Goal: Task Accomplishment & Management: Use online tool/utility

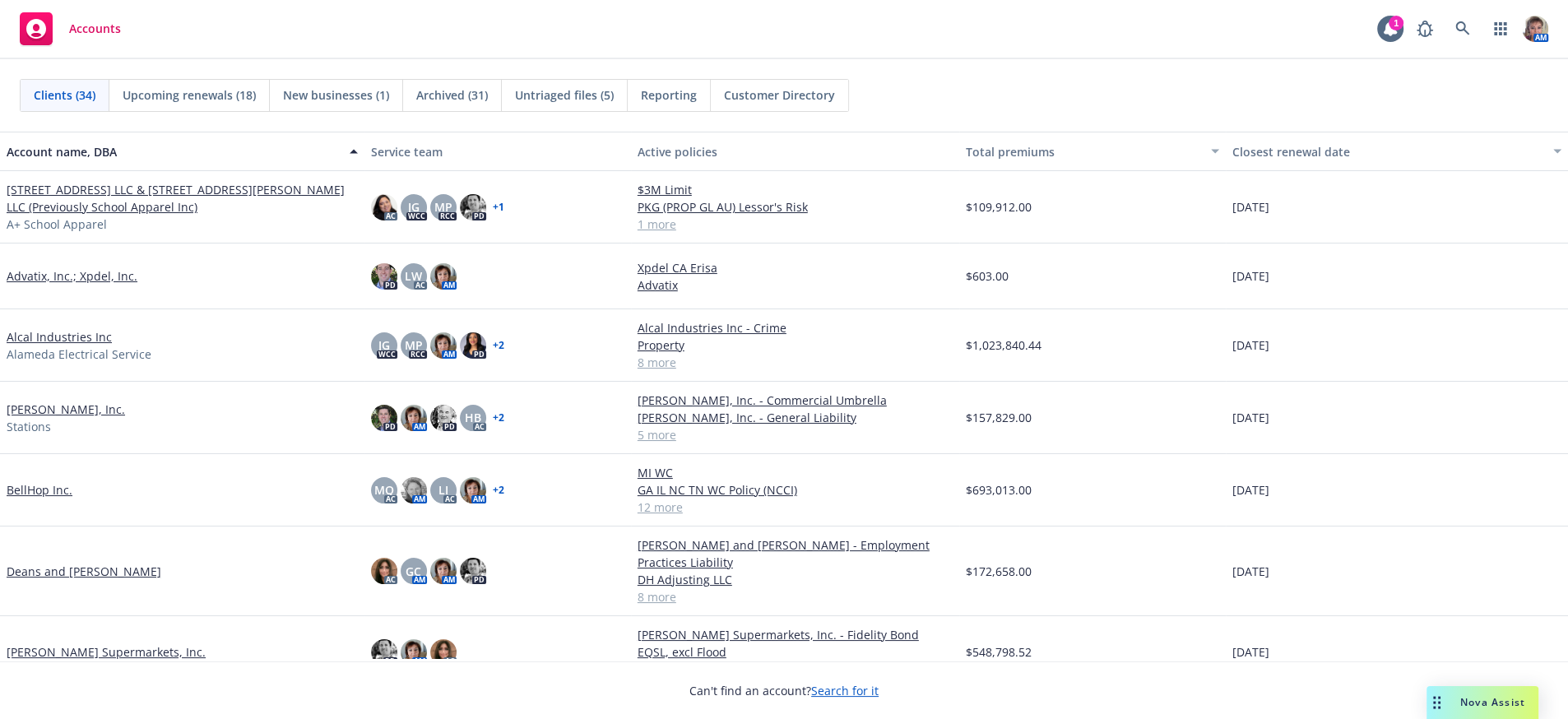
click at [174, 98] on span "Upcoming renewals (18)" at bounding box center [190, 95] width 134 height 17
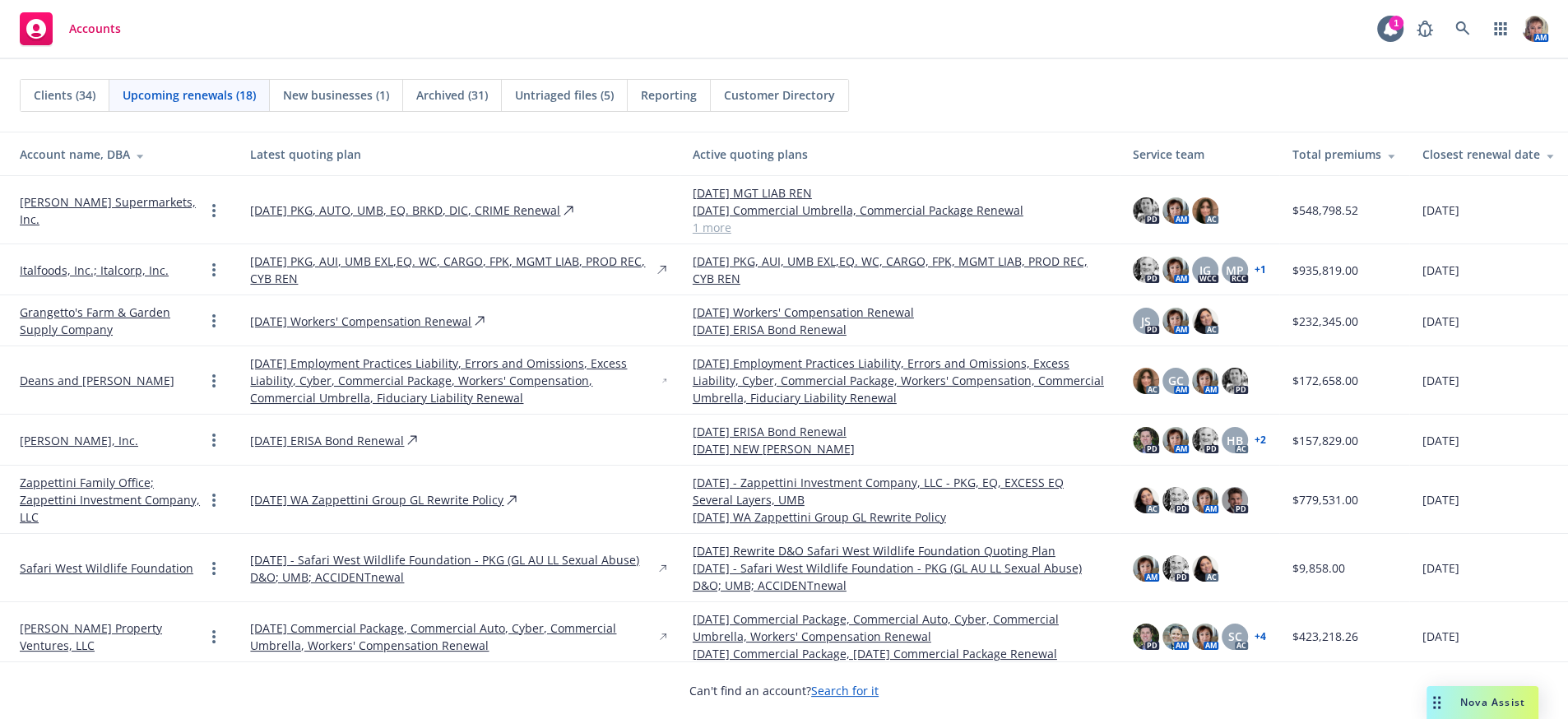
scroll to position [583, 0]
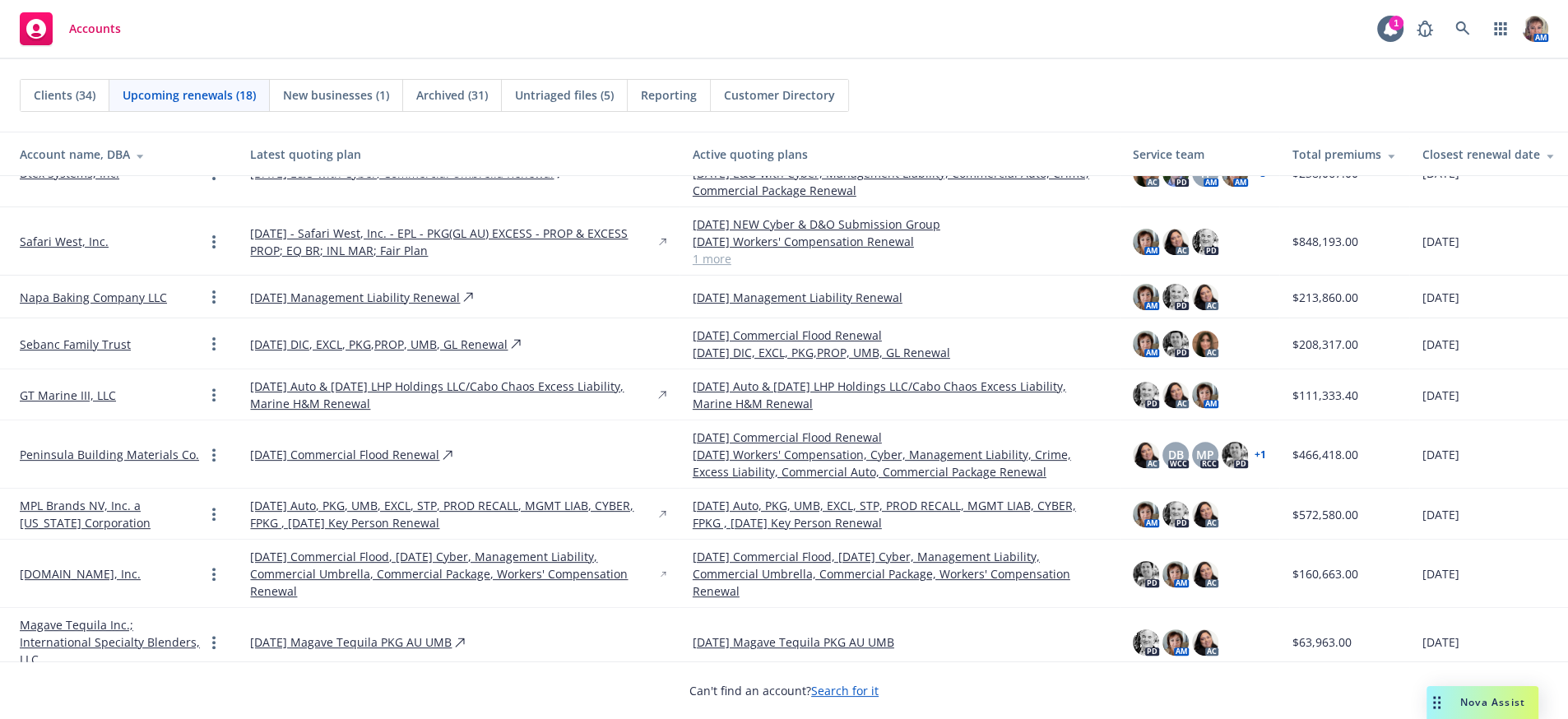
click at [363, 398] on link "12/12/25 Auto & 12/17/25 LHP Holdings LLC/Cabo Chaos Excess Liability, Marine H…" at bounding box center [452, 395] width 404 height 34
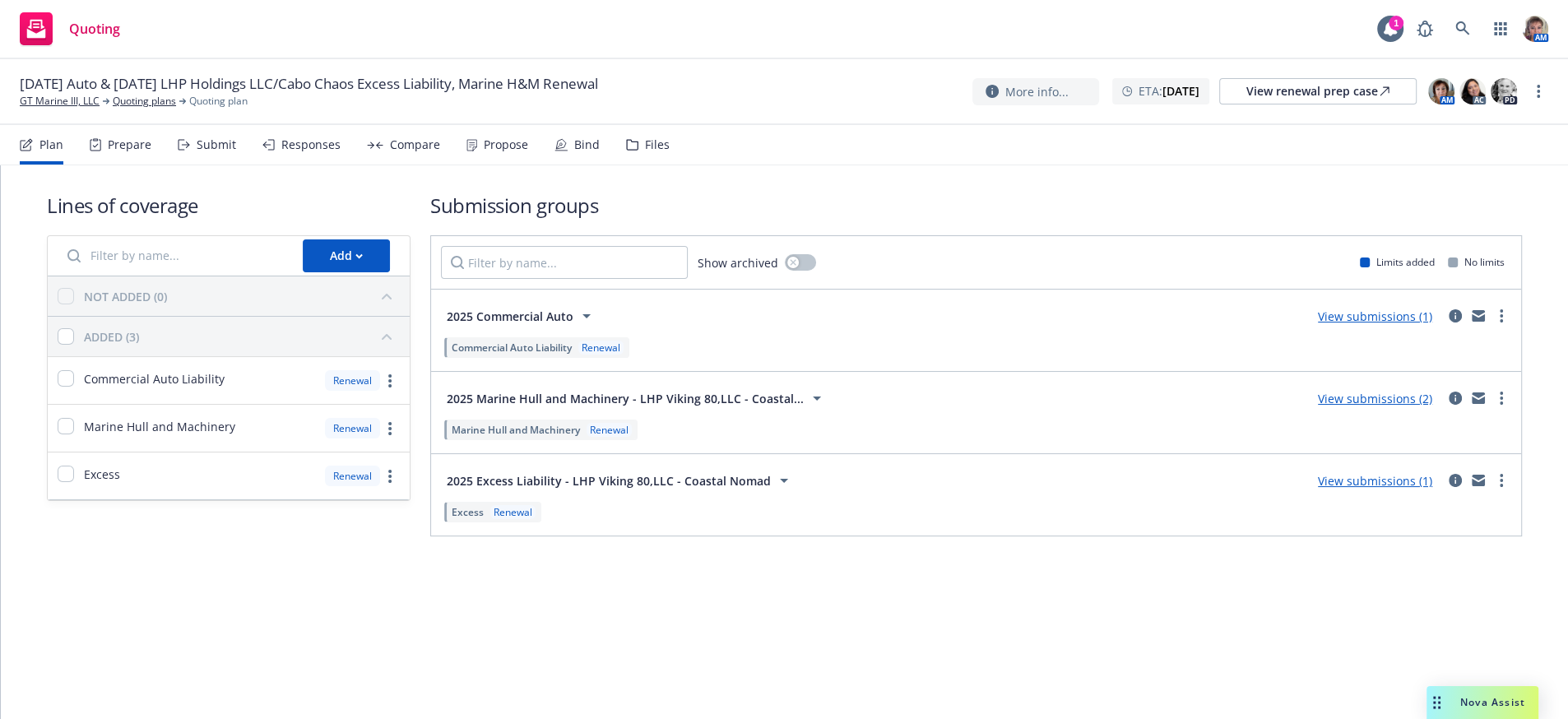
click at [226, 152] on div "Submit" at bounding box center [216, 145] width 39 height 13
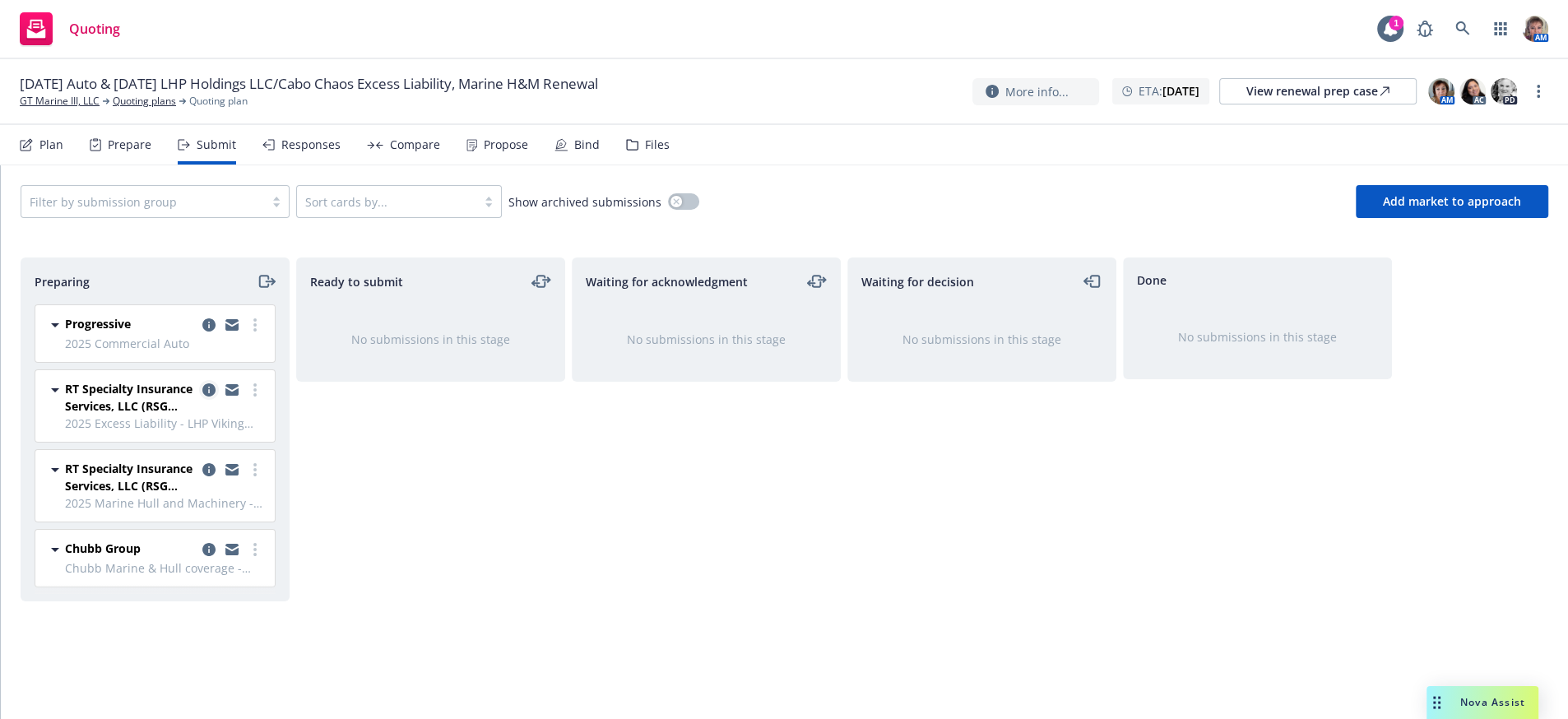
click at [210, 397] on icon "copy logging email" at bounding box center [209, 390] width 13 height 13
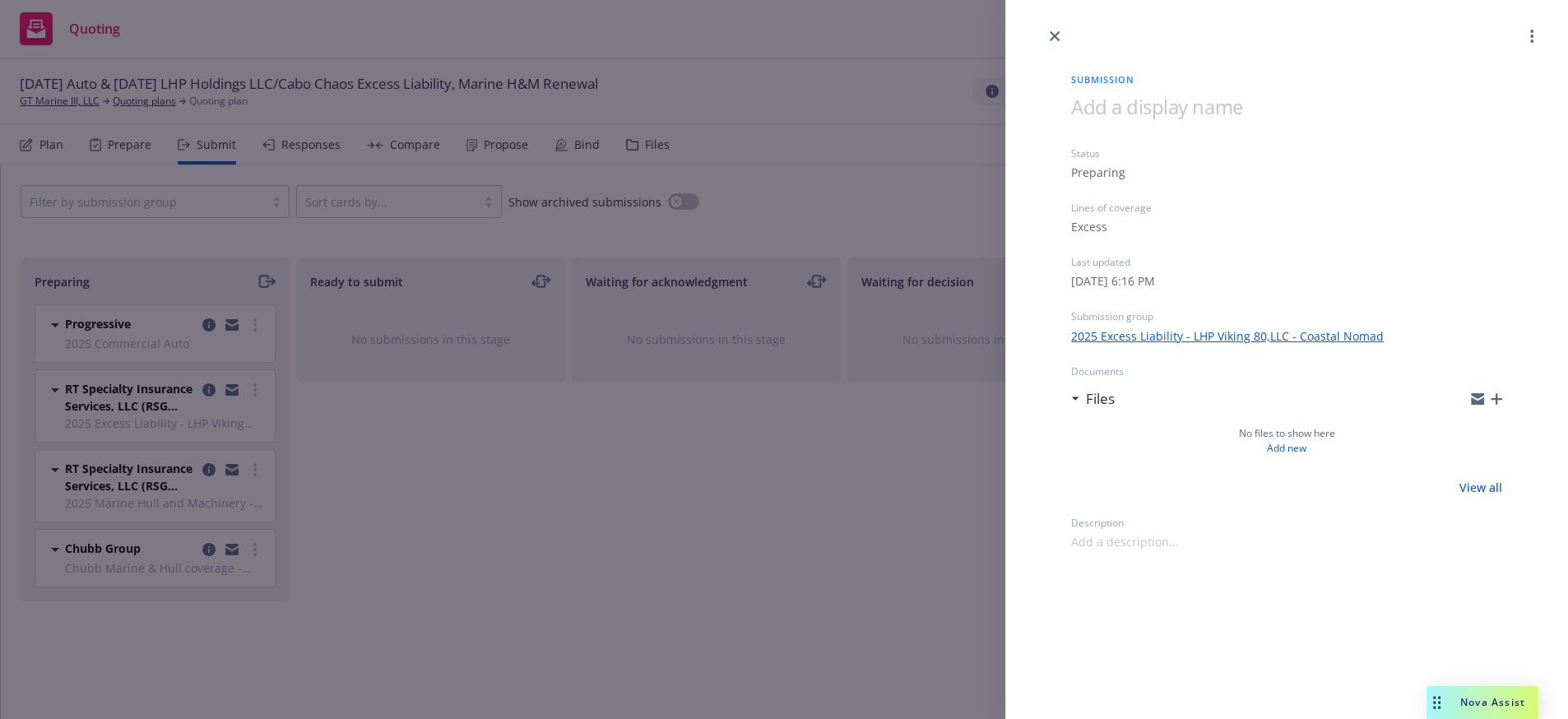
click at [1489, 408] on div "Files" at bounding box center [1287, 399] width 431 height 34
click at [1493, 404] on icon "button" at bounding box center [1496, 399] width 11 height 11
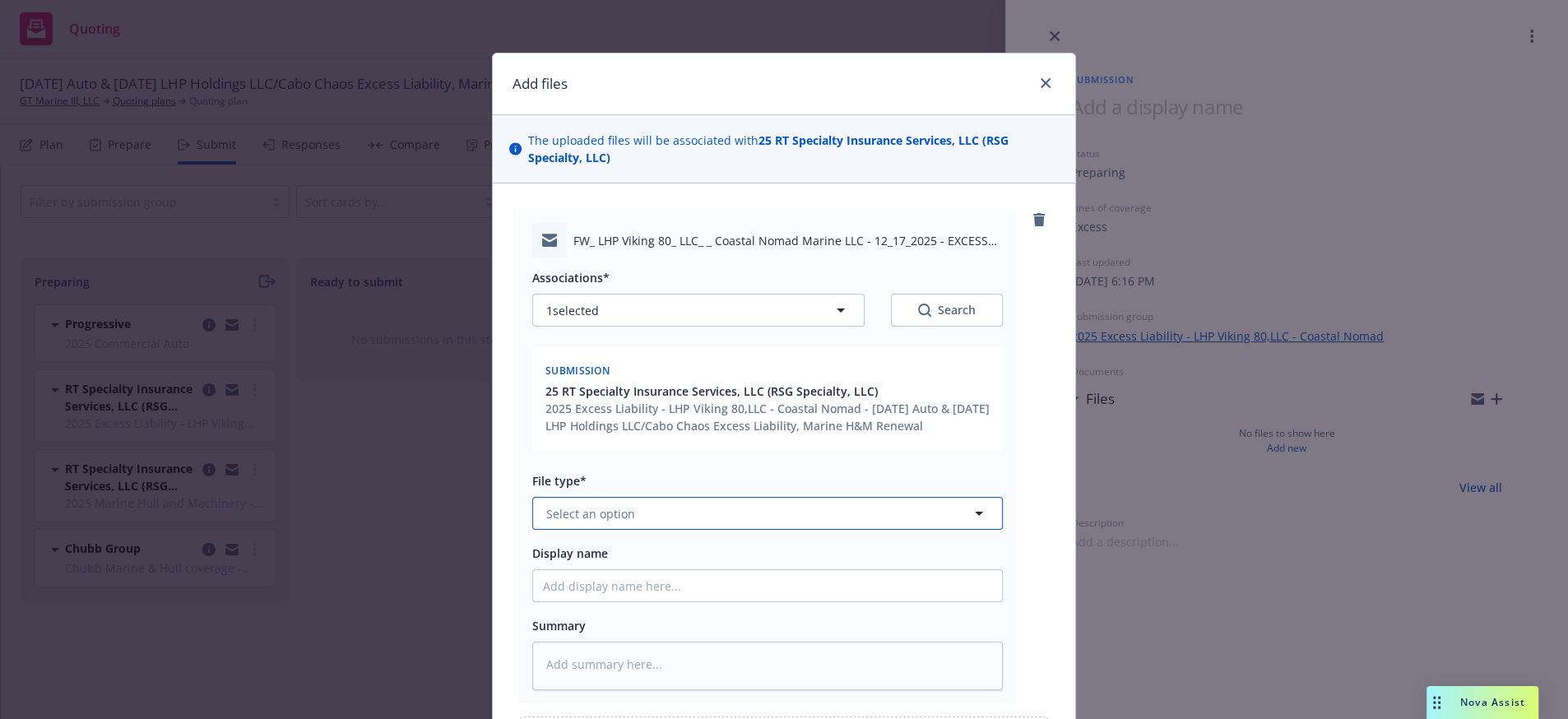
click at [691, 529] on button "Select an option" at bounding box center [767, 513] width 470 height 33
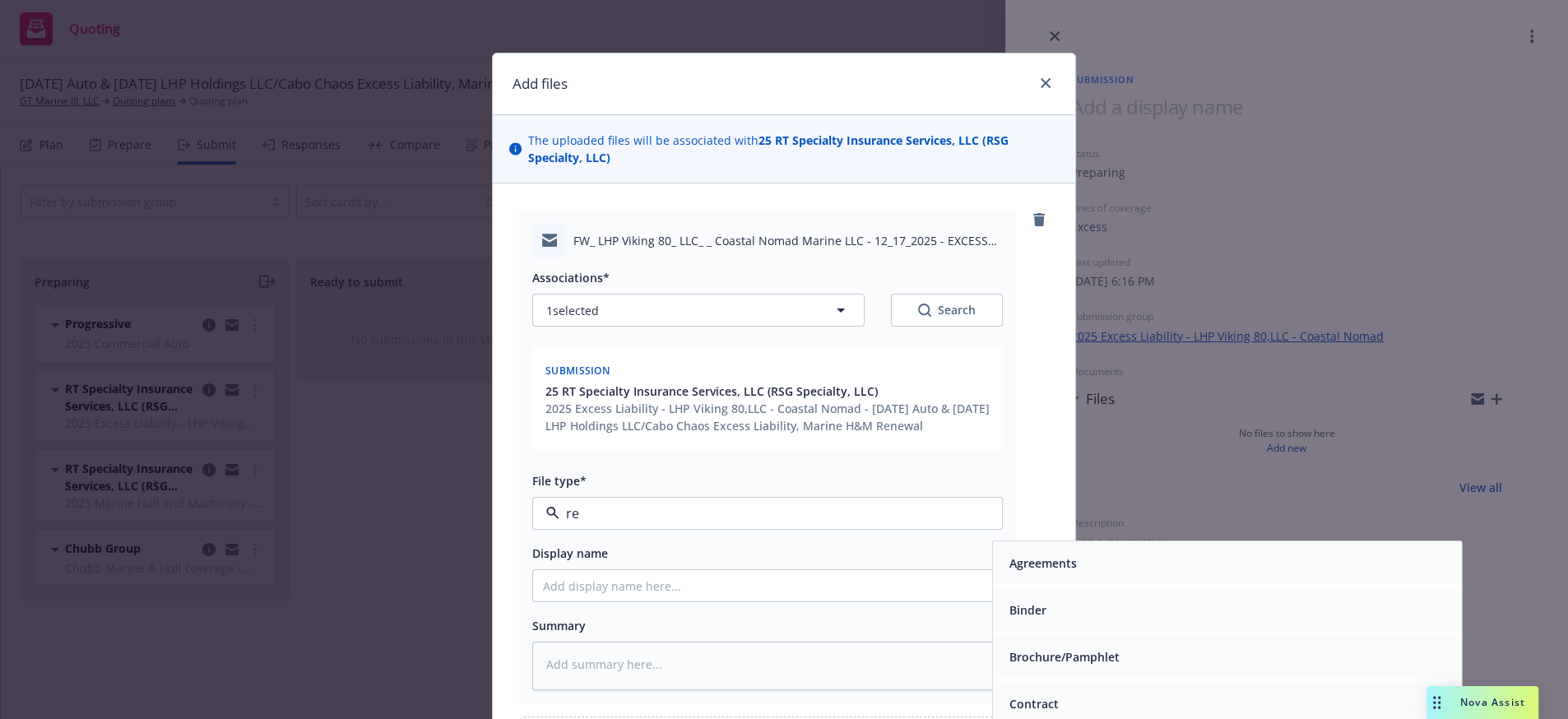
type input "ren"
click at [1093, 619] on span "Renewal solicitation" at bounding box center [1065, 610] width 113 height 17
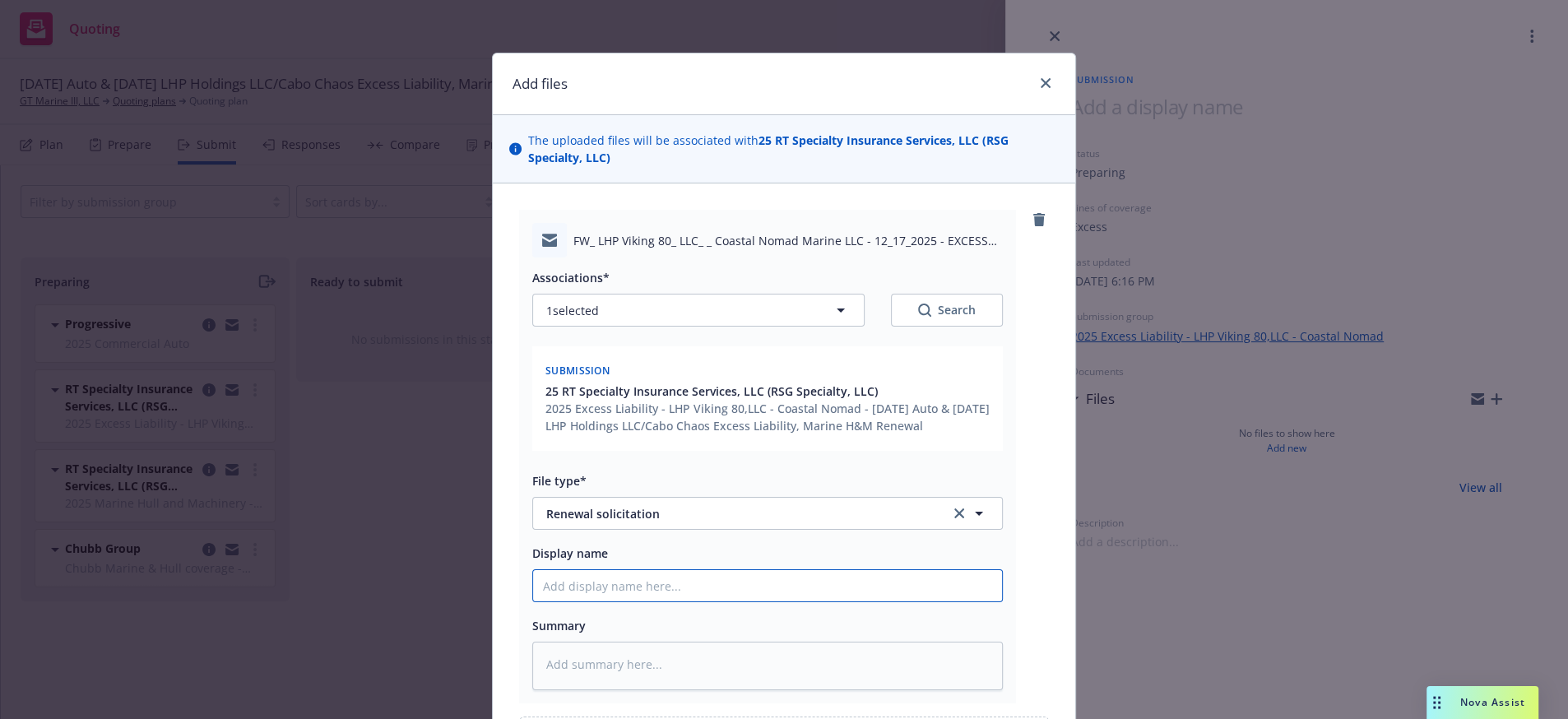
click at [609, 602] on input "Display name" at bounding box center [768, 585] width 469 height 31
type textarea "x"
type input "5"
type textarea "x"
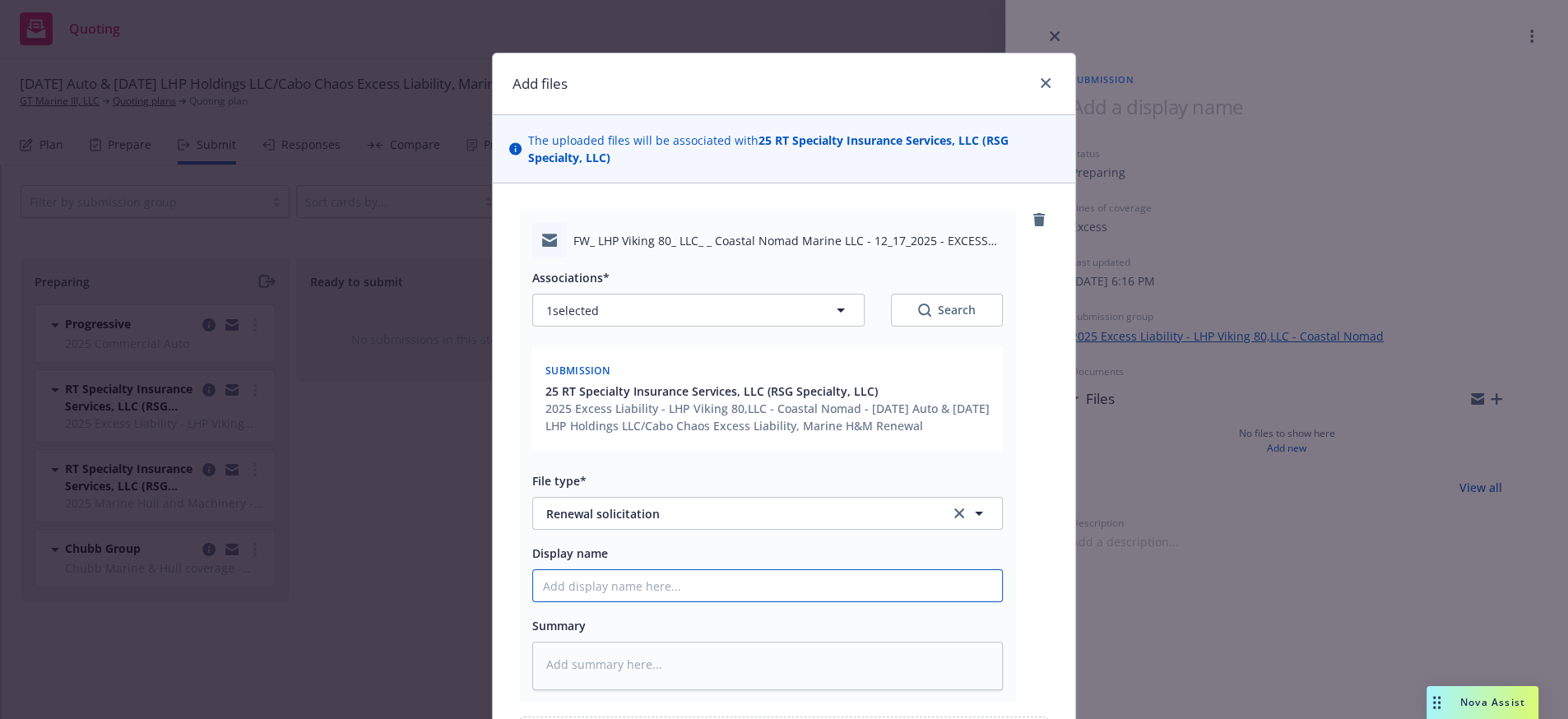
type input "2"
type textarea "x"
type input "25"
type textarea "x"
type input "25-"
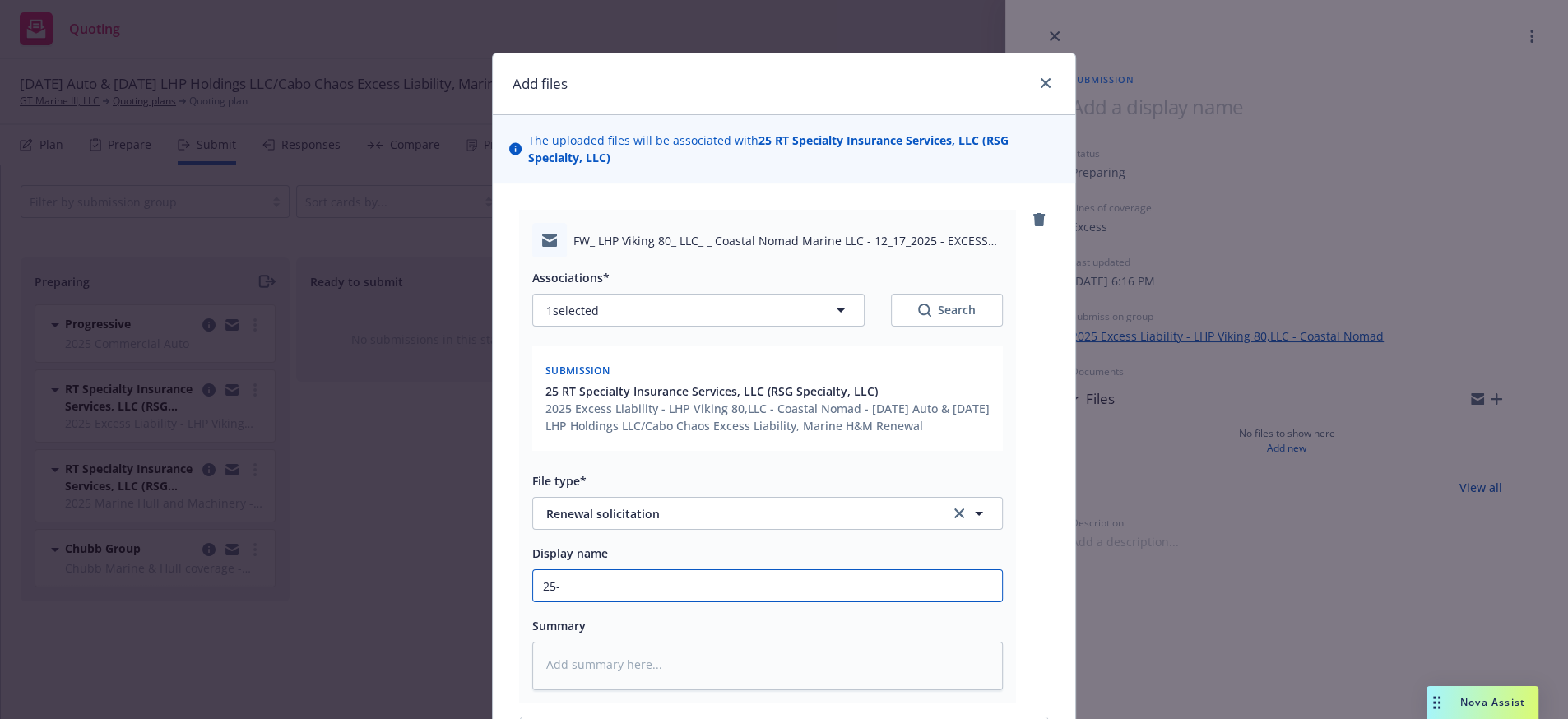
type textarea "x"
type input "25-2"
type textarea "x"
type input "25-26"
type textarea "x"
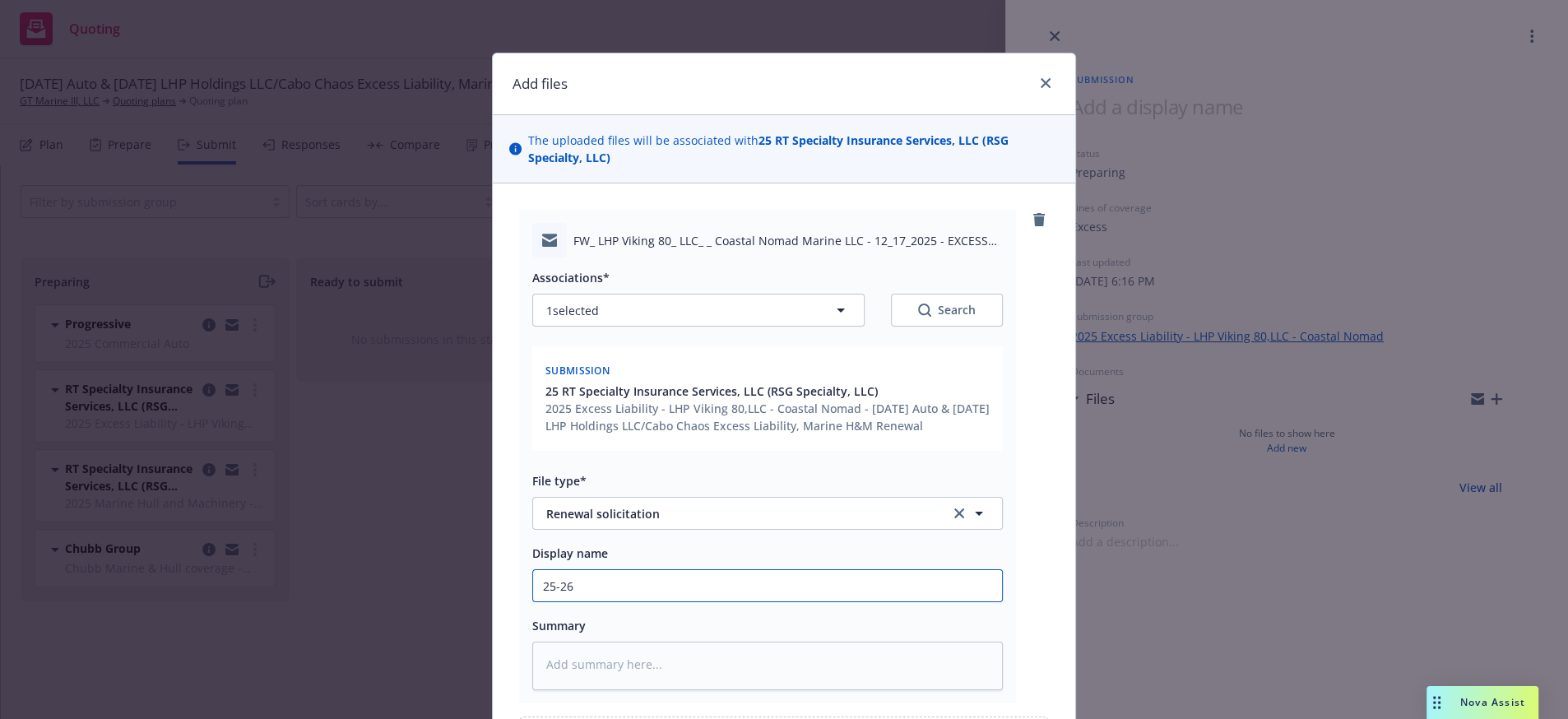
type input "25-26"
type textarea "x"
type input "25-26 E"
type textarea "x"
type input "25-26 Ex"
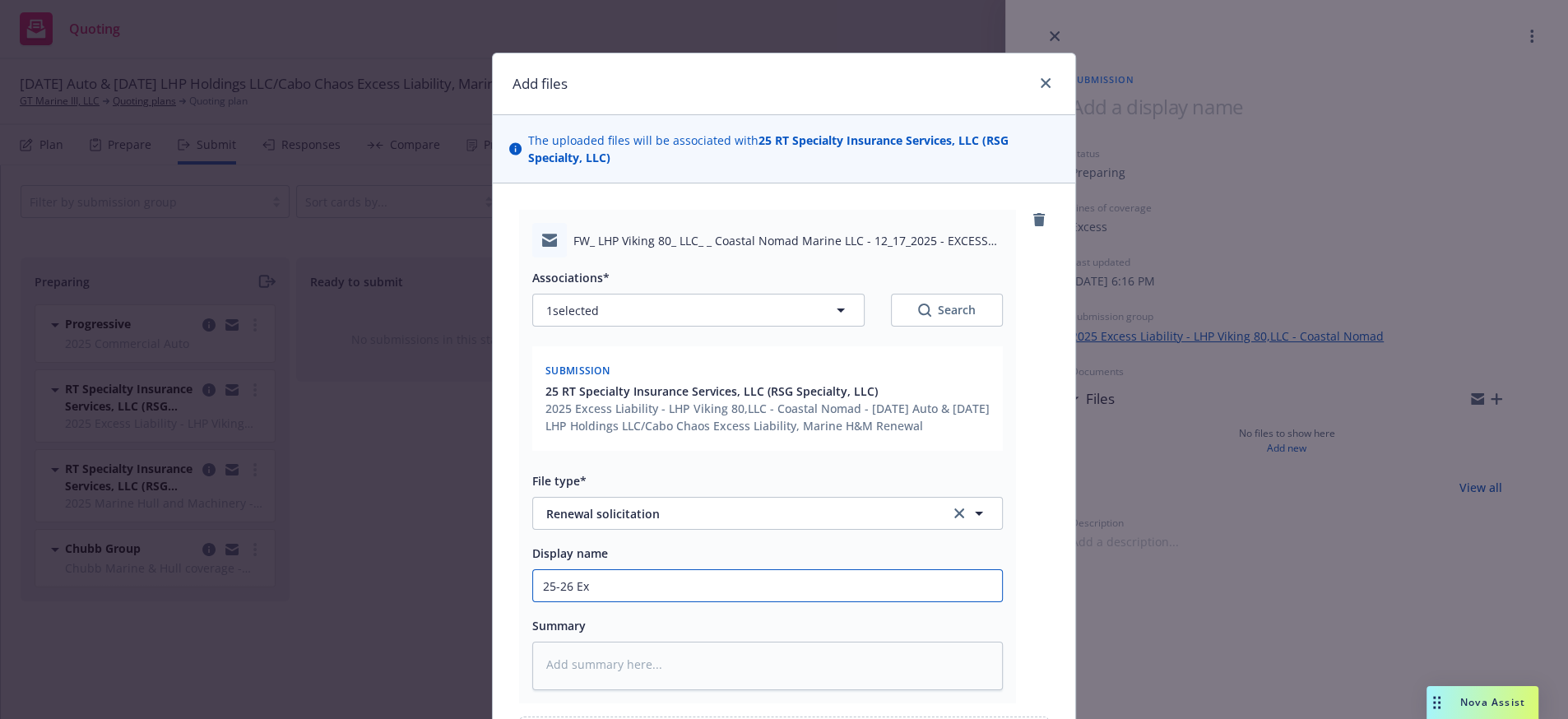
type textarea "x"
type input "25-26 Exc"
type textarea "x"
type input "25-26 Exce"
type textarea "x"
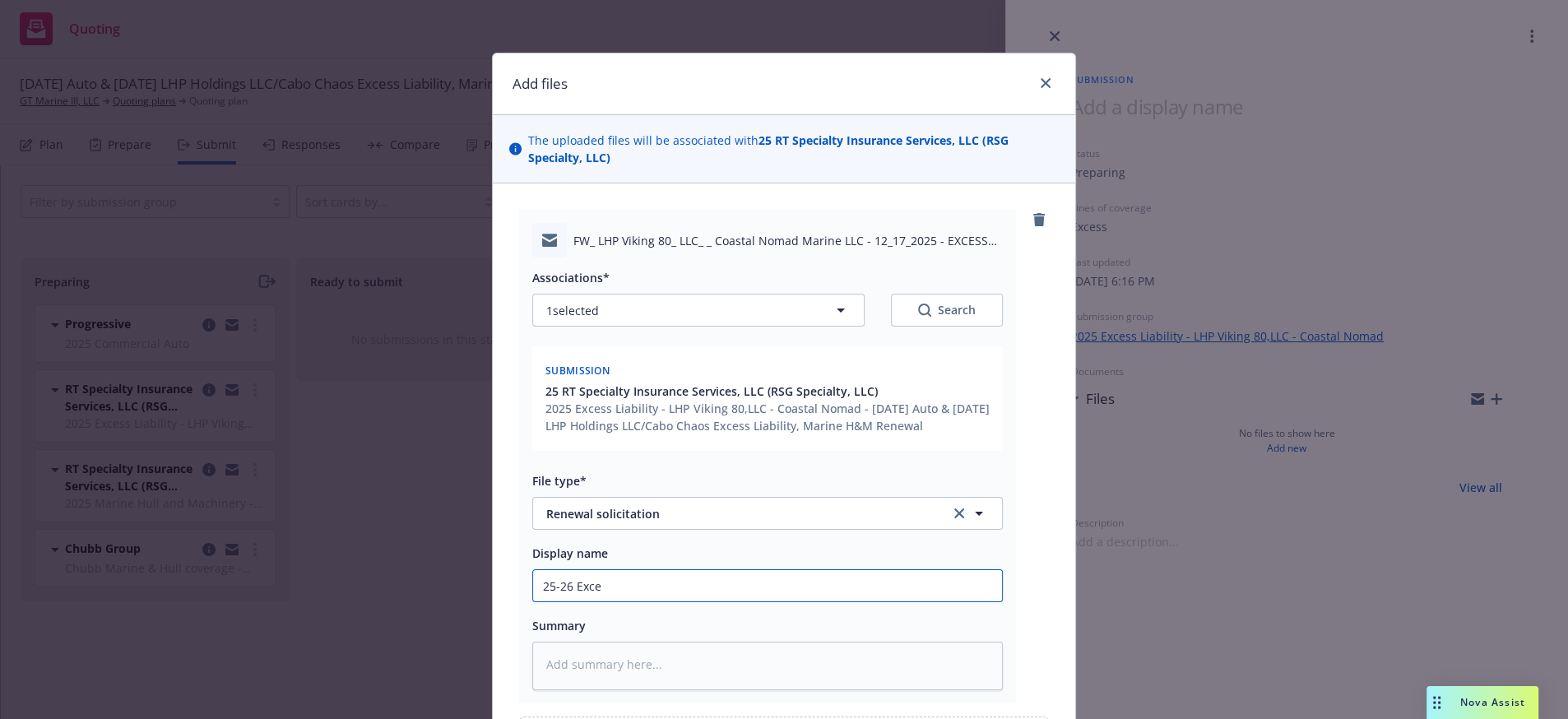
type input "25-26 Exces"
type textarea "x"
type input "25-26 Excess"
type textarea "x"
type input "25-26 Excess"
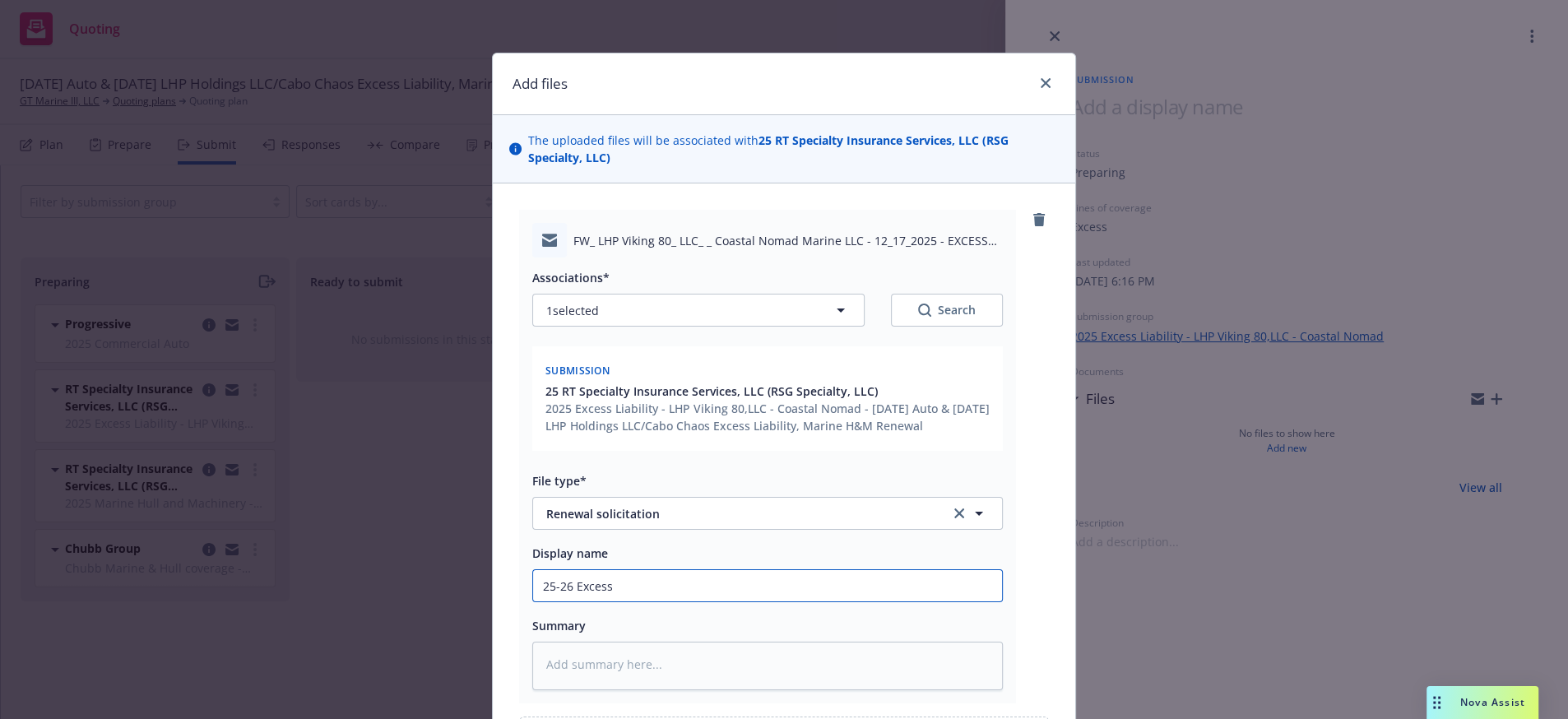
type textarea "x"
type input "25-26 Excess Li"
type textarea "x"
type input "25-26 Excess Lia"
type textarea "x"
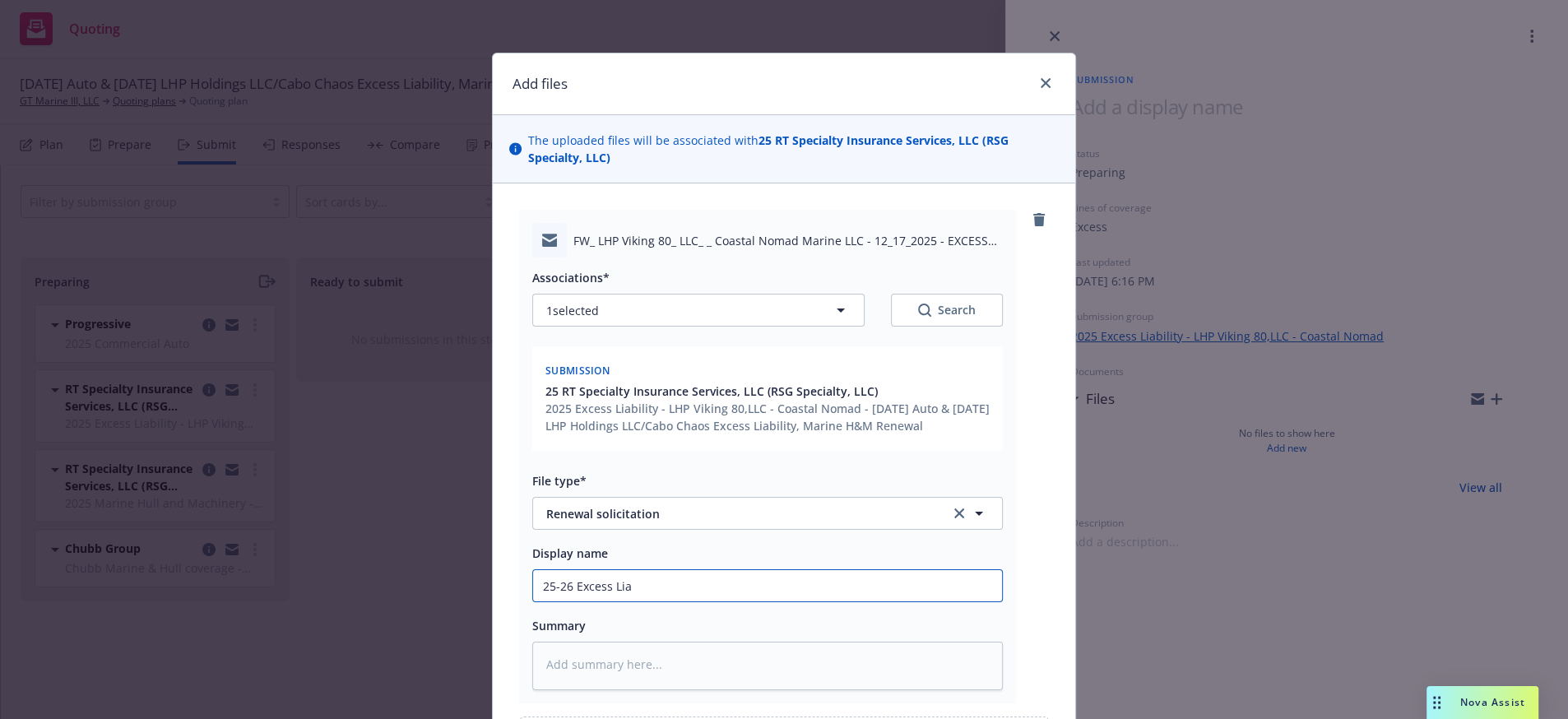
type input "25-26 Excess Liab"
type textarea "x"
type input "25-26 Excess Liabi"
type textarea "x"
type input "25-26 Excess Liabil"
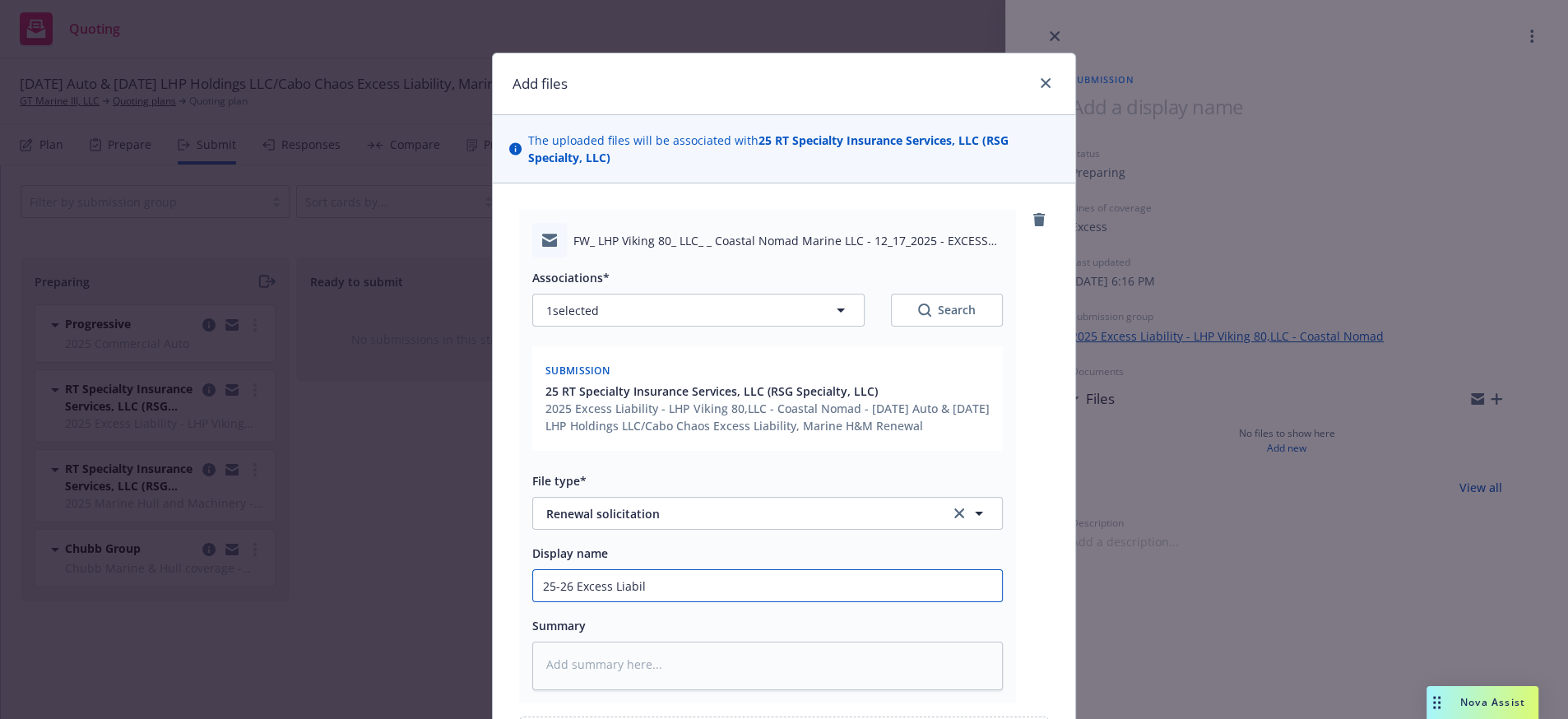
type textarea "x"
type input "25-26 Excess Liabili"
type textarea "x"
type input "25-26 Excess Liabilit"
type textarea "x"
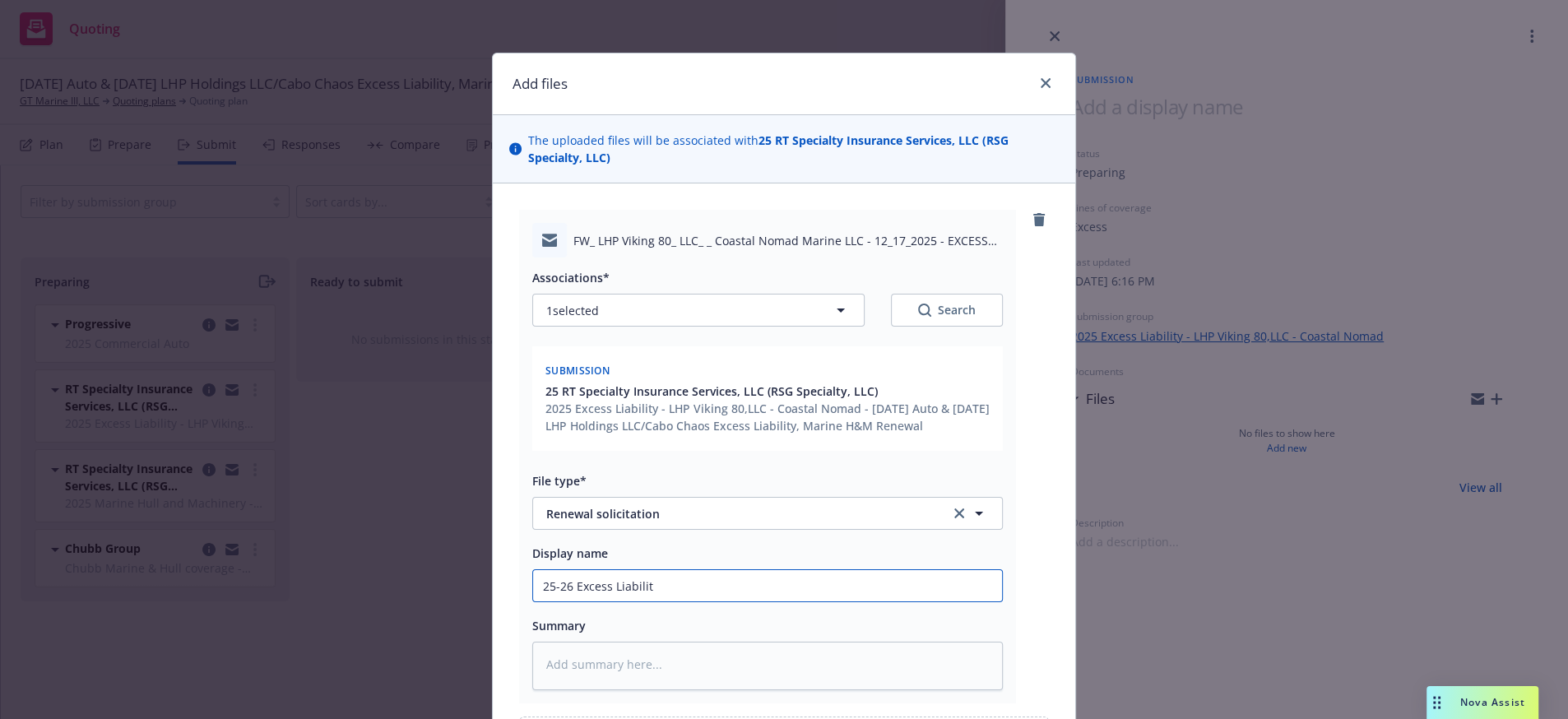
type input "25-26 Excess Liability"
type textarea "x"
type input "25-26 Excess Liability"
type textarea "x"
type input "25-26 Excess Liability fo"
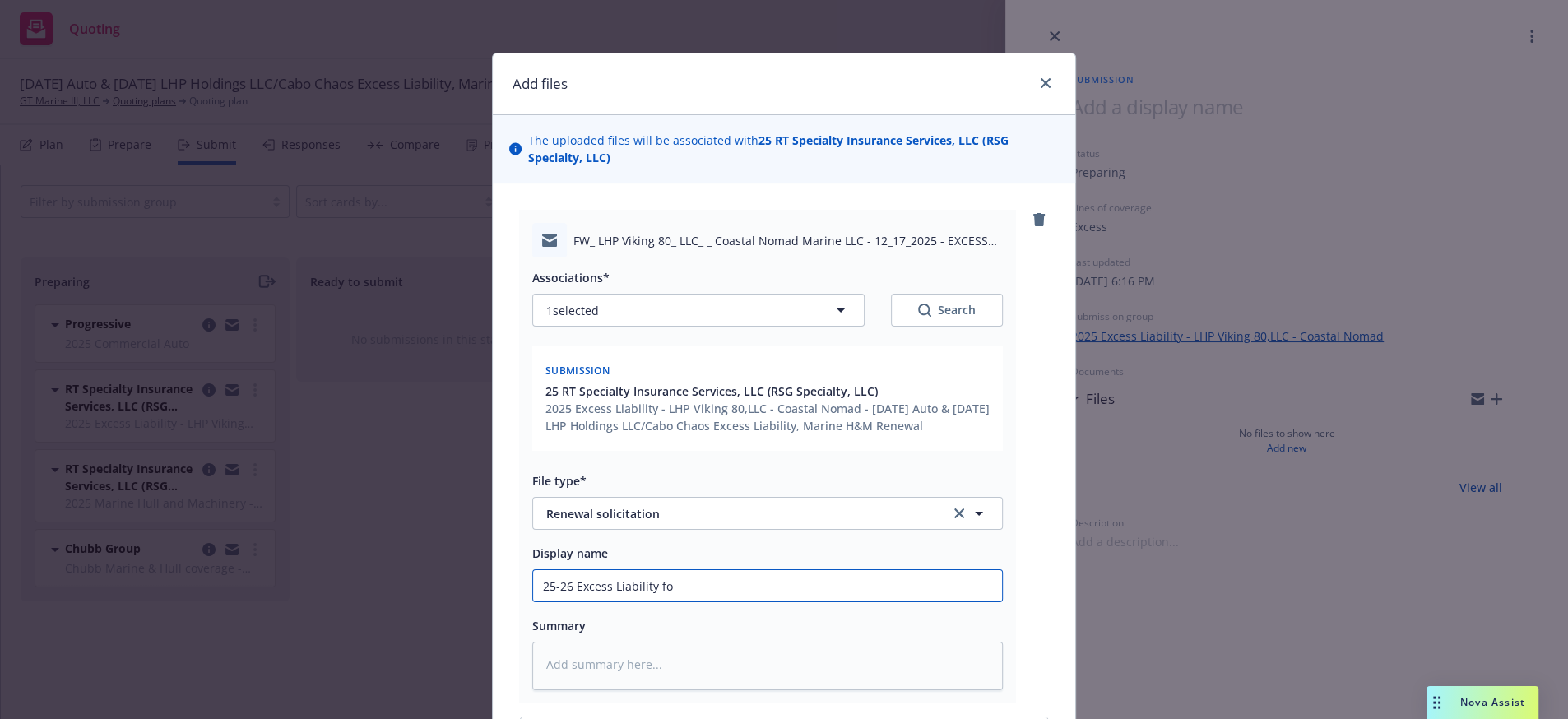
type textarea "x"
type input "25-26 Excess Liability for"
type textarea "x"
type input "25-26 Excess Liability for"
type textarea "x"
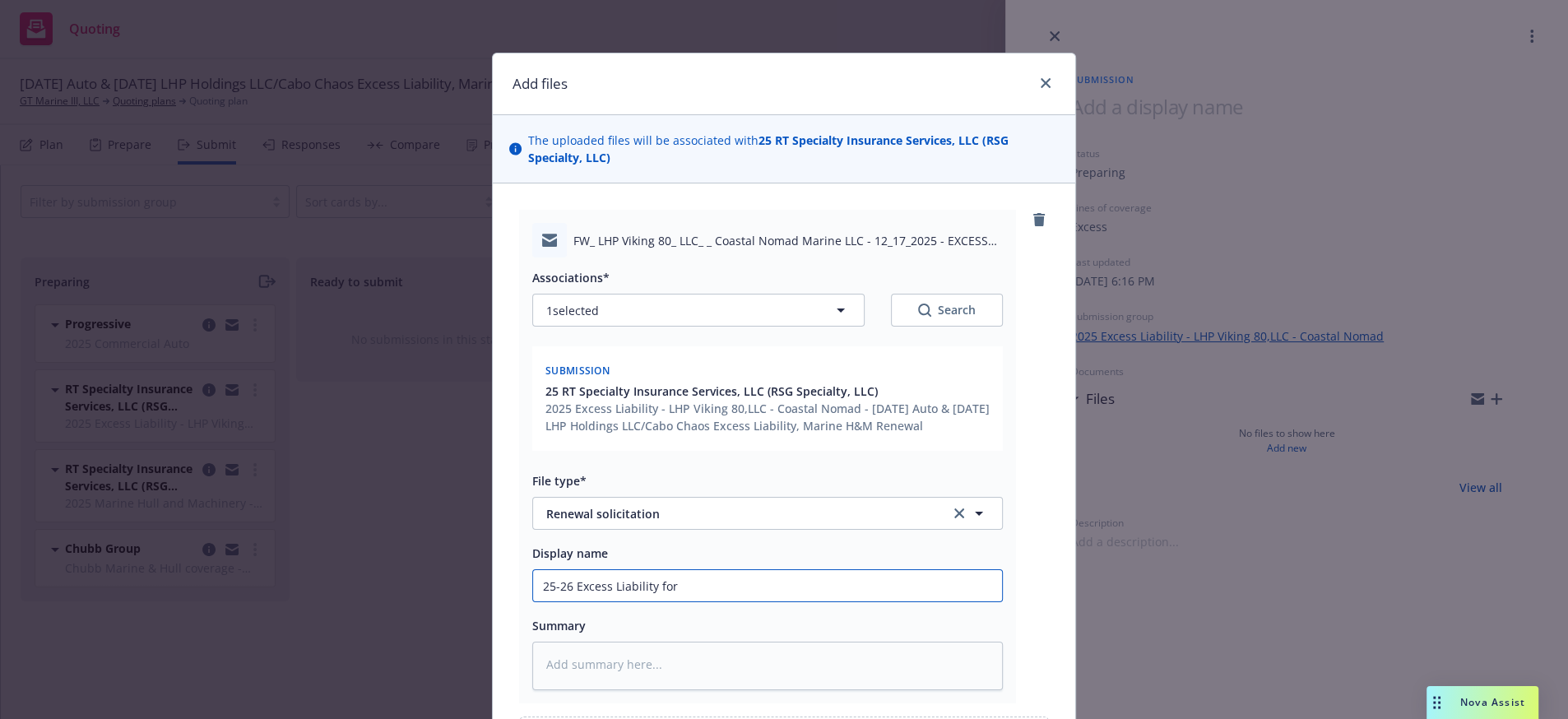
type input "25-26 Excess Liability for C"
type textarea "x"
type input "25-26 Excess Liability for Co"
type textarea "x"
type input "25-26 Excess Liability for Coa"
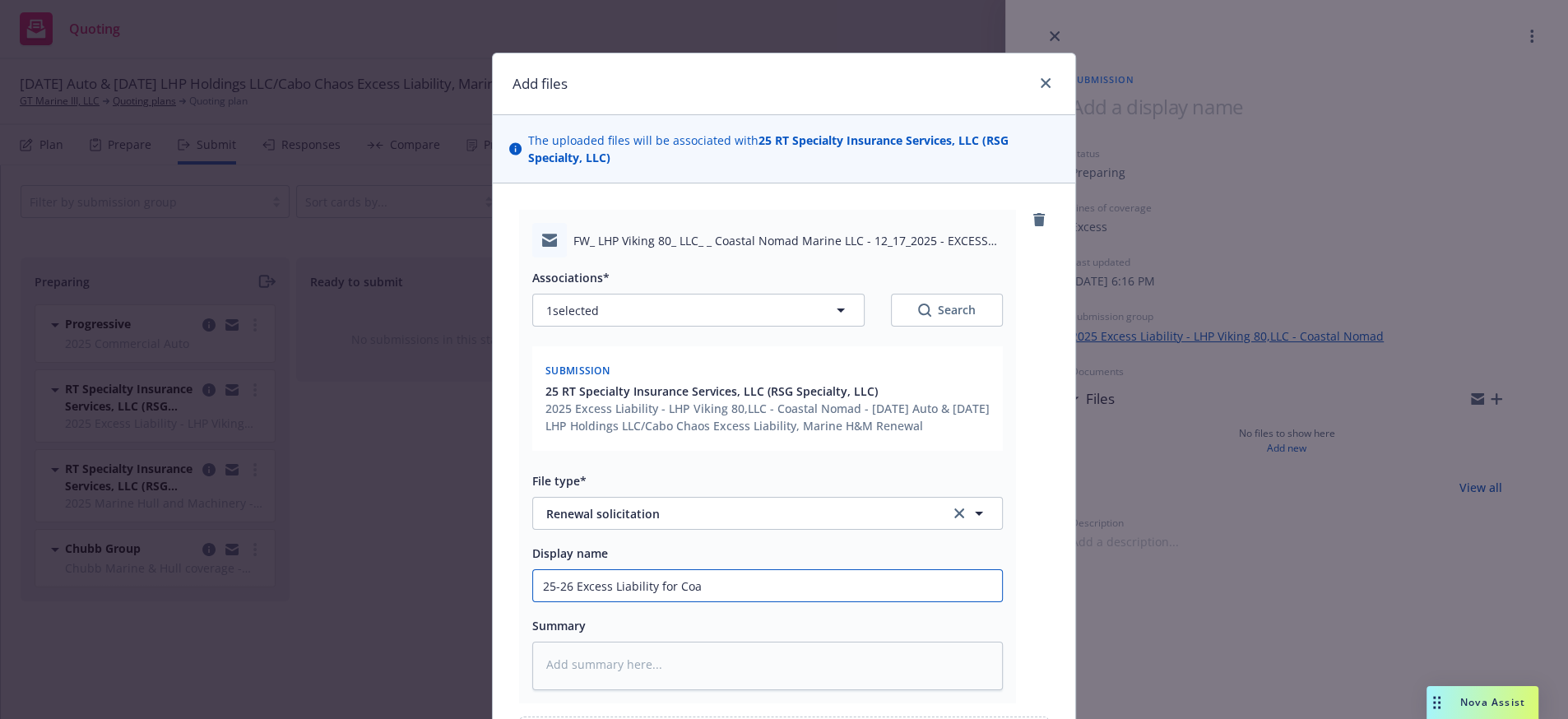
type textarea "x"
type input "25-26 Excess Liability for Coas"
type textarea "x"
type input "25-26 Excess Liability for Coast"
type textarea "x"
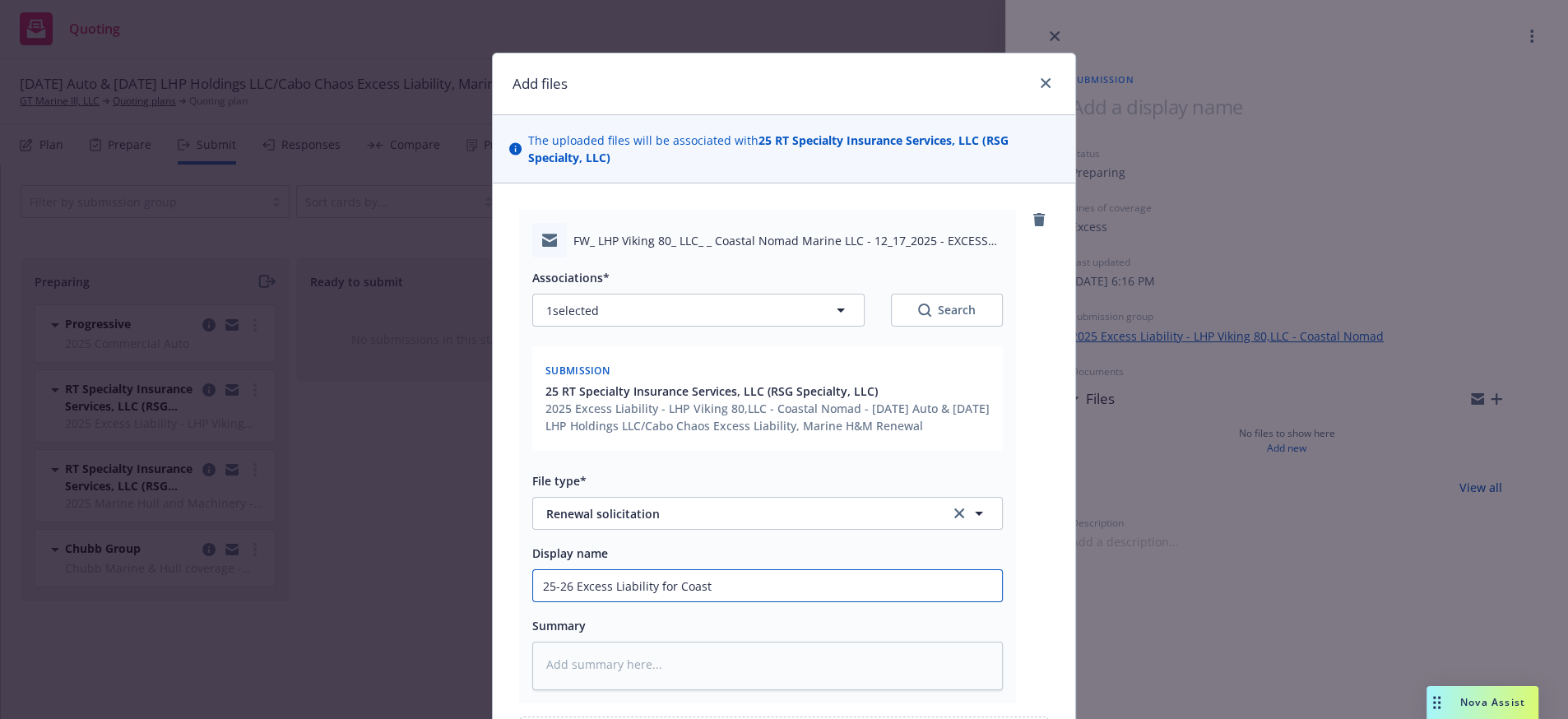
type input "25-26 Excess Liability for Coasta"
type textarea "x"
type input "25-26 Excess Liability for Coastal"
type textarea "x"
type input "25-26 Excess Liability for Coastal"
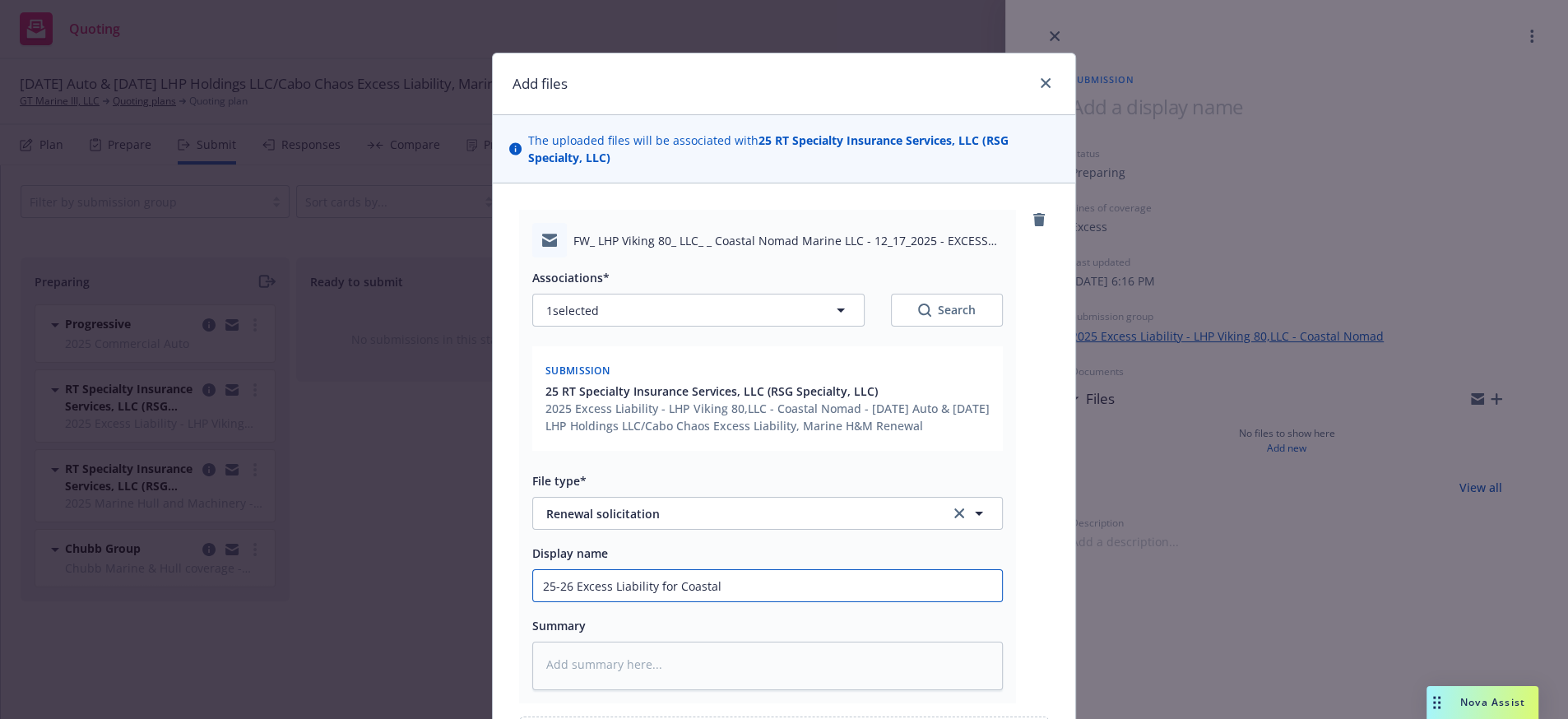
type textarea "x"
type input "25-26 Excess Liability for Coastal N"
type textarea "x"
type input "25-26 Excess Liability for Coastal No"
type textarea "x"
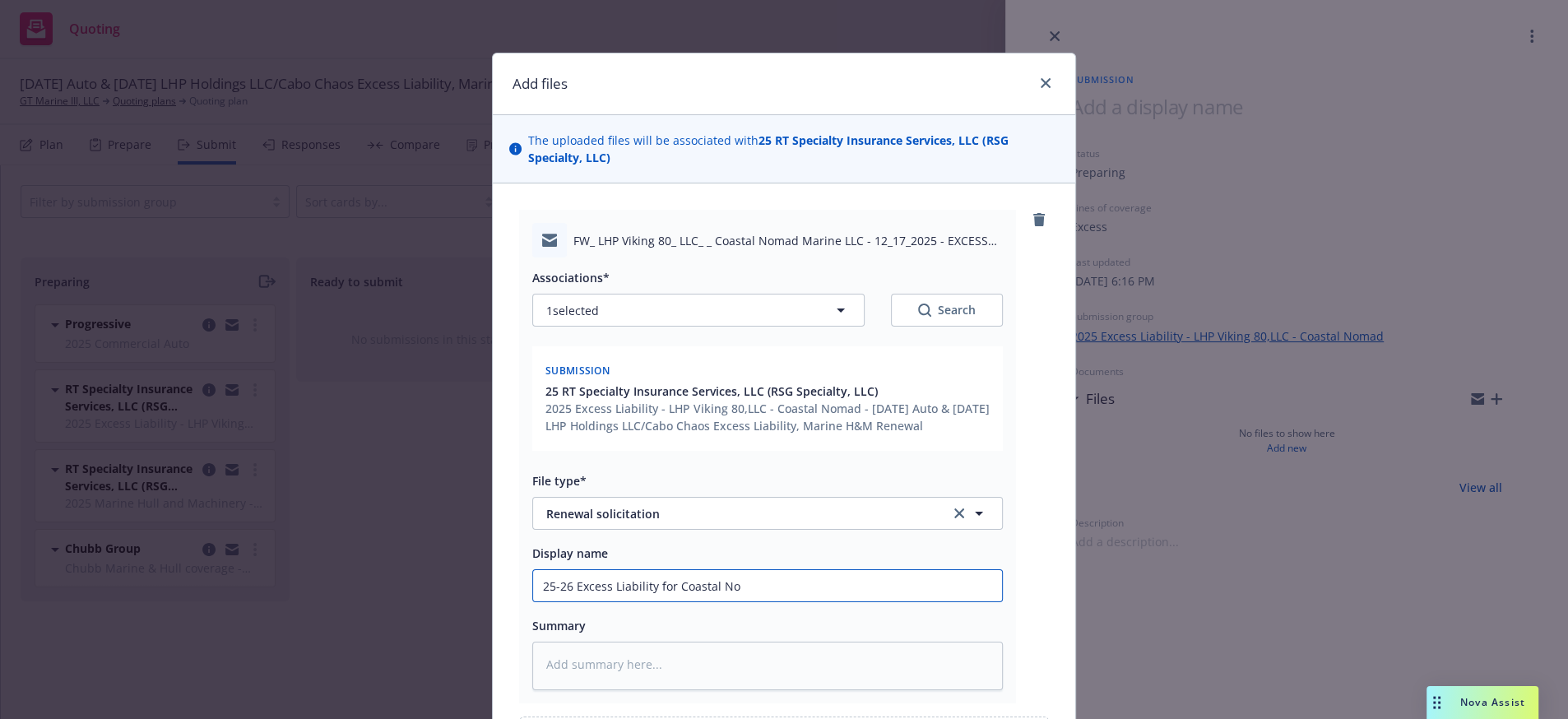
type input "25-26 Excess Liability for Coastal Nom"
type textarea "x"
type input "25-26 Excess Liability for Coastal Noma"
type textarea "x"
type input "25-26 Excess Liability for Coastal Nomad"
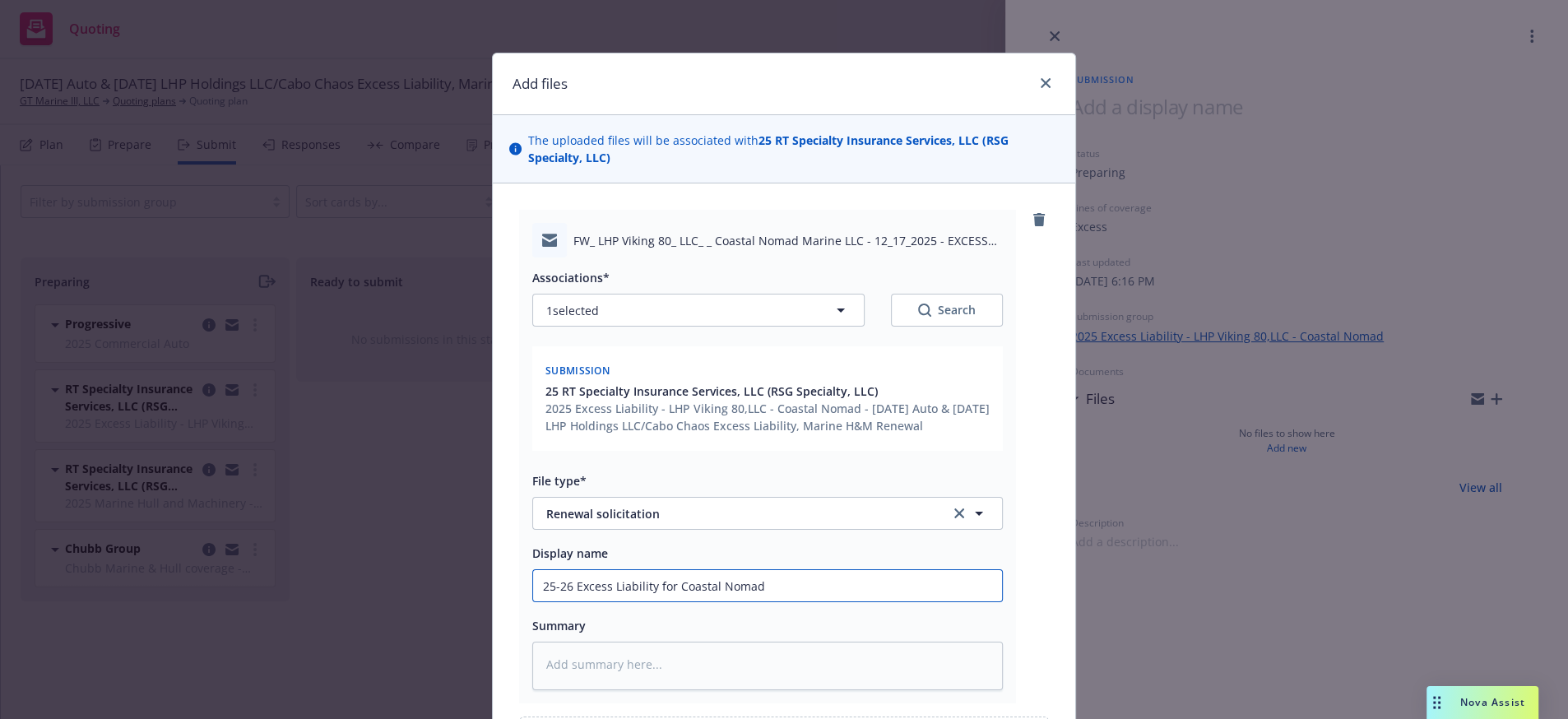
type textarea "x"
type input "25-26 Excess Liability for Coastal Nomad"
type textarea "x"
type input "25-26 Excess Liability for Coastal Nomad a"
type textarea "x"
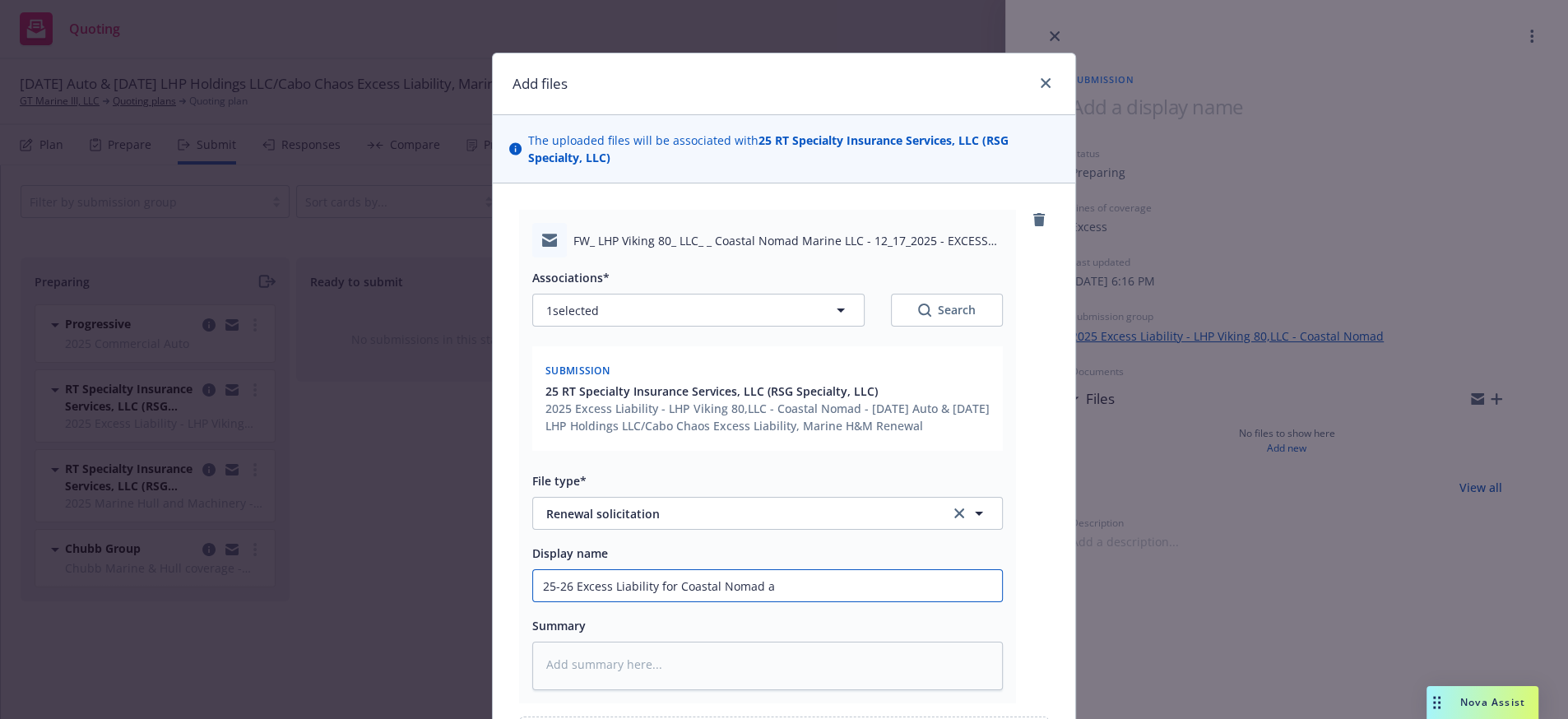
type input "25-26 Excess Liability for Coastal Nomad ar"
type textarea "x"
type input "25-26 Excess Liability for Coastal Nomad ari"
type textarea "x"
type input "25-26 Excess Liability for Coastal Nomad arin"
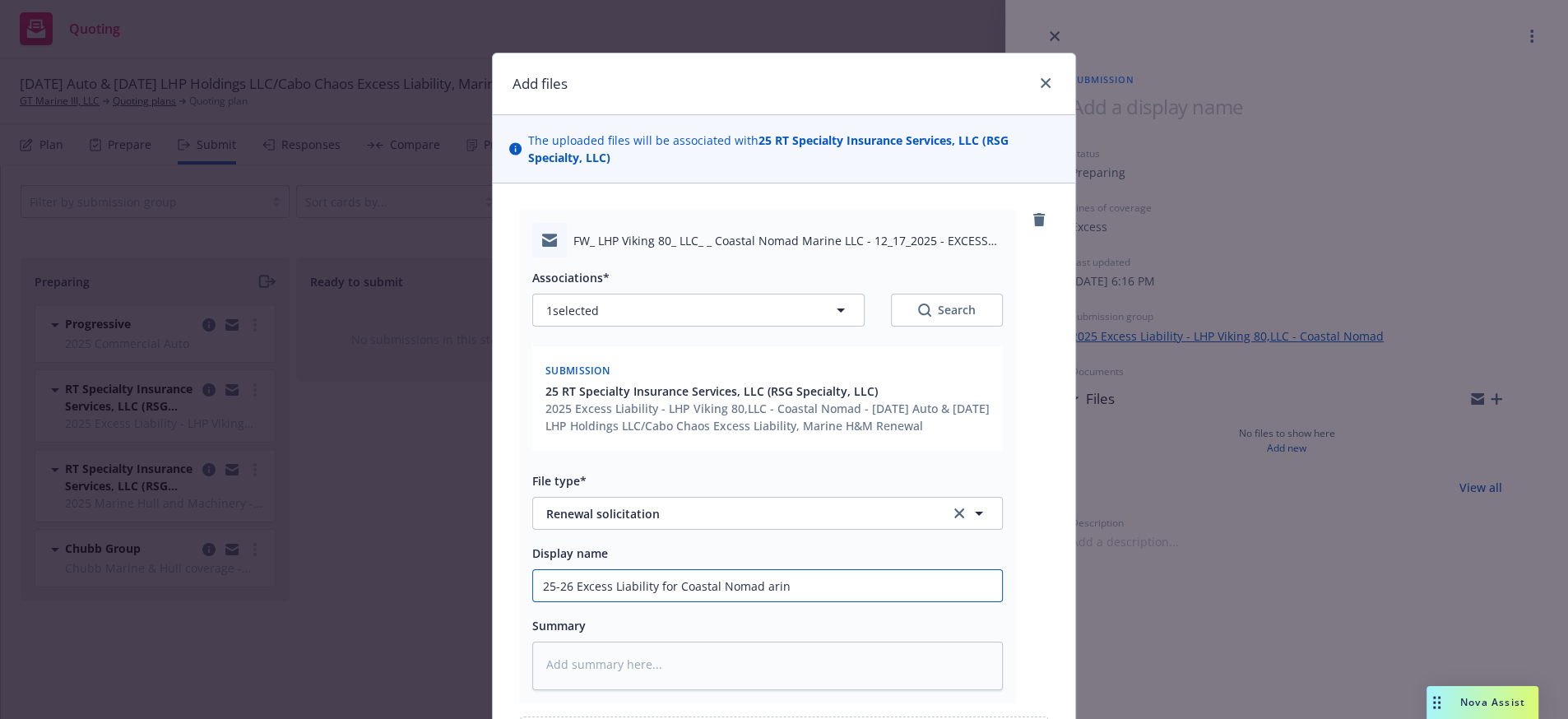
type textarea "x"
type input "25-26 Excess Liability for Coastal Nomad arine"
type textarea "x"
type input "25-26 Excess Liability for Coastal Nomad arine"
type textarea "x"
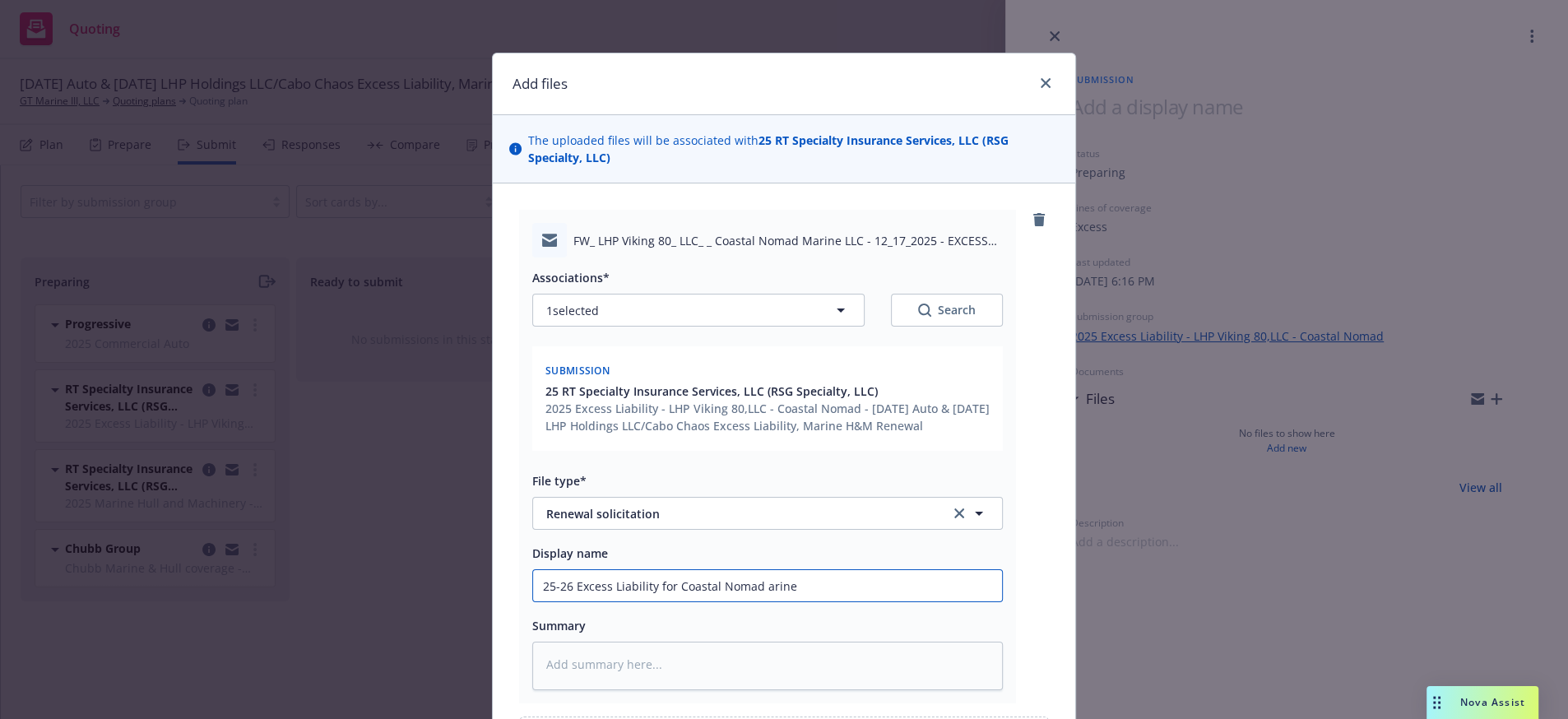
type input "25-26 Excess Liability for Coastal Nomad arine"
type textarea "x"
type input "25-26 Excess Liability for Coastal Nomad arin"
type textarea "x"
type input "25-26 Excess Liability for Coastal Nomad ari"
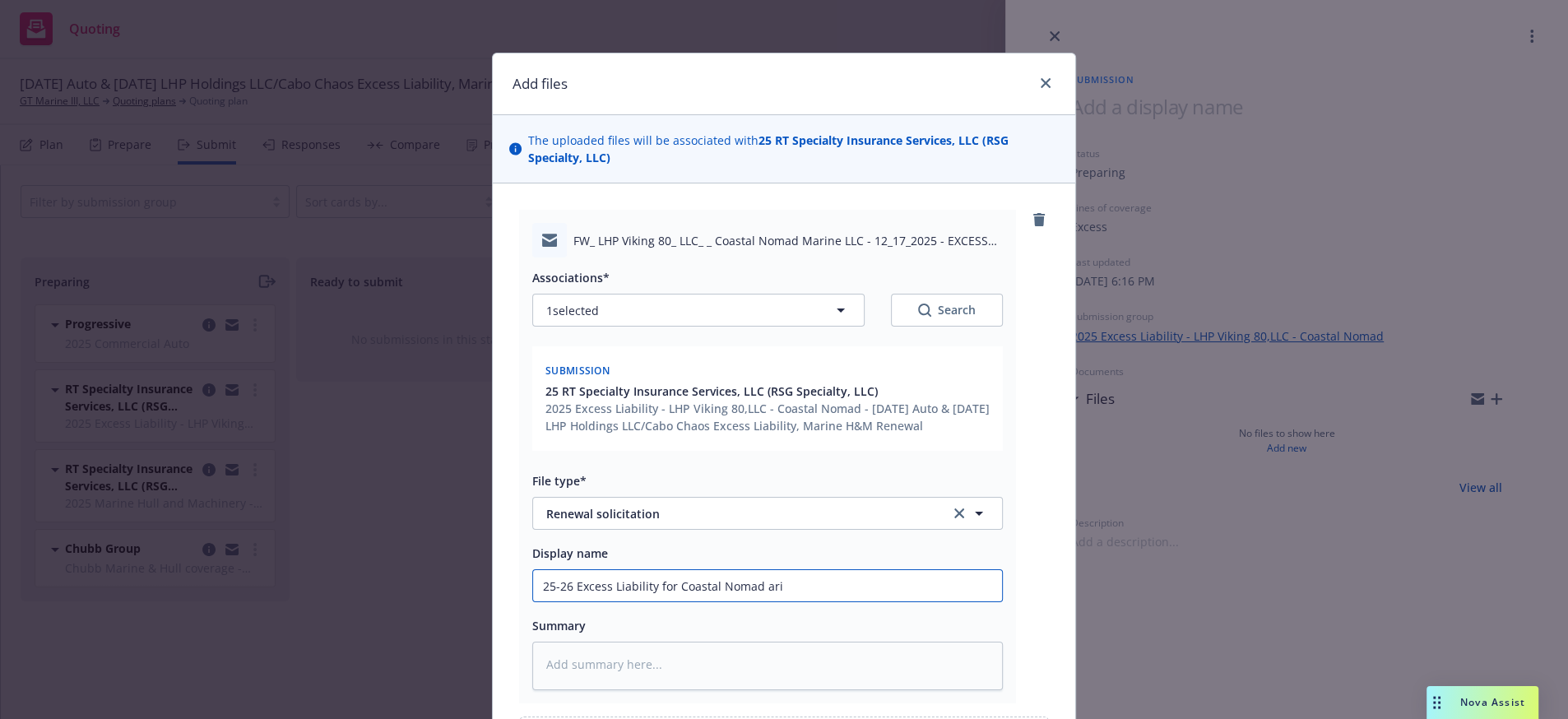
type textarea "x"
type input "25-26 Excess Liability for Coastal Nomad ar"
type textarea "x"
type input "25-26 Excess Liability for Coastal Nomad a"
type textarea "x"
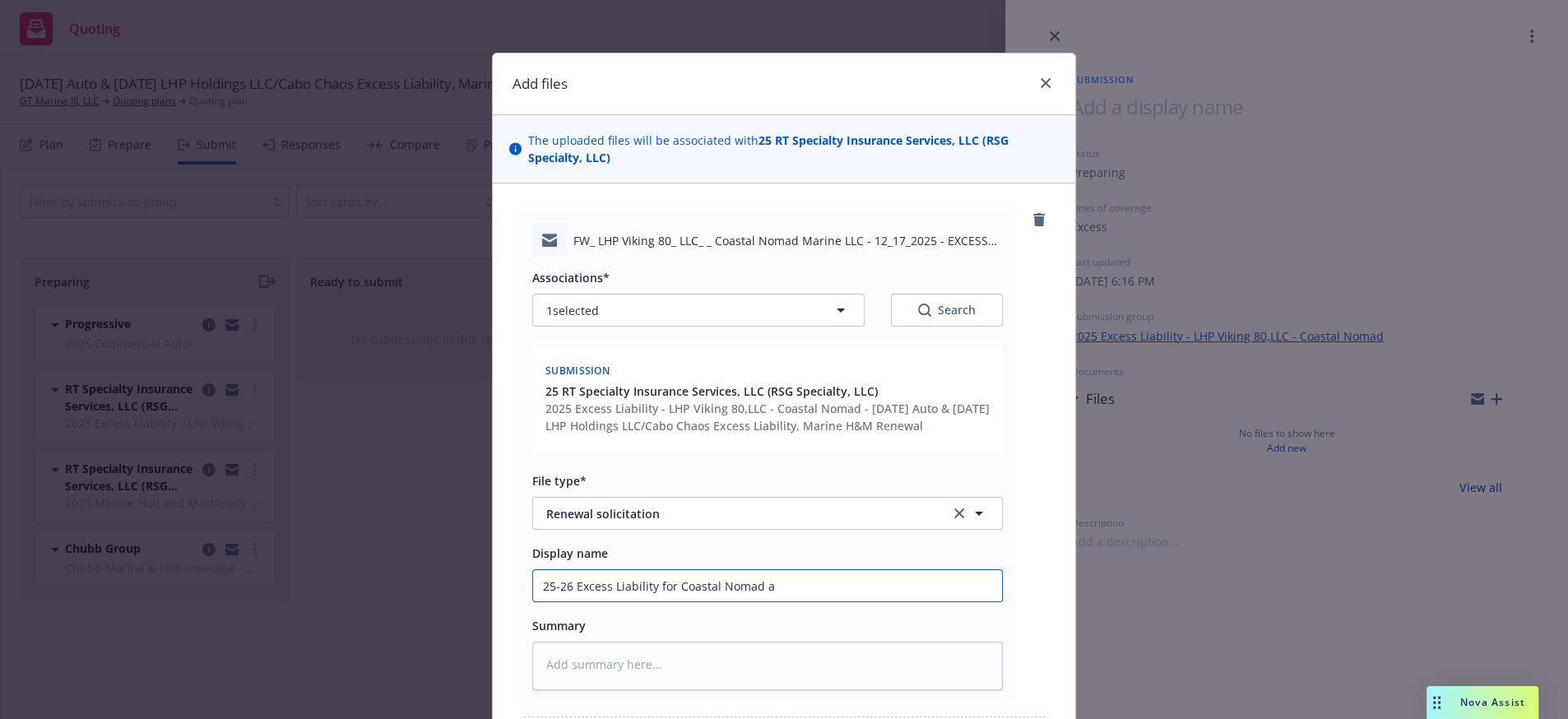
type input "25-26 Excess Liability for Coastal Nomad"
type textarea "x"
type input "25-26 Excess Liability for Coastal Nomad M"
type textarea "x"
type input "25-26 Excess Liability for Coastal Nomad Ma"
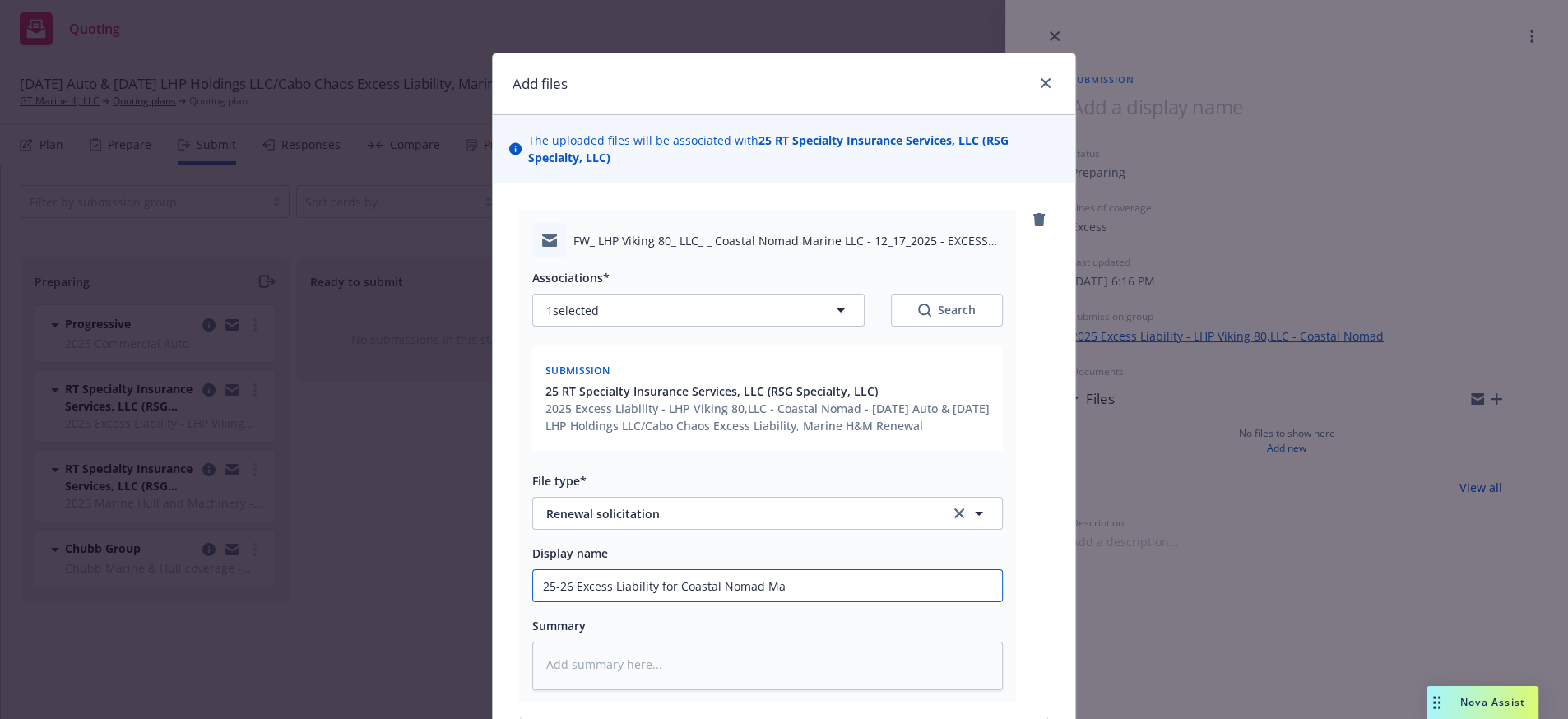
type textarea "x"
type input "25-26 Excess Liability for Coastal Nomad Mar"
type textarea "x"
type input "25-26 Excess Liability for Coastal Nomad Mari"
type textarea "x"
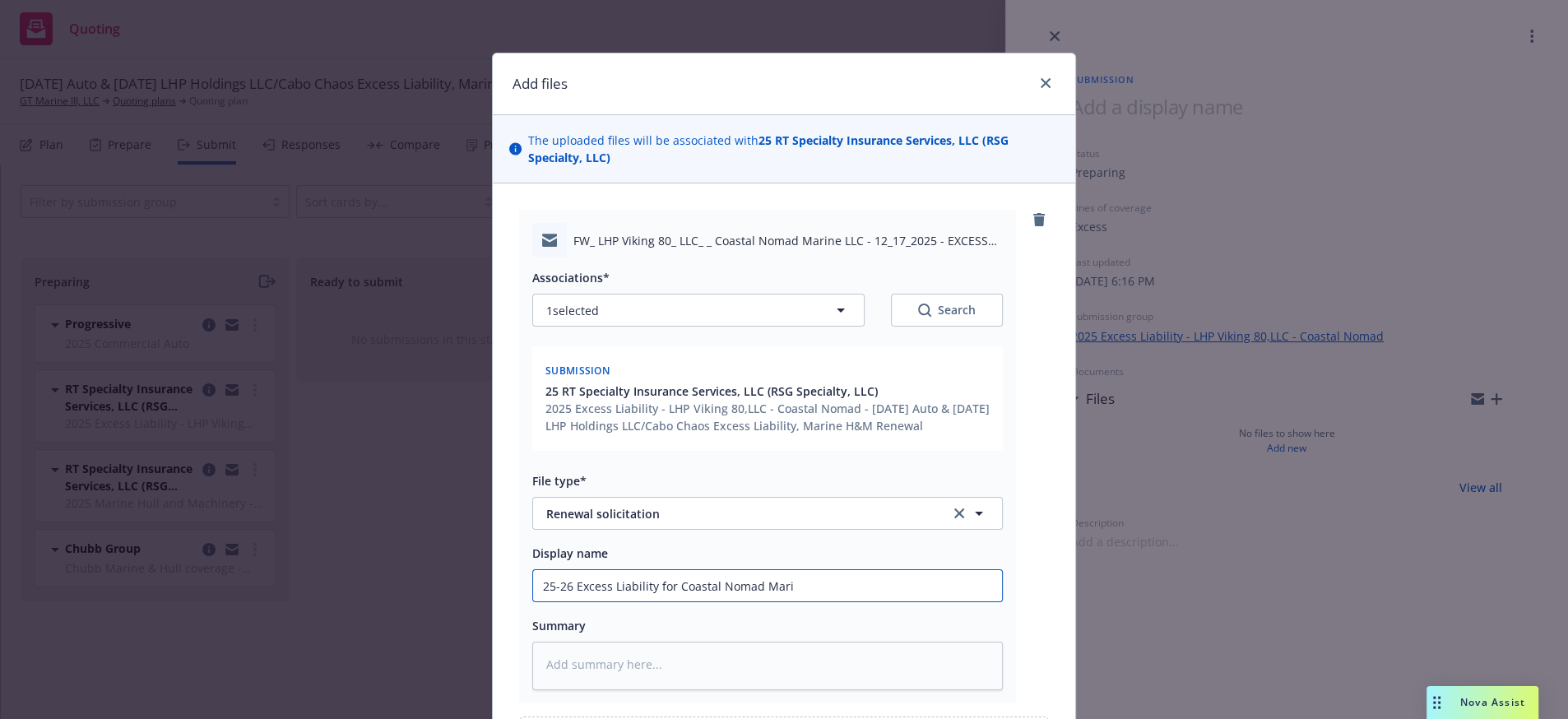
type input "25-26 Excess Liability for Coastal Nomad Marin"
type textarea "x"
type input "25-26 Excess Liability for Coastal Nomad Marine"
type textarea "x"
type input "25-26 Excess Liability for Coastal Nomad Marine"
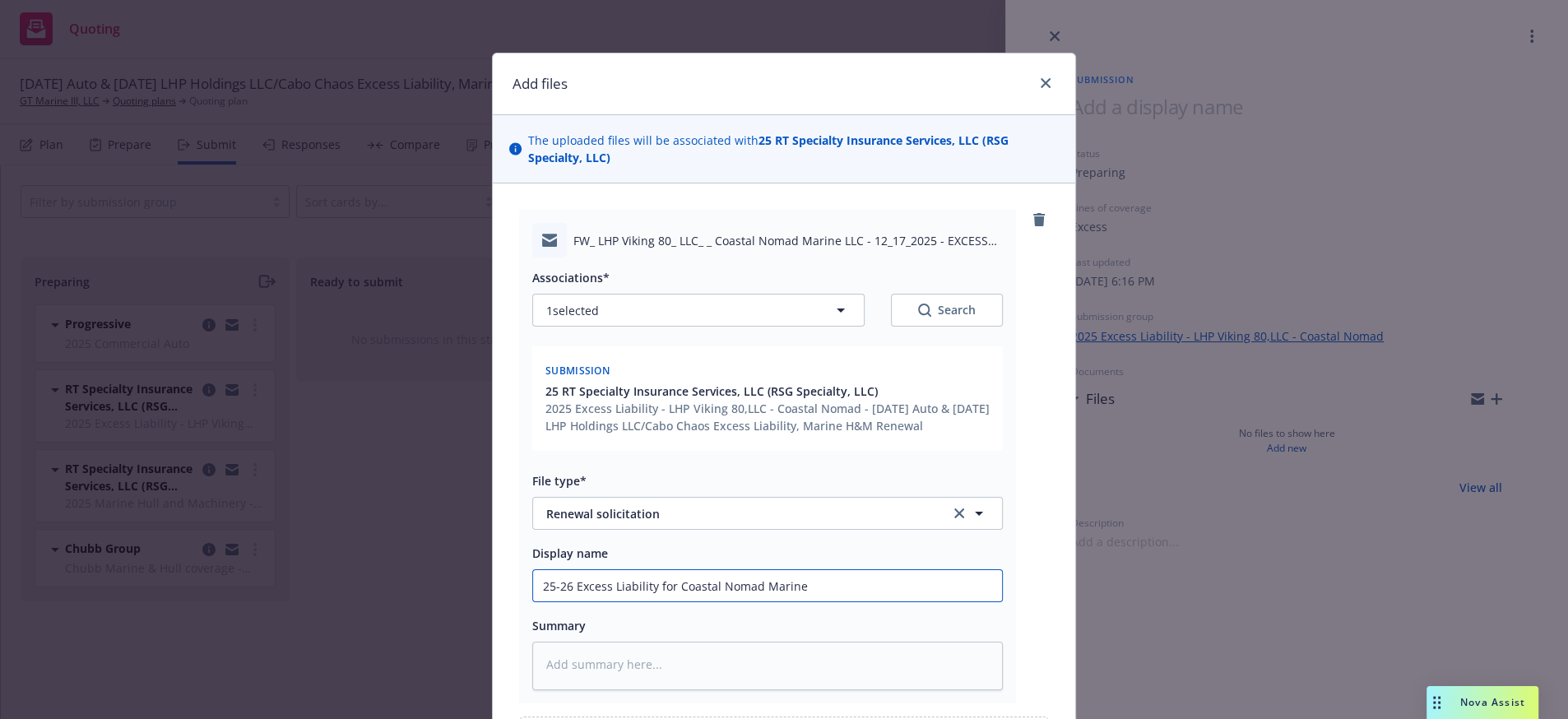
type textarea "x"
type input "25-26 Excess Liability for Coastal Nomad Marine L"
type textarea "x"
type input "25-26 Excess Liability for Coastal Nomad Marine LL"
type textarea "x"
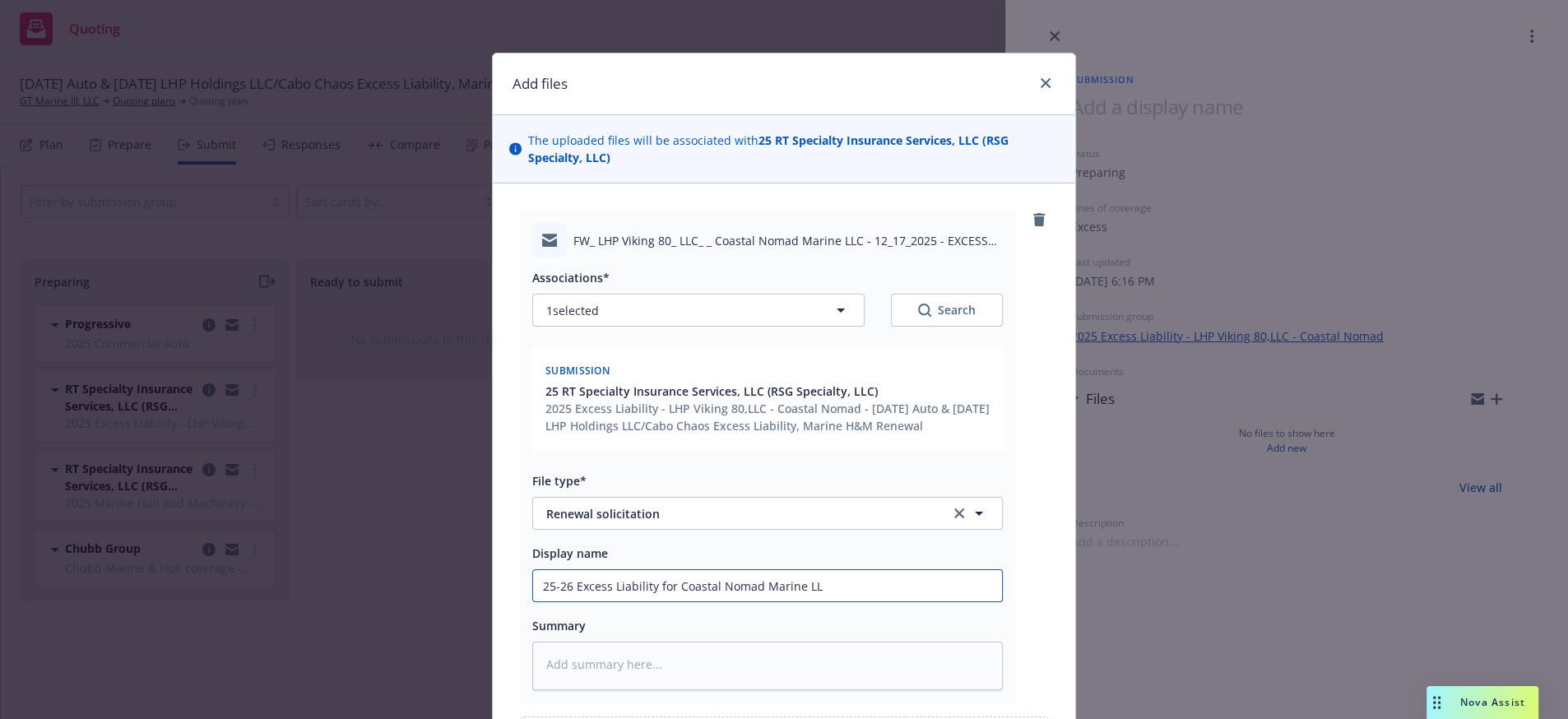
type input "25-26 Excess Liability for Coastal Nomad Marine LLC"
type textarea "x"
type input "25-26 Excess Liability for Coastal Nomad Marine LLC"
type textarea "x"
type input "25-26 Excess Liability for Coastal Nomad Marine LLC R"
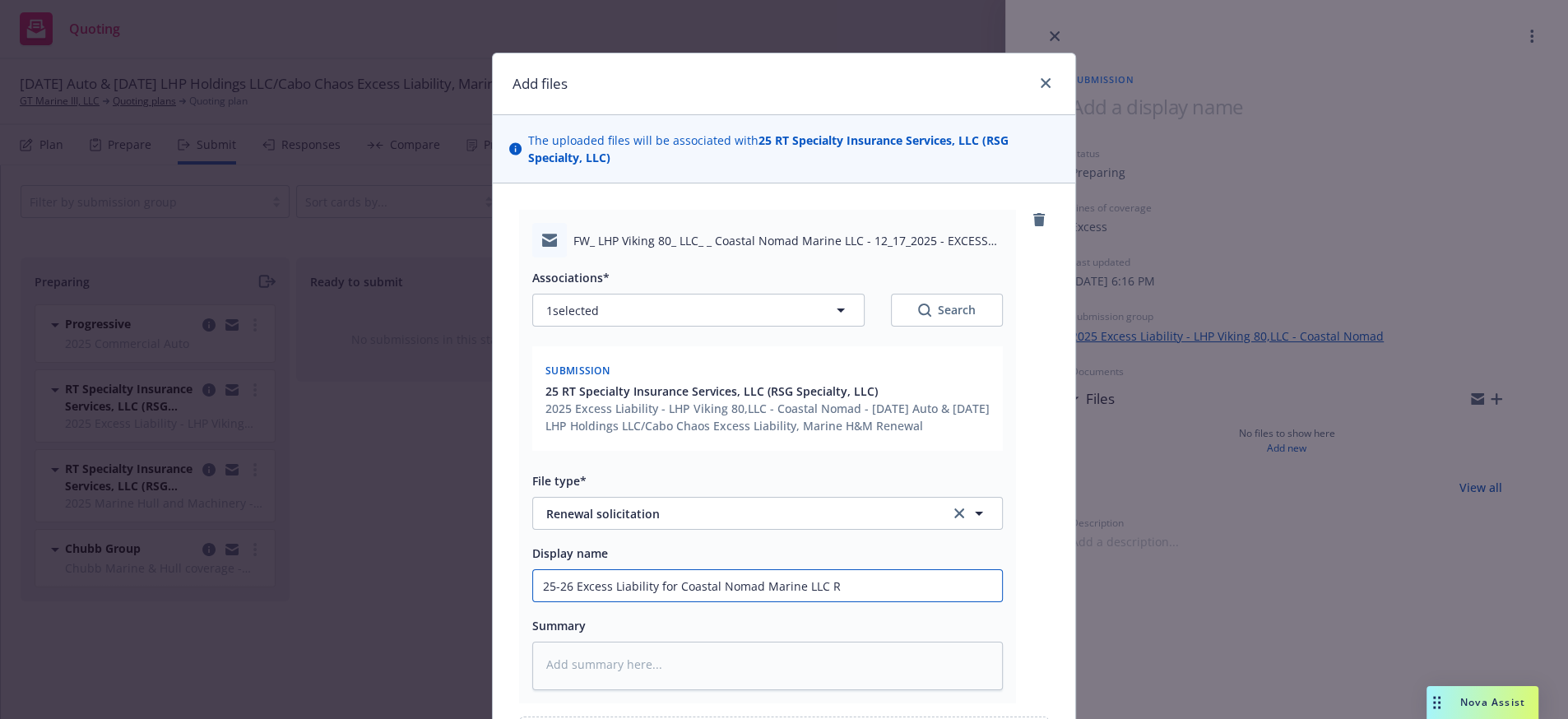
type textarea "x"
type input "25-26 Excess Liability for Coastal Nomad Marine LLC Re"
type textarea "x"
type input "25-26 Excess Liability for Coastal Nomad Marine LLC Ren"
type textarea "x"
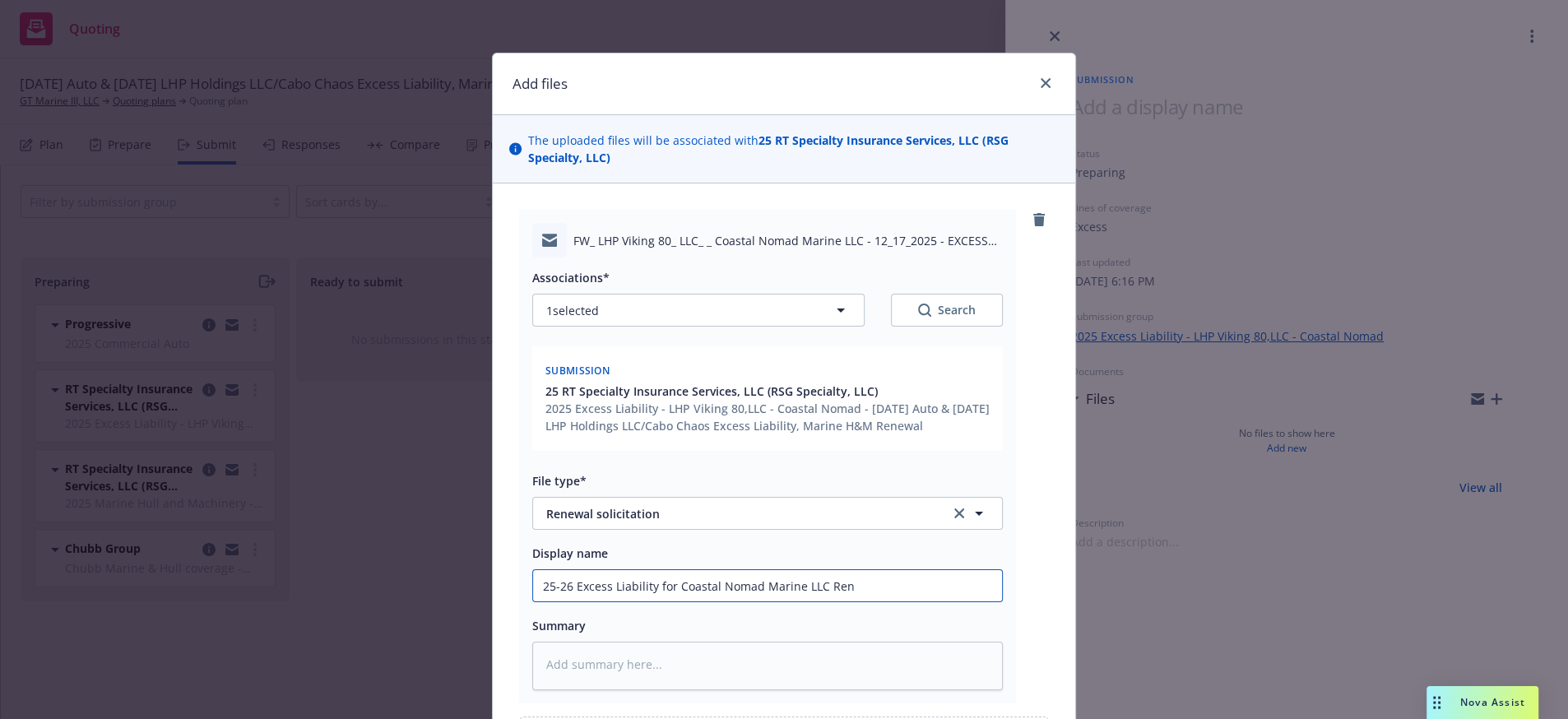
type input "25-26 Excess Liability for Coastal Nomad Marine LLC Rene"
type textarea "x"
type input "25-26 Excess Liability for Coastal Nomad Marine LLC Renew"
type textarea "x"
type input "25-26 Excess Liability for Coastal Nomad Marine LLC Renewa"
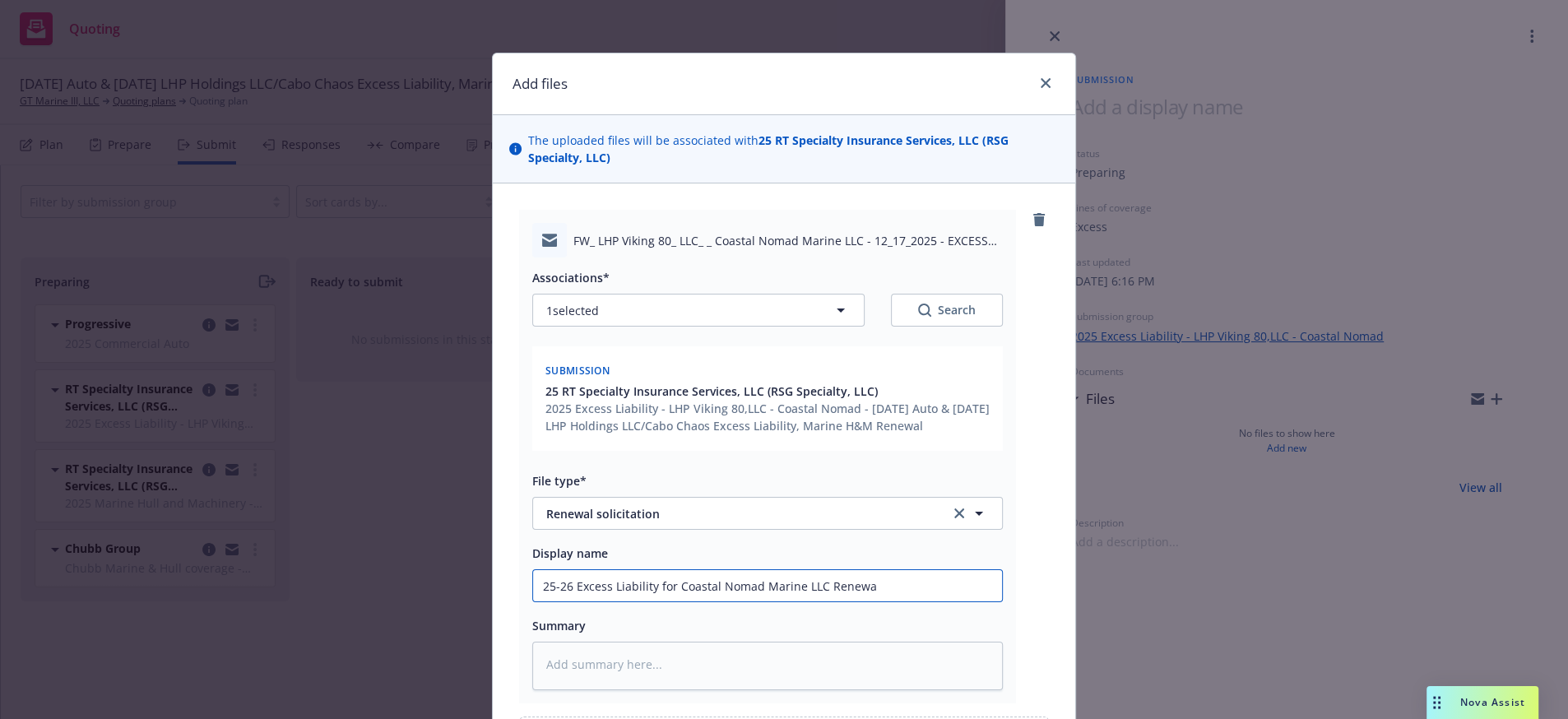
type textarea "x"
type input "25-26 Excess Liability for Coastal Nomad Marine LLC Renewal"
type textarea "x"
type input "25-26 Excess Liability for Coastal Nomad Marine LLC Renewal"
type textarea "x"
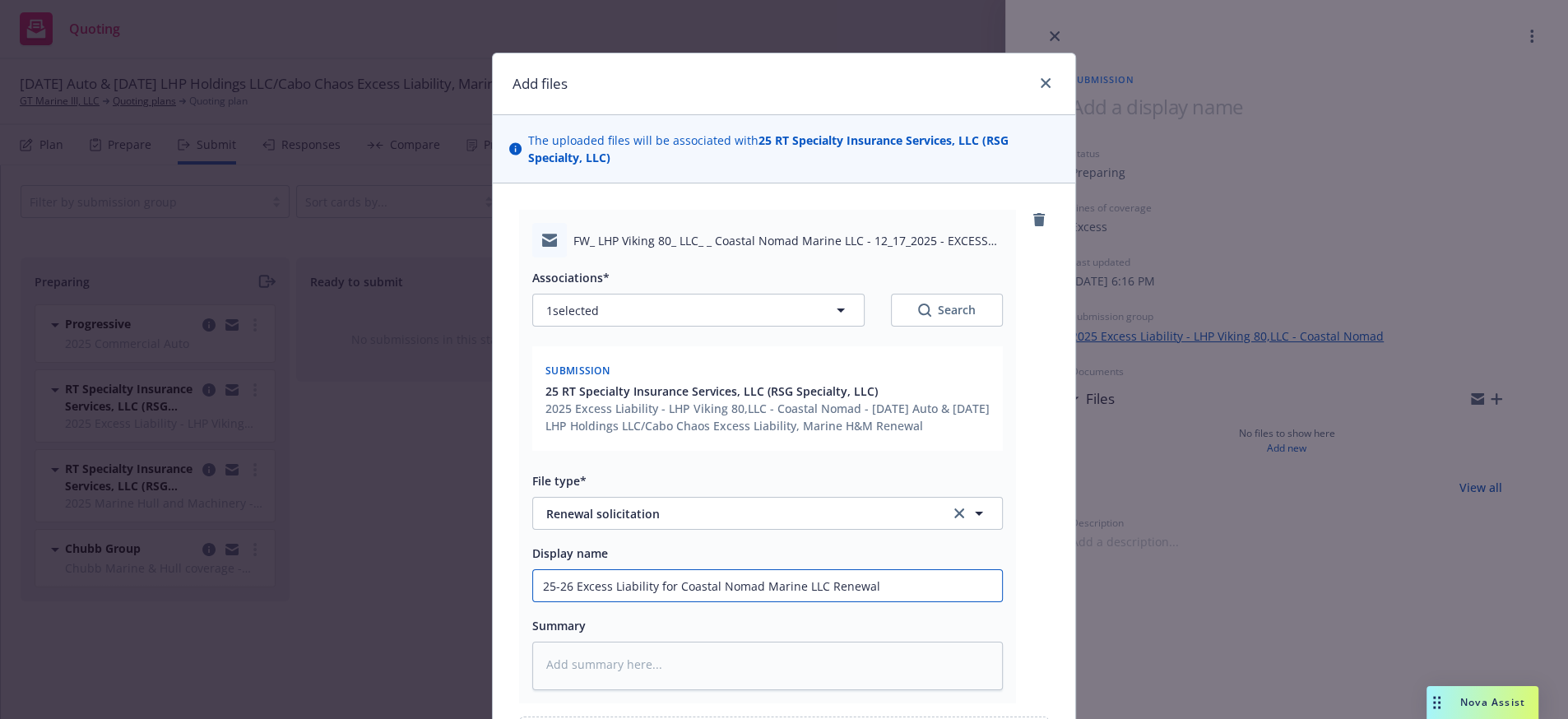
type input "25-26 Excess Liability for Coastal Nomad Marine LLC Renewal s"
type textarea "x"
type input "25-26 Excess Liability for Coastal Nomad Marine LLC Renewal so"
type textarea "x"
type input "25-26 Excess Liability for Coastal Nomad Marine LLC Renewal sol"
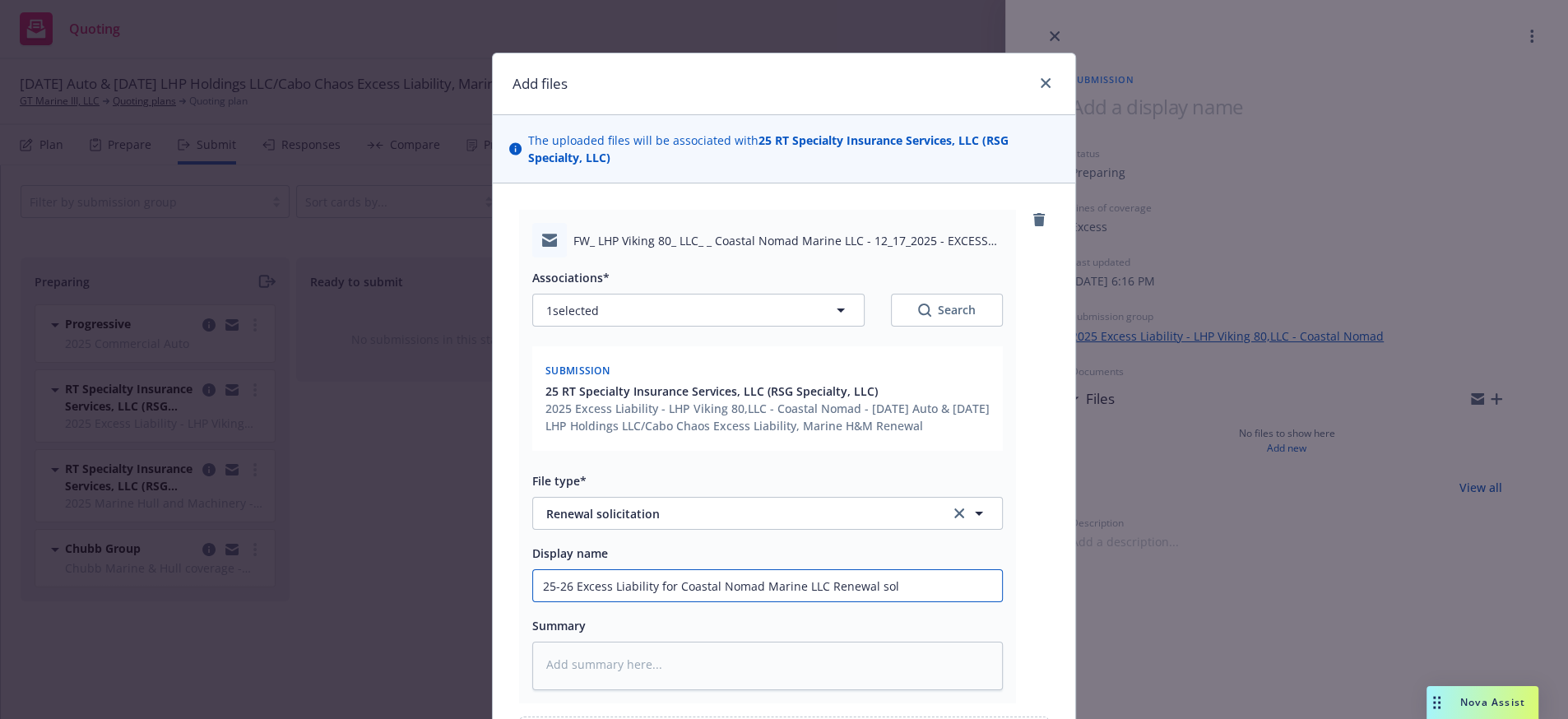
type textarea "x"
type input "25-26 Excess Liability for Coastal Nomad Marine LLC Renewal soli"
type textarea "x"
type input "25-26 Excess Liability for Coastal Nomad Marine LLC Renewal solic"
type textarea "x"
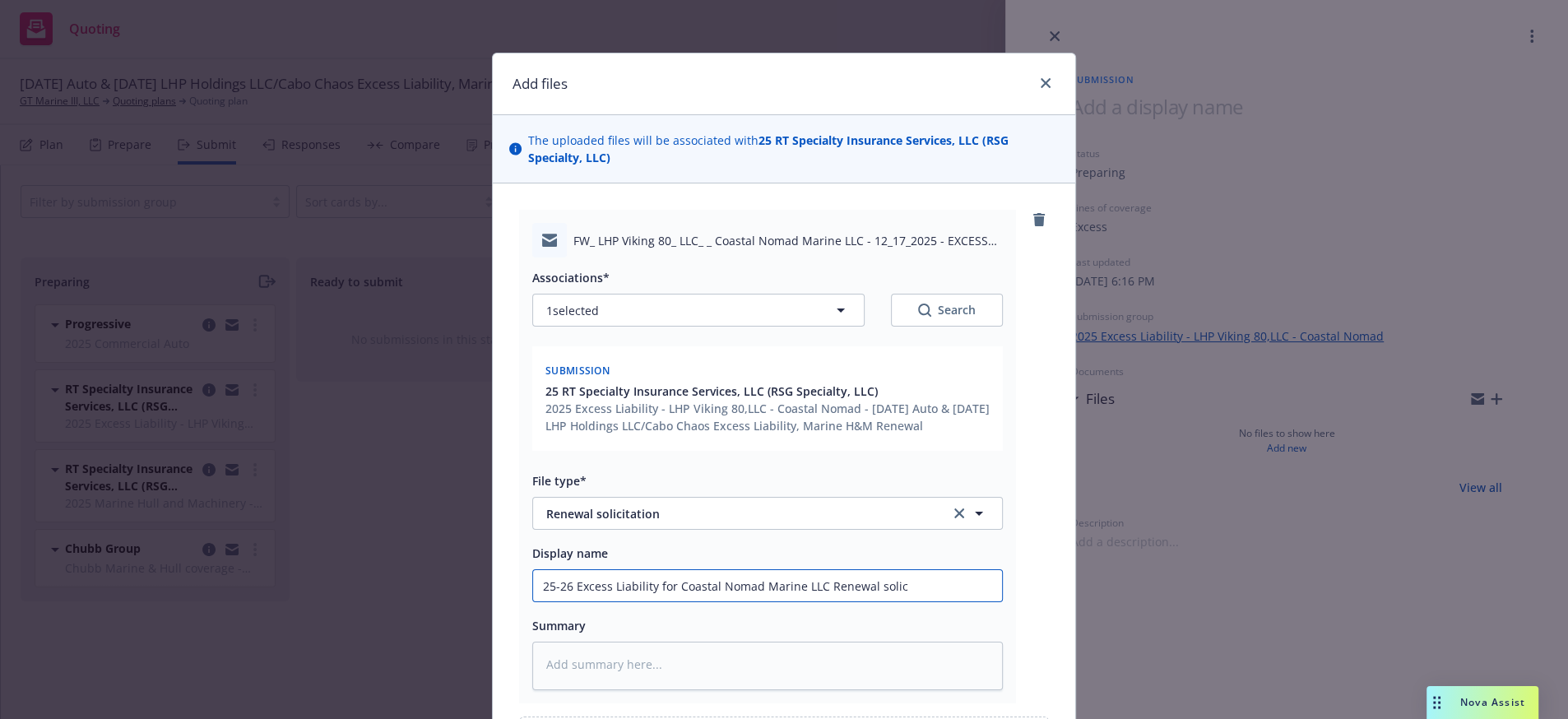
type input "25-26 Excess Liability for Coastal Nomad Marine LLC Renewal solici"
type textarea "x"
type input "25-26 Excess Liability for Coastal Nomad Marine LLC Renewal solicit"
type textarea "x"
type input "25-26 Excess Liability for Coastal Nomad Marine LLC Renewal solicita"
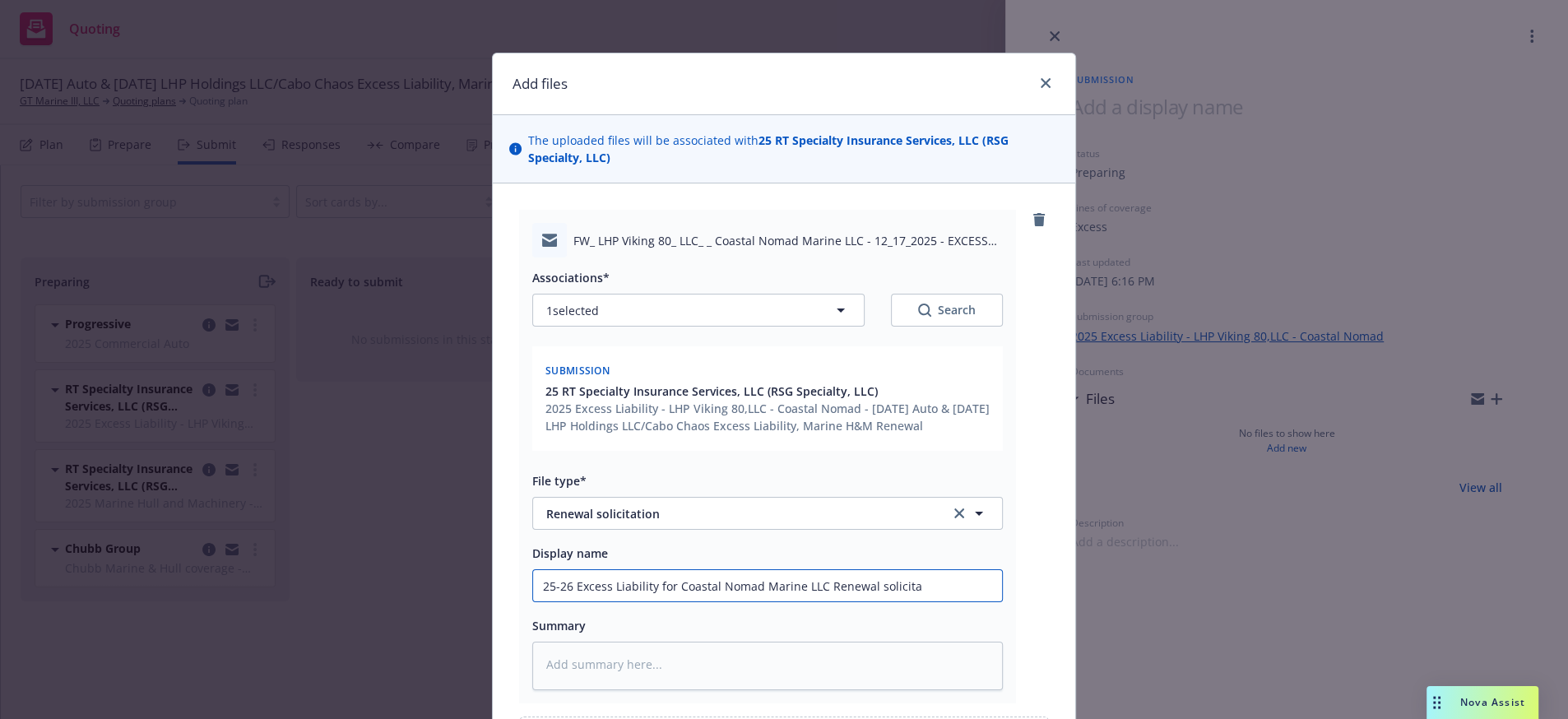
type textarea "x"
type input "25-26 Excess Liability for Coastal Nomad Marine LLC Renewal solicitat"
type textarea "x"
type input "25-26 Excess Liability for Coastal Nomad Marine LLC Renewal solicitati"
type textarea "x"
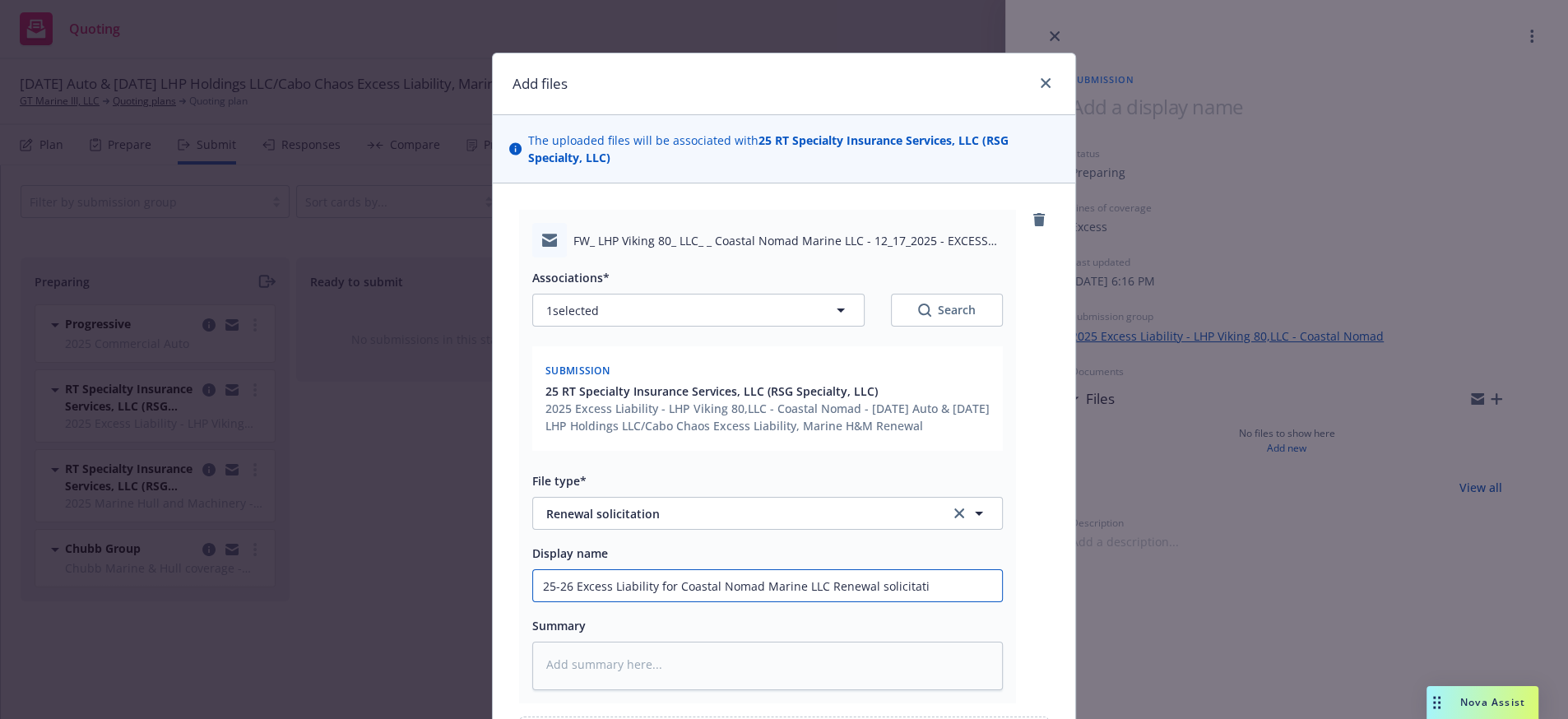
type input "25-26 Excess Liability for Coastal Nomad Marine LLC Renewal solicitatio"
type textarea "x"
type input "25-26 Excess Liability for Coastal Nomad Marine LLC Renewal solicitation"
type textarea "x"
type input "25-26 Excess Liability for Coastal Nomad Marine LLC Renewal solicitation"
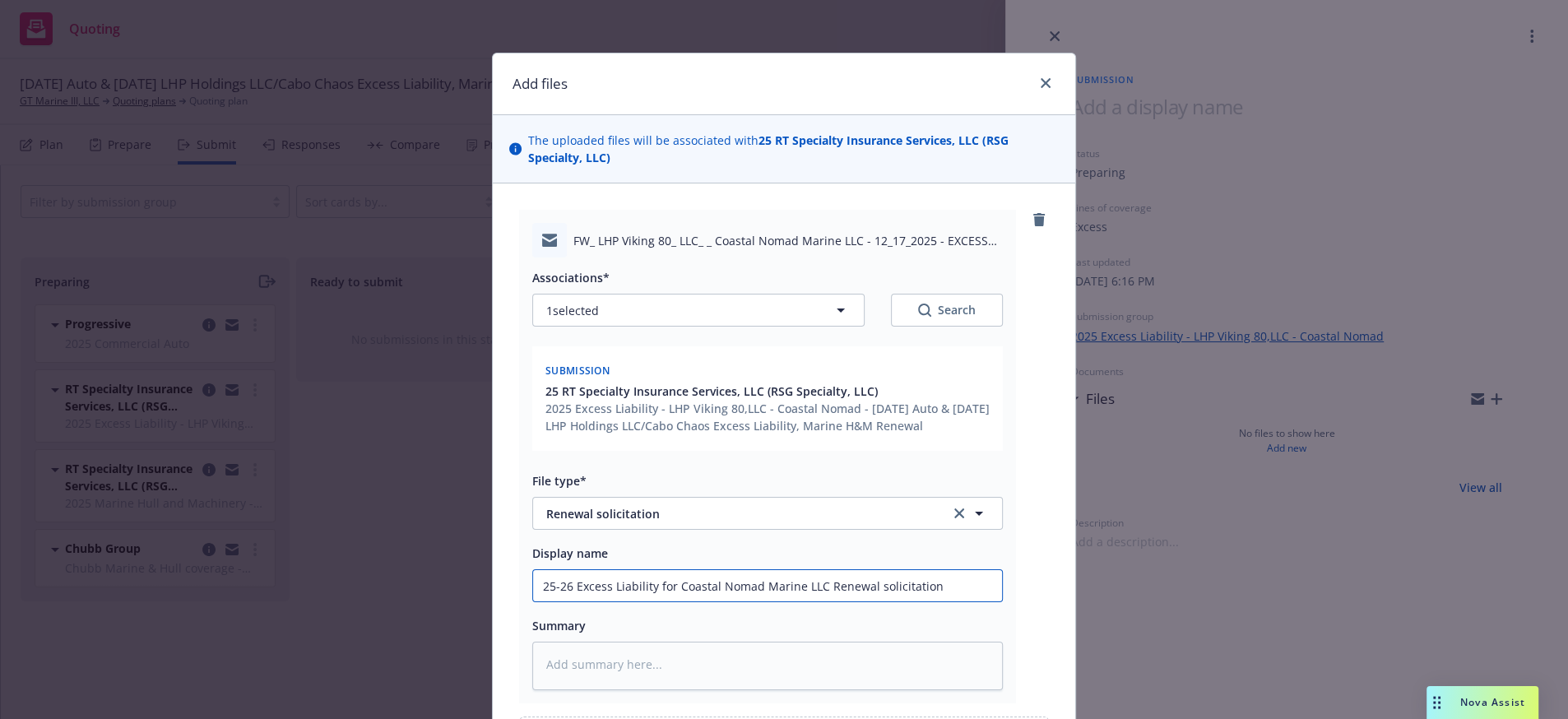
type textarea "x"
type input "25-26 Excess Liability for Coastal Nomad Marine LLC Renewal solicitation r"
type textarea "x"
type input "25-26 Excess Liability for Coastal Nomad Marine LLC Renewal solicitation re"
type textarea "x"
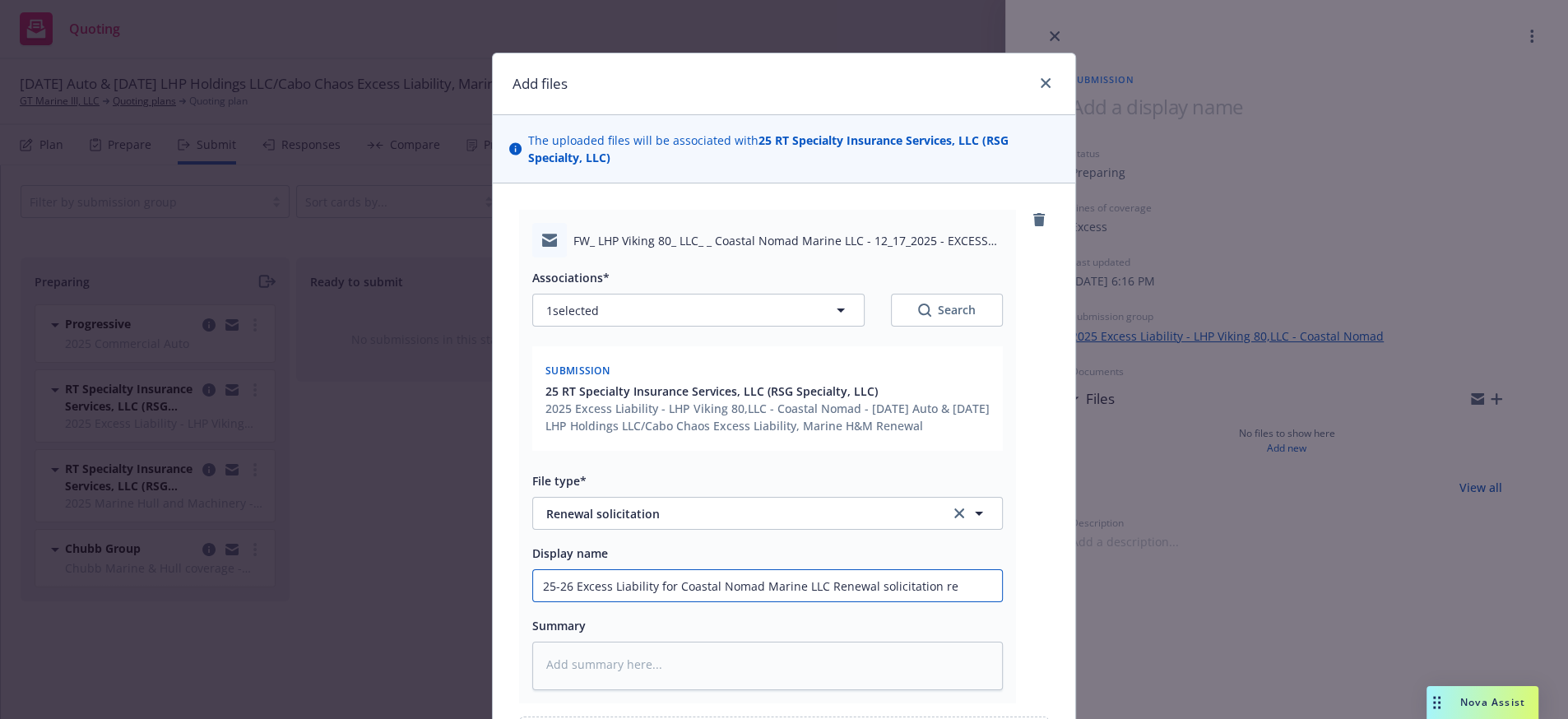
type input "25-26 Excess Liability for Coastal Nomad Marine LLC Renewal solicitation rec"
type textarea "x"
type input "25-26 Excess Liability for Coastal Nomad Marine LLC Renewal solicitation rece"
type textarea "x"
type input "25-26 Excess Liability for Coastal Nomad Marine LLC Renewal solicitation recei"
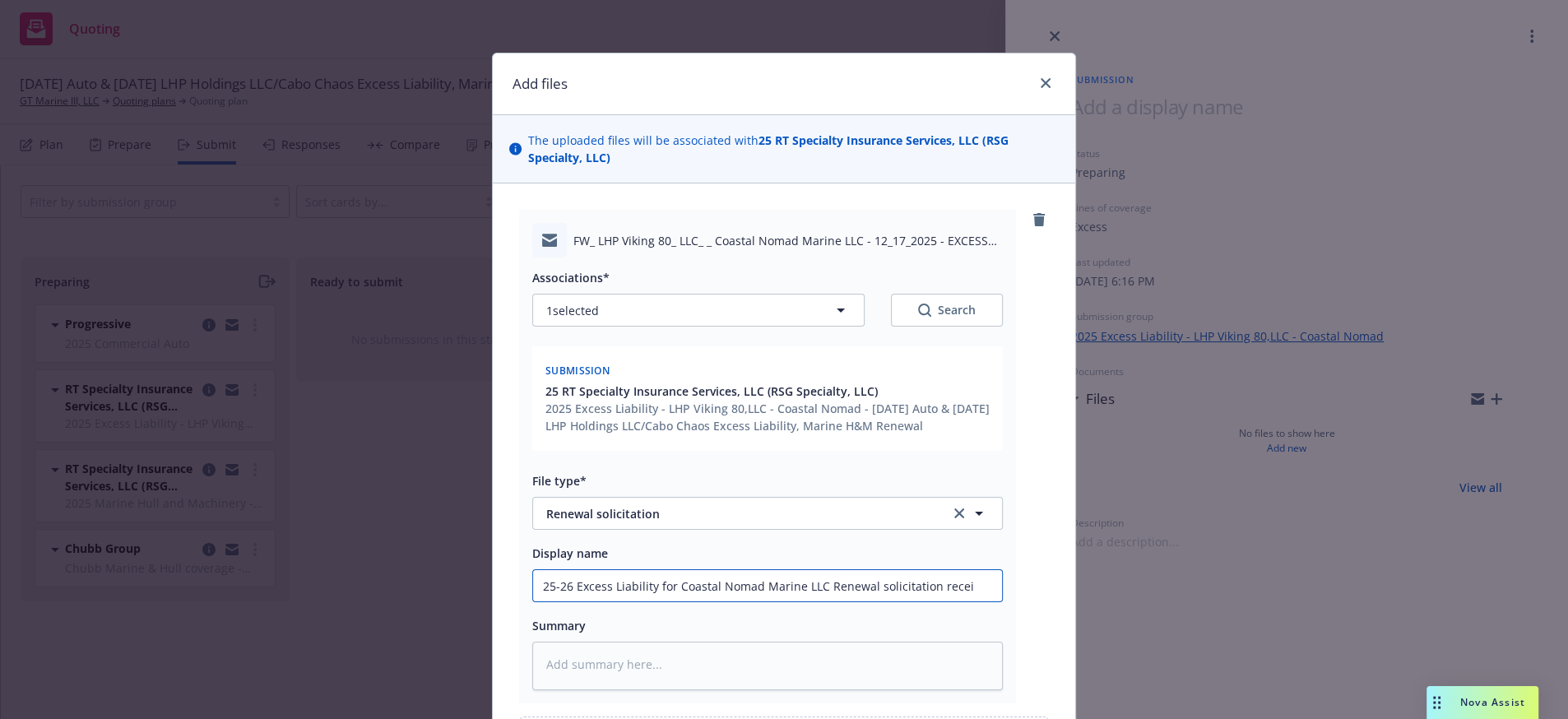
type textarea "x"
type input "25-26 Excess Liability for Coastal Nomad Marine LLC Renewal solicitation receiv"
type textarea "x"
type input "25-26 Excess Liability for Coastal Nomad Marine LLC Renewal solicitation receive"
type textarea "x"
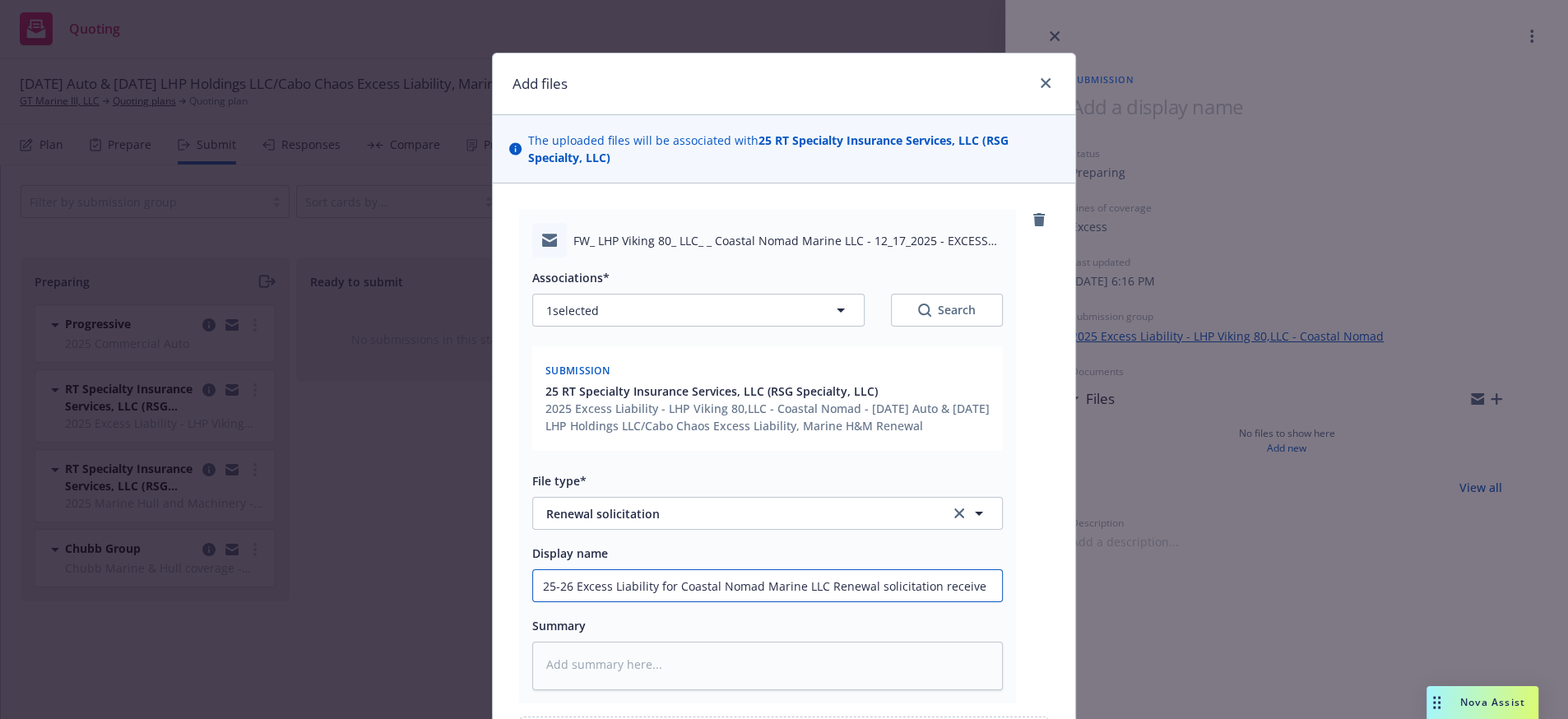
type input "25-26 Excess Liability for Coastal Nomad Marine LLC Renewal solicitation receiv…"
type textarea "x"
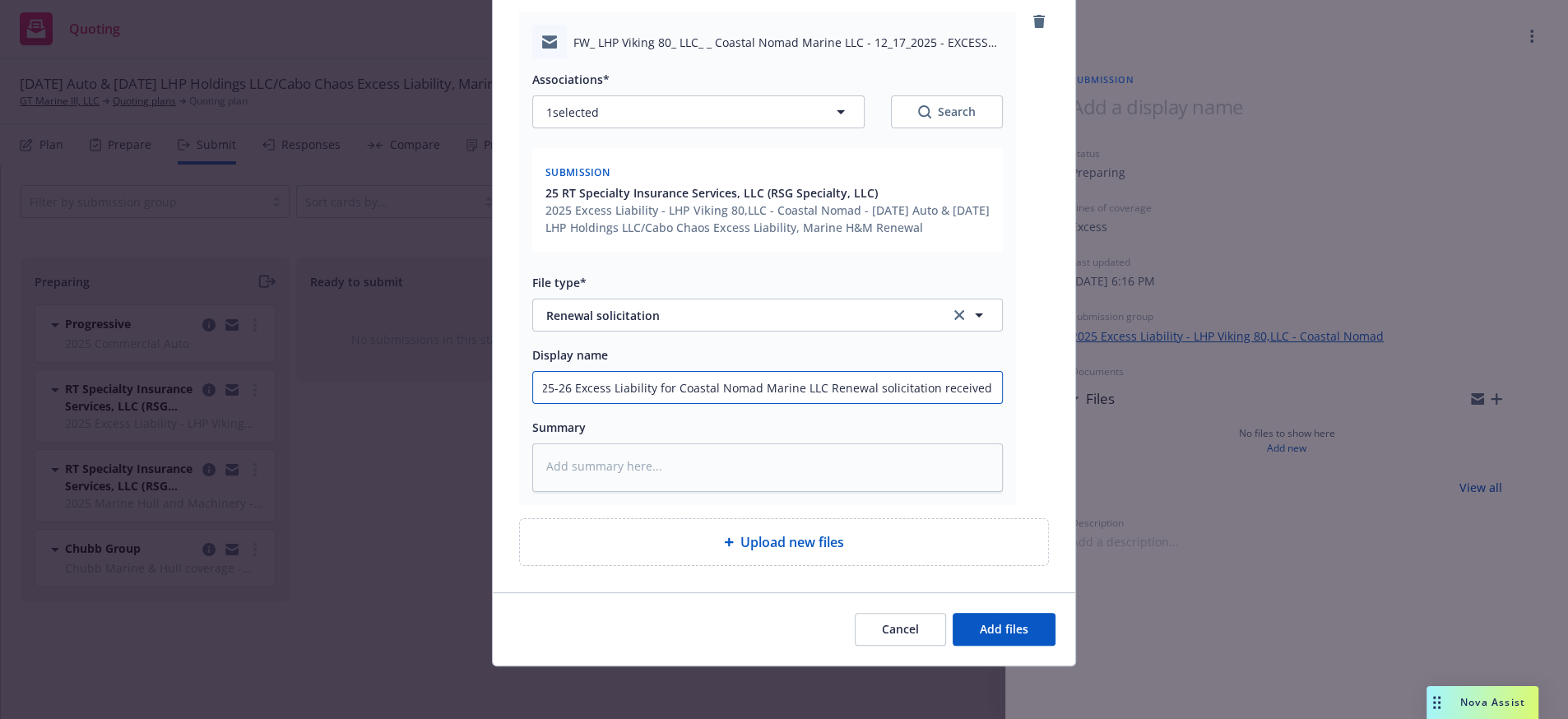
scroll to position [271, 0]
type input "25-26 Excess Liability for Coastal Nomad Marine LLC Renewal solicitation receiv…"
type textarea "x"
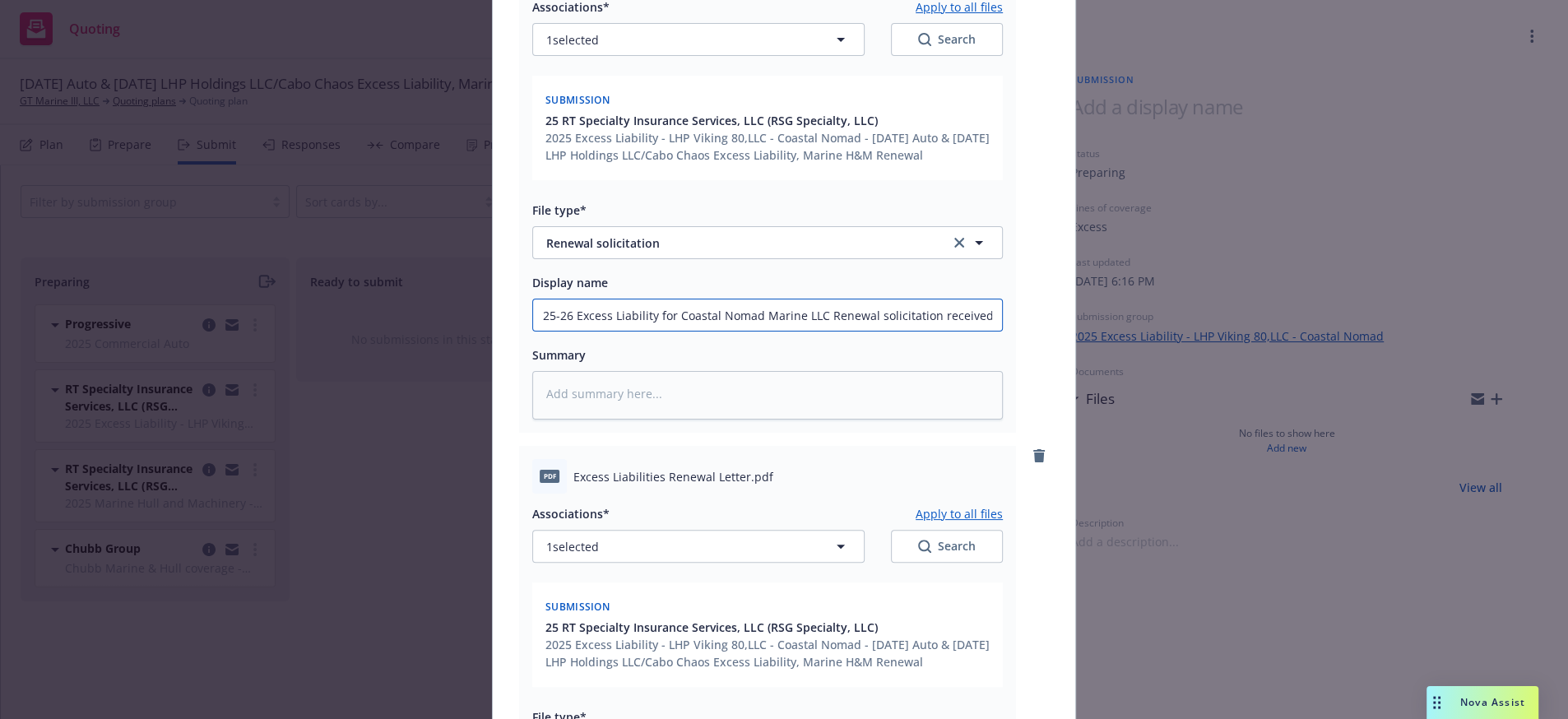
scroll to position [823, 0]
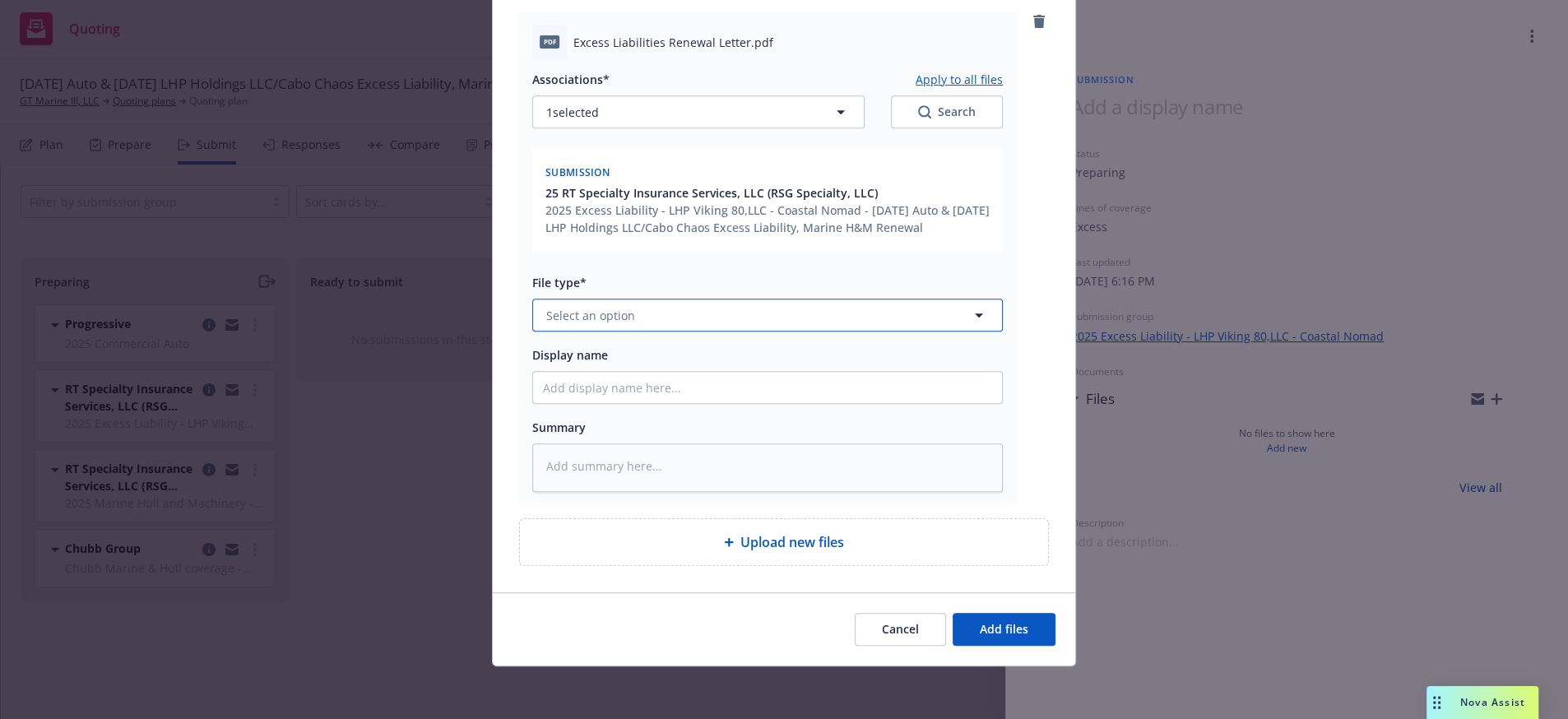
click at [540, 298] on button "Select an option" at bounding box center [767, 315] width 470 height 33
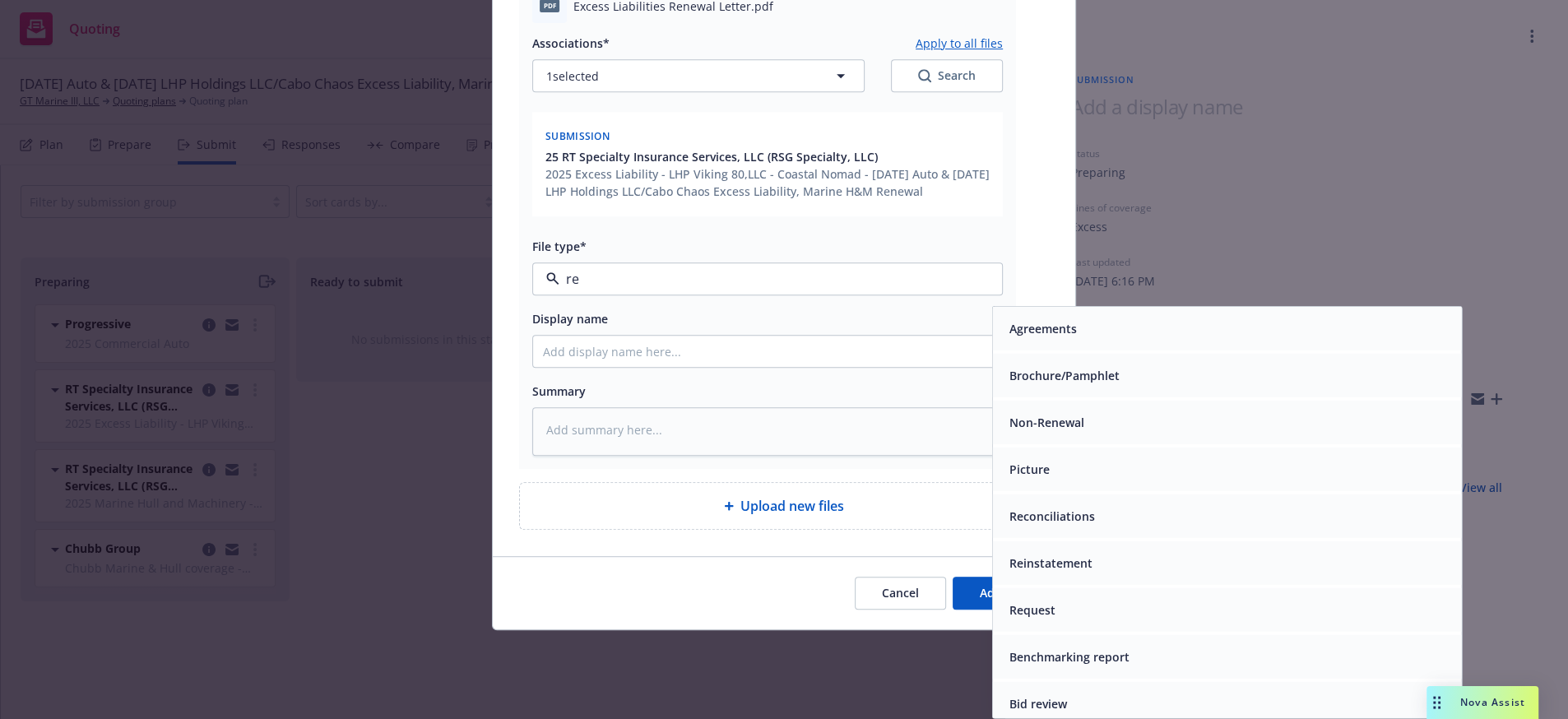
type input "ren"
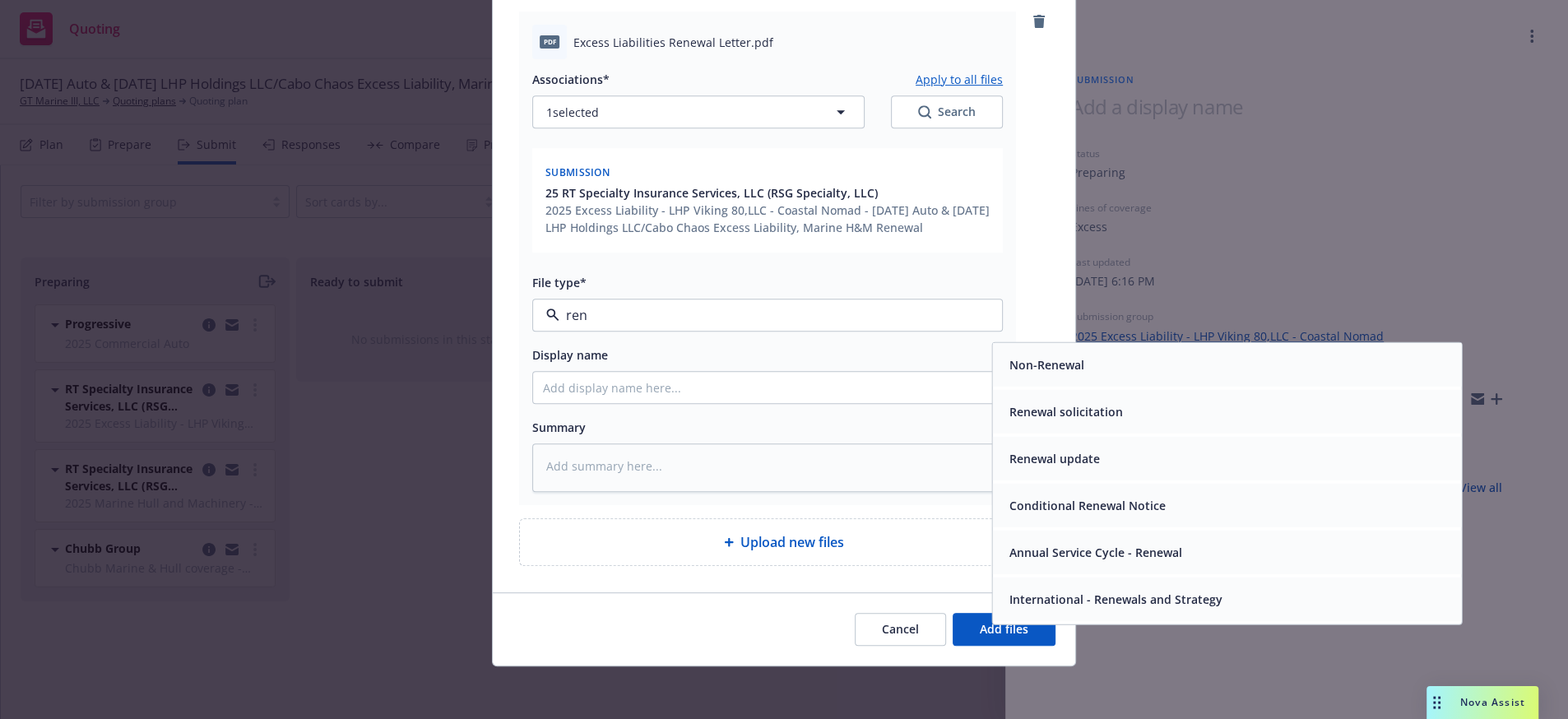
click at [1146, 400] on div "Renewal solicitation" at bounding box center [1227, 411] width 449 height 24
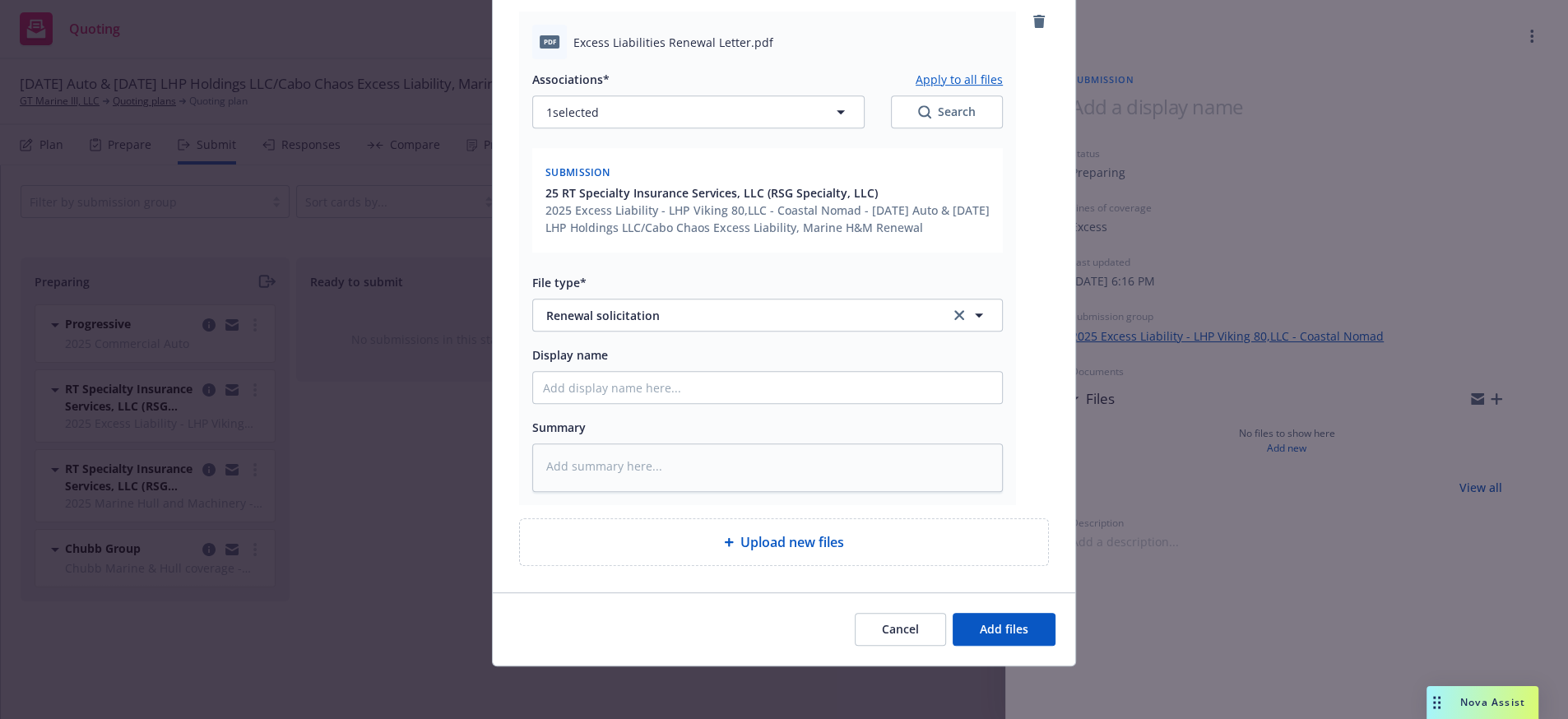
scroll to position [0, 0]
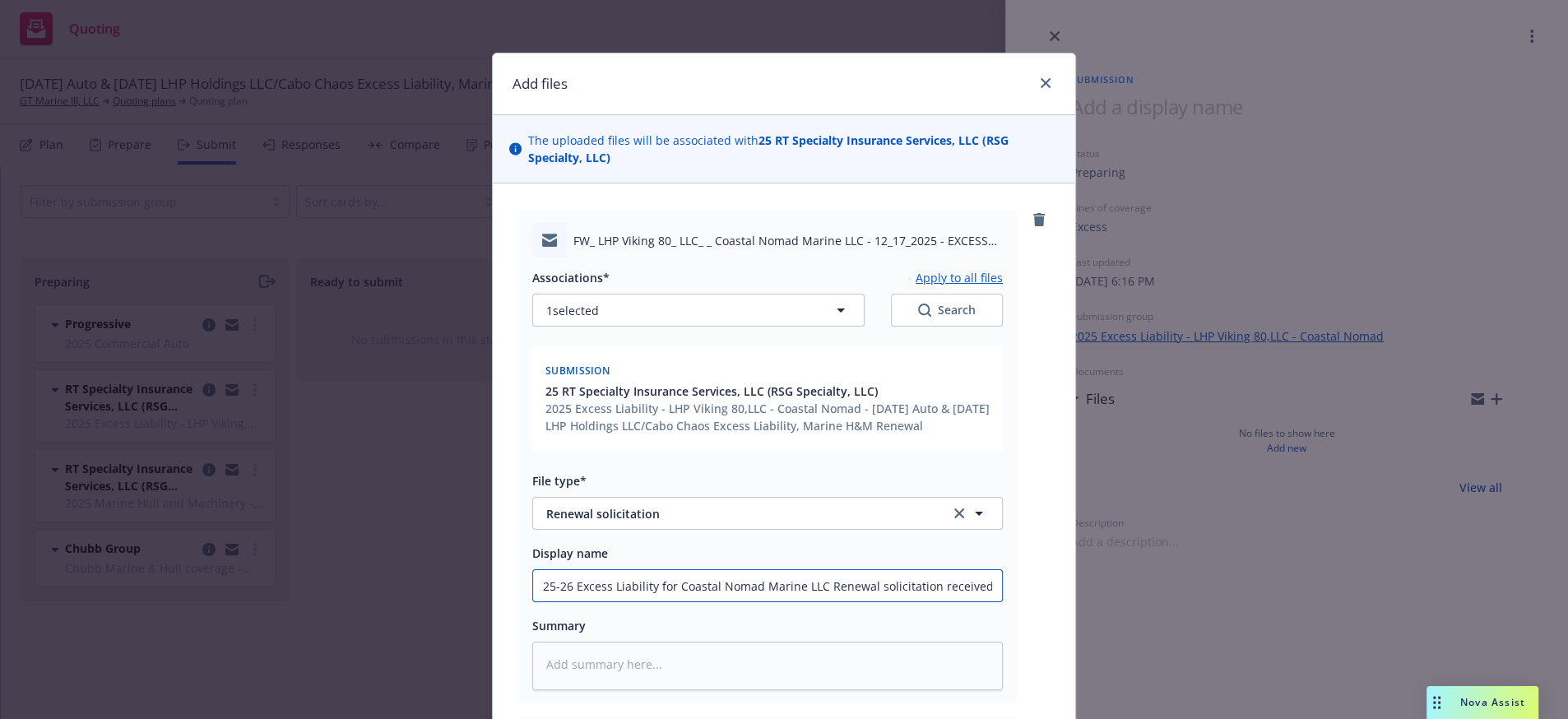
drag, startPoint x: 931, startPoint y: 634, endPoint x: 439, endPoint y: 640, distance: 492.0
click at [439, 640] on div "Add files The uploaded files will be associated with 25 RT Specialty Insurance …" at bounding box center [784, 360] width 1568 height 719
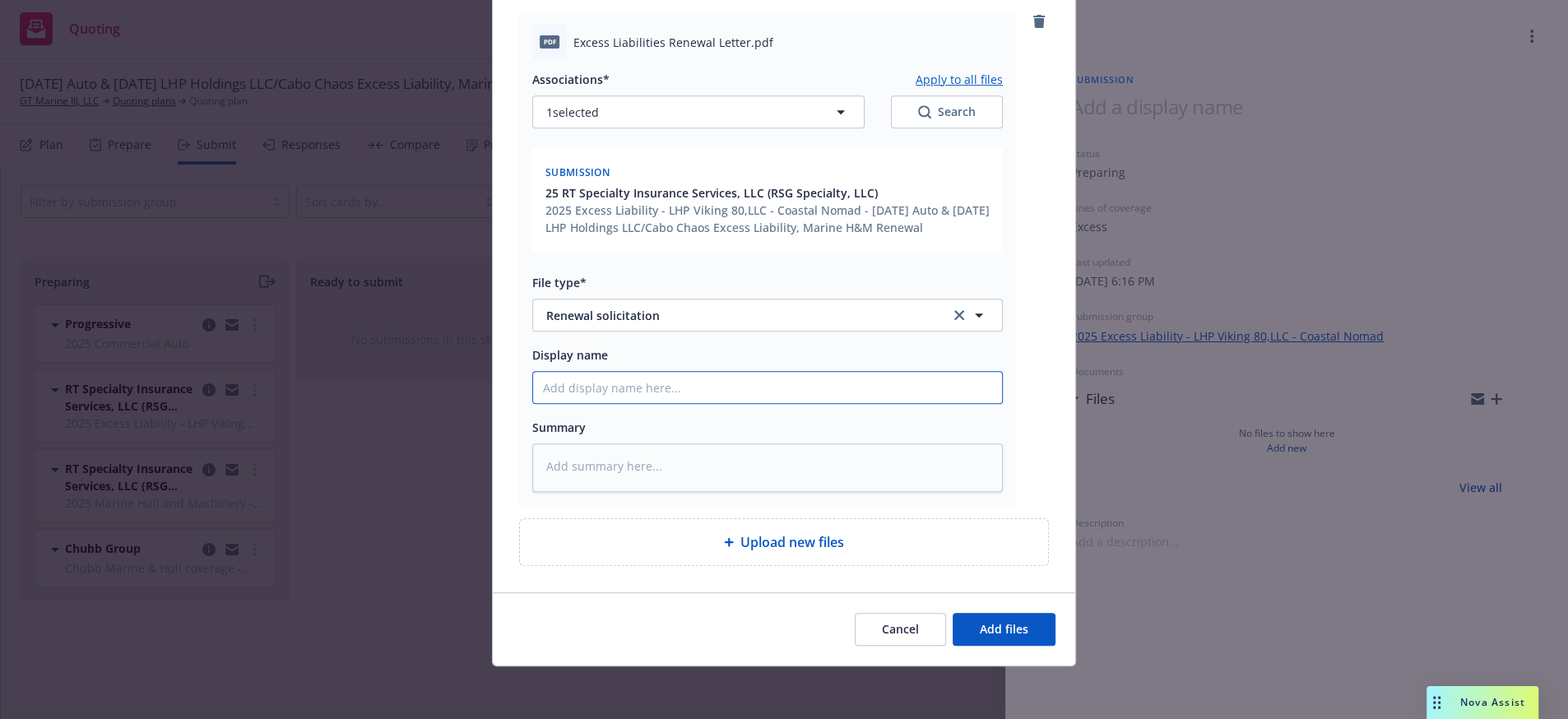
click at [619, 372] on input "Display name" at bounding box center [768, 387] width 469 height 31
paste input "25-26 Excess Liability for Coastal Nomad Marine LLC Renewal solicitation"
type textarea "x"
type input "25-26 Excess Liability for Coastal Nomad Marine LLC Renewal solicitation"
click at [1022, 640] on button "Add files" at bounding box center [1004, 629] width 103 height 33
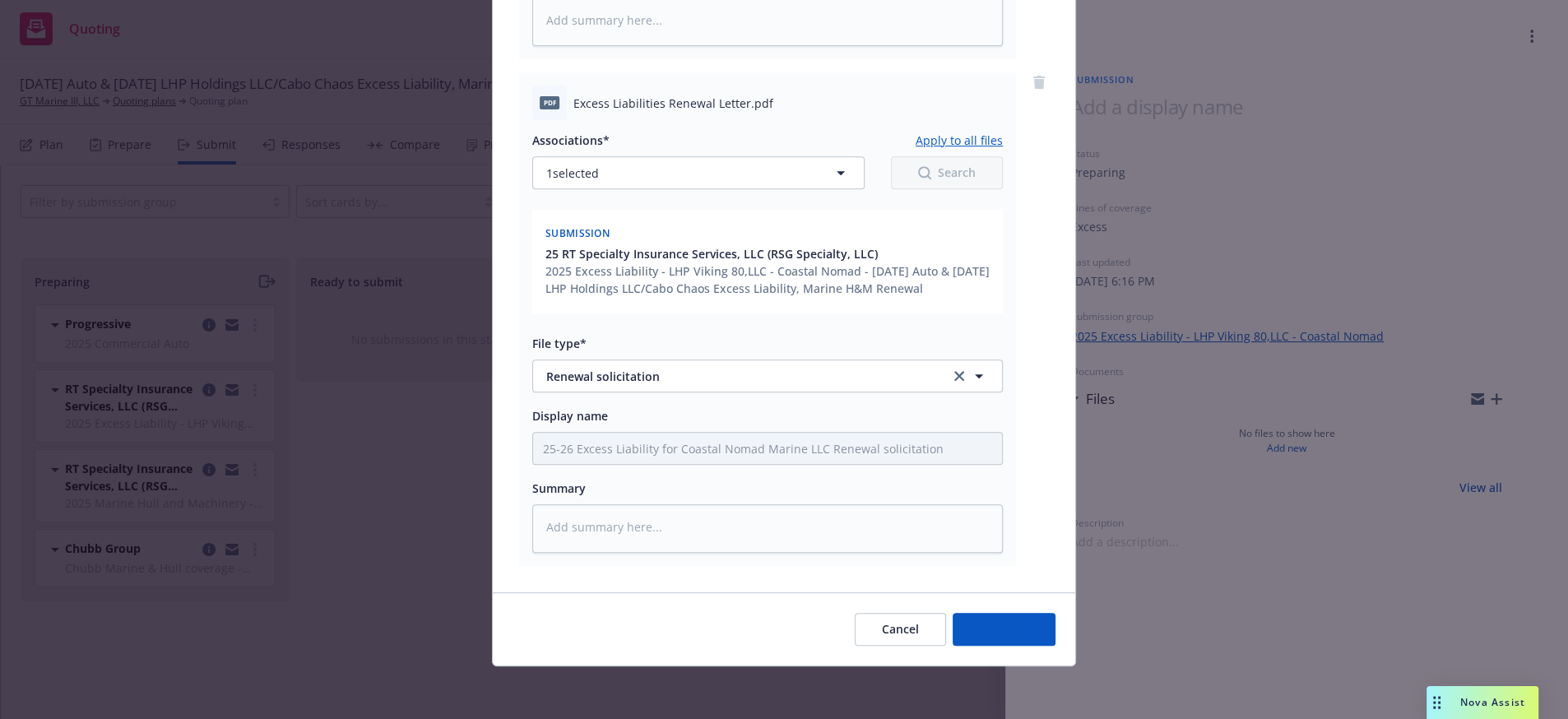
scroll to position [755, 0]
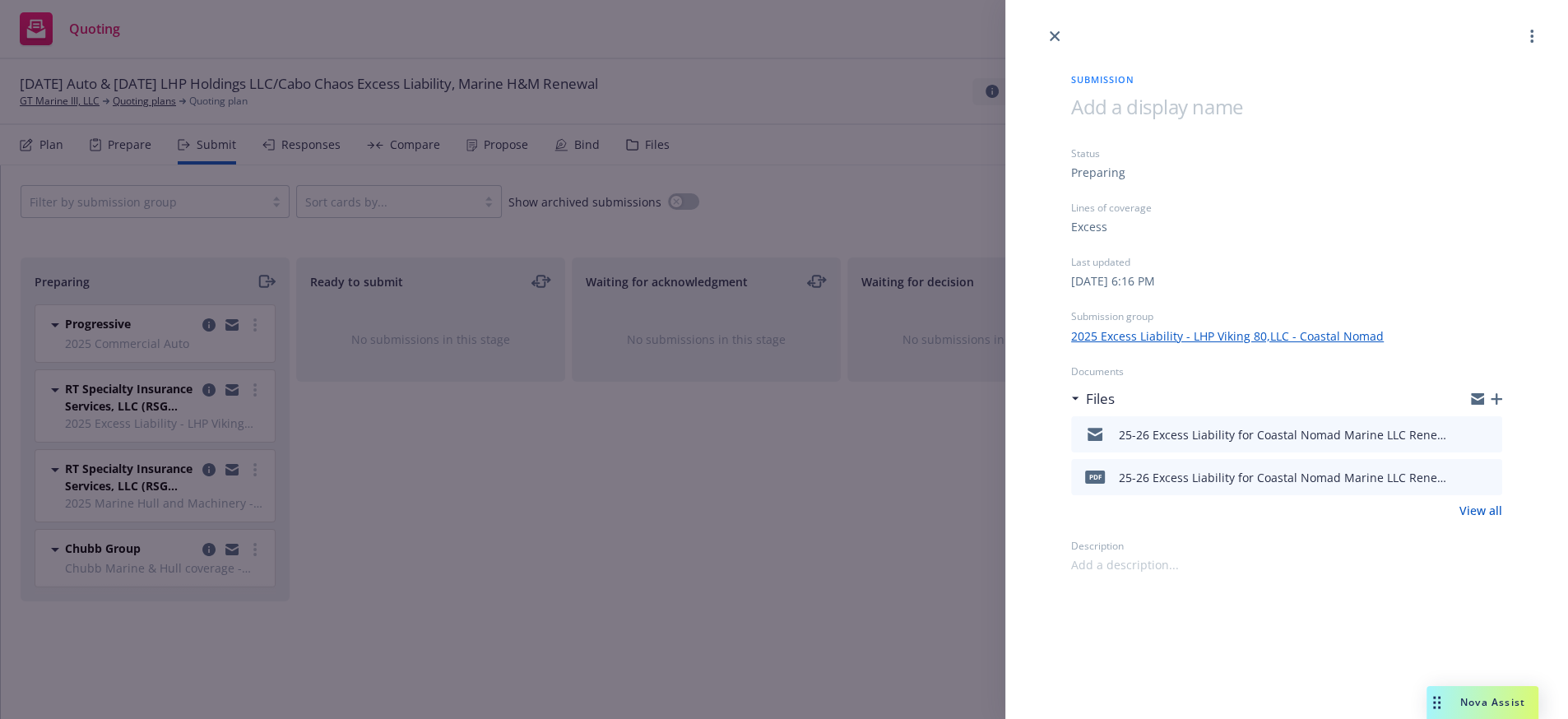
click at [487, 565] on div "Submission Status Preparing Lines of coverage Excess Last updated Monday, July …" at bounding box center [784, 360] width 1568 height 719
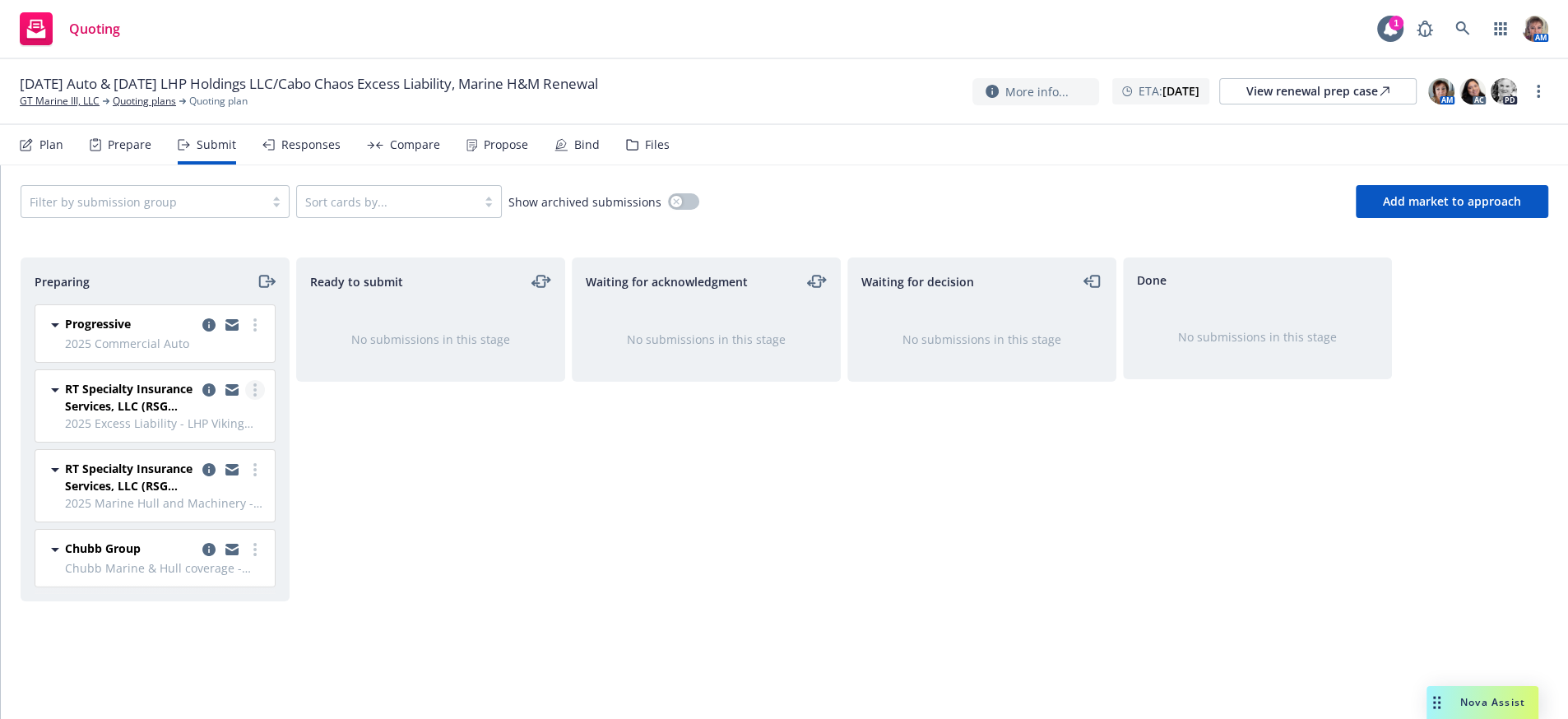
click at [254, 392] on circle "more" at bounding box center [255, 389] width 3 height 3
click at [176, 637] on span "Copy logging email" at bounding box center [171, 639] width 144 height 15
click at [244, 493] on div at bounding box center [232, 477] width 66 height 34
click at [254, 476] on icon "more" at bounding box center [255, 470] width 3 height 13
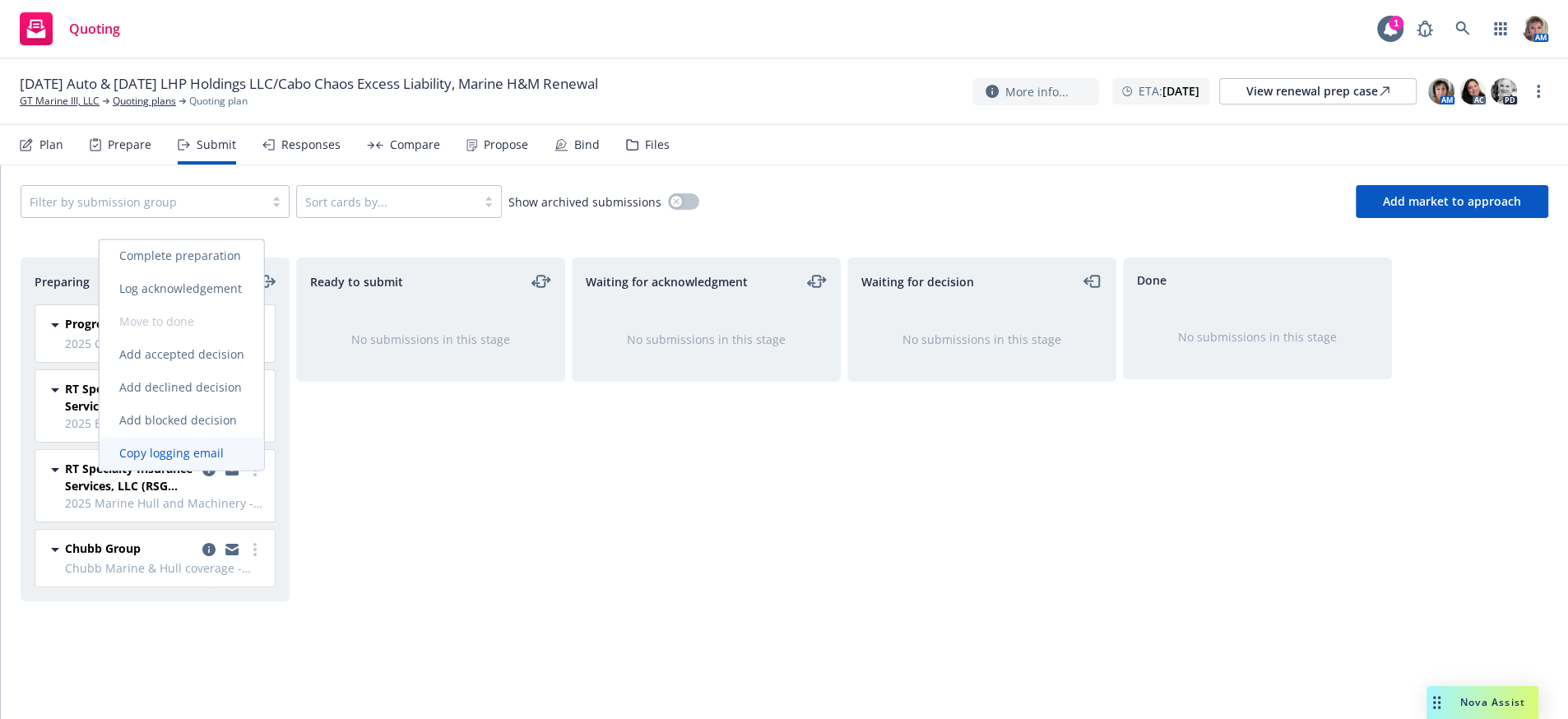
click at [180, 457] on span "Copy logging email" at bounding box center [171, 453] width 144 height 15
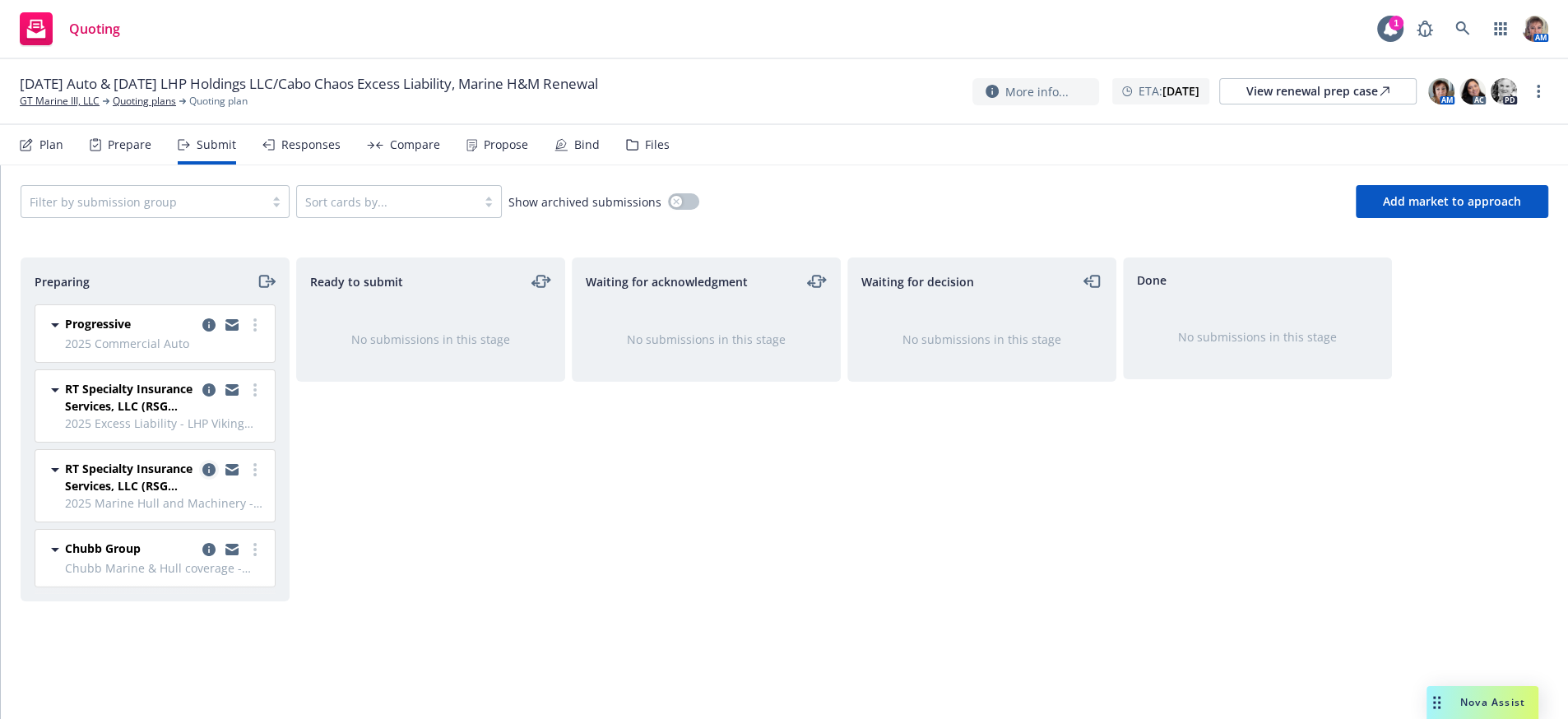
click at [206, 476] on icon "copy logging email" at bounding box center [209, 470] width 13 height 13
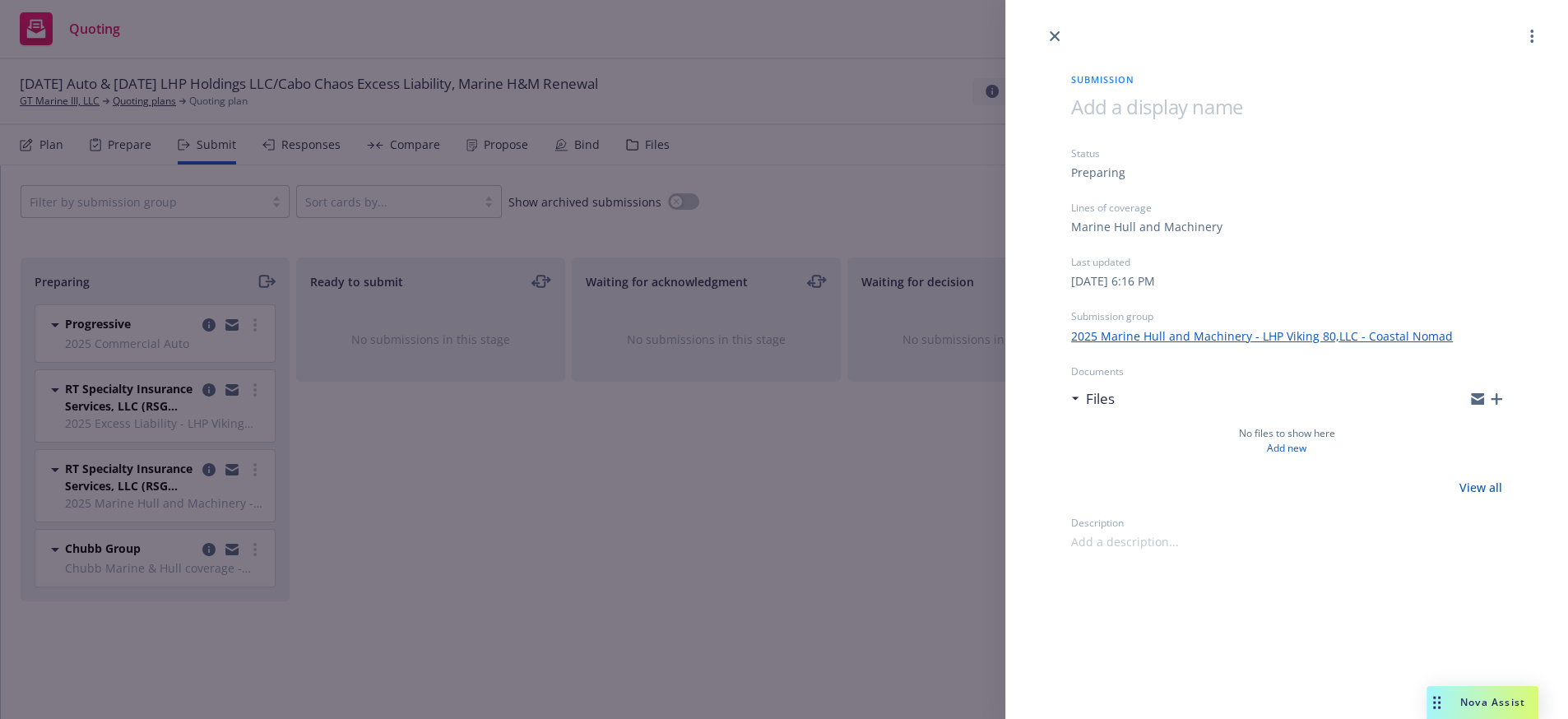
click at [1490, 405] on div at bounding box center [1486, 399] width 31 height 13
click at [1491, 404] on icon "button" at bounding box center [1496, 399] width 11 height 11
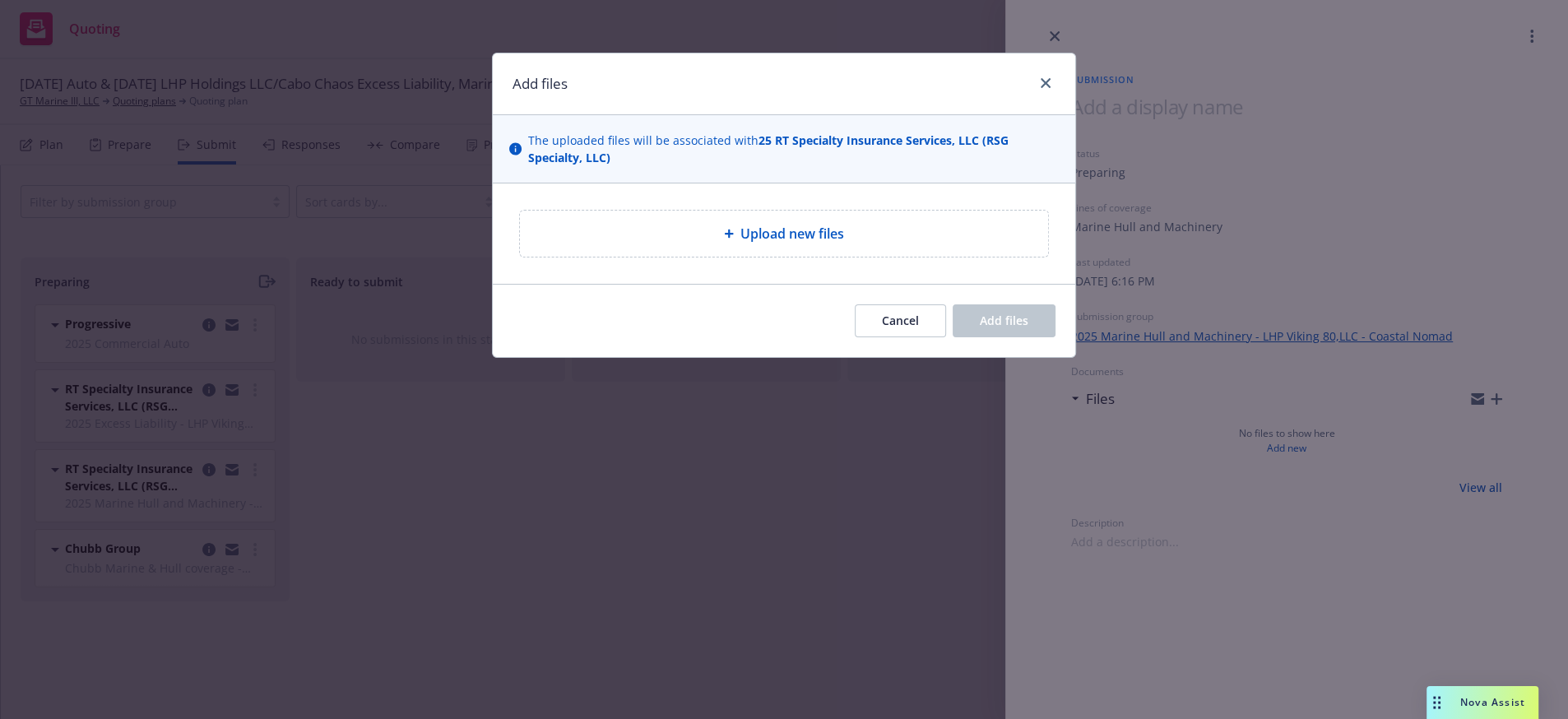
type textarea "x"
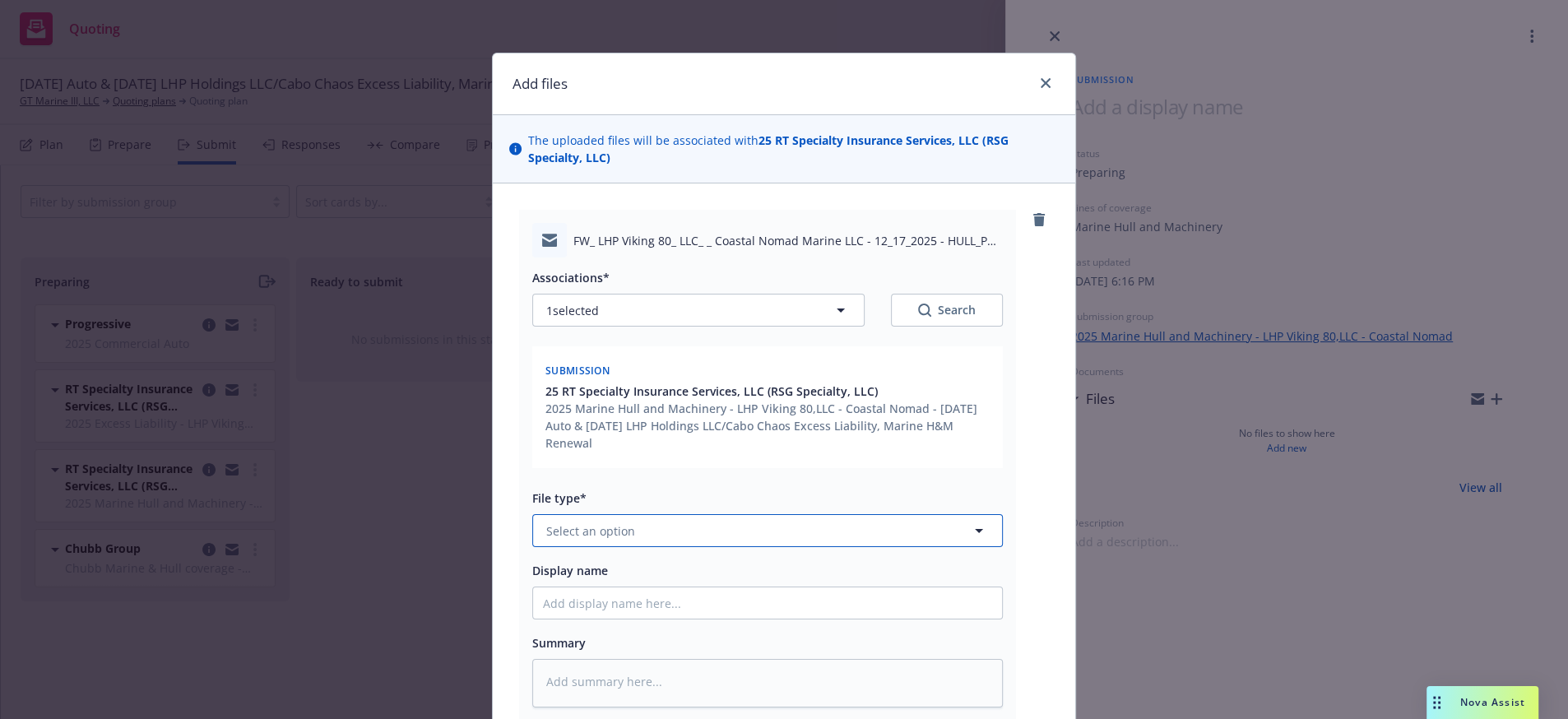
click at [589, 540] on span "Select an option" at bounding box center [590, 531] width 89 height 17
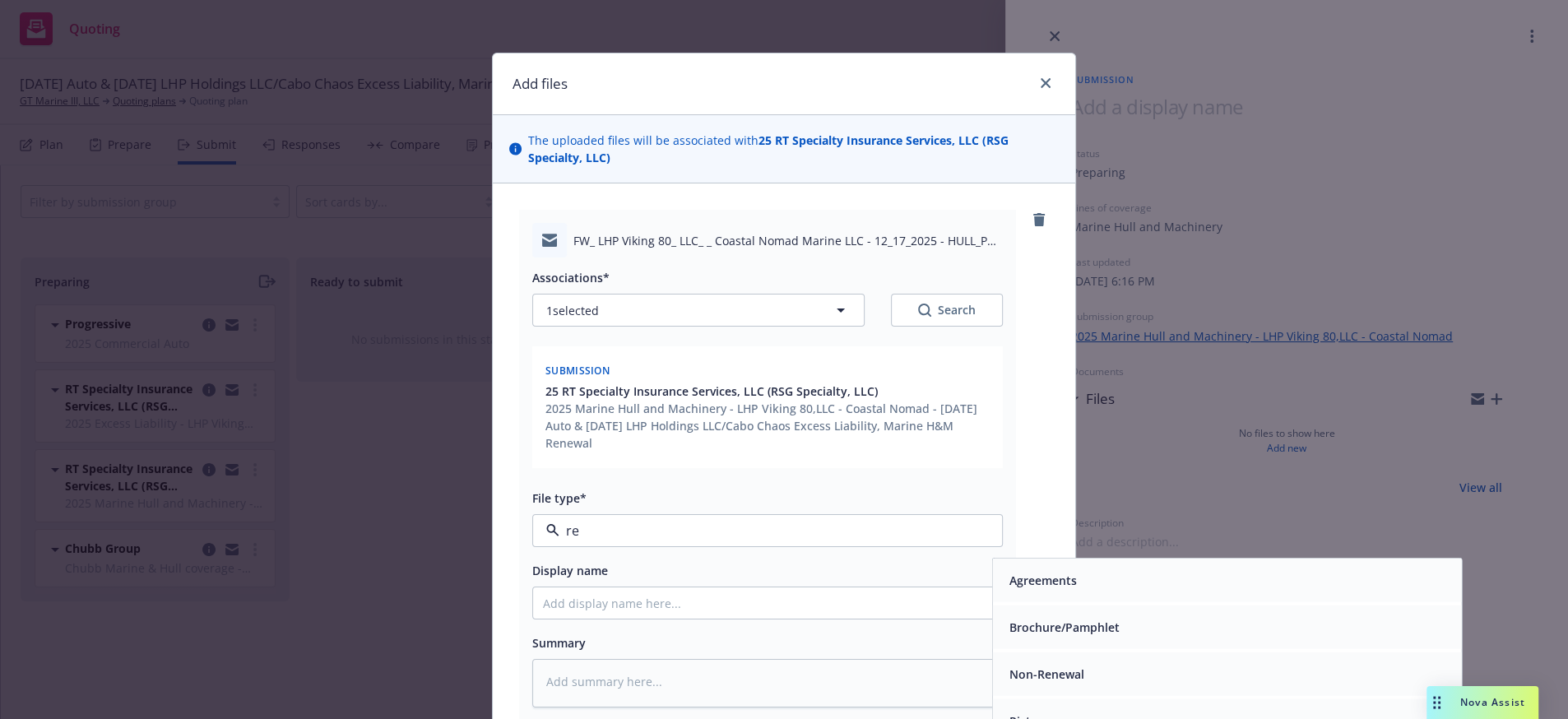
type input "ren"
click at [1085, 636] on span "Renewal solicitation" at bounding box center [1065, 627] width 113 height 17
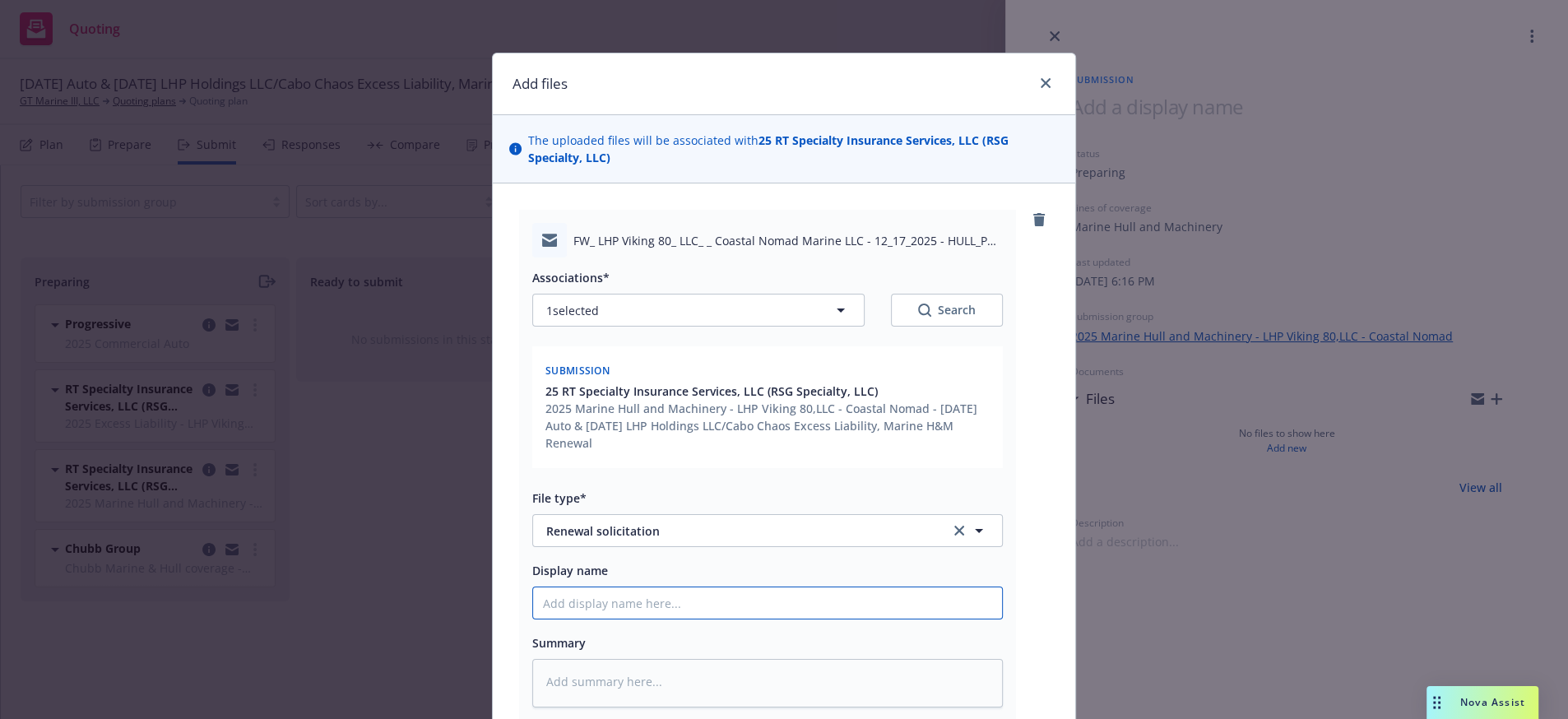
click at [775, 619] on input "Display name" at bounding box center [768, 603] width 469 height 31
type textarea "x"
type input "2"
type textarea "x"
type input "25"
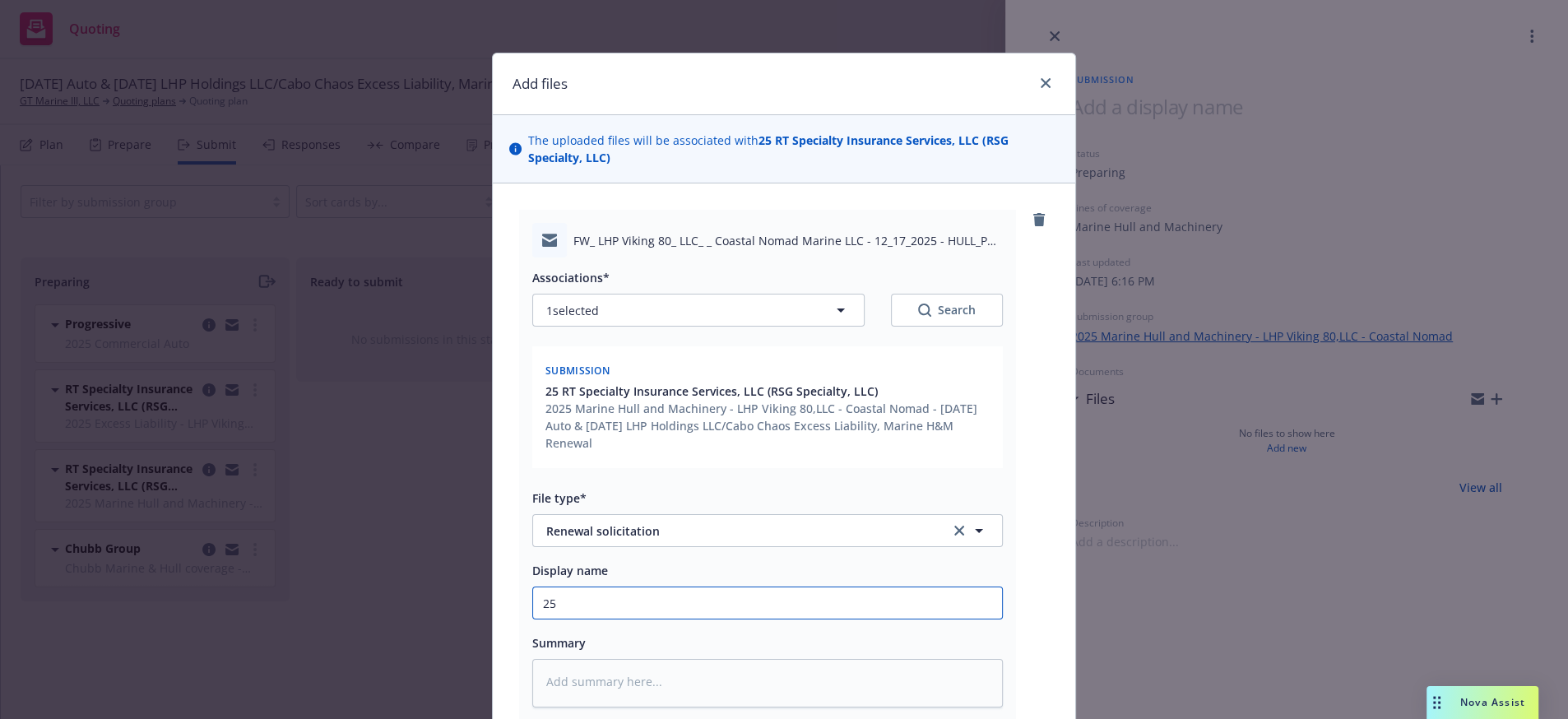
type textarea "x"
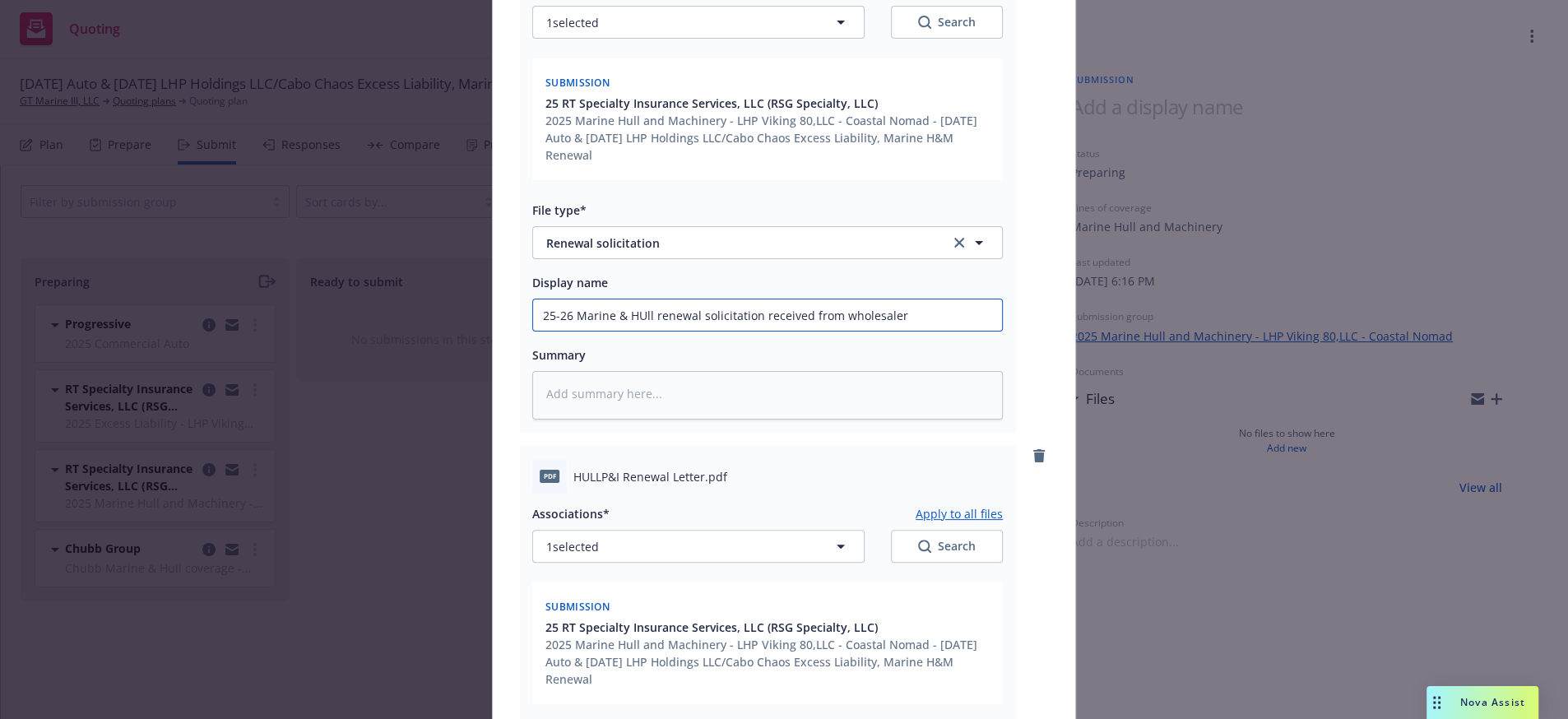
scroll to position [858, 0]
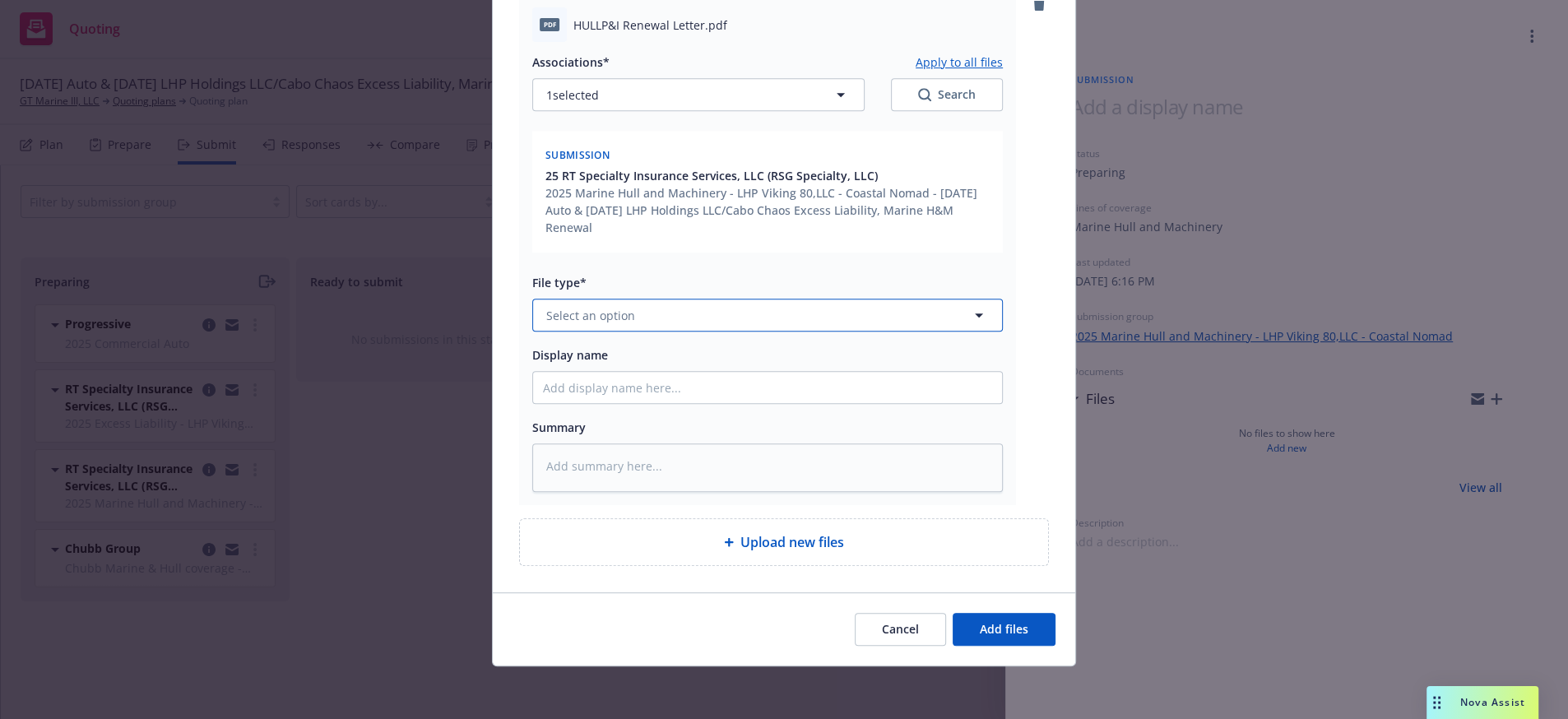
click at [652, 298] on button "Select an option" at bounding box center [767, 315] width 470 height 33
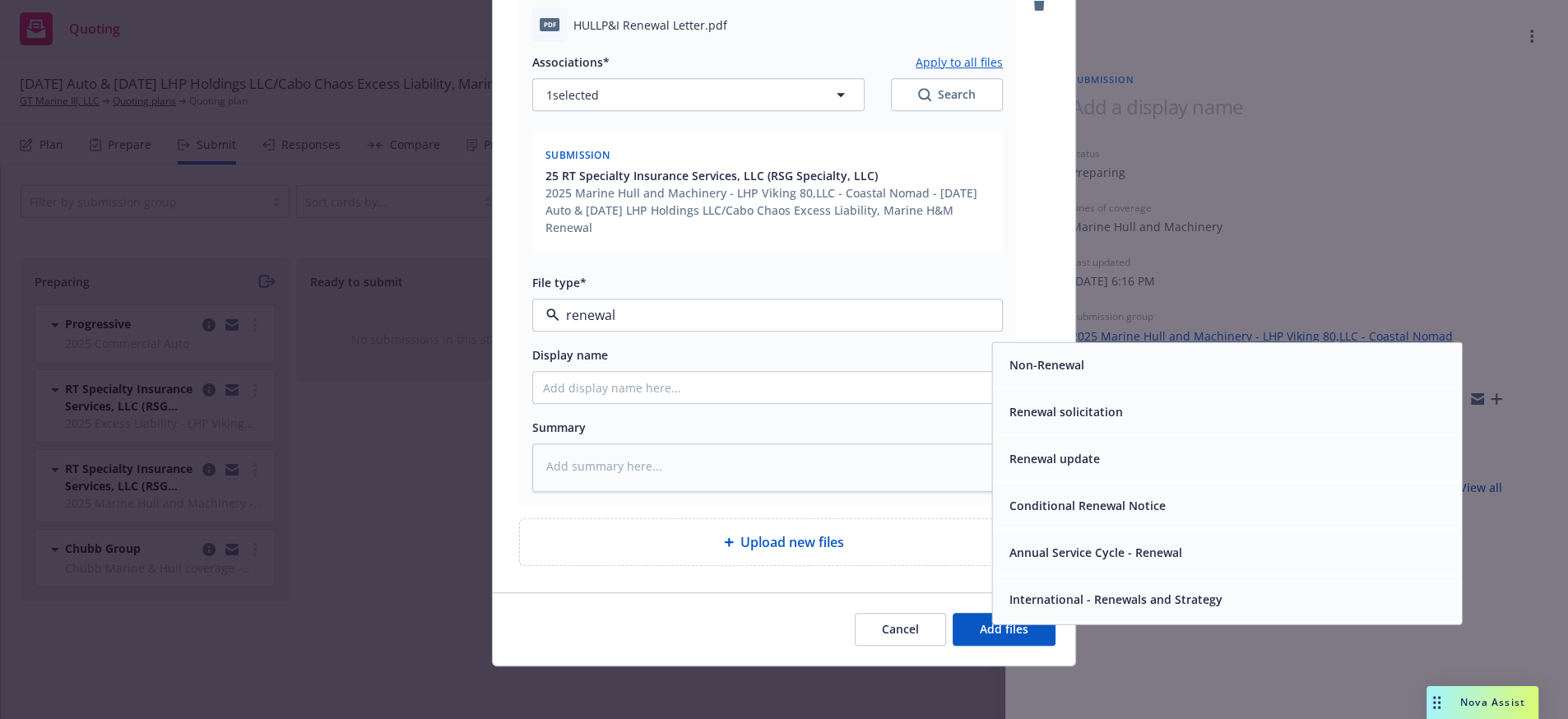
click at [1141, 392] on div "Renewal solicitation" at bounding box center [1228, 412] width 469 height 44
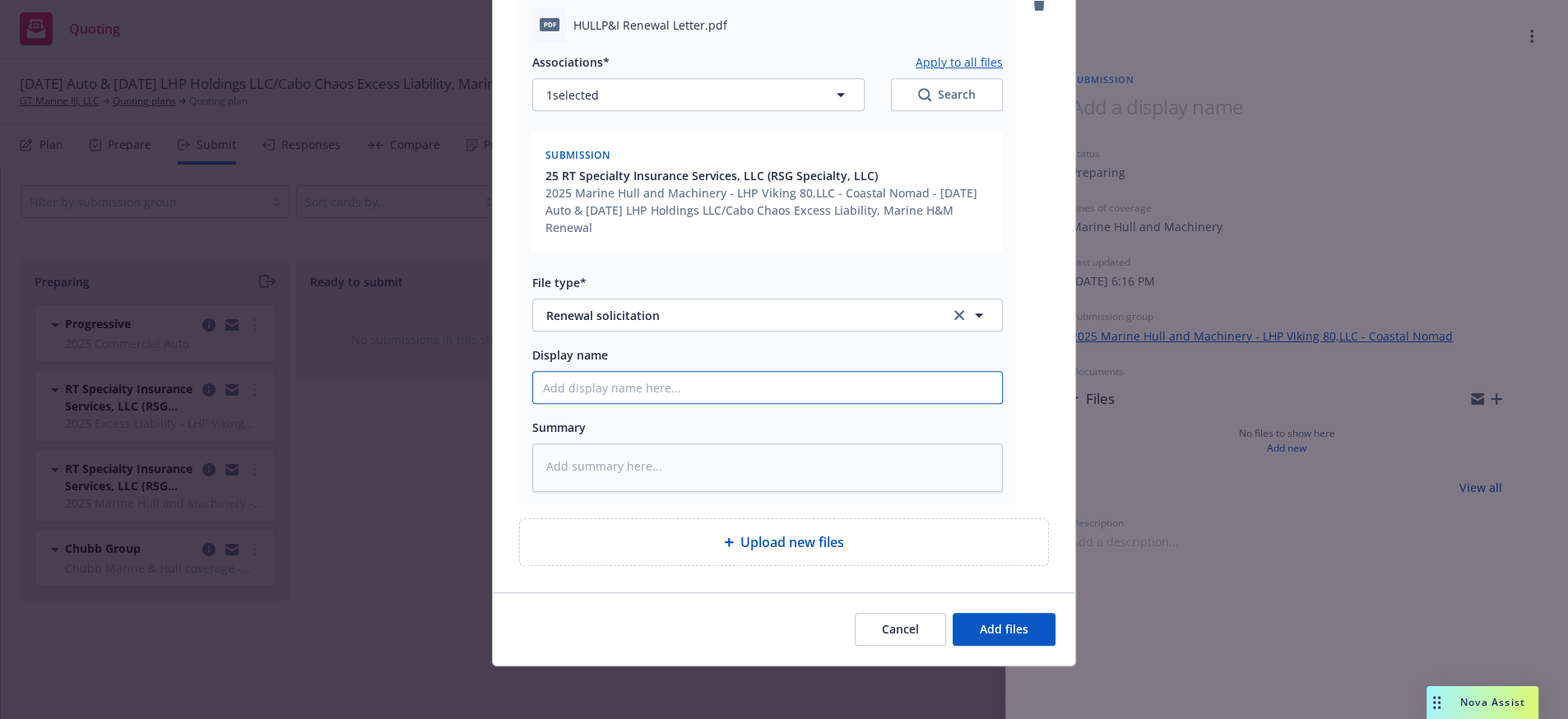
click at [619, 372] on input "Display name" at bounding box center [768, 387] width 469 height 31
click at [993, 636] on button "Add files" at bounding box center [1004, 629] width 103 height 33
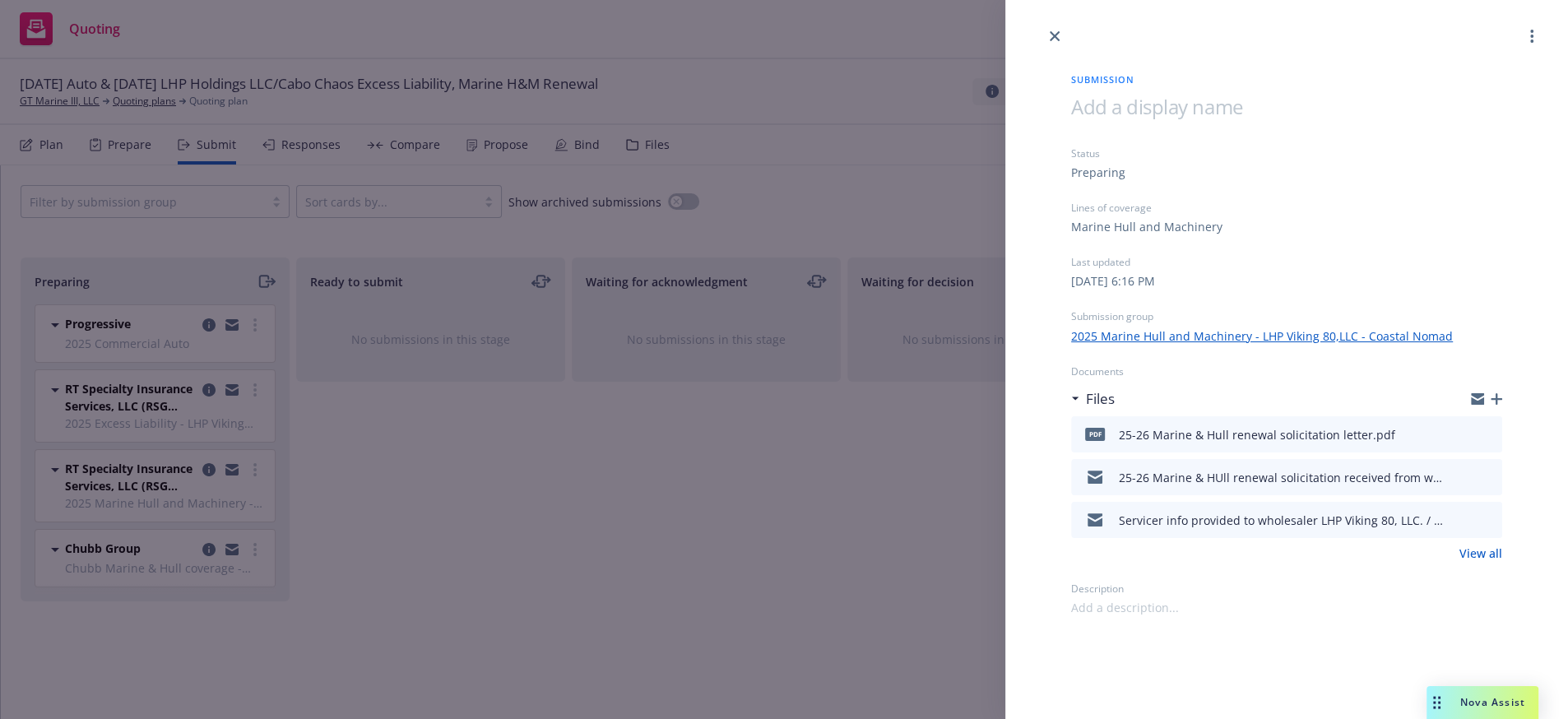
click at [695, 380] on div "Submission Status Preparing Lines of coverage Marine Hull and Machinery Last up…" at bounding box center [784, 360] width 1568 height 719
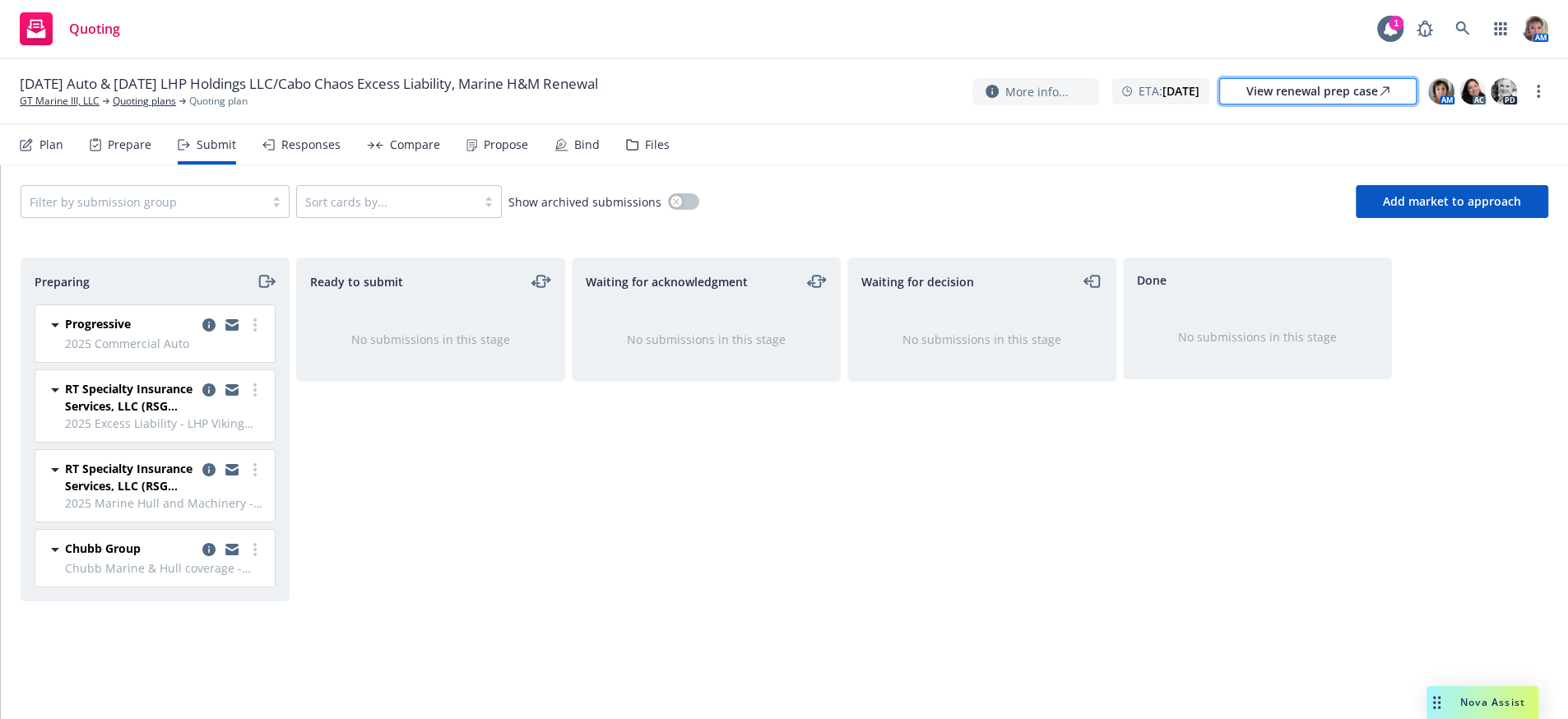
click at [1242, 83] on link "View renewal prep case" at bounding box center [1317, 92] width 197 height 27
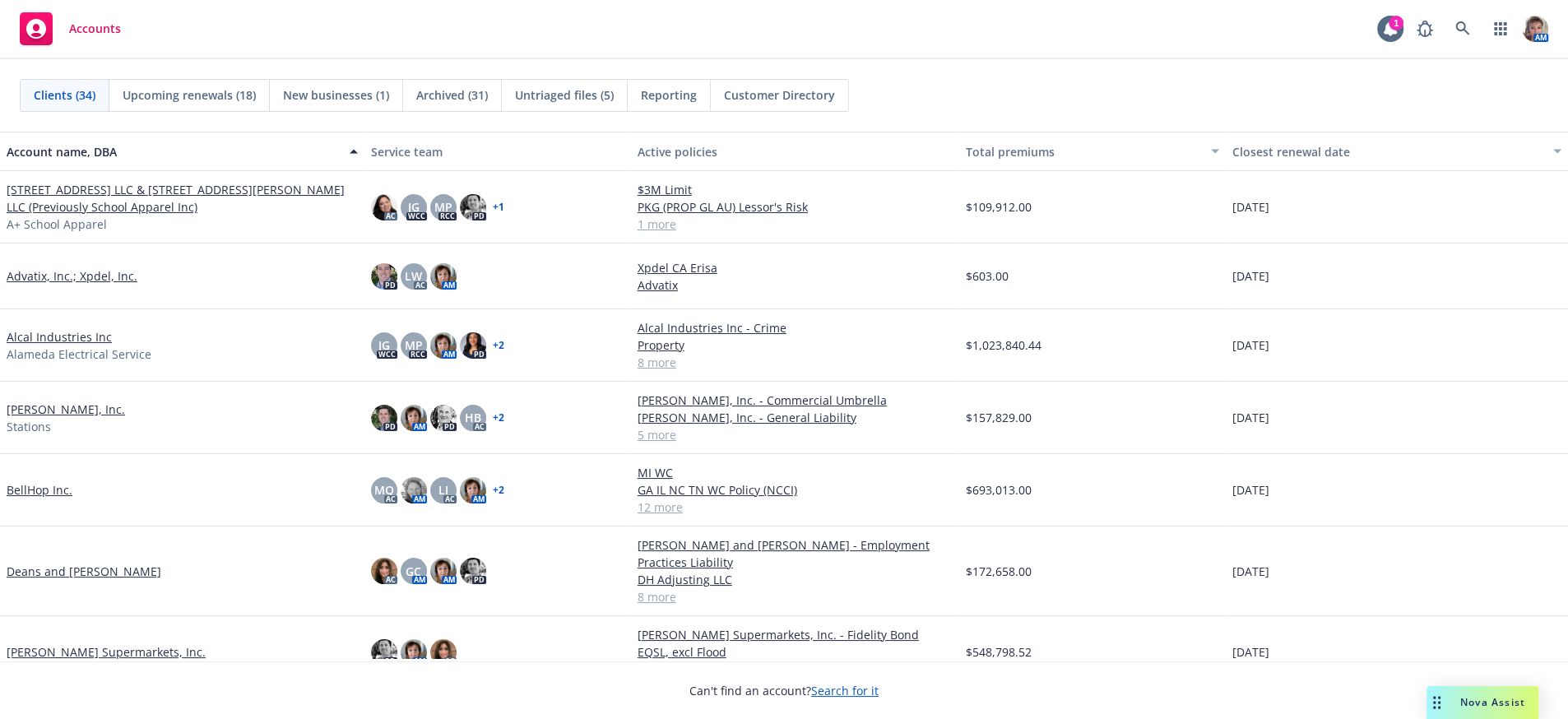
click at [216, 196] on link "[STREET_ADDRESS] LLC & [STREET_ADDRESS][PERSON_NAME] LLC (Previously School App…" at bounding box center [182, 198] width 351 height 34
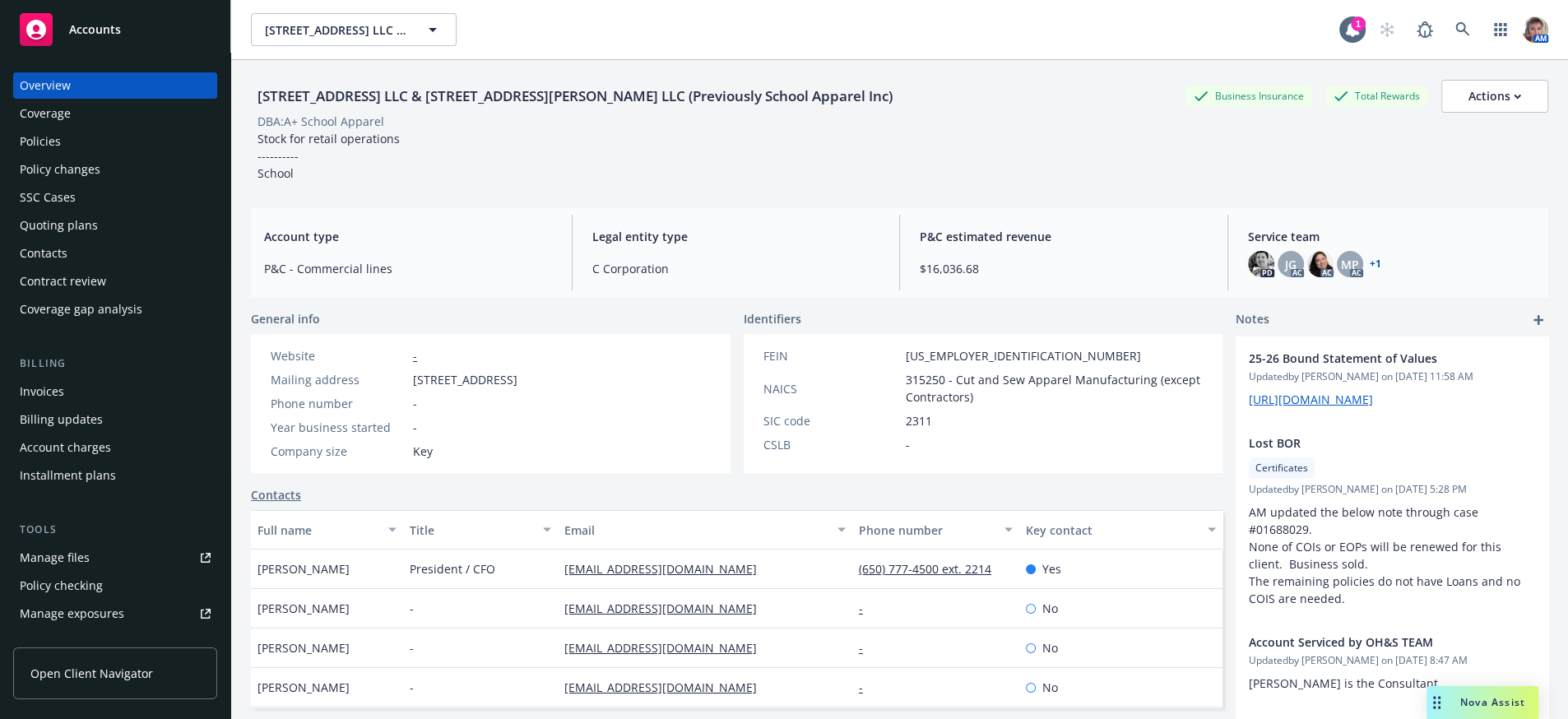
click at [101, 154] on div "Policies" at bounding box center [115, 142] width 191 height 27
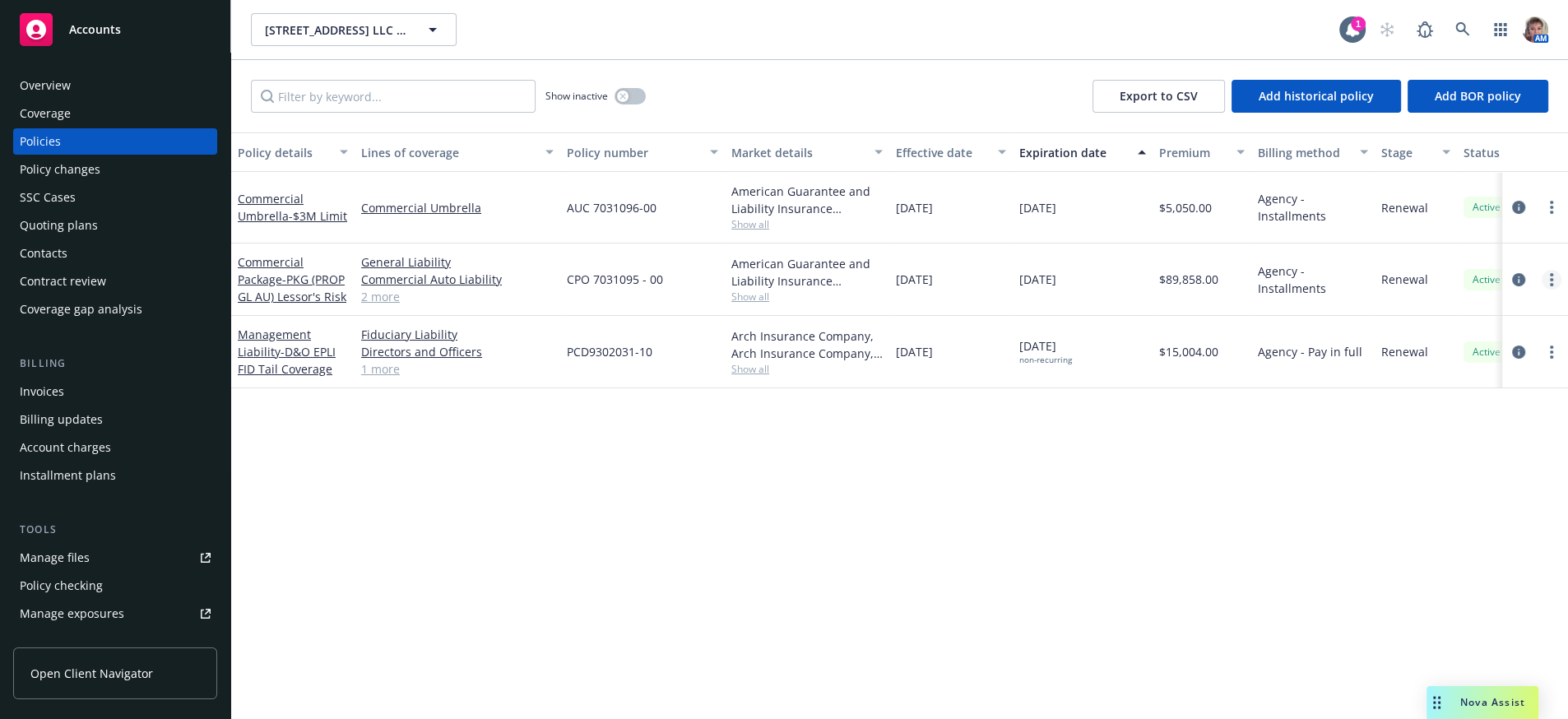
click at [1553, 290] on link "more" at bounding box center [1551, 279] width 20 height 20
click at [1436, 548] on link "Copy logging email" at bounding box center [1463, 532] width 194 height 33
click at [744, 671] on div "Policy details Lines of coverage Policy number Market details Effective date Ex…" at bounding box center [899, 420] width 1337 height 574
click at [1470, 686] on div "Nova Assist" at bounding box center [1482, 702] width 112 height 33
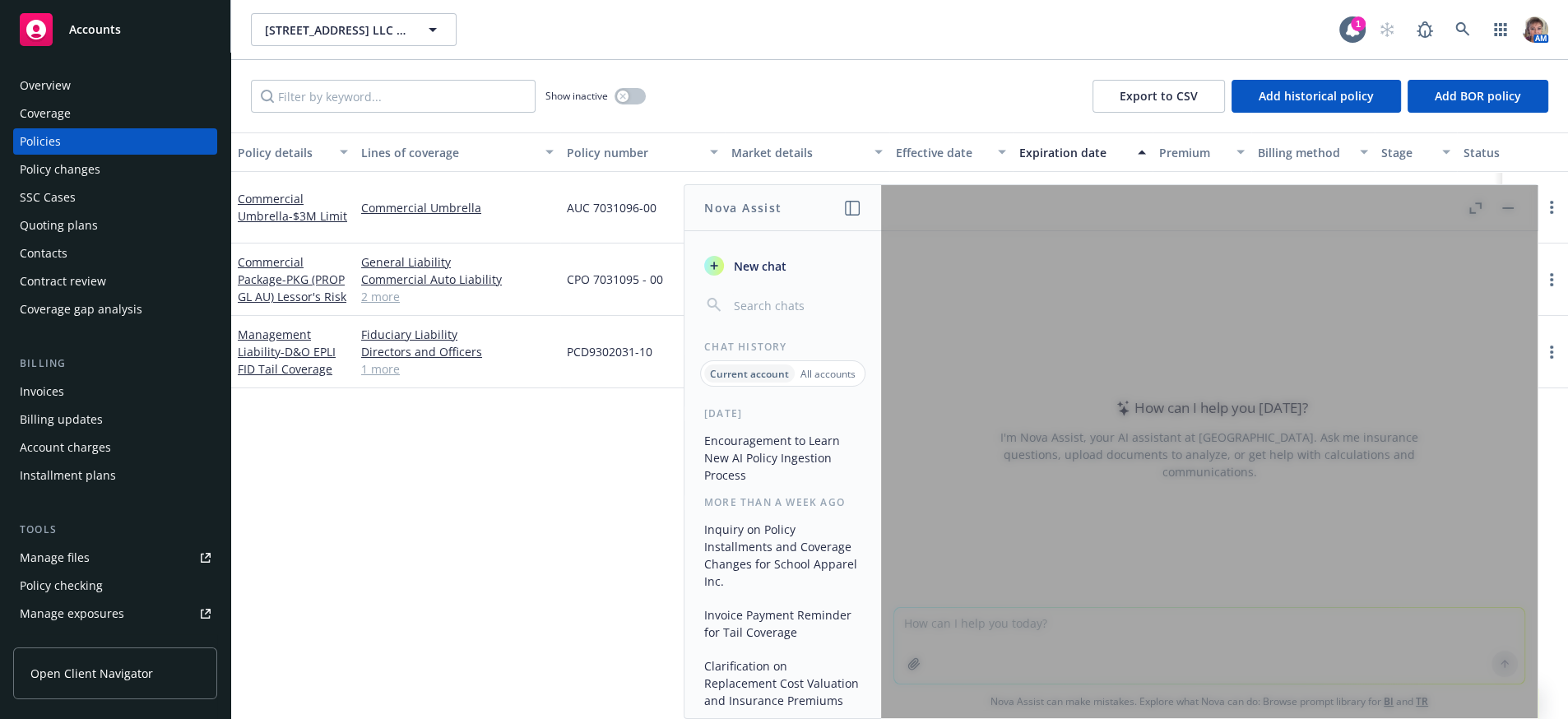
click at [756, 272] on span "New chat" at bounding box center [758, 266] width 56 height 17
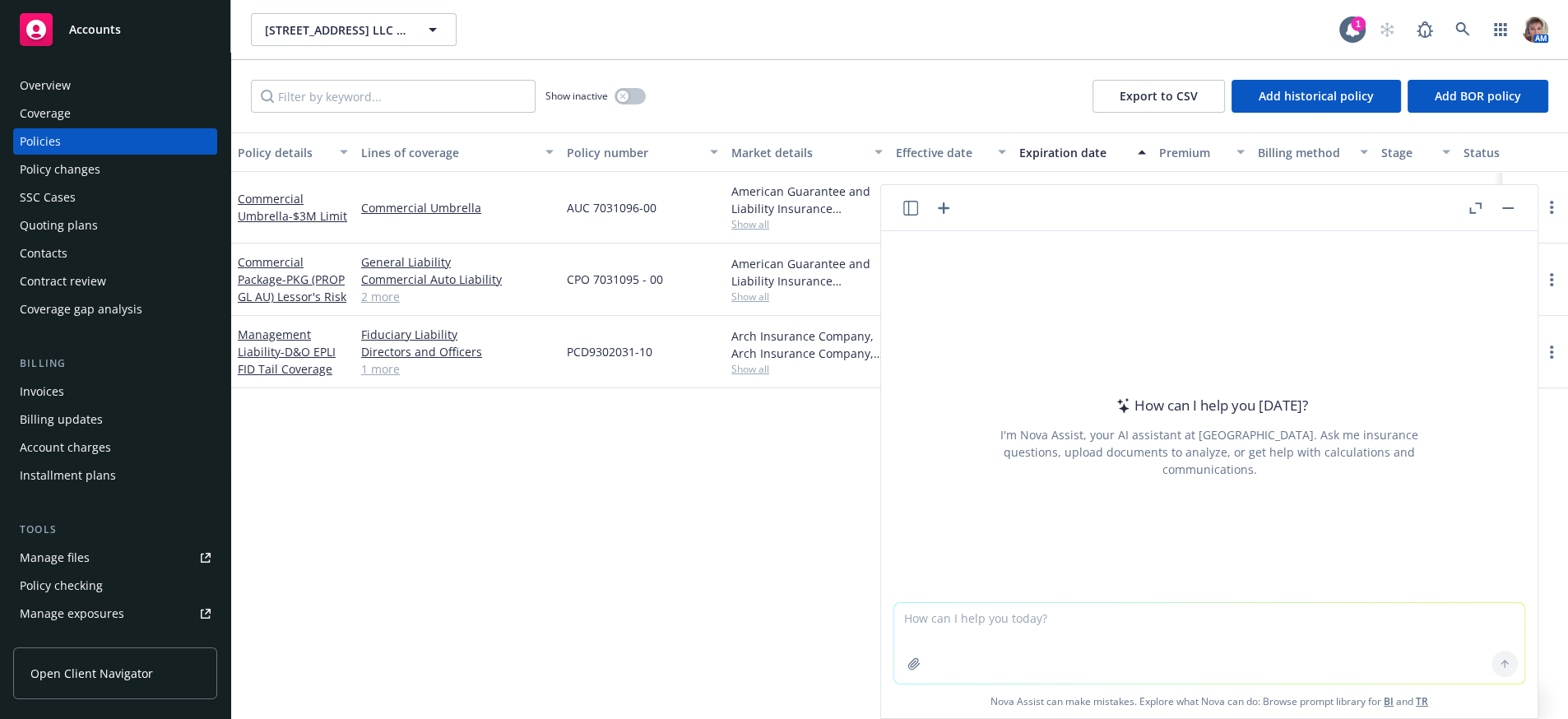
type textarea "Hello All: A Quick update on the revision of the invoices. Since originally the…"
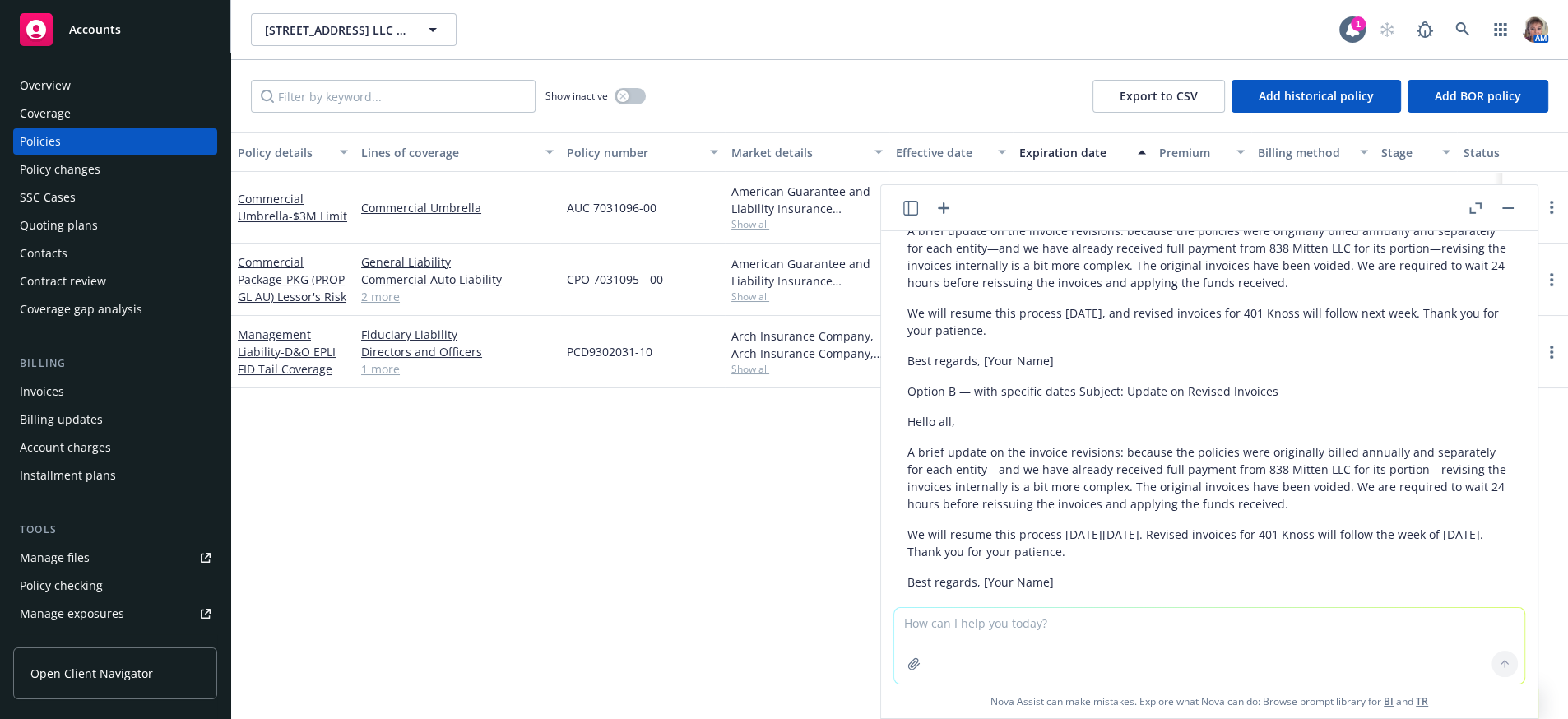
scroll to position [298, 0]
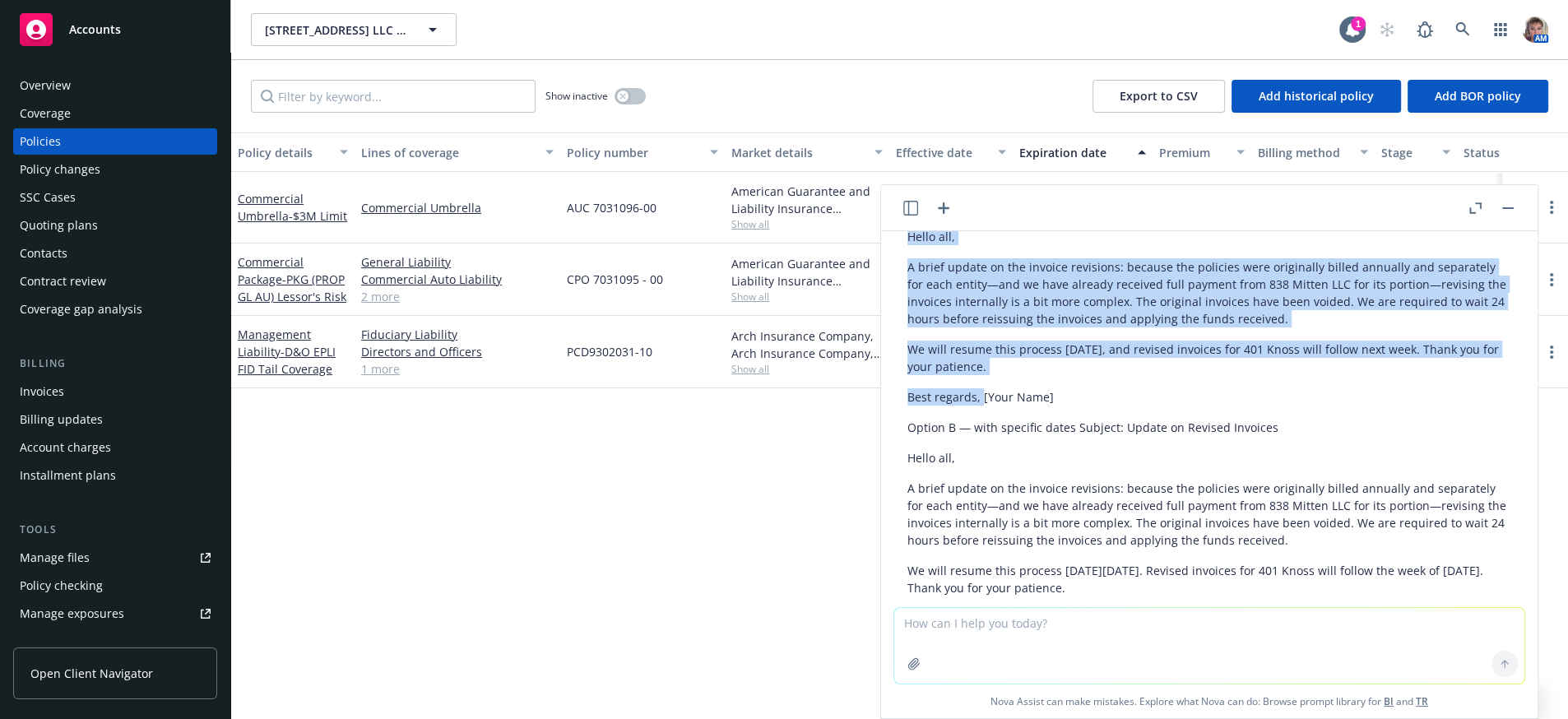
drag, startPoint x: 979, startPoint y: 427, endPoint x: 881, endPoint y: 263, distance: 191.0
click at [881, 263] on div "Hello All: A Quick update on the revision of the invoices. Since originally the…" at bounding box center [1209, 419] width 656 height 376
copy div "Hello all, A brief update on the invoice revisions: because the policies were o…"
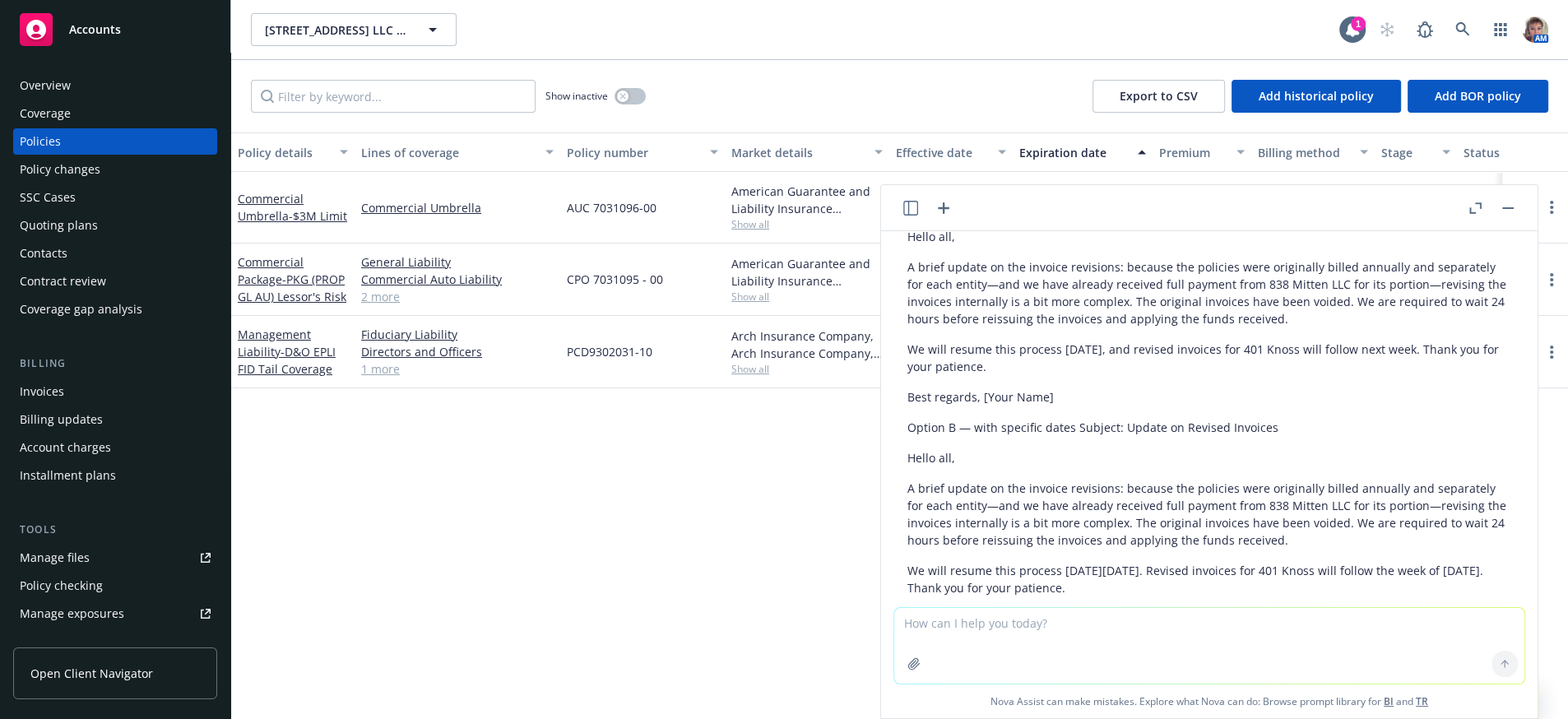
click at [1487, 206] on div at bounding box center [1491, 208] width 52 height 20
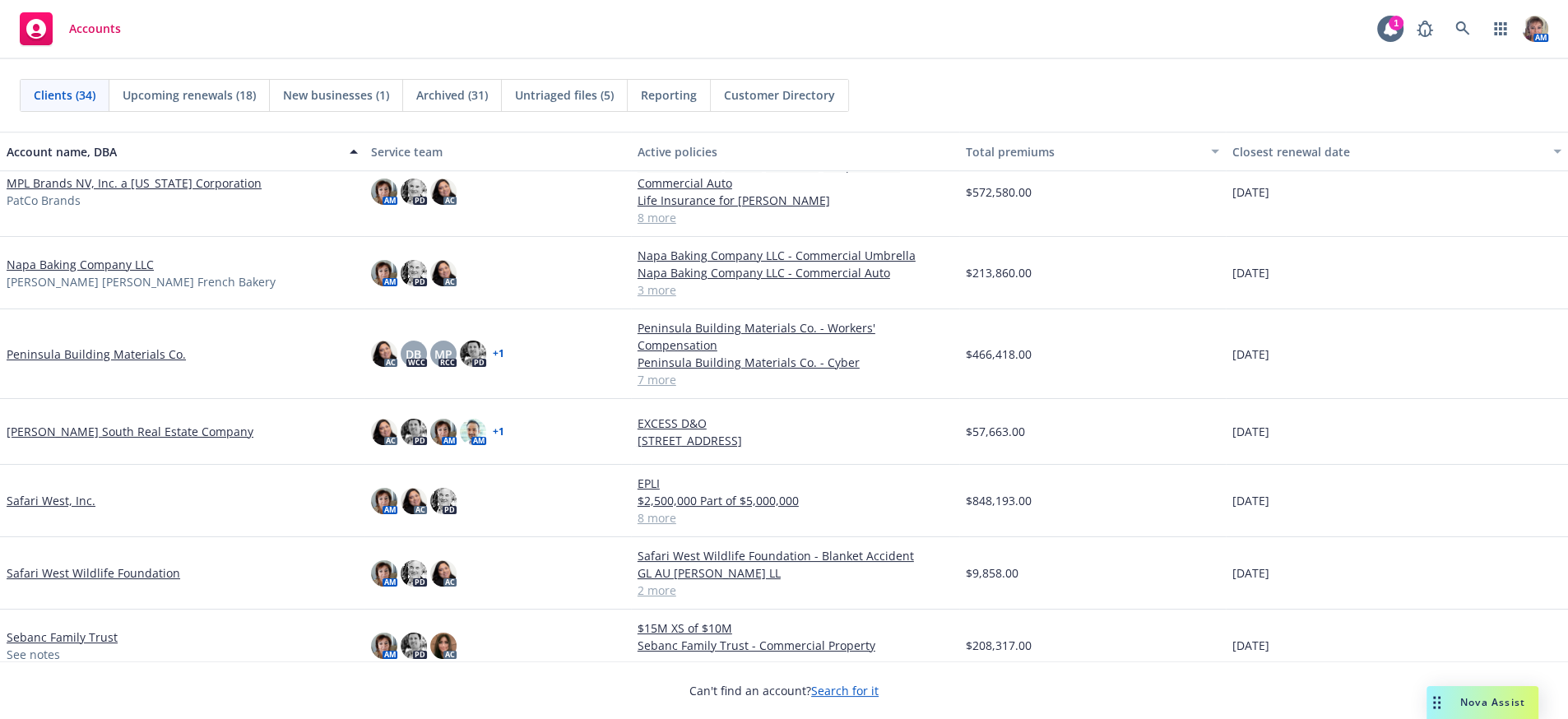
scroll to position [1261, 0]
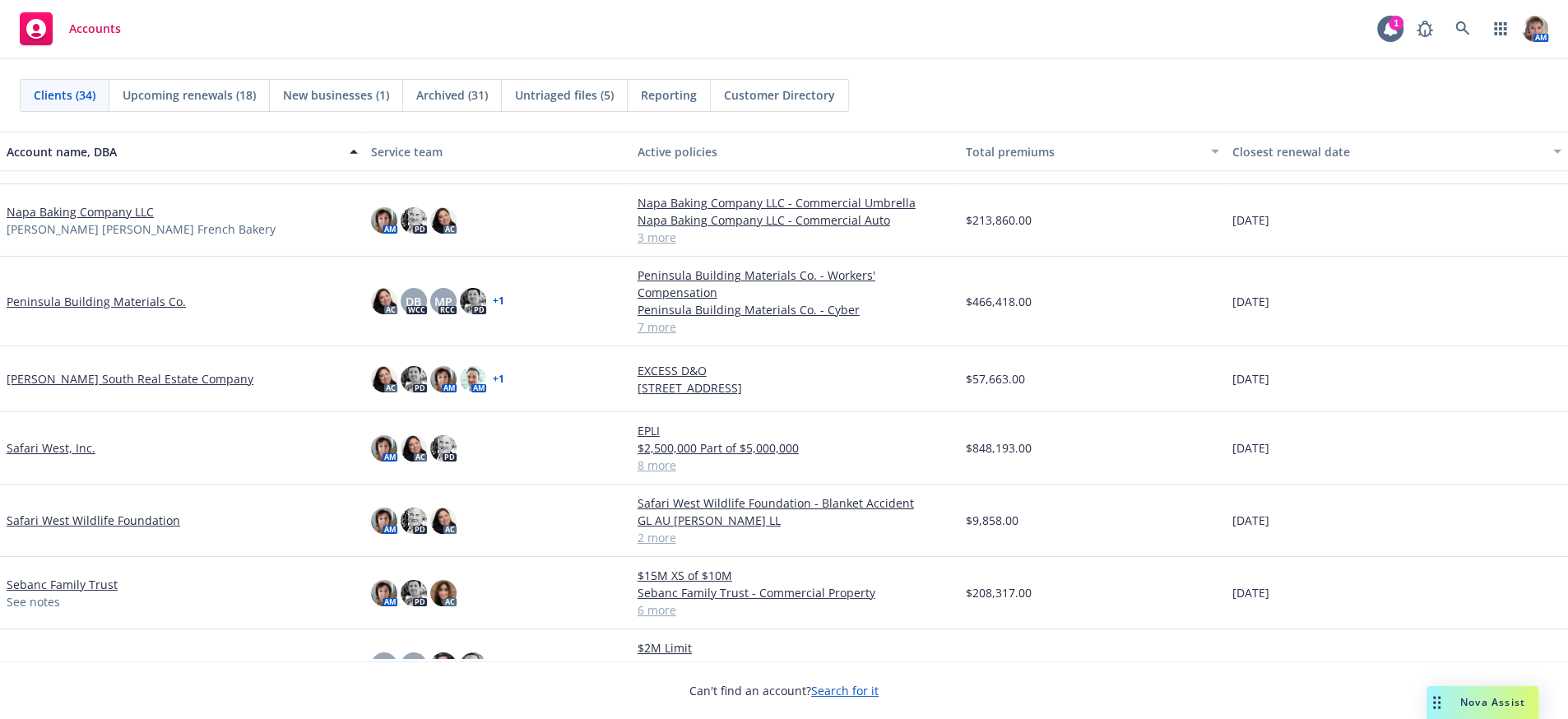
click at [75, 585] on link "Sebanc Family Trust" at bounding box center [62, 585] width 111 height 17
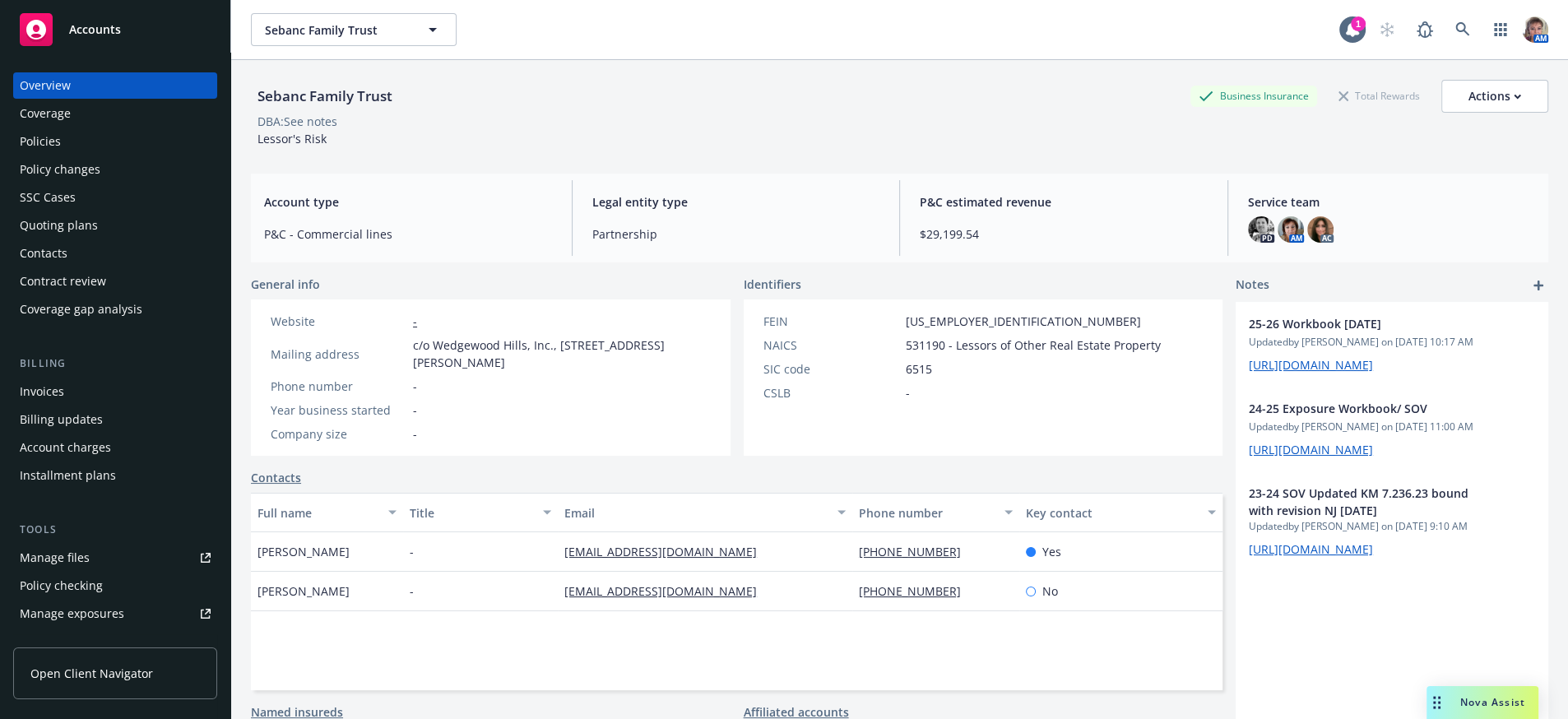
click at [33, 154] on div "Policies" at bounding box center [40, 142] width 41 height 27
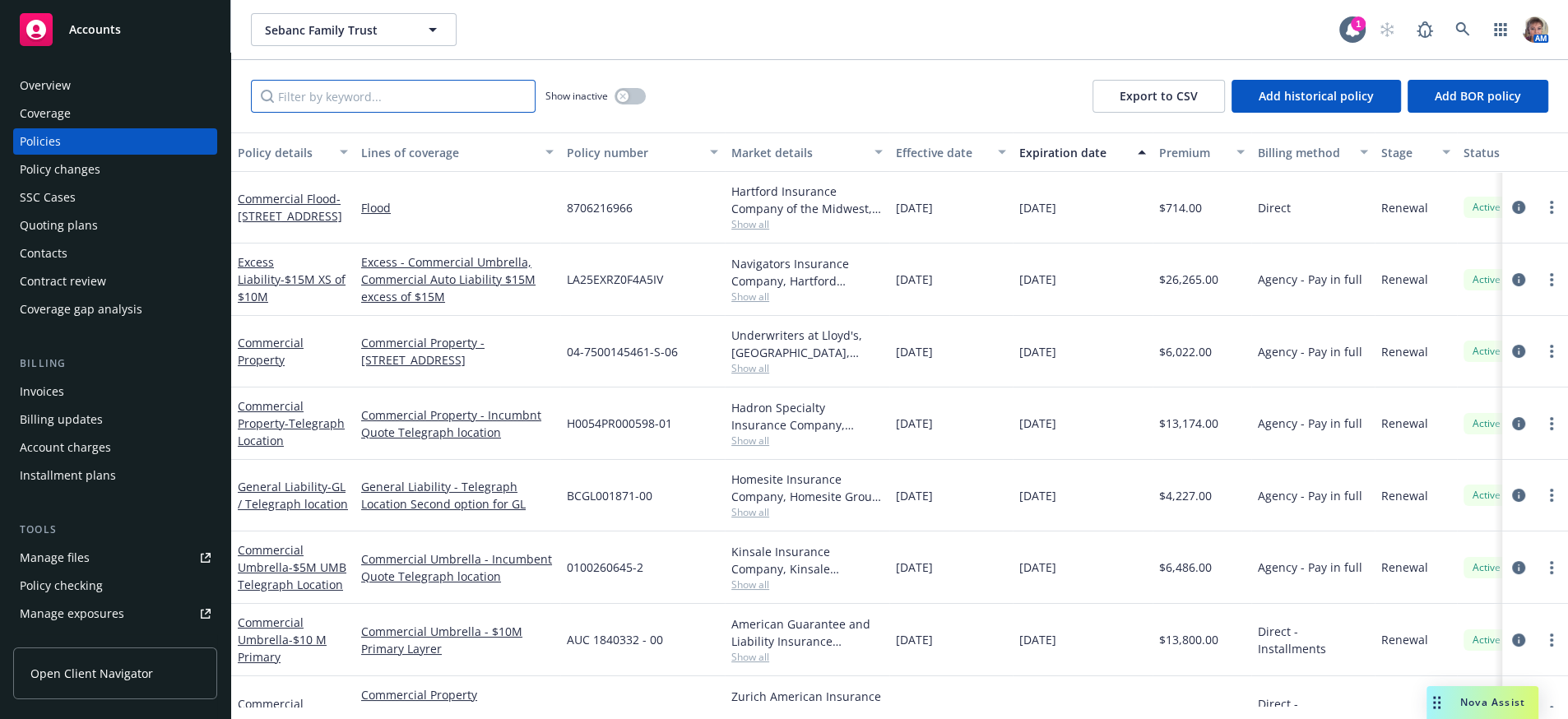
click at [376, 94] on input "Filter by keyword..." at bounding box center [393, 96] width 284 height 33
click at [1512, 574] on icon "circleInformation" at bounding box center [1518, 567] width 13 height 13
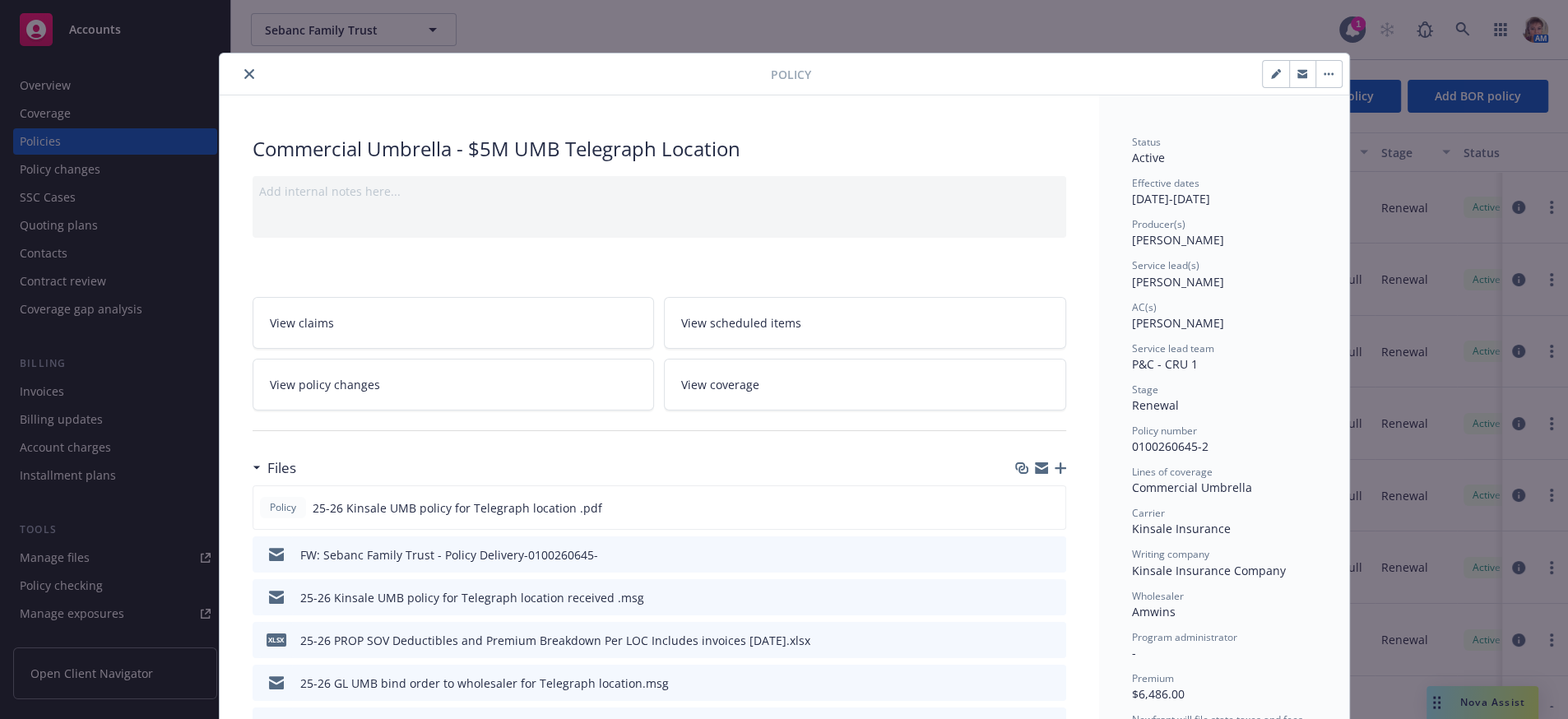
click at [1055, 474] on icon "button" at bounding box center [1061, 468] width 11 height 11
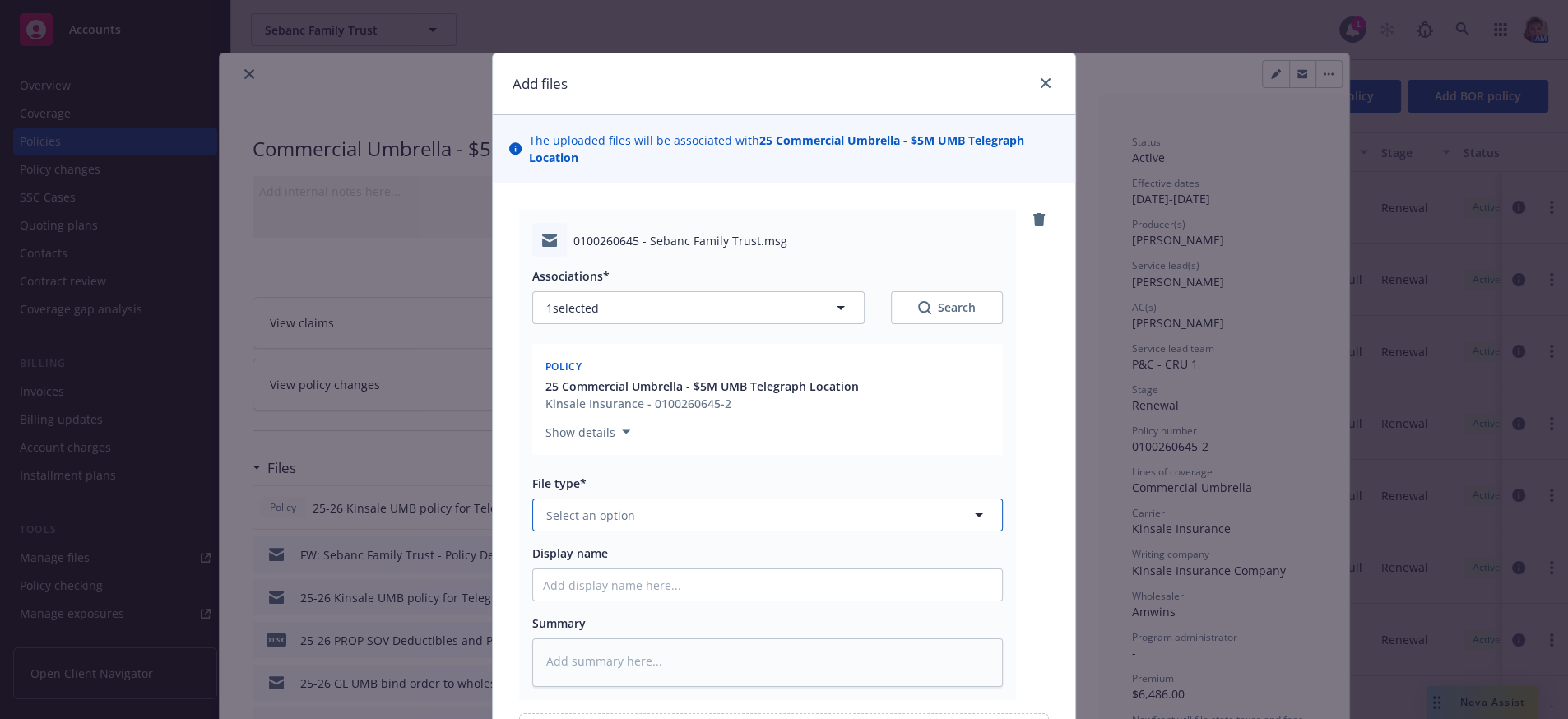
click at [606, 531] on button "Select an option" at bounding box center [767, 515] width 470 height 33
type input "em"
click at [613, 626] on div "Email" at bounding box center [768, 611] width 469 height 44
click at [613, 601] on input "Display name" at bounding box center [768, 585] width 469 height 31
type textarea "x"
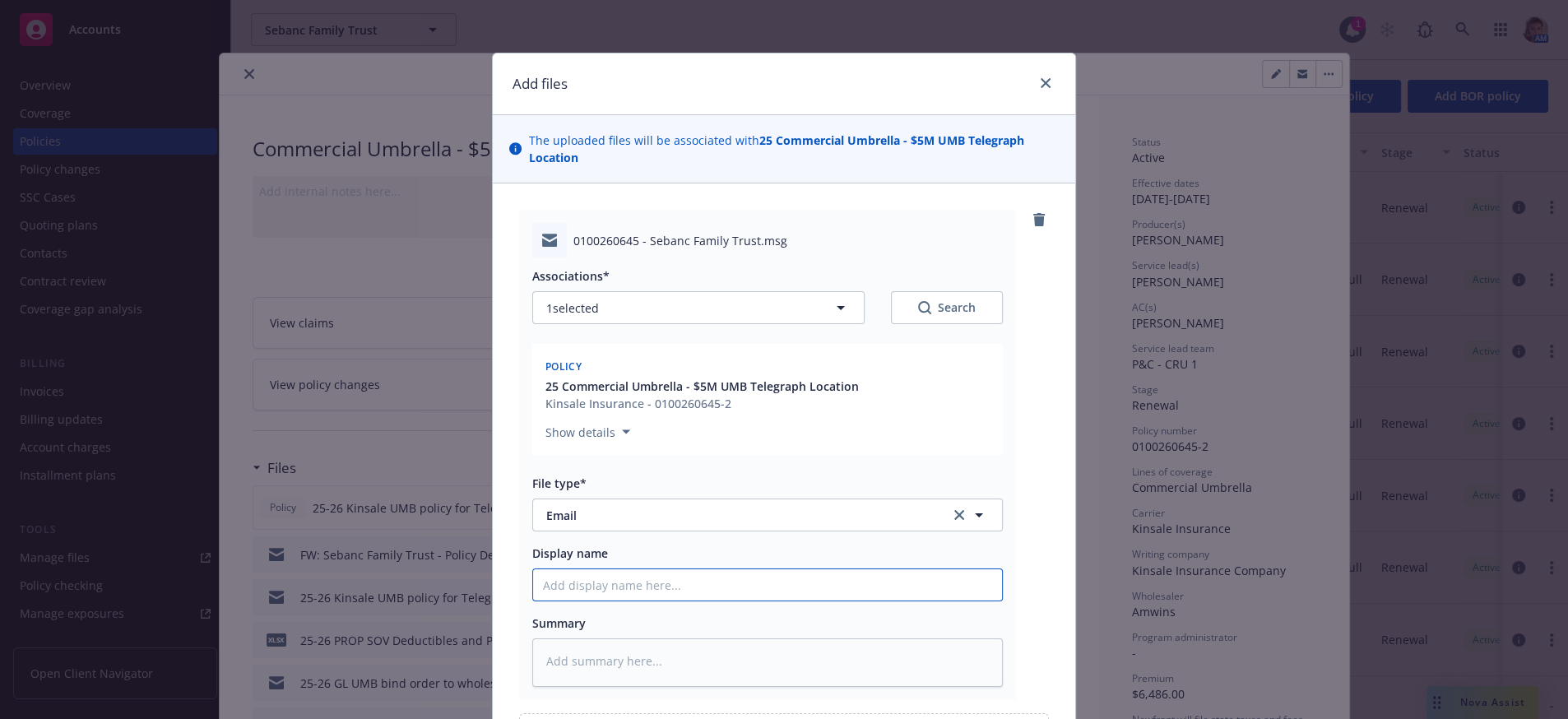
type input "W"
type textarea "x"
type input "Wh"
type textarea "x"
type input "Who"
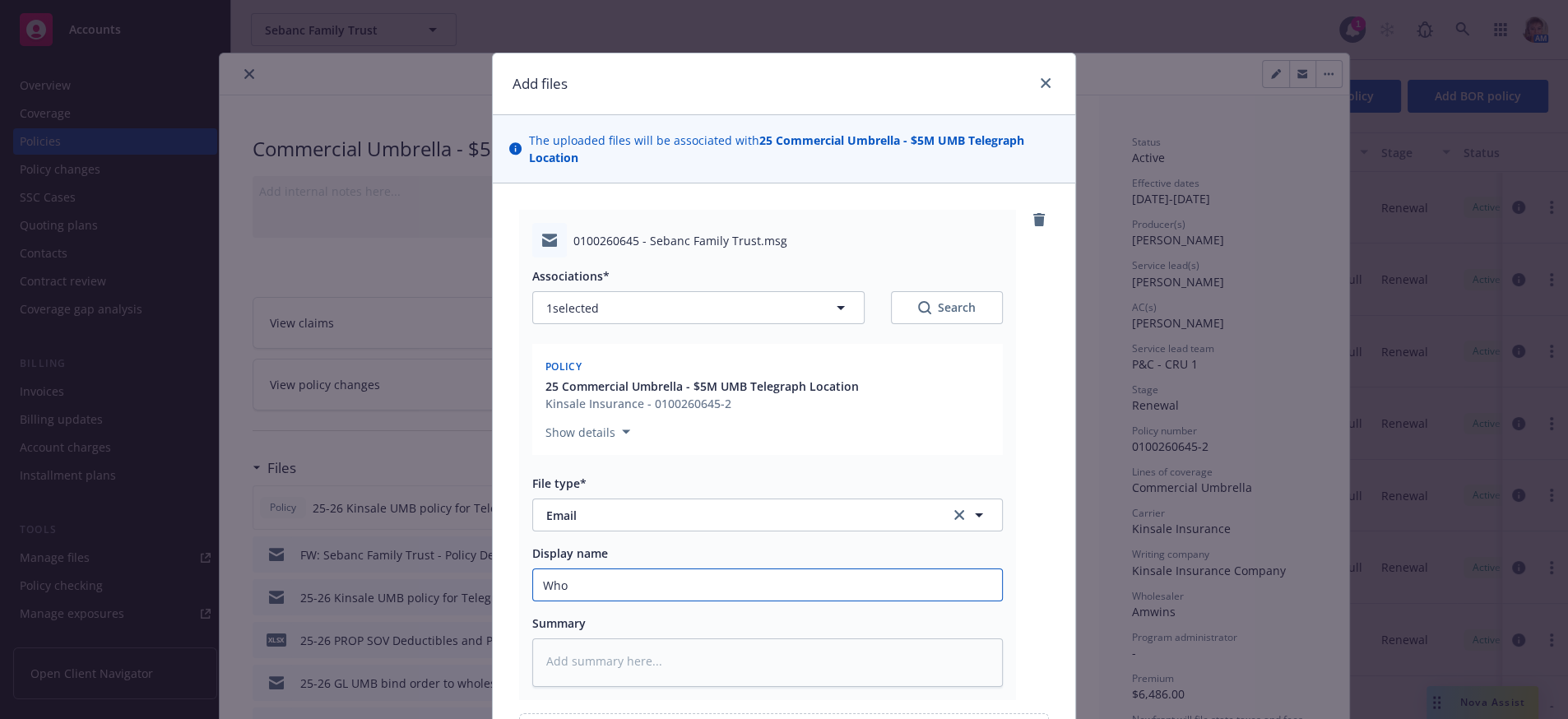
type textarea "x"
type input "Whol"
type textarea "x"
type input "Whole"
type textarea "x"
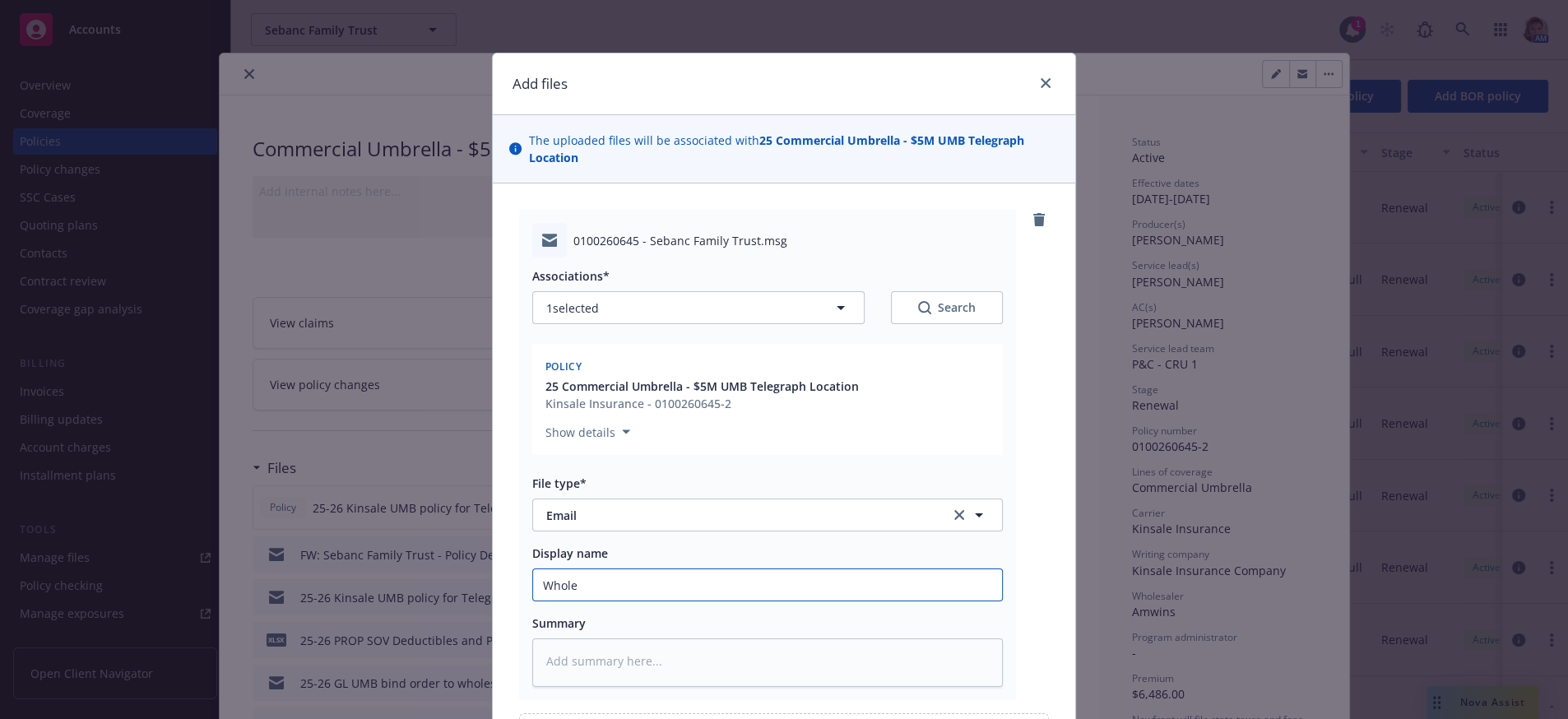
type input "Wholes"
type textarea "x"
type input "Wholesa"
type textarea "x"
type input "Wholesal"
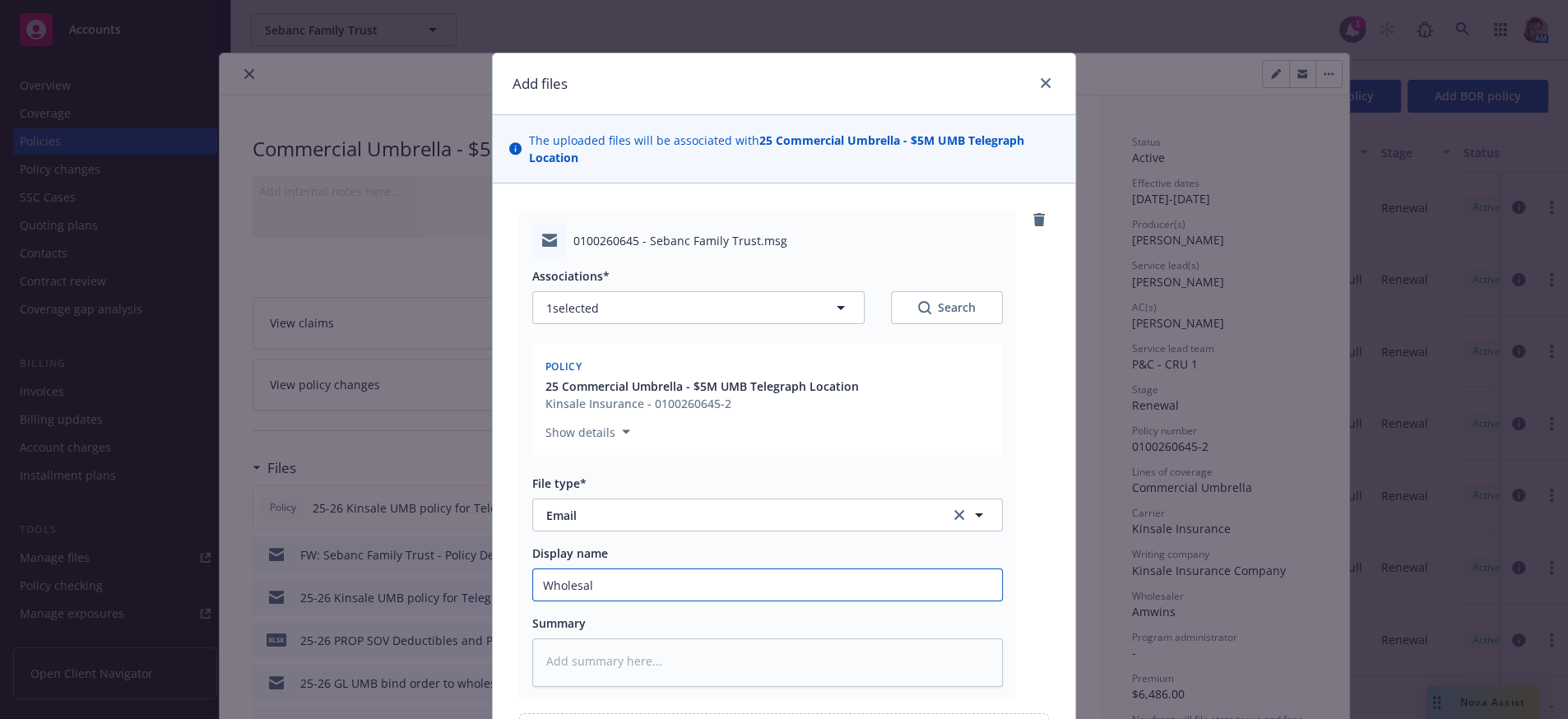
type textarea "x"
type input "Wholesale"
type textarea "x"
type input "Wholesaler"
type textarea "x"
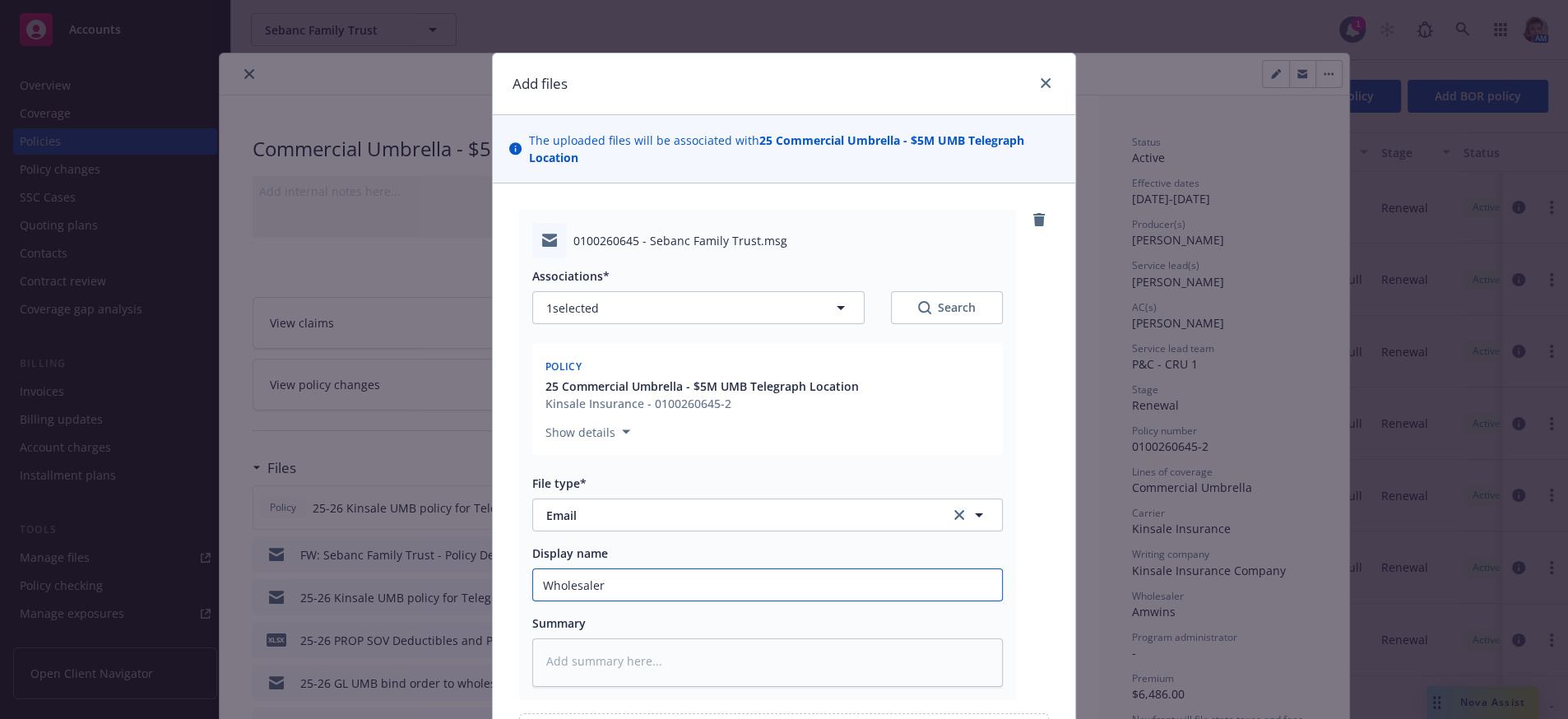
type input "Wholesaler"
type textarea "x"
type input "Wholesaler n"
type textarea "x"
type input "Wholesaler ne"
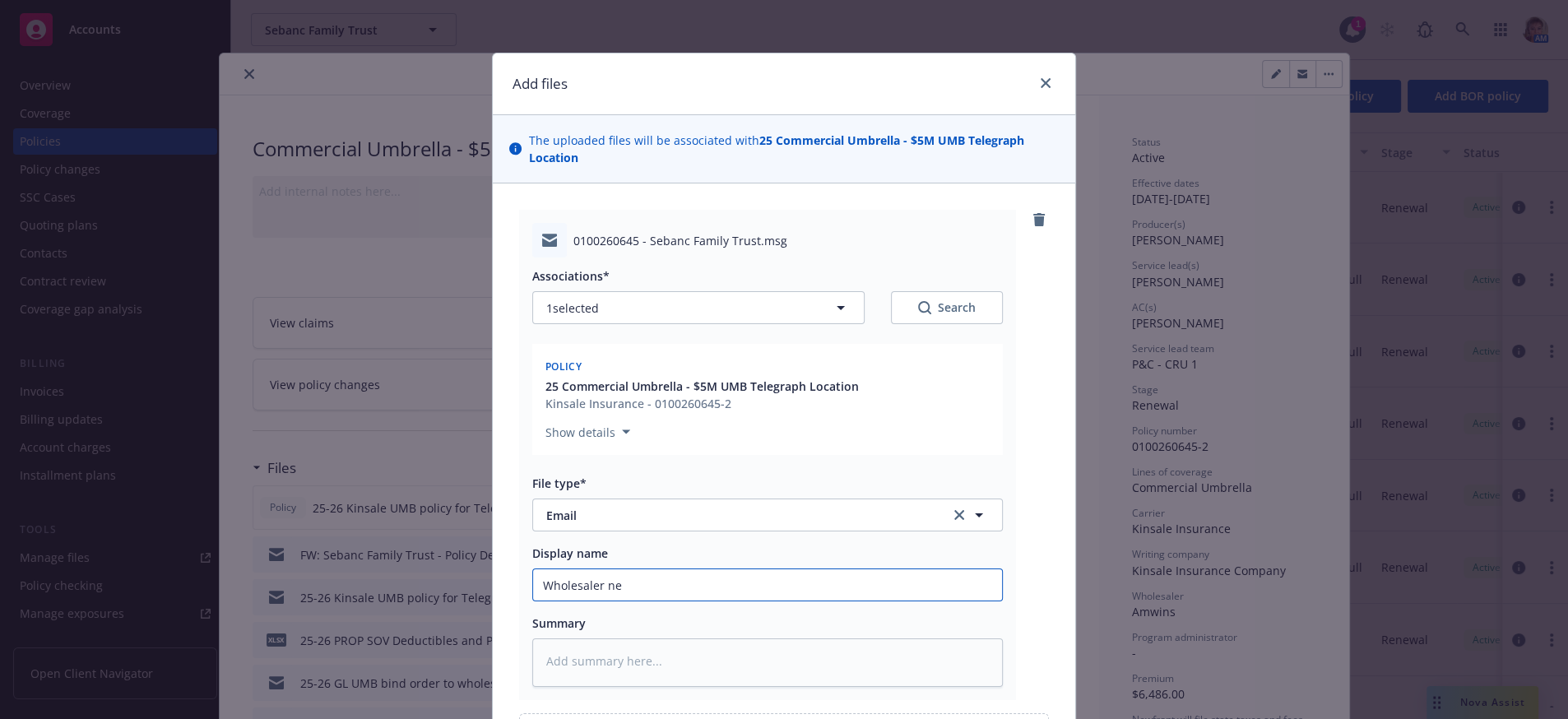
type textarea "x"
type input "Wholesaler nee"
type textarea "x"
type input "Wholesaler need"
type textarea "x"
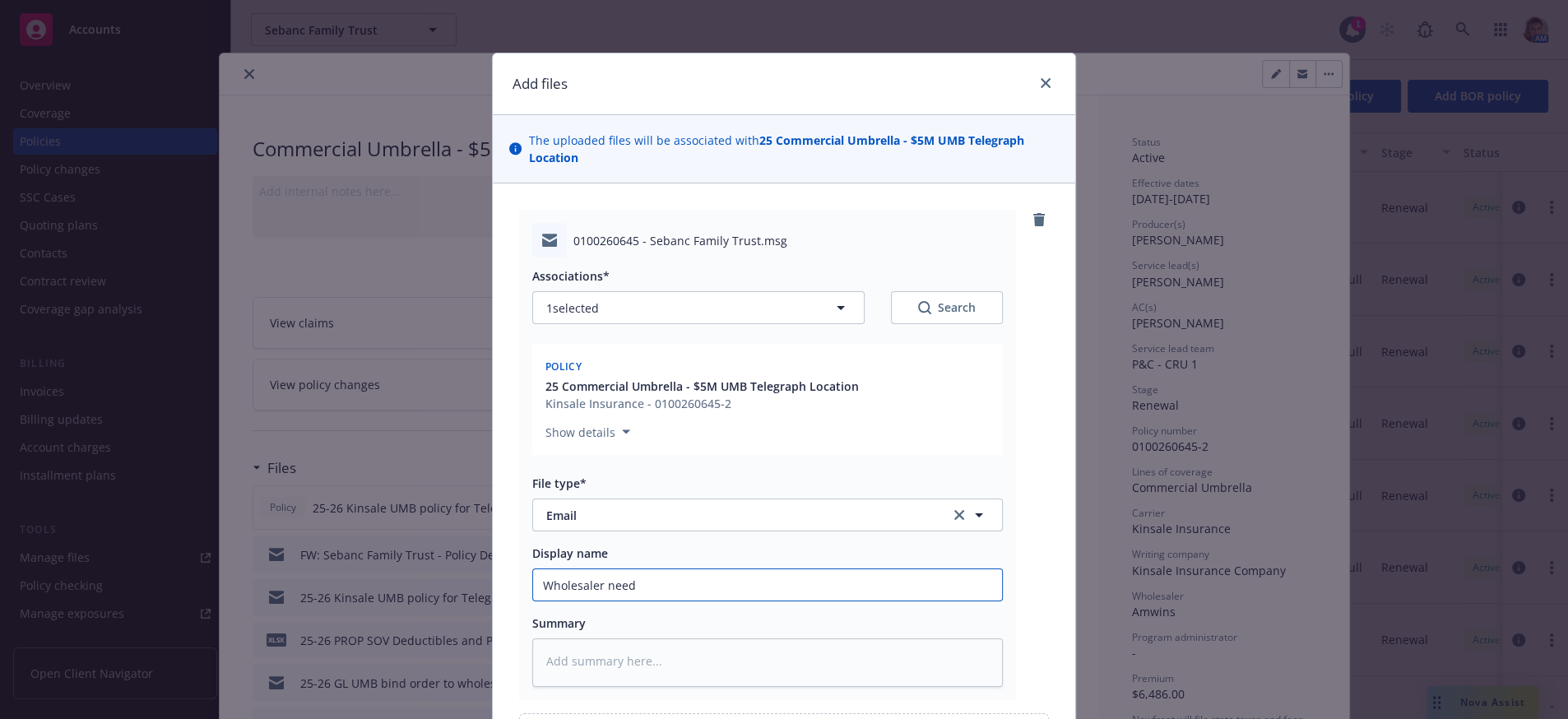
type input "Wholesaler needs"
type textarea "x"
type input "Wholesaler needs"
type textarea "x"
type input "Wholesaler needs u"
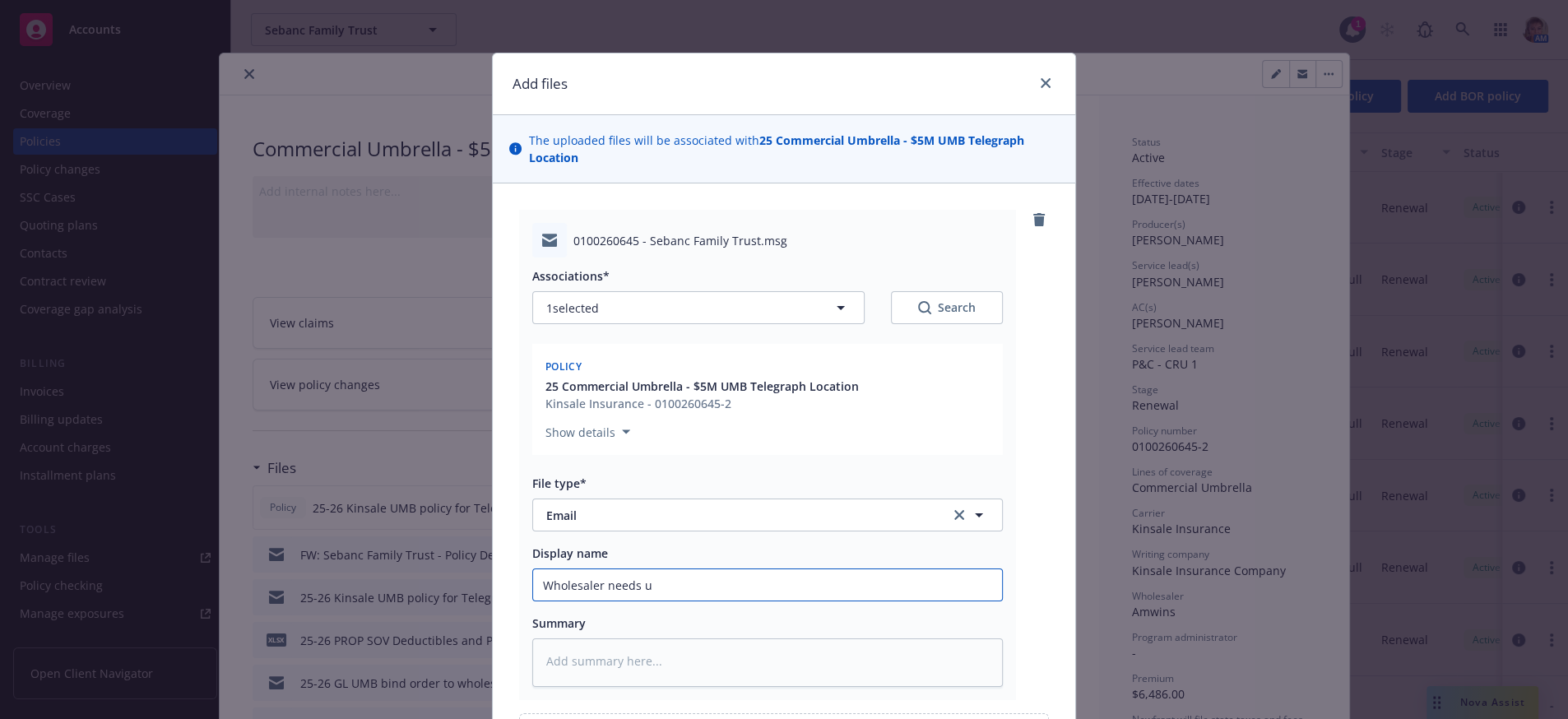
type textarea "x"
type input "Wholesaler needs up"
type textarea "x"
type input "Wholesaler needs upd"
type textarea "x"
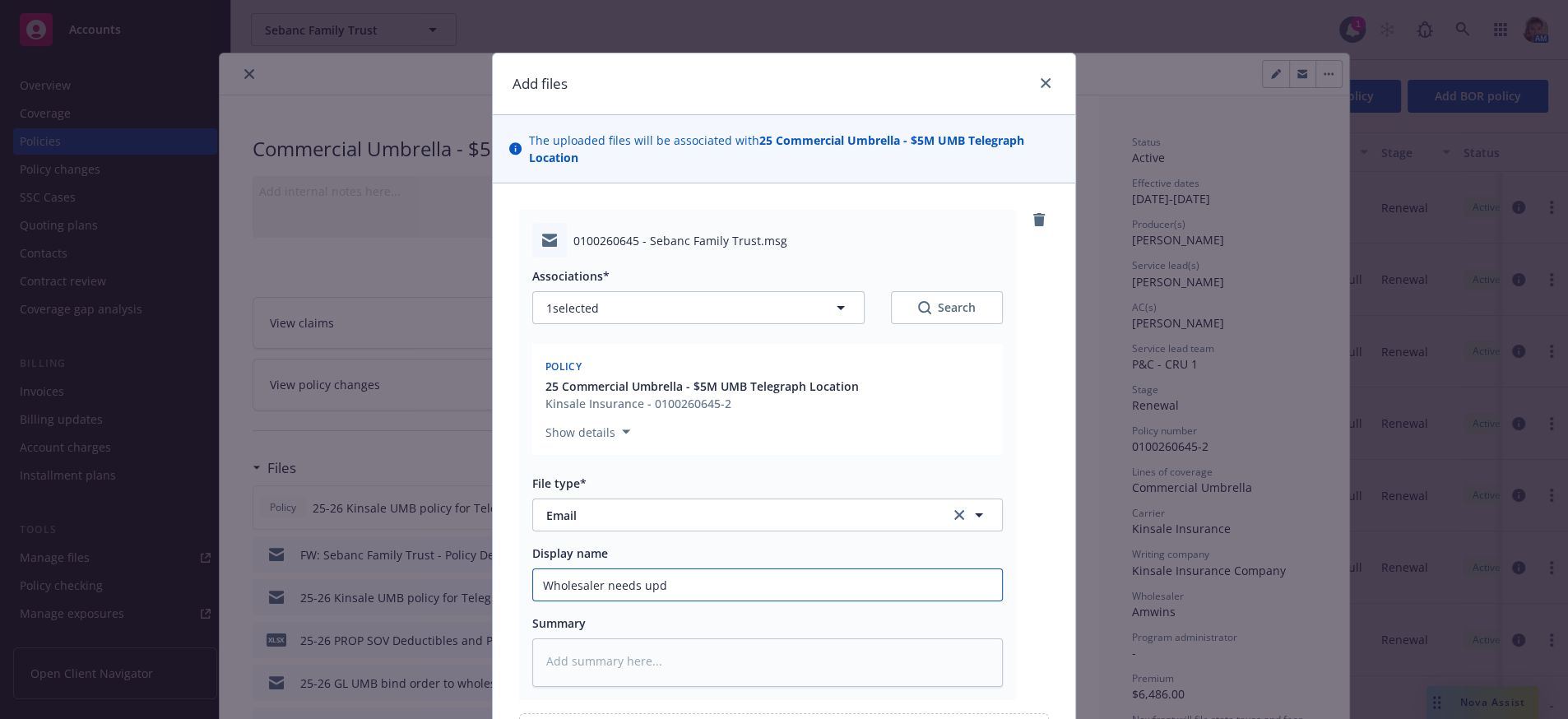
type input "Wholesaler needs upda"
type textarea "x"
type input "Wholesaler needs update"
type textarea "x"
type input "Wholesaler needs updated"
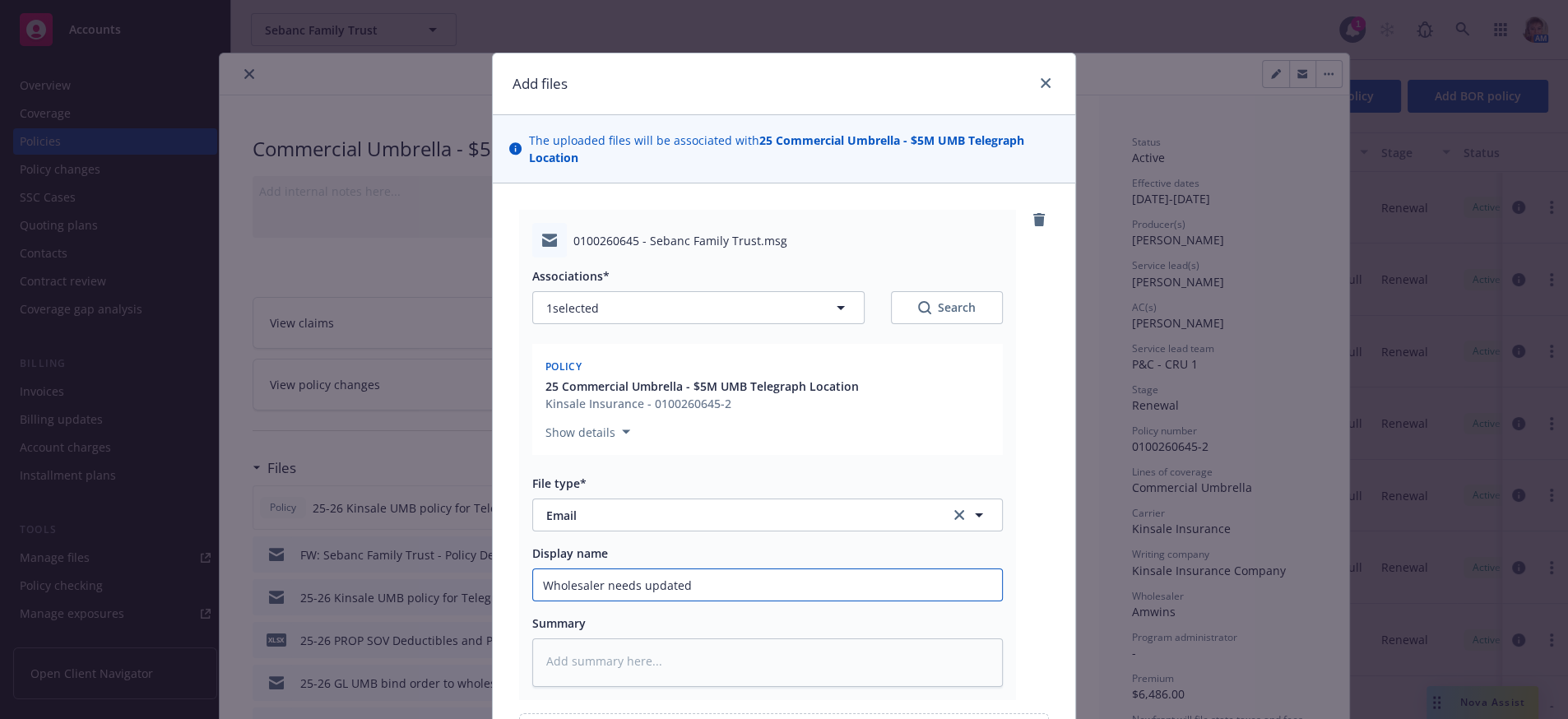
type textarea "x"
type input "Wholesaler needs updated"
type textarea "x"
type input "Wholesaler needs updated l"
type textarea "x"
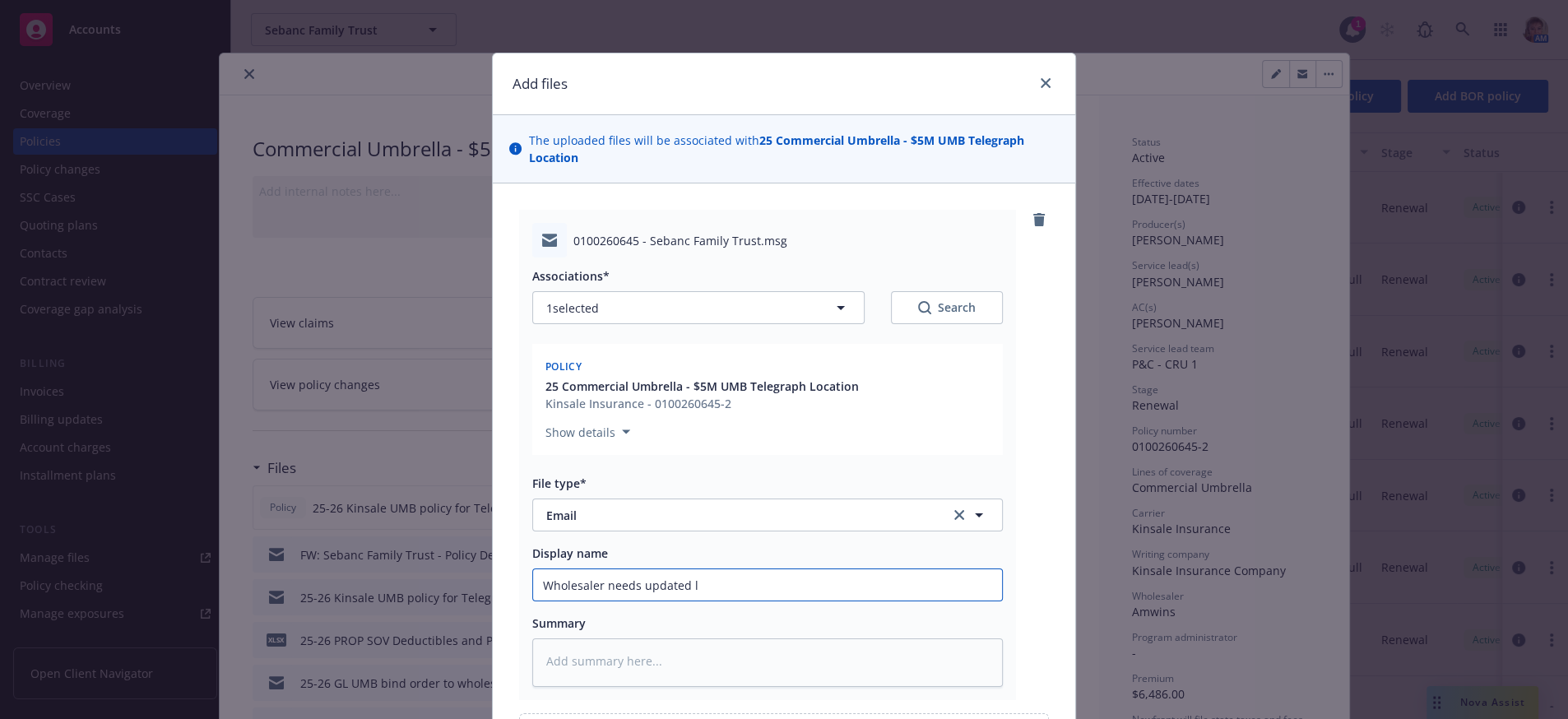
type input "Wholesaler needs updated lo"
type textarea "x"
type input "Wholesaler needs updated los"
type textarea "x"
type input "Wholesaler needs updated loss"
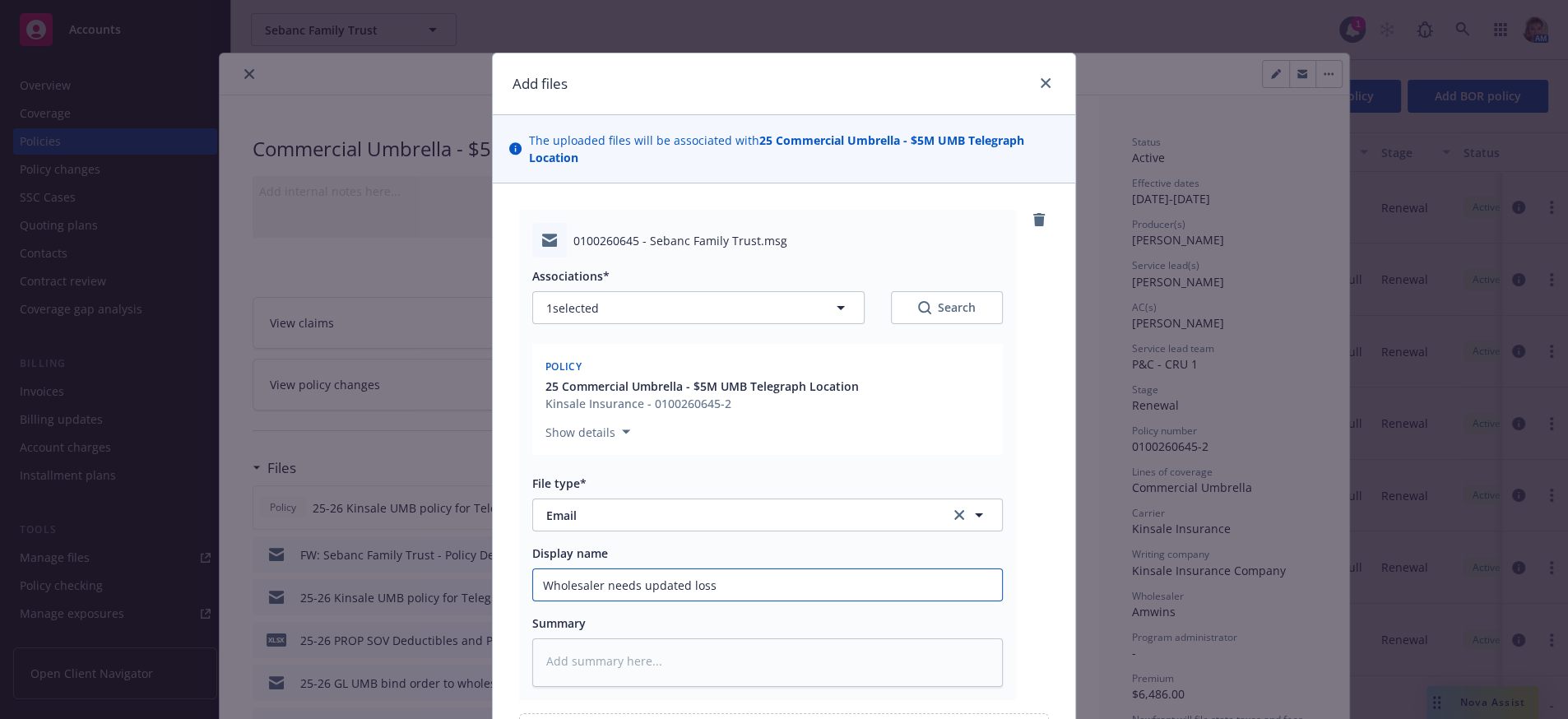
type textarea "x"
type input "Wholesaler needs updated loss"
type textarea "x"
type input "Wholesaler needs updated loss ru"
type textarea "x"
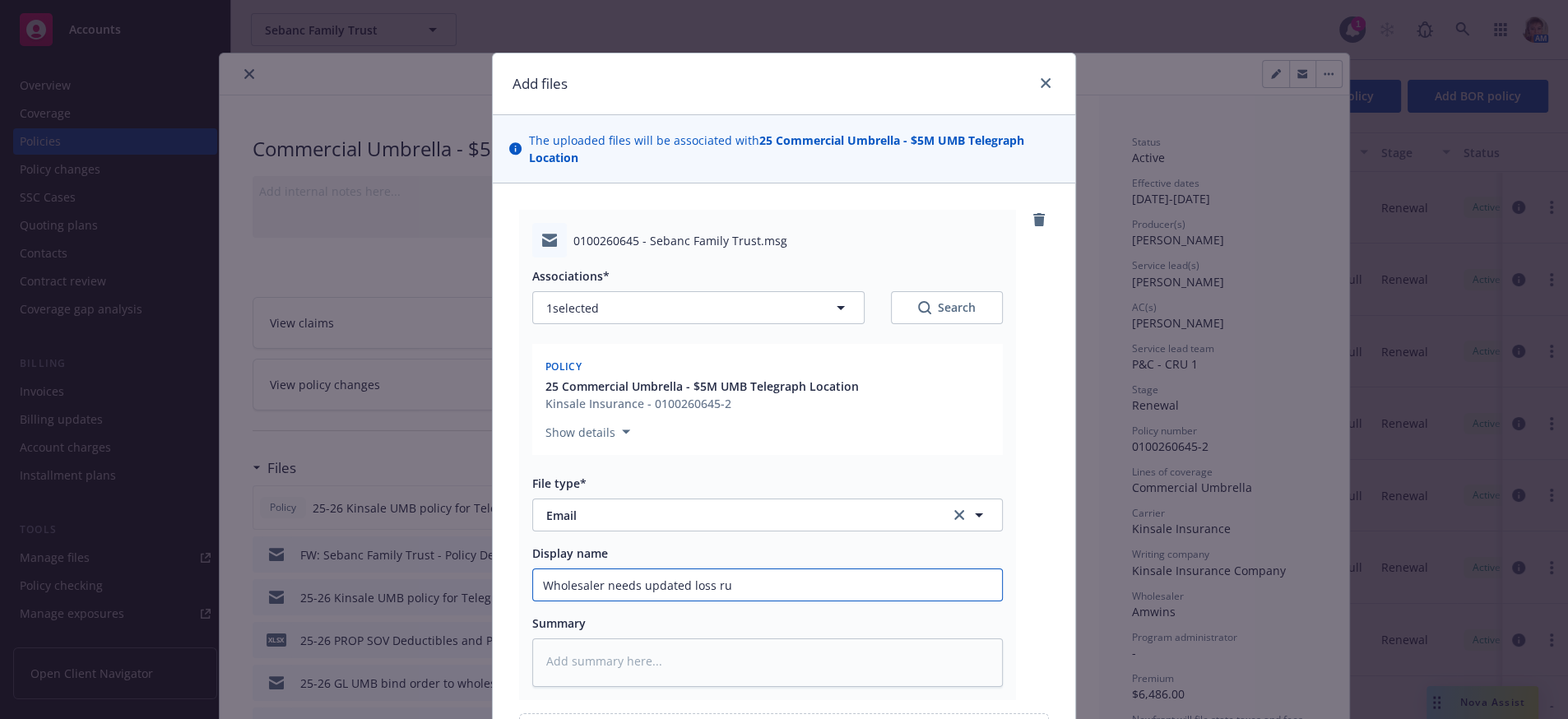
type input "Wholesaler needs updated loss run"
type textarea "x"
type input "Wholesaler needs updated loss runs"
type textarea "x"
type input "Wholesaler needs updated loss runs"
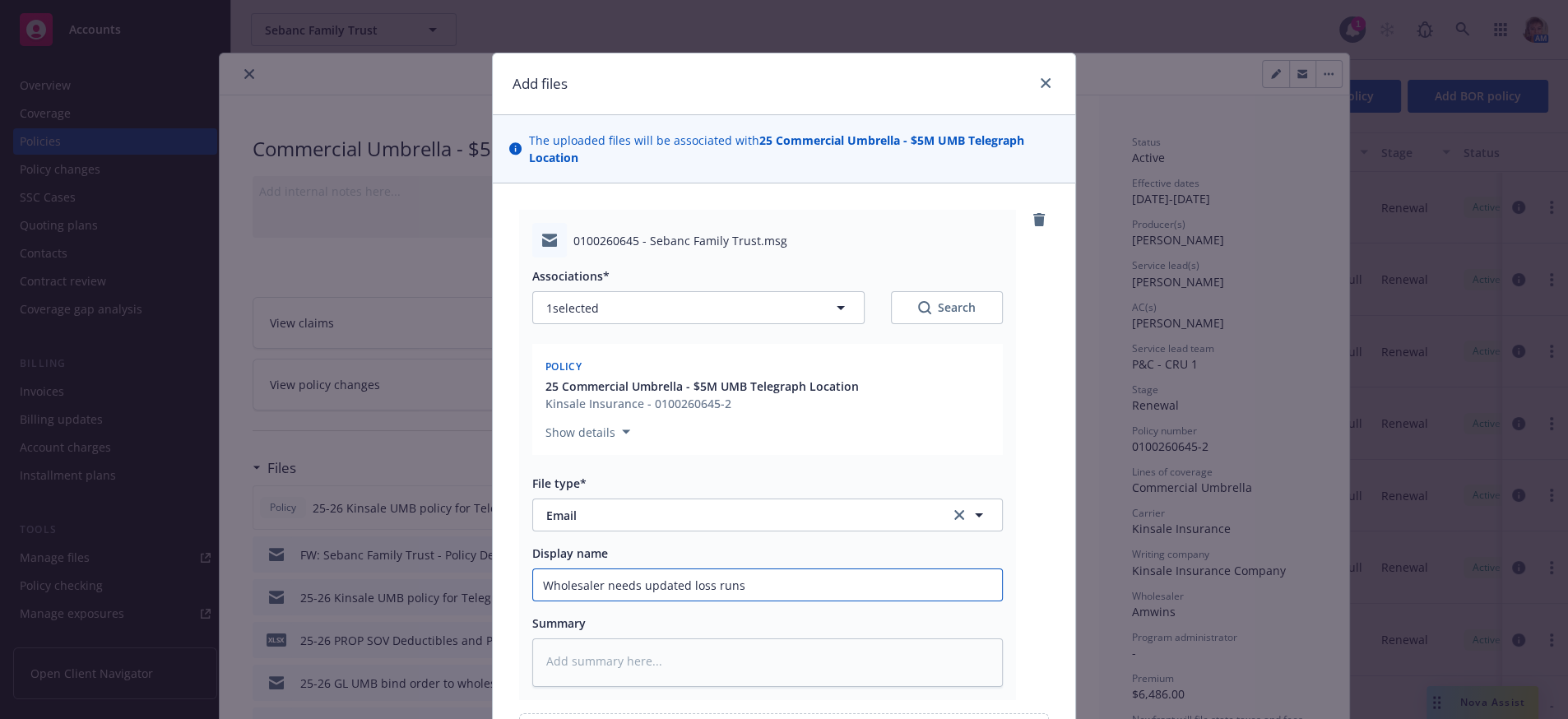
type textarea "x"
type input "Wholesaler needs updated loss runs f"
type textarea "x"
type input "Wholesaler needs updated loss runs fo"
type textarea "x"
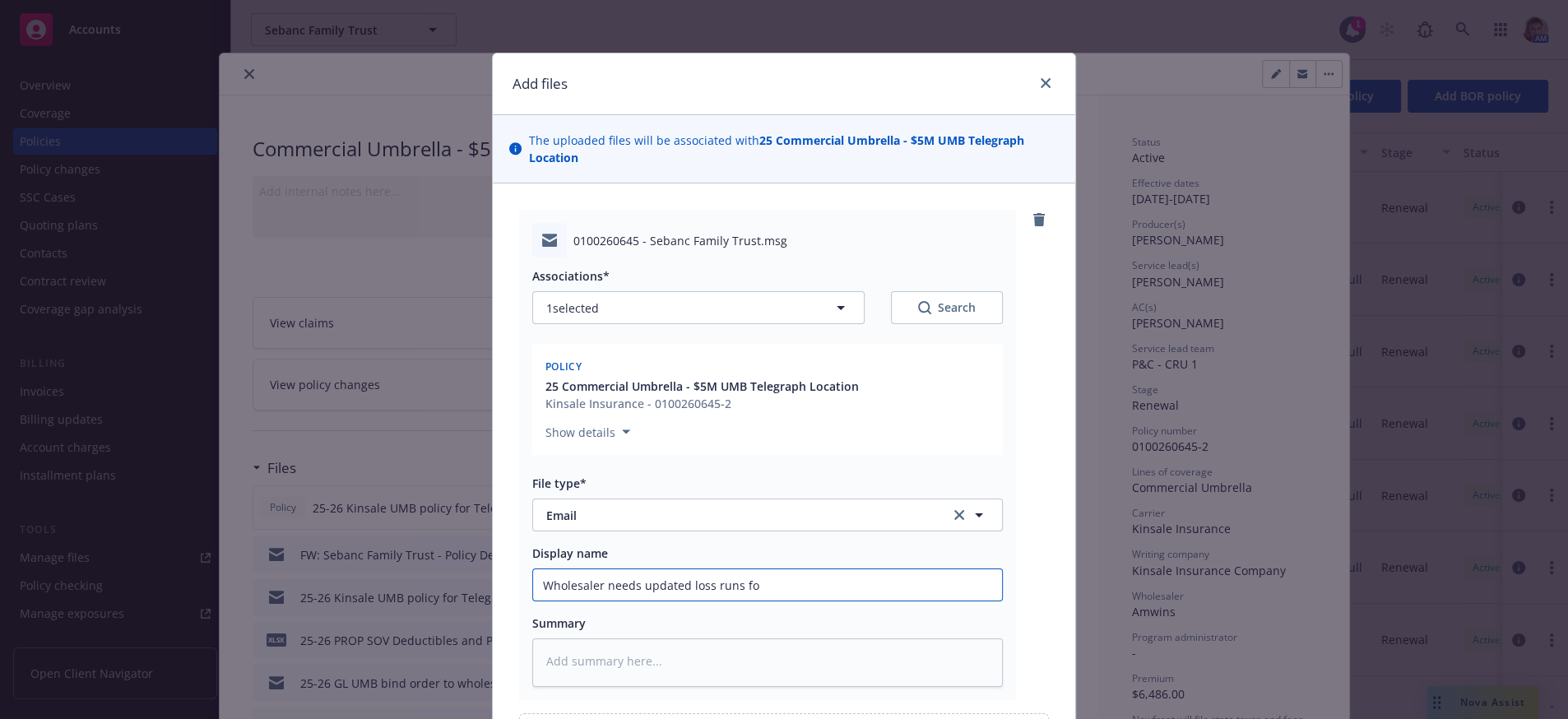
type input "Wholesaler needs updated loss runs for"
type textarea "x"
type input "Wholesaler needs updated loss runs for"
type textarea "x"
type input "Wholesaler needs updated loss runs for P"
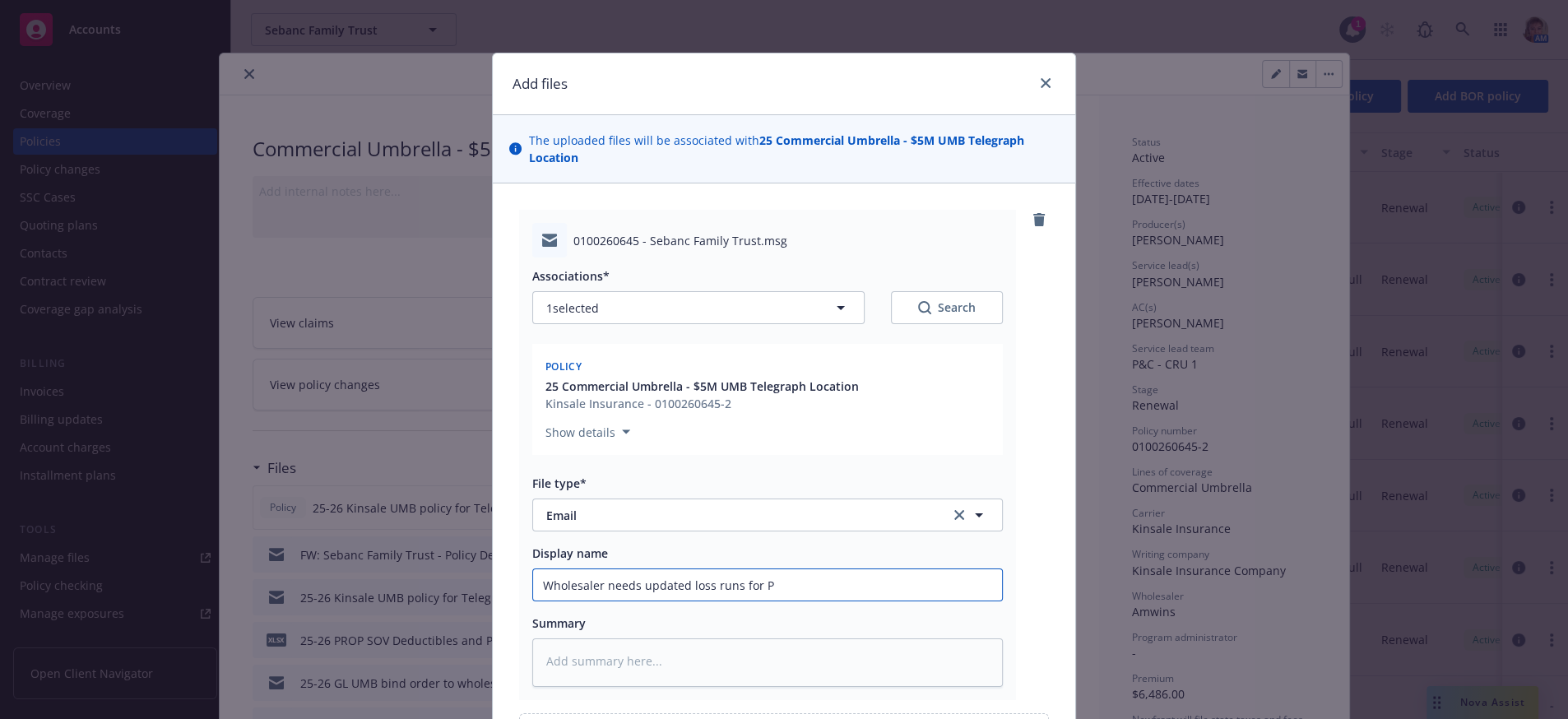
type textarea "x"
type input "Wholesaler needs updated loss runs for Pa"
type textarea "x"
type input "Wholesaler needs updated loss runs for Pac"
type textarea "x"
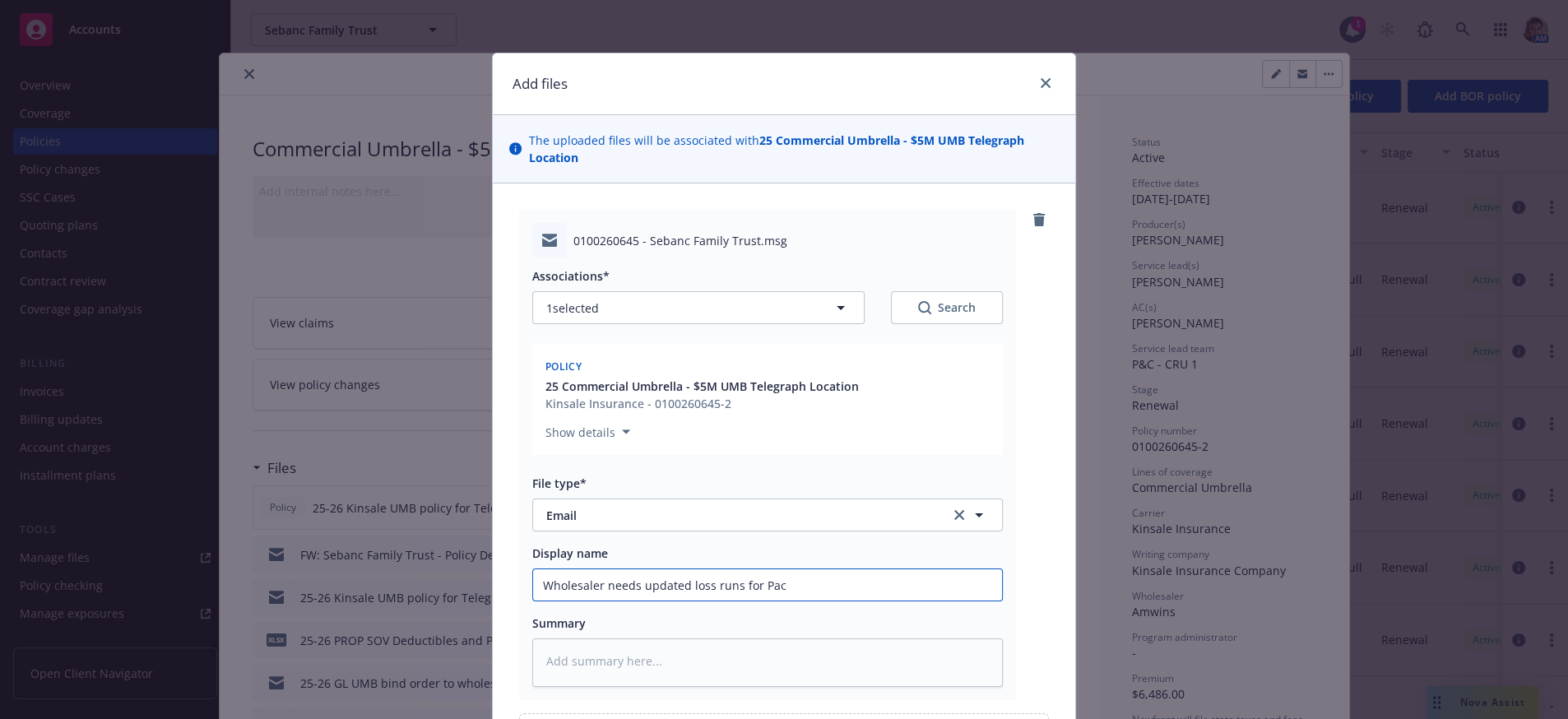
type input "Wholesaler needs updated loss runs for Pack"
type textarea "x"
type input "Wholesaler needs updated loss runs for Packa"
type textarea "x"
type input "Wholesaler needs updated loss runs for Packag"
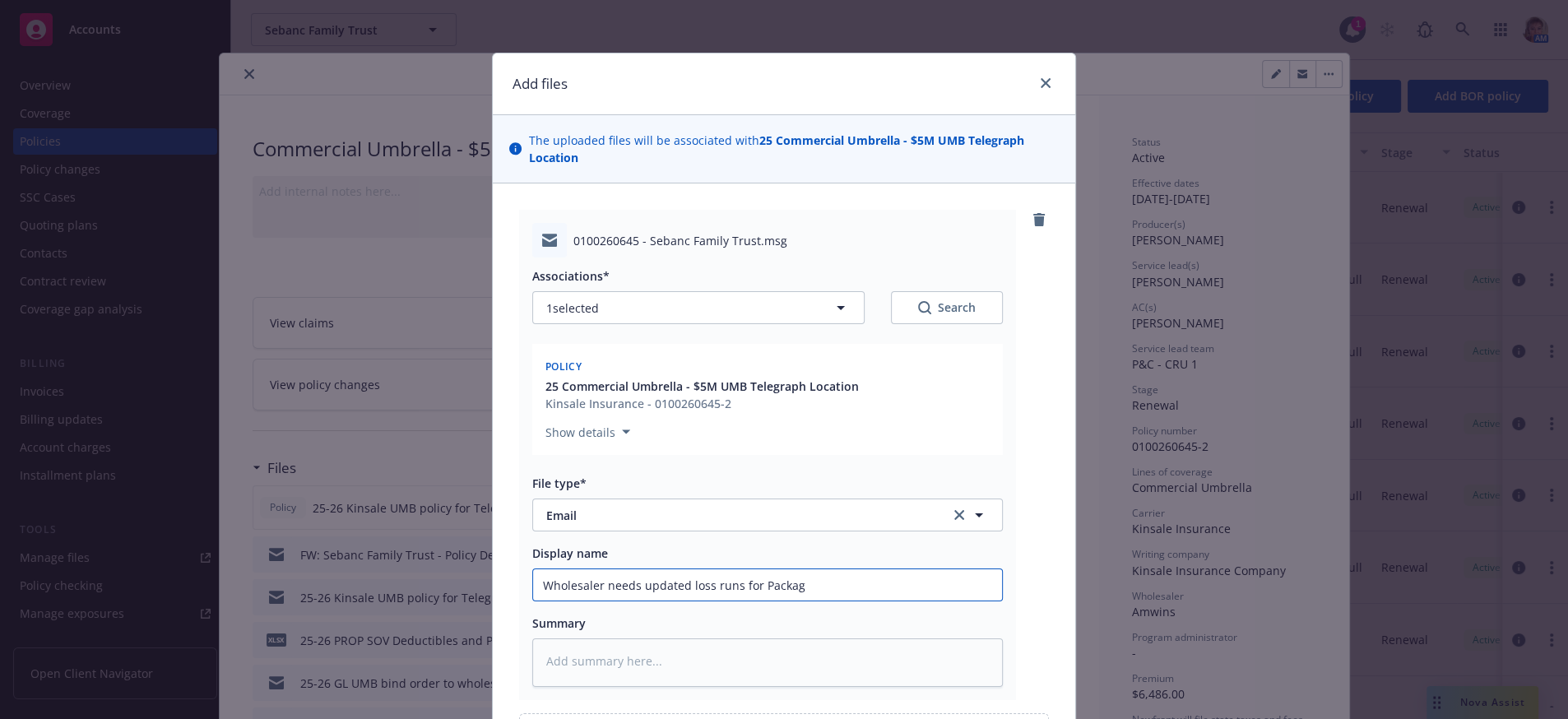
type textarea "x"
type input "Wholesaler needs updated loss runs for Package"
type textarea "x"
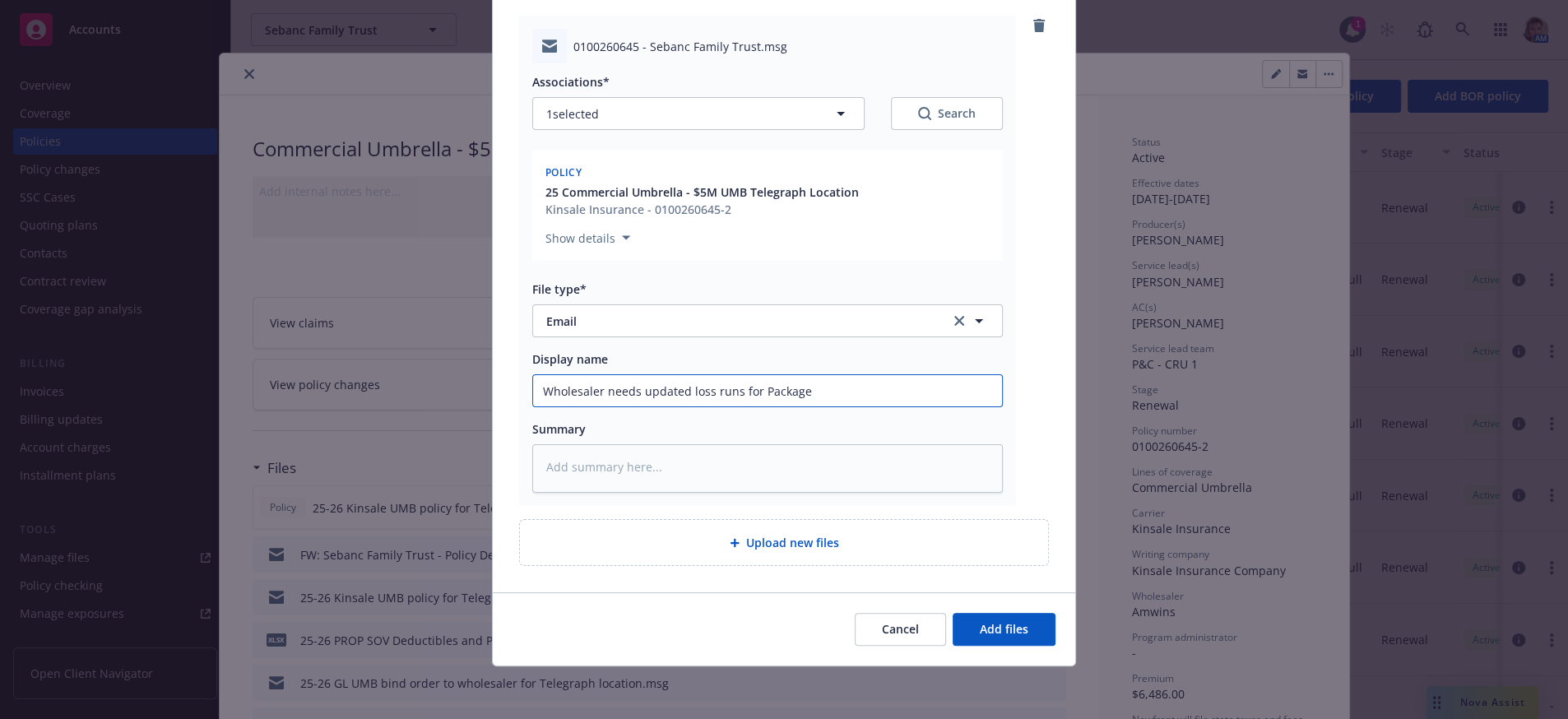
type input "Wholesaler needs updated loss runs for Package"
type textarea "x"
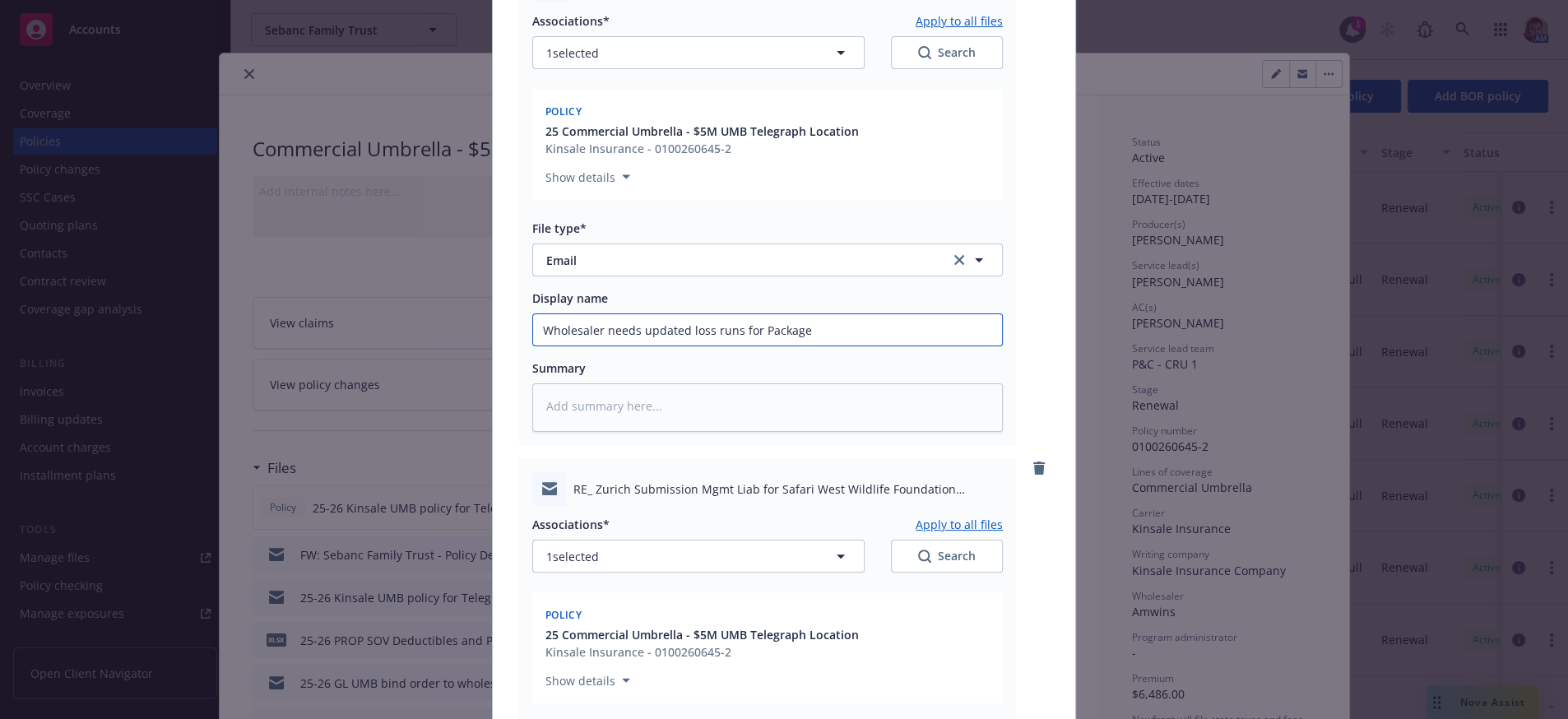
scroll to position [795, 0]
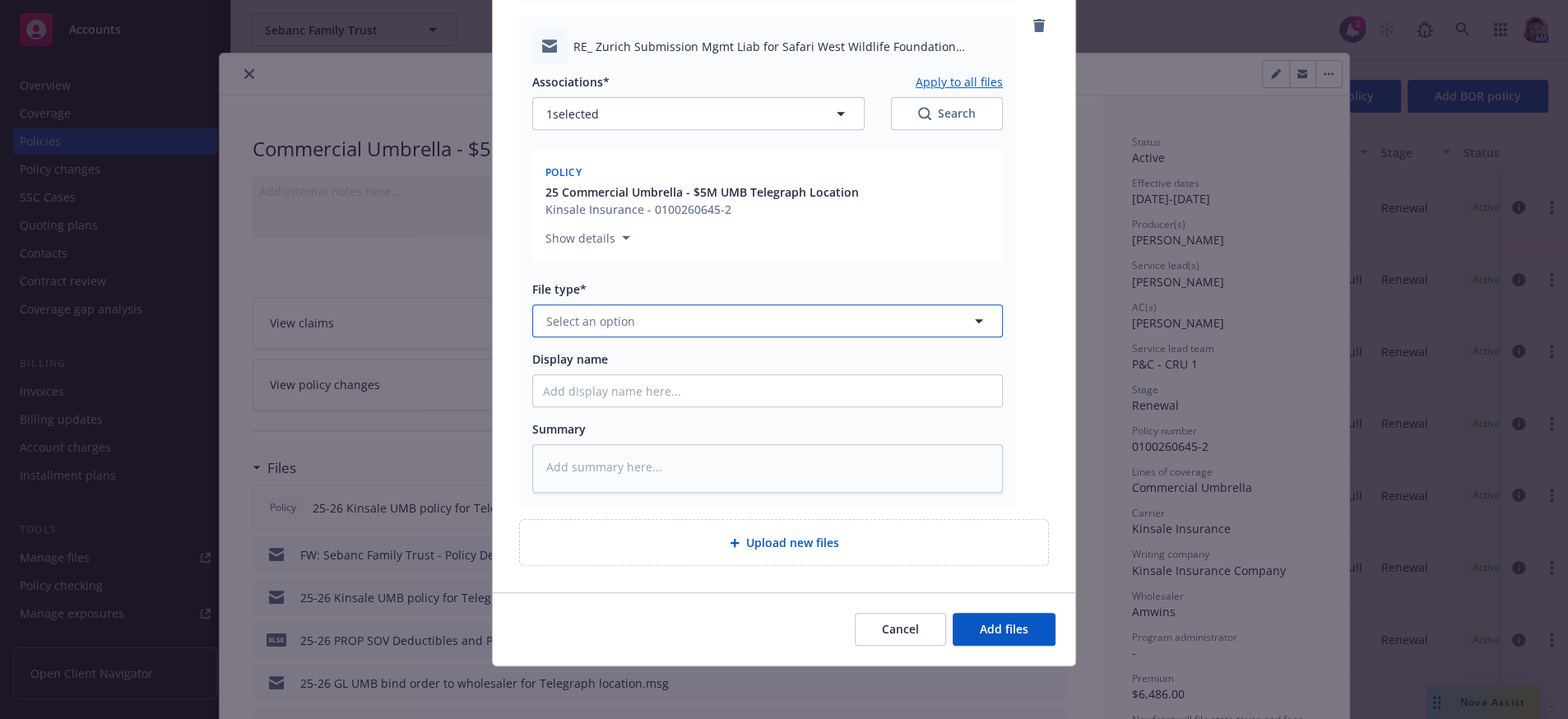
click at [665, 304] on button "Select an option" at bounding box center [767, 320] width 470 height 33
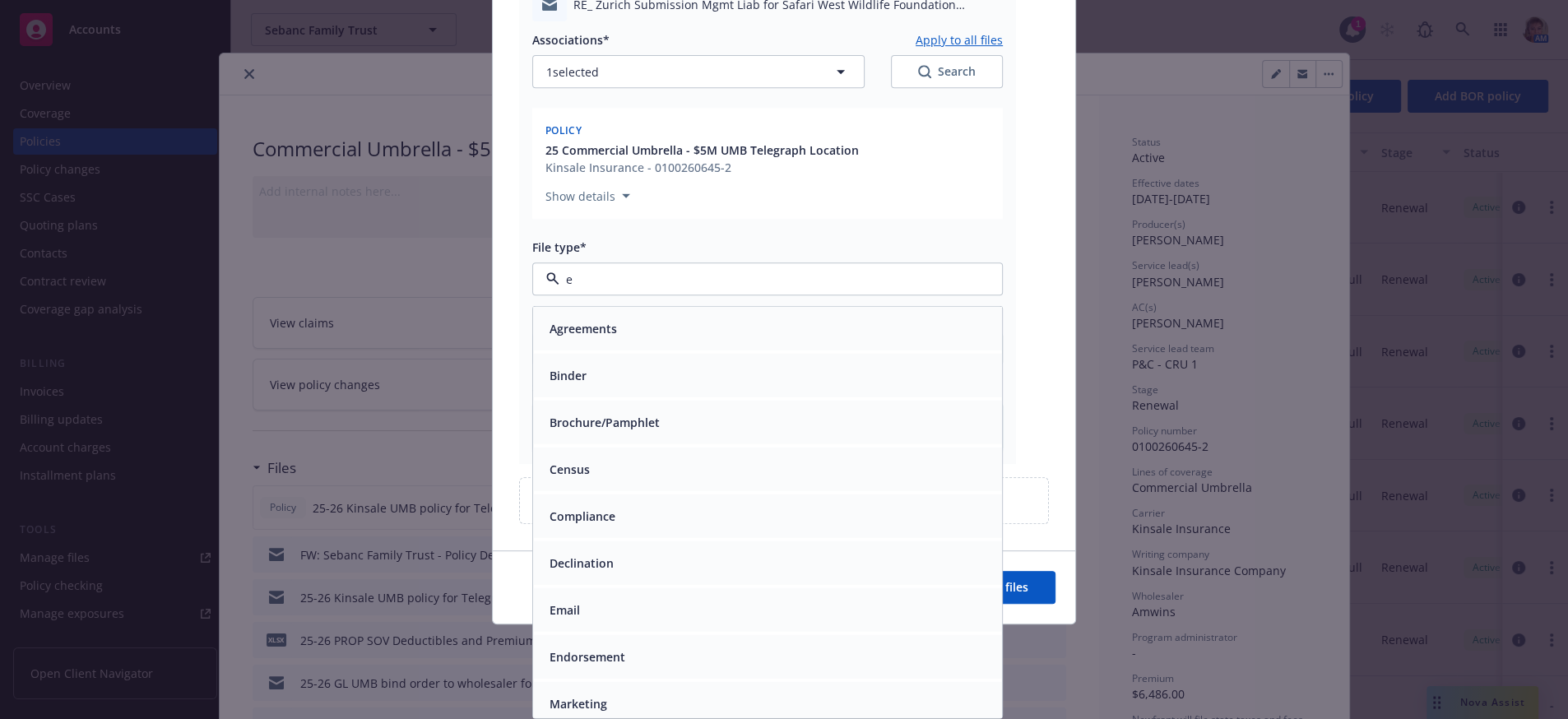
type input "em"
click at [628, 375] on div "Email" at bounding box center [768, 376] width 469 height 44
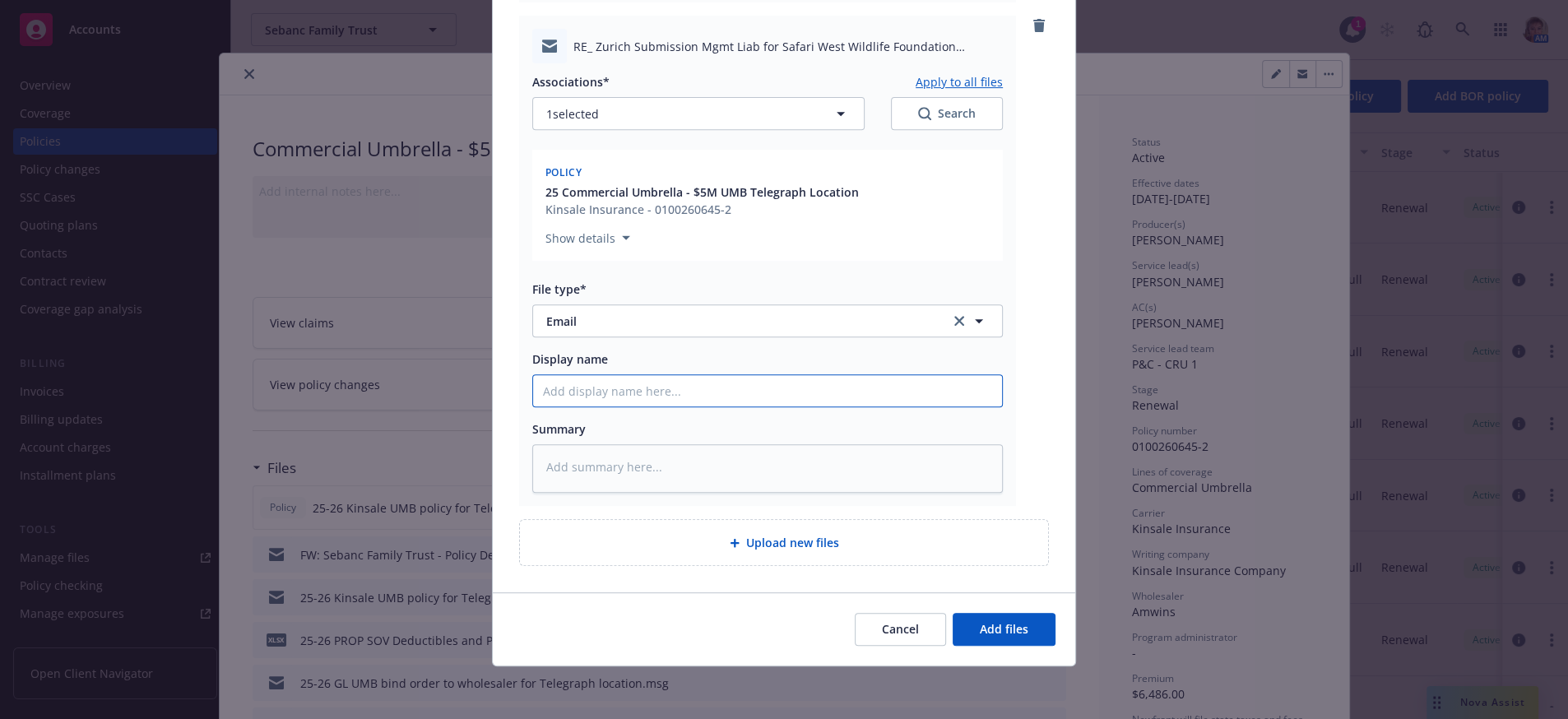
click at [626, 375] on input "Display name" at bounding box center [768, 390] width 469 height 31
type textarea "x"
type input "A"
type textarea "x"
type input "Ad"
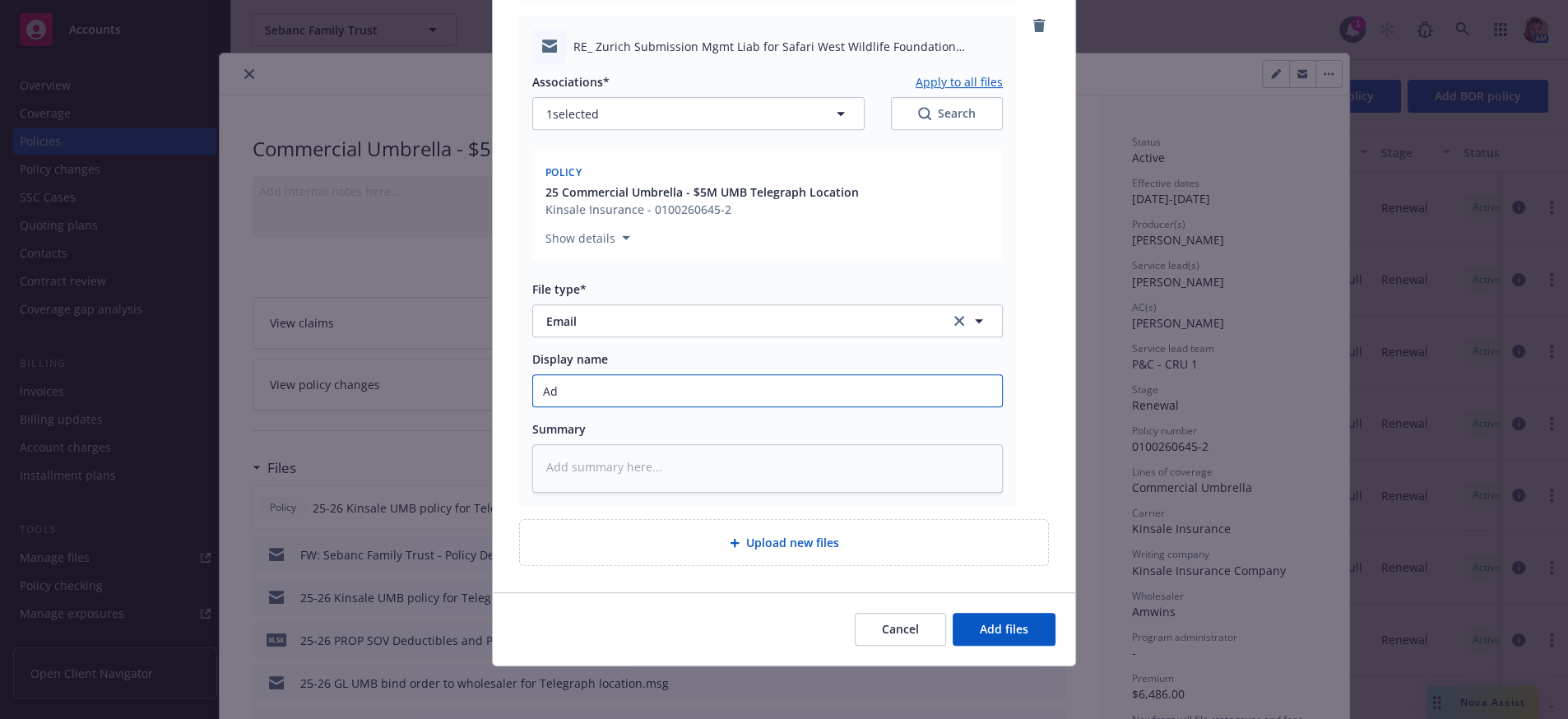
type textarea "x"
type input "Adv"
type textarea "x"
type input "Advis"
type textarea "x"
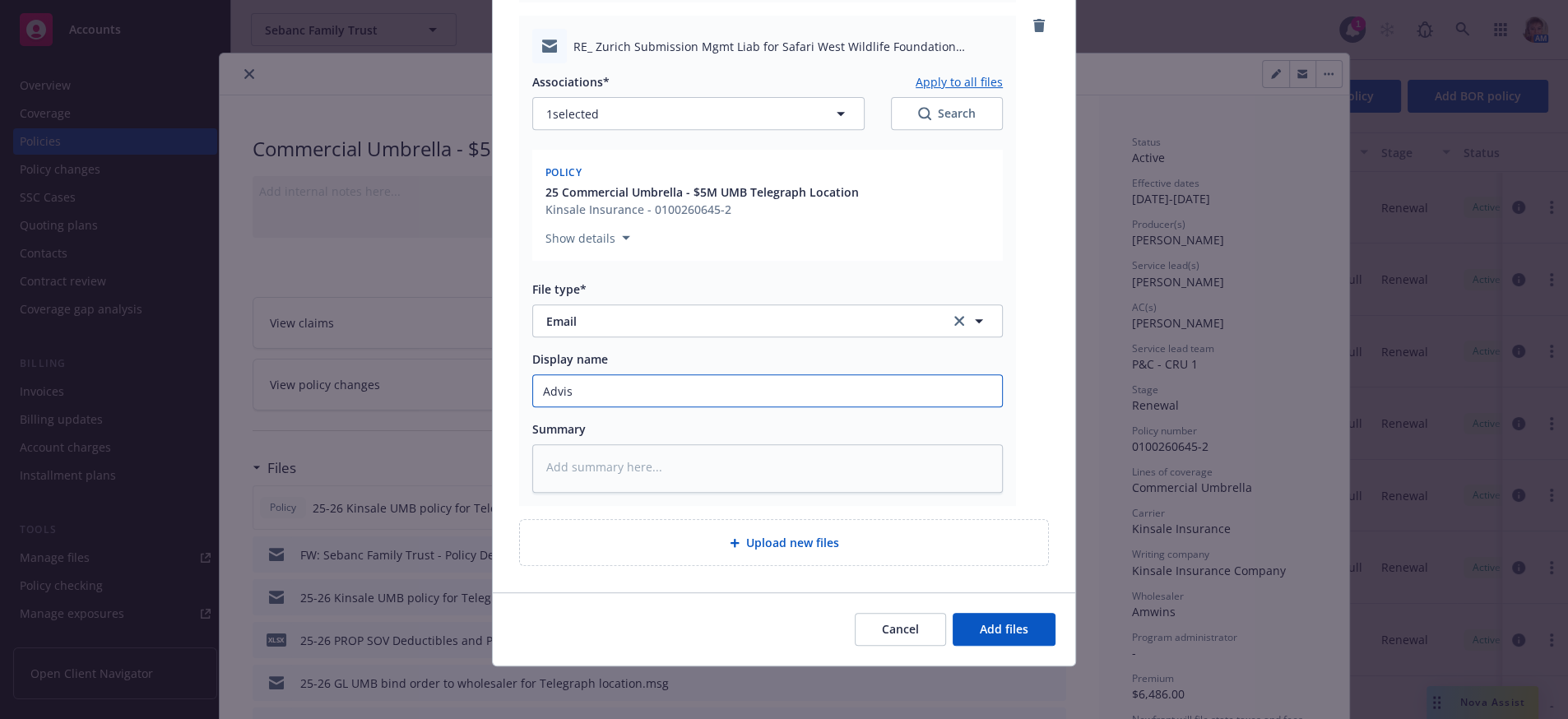
type input "Advise"
type textarea "x"
type input "Advised"
type textarea "x"
type input "Advised"
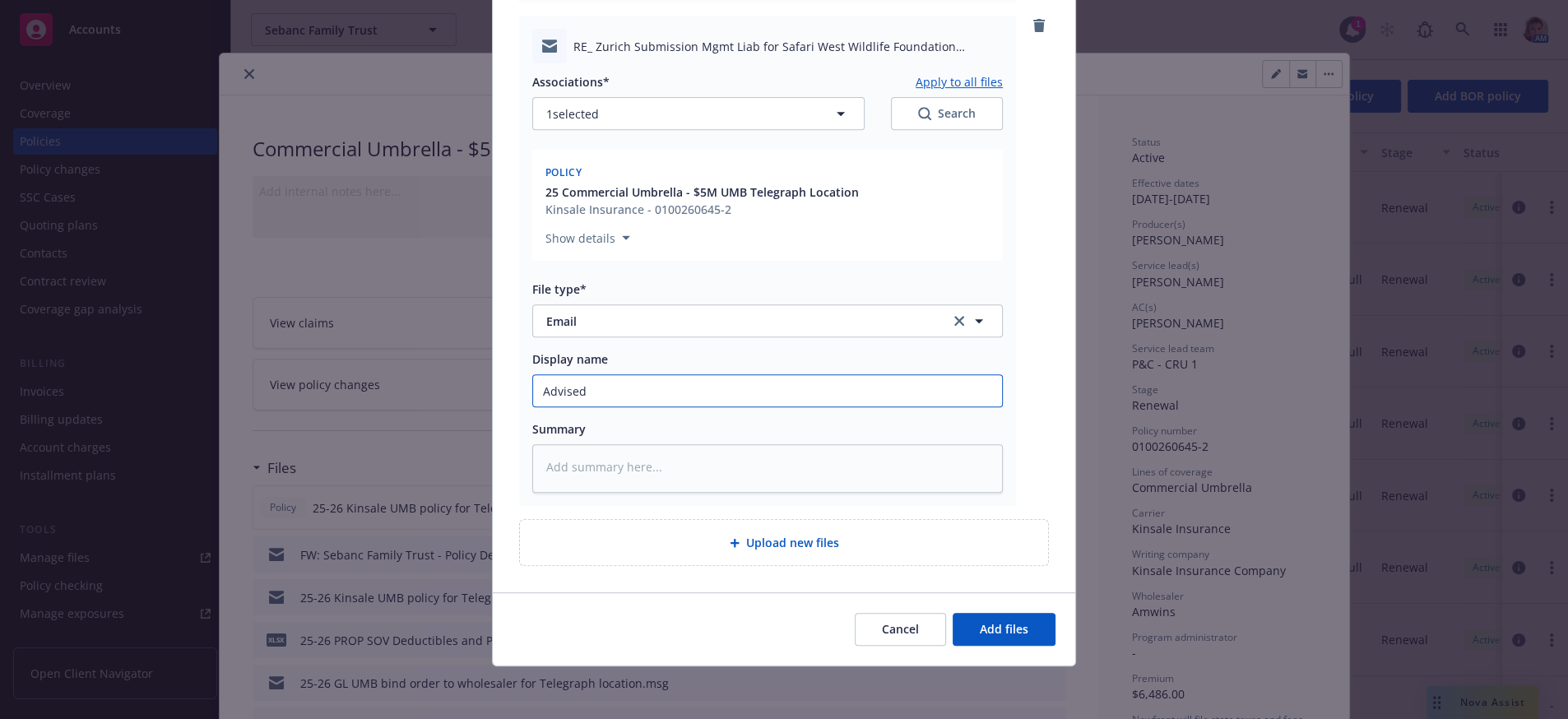
type textarea "x"
type input "Advised w"
type textarea "x"
type input "Advised wh"
type textarea "x"
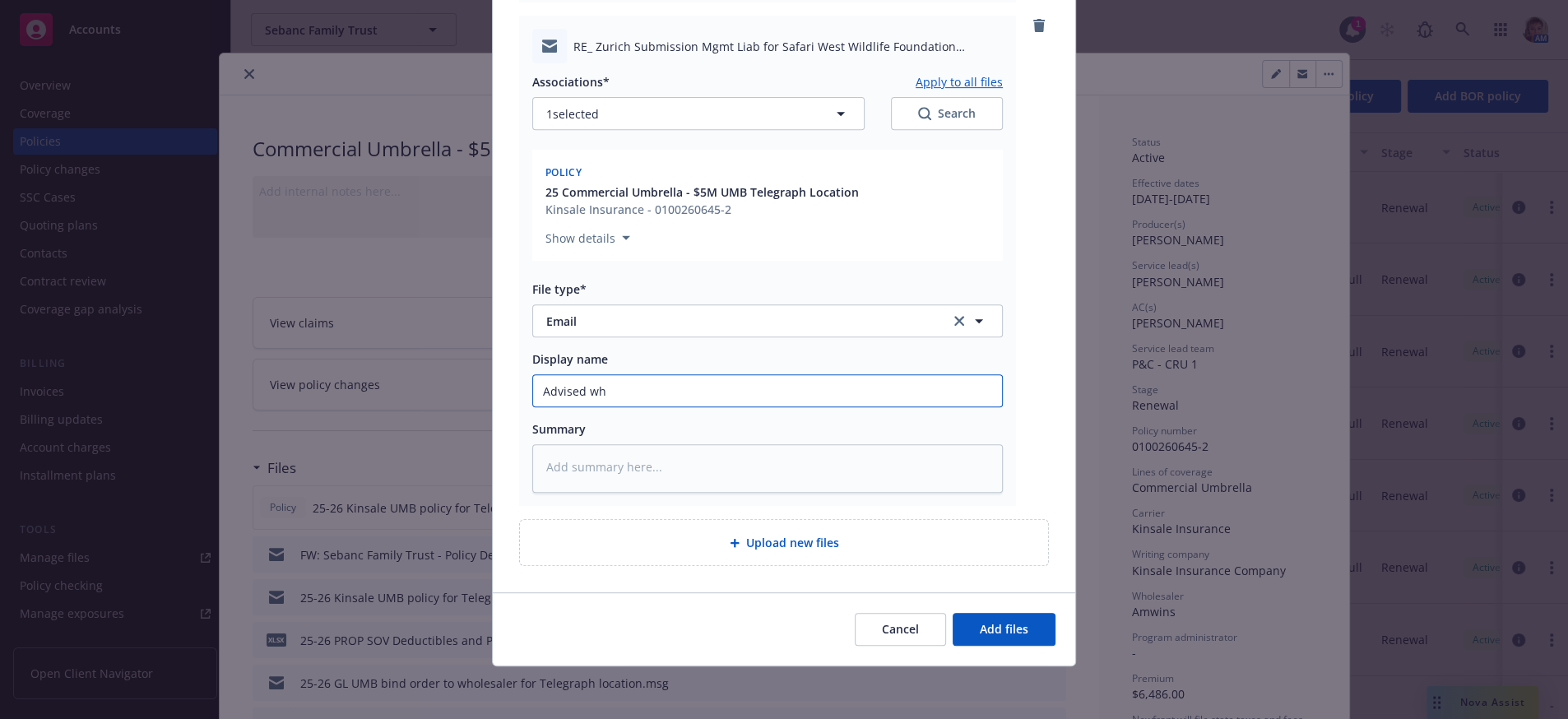
type input "Advised who"
type textarea "x"
type input "Advised whole"
type textarea "x"
type input "Advised wholes"
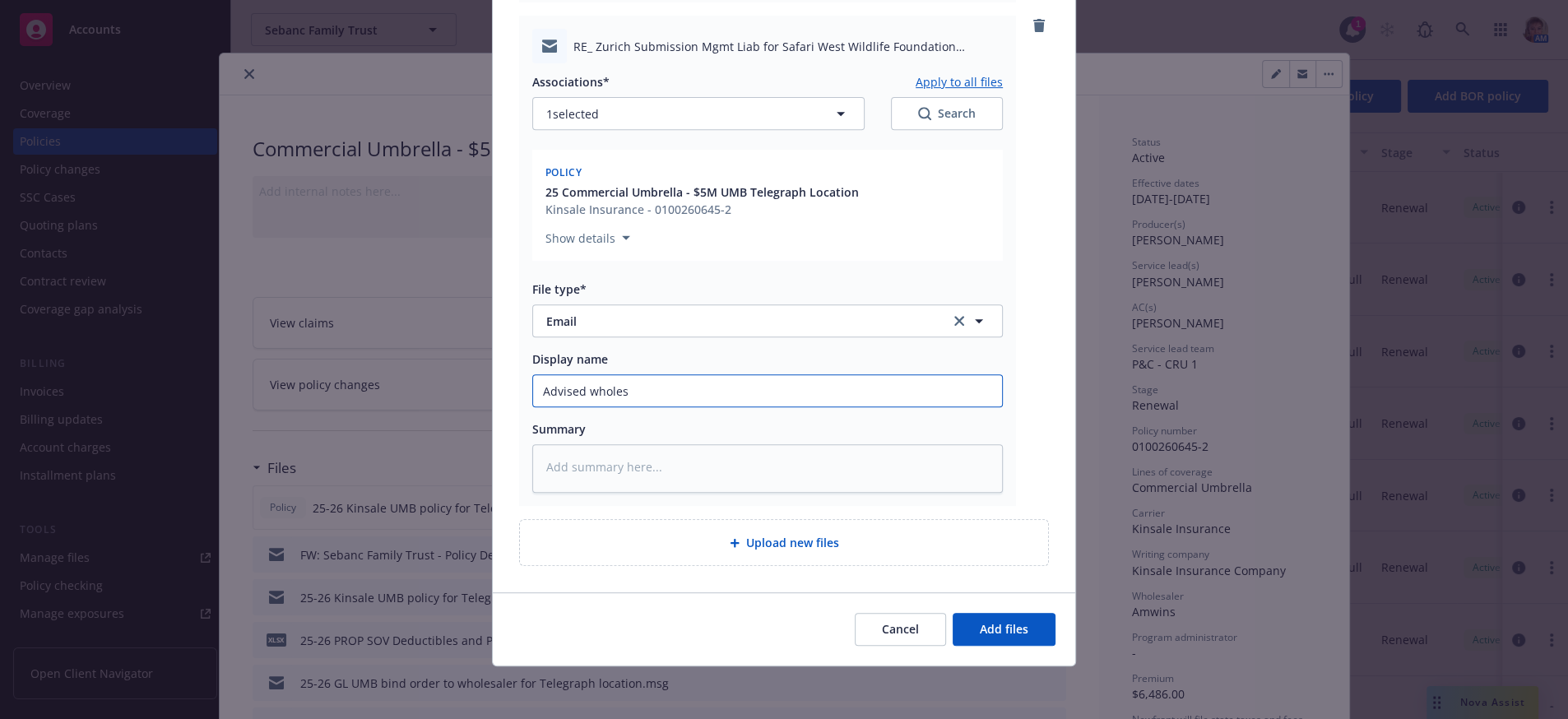
type textarea "x"
type input "Advised wholesa"
type textarea "x"
type input "Advised wholesal"
type textarea "x"
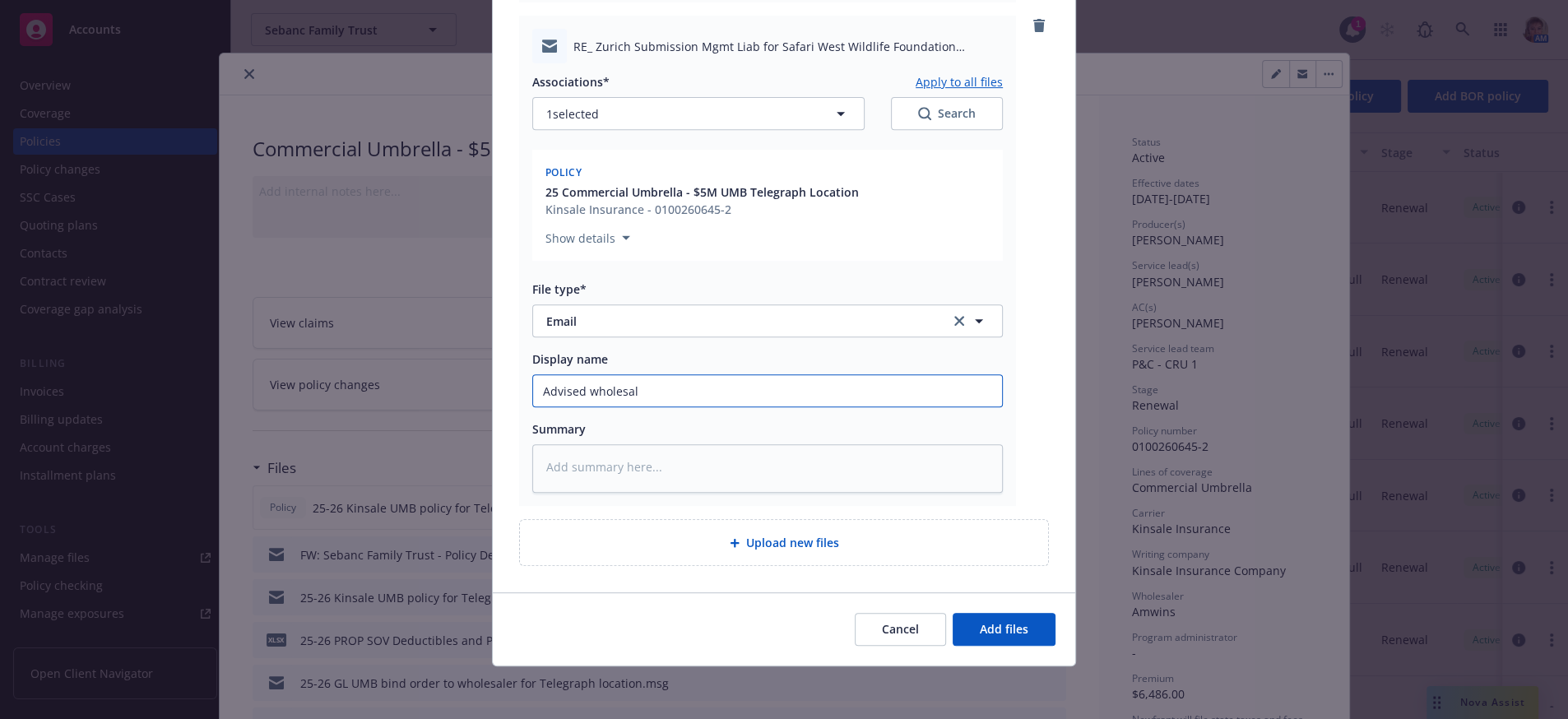
type input "Advised wholesale"
type textarea "x"
type input "Advised wholesaler"
type textarea "x"
type input "Advised wholesaler"
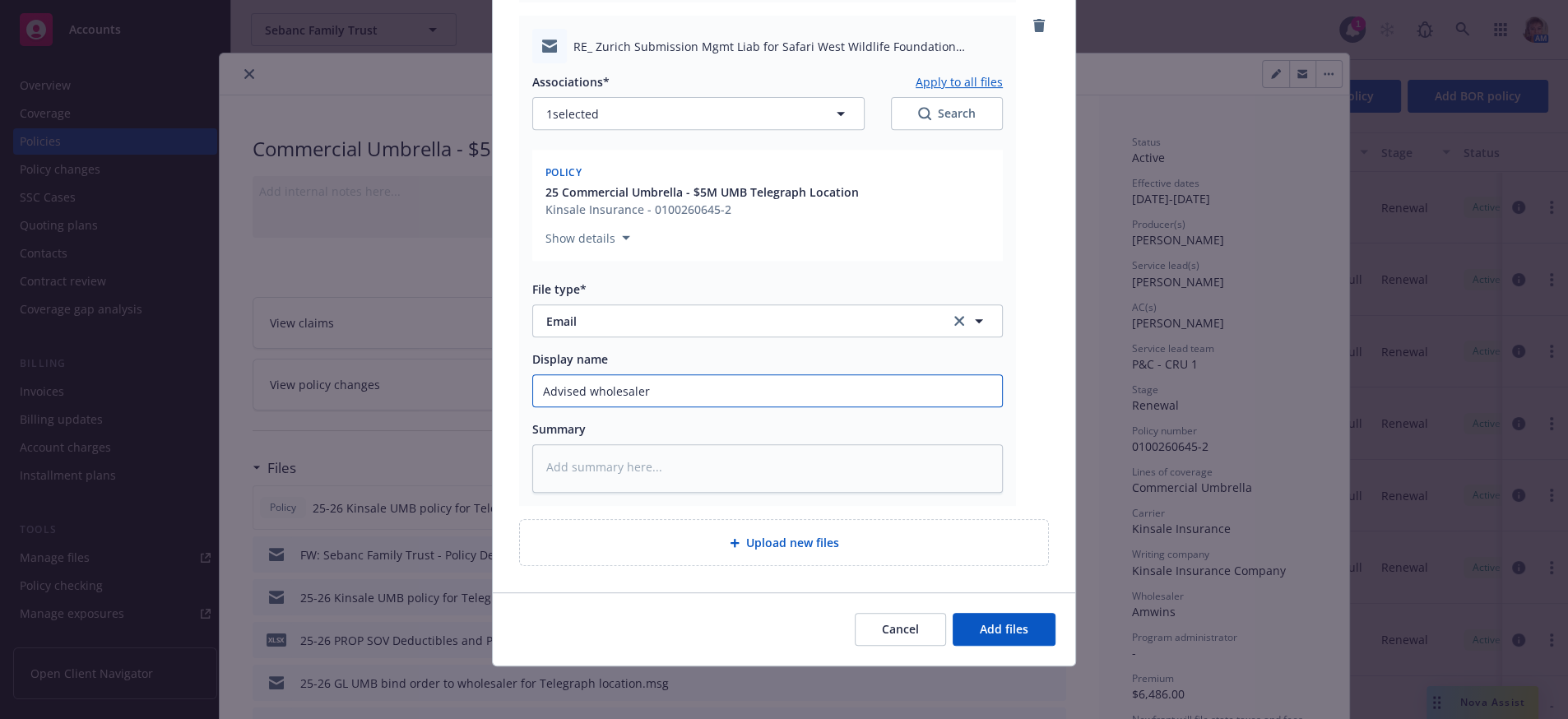
type textarea "x"
type input "Advised wholesaler I"
type textarea "x"
type input "Advised wholesaler I"
type textarea "x"
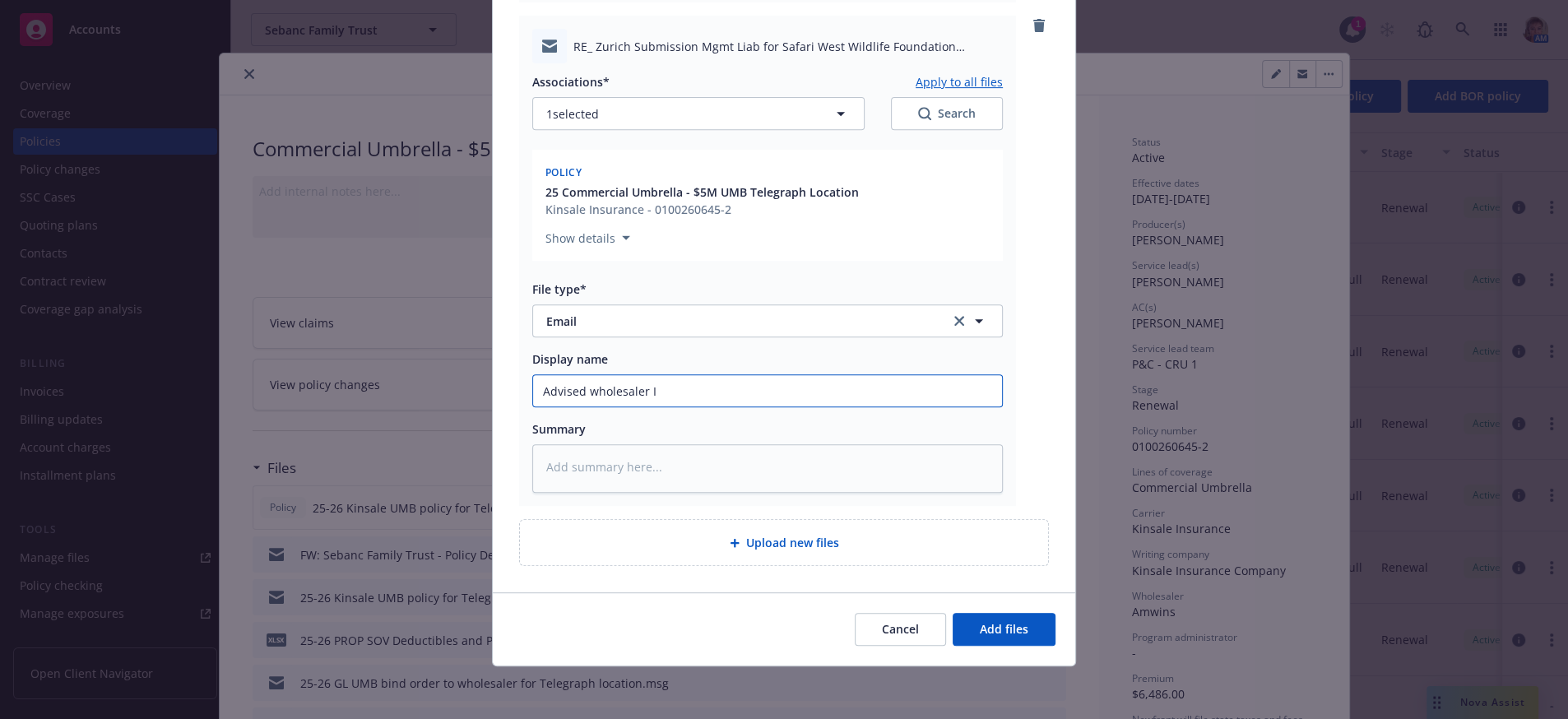
type input "Advised wholesaler I w"
type textarea "x"
type input "Advised wholesaler I wa"
type textarea "x"
type input "Advised wholesaler I was"
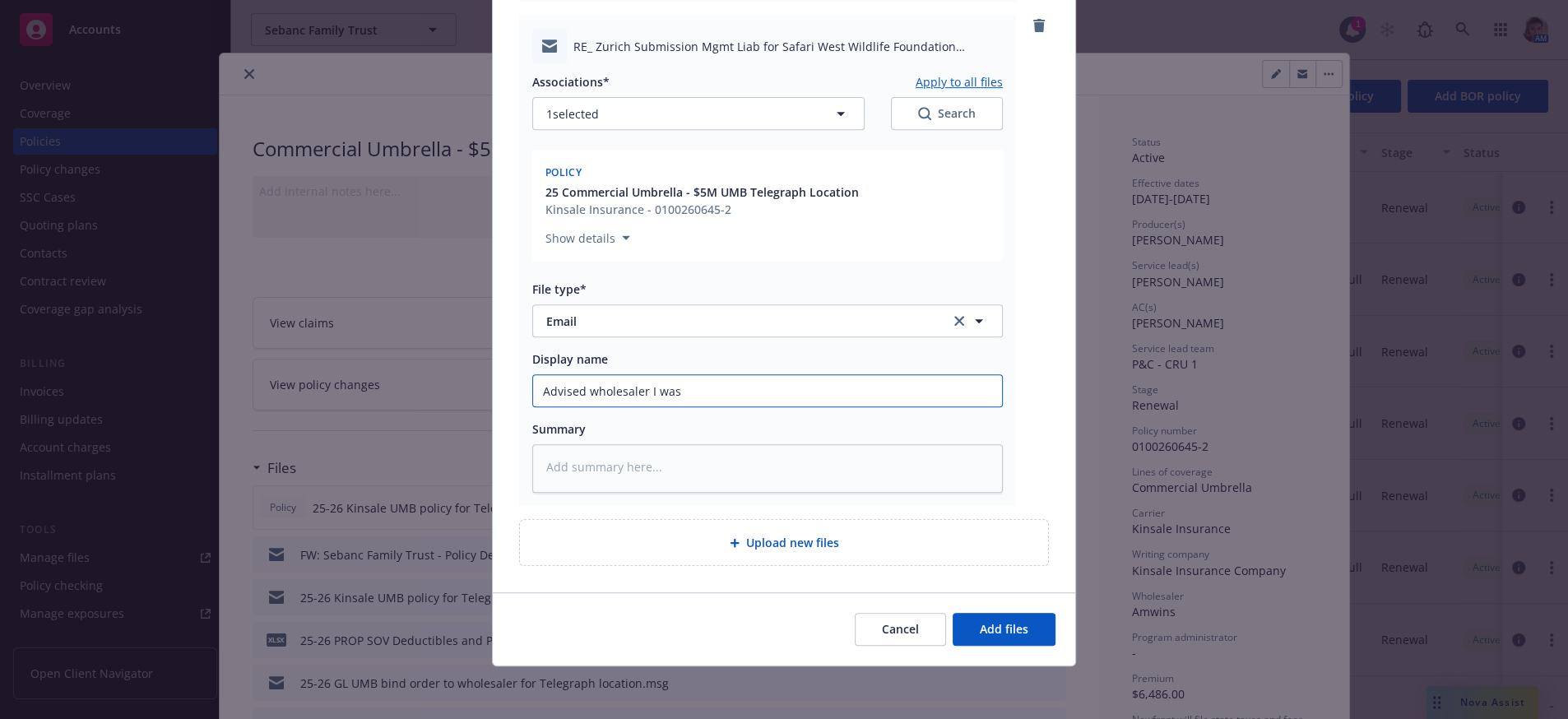
type textarea "x"
type input "Advised wholesaler I was"
type textarea "x"
type input "Advised wholesaler I was w"
type textarea "x"
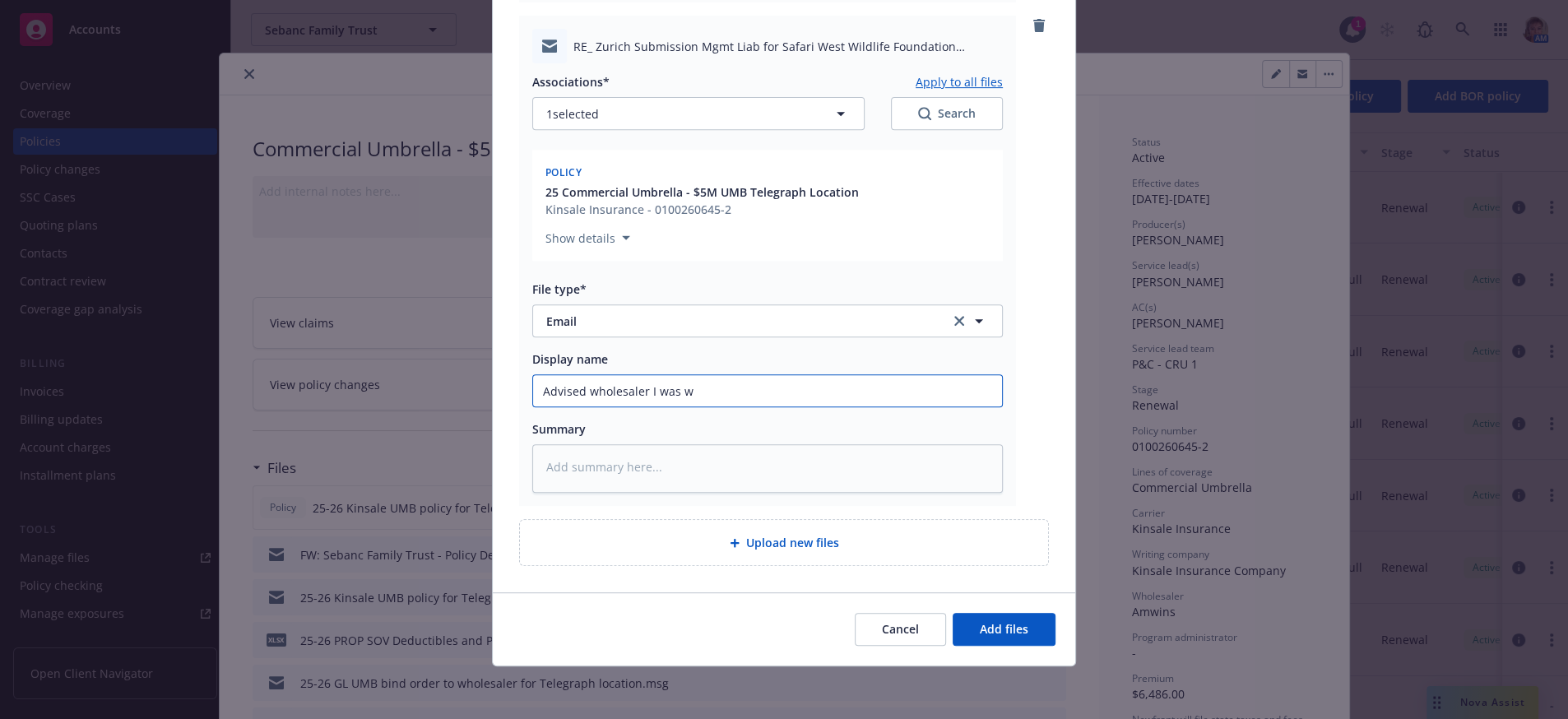
type input "Advised wholesaler I was wa"
type textarea "x"
type input "Advised wholesaler I was wai"
type textarea "x"
type input "Advised wholesaler I was wait"
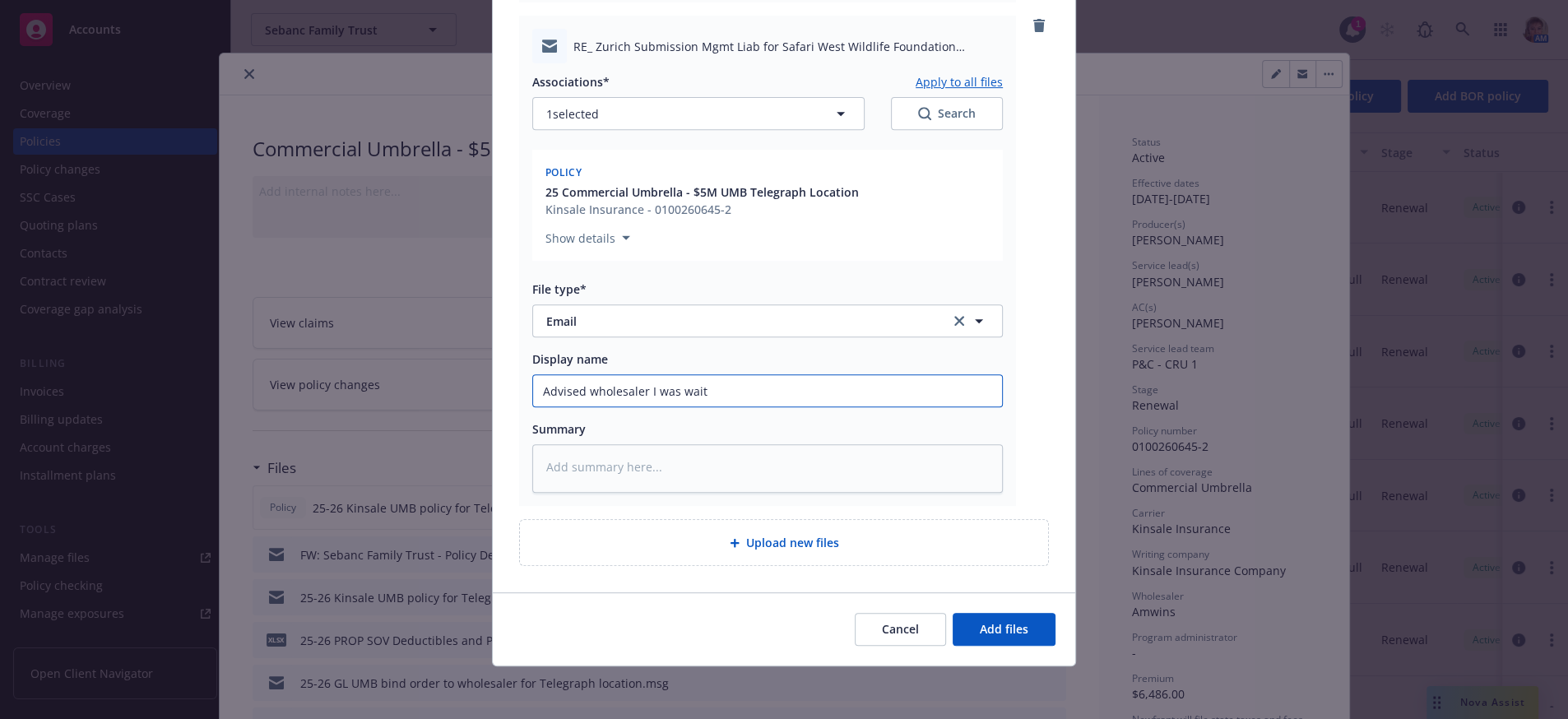
type textarea "x"
type input "Advised wholesaler I was waiti"
type textarea "x"
type input "Advised wholesaler I was waitin"
type textarea "x"
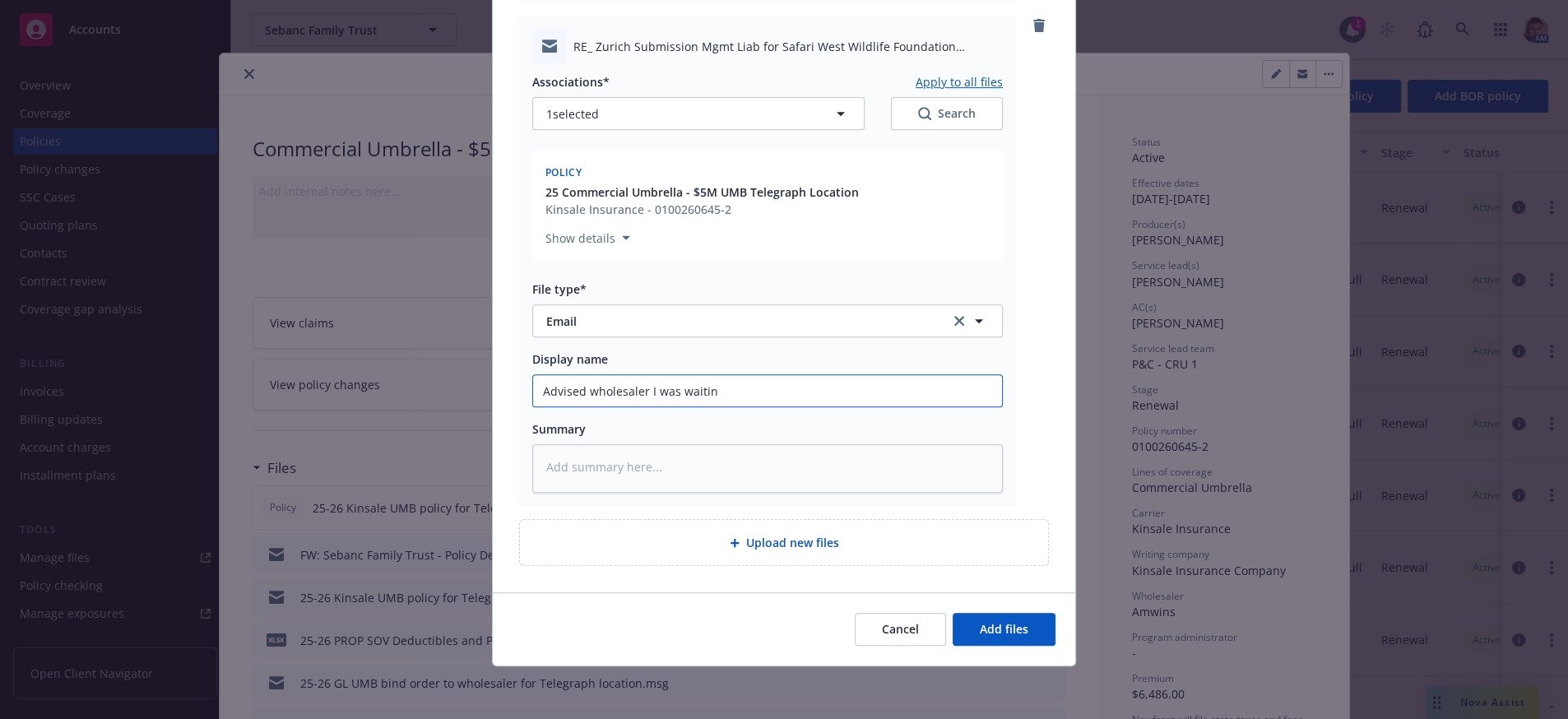
type input "Advised wholesaler I was waiting"
type textarea "x"
type input "Advised wholesaler I was waiting"
type textarea "x"
type input "Advised wholesaler I was waiting f"
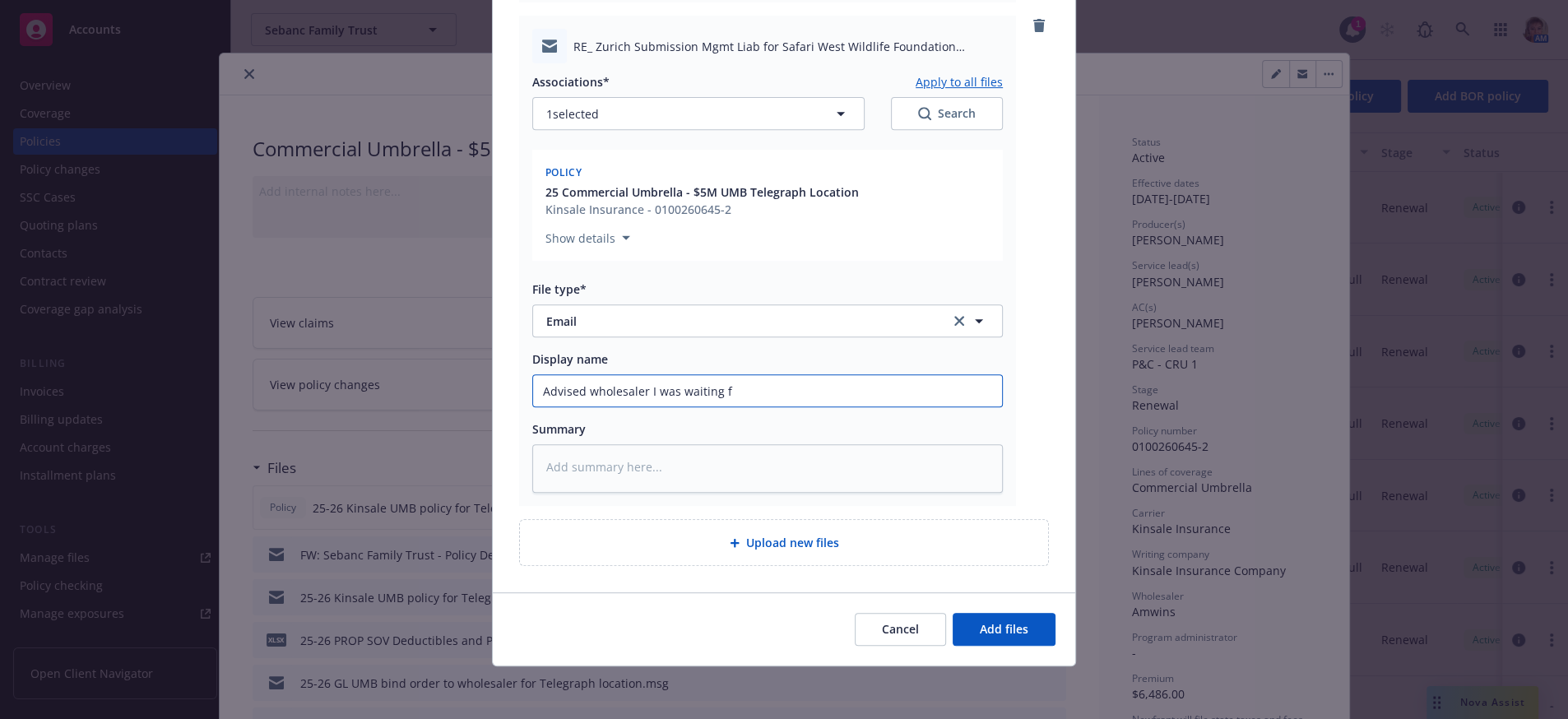
type textarea "x"
type input "Advised wholesaler I was waiting fo"
type textarea "x"
type input "Advised wholesaler I was waiting for"
type textarea "x"
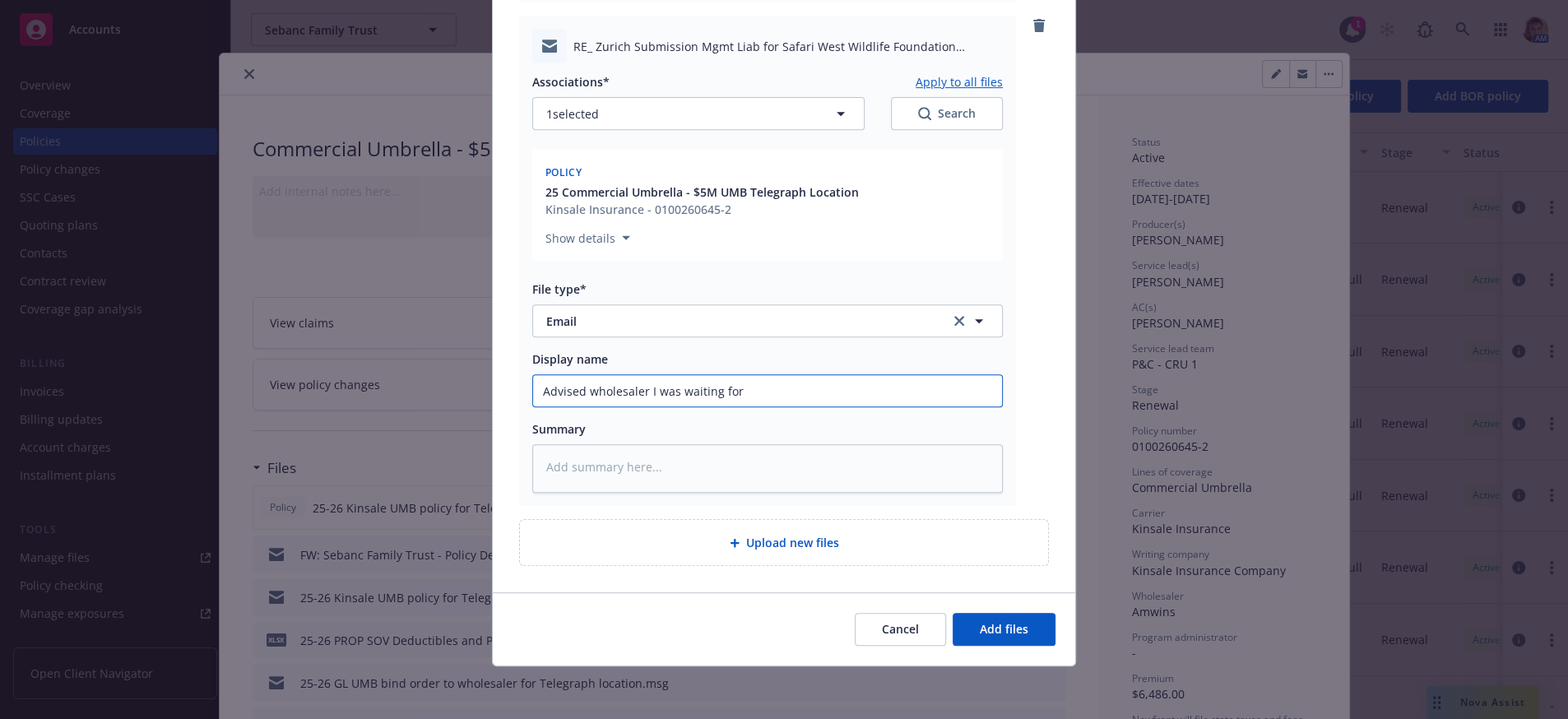
type input "Advised wholesaler I was waiting for"
type textarea "x"
type input "Advised wholesaler I was waiting for u"
type textarea "x"
type input "Advised wholesaler I was waiting for up"
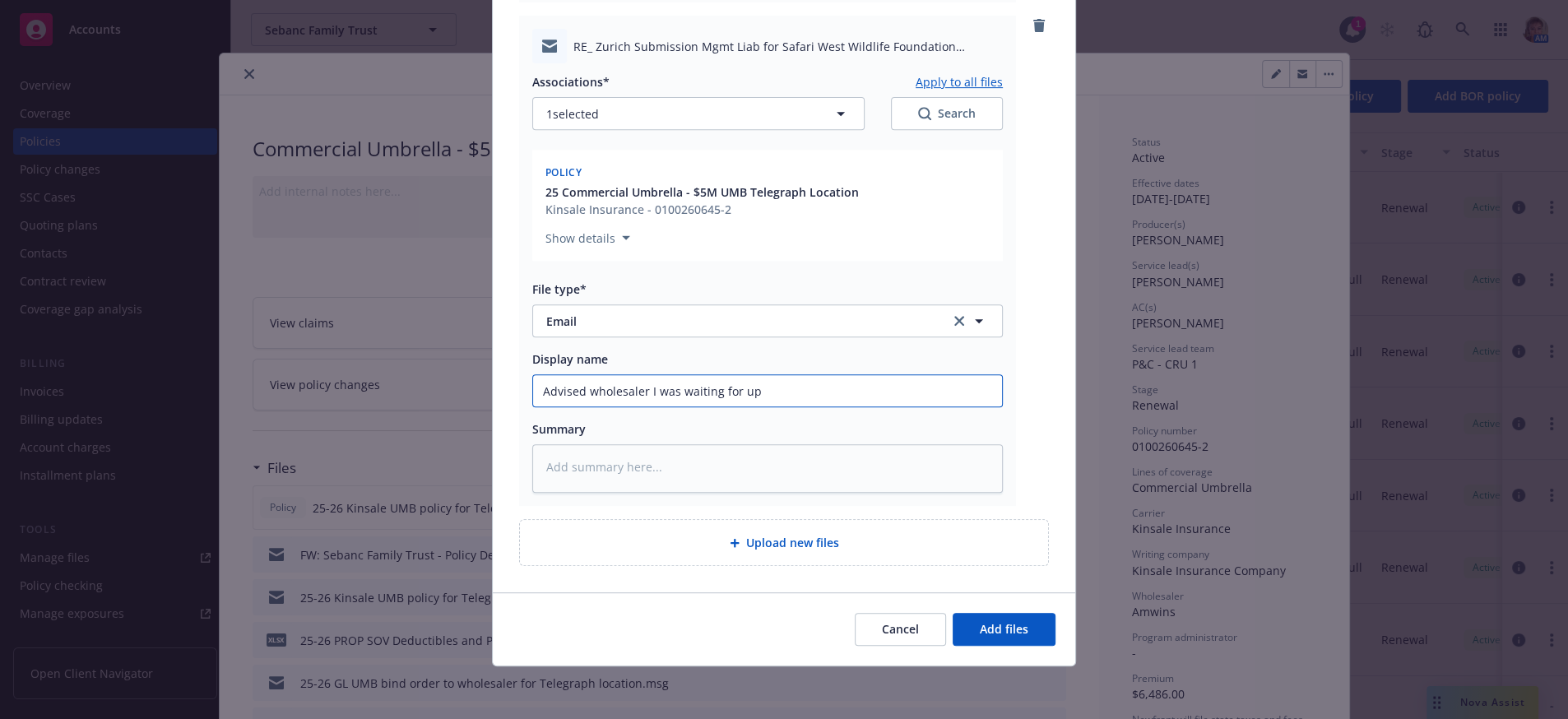
type textarea "x"
type input "Advised wholesaler I was waiting for upd"
type textarea "x"
type input "Advised wholesaler I was waiting for updat"
type textarea "x"
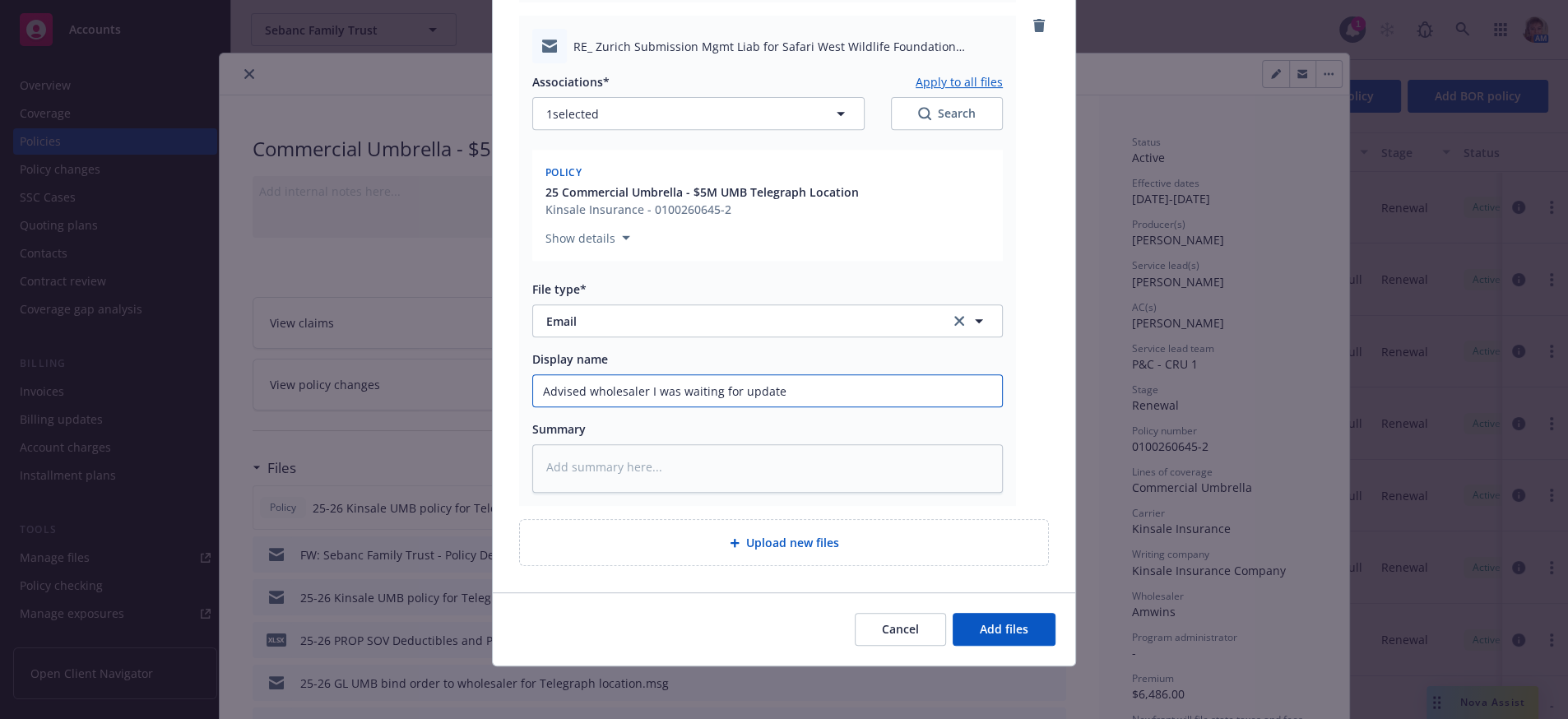
type input "Advised wholesaler I was waiting for updated"
type textarea "x"
type input "Advised wholesaler I was waiting for updated"
type textarea "x"
type input "Advised wholesaler I was waiting for updated l"
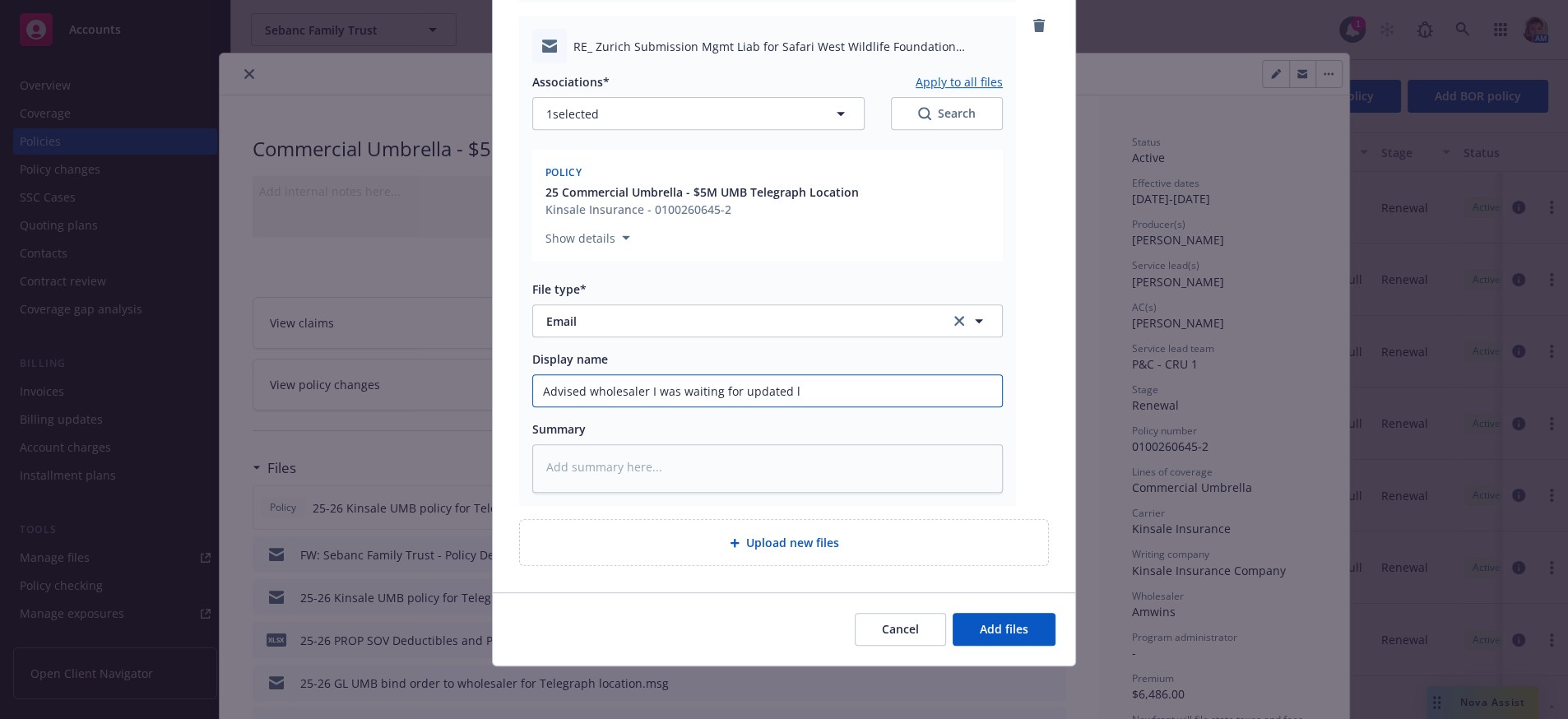
type textarea "x"
type input "Advised wholesaler I was waiting for updated lo"
type textarea "x"
type input "Advised wholesaler I was waiting for updated los"
type textarea "x"
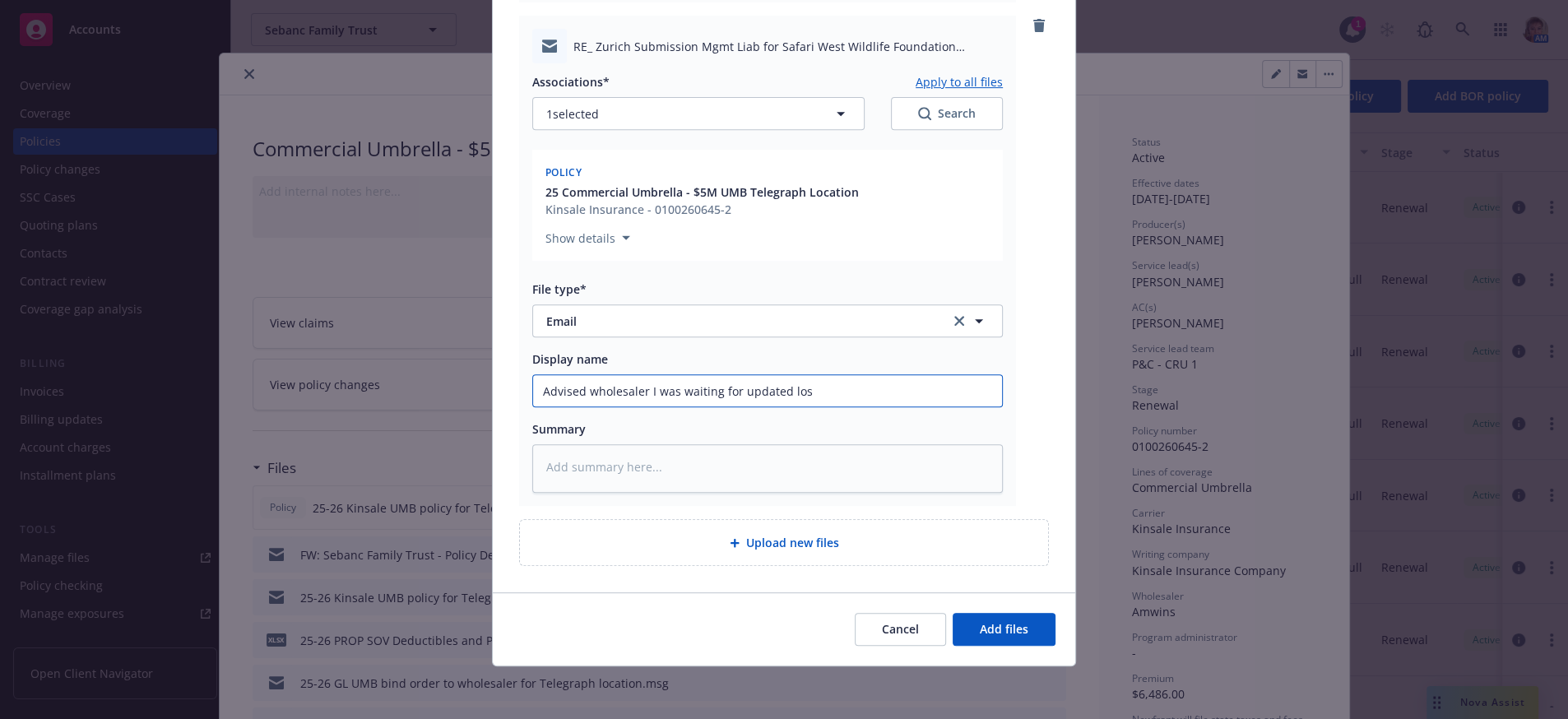
type input "Advised wholesaler I was waiting for updated loss"
type textarea "x"
type input "Advised wholesaler I was waiting for updated loss"
type textarea "x"
type input "Advised wholesaler I was waiting for updated loss r"
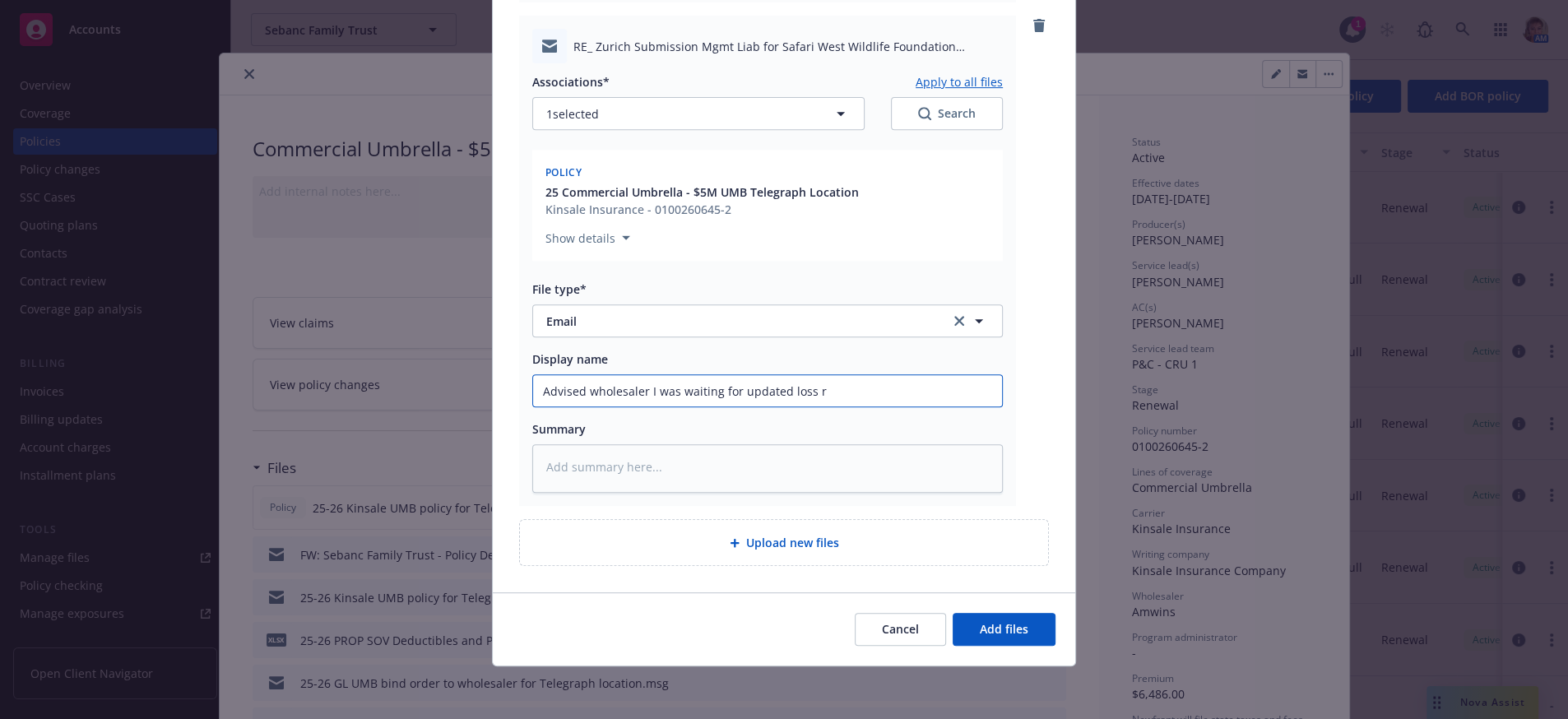
type textarea "x"
type input "Advised wholesaler I was waiting for updated loss ru"
type textarea "x"
type input "Advised wholesaler I was waiting for updated loss run"
type textarea "x"
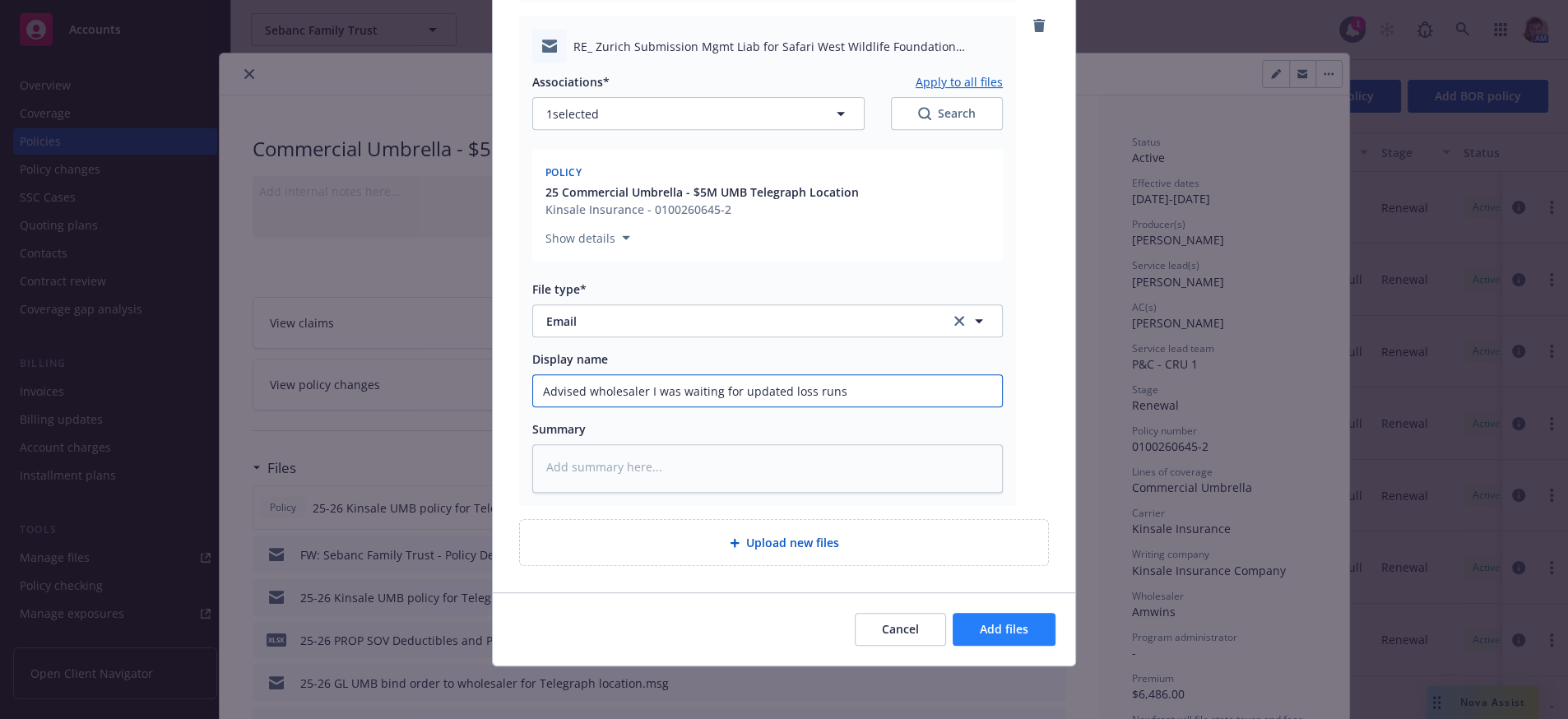
type input "Advised wholesaler I was waiting for updated loss runs"
click at [962, 624] on button "Add files" at bounding box center [1004, 629] width 103 height 33
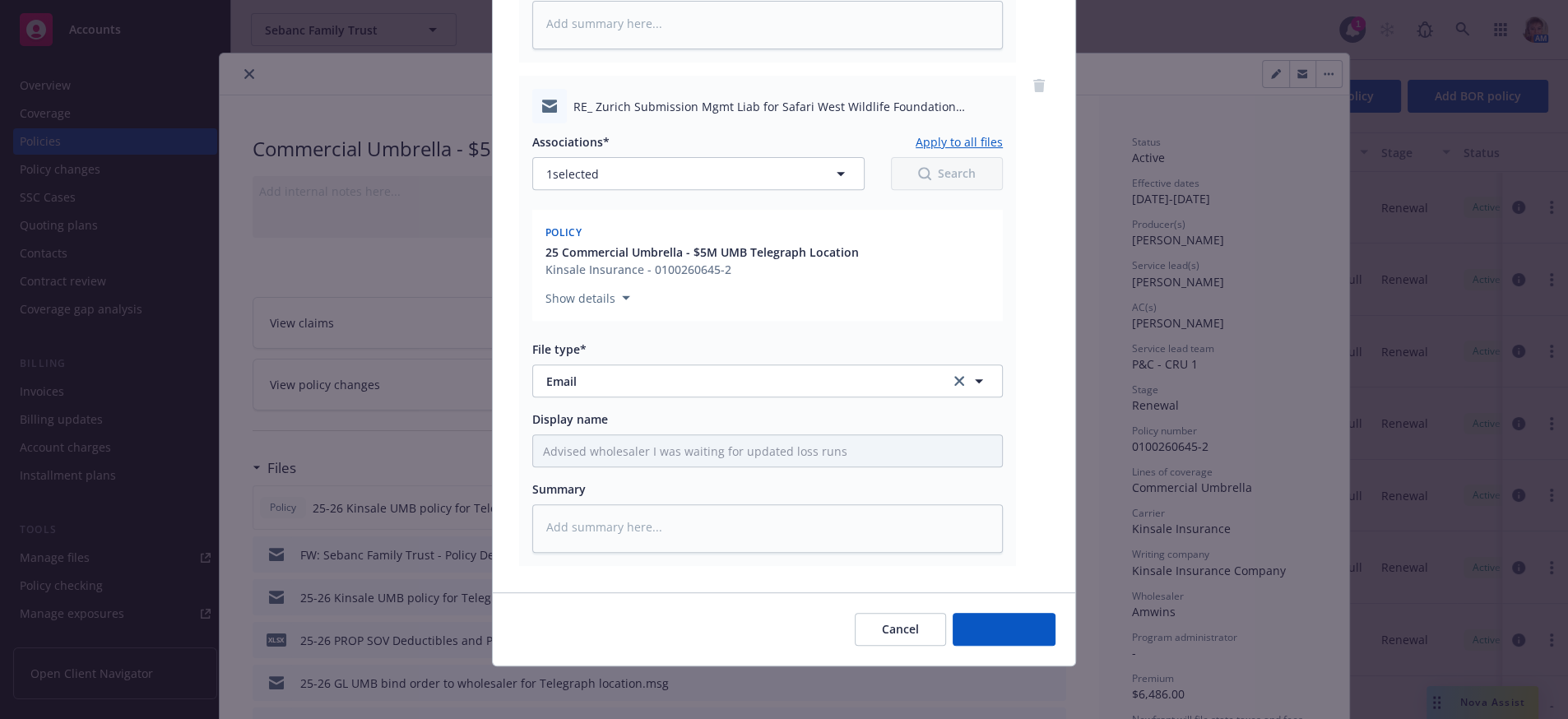
scroll to position [730, 0]
type textarea "x"
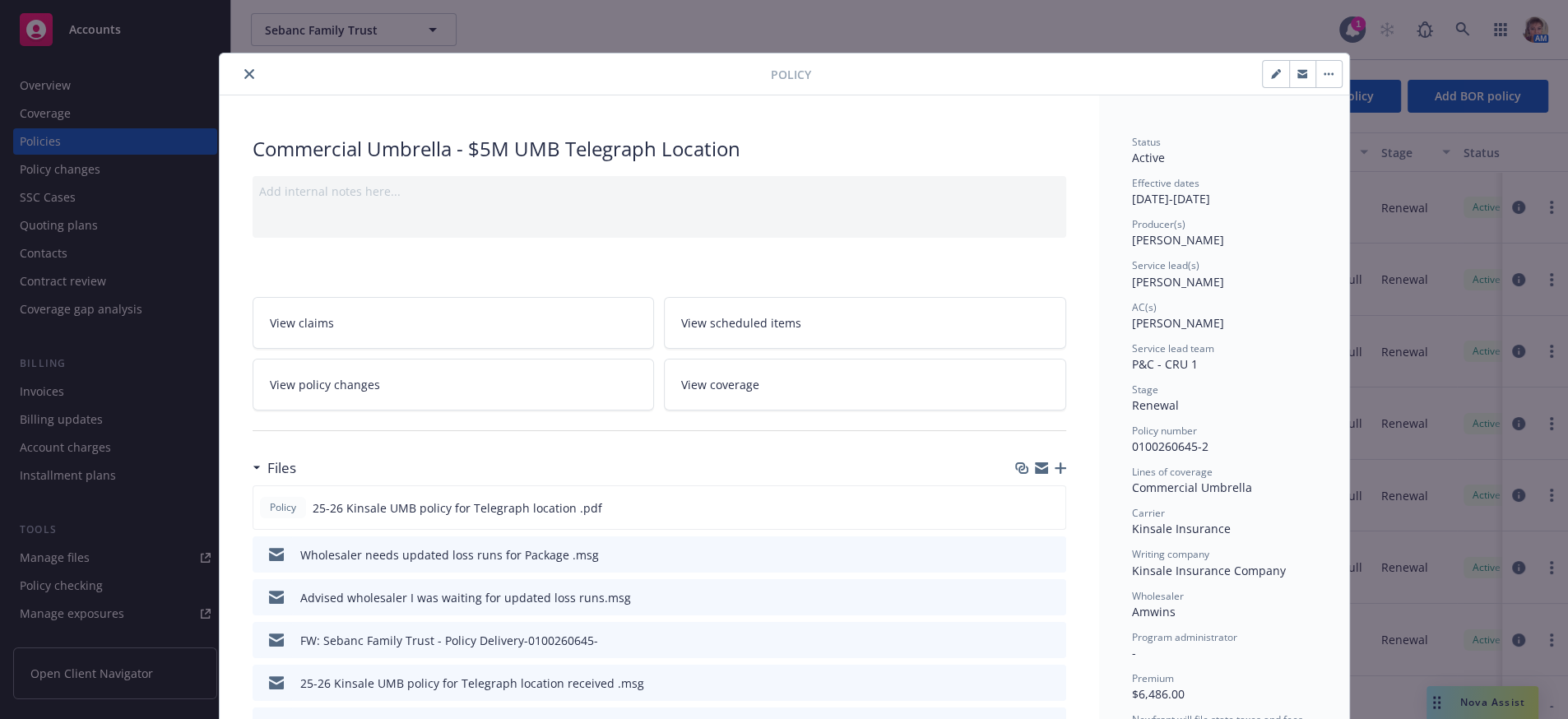
click at [1017, 603] on icon "download file" at bounding box center [1023, 596] width 13 height 13
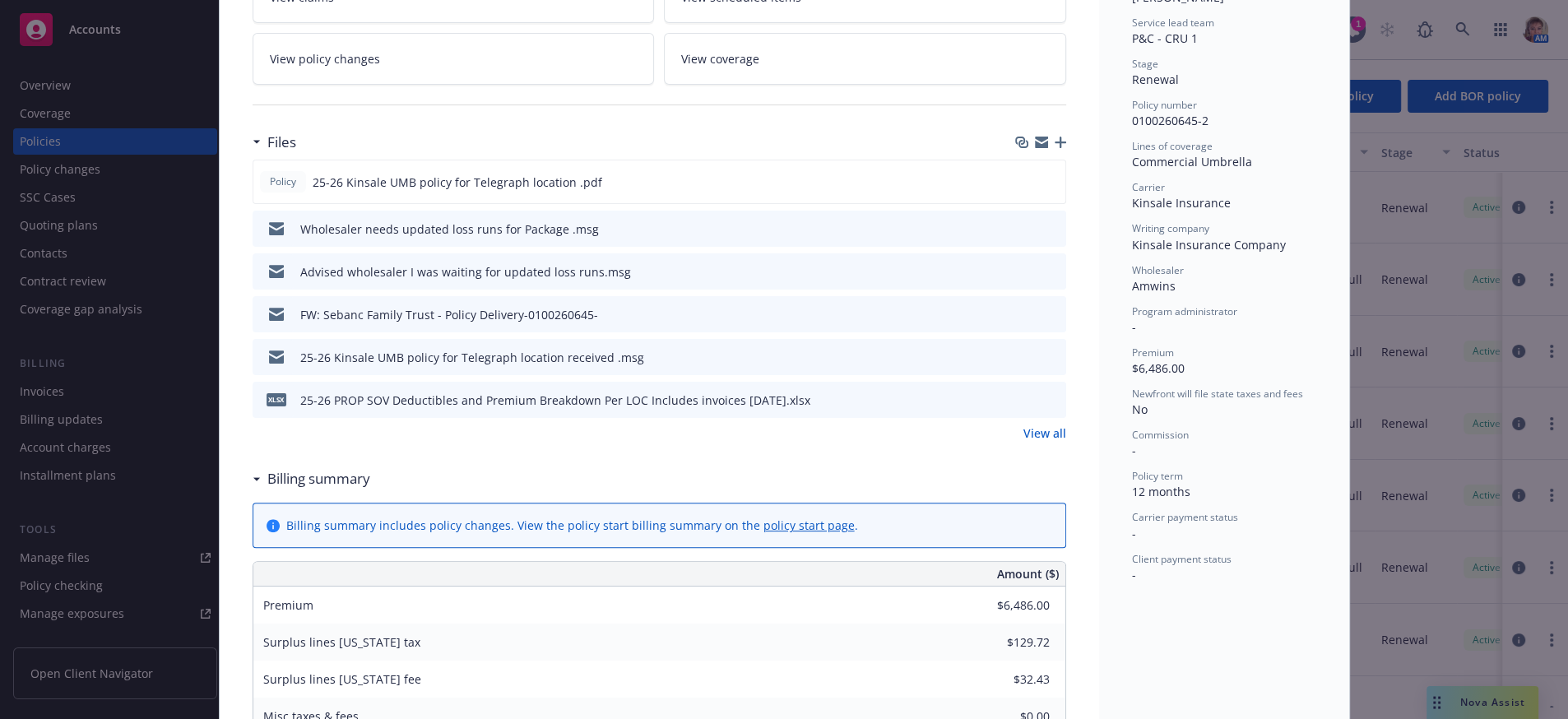
scroll to position [380, 0]
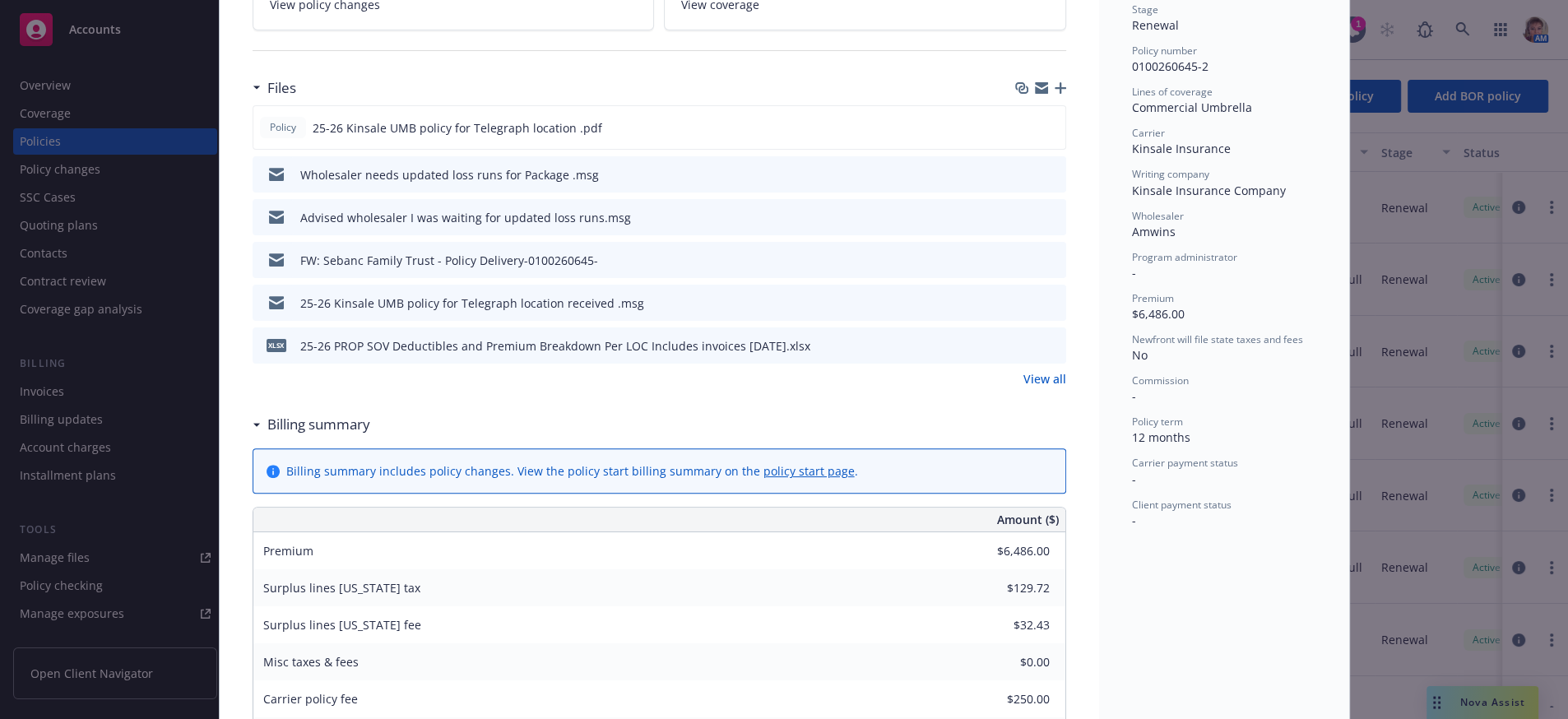
click at [1029, 387] on link "View all" at bounding box center [1044, 379] width 43 height 17
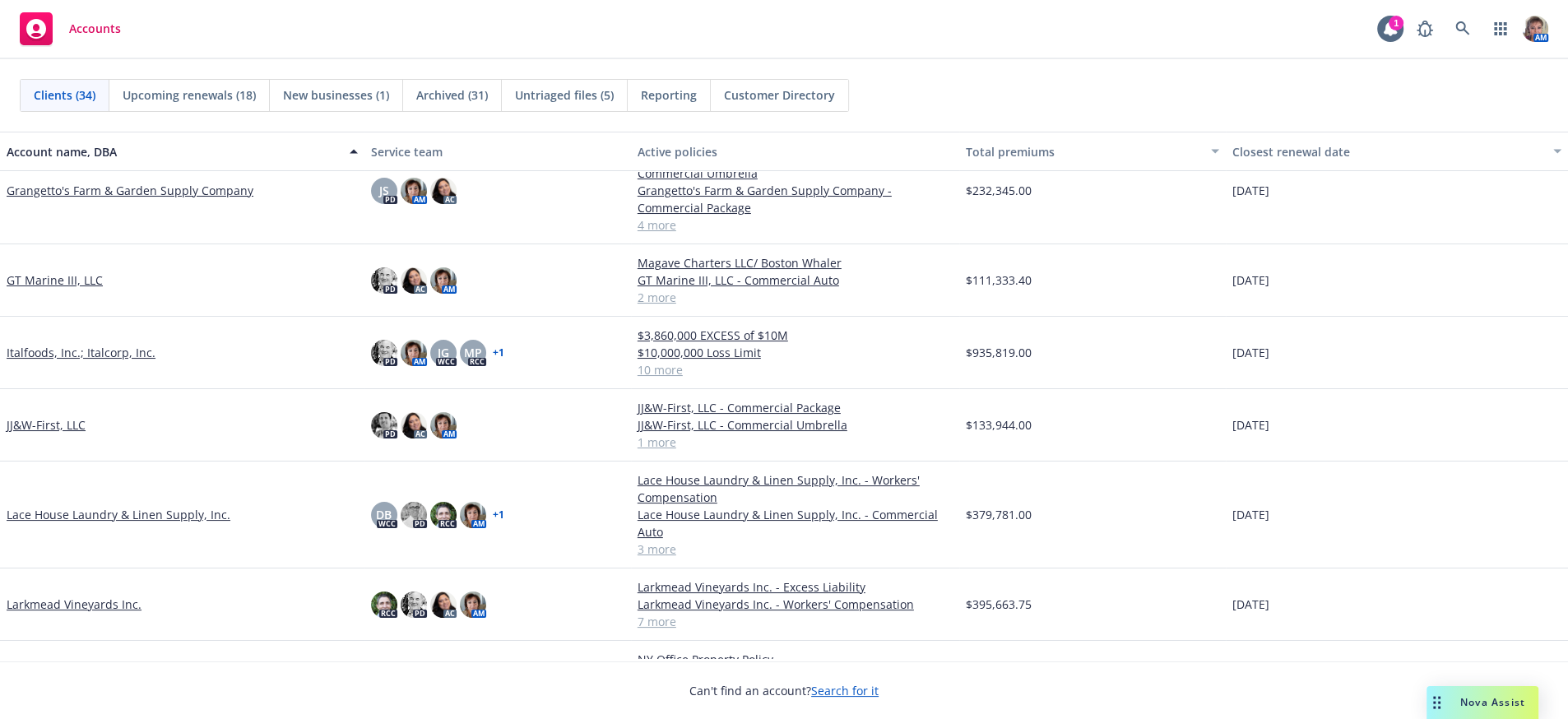
scroll to position [683, 0]
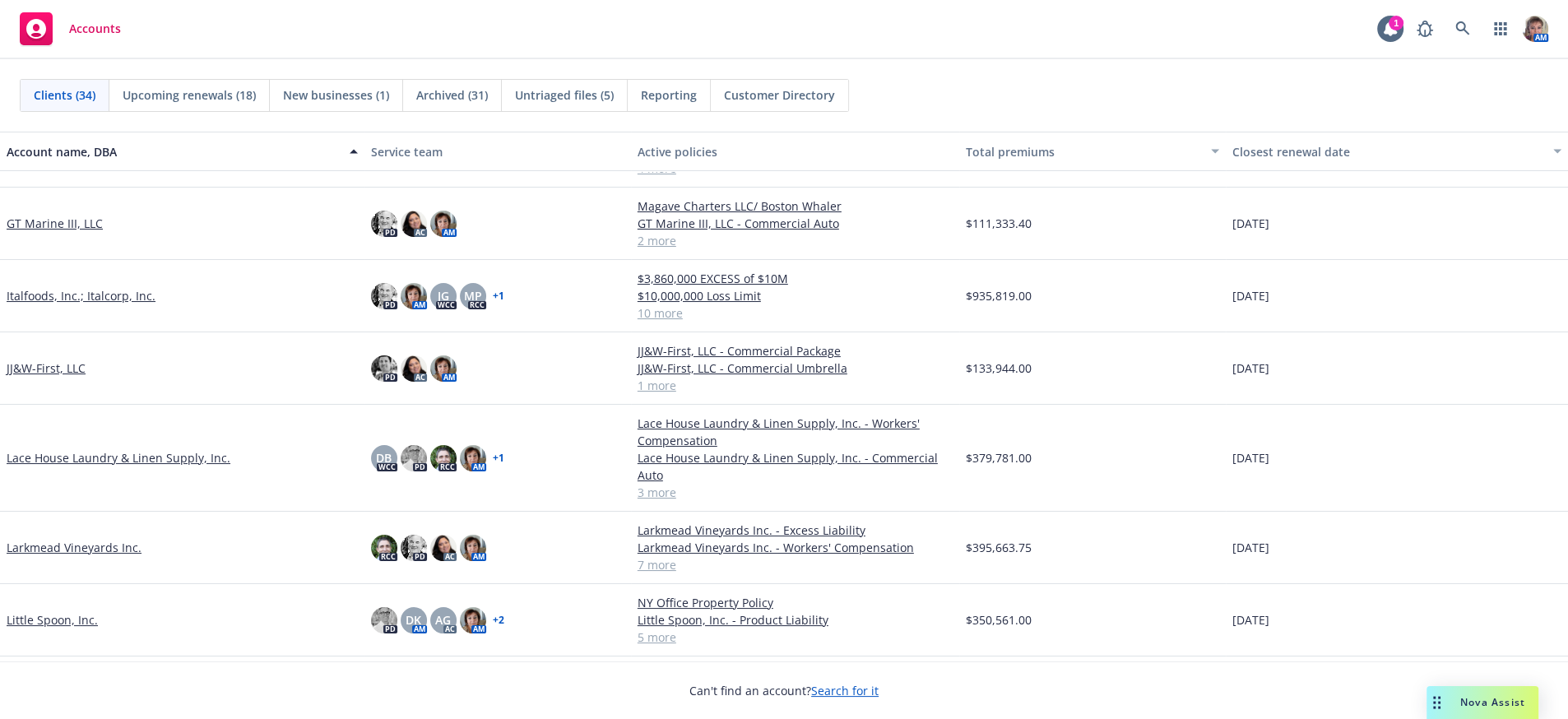
click at [45, 556] on link "Larkmead Vineyards Inc." at bounding box center [73, 547] width 134 height 17
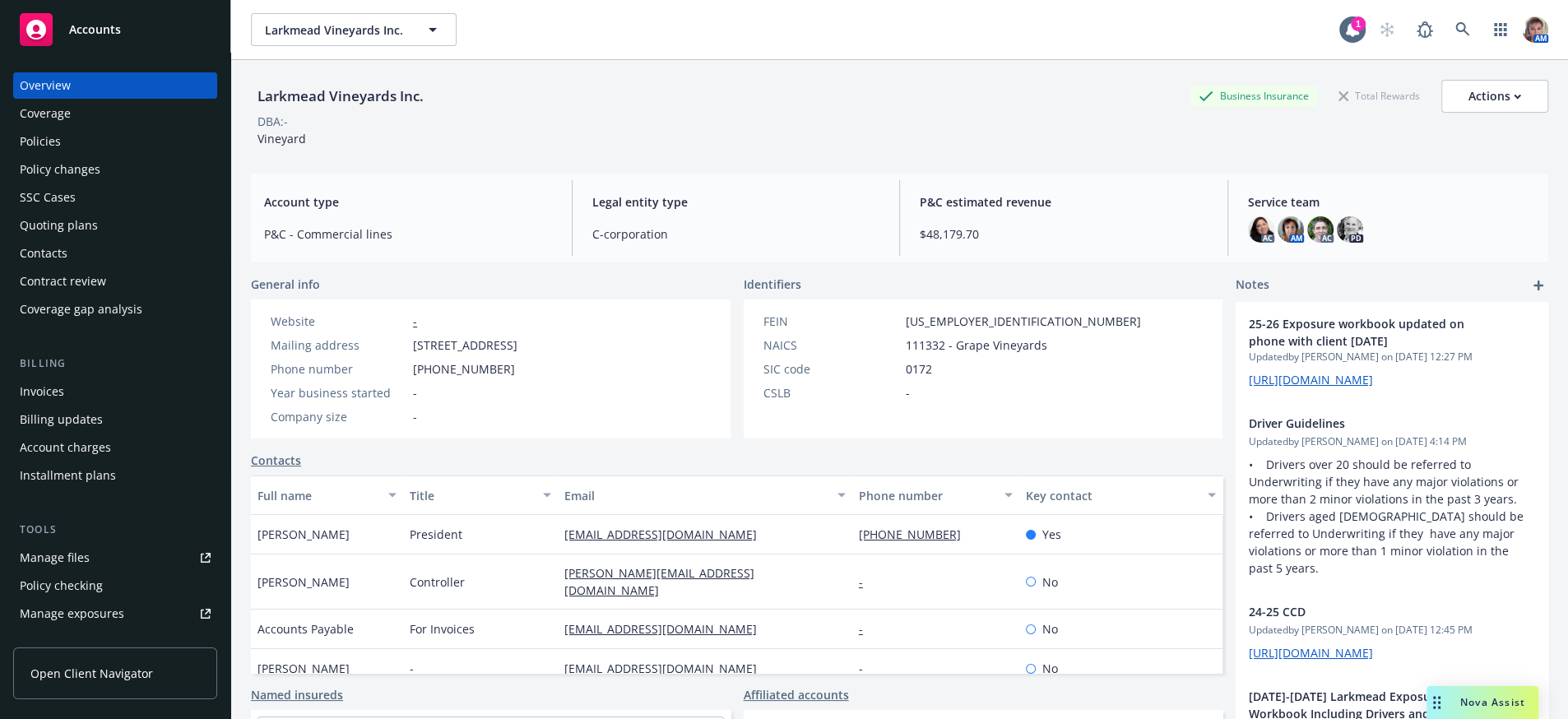
click at [31, 147] on div "Policies" at bounding box center [40, 142] width 41 height 27
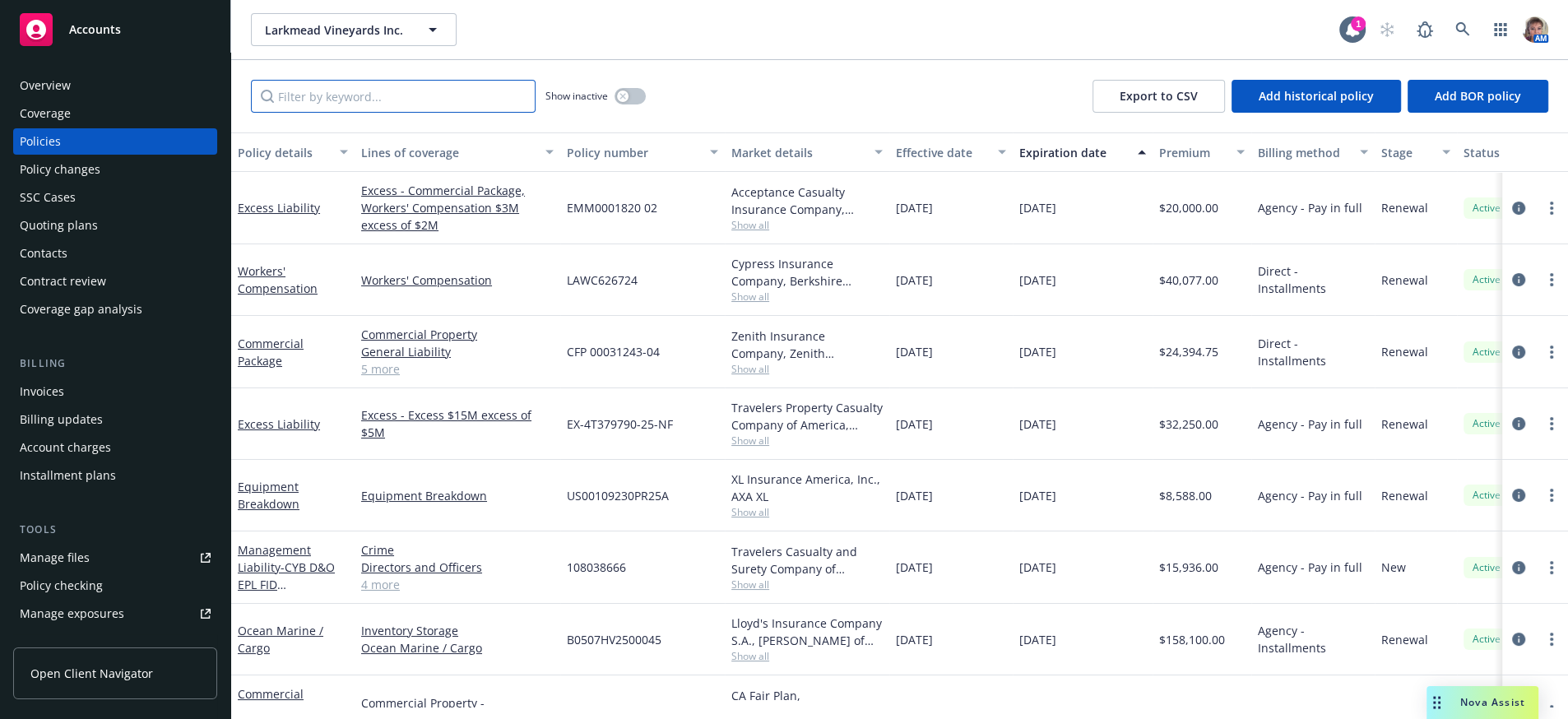
click at [363, 92] on input "Filter by keyword..." at bounding box center [393, 96] width 284 height 33
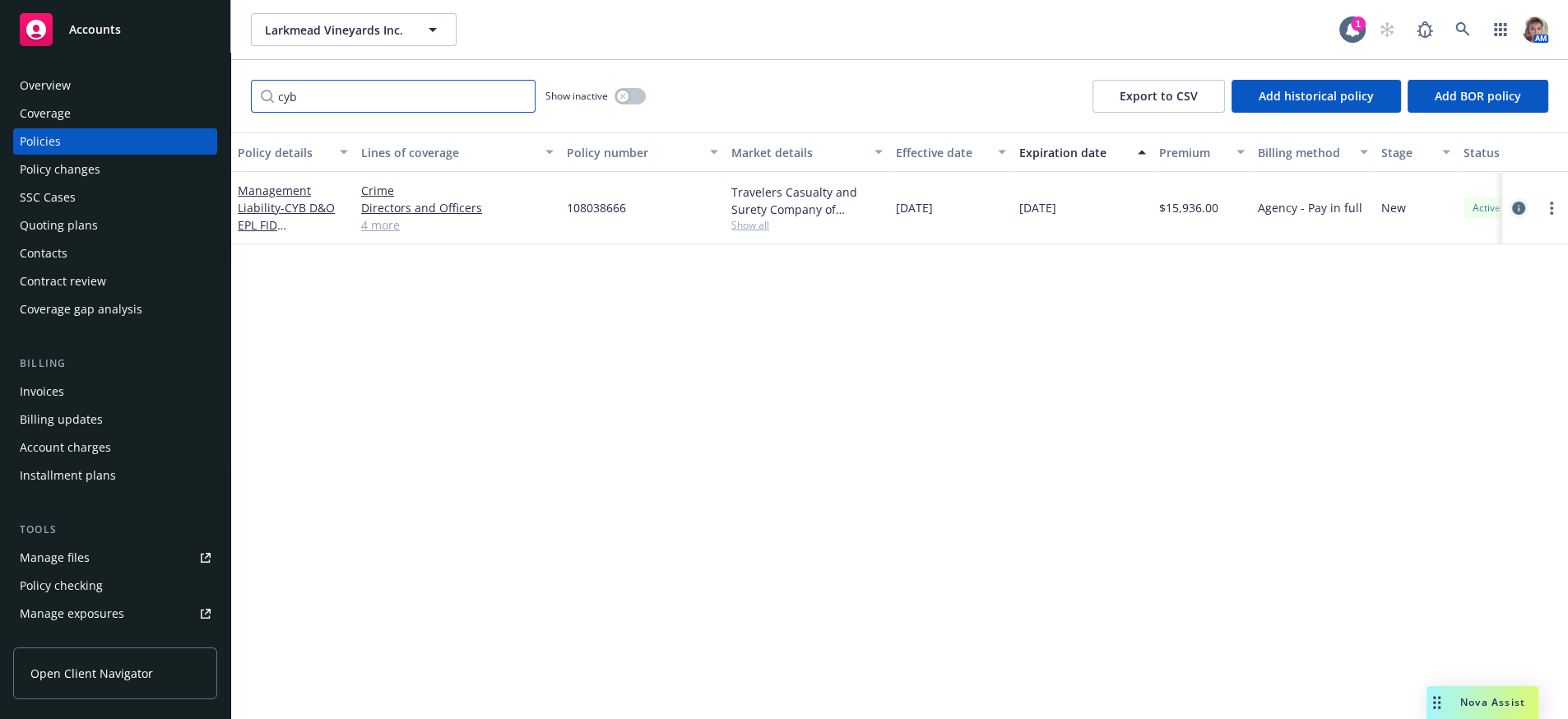
type input "cyb"
click at [1522, 215] on icon "circleInformation" at bounding box center [1518, 208] width 13 height 13
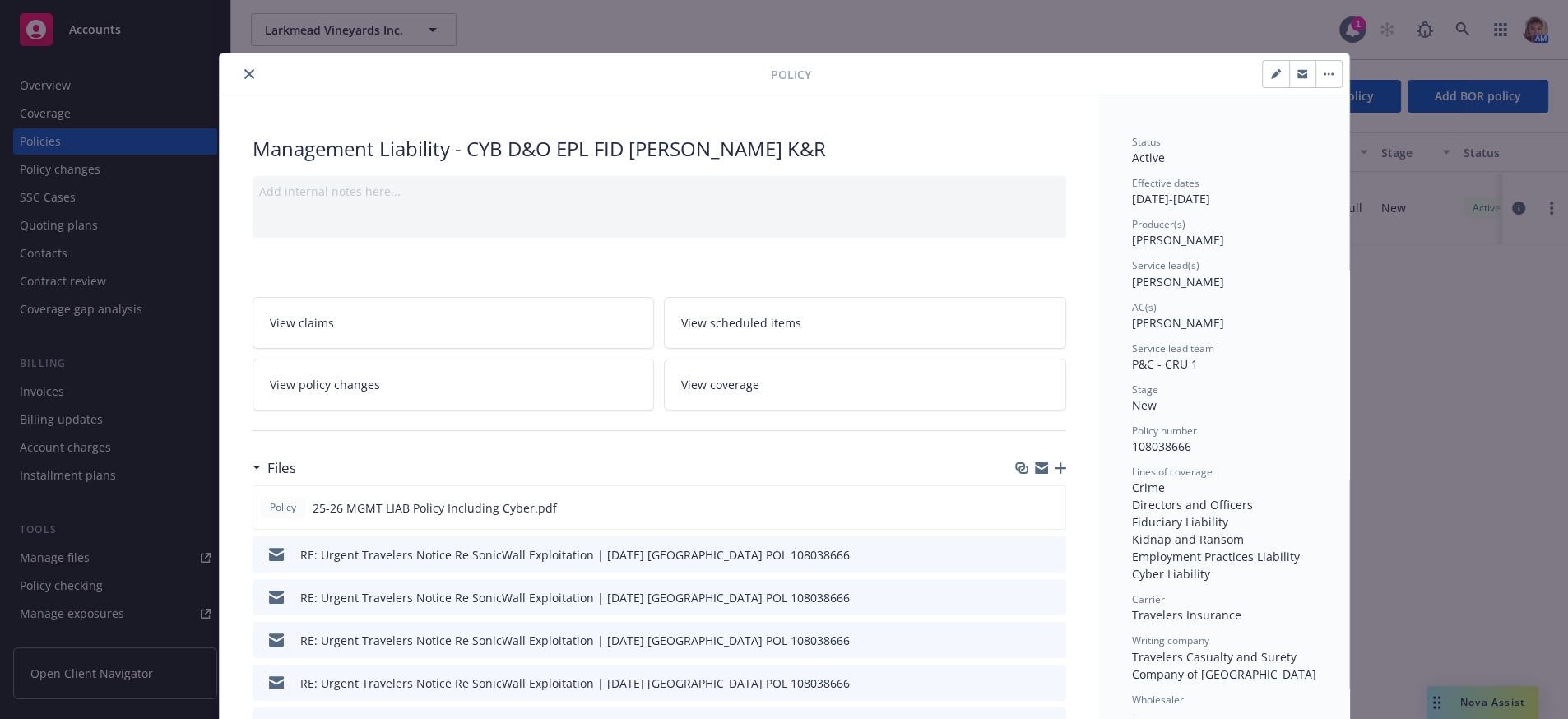
click at [1055, 474] on icon "button" at bounding box center [1061, 468] width 11 height 11
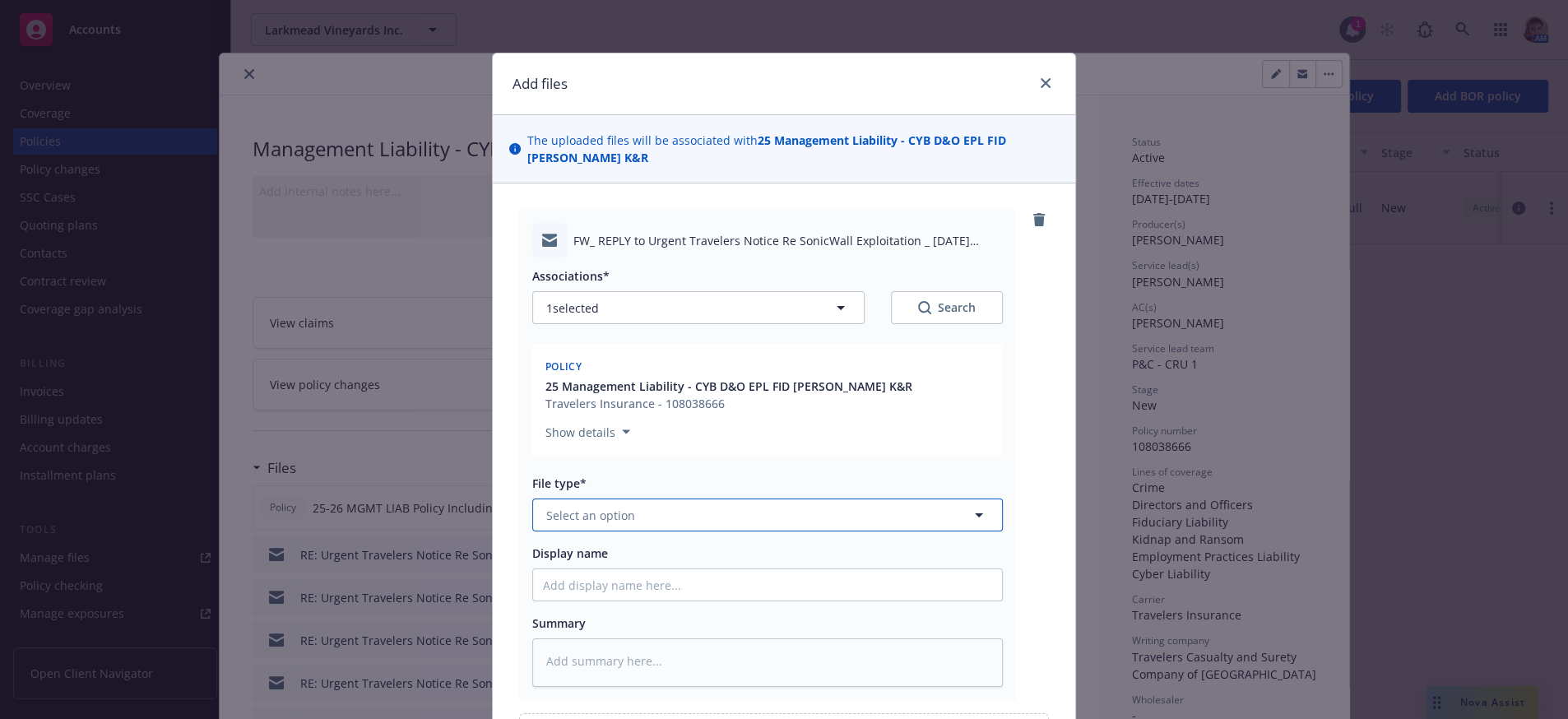
click at [785, 531] on button "Select an option" at bounding box center [767, 515] width 470 height 33
type input "em"
click at [733, 624] on div "Email" at bounding box center [767, 611] width 449 height 24
click at [714, 601] on input "Display name" at bounding box center [768, 585] width 469 height 31
type textarea "x"
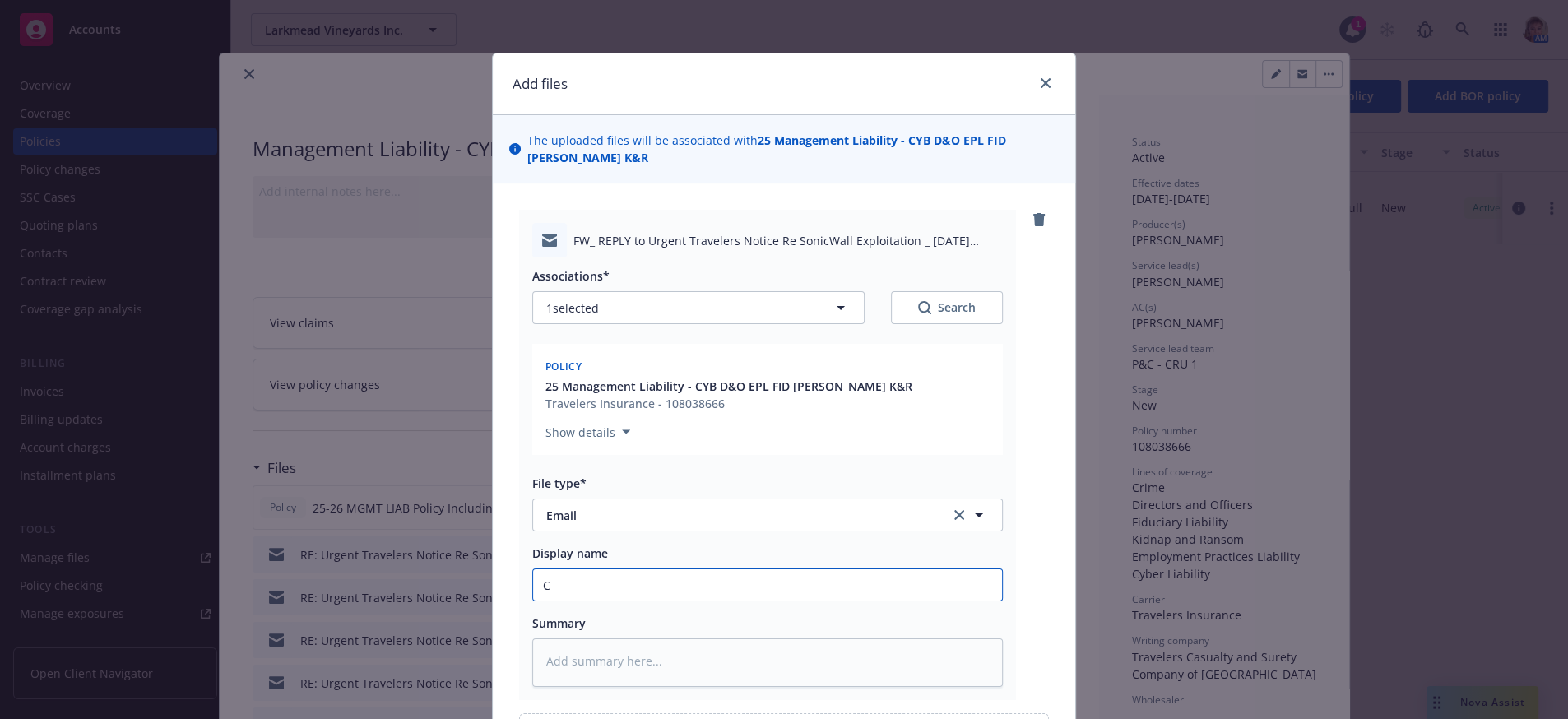
type input "Cl"
type textarea "x"
type input "Cli"
type textarea "x"
type input "Clie"
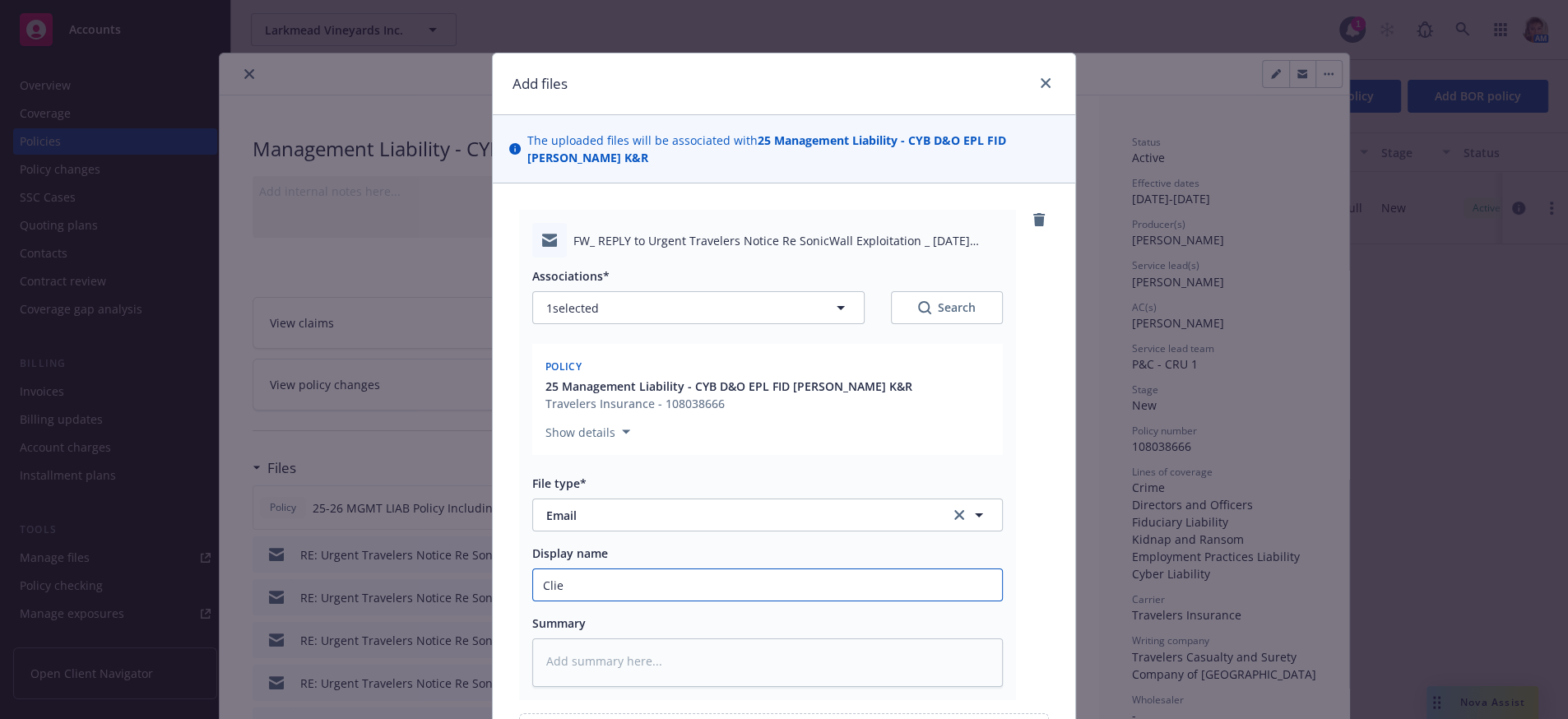
type textarea "x"
type input "Clien"
type textarea "x"
type input "Client"
type textarea "x"
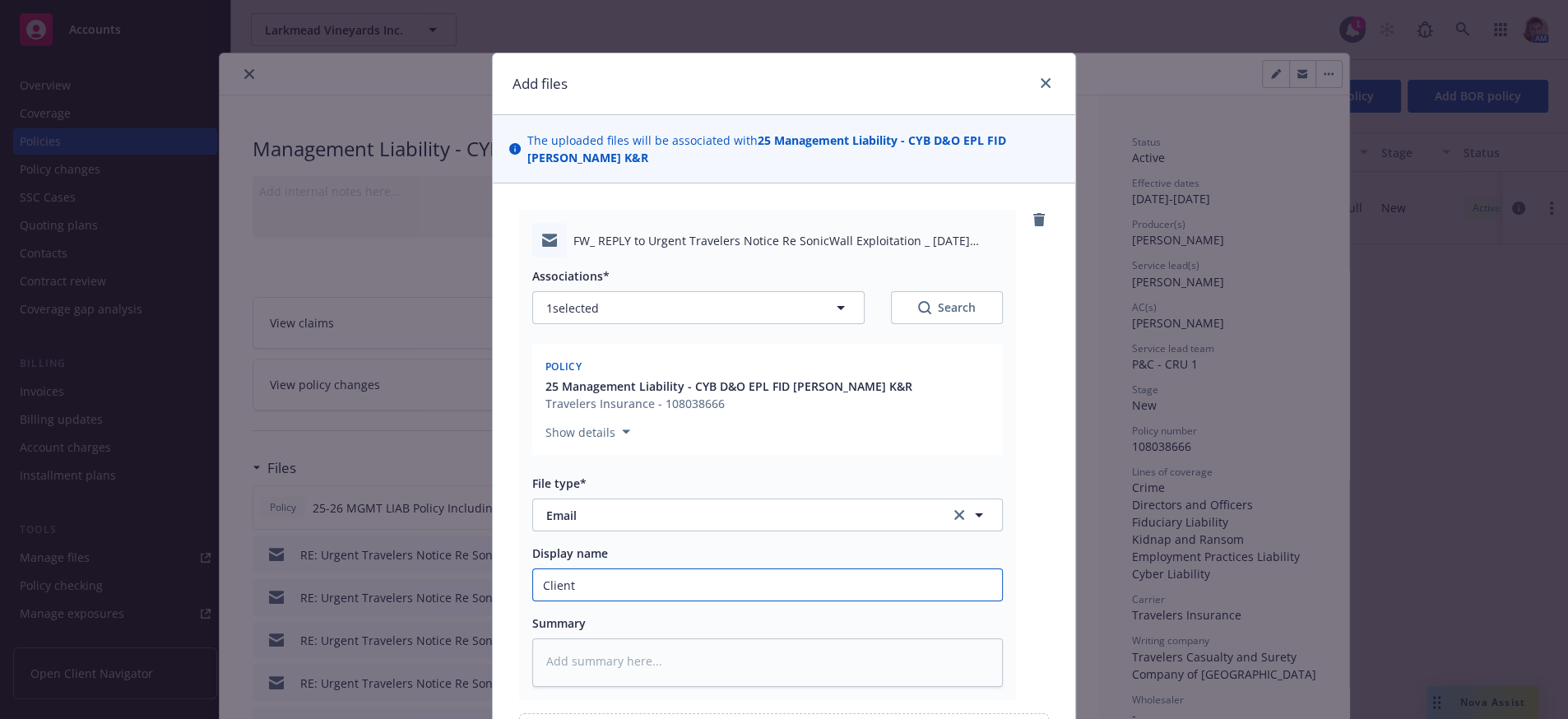
type input "Client"
type textarea "x"
type input "Client r"
type textarea "x"
type input "Client re"
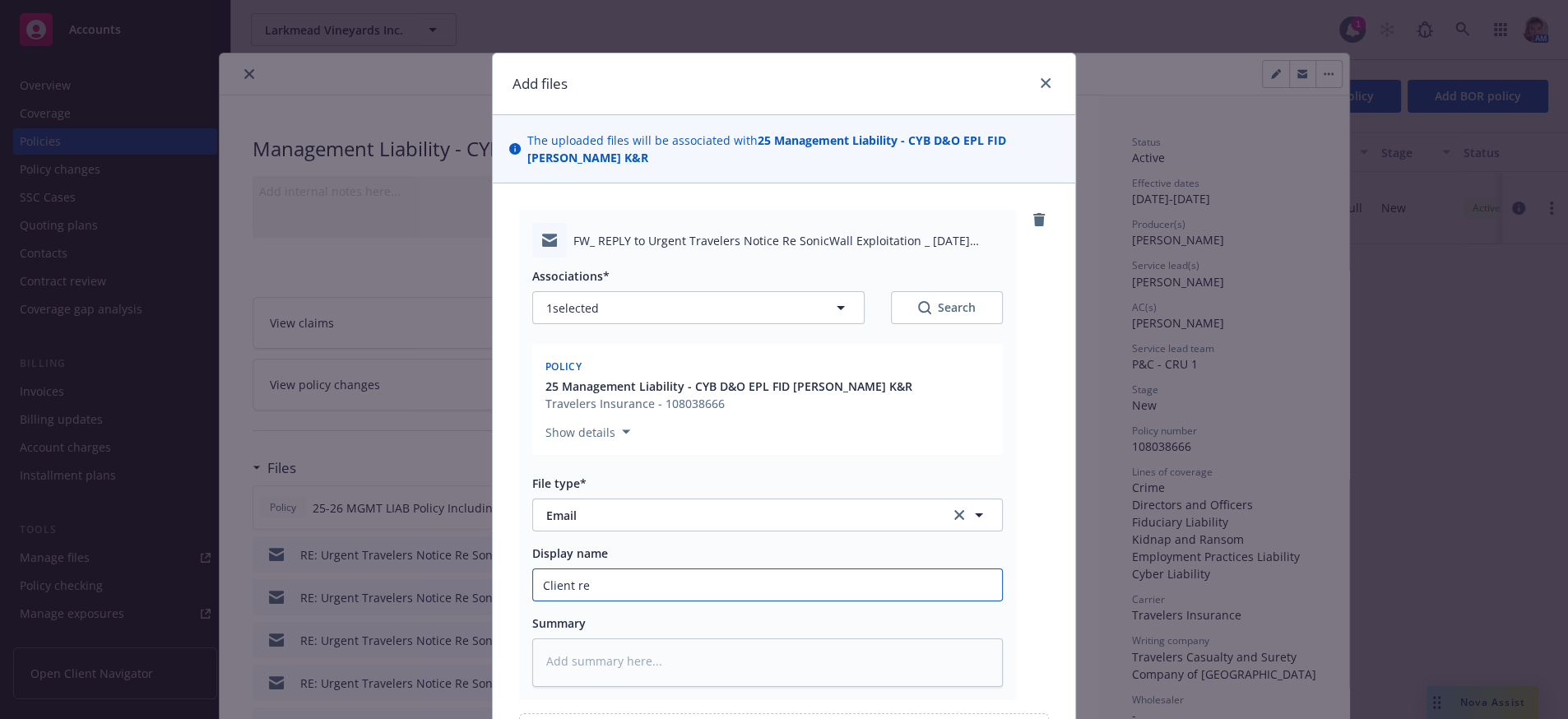
type textarea "x"
type input "Client res"
type textarea "x"
type input "Client reso"
type textarea "x"
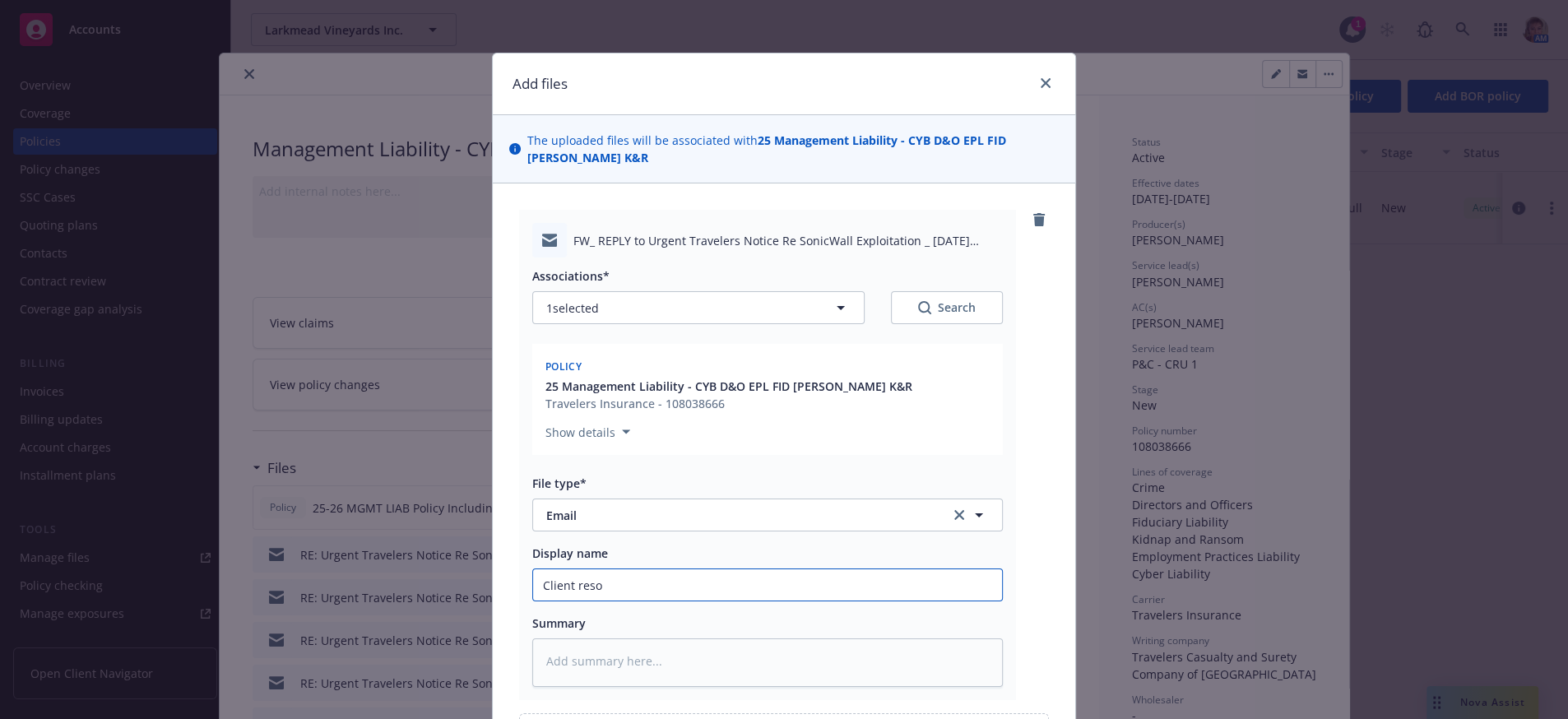
type input "Client res"
type textarea "x"
type input "Client resp"
type textarea "x"
type input "Client respo"
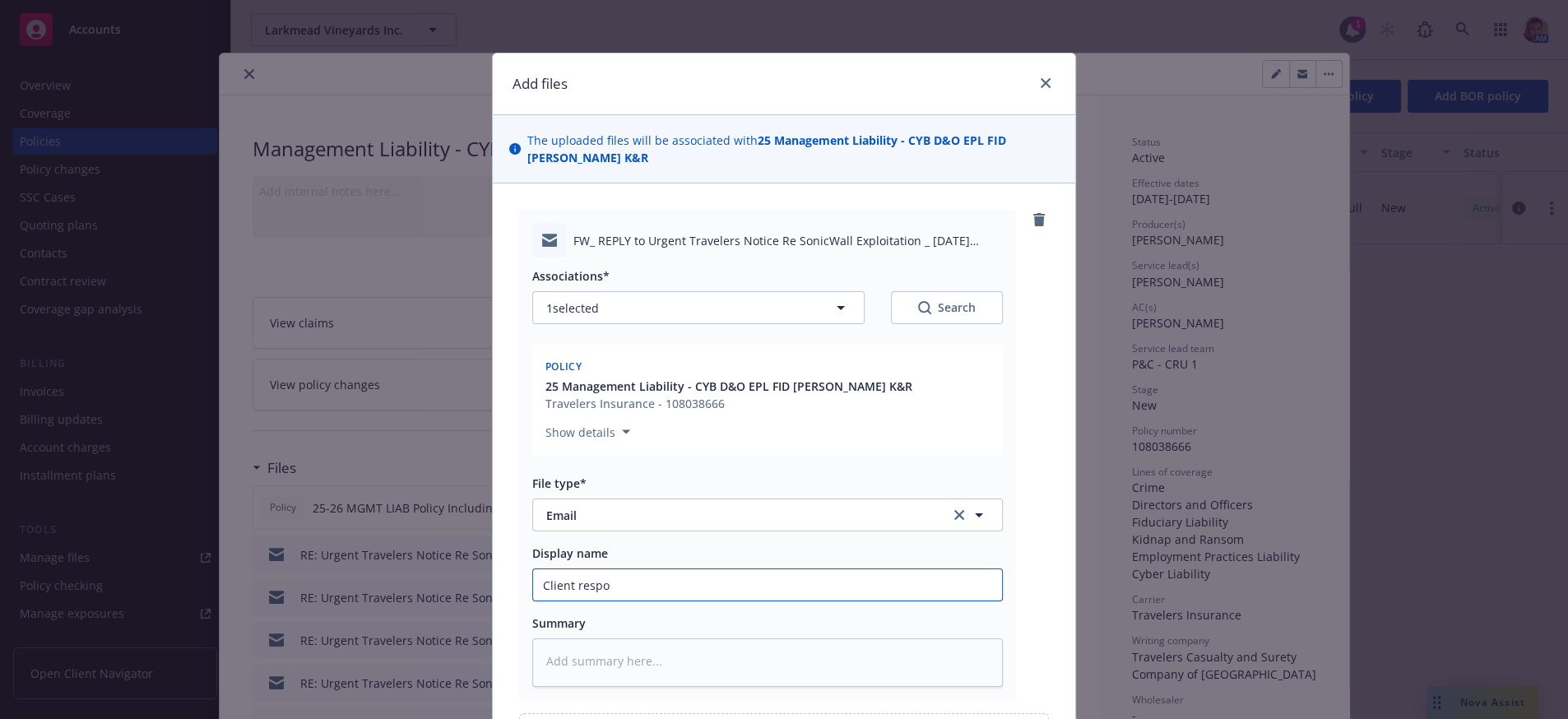
type textarea "x"
type input "Client respon"
type textarea "x"
type input "Client respond"
type textarea "x"
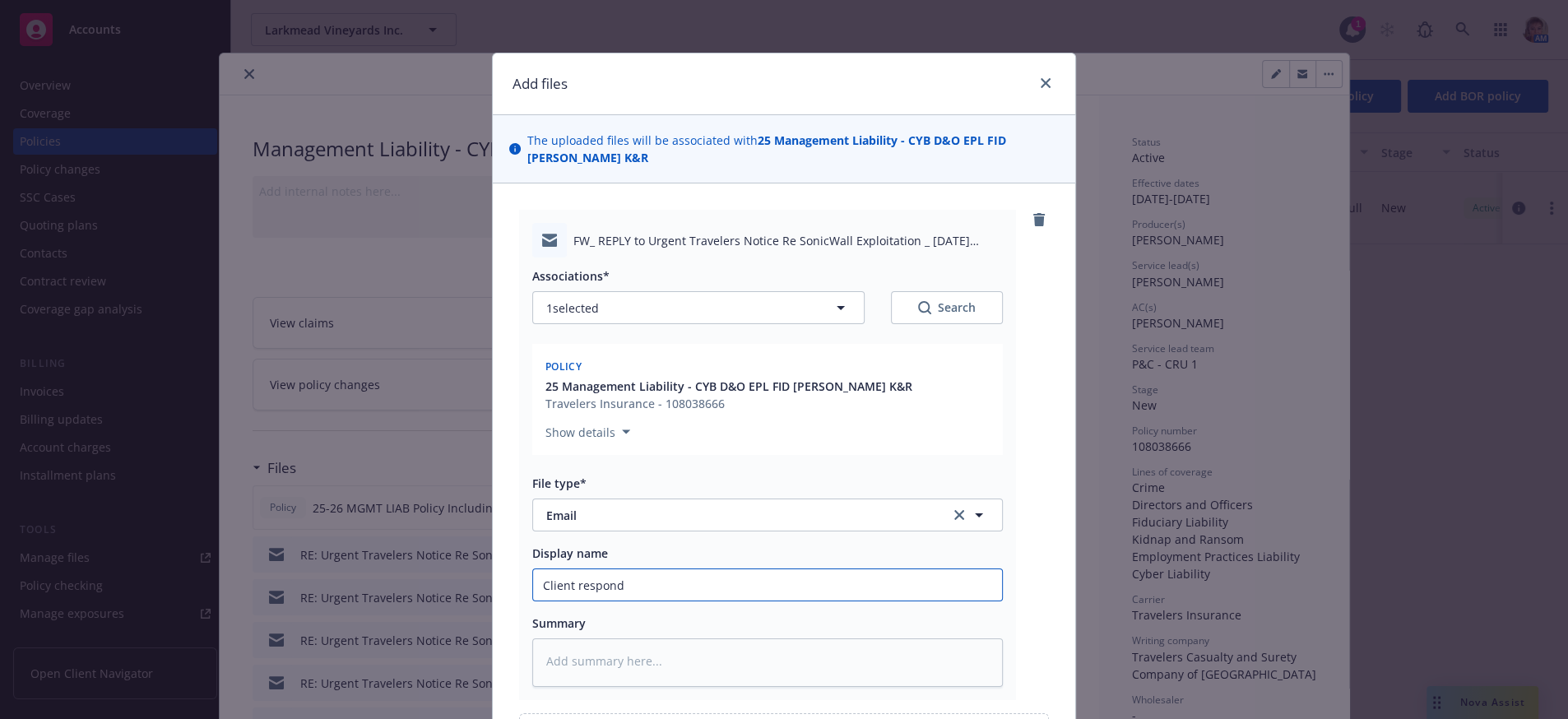
type input "Client responde"
type textarea "x"
type input "Client responded"
type textarea "x"
type input "Client responded t"
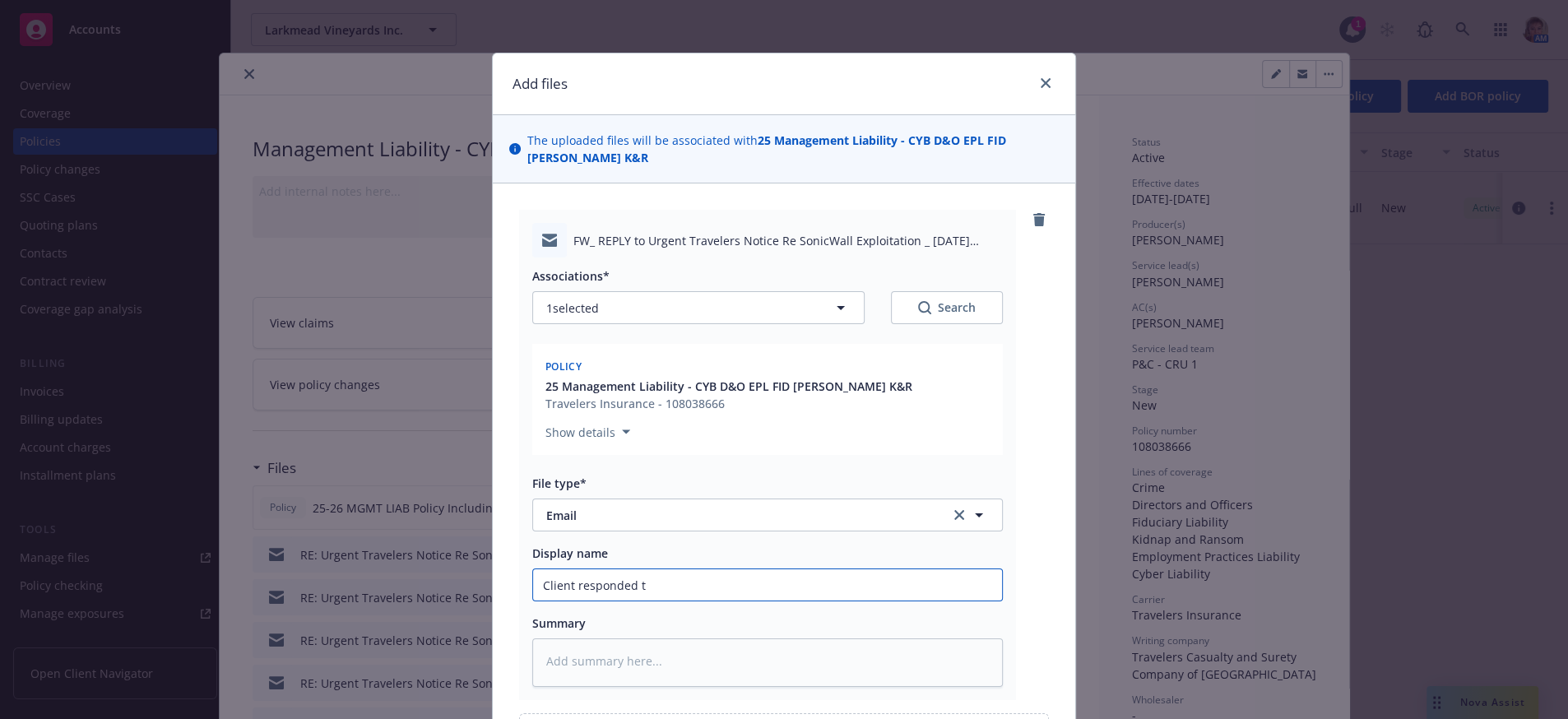
type textarea "x"
type input "Client responded to"
type textarea "x"
type input "Client responded to"
type textarea "x"
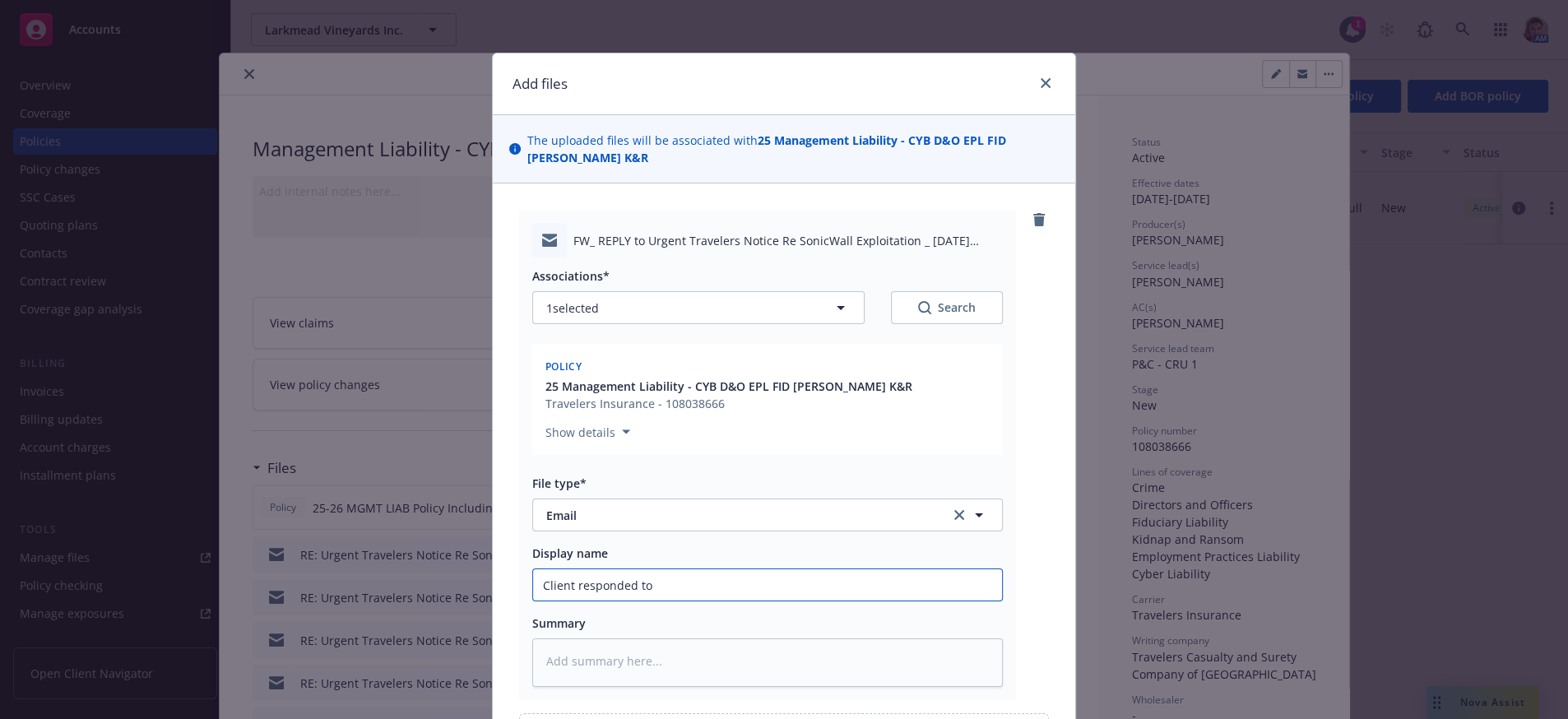
type input "Client responded to T"
type textarea "x"
type input "Client responded to Tr"
type textarea "x"
type input "Client responded to Tra"
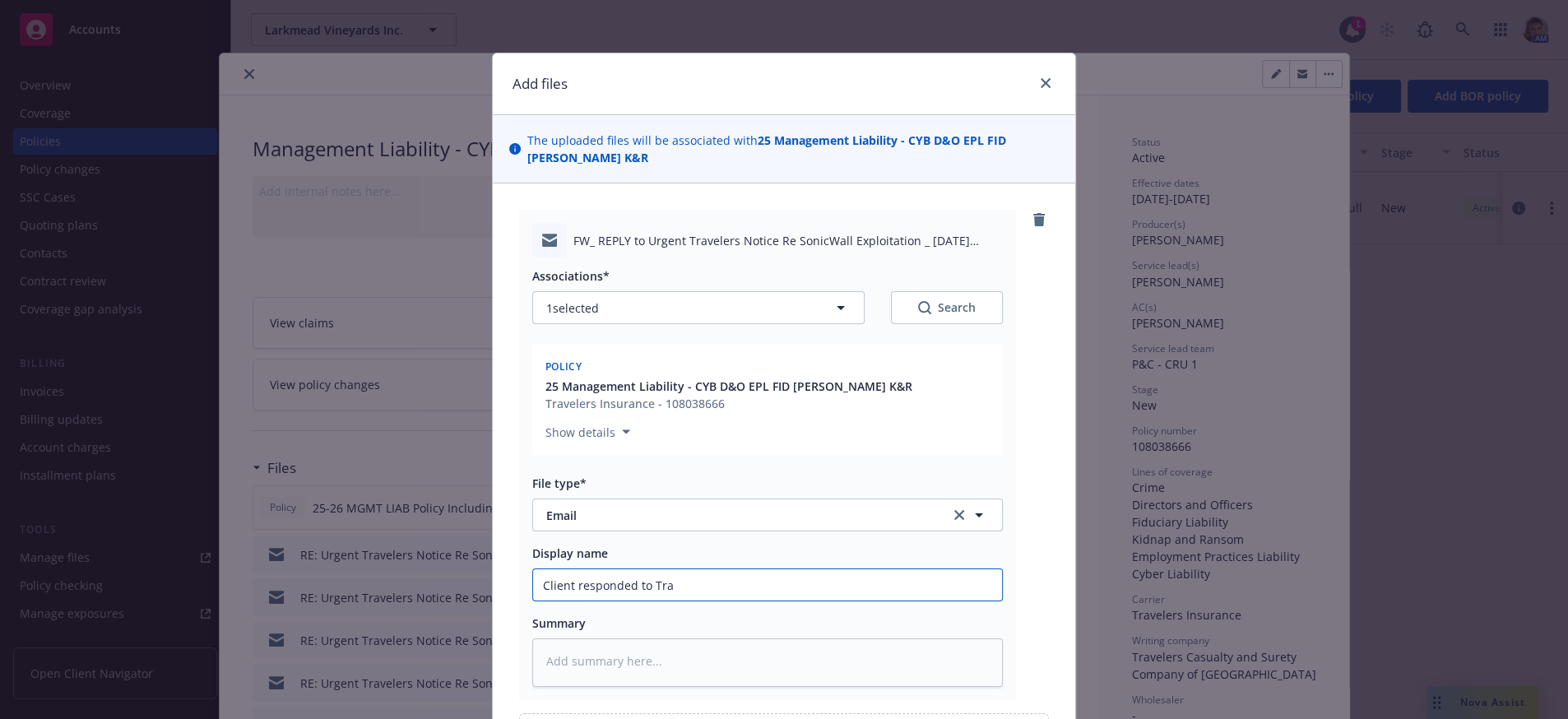
type textarea "x"
type input "Client responded to Trav"
type textarea "x"
type input "Client responded to Trave"
type textarea "x"
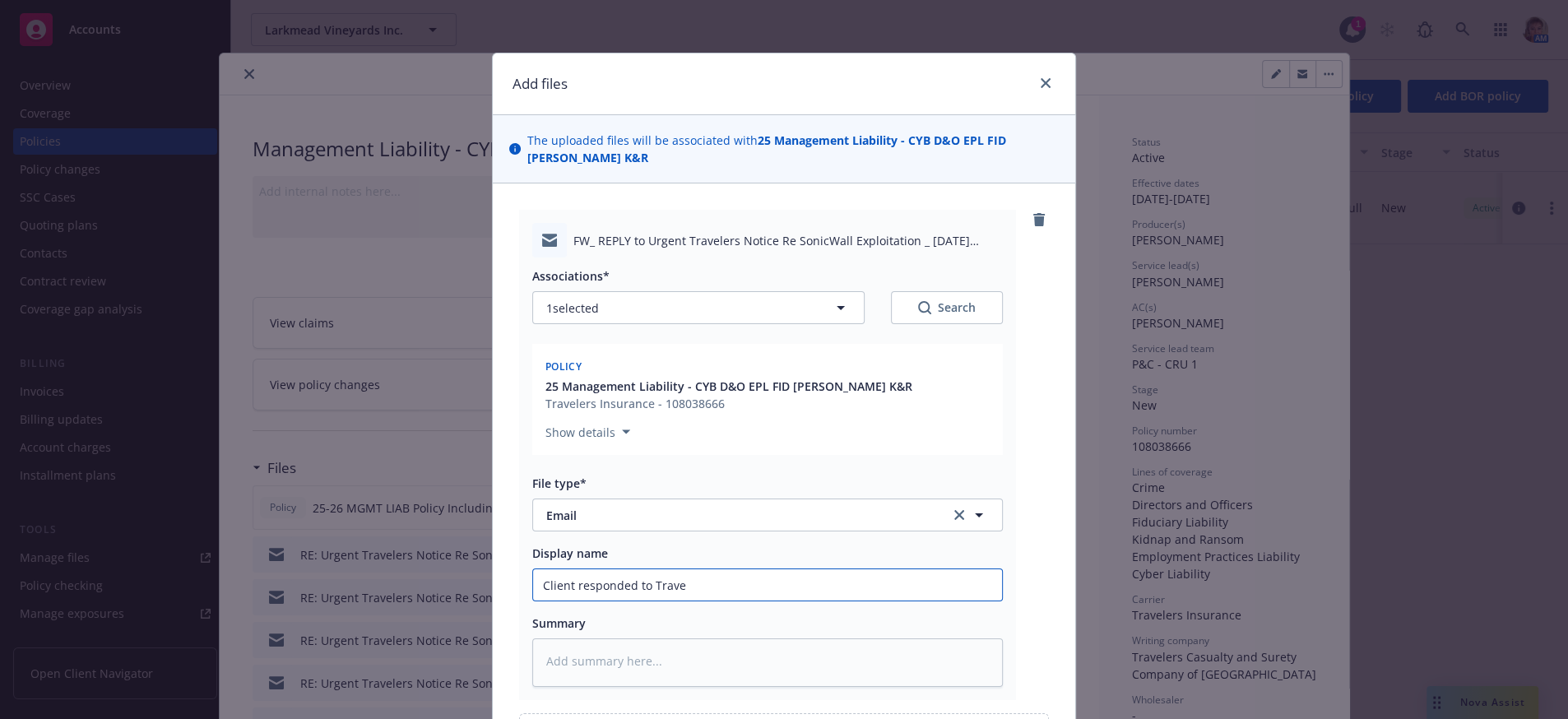
type input "Client responded to Travel"
type textarea "x"
type input "Client responded to Travele"
type textarea "x"
type input "Client responded to Traveler"
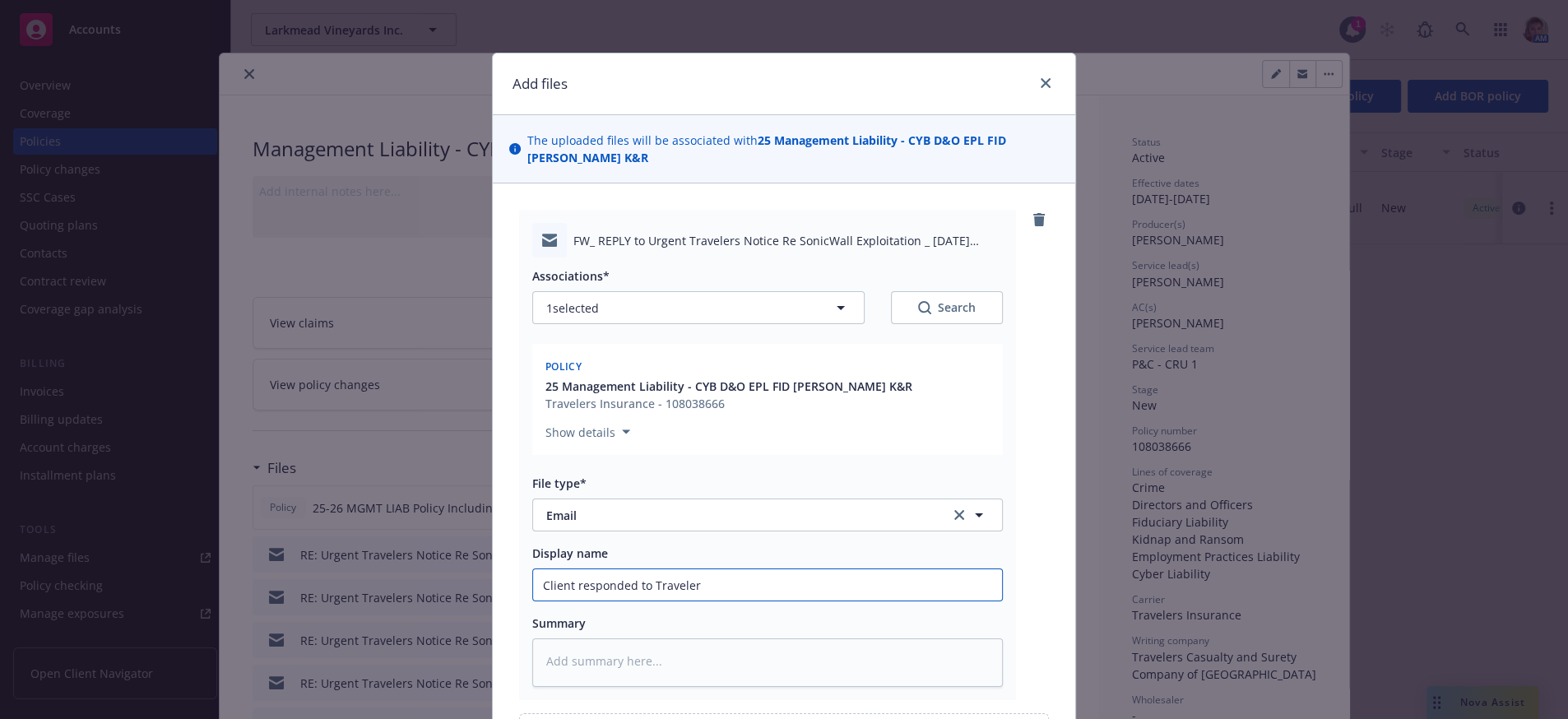
type textarea "x"
type input "Client responded to Travelers"
type textarea "x"
type input "Client responded to Travelers r"
type textarea "x"
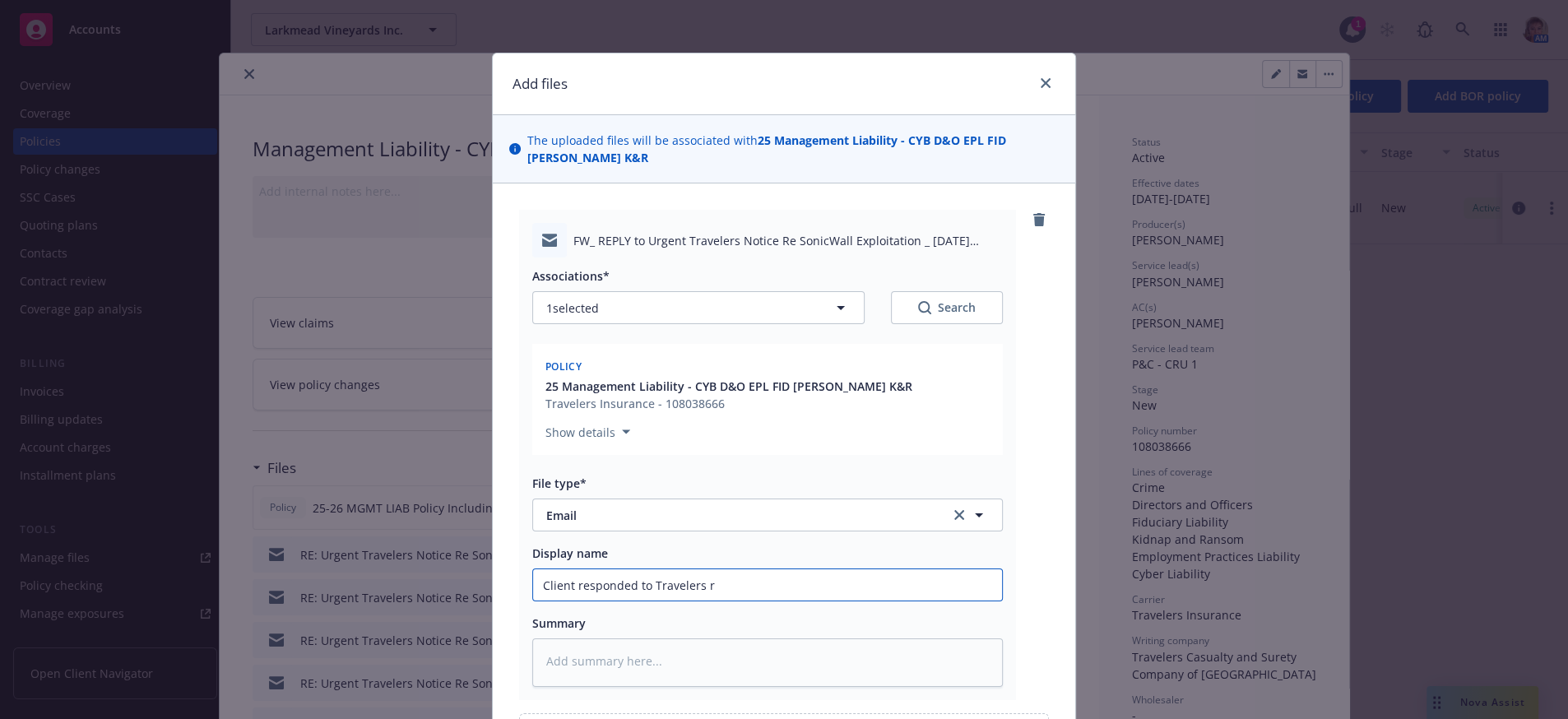
type input "Client responded to Travelers re"
type textarea "x"
type input "Client responded to Travelers reg"
type textarea "x"
type input "Client responded to Travelers rega"
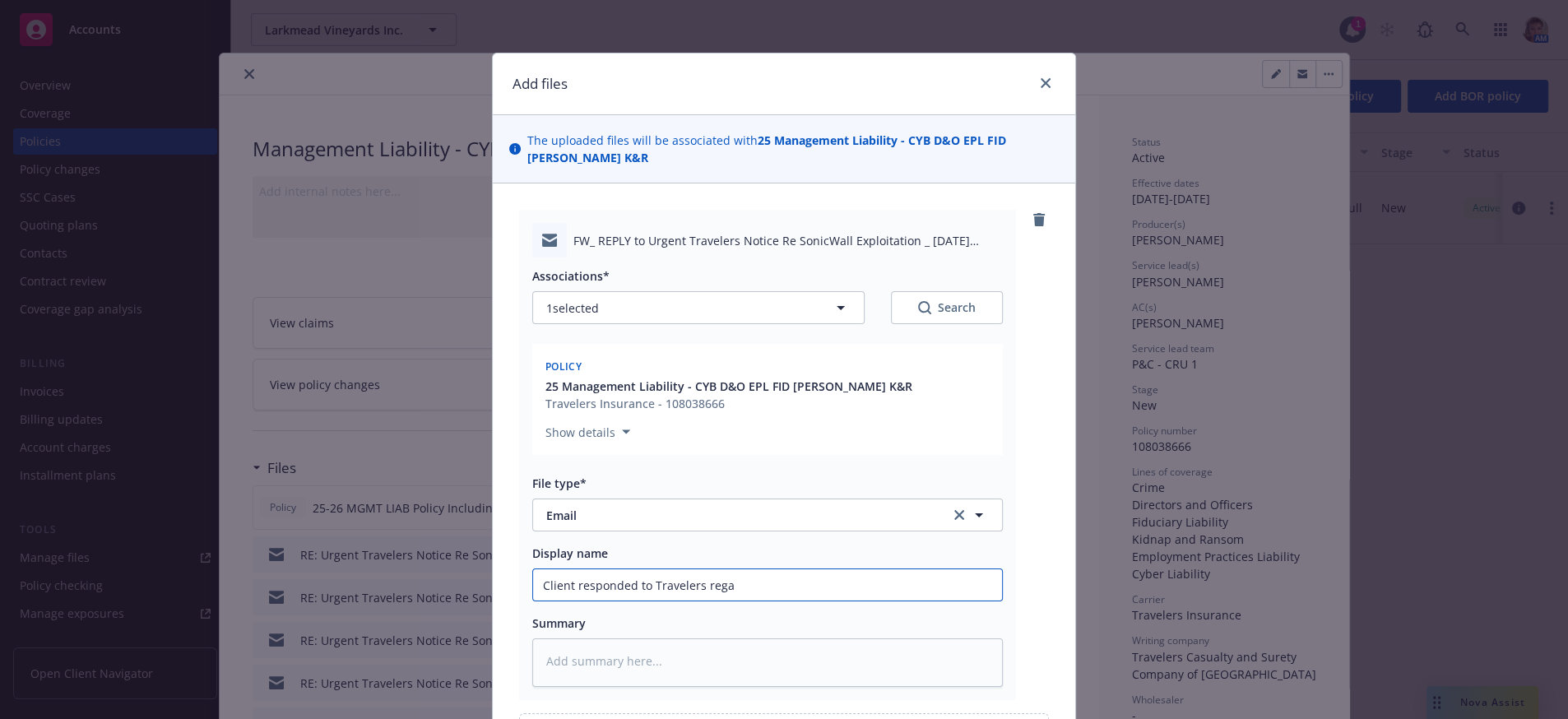
type textarea "x"
type input "Client responded to Travelers regar"
type textarea "x"
type input "Client responded to Travelers regard"
type textarea "x"
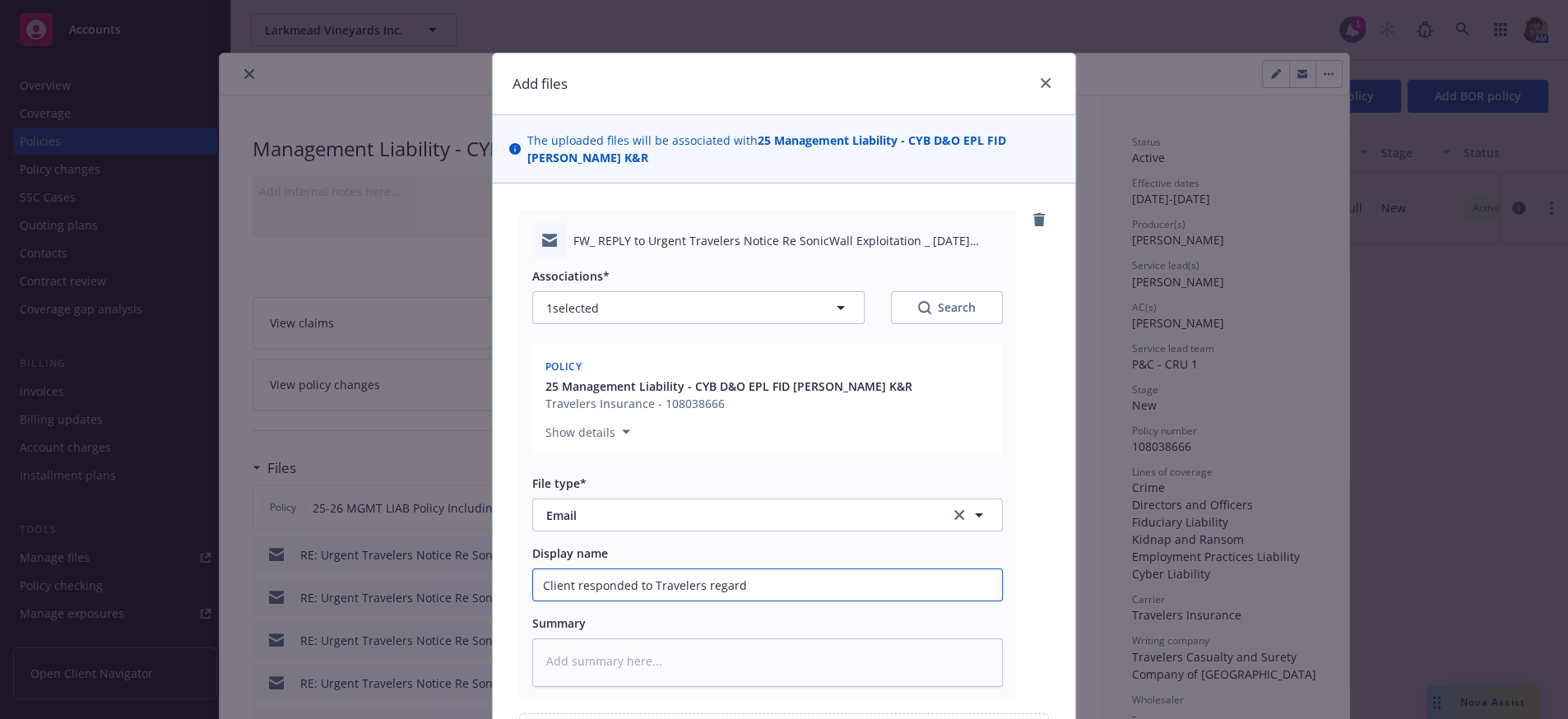
type input "Client responded to Travelers regardi"
type textarea "x"
type input "Client responded to Travelers regardin"
type textarea "x"
type input "Client responded to Travelers regarding"
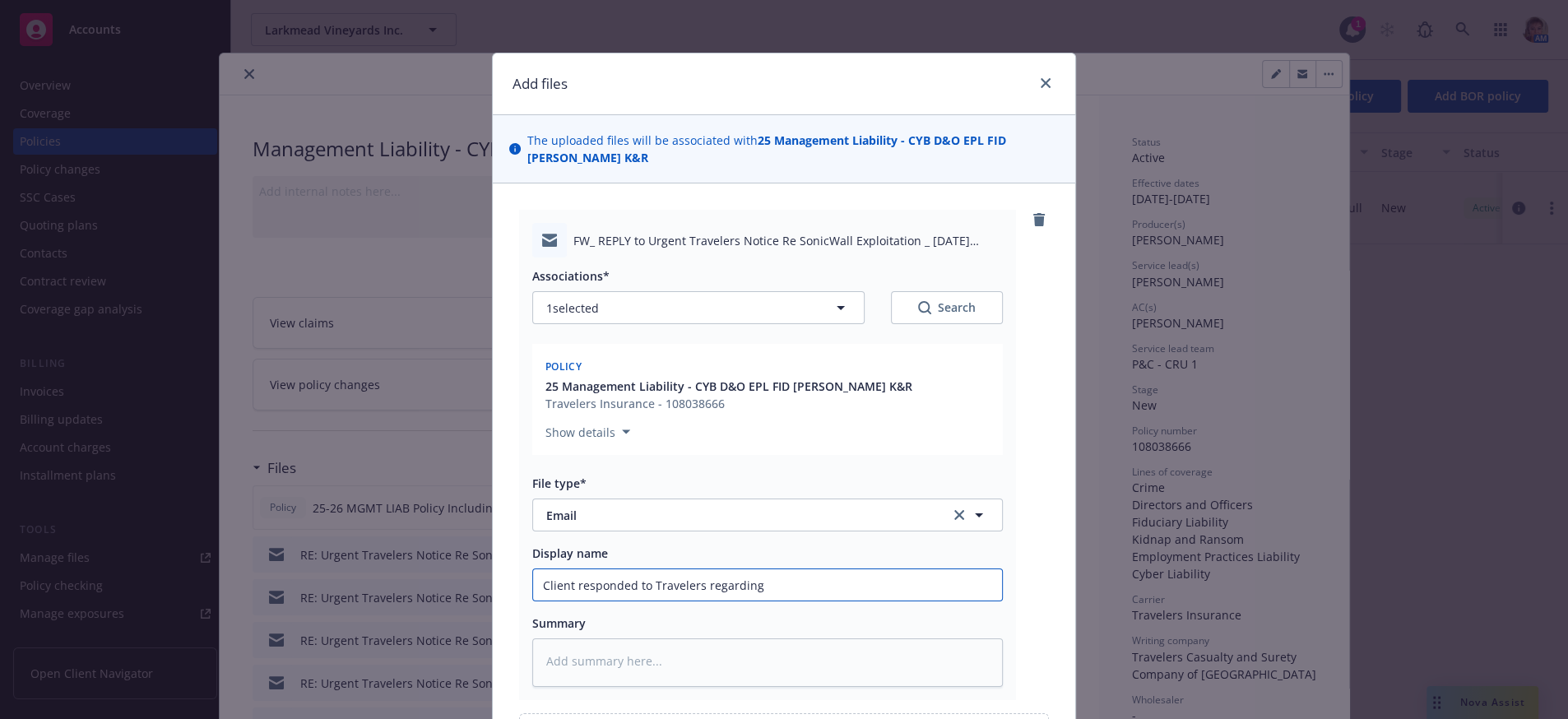
type textarea "x"
type input "Client responded to Travelers regarding"
type textarea "x"
type input "Client responded to Travelers regarding t"
type textarea "x"
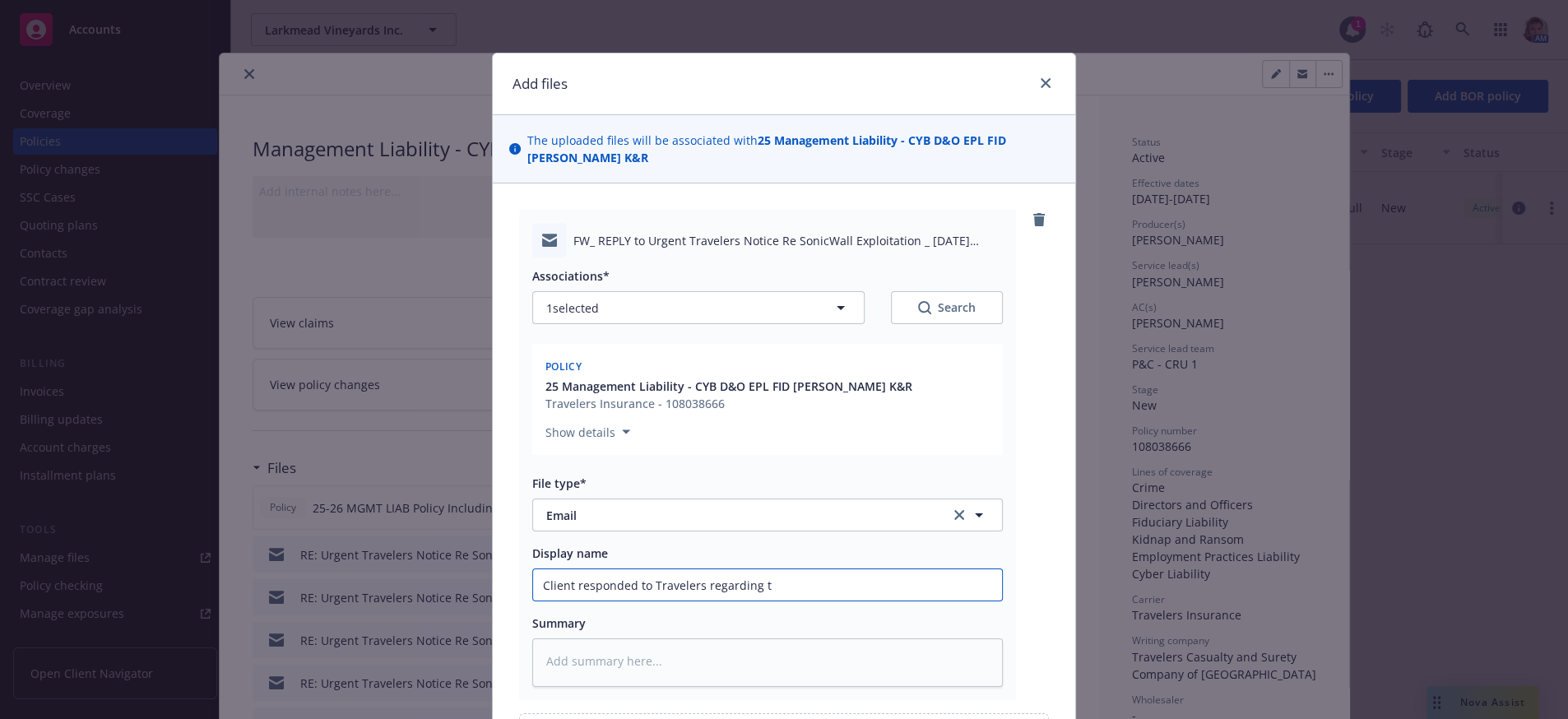
type input "Client responded to Travelers regarding th"
type textarea "x"
type input "Client responded to Travelers regarding the"
type textarea "x"
type input "Client responded to Travelers regarding the S"
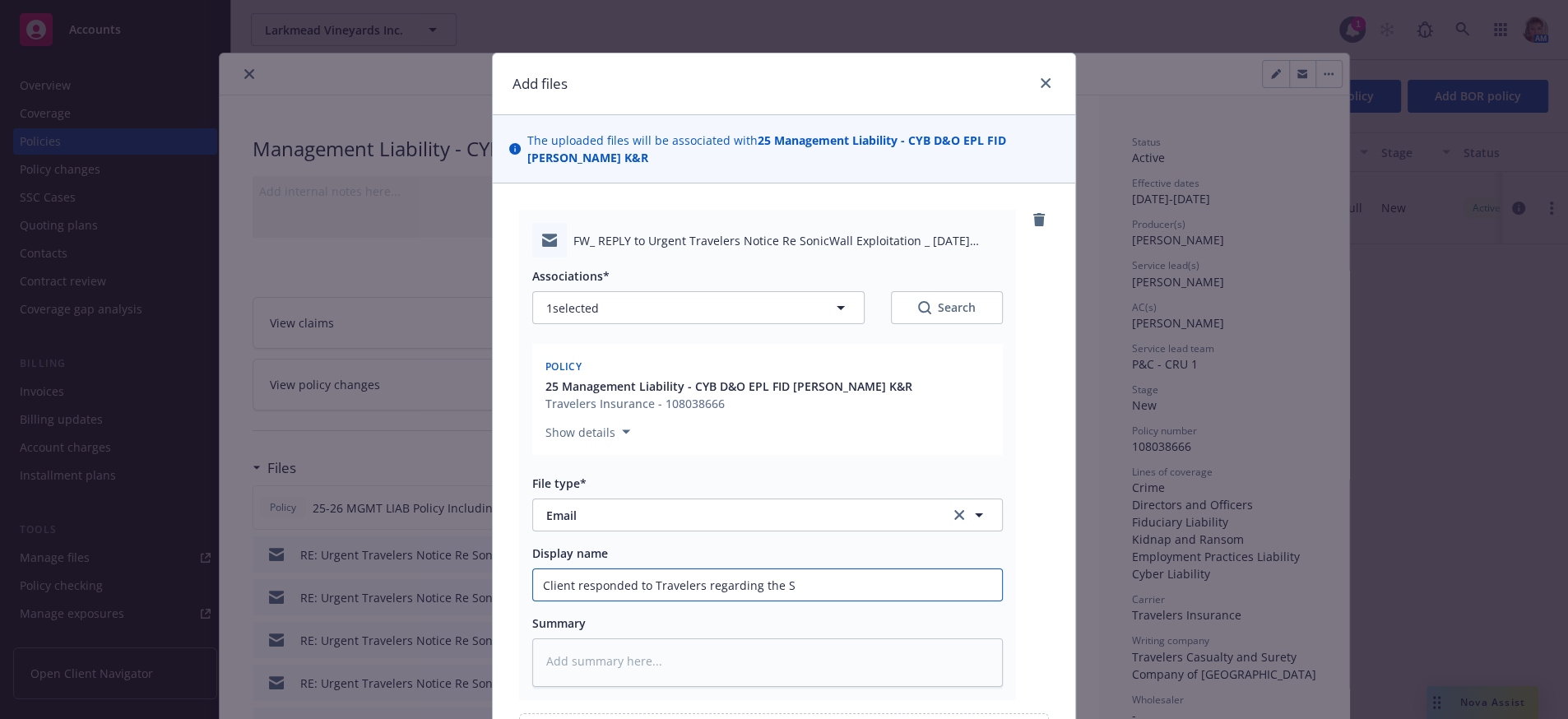
type textarea "x"
type input "Client responded to Travelers regarding the So"
type textarea "x"
type input "Client responded to Travelers regarding the Soni"
type textarea "x"
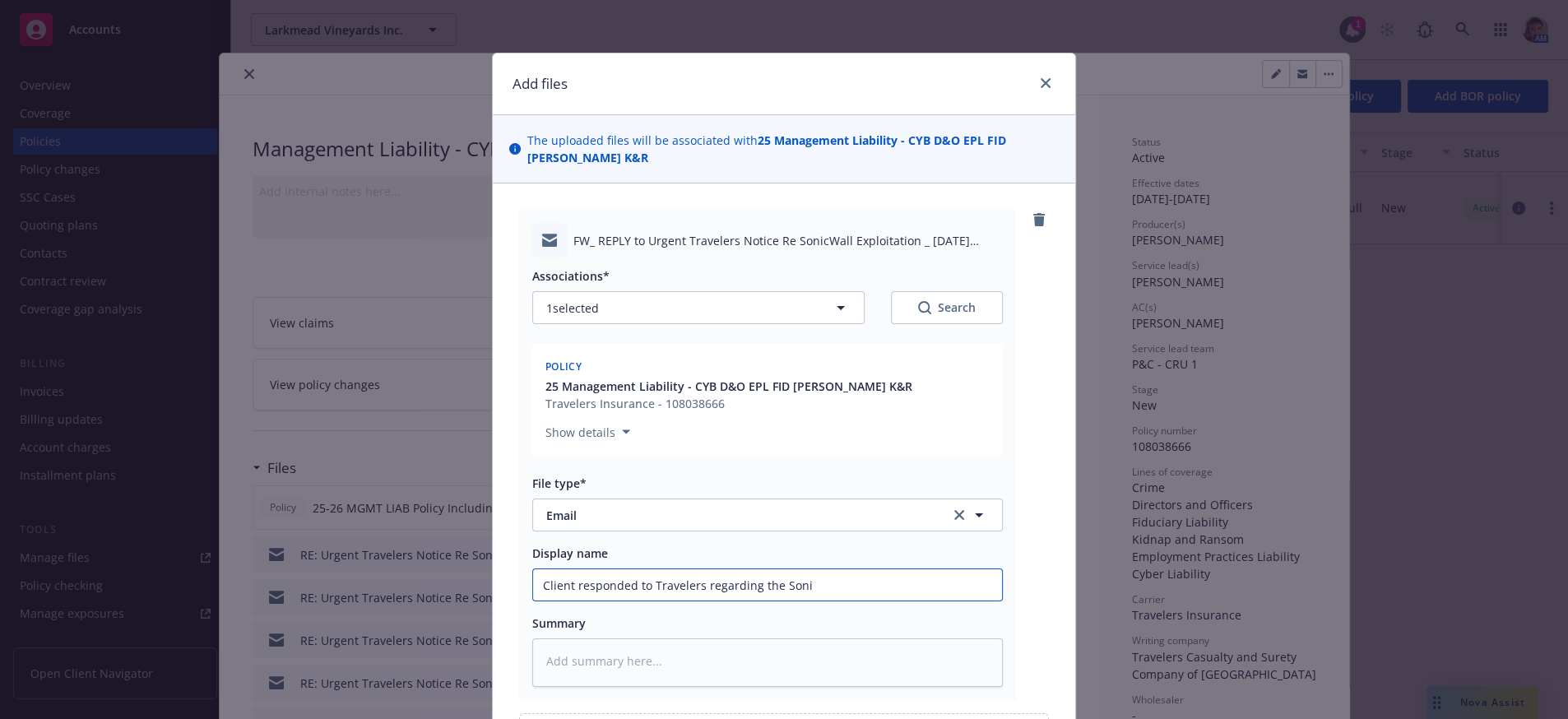
type input "Client responded to Travelers regarding the Sonic"
type textarea "x"
type input "Client responded to Travelers regarding the Sonic"
type textarea "x"
type input "Client responded to Travelers regarding the Sonic W"
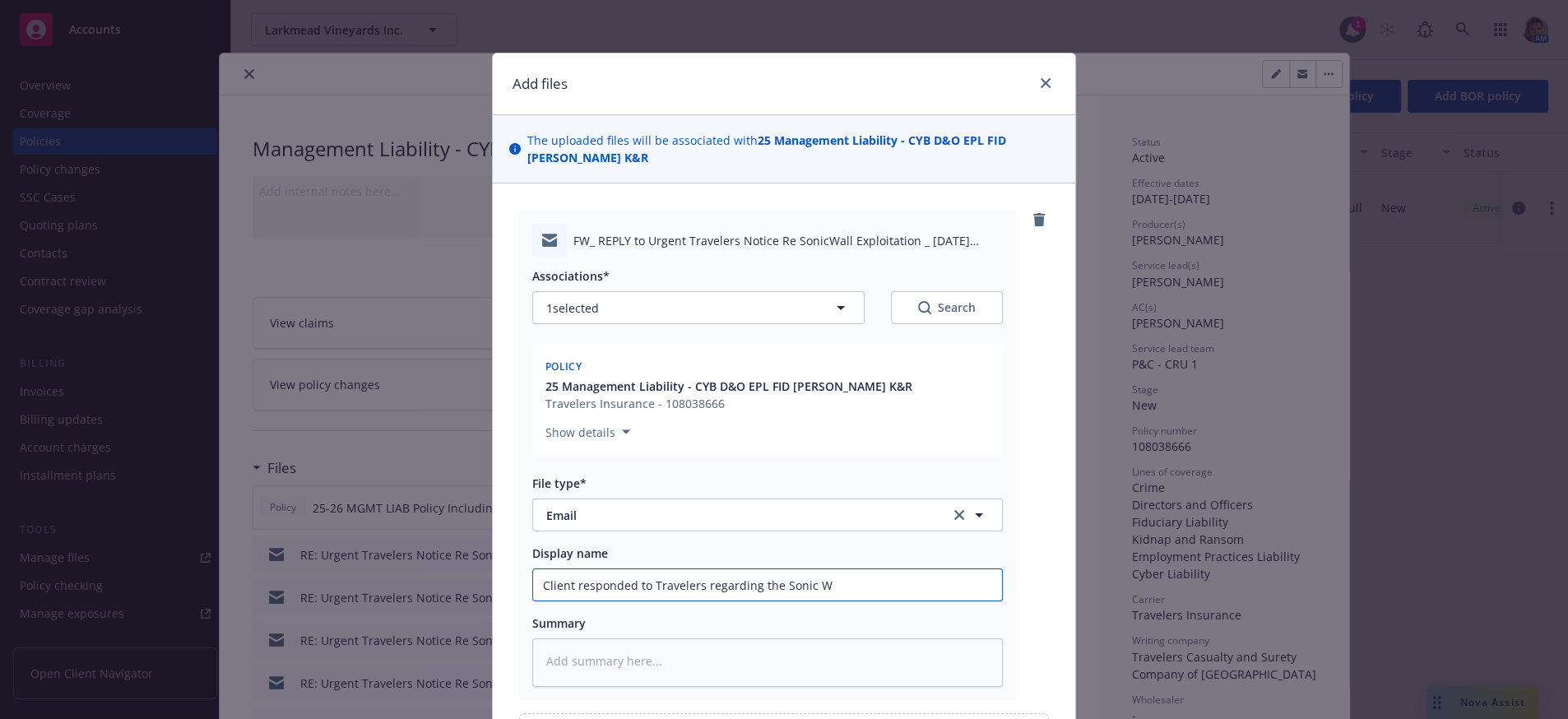
type textarea "x"
type input "Client responded to Travelers regarding the Sonic Wa"
type textarea "x"
type input "Client responded to Travelers regarding the Sonic Wal"
type textarea "x"
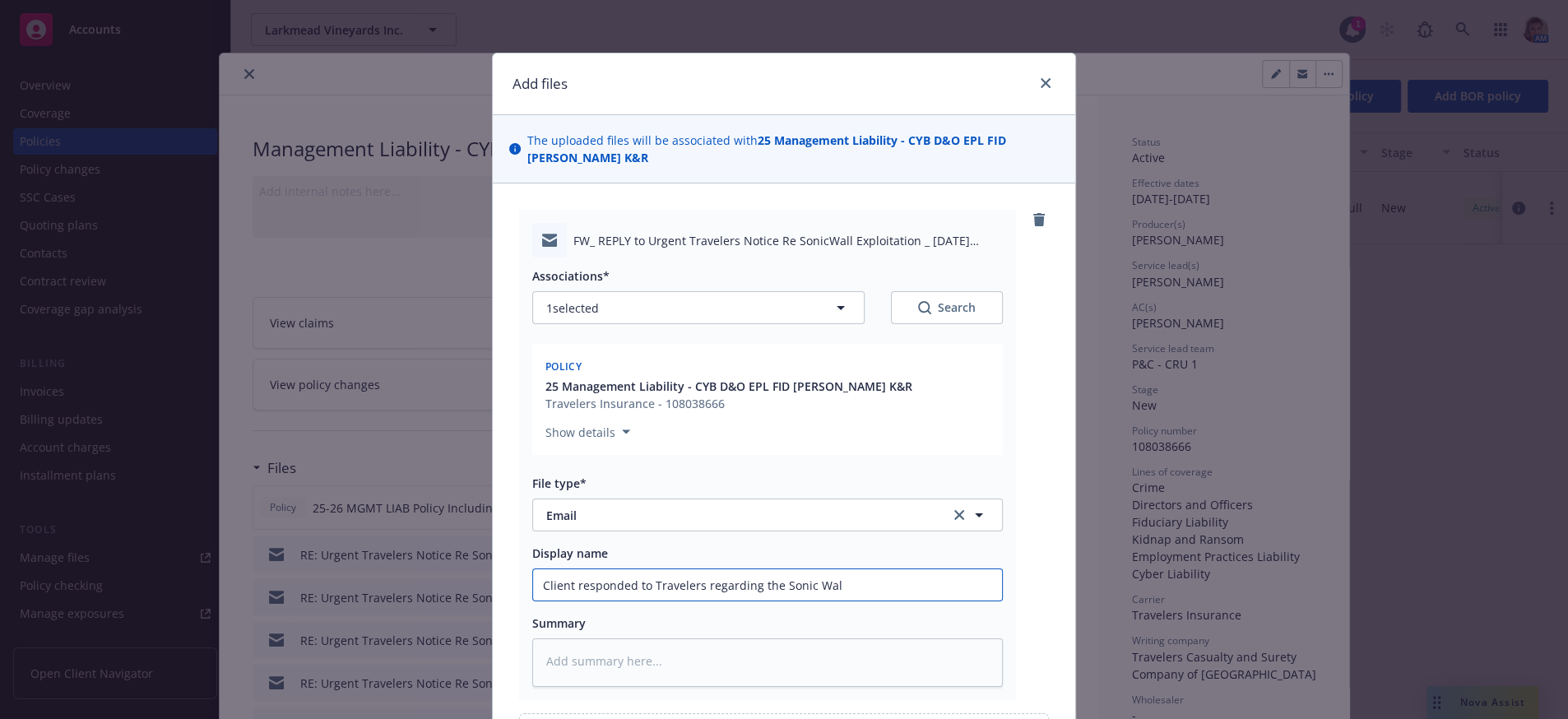
type input "Client responded to Travelers regarding the Sonic Wall"
type textarea "x"
type input "Client responded to Travelers regarding the Sonic Wall"
type textarea "x"
type input "Client responded to Travelers regarding the Sonic Wall E"
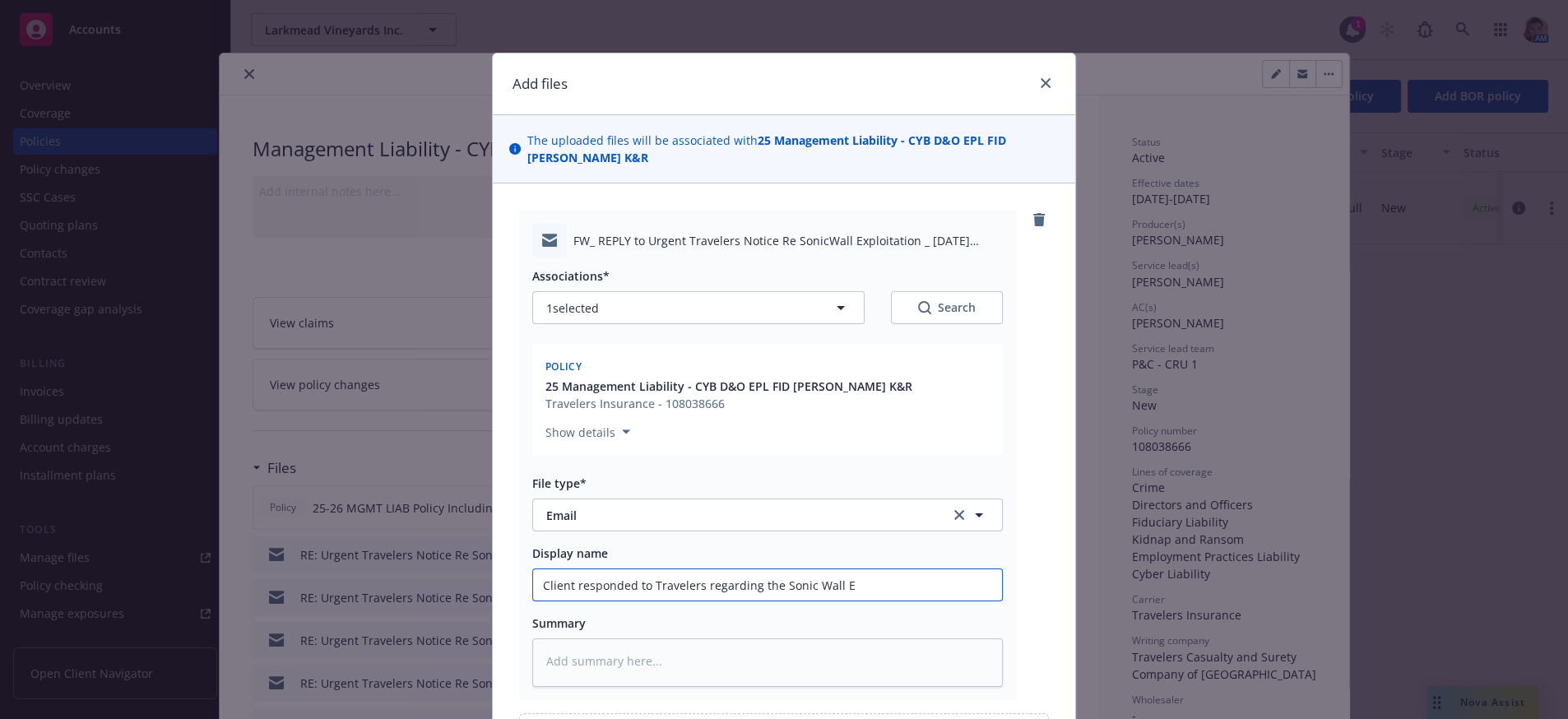
type textarea "x"
type input "Client responded to Travelers regarding the Sonic Wall Ex"
type textarea "x"
type input "Client responded to Travelers regarding the Sonic Wall Exp"
type textarea "x"
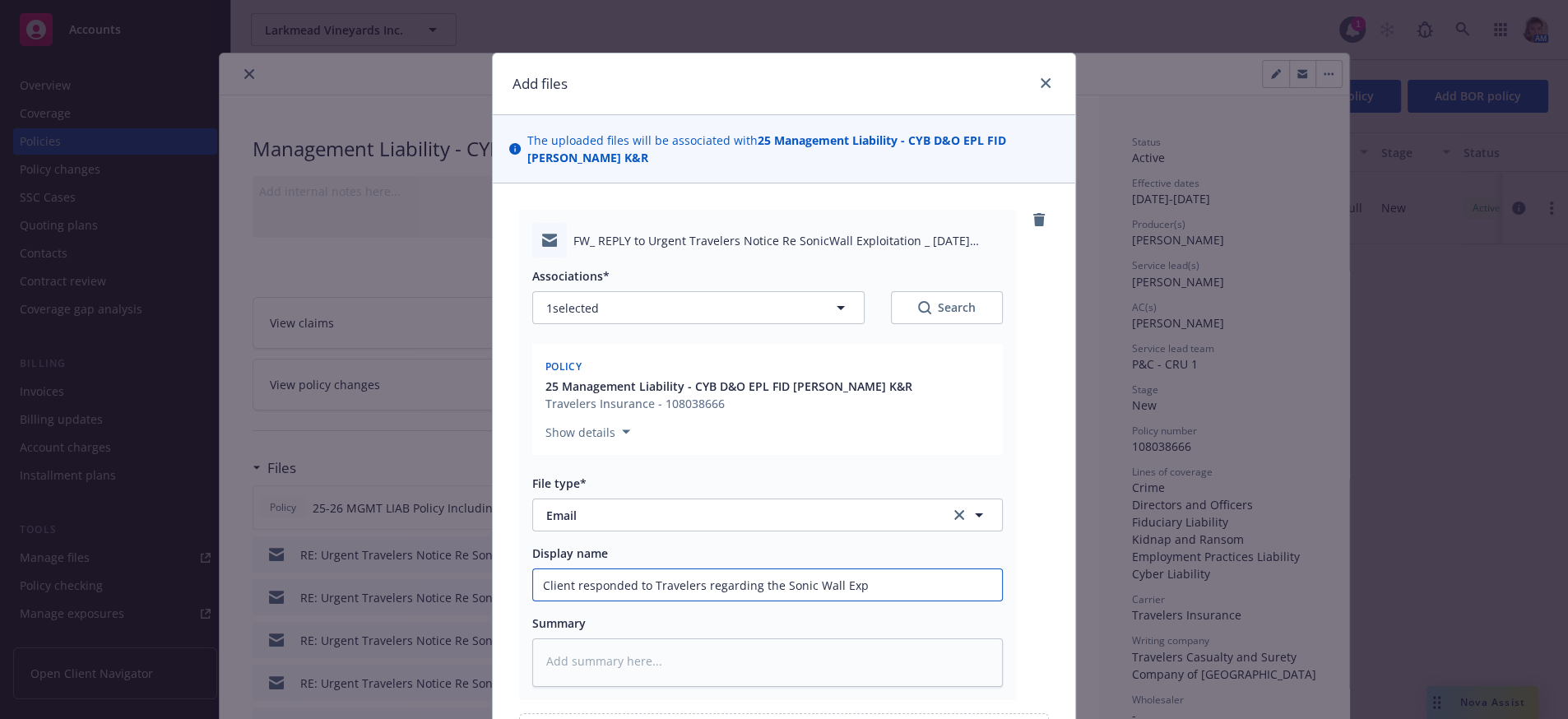
type input "Client responded to Travelers regarding the Sonic Wall Expl"
type textarea "x"
type input "Client responded to Travelers regarding the Sonic Wall Explo"
type textarea "x"
type input "Client responded to Travelers regarding the Sonic Wall Explot"
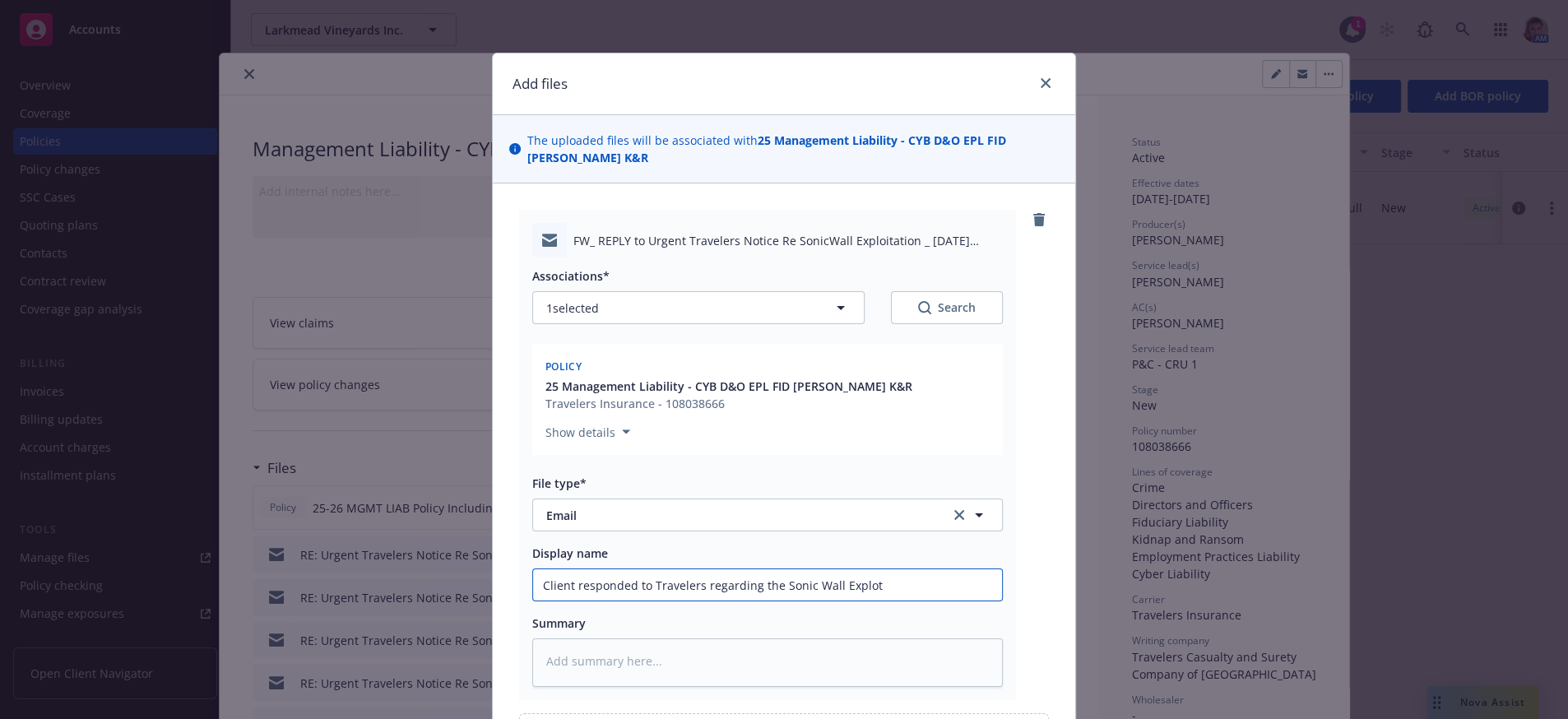
type textarea "x"
type input "Client responded to Travelers regarding the Sonic Wall Explo"
type textarea "x"
type input "Client responded to Travelers regarding the Sonic Wall Exploi"
type textarea "x"
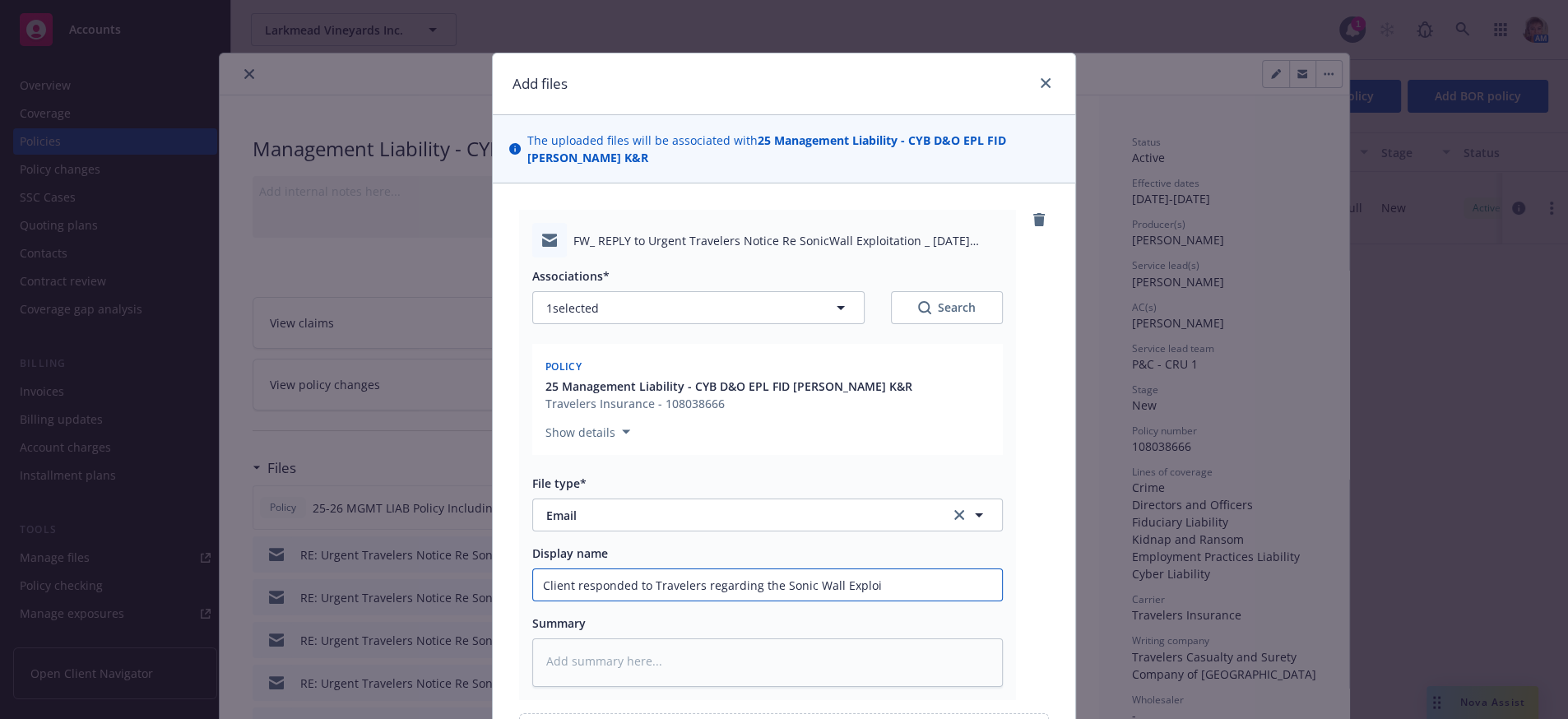
type input "Client responded to Travelers regarding the Sonic Wall Exploit"
type textarea "x"
type input "Client responded to Travelers regarding the Sonic Wall Exploitat"
type textarea "x"
type input "Client responded to Travelers regarding the Sonic Wall Exploitati"
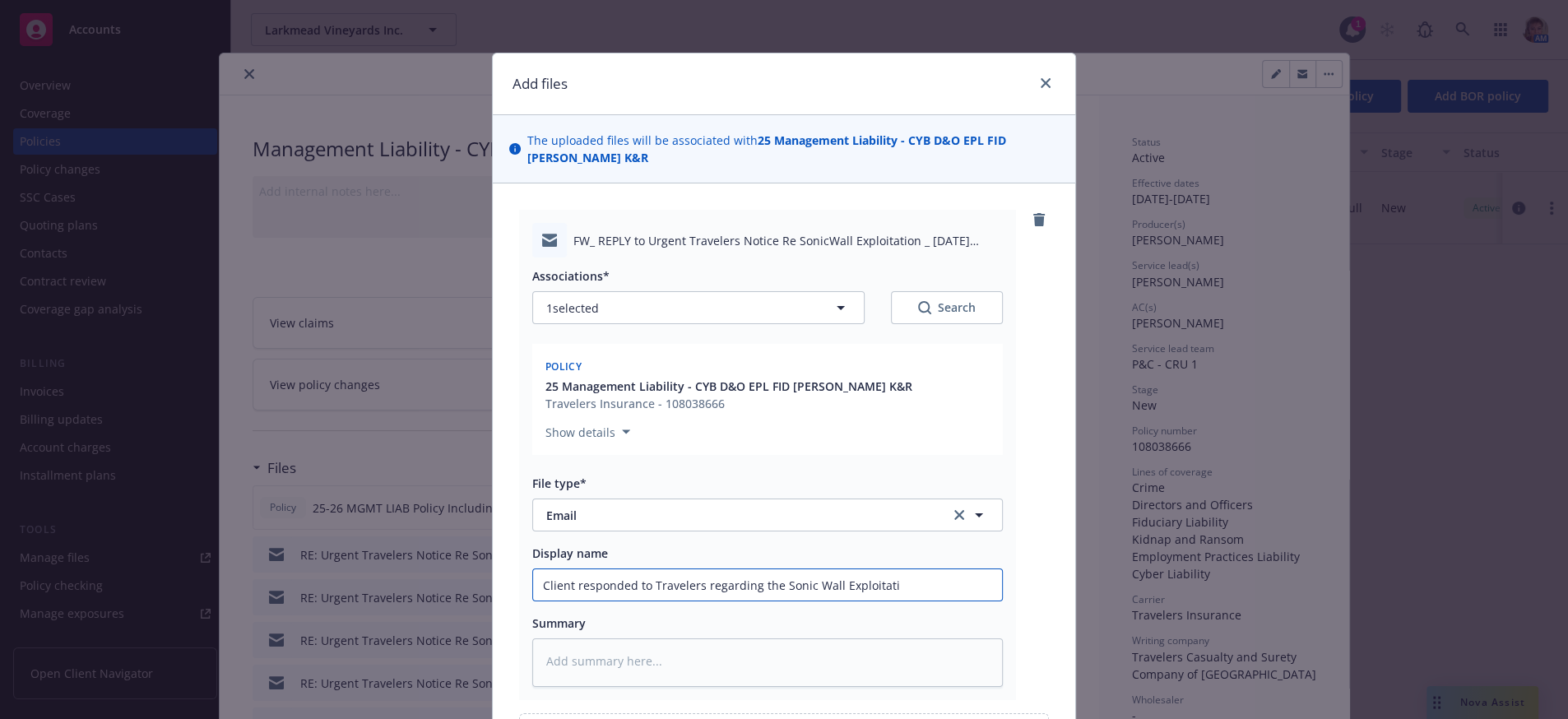
type textarea "x"
type input "Client responded to Travelers regarding the Sonic Wall Exploitatio"
type textarea "x"
type input "Client responded to Travelers regarding the Sonic Wall Exploitation"
type textarea "x"
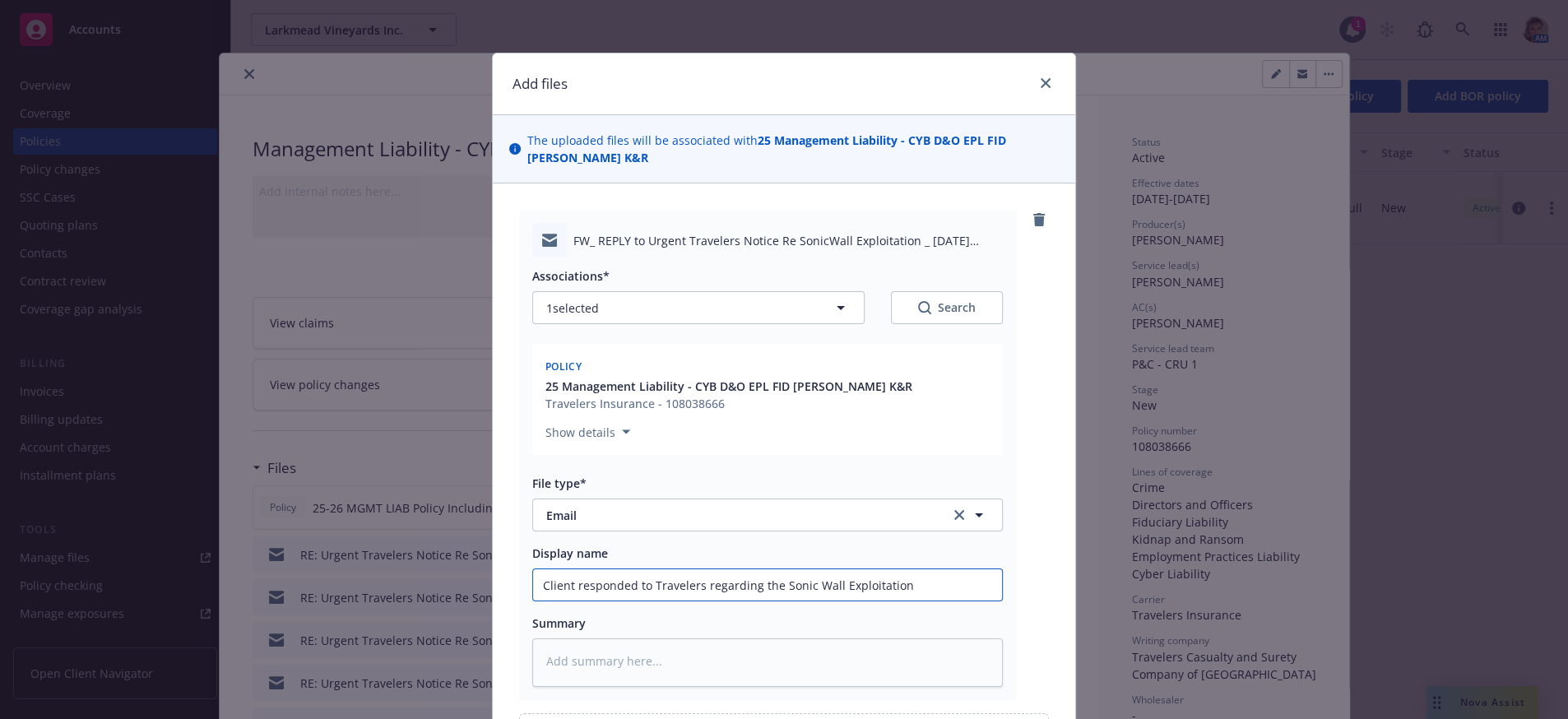
type input "Client responded to Travelers regarding the Sonic Wall Exploitation"
type textarea "x"
type input "Client responded to Travelers regarding the Sonic Wall Exploitation si"
type textarea "x"
type input "Client responded to Travelers regarding the Sonic Wall Exploitation sit"
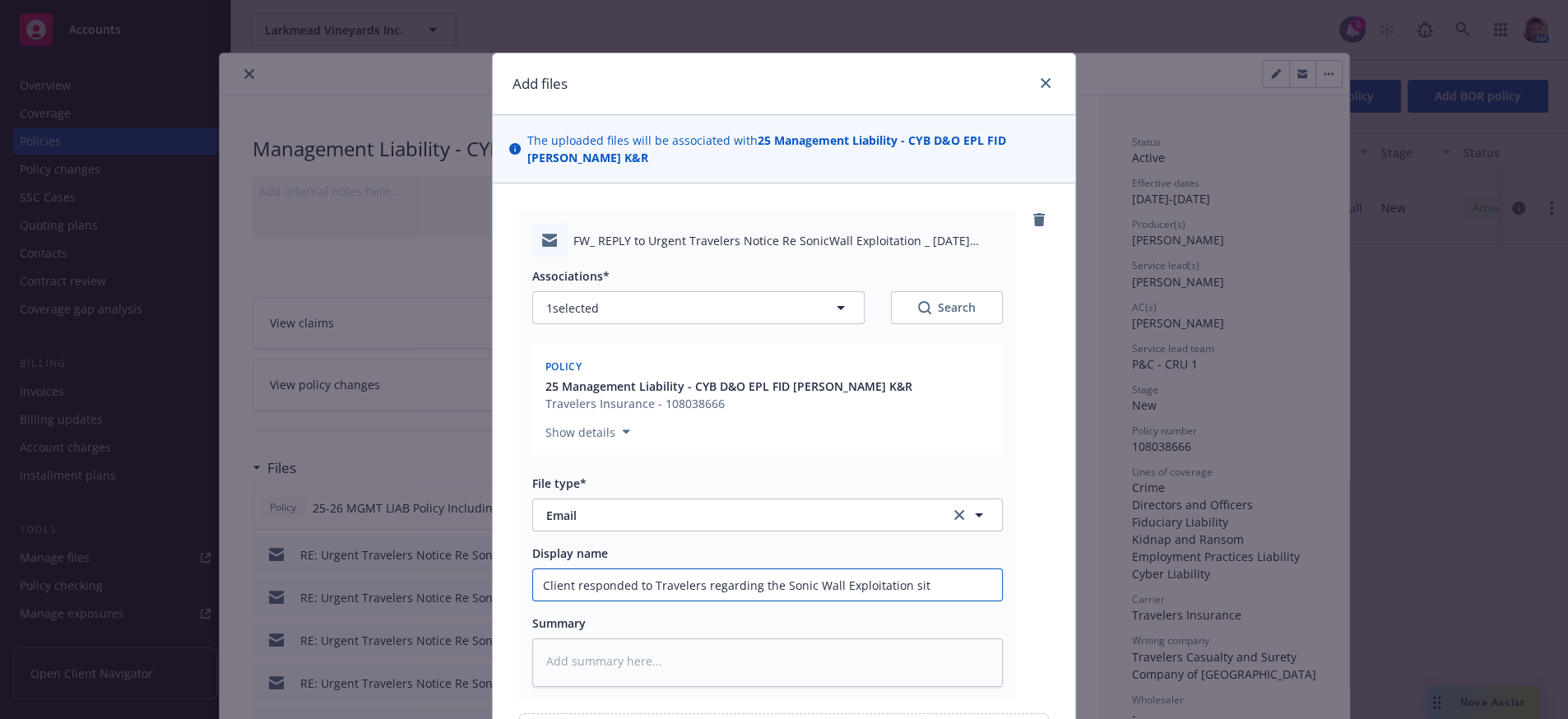
type textarea "x"
type input "Client responded to Travelers regarding the Sonic Wall Exploitation situ"
type textarea "x"
type input "Client responded to Travelers regarding the Sonic Wall Exploitation situa"
type textarea "x"
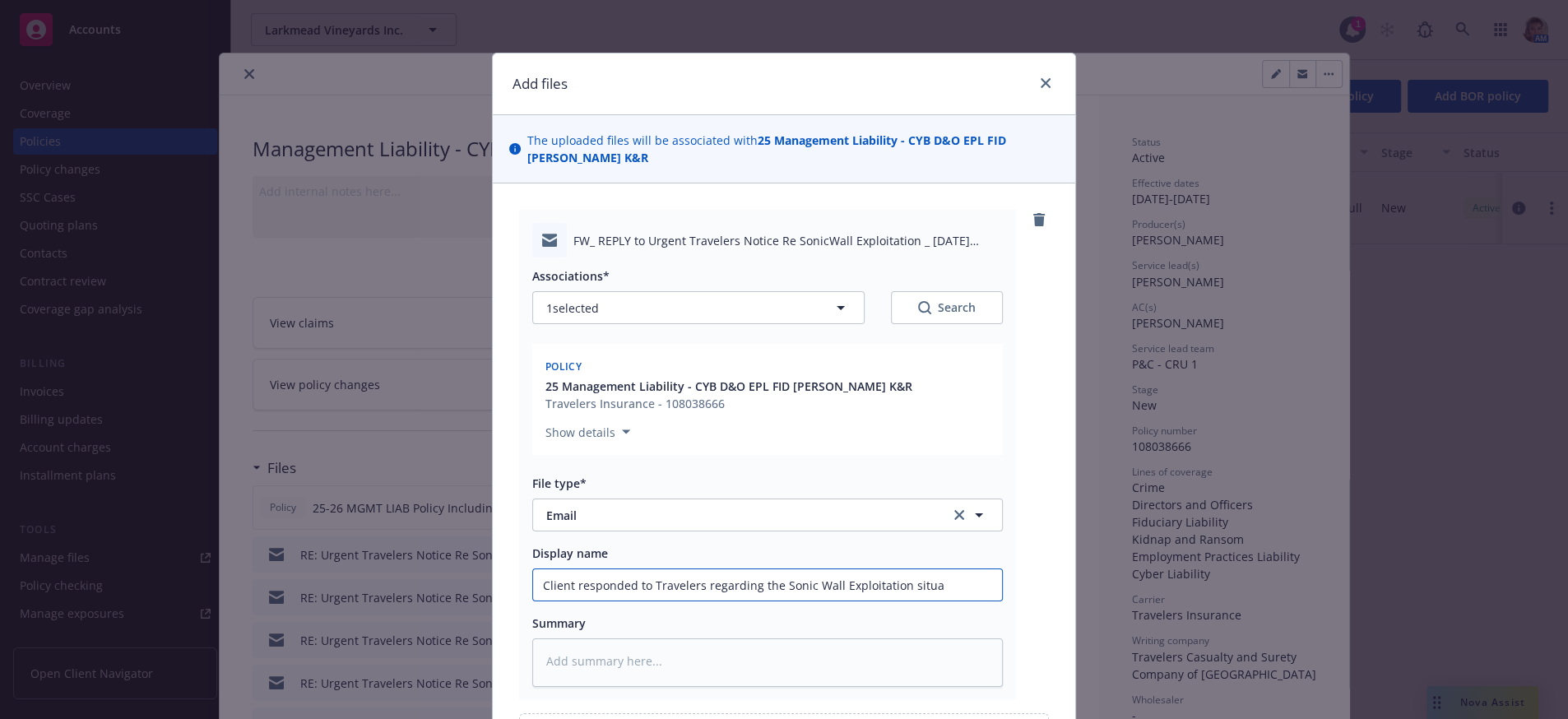
type input "Client responded to Travelers regarding the Sonic Wall Exploitation situat"
type textarea "x"
type input "Client responded to Travelers regarding the Sonic Wall Exploitation situati"
type textarea "x"
type input "Client responded to Travelers regarding the Sonic Wall Exploitation situatio"
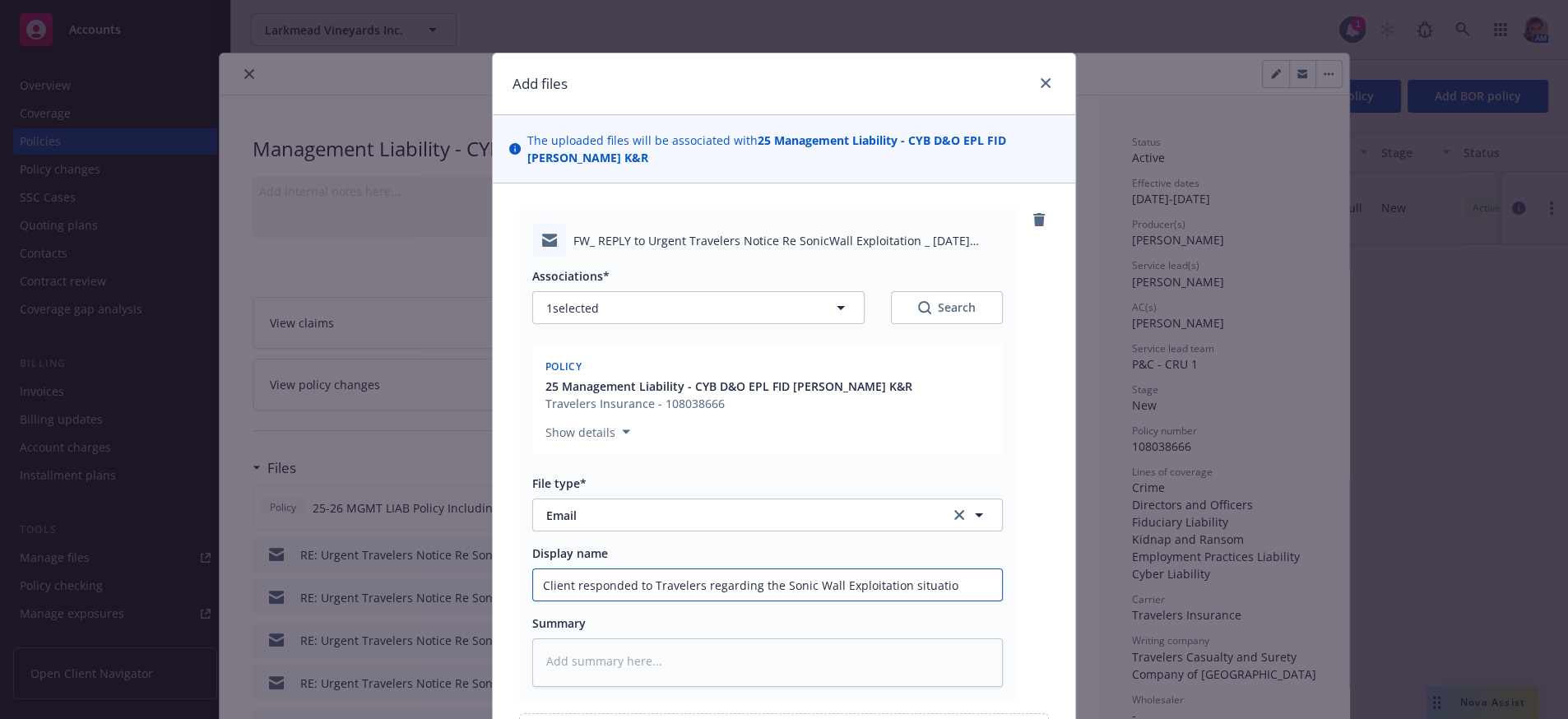
type textarea "x"
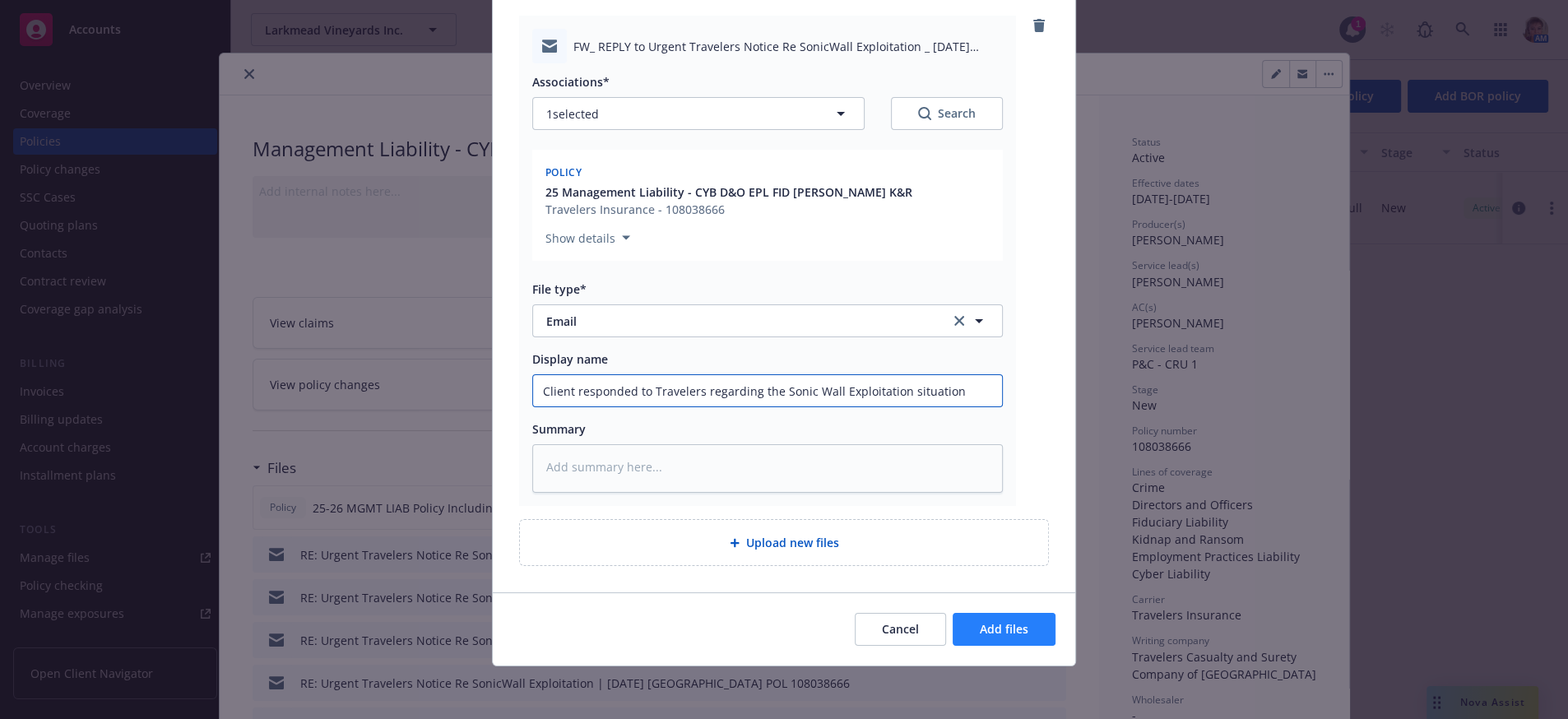
type input "Client responded to Travelers regarding the Sonic Wall Exploitation situation"
drag, startPoint x: 1006, startPoint y: 630, endPoint x: 951, endPoint y: 579, distance: 75.0
click at [1003, 630] on span "Add files" at bounding box center [1003, 628] width 49 height 15
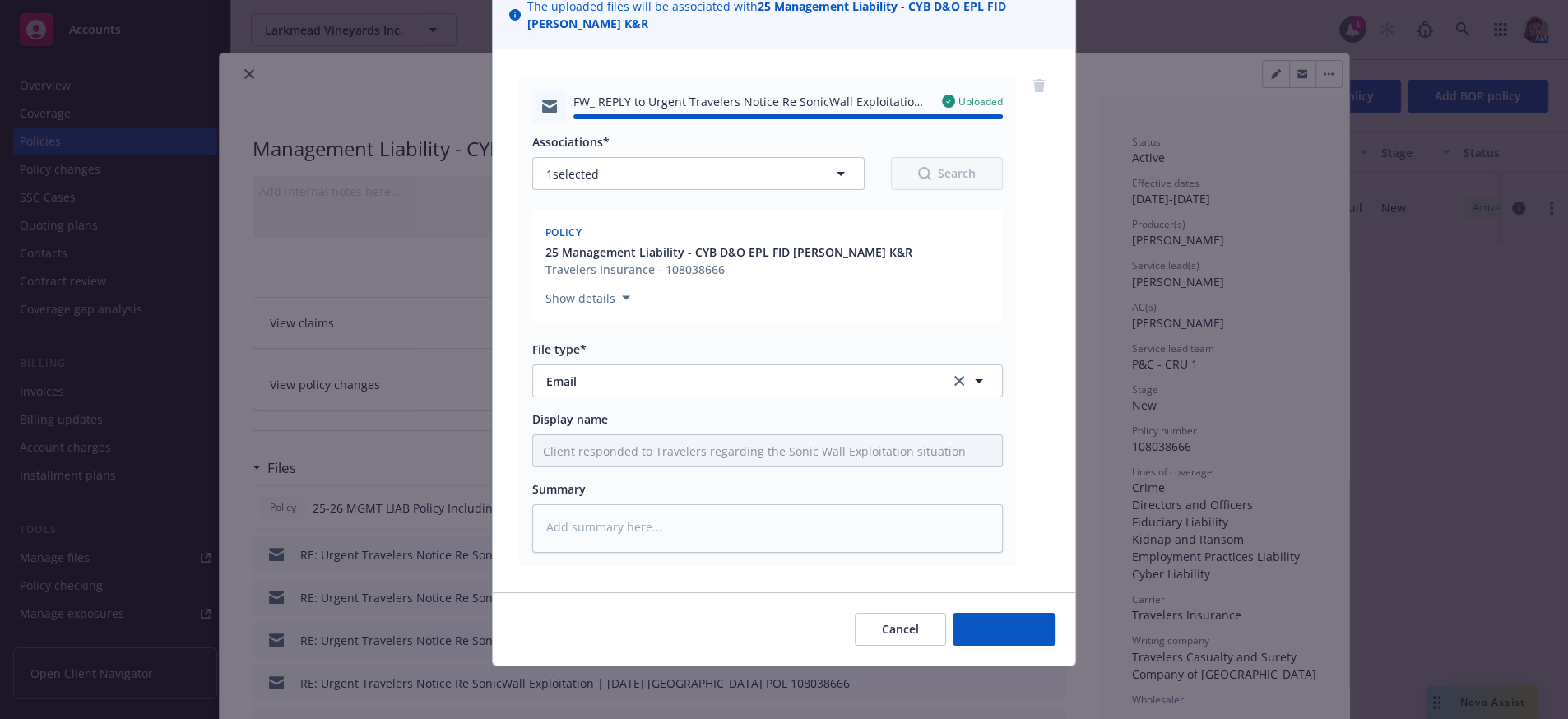
type textarea "x"
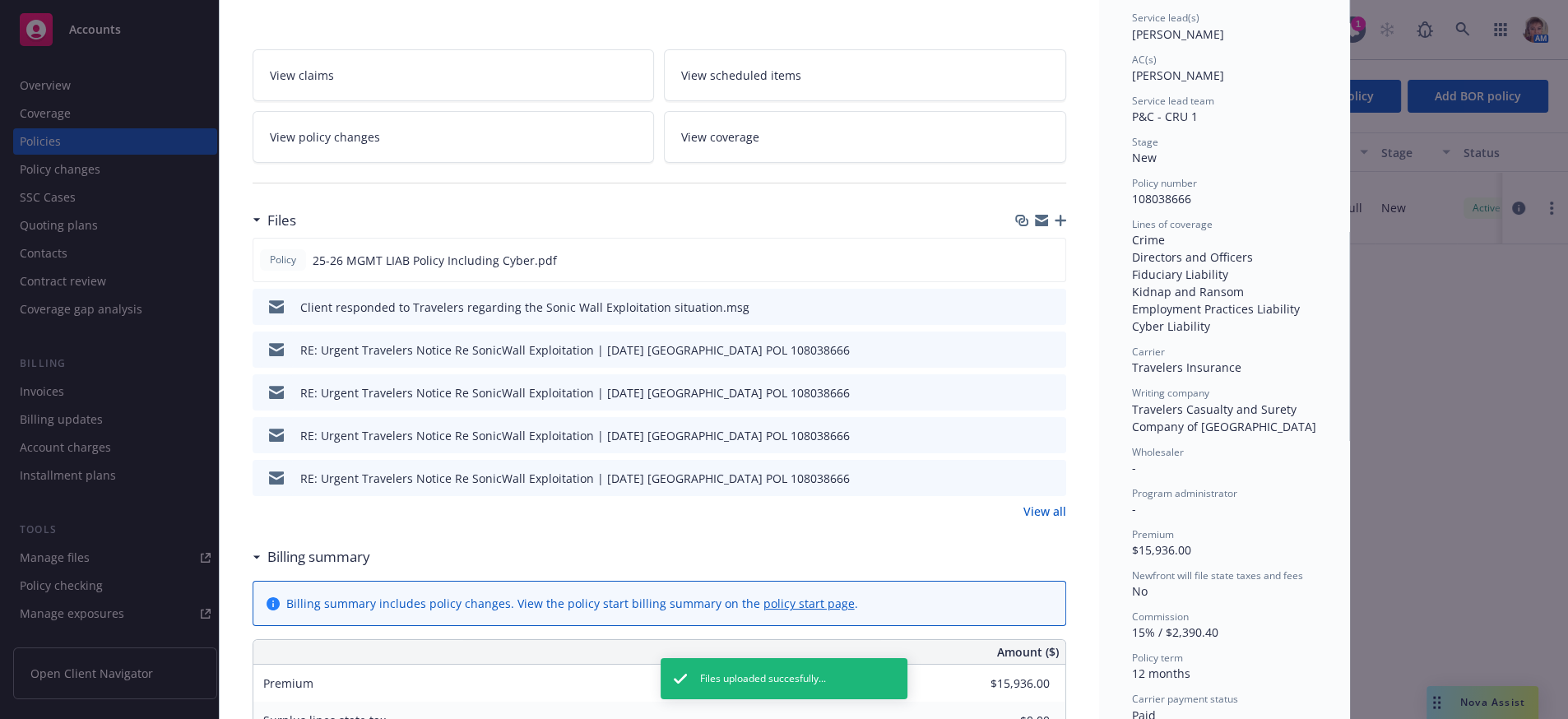
scroll to position [265, 0]
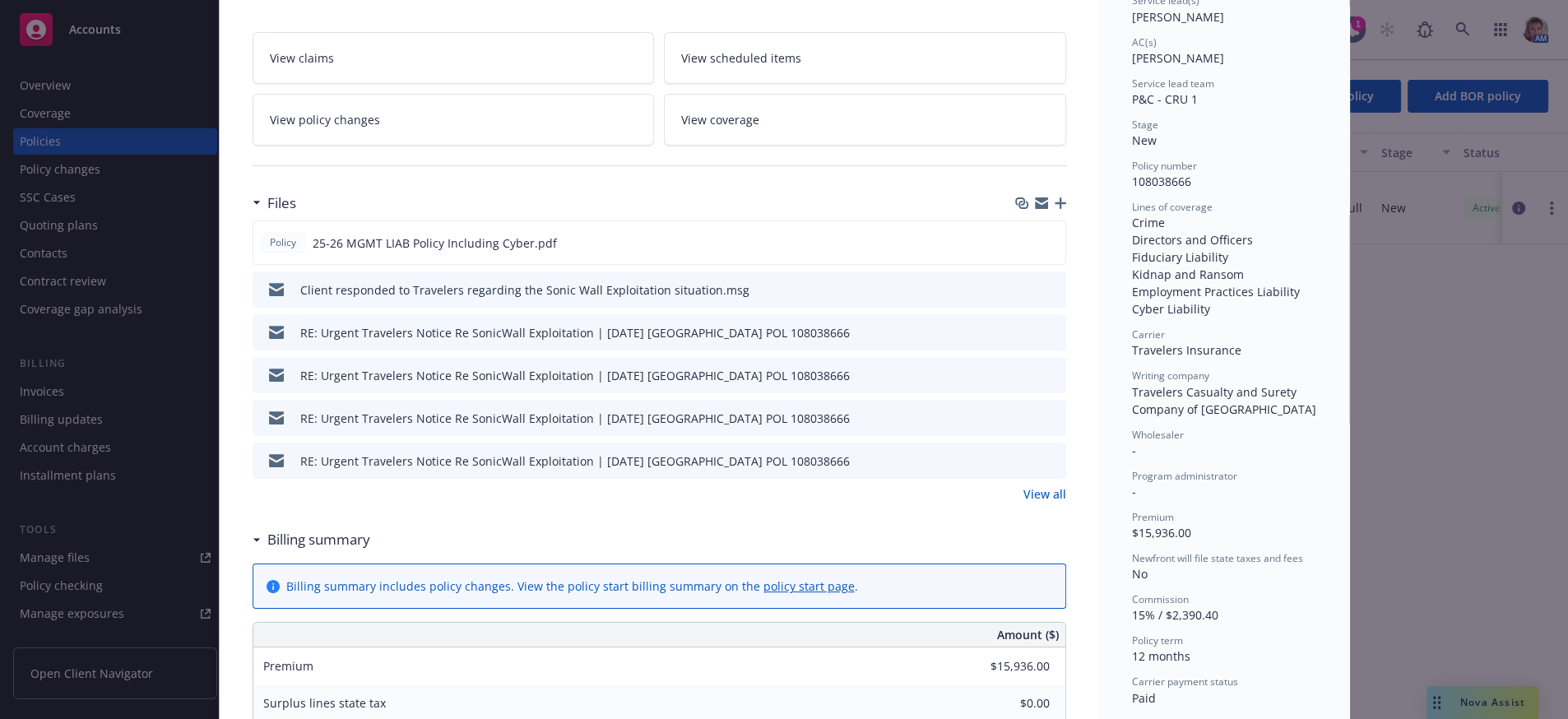
click at [1040, 503] on link "View all" at bounding box center [1044, 494] width 43 height 17
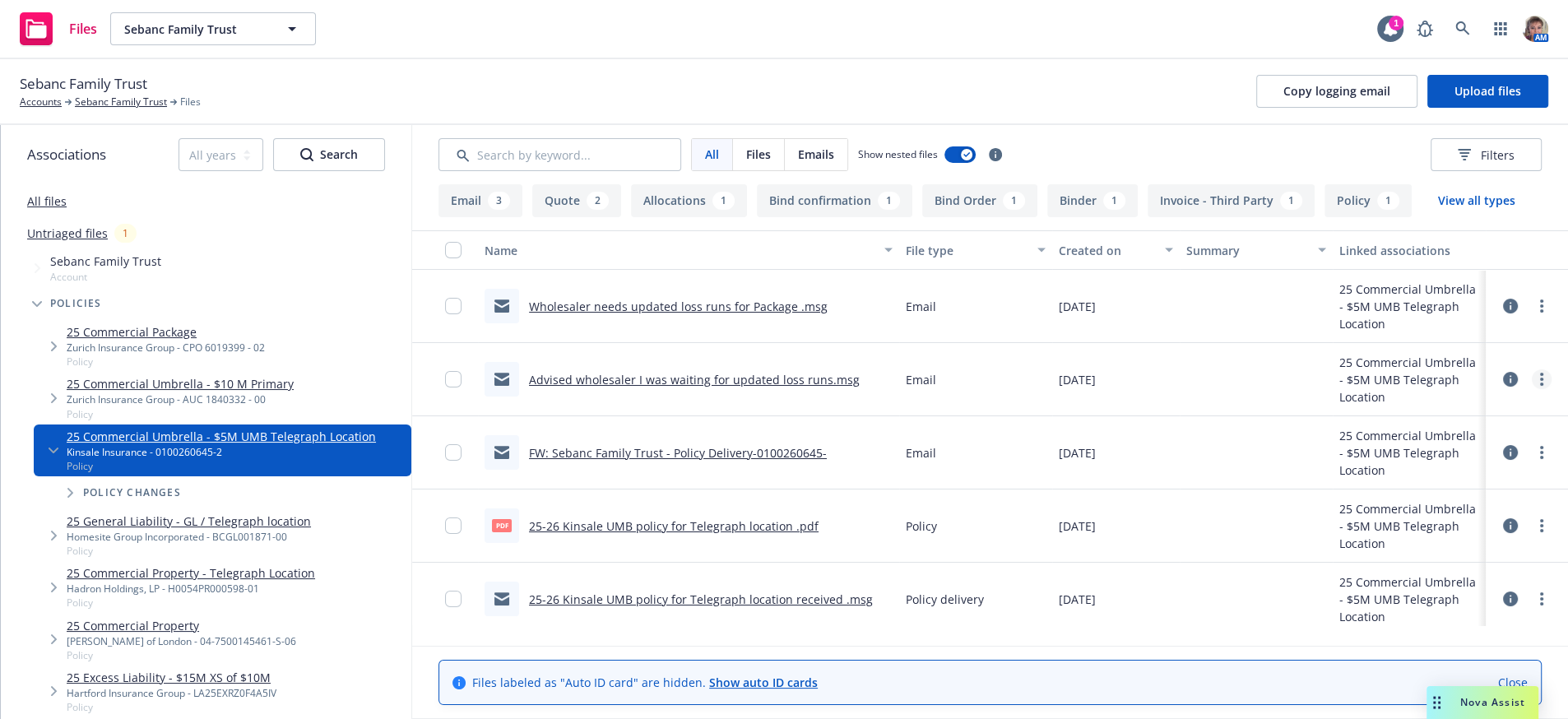
click at [1532, 389] on link "more" at bounding box center [1541, 379] width 20 height 20
click at [1414, 447] on link "Archive" at bounding box center [1453, 438] width 164 height 33
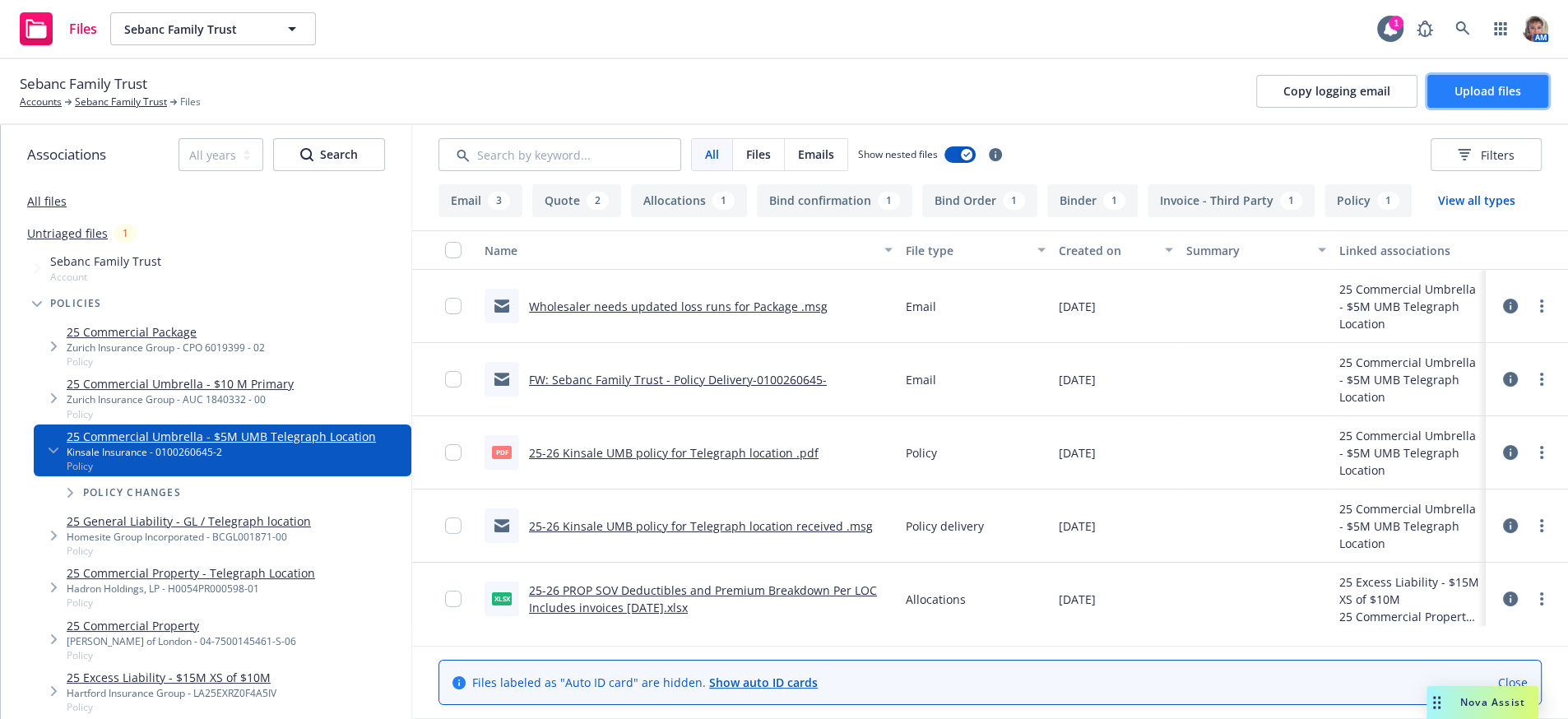
click at [1461, 99] on span "Upload files" at bounding box center [1488, 91] width 67 height 15
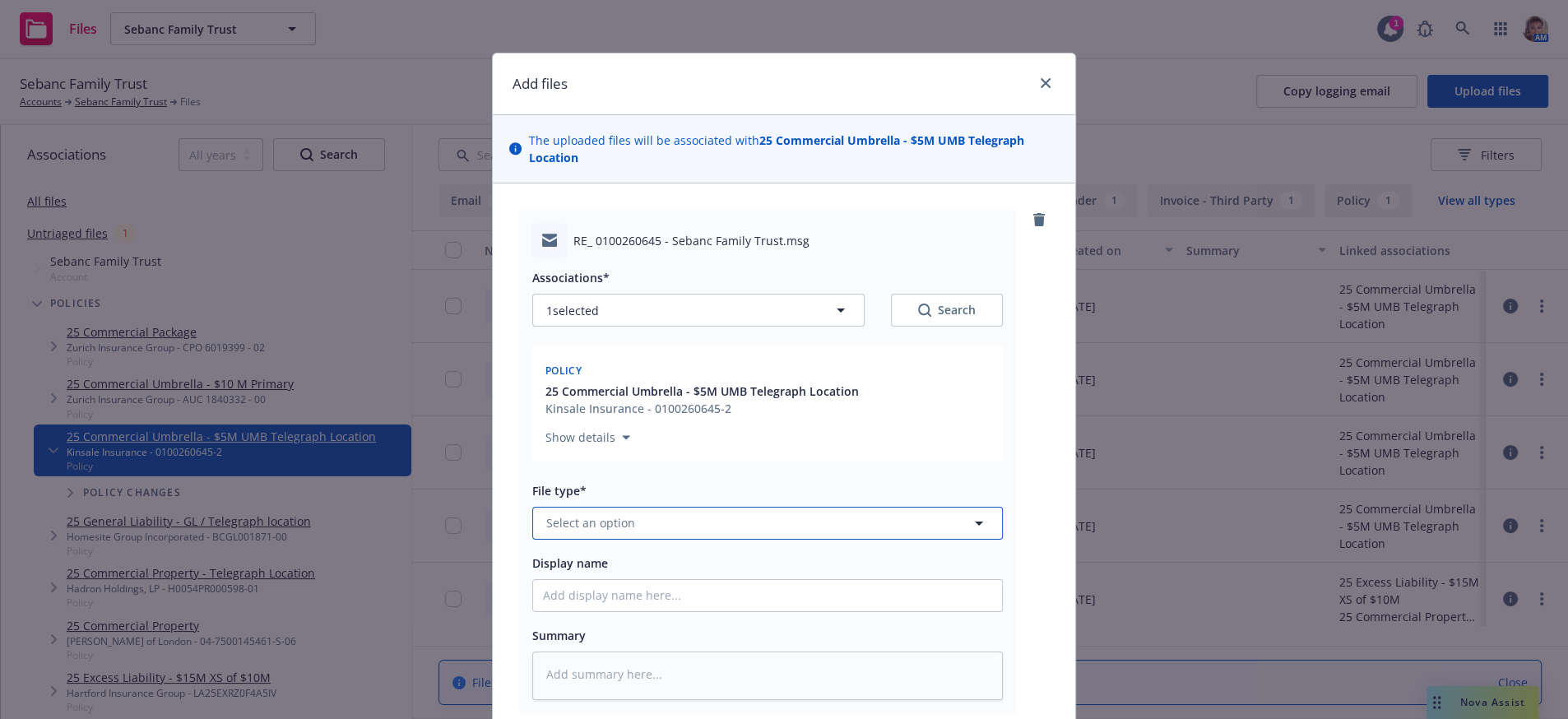
click at [619, 531] on span "Select an option" at bounding box center [590, 523] width 89 height 17
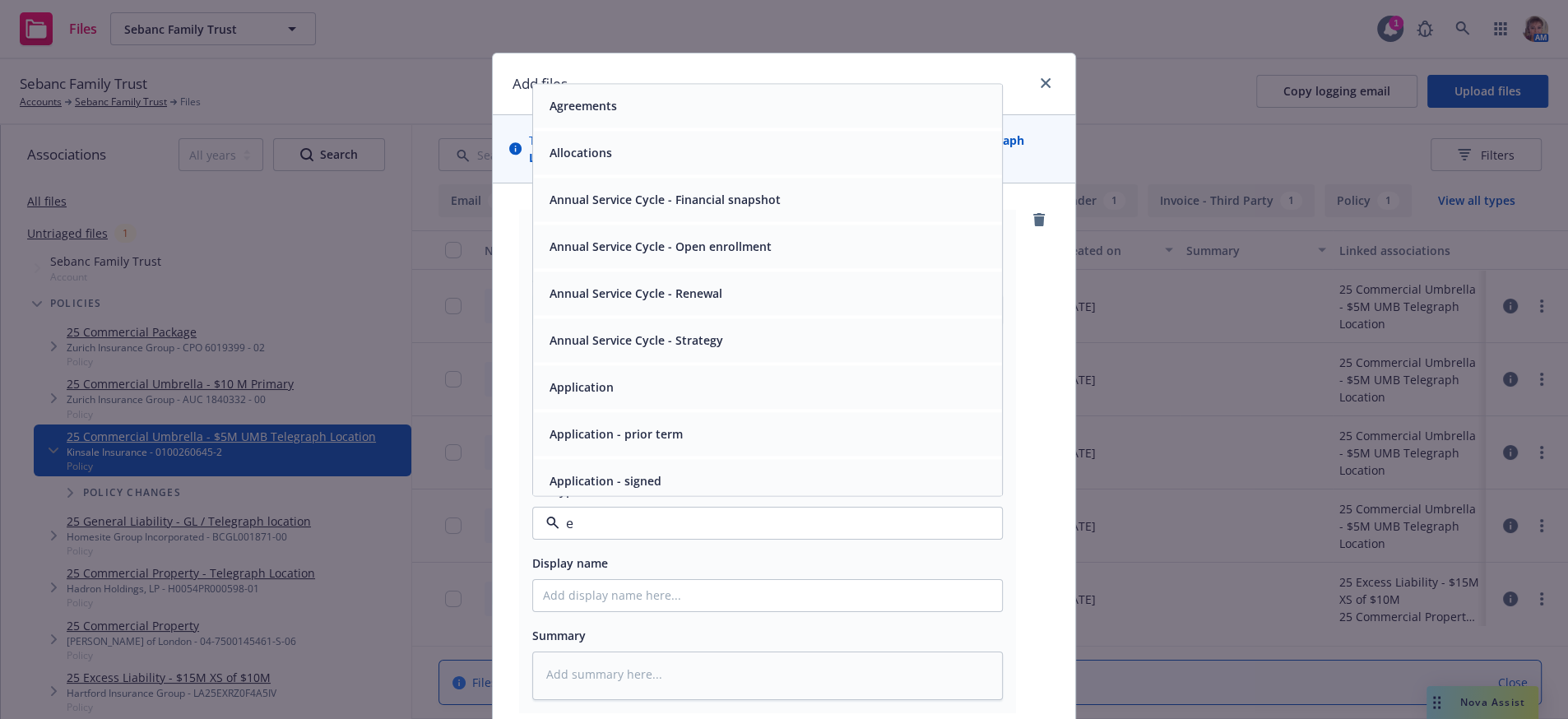
type input "em"
drag, startPoint x: 621, startPoint y: 192, endPoint x: 533, endPoint y: 313, distance: 149.6
click at [613, 165] on div "Email" at bounding box center [767, 152] width 449 height 24
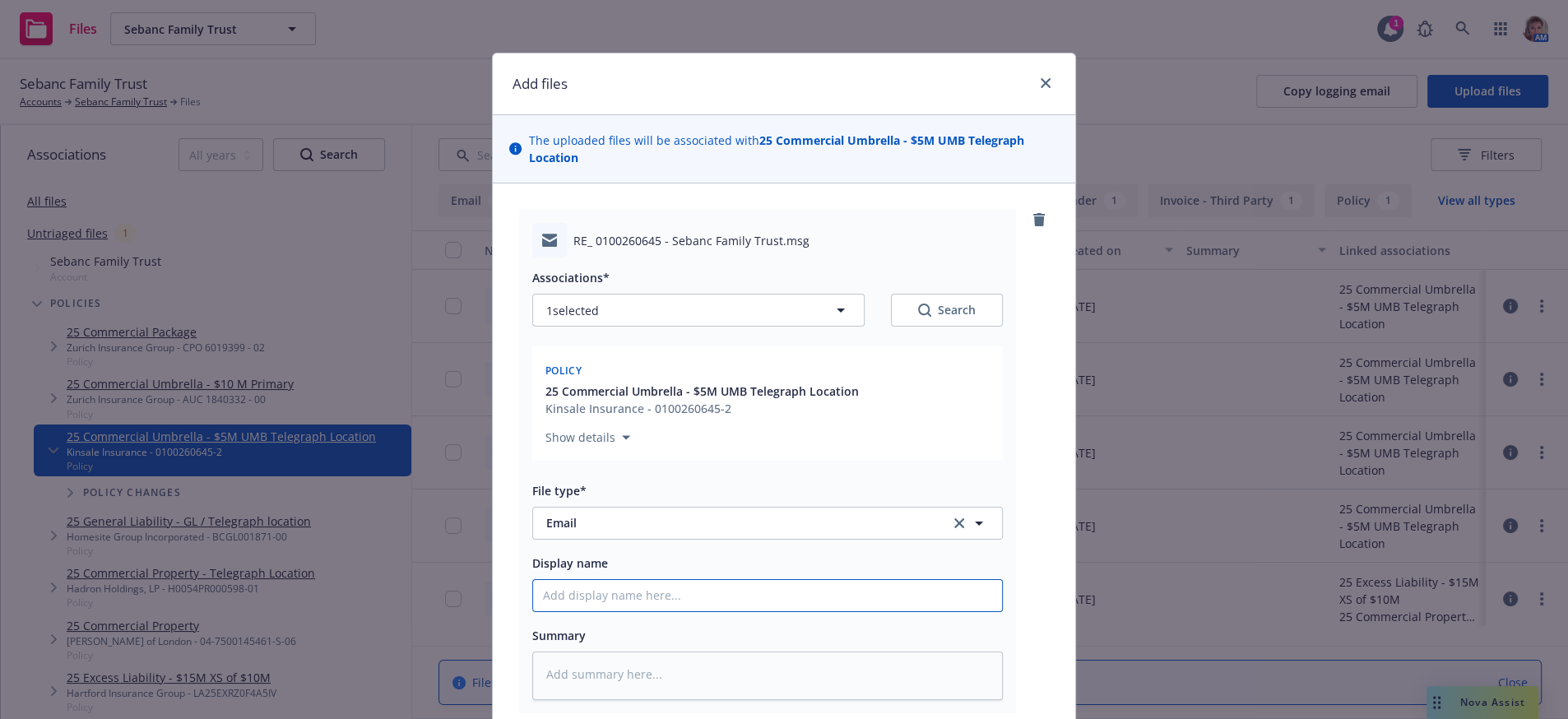
click at [608, 611] on input "Display name" at bounding box center [768, 595] width 469 height 31
type textarea "x"
type input "a"
type textarea "x"
type input "a/"
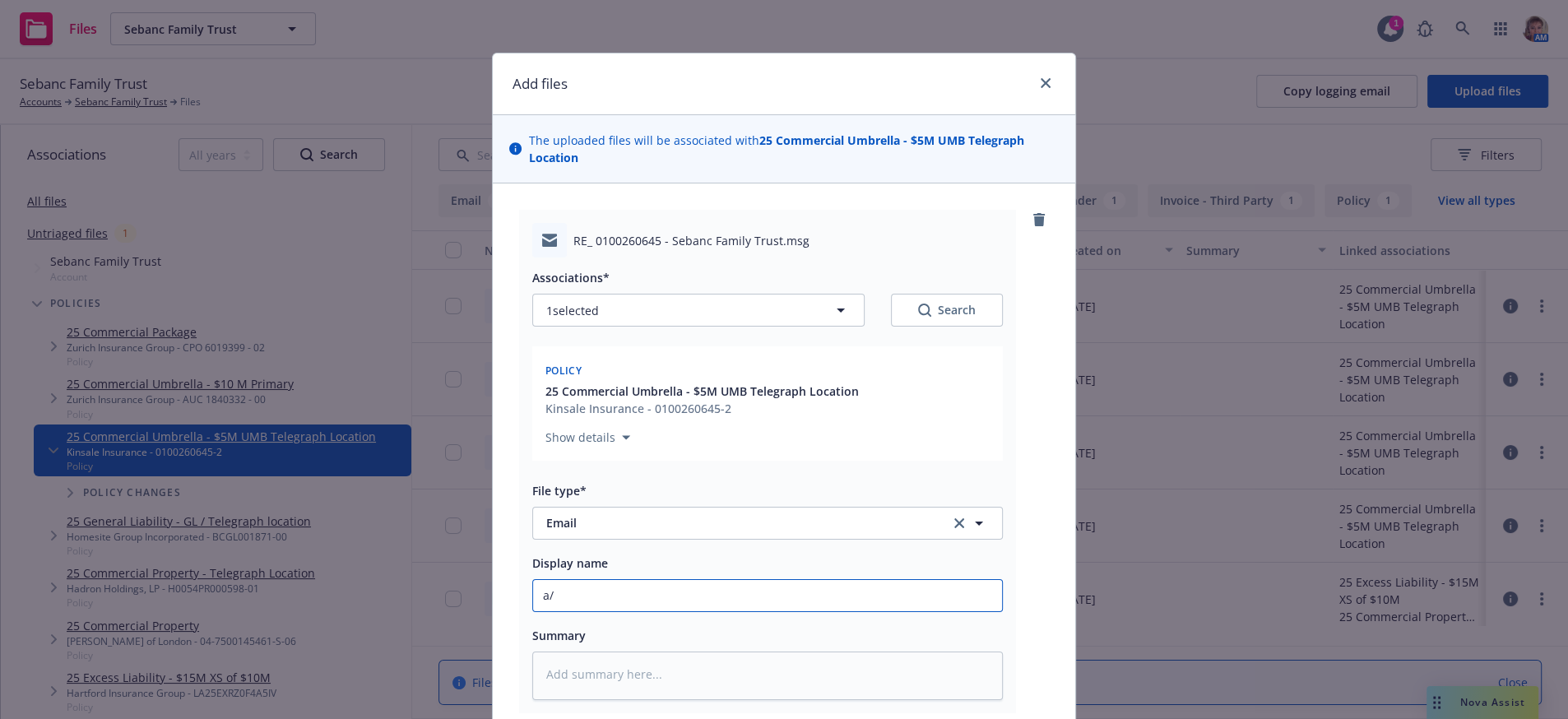
type textarea "x"
type input "a"
type textarea "x"
type input "A"
type textarea "x"
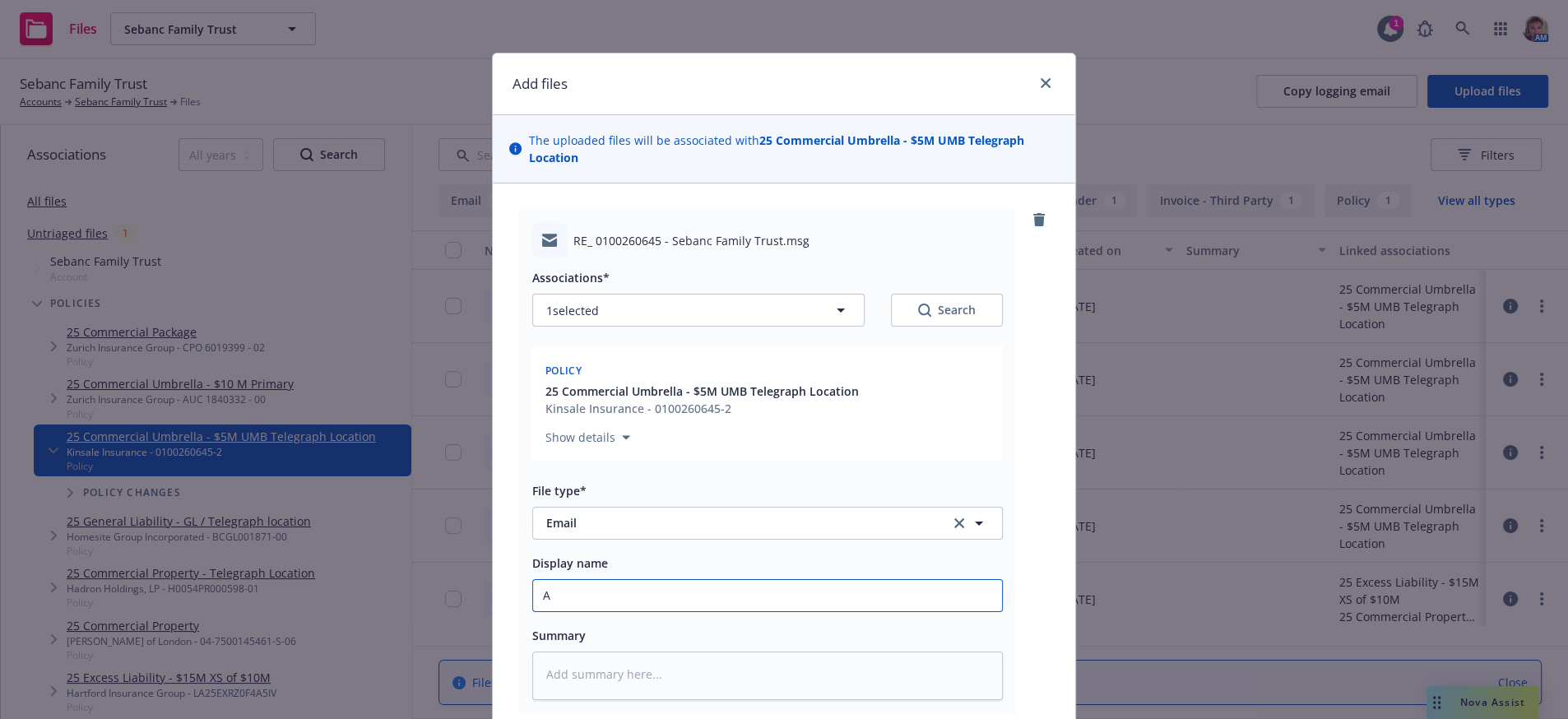
type input "Ad"
type textarea "x"
type input "Advi"
type textarea "x"
type input "Advis"
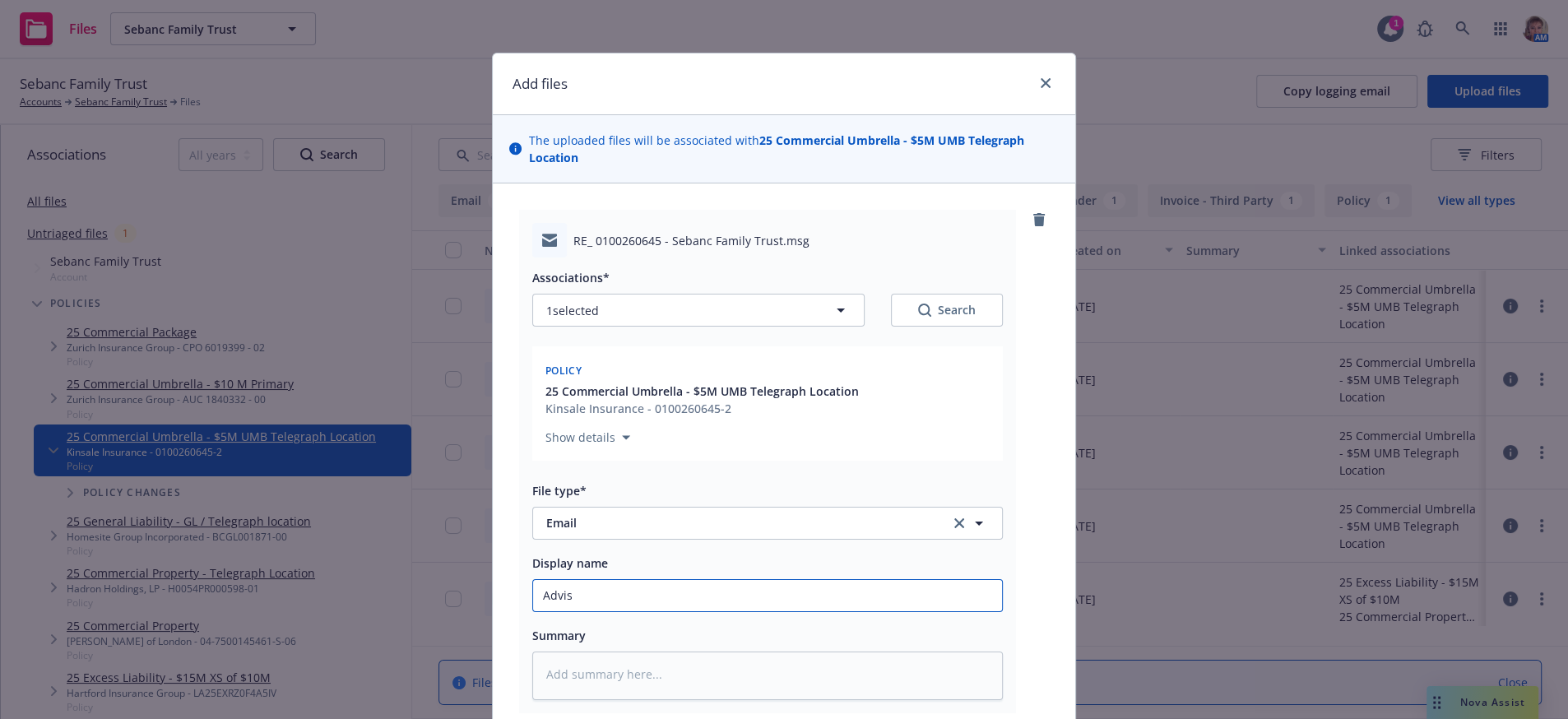
type textarea "x"
type input "Advise"
type textarea "x"
type input "Advised"
type textarea "x"
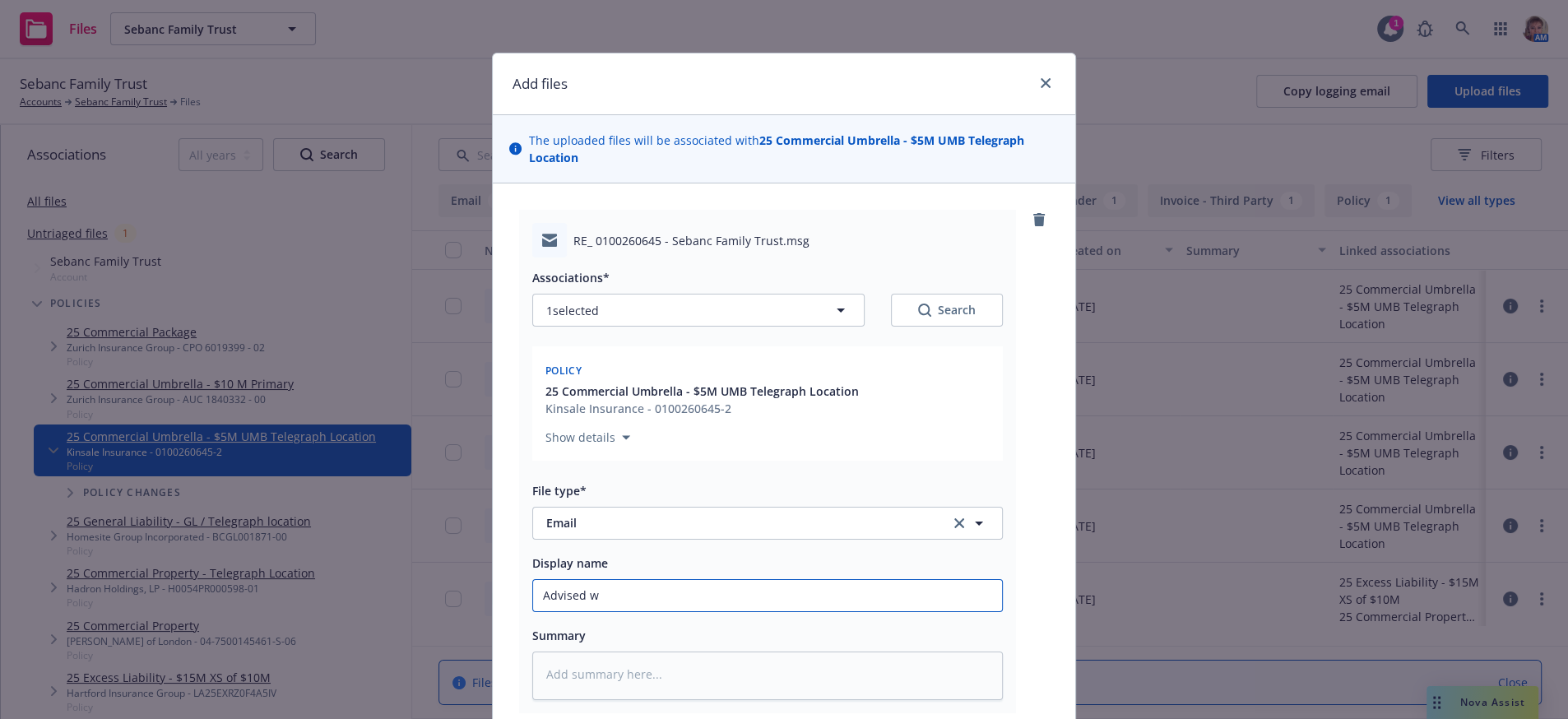
type input "Advised wh"
type textarea "x"
type input "Advised who"
type textarea "x"
type input "Advised whol"
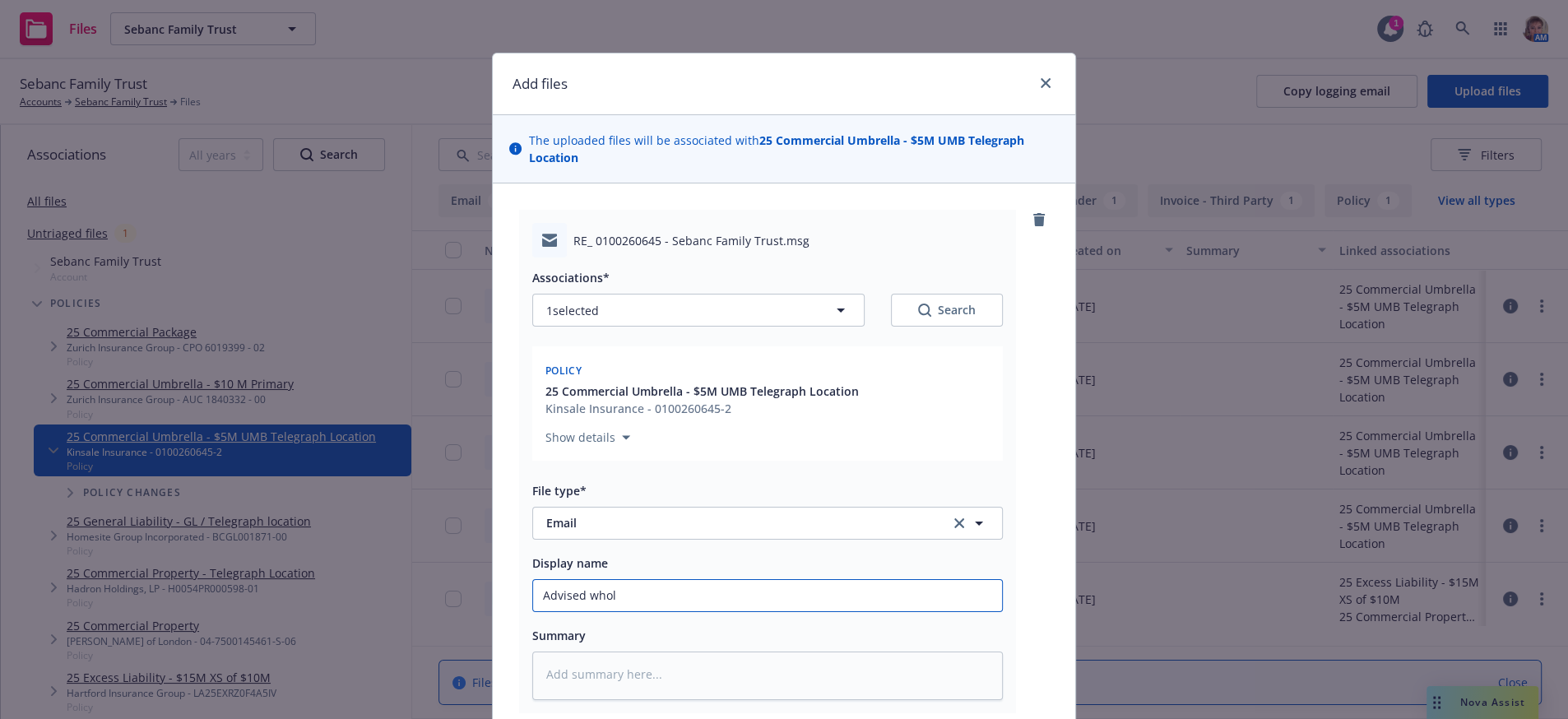
type textarea "x"
type input "Advised whole"
type textarea "x"
type input "Advised wholes"
type textarea "x"
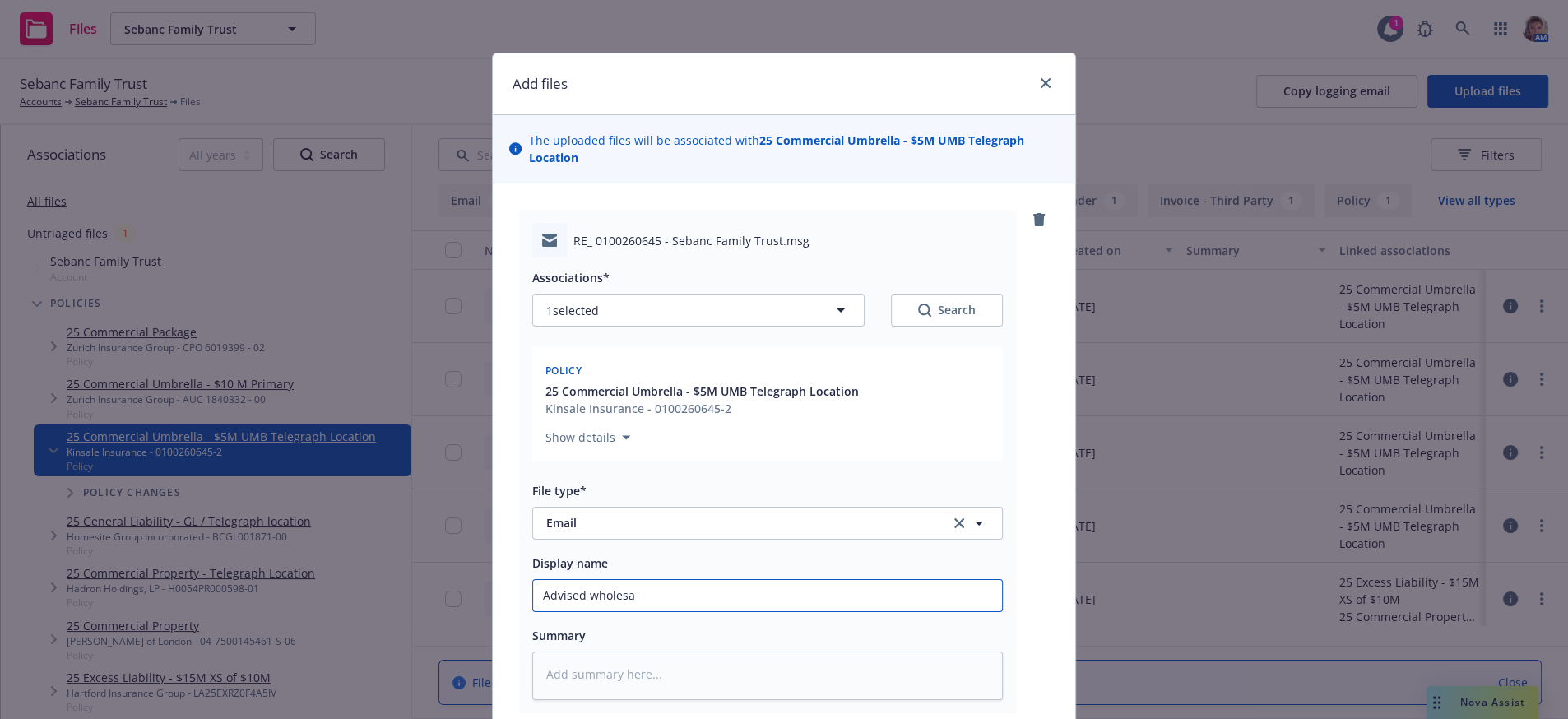
type input "Advised wholesal"
type textarea "x"
type input "Advised wholesale"
type textarea "x"
type input "Advised wholesaler"
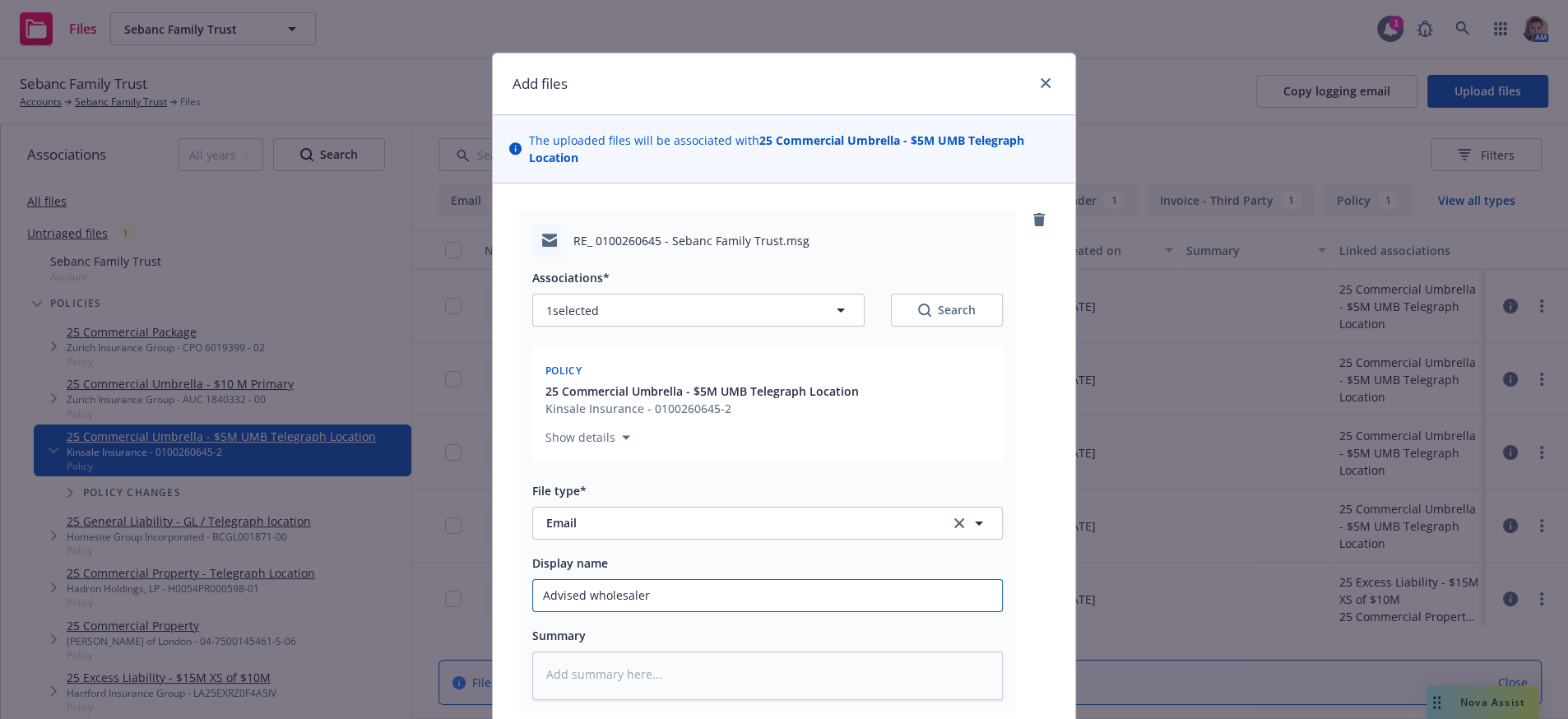
type textarea "x"
type input "Advised wholesaler"
type textarea "x"
type input "Advised wholesaler I"
type textarea "x"
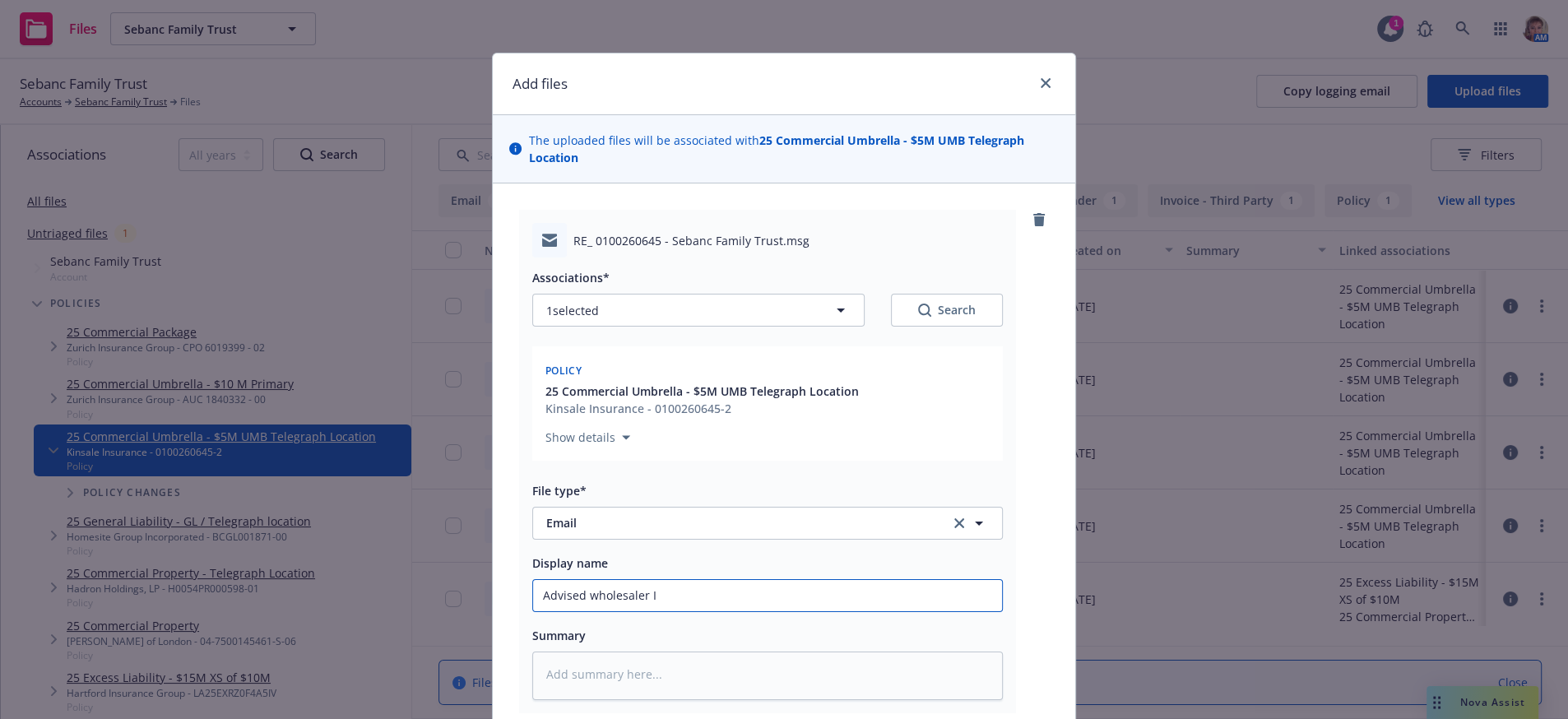
type input "Advised wholesaler I"
type textarea "x"
type input "Advised wholesaler I o"
type textarea "x"
type input "Advised wholesaler I or"
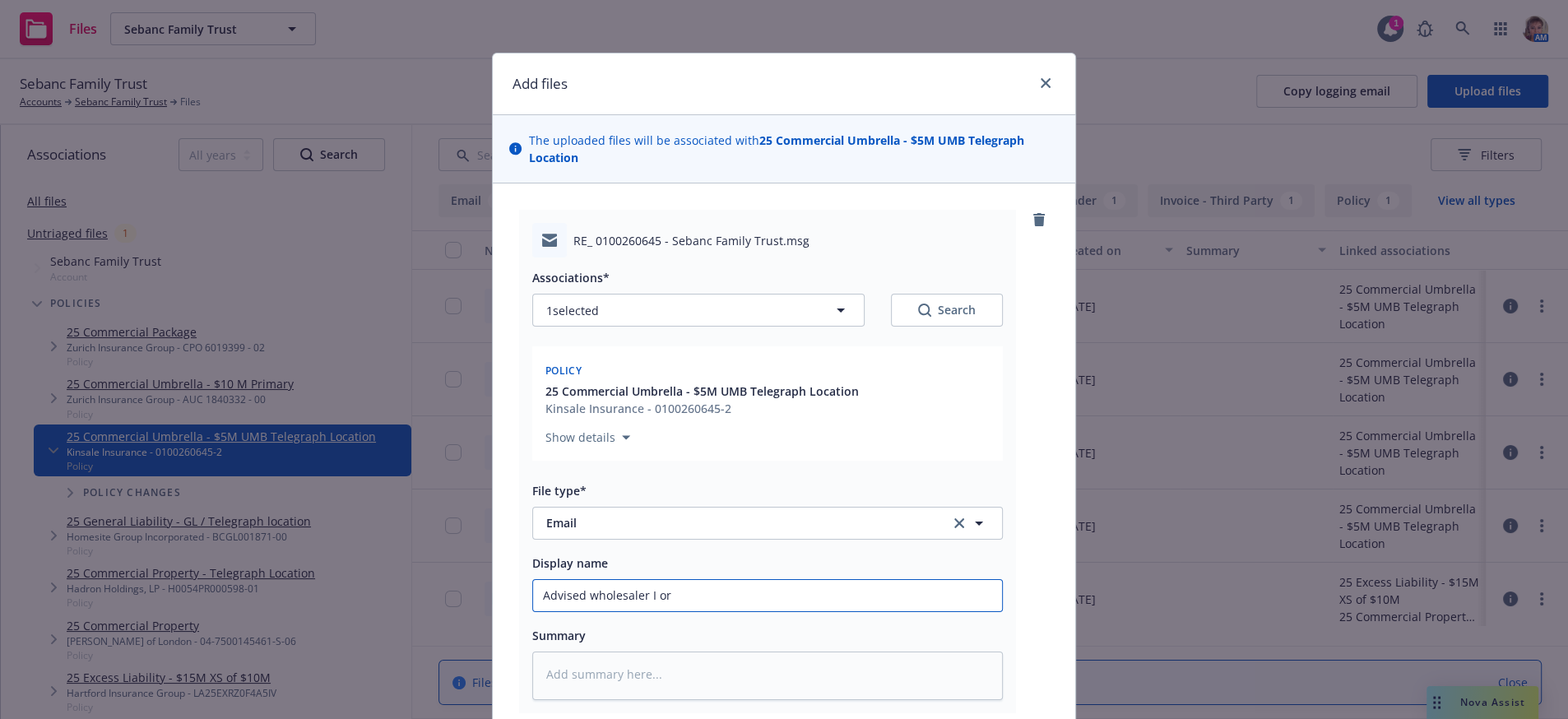
type textarea "x"
type input "Advised wholesaler I ord"
type textarea "x"
type input "Advised wholesaler I orde"
type textarea "x"
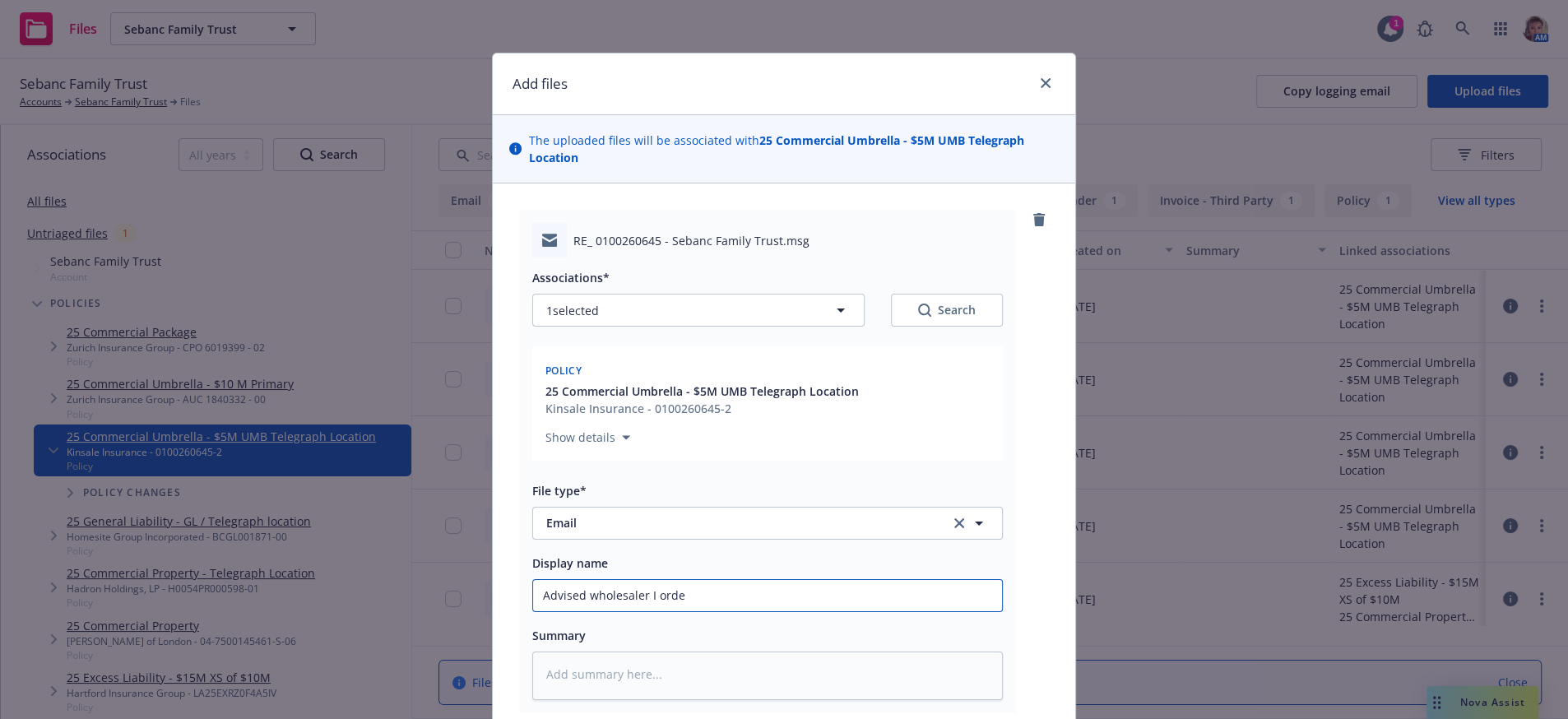
type input "Advised wholesaler I order"
type textarea "x"
type input "Advised wholesaler I ordere"
type textarea "x"
type input "Advised wholesaler I ordered"
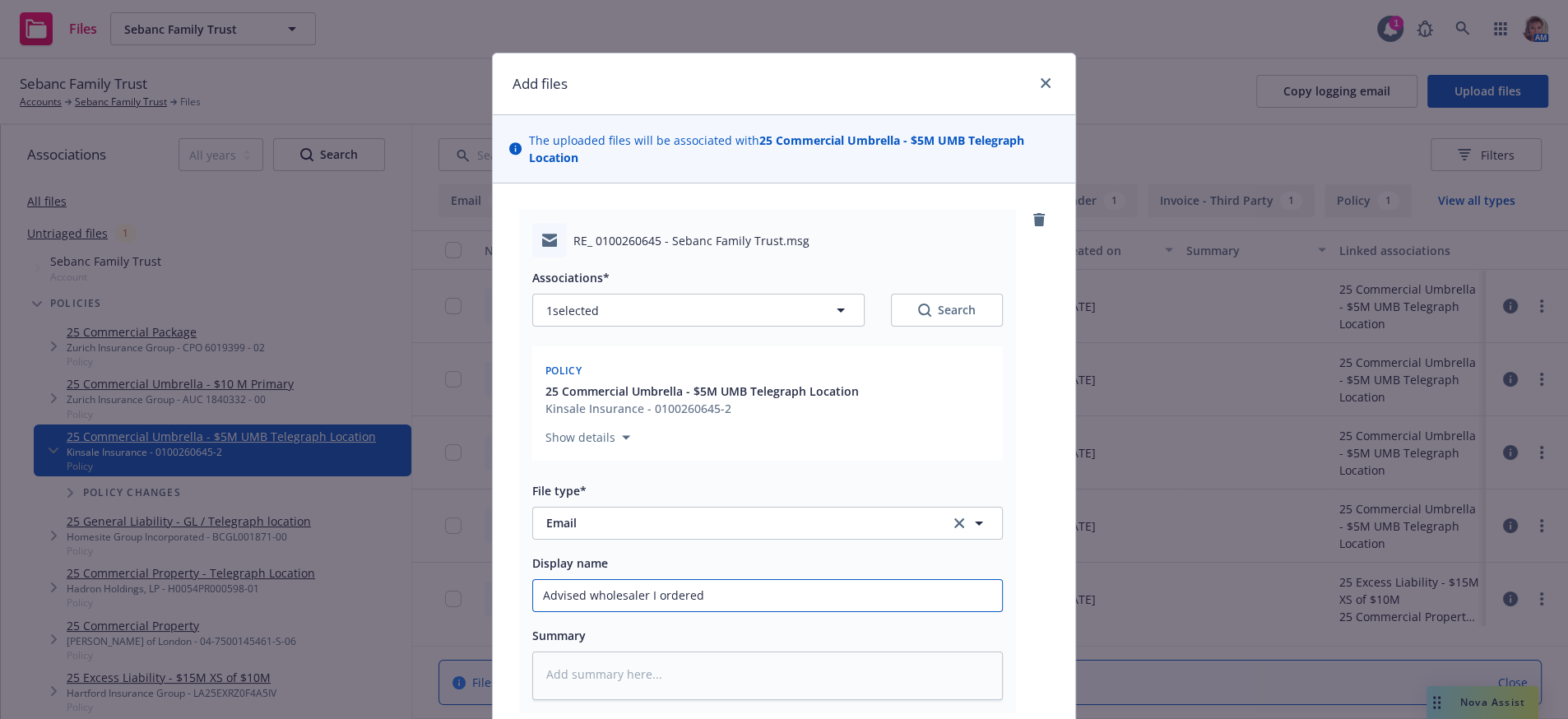
type textarea "x"
type input "Advised wholesaler I ordered"
type textarea "x"
type input "Advised wholesaler I ordered n"
type textarea "x"
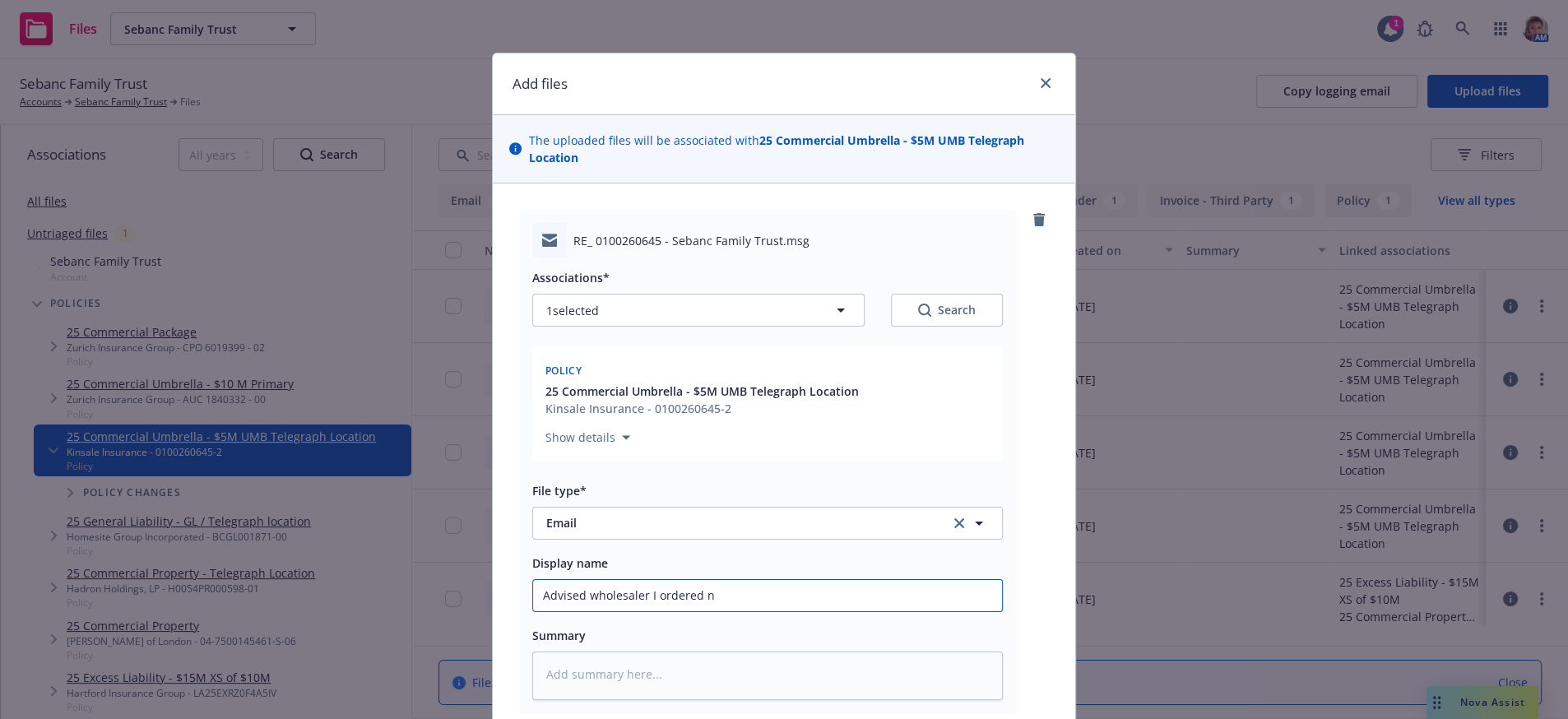
type input "Advised wholesaler I ordered ne"
type textarea "x"
type input "Advised wholesaler I ordered new"
type textarea "x"
type input "Advised wholesaler I ordered new"
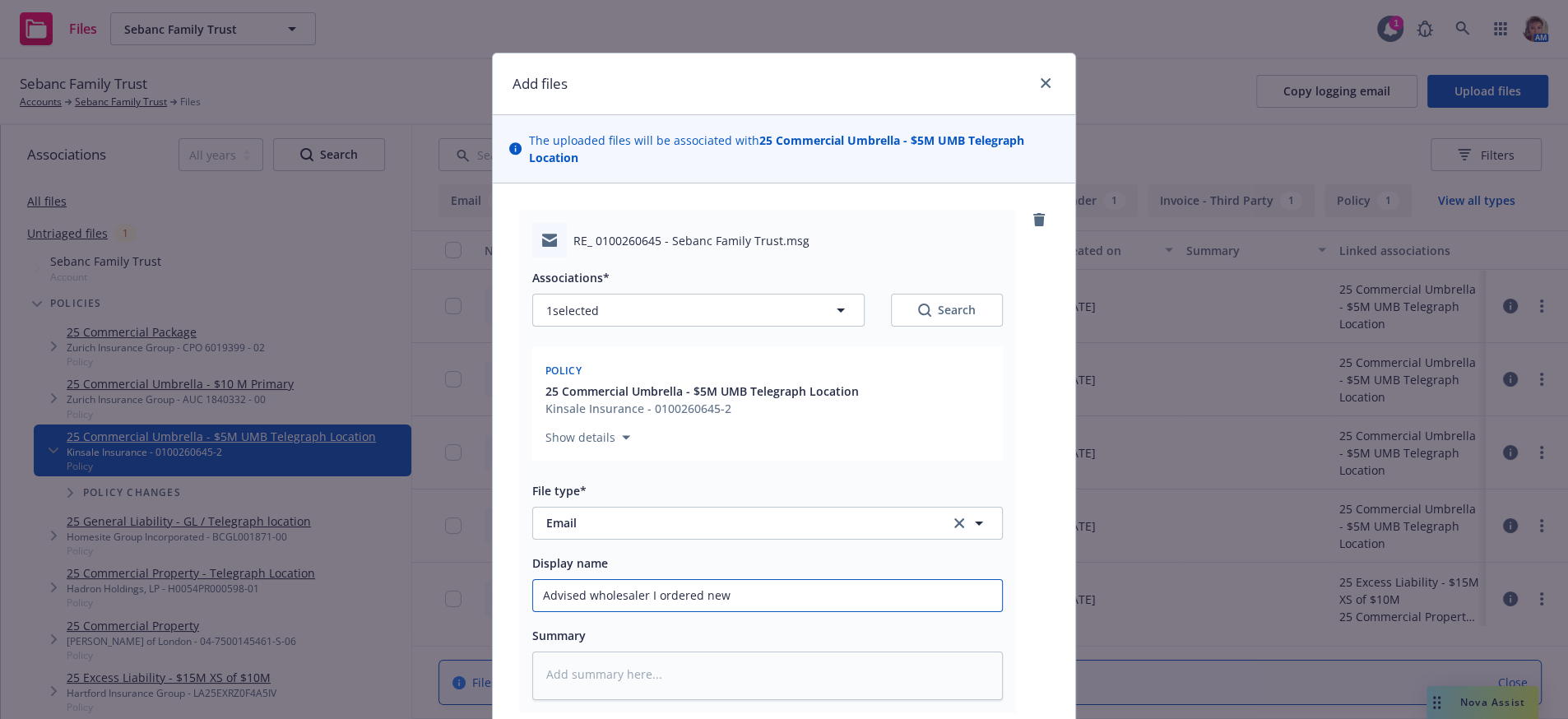
type textarea "x"
type input "Advised wholesaler I ordered new l"
type textarea "x"
type input "Advised wholesaler I ordered new lo"
type textarea "x"
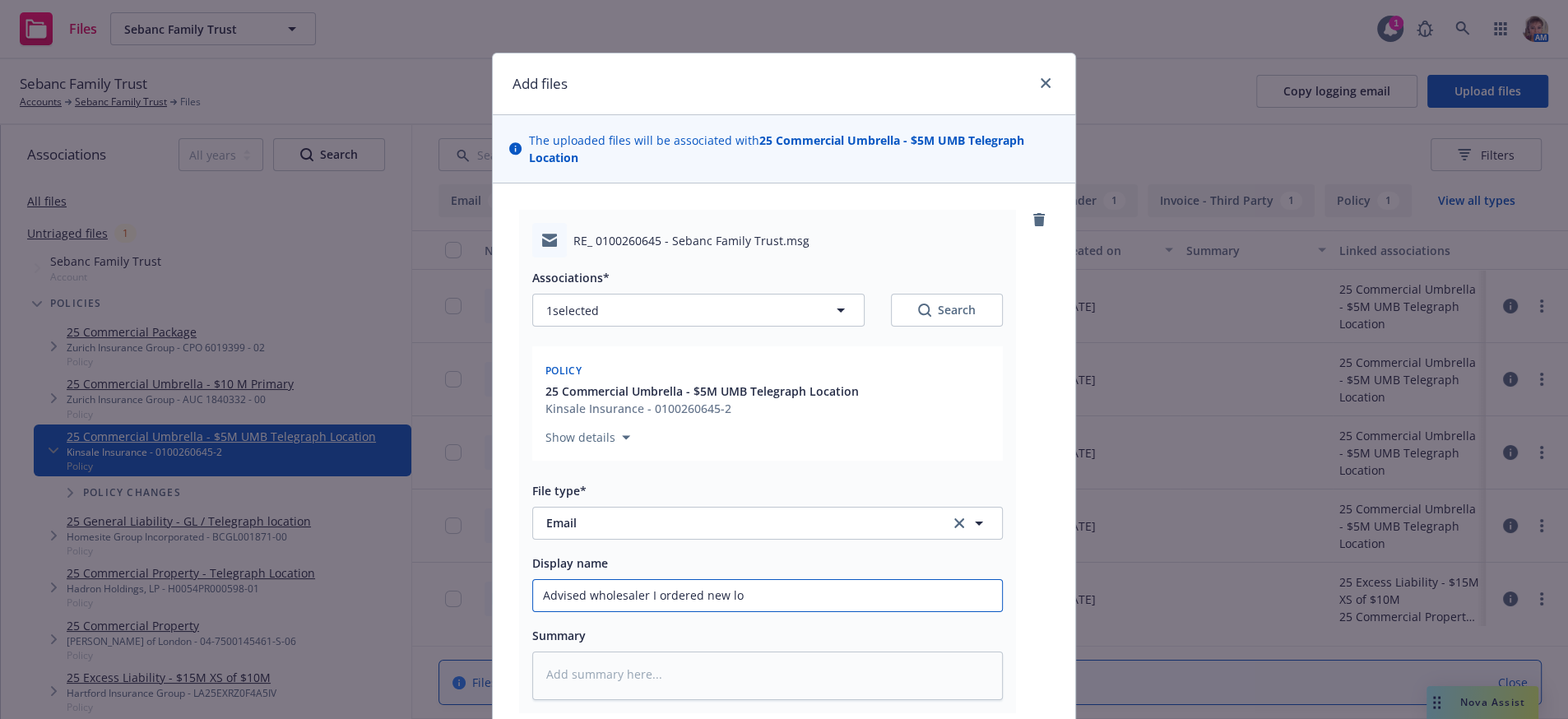
type input "Advised wholesaler I ordered new los"
type textarea "x"
type input "Advised wholesaler I ordered new loss"
type textarea "x"
type input "Advised wholesaler I ordered new loss"
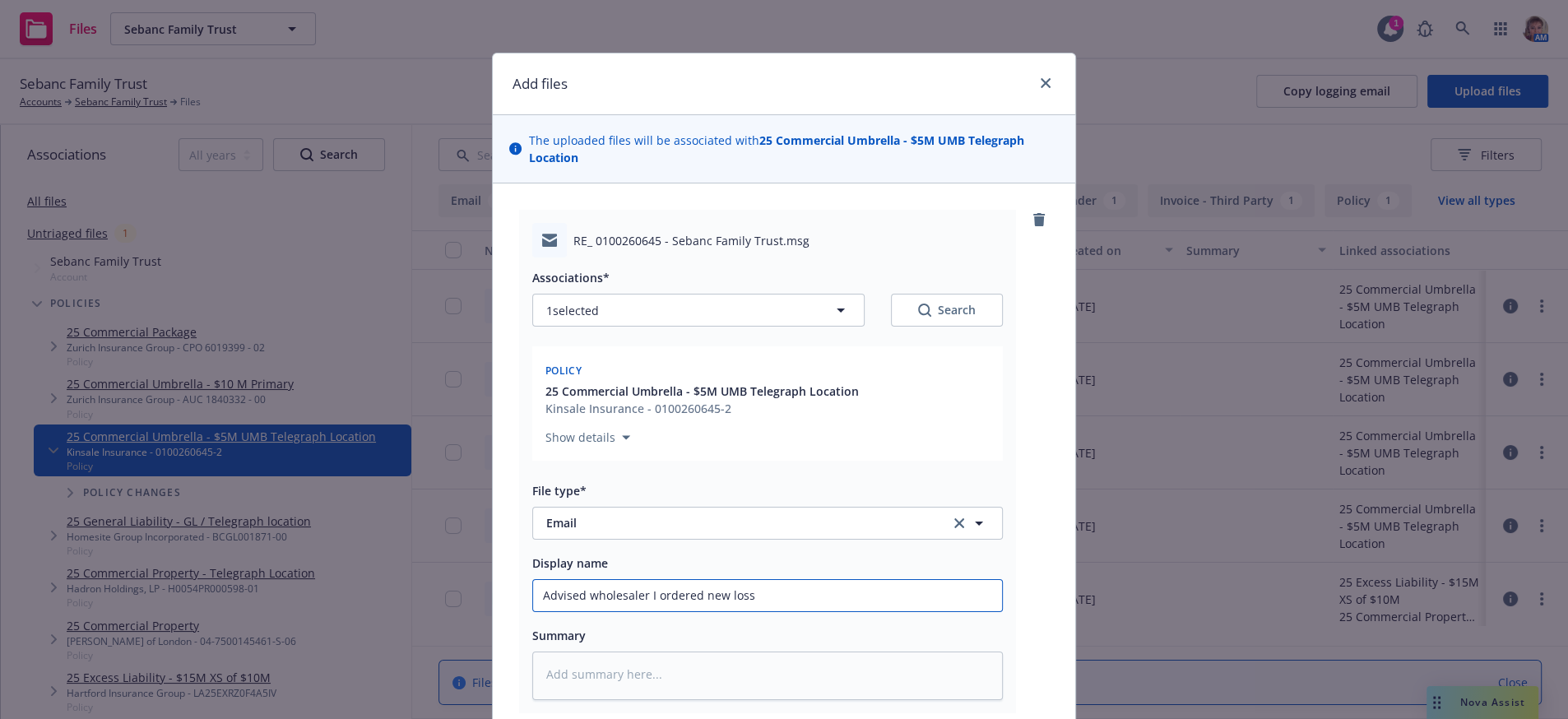
type textarea "x"
type input "Advised wholesaler I ordered new loss r"
type textarea "x"
type input "Advised wholesaler I ordered new loss ru"
type textarea "x"
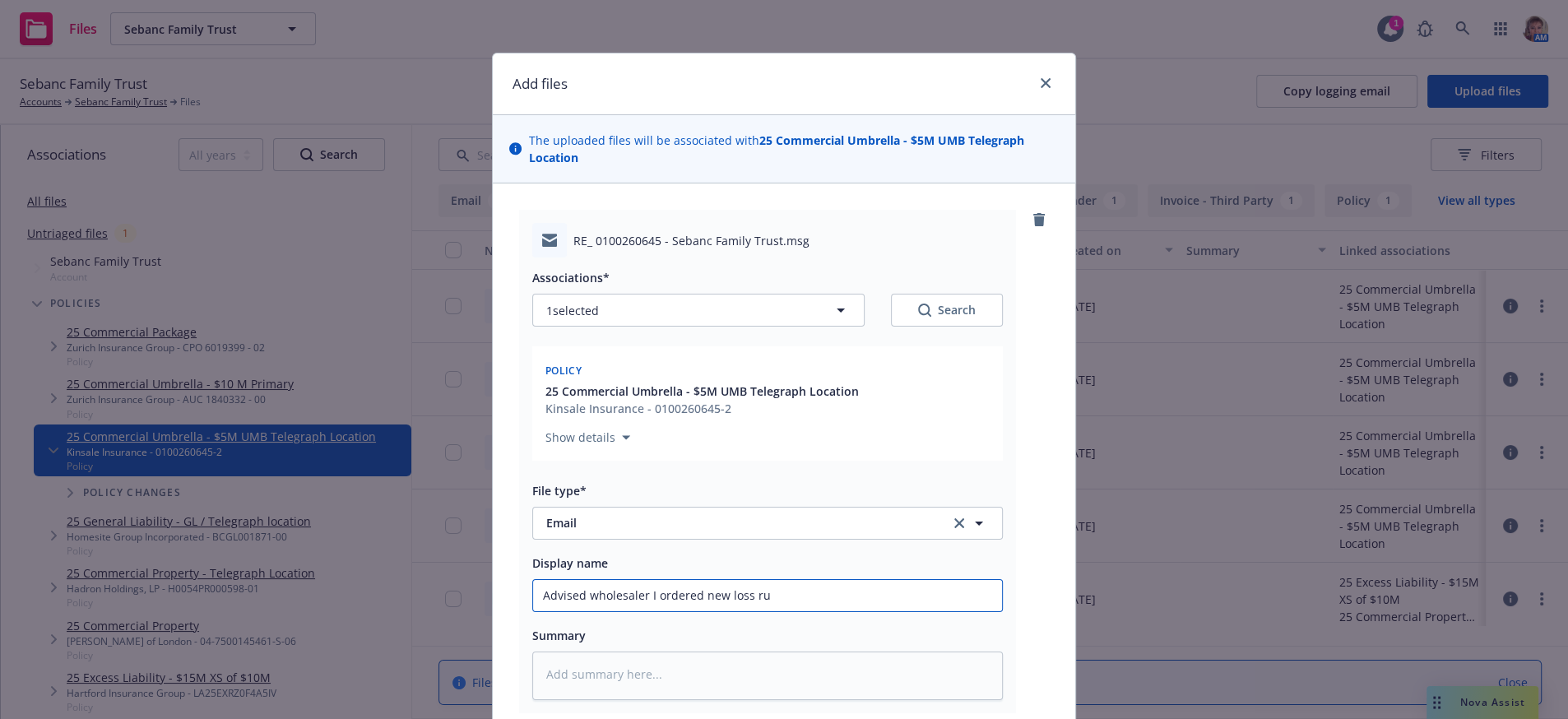
type input "Advised wholesaler I ordered new loss run"
type textarea "x"
type input "Advised wholesaler I ordered new loss runs"
type textarea "x"
type input "Advised wholesaler I ordered new loss runs"
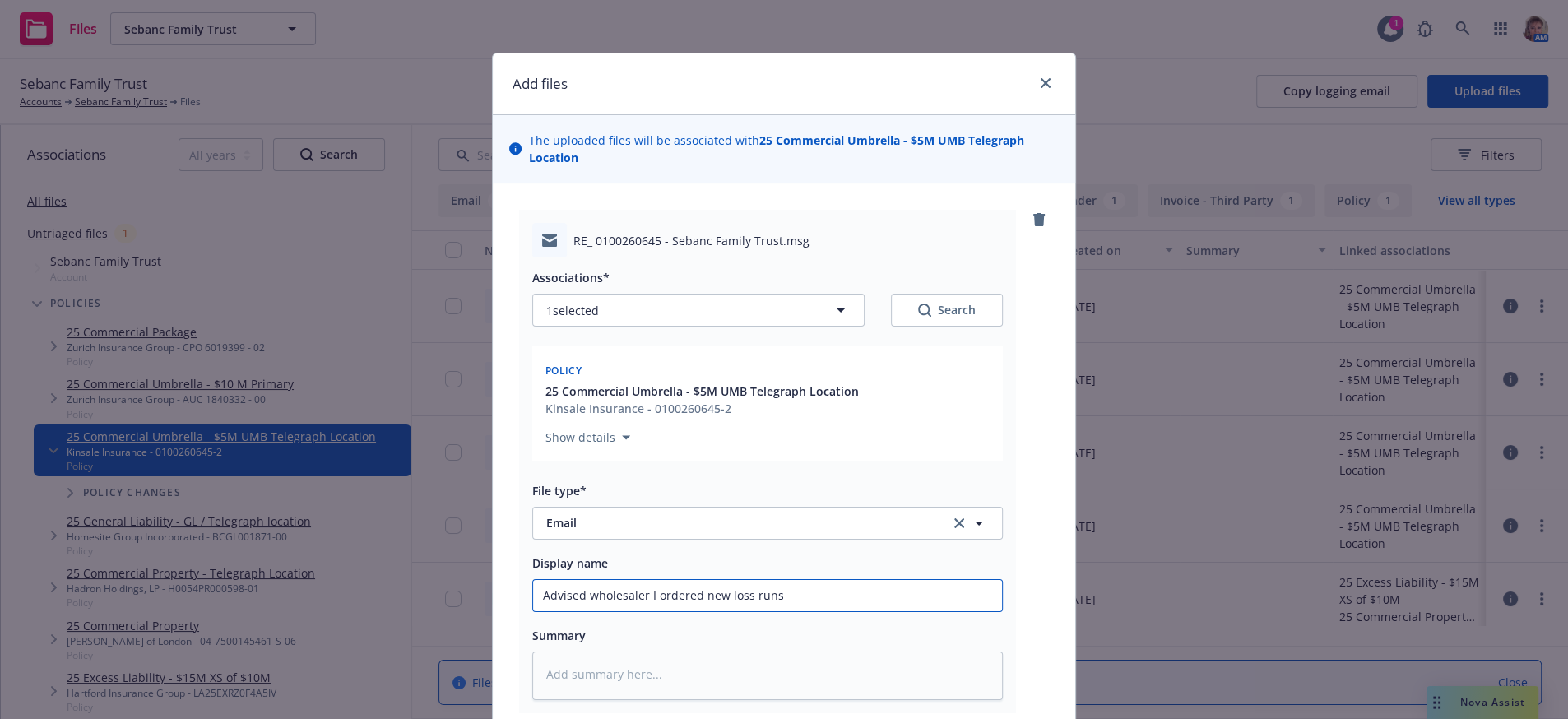
type textarea "x"
type input "Advised wholesaler I ordered new loss runs a"
type textarea "x"
type input "Advised wholesaler I ordered new loss runs an"
type textarea "x"
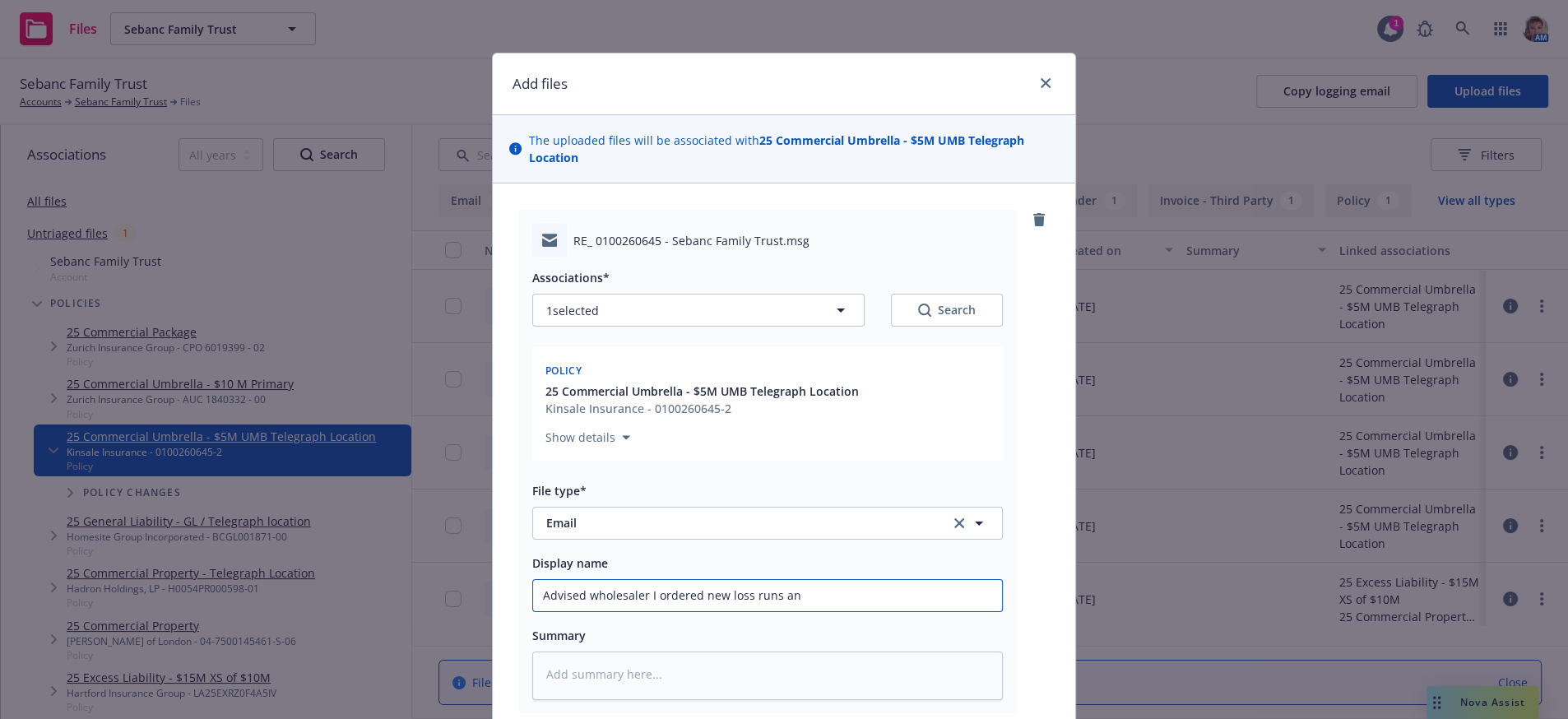
type input "Advised wholesaler I ordered new loss runs and"
type textarea "x"
type input "Advised wholesaler I ordered new loss runs and"
type textarea "x"
type input "Advised wholesaler I ordered new loss runs and w"
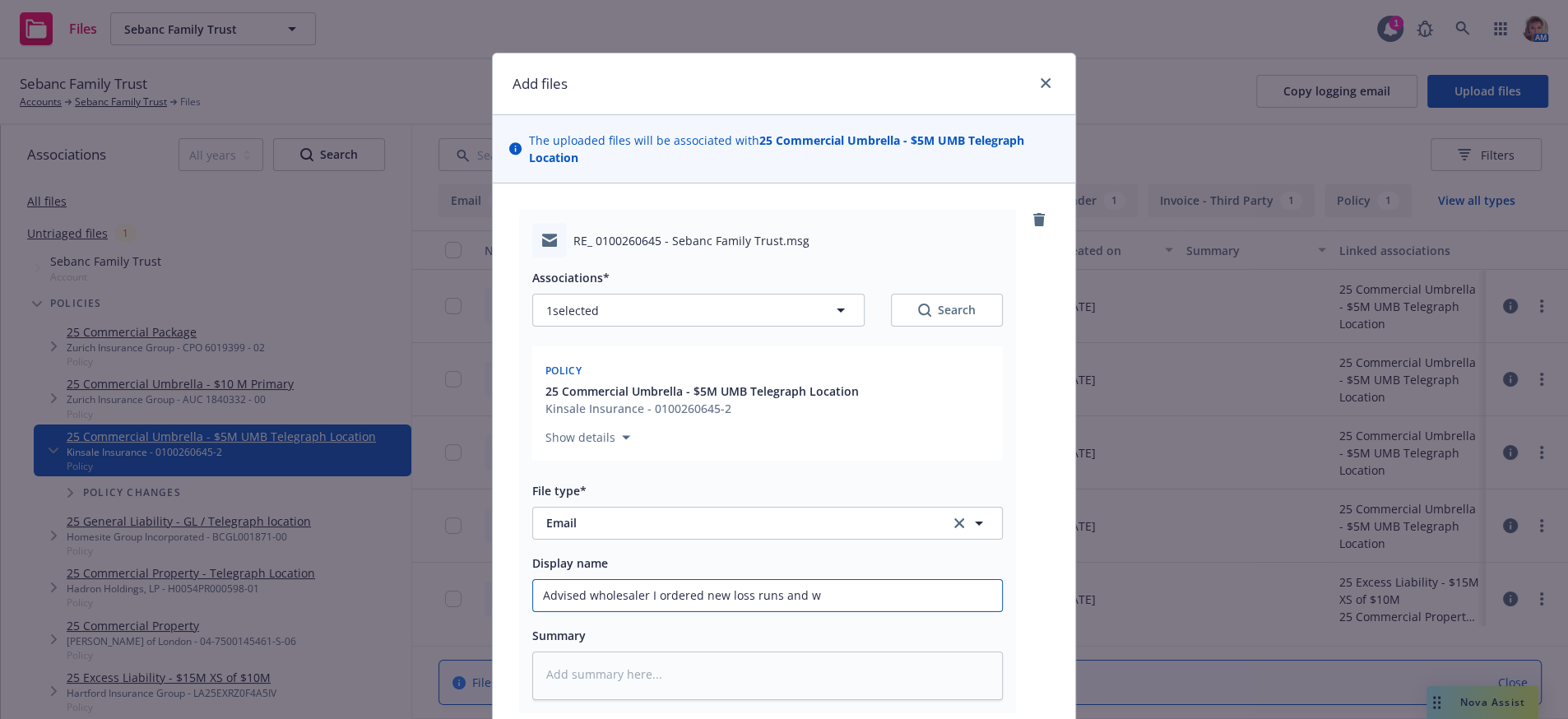
type textarea "x"
type input "Advised wholesaler I ordered new loss runs and wi"
type textarea "x"
type input "Advised wholesaler I ordered new loss runs and wil"
type textarea "x"
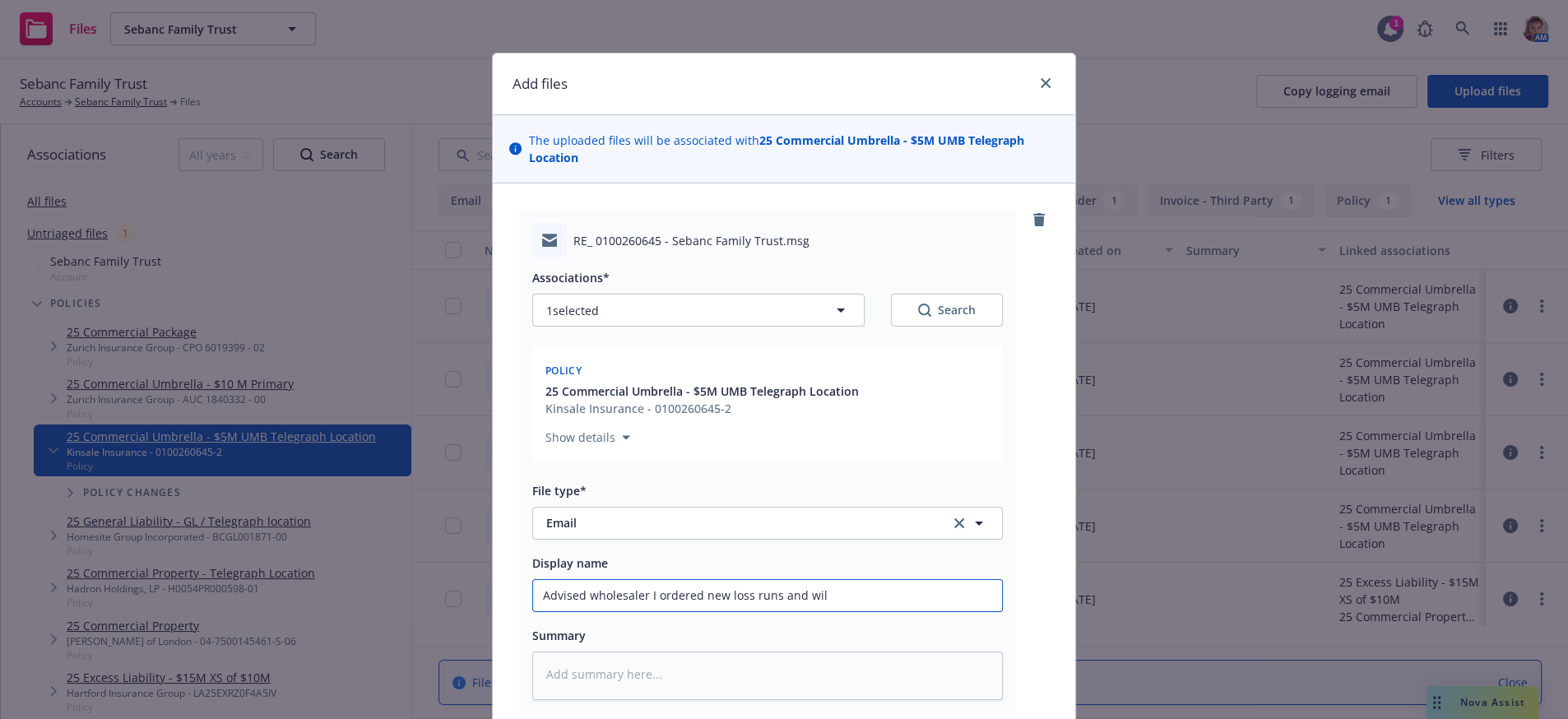
type input "Advised wholesaler I ordered new loss runs and will"
type textarea "x"
type input "Advised wholesaler I ordered new loss runs and will"
type textarea "x"
type input "Advised wholesaler I ordered new loss runs and will s"
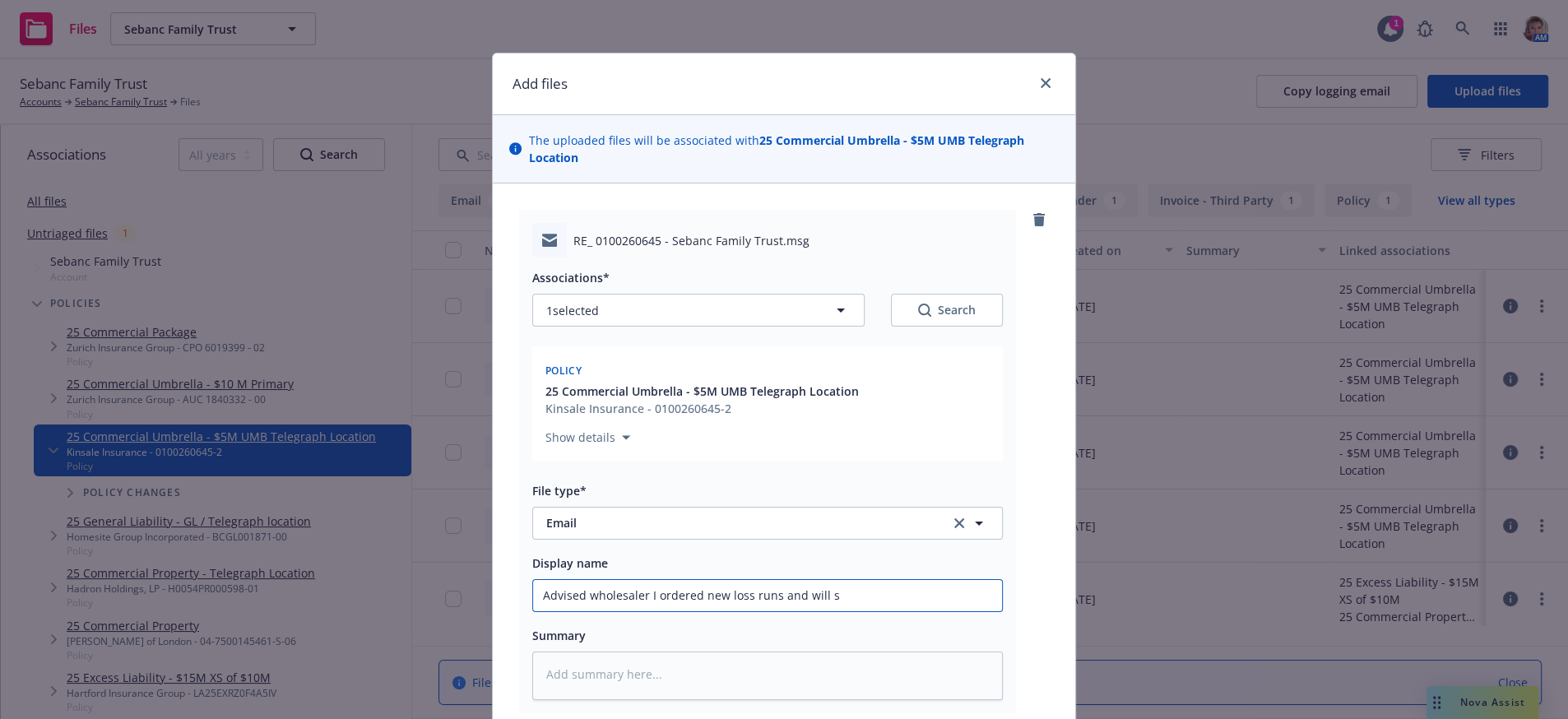
type textarea "x"
type input "Advised wholesaler I ordered new loss runs and will se"
type textarea "x"
type input "Advised wholesaler I ordered new loss runs and will sen"
type textarea "x"
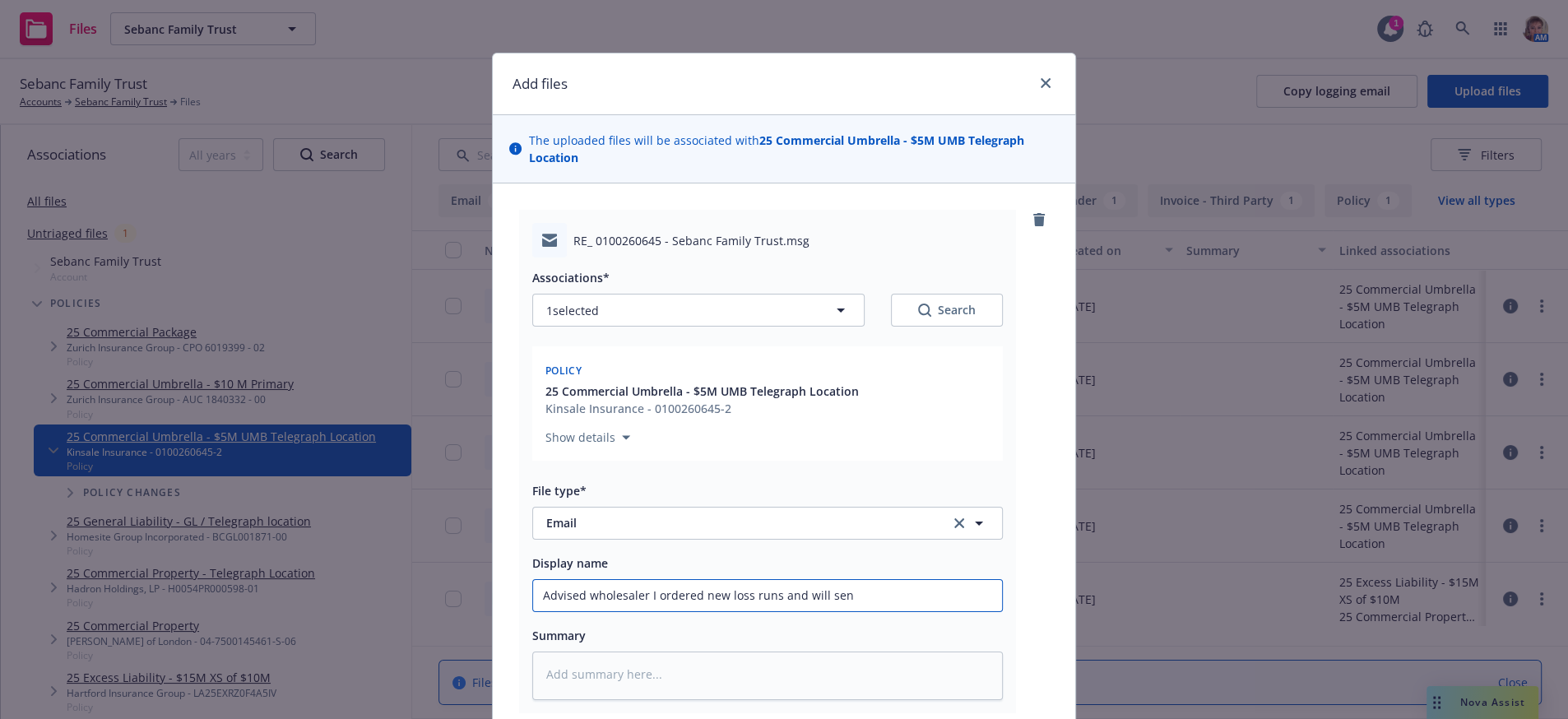
type input "Advised wholesaler I ordered new loss runs and will send"
type textarea "x"
type input "Advised wholesaler I ordered new loss runs and will send u"
type textarea "x"
type input "Advised wholesaler I ordered new loss runs and will send up"
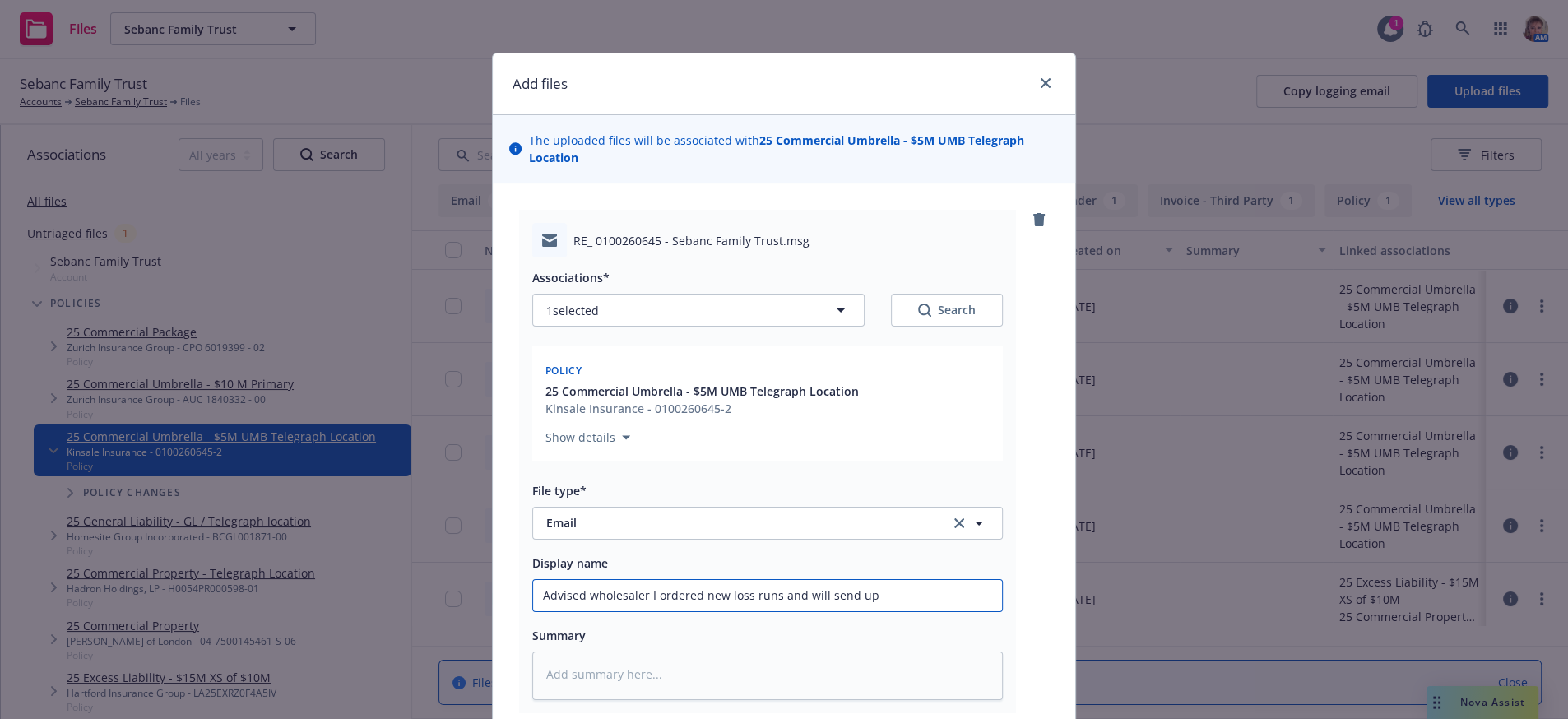
type textarea "x"
type input "Advised wholesaler I ordered new loss runs and will send upo"
type textarea "x"
type input "Advised wholesaler I ordered new loss runs and will send upon"
type textarea "x"
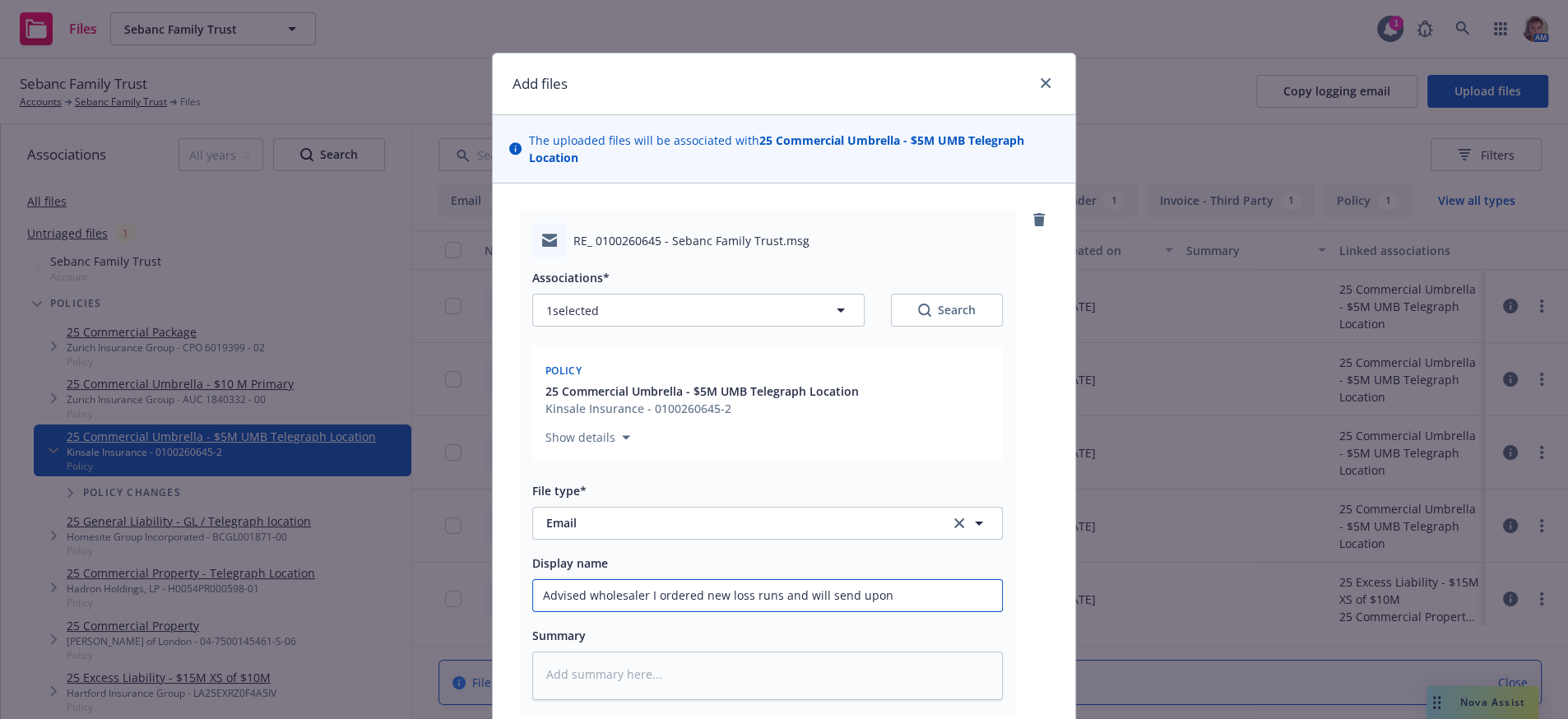
type input "Advised wholesaler I ordered new loss runs and will send upon r"
type textarea "x"
type input "Advised wholesaler I ordered new loss runs and will send upon re"
type textarea "x"
type input "Advised wholesaler I ordered new loss runs and will send upon rec"
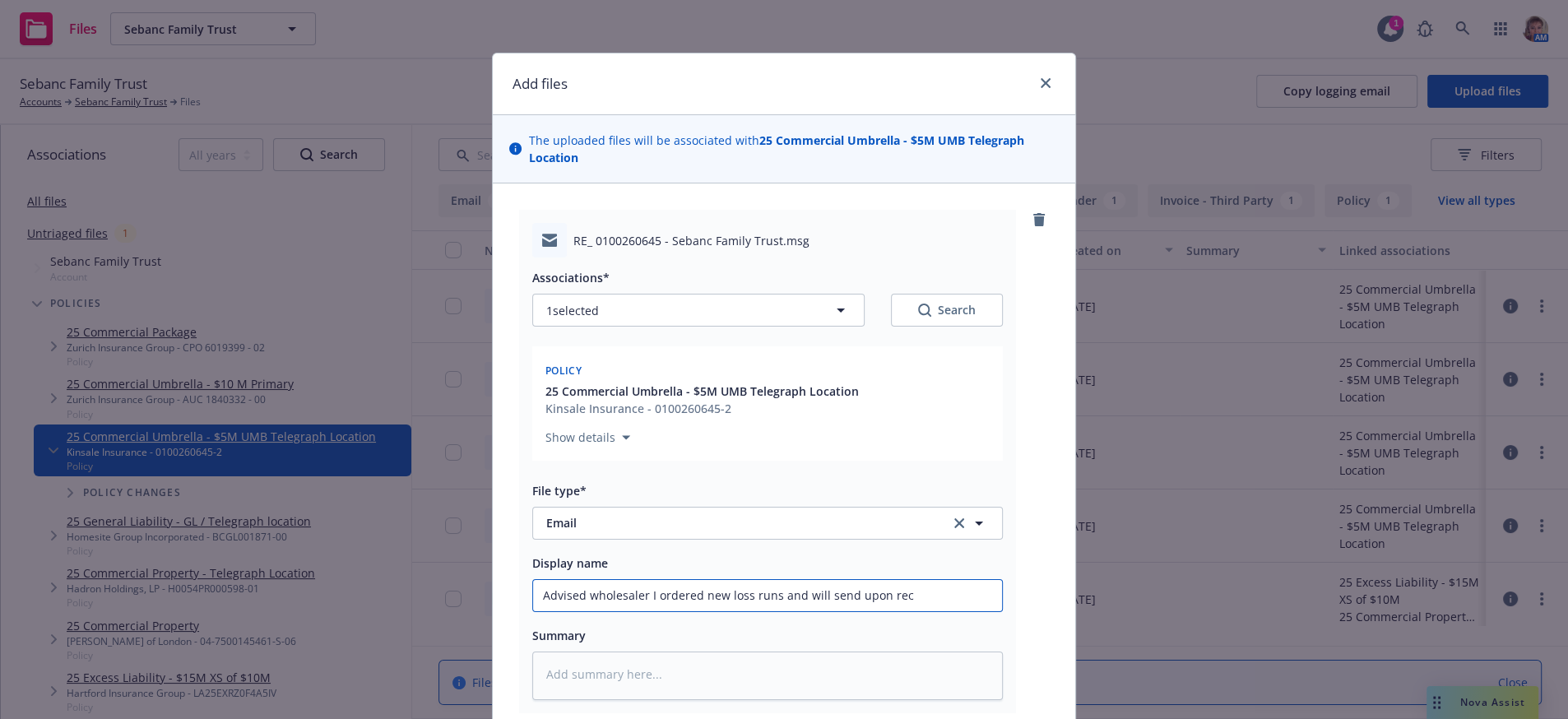
type textarea "x"
type input "Advised wholesaler I ordered new loss runs and will send upon rece"
type textarea "x"
type input "Advised wholesaler I ordered new loss runs and will send upon recei"
type textarea "x"
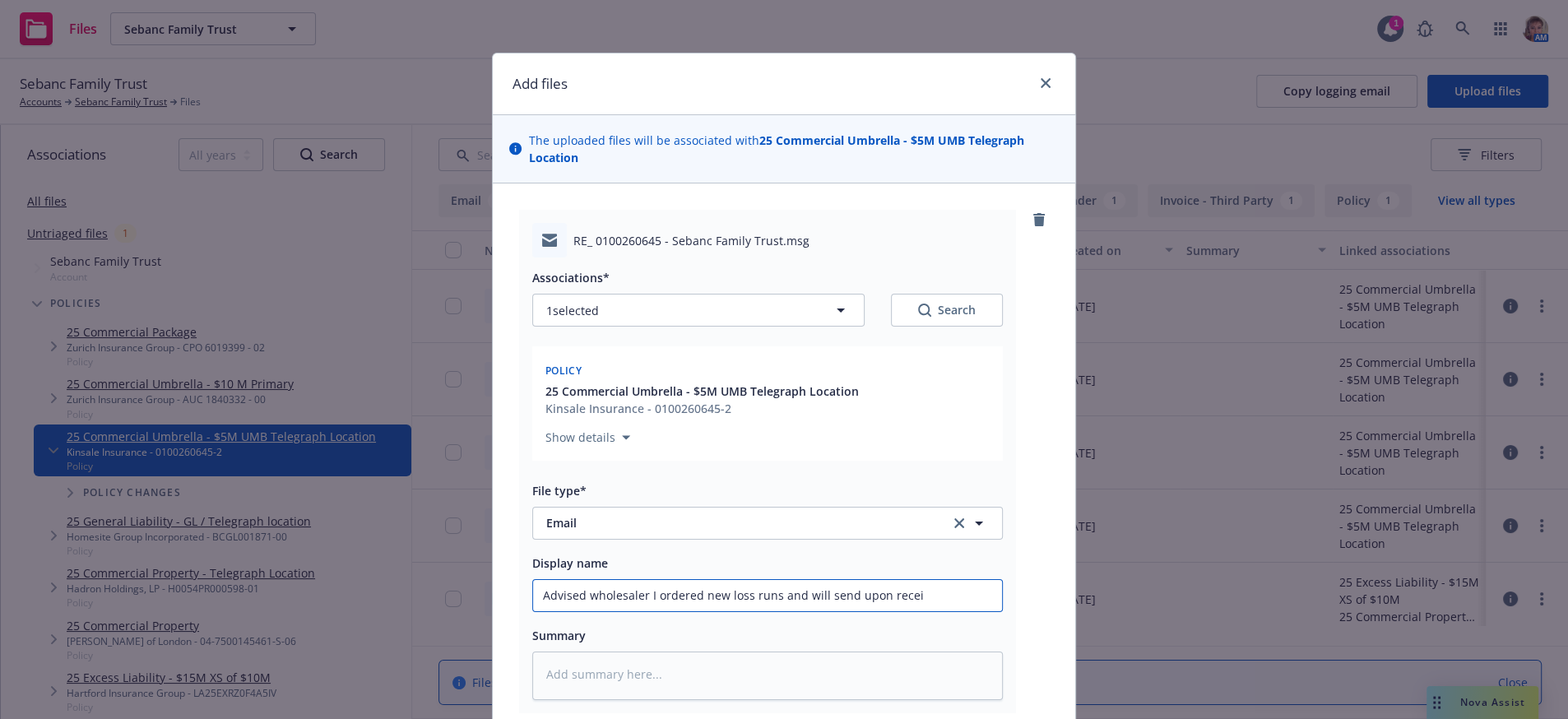
type input "Advised wholesaler I ordered new loss runs and will send upon receip"
type textarea "x"
type input "Advised wholesaler I ordered new loss runs and will send upon receipt"
type textarea "x"
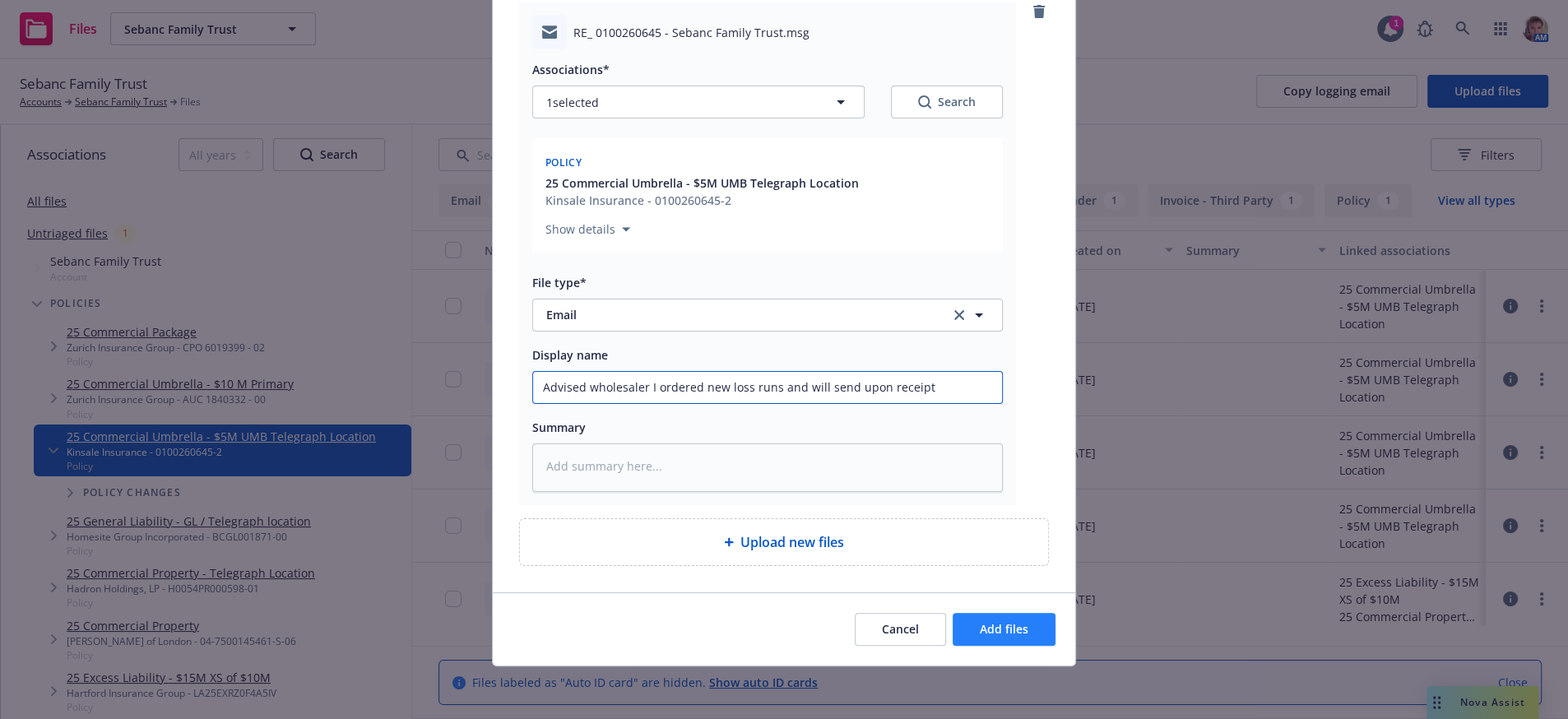
scroll to position [284, 0]
type input "Advised wholesaler I ordered new loss runs and will send upon receipt"
click at [993, 624] on span "Add files" at bounding box center [1003, 628] width 49 height 15
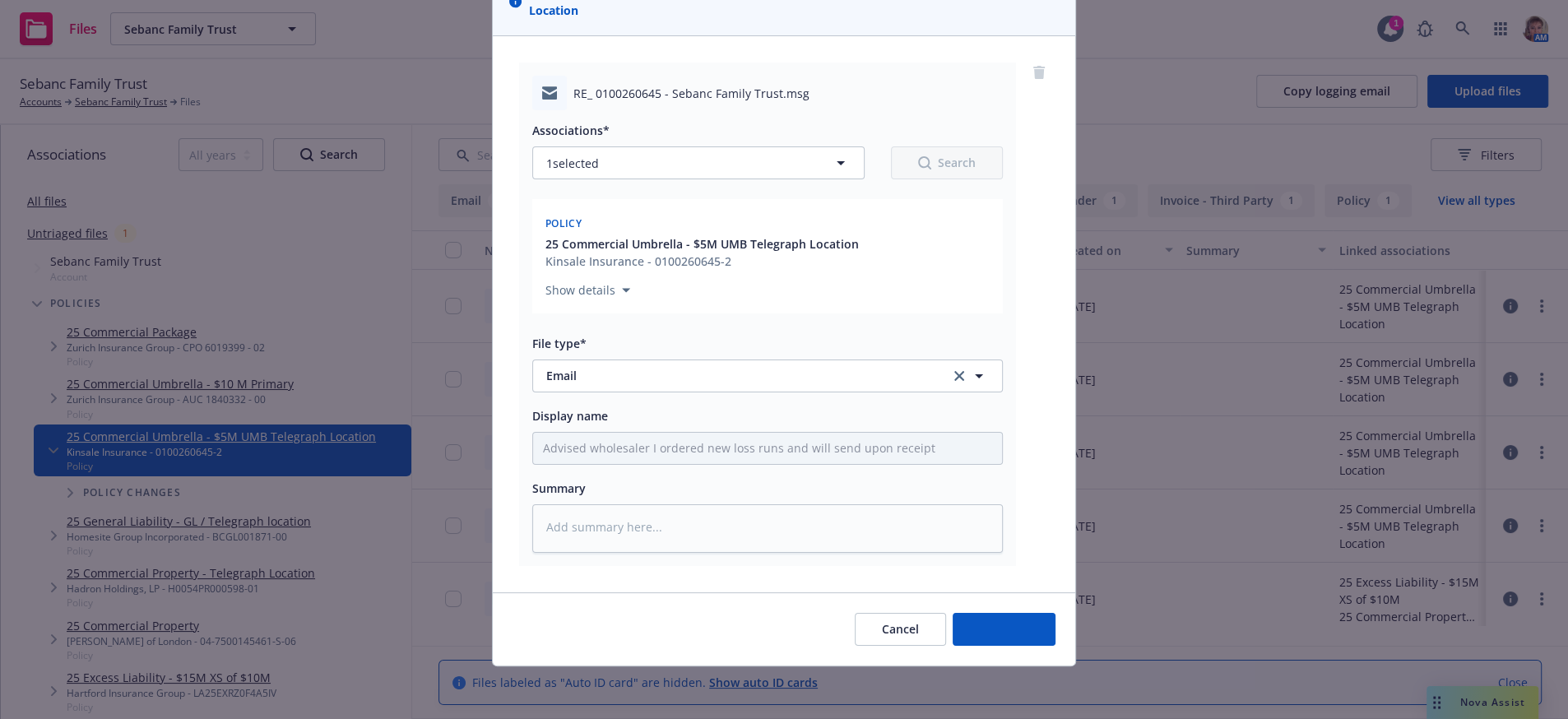
type textarea "x"
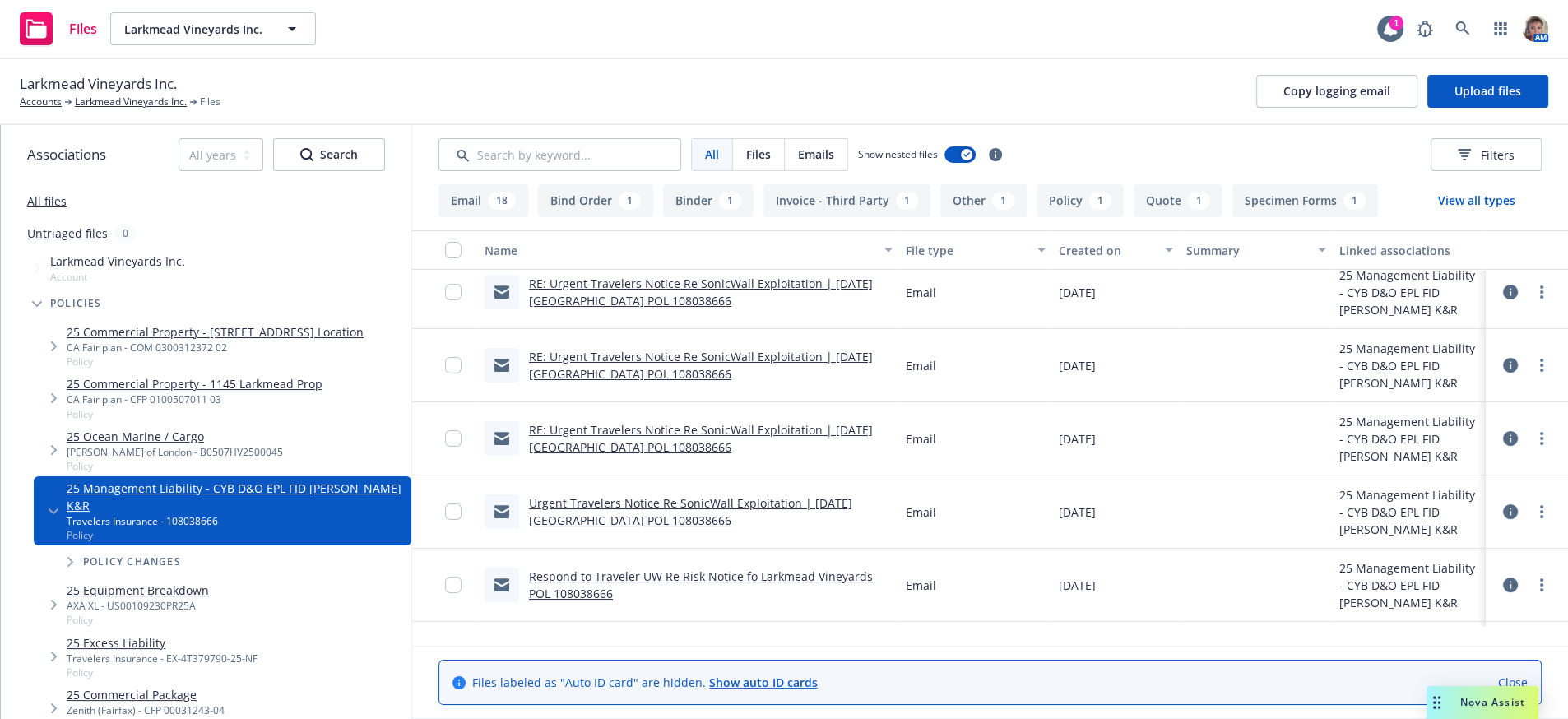
scroll to position [165, 0]
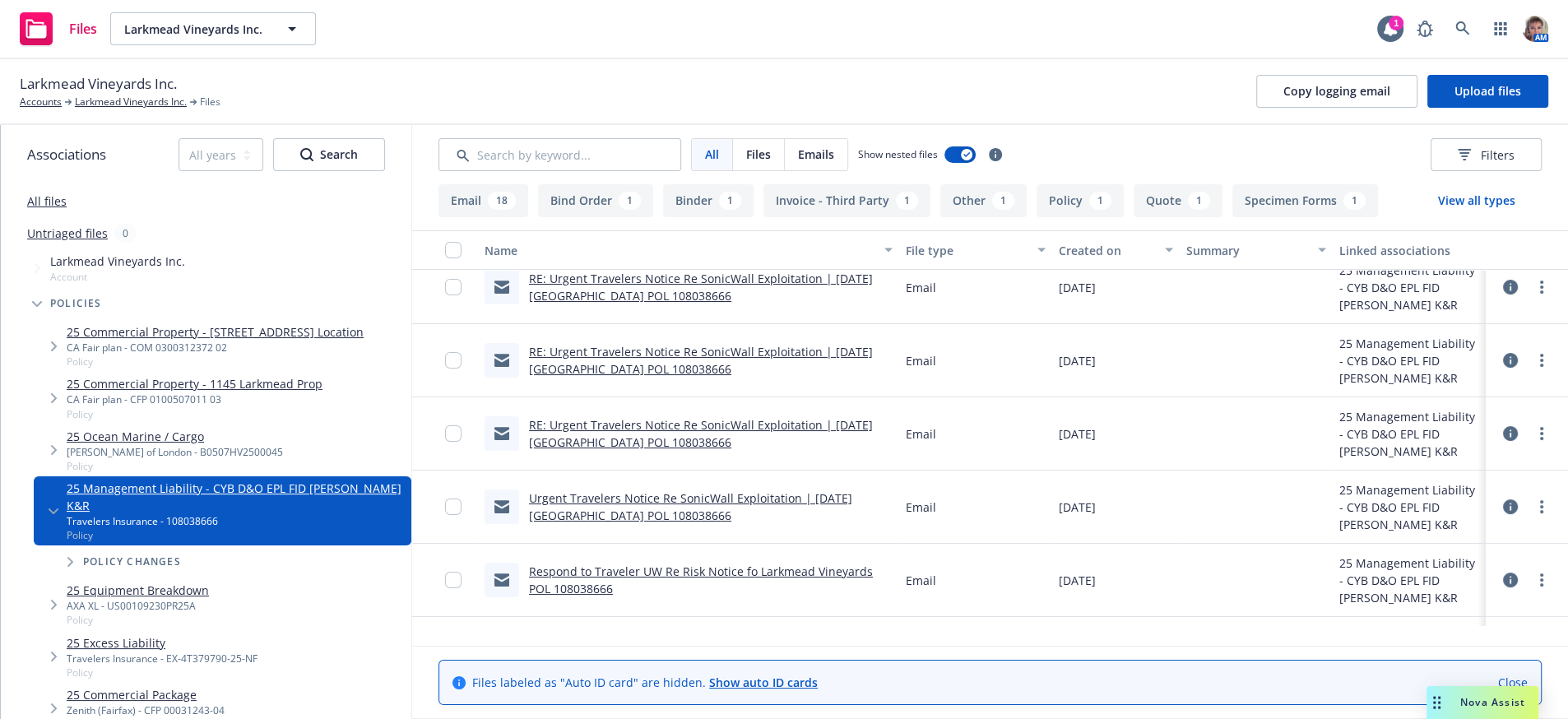
click at [697, 450] on link "RE: Urgent Travelers Notice Re SonicWall Exploitation | [DATE] [GEOGRAPHIC_DATA…" at bounding box center [701, 433] width 344 height 33
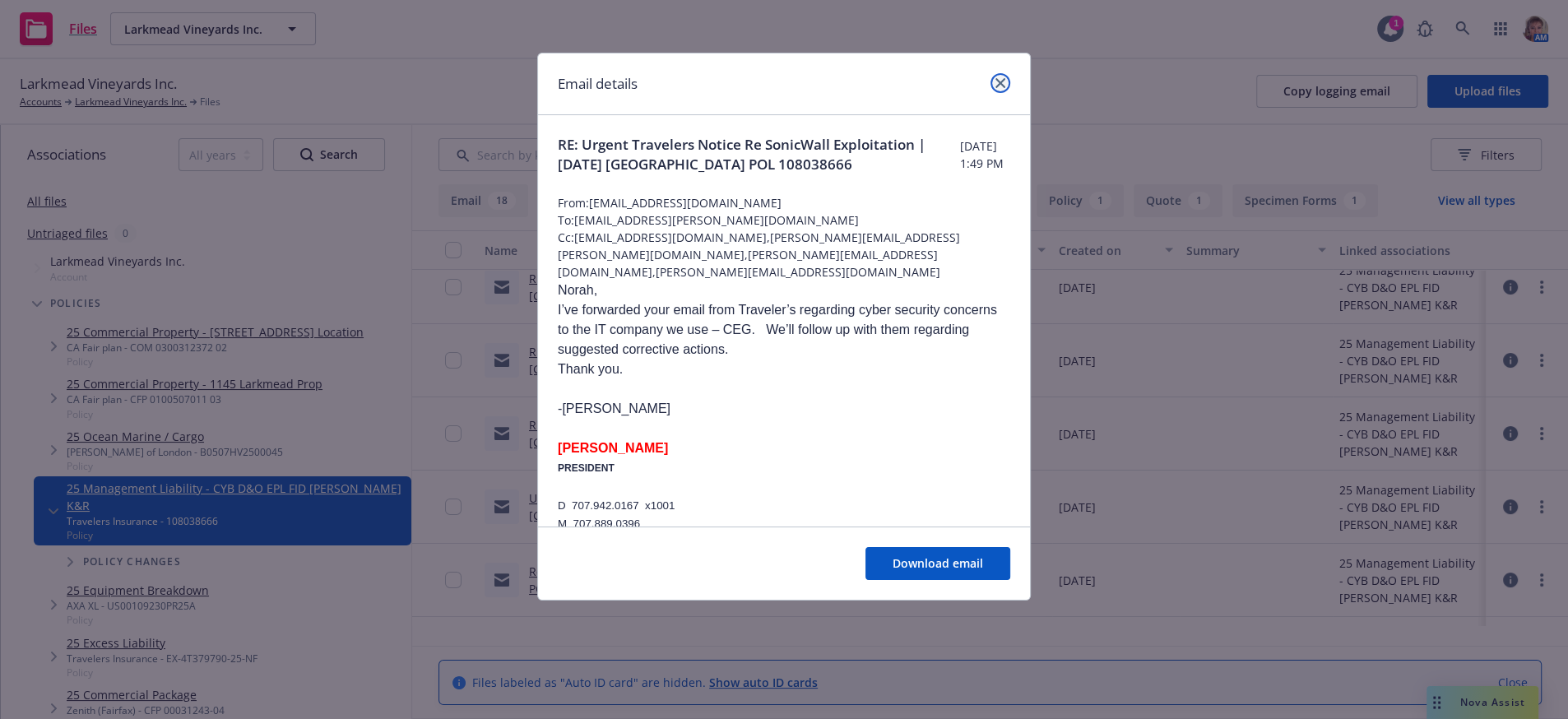
click at [996, 85] on icon "close" at bounding box center [1001, 83] width 10 height 10
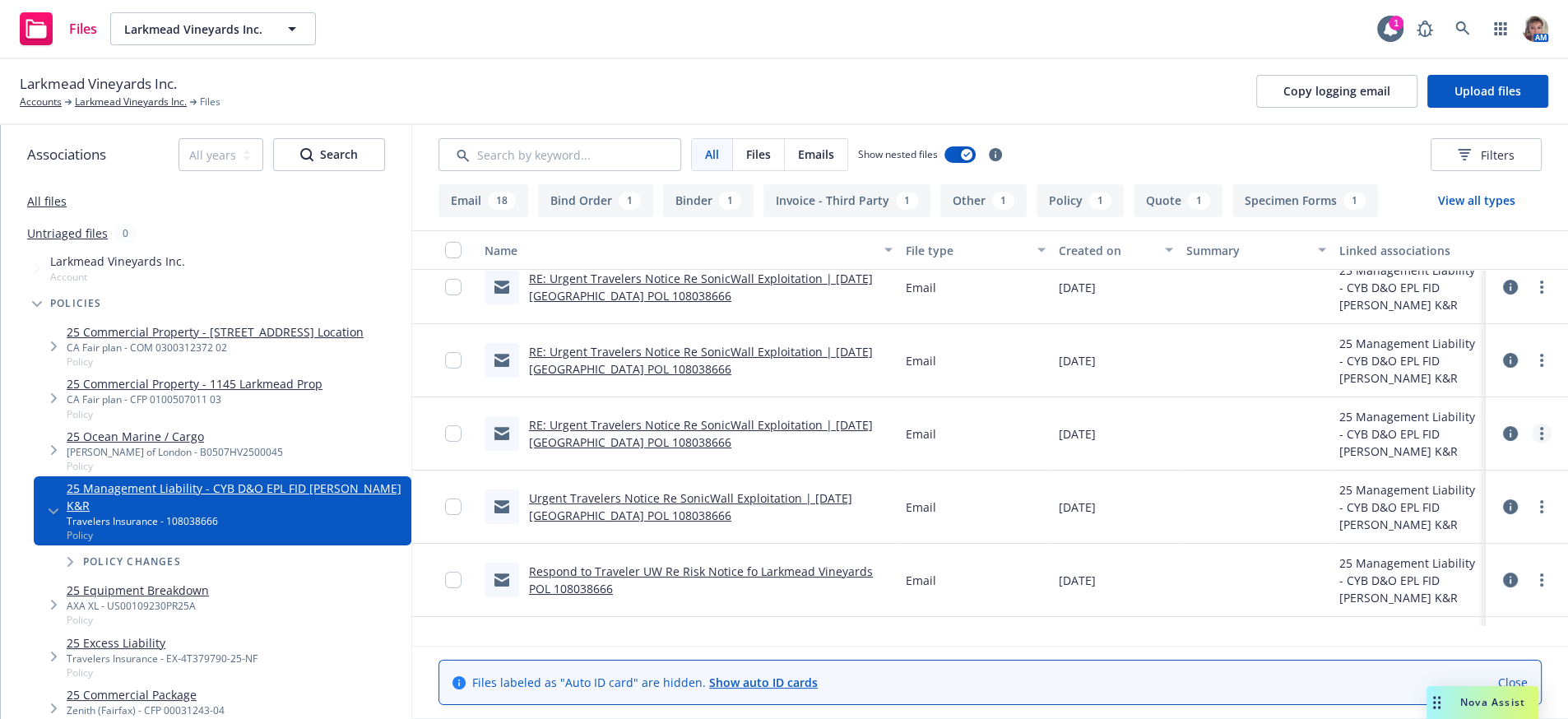
click at [1532, 443] on link "more" at bounding box center [1541, 433] width 20 height 20
click at [1452, 565] on link "Edit" at bounding box center [1453, 564] width 164 height 33
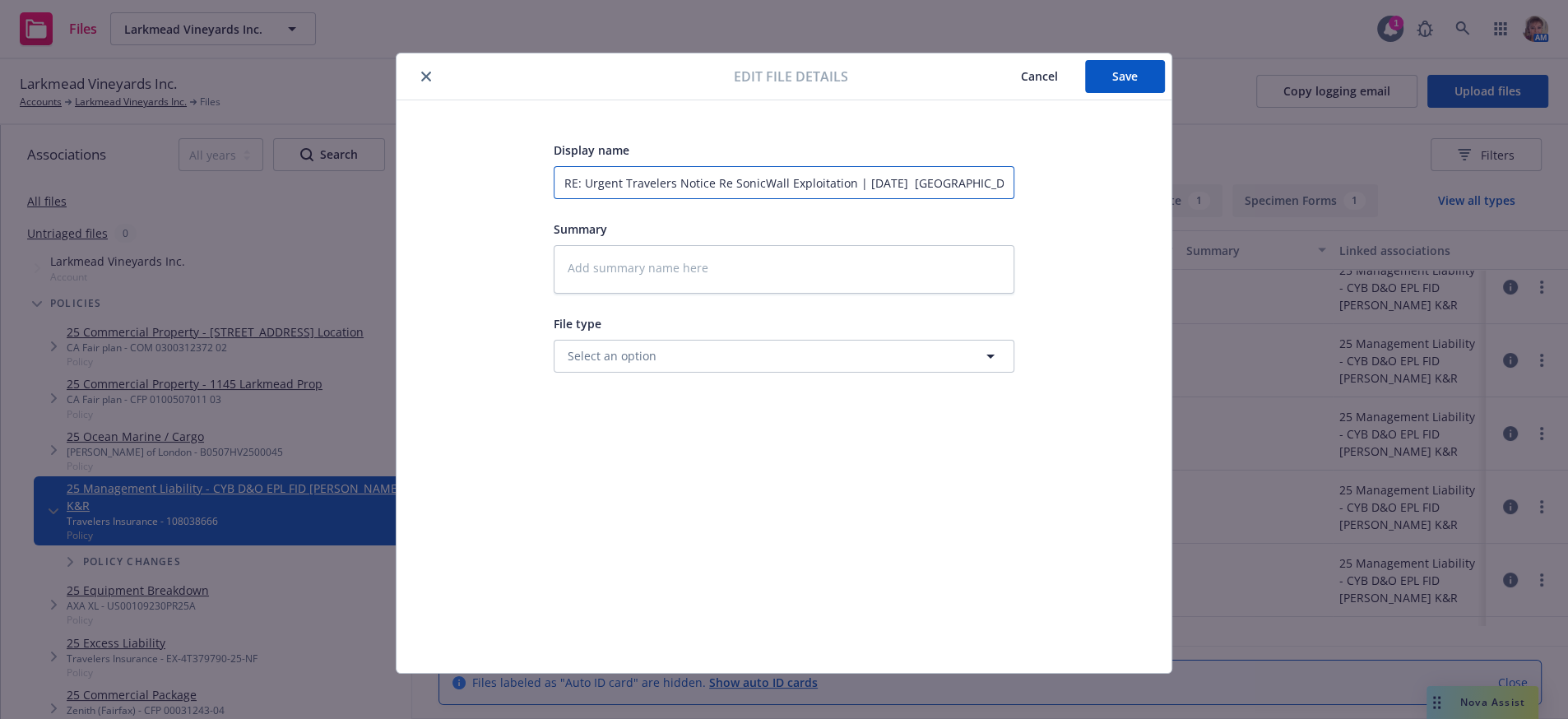
scroll to position [0, 148]
drag, startPoint x: 556, startPoint y: 186, endPoint x: 1224, endPoint y: 175, distance: 668.1
click at [1224, 175] on div "Edit file details Cancel Save Display name RE: Urgent Travelers Notice Re Sonic…" at bounding box center [784, 360] width 1568 height 719
type textarea "x"
type input "C"
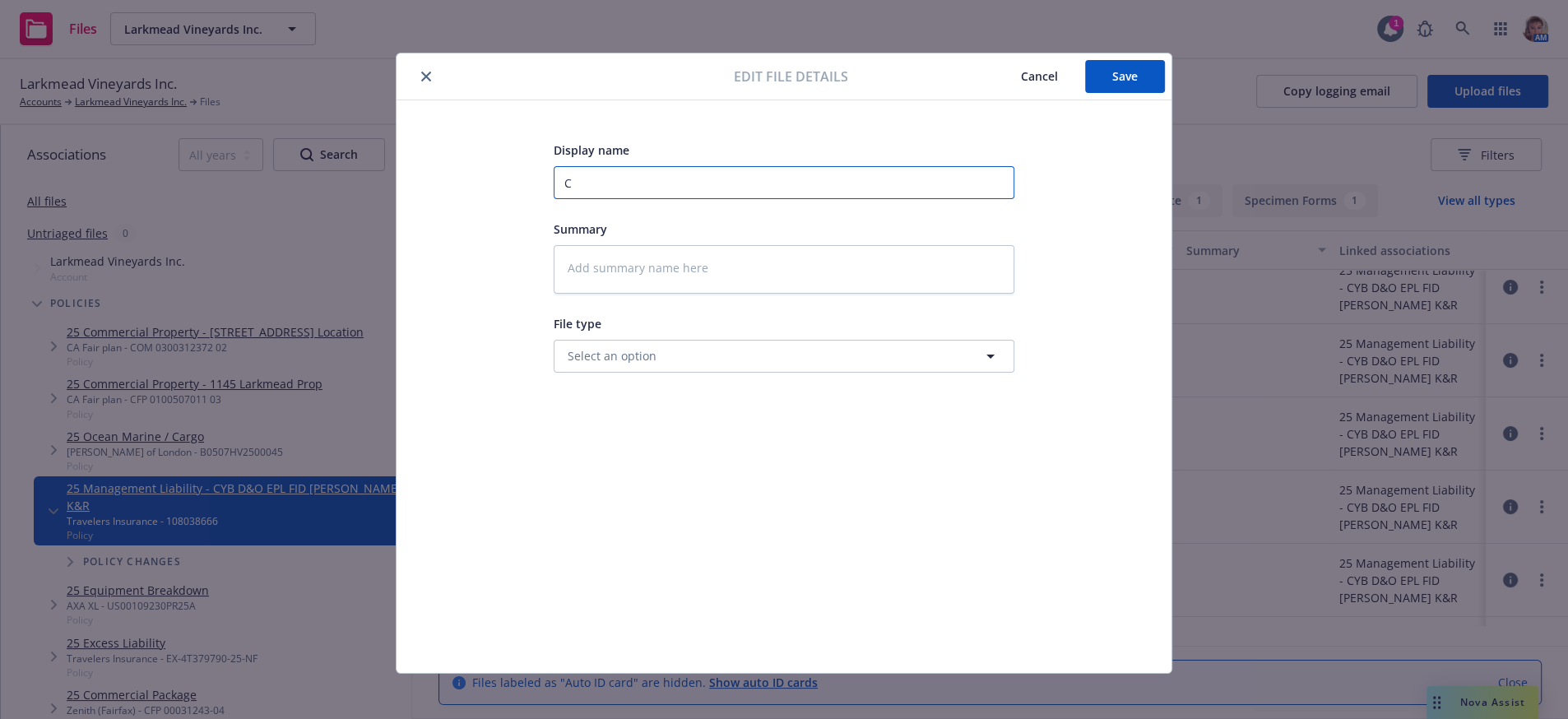
scroll to position [0, 0]
type textarea "x"
type input "Cl"
type textarea "x"
type input "Cli"
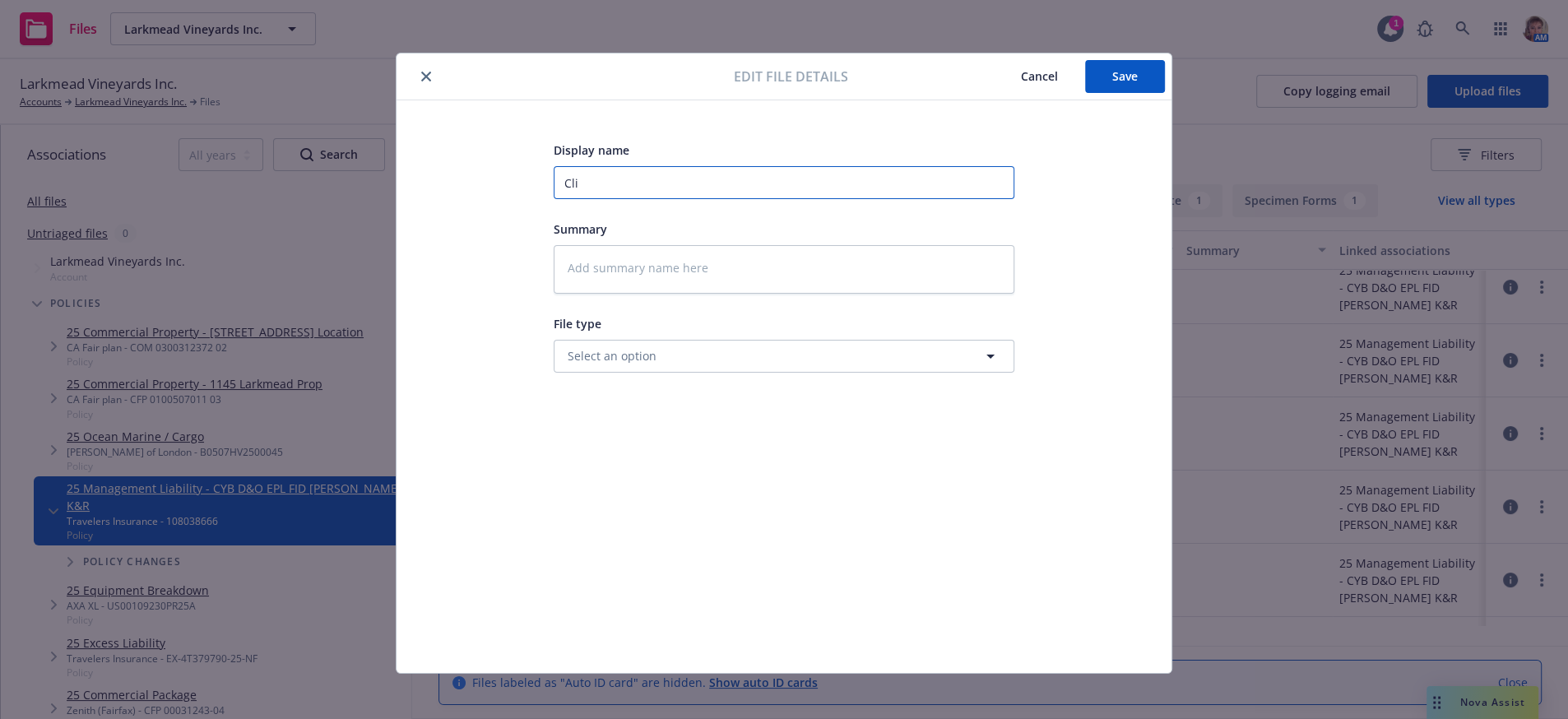
type textarea "x"
type input "Clie"
type textarea "x"
type input "Clien"
type textarea "x"
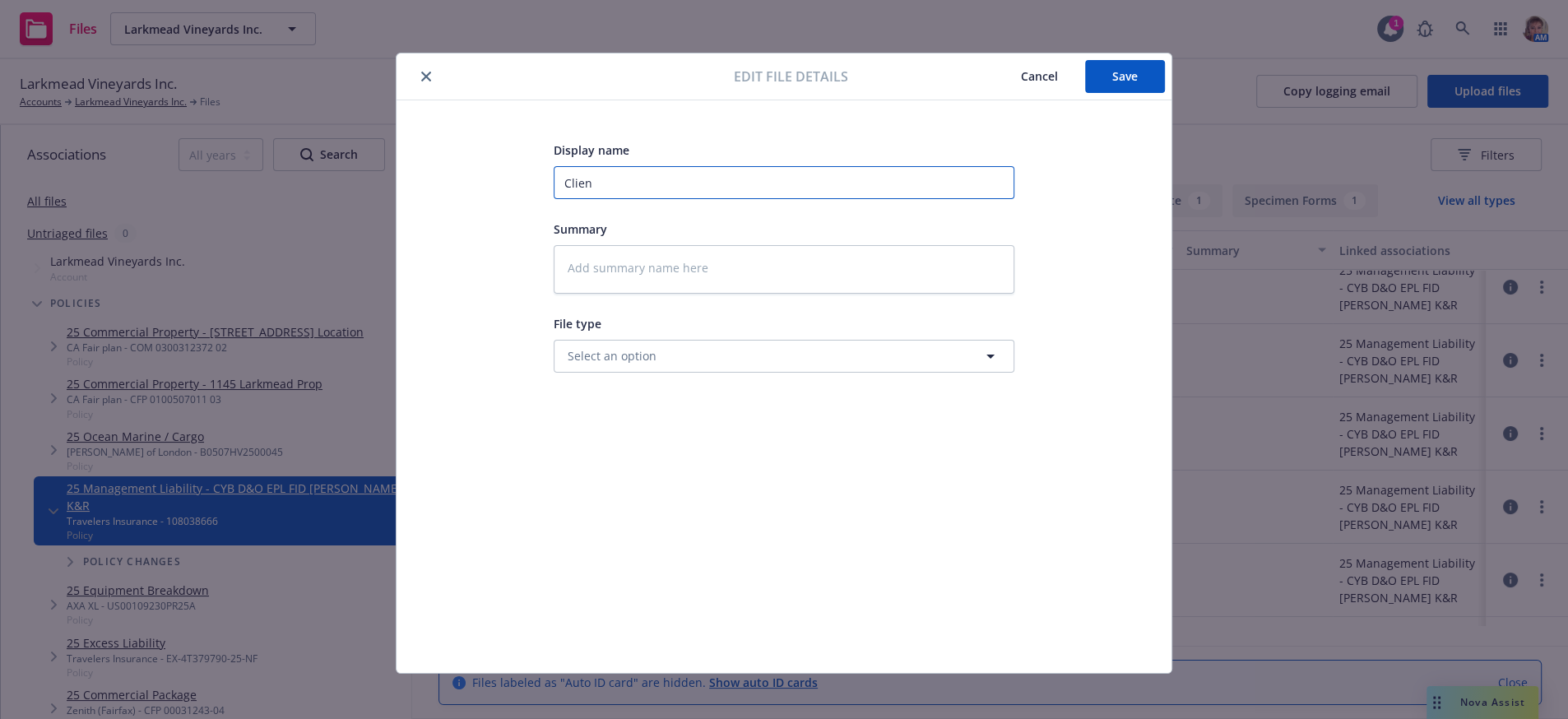
type input "Client"
type textarea "x"
type input "Client"
type textarea "x"
type input "Client f"
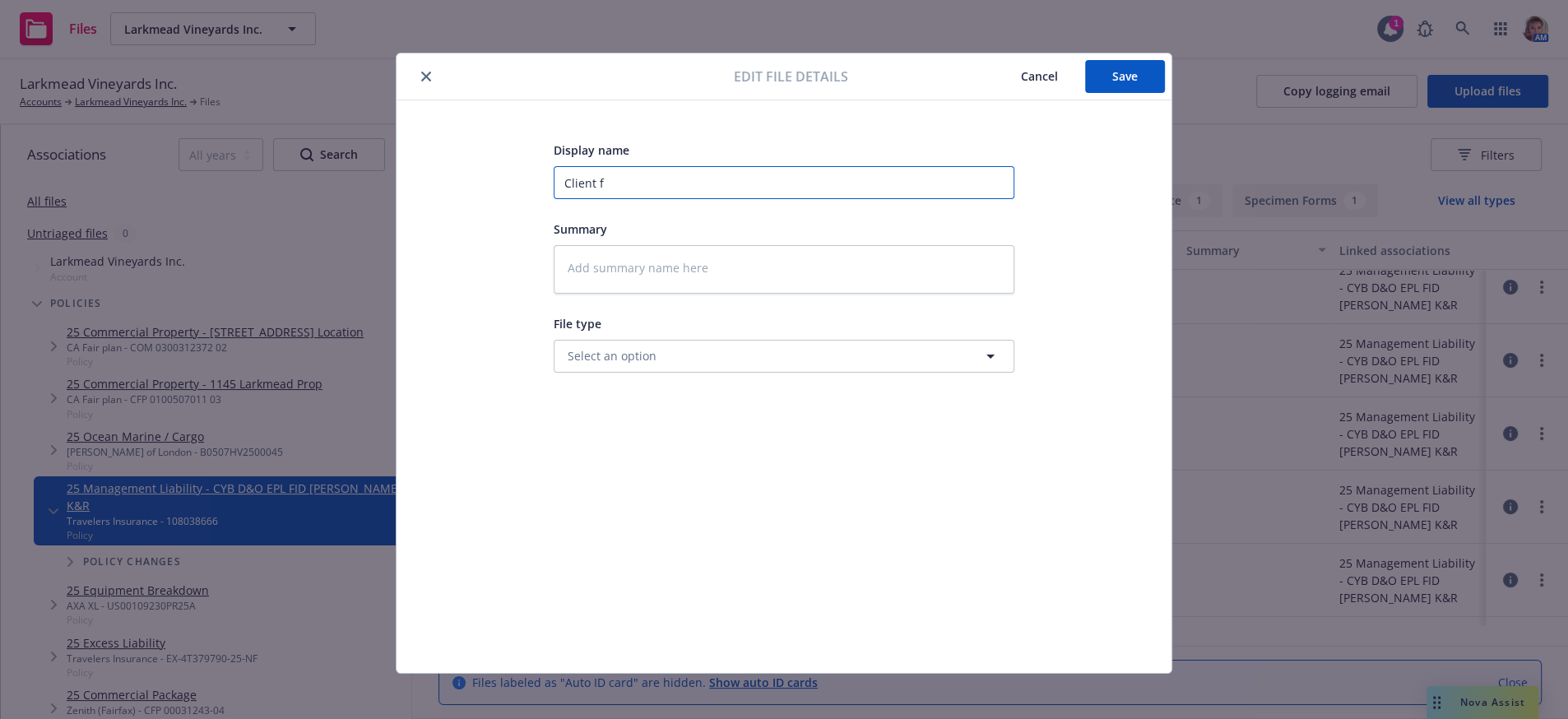
type textarea "x"
type input "Client fo"
type textarea "x"
type input "Client for"
type textarea "x"
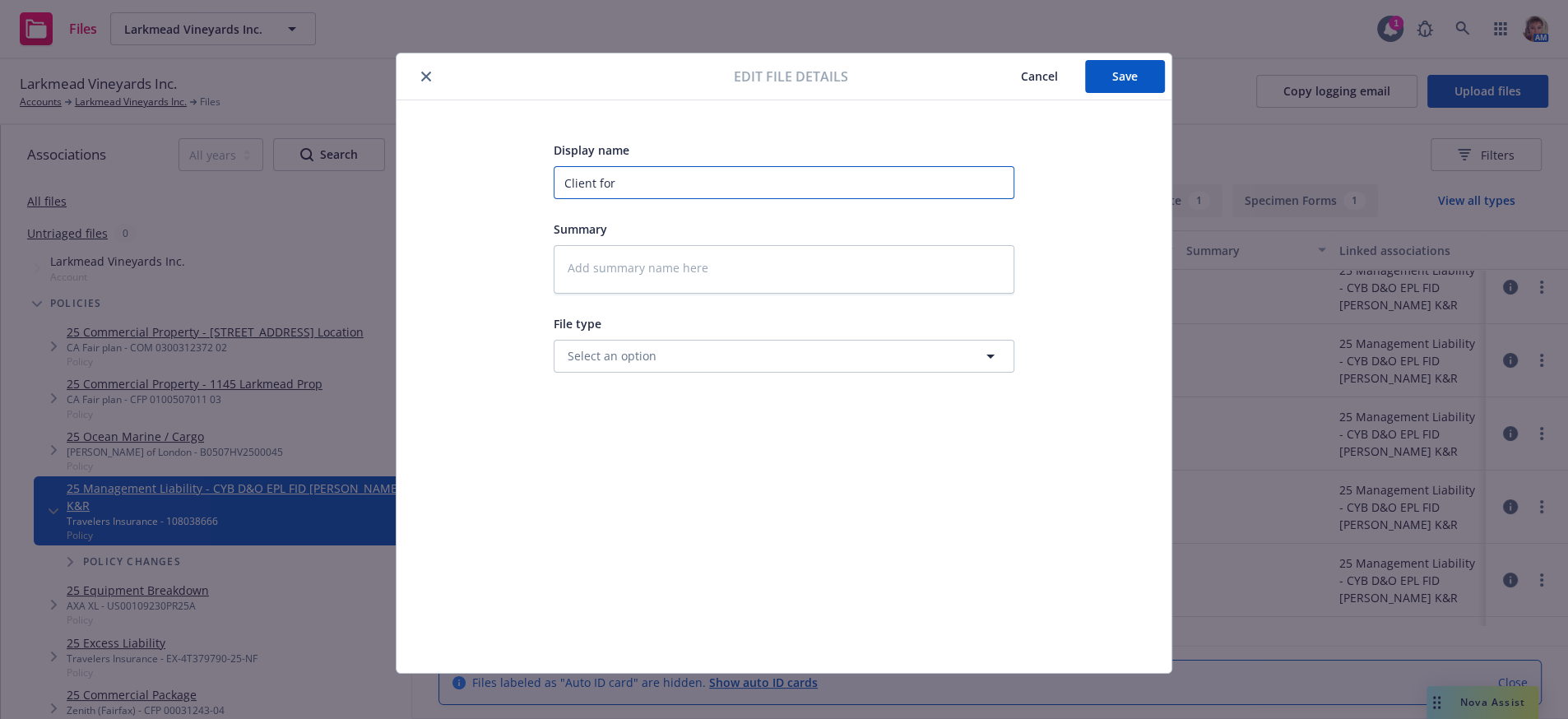
type input "Client forw"
type textarea "x"
type input "Client forwar"
type textarea "x"
type input "Client forwara"
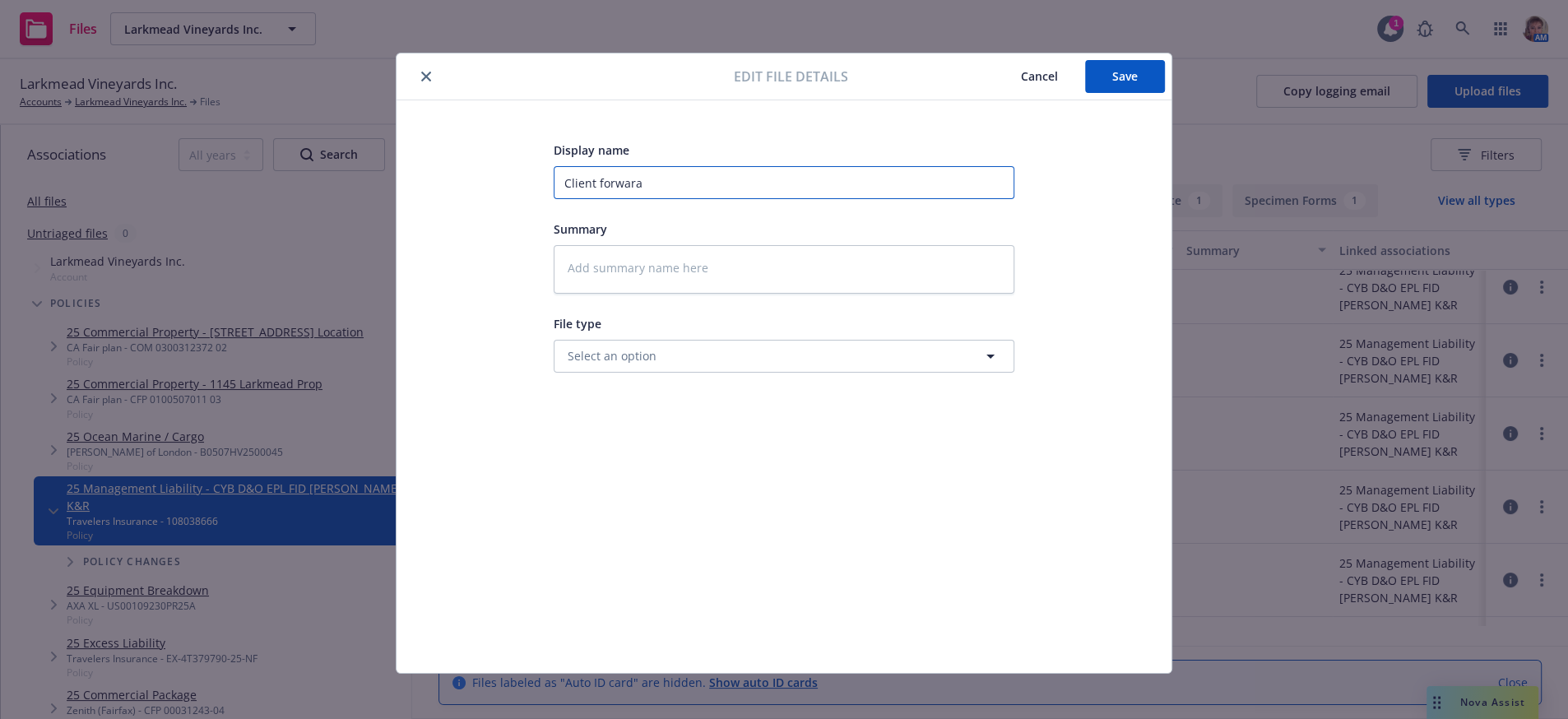
type textarea "x"
type input "Client forwarad"
type textarea "x"
type input "Client forwarade"
type textarea "x"
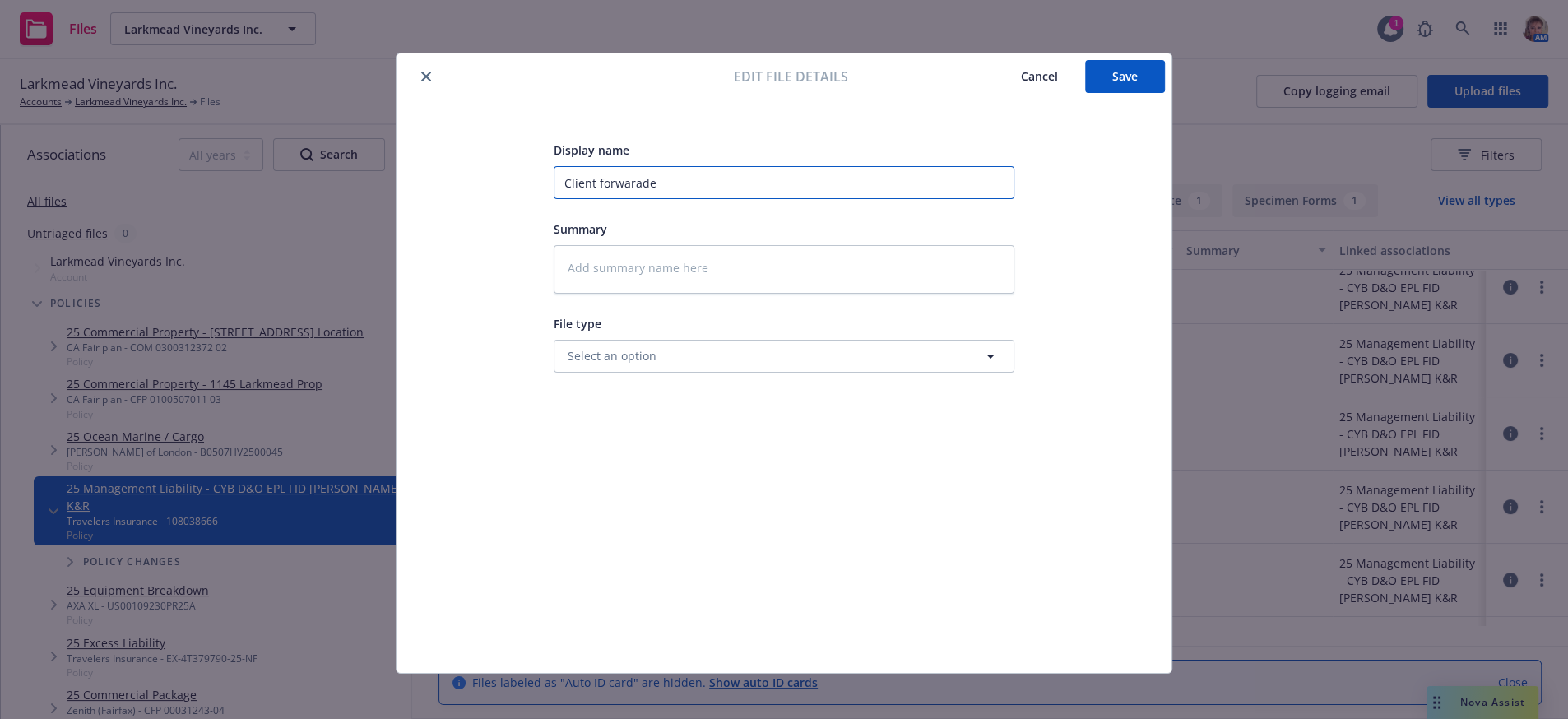
type input "Client forwaraded"
type textarea "x"
type input "Client forwaraded"
type textarea "x"
type input "Client forwaraded th"
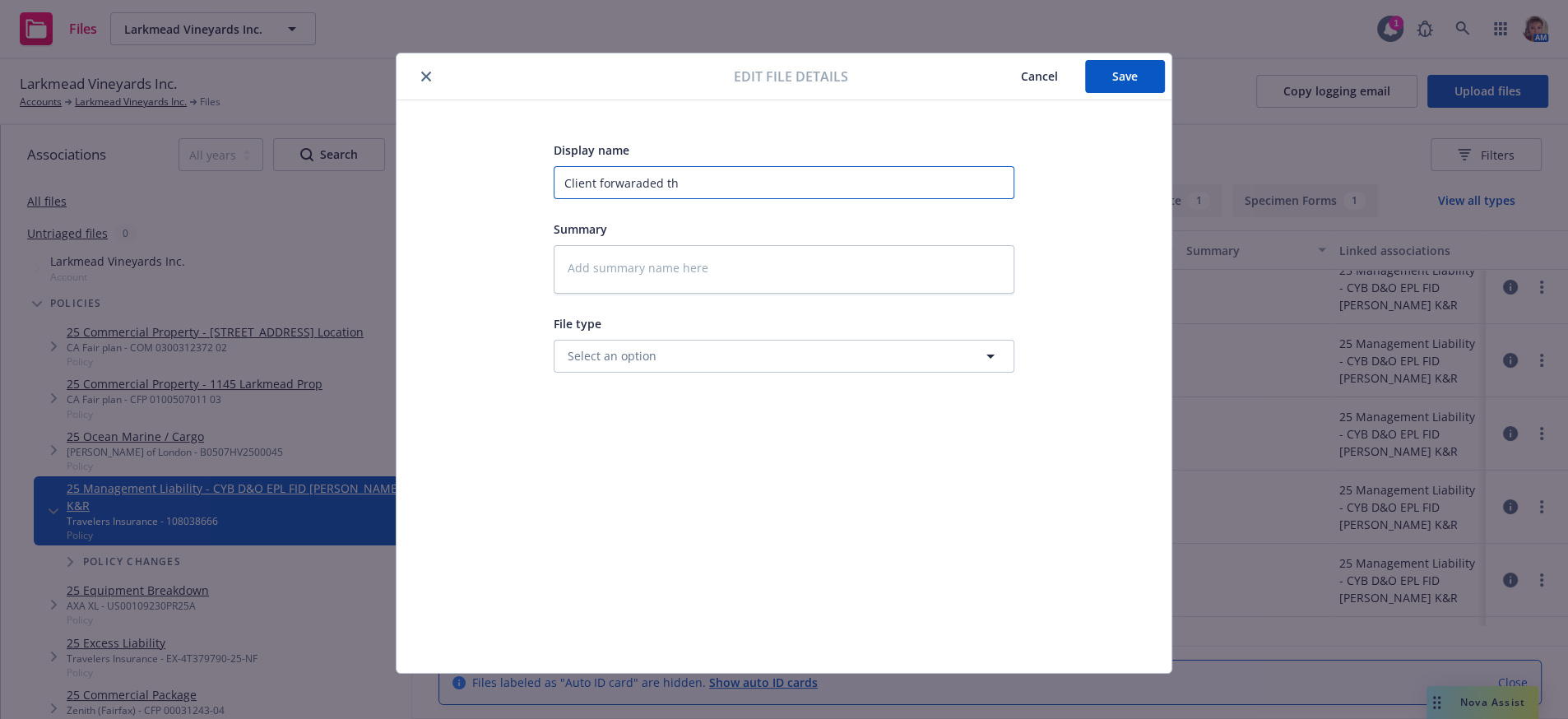
type textarea "x"
type input "Client forwaraded the"
type textarea "x"
type input "Client forwaraded the"
type textarea "x"
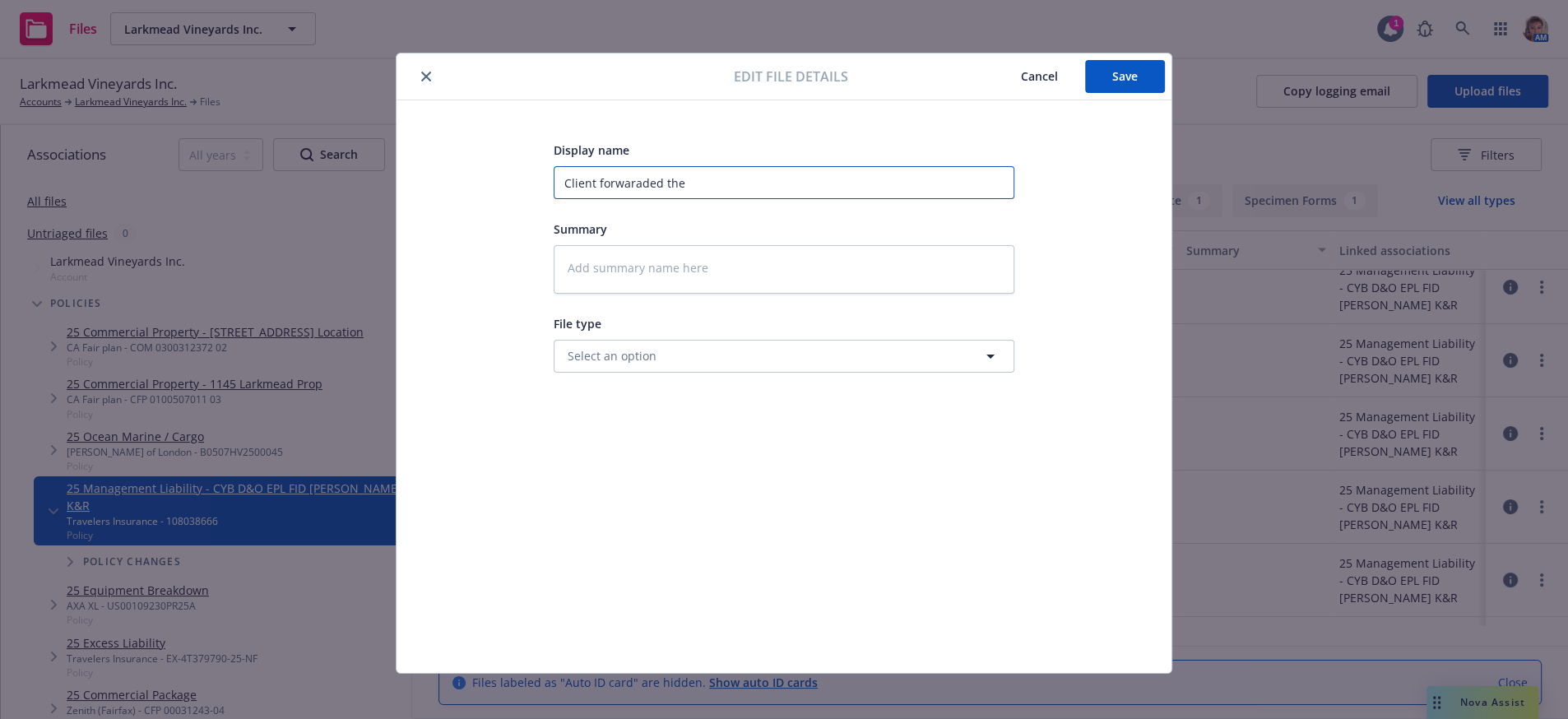
type input "Client forwaraded the n"
type textarea "x"
type input "Client forwaraded the no"
type textarea "x"
type input "Client forwaraded the not"
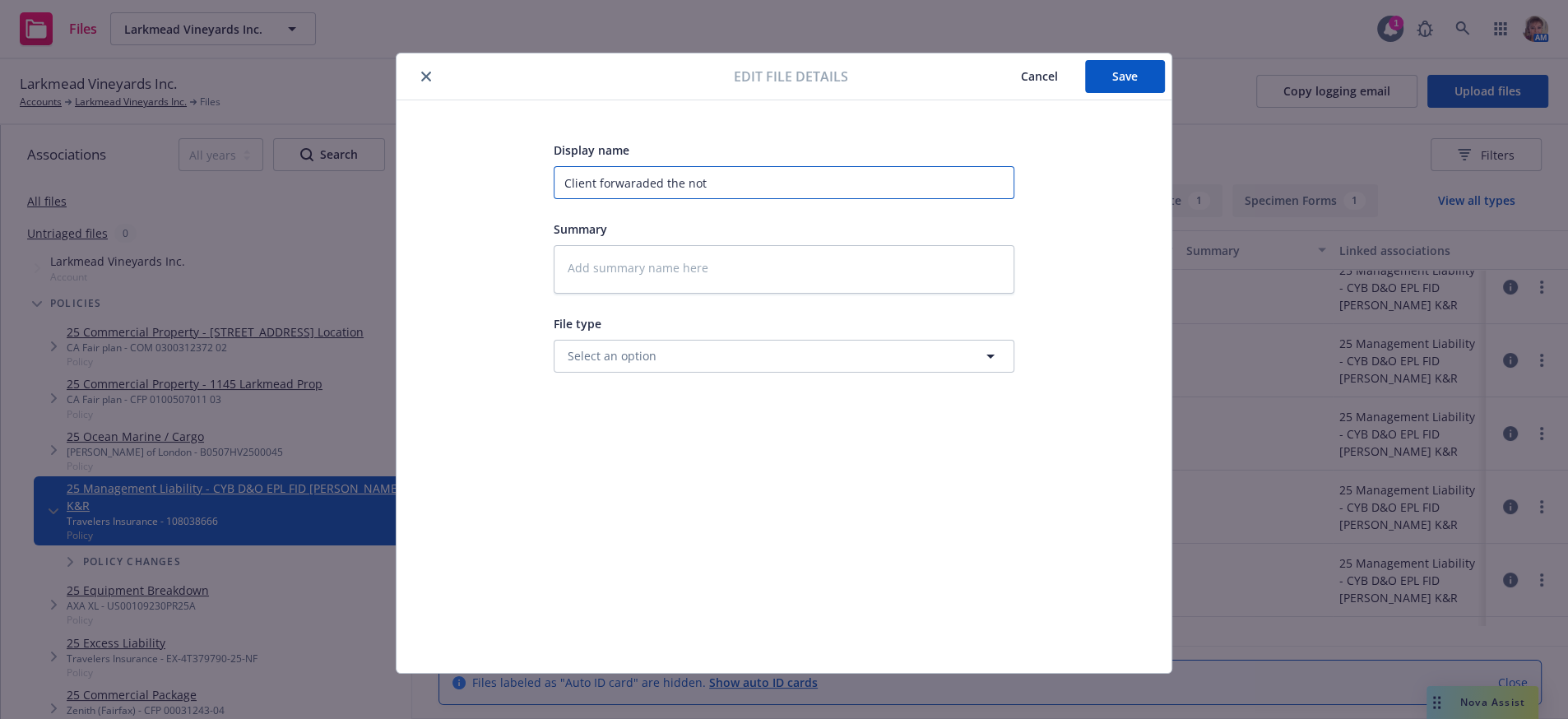
type textarea "x"
type input "Client forwaraded the noti"
type textarea "x"
type input "Client forwaraded the notic"
type textarea "x"
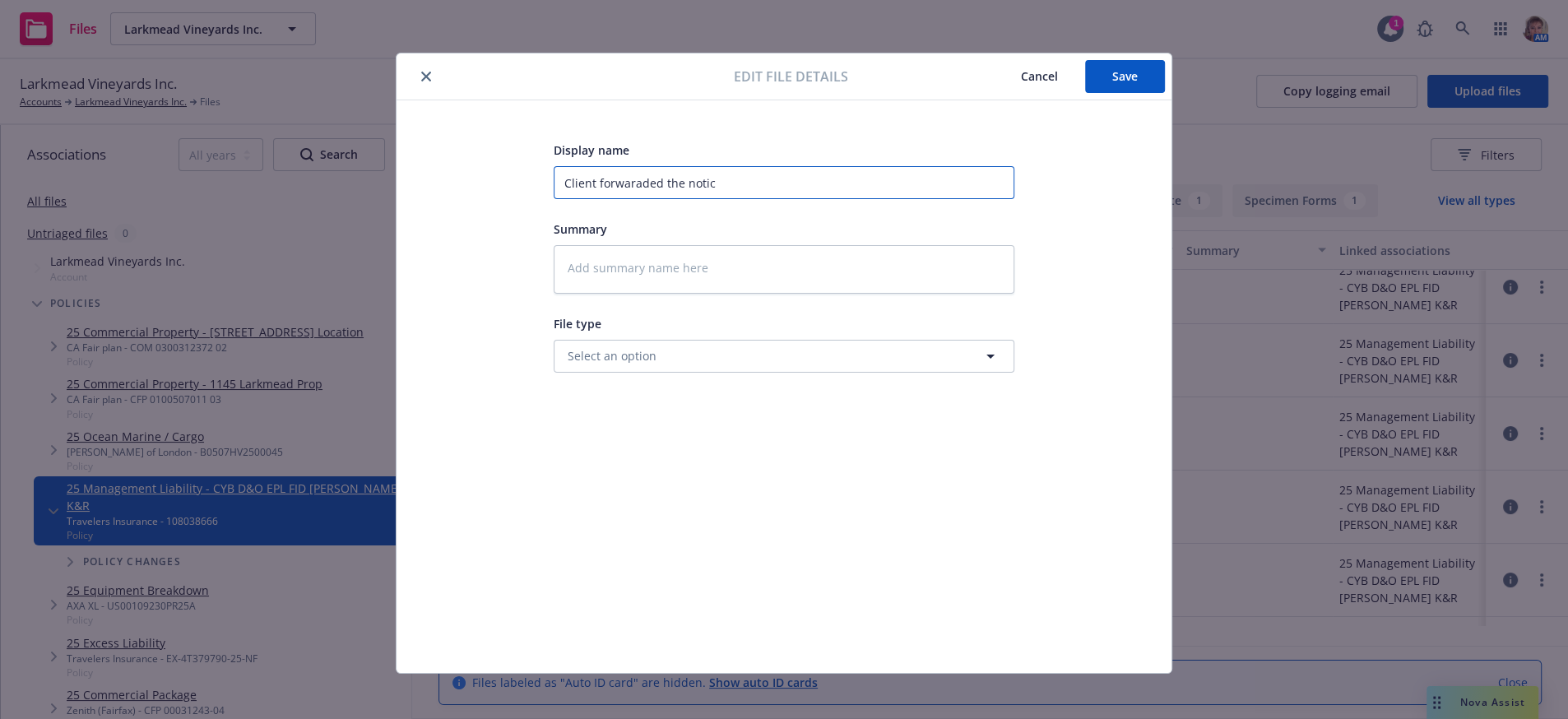
type input "Client forwaraded the notice"
type textarea "x"
type input "Client forwaraded the notice"
type textarea "x"
type input "Client forwaraded the notice t"
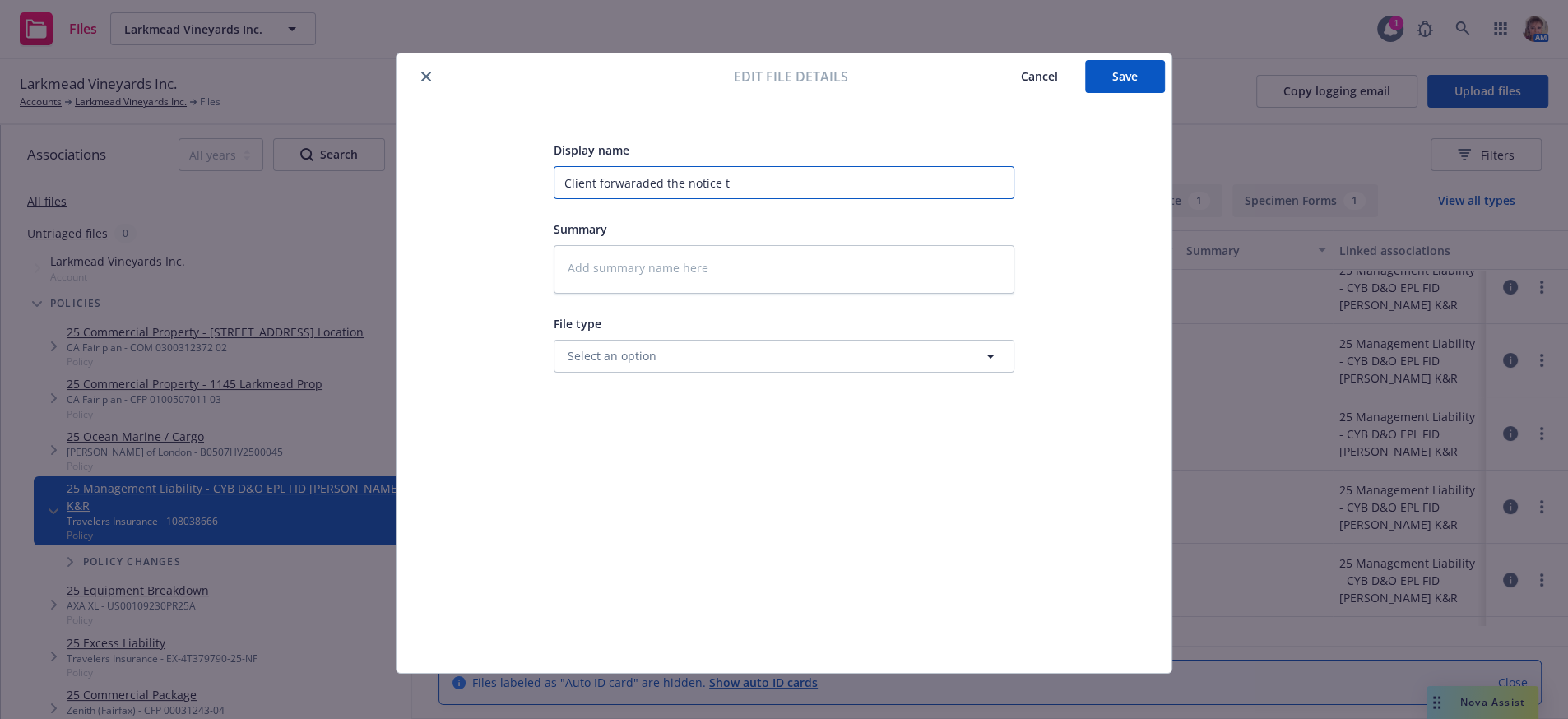
type textarea "x"
type input "Client forwaraded the notice to"
type textarea "x"
type input "Client forwaraded the notice to"
type textarea "x"
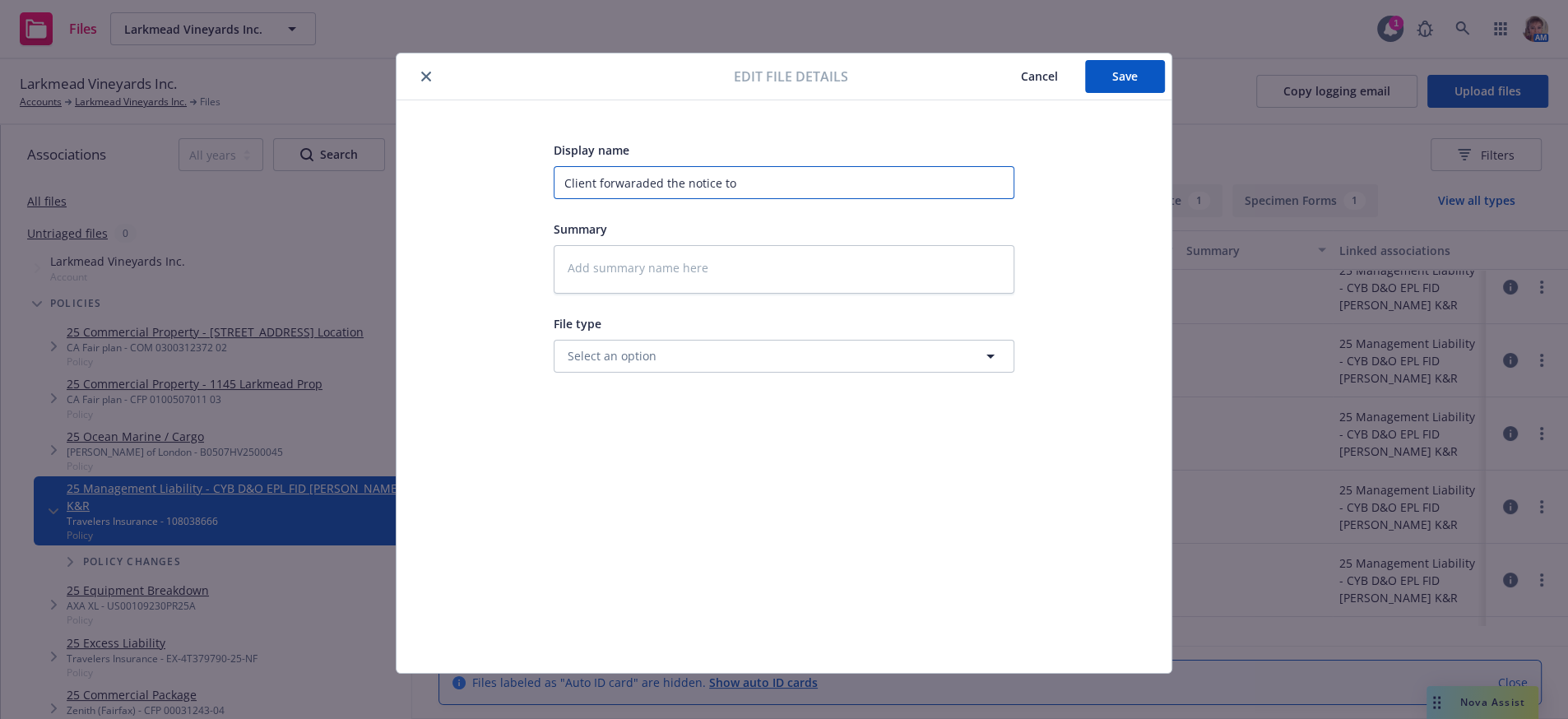
type input "Client forwaraded the notice to I"
type textarea "x"
type input "Client forwaraded the notice to IT"
type textarea "x"
type input "Client forwaraded the notice to IT"
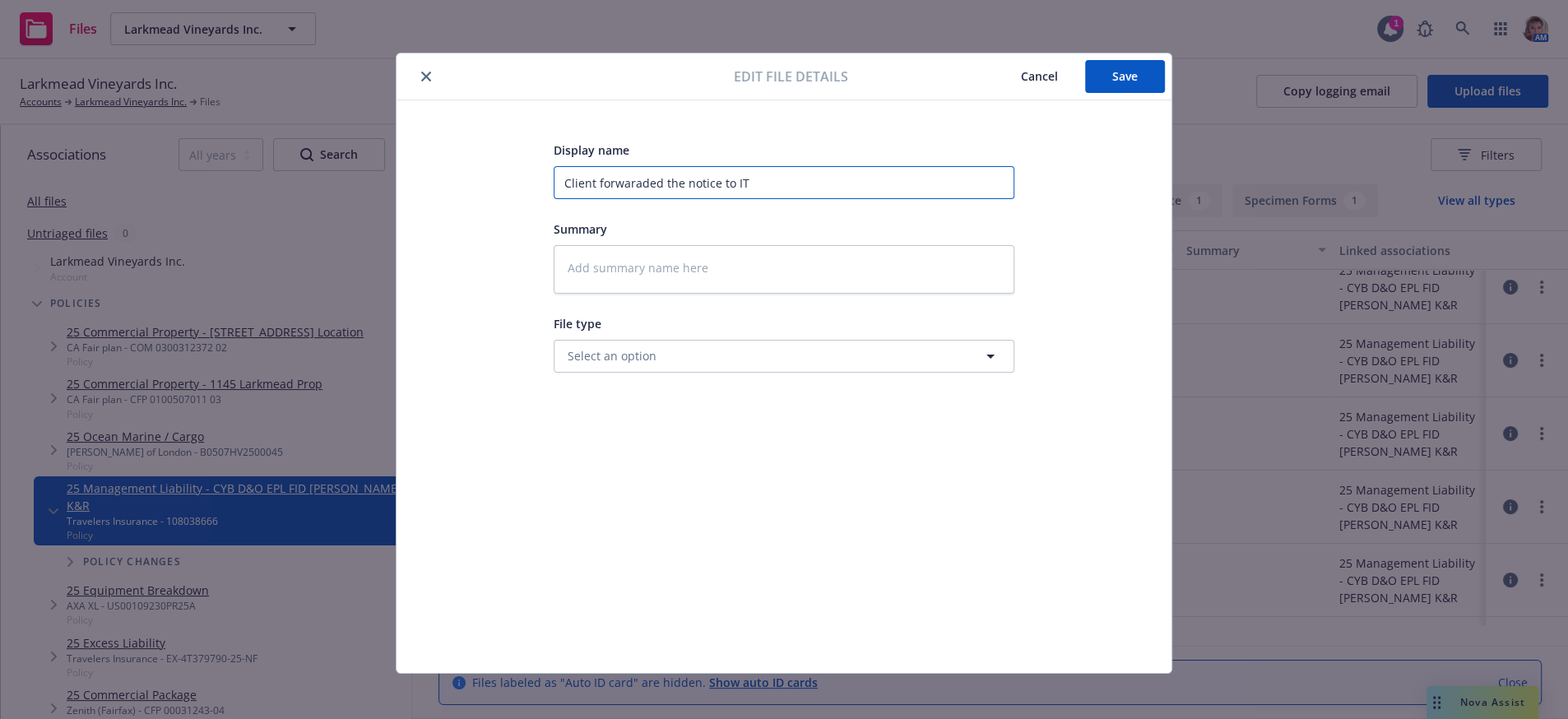
type textarea "x"
type input "Client forwaraded the notice to IT u"
type textarea "x"
type input "Client forwaraded the notice to IT un"
type textarea "x"
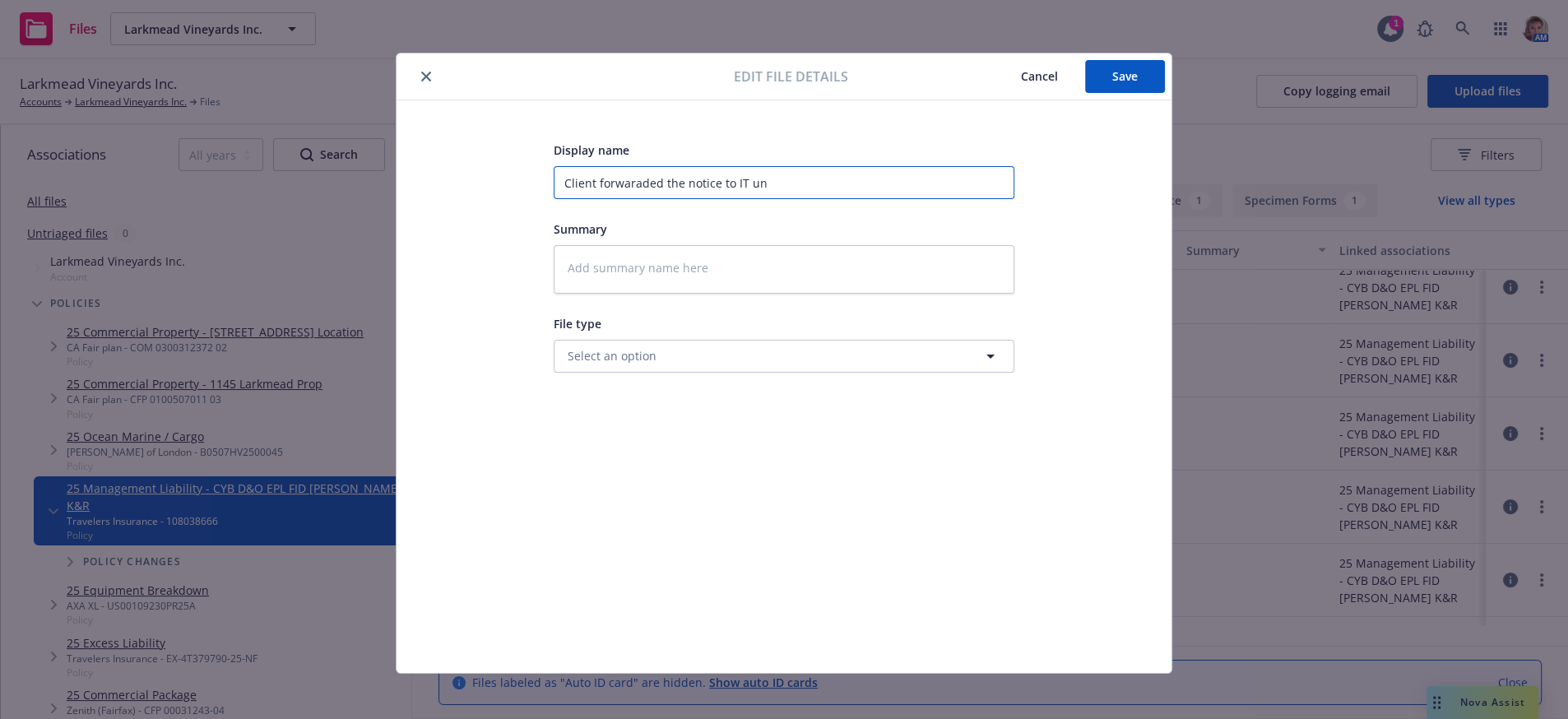
type input "Client forwaraded the notice to IT u"
type textarea "x"
type input "Client forwaraded the notice to IT"
type textarea "x"
type input "Client forwaraded the notice to IT"
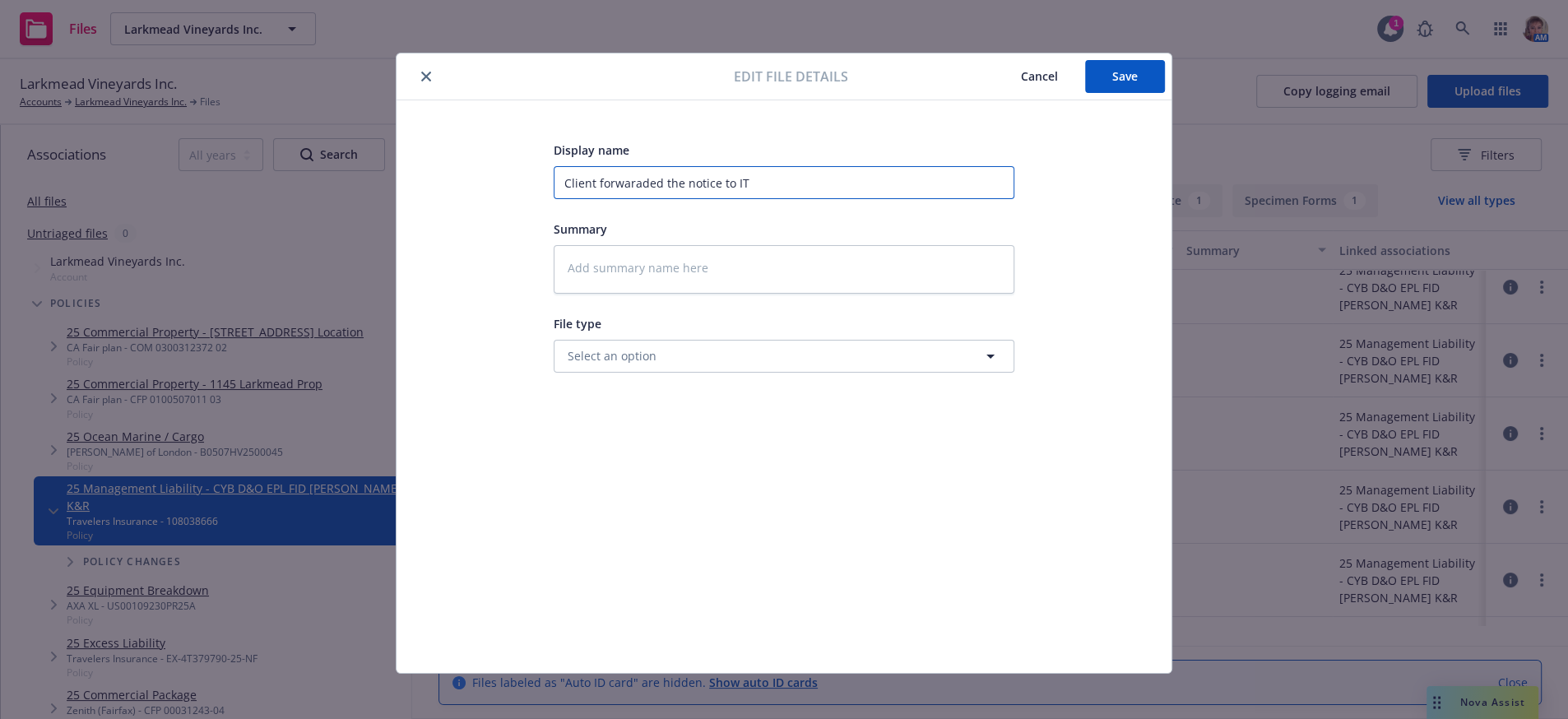
type textarea "x"
type input "Client forwaraded the notice to IT c"
type textarea "x"
type input "Client forwaraded the notice to IT co"
type textarea "x"
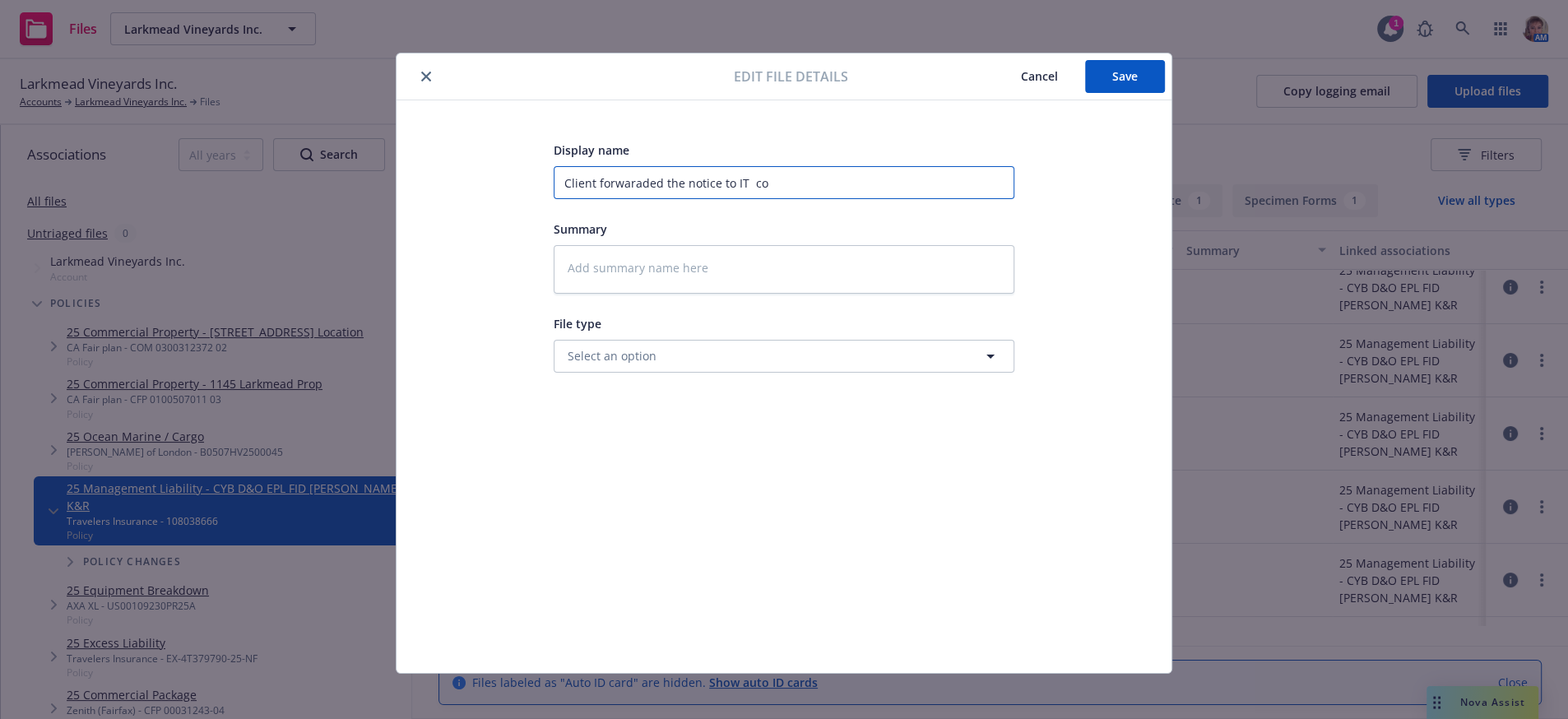
type input "Client forwaraded the notice to IT com"
type textarea "x"
type input "Client forwaraded the notice to IT compa"
type textarea "x"
type input "Client forwaraded the notice to IT compan"
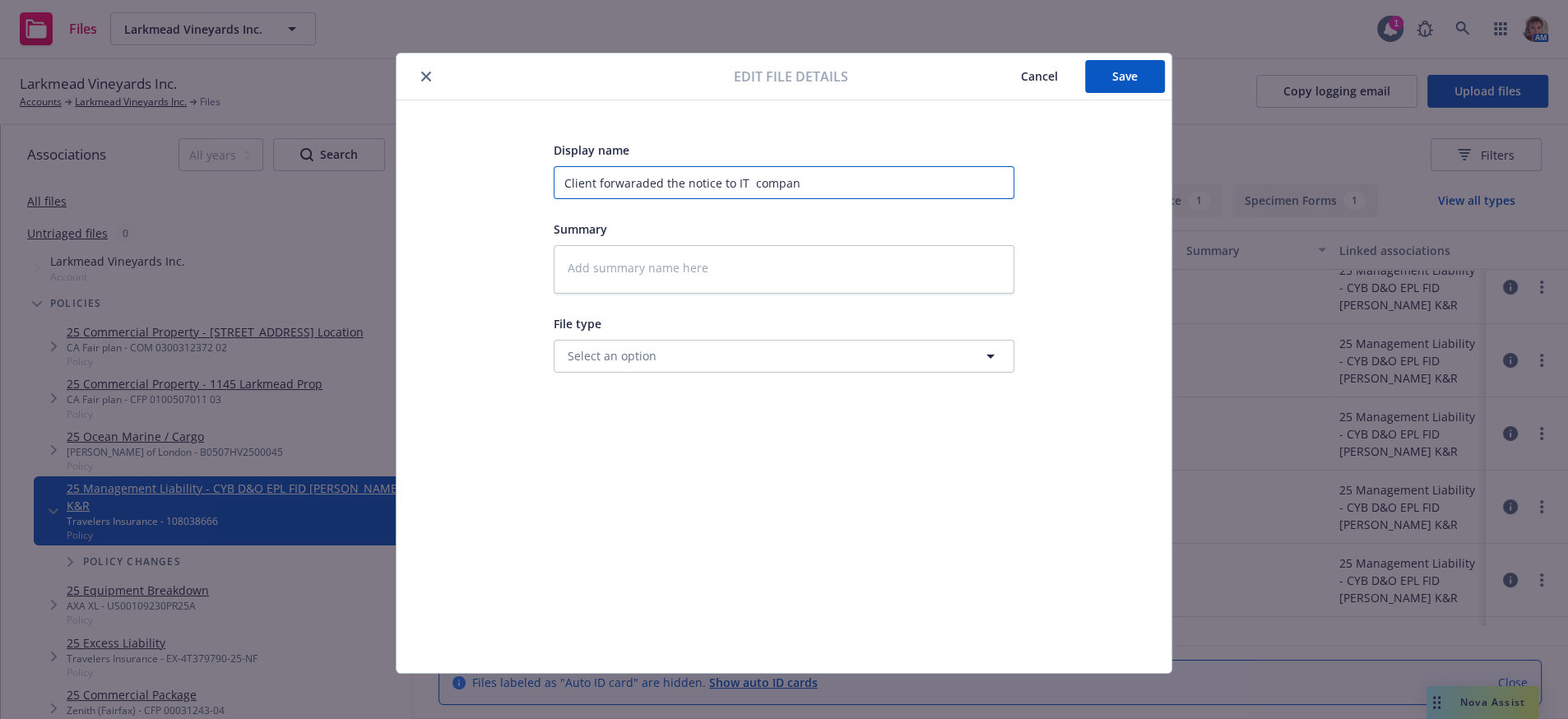
type textarea "x"
type input "Client forwaraded the notice to IT company"
click at [1085, 68] on button "Save" at bounding box center [1125, 76] width 80 height 33
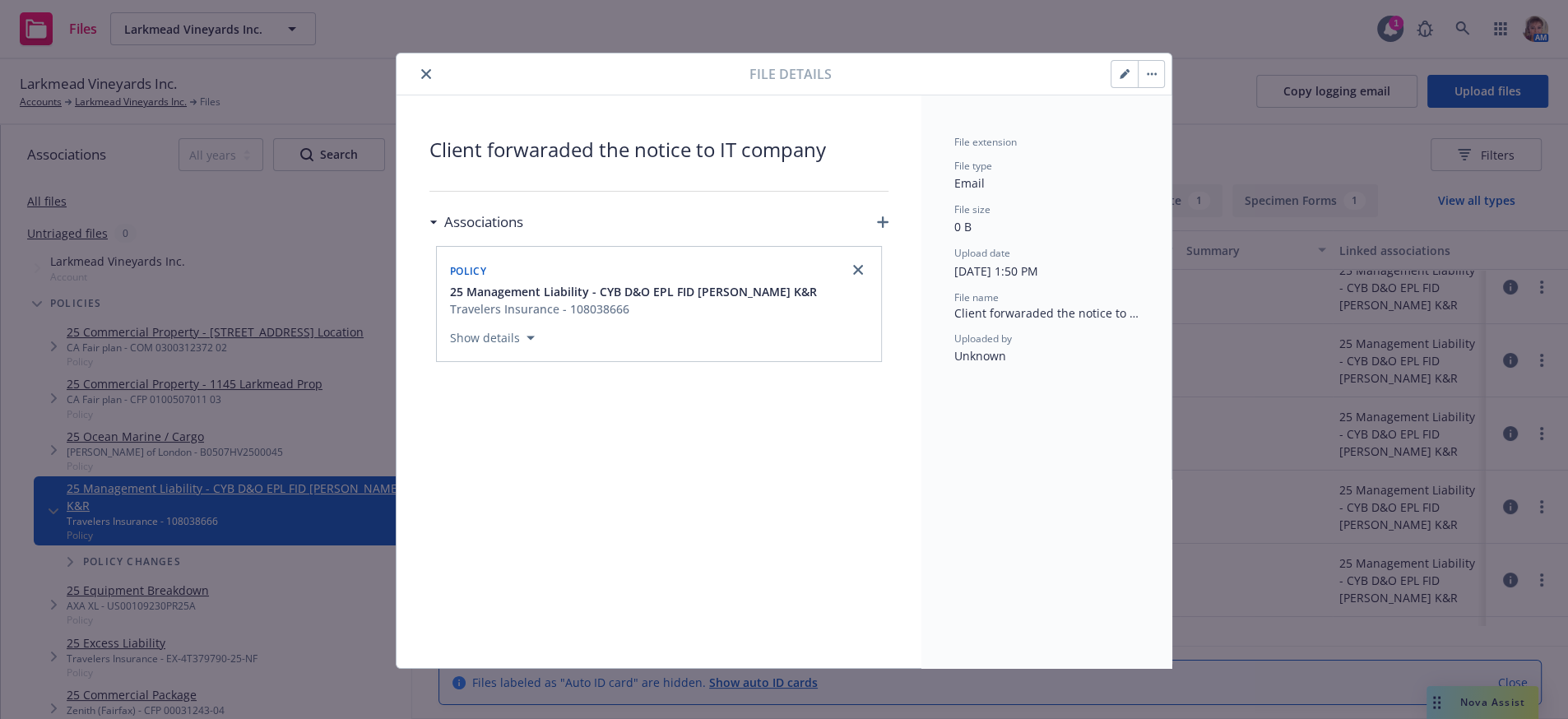
click at [422, 87] on div "File details" at bounding box center [784, 74] width 775 height 42
click at [422, 79] on icon "close" at bounding box center [426, 73] width 10 height 10
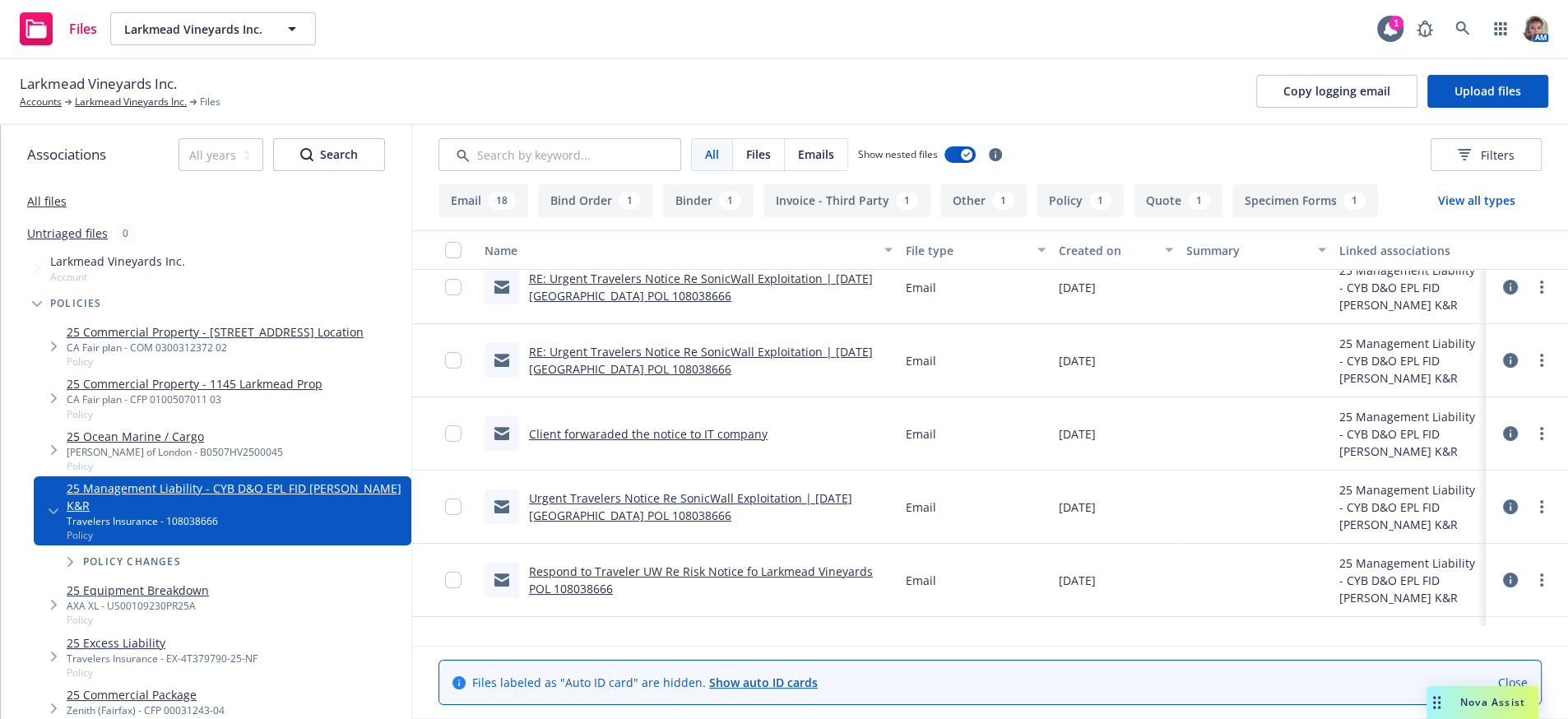
click at [668, 377] on link "RE: Urgent Travelers Notice Re SonicWall Exploitation | [DATE] [GEOGRAPHIC_DATA…" at bounding box center [701, 360] width 344 height 33
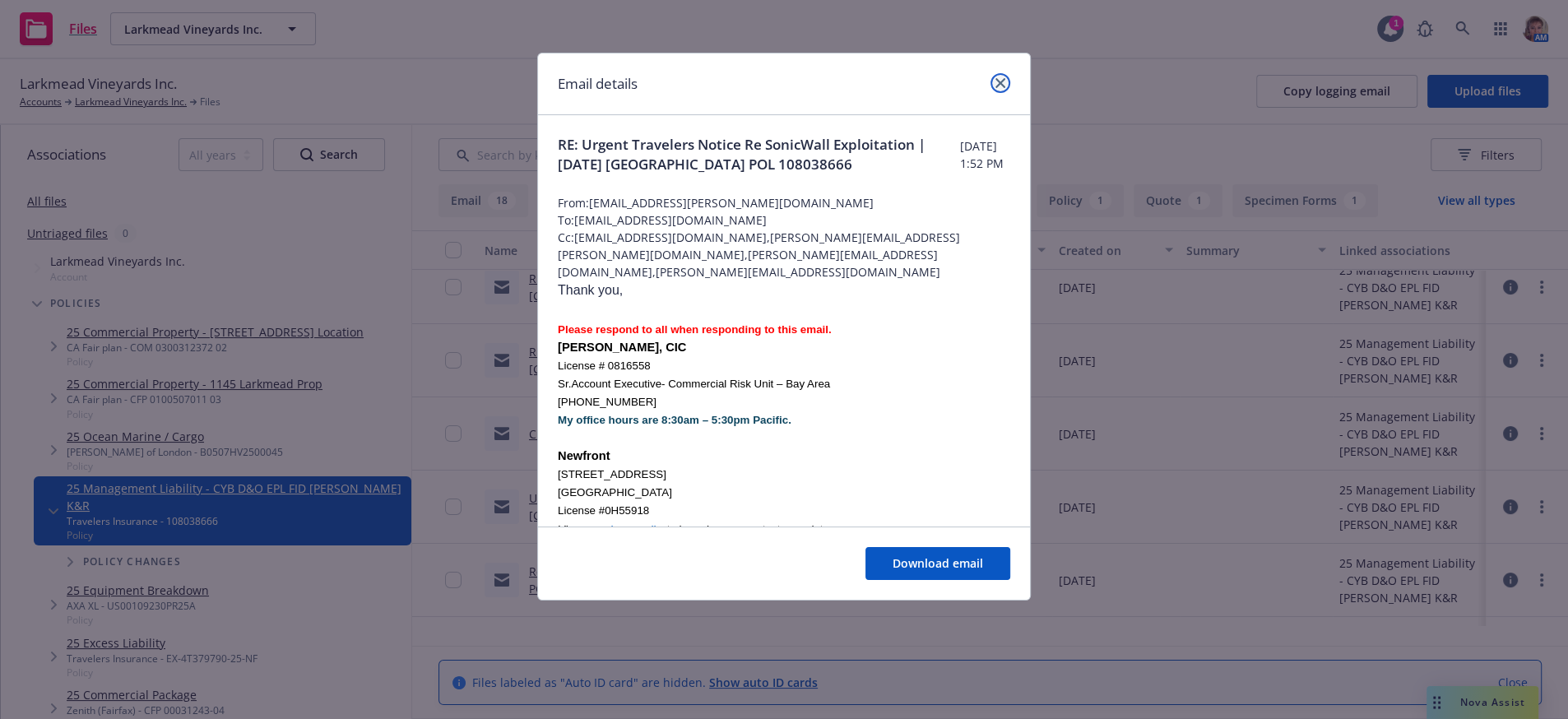
click at [998, 87] on icon "close" at bounding box center [1001, 83] width 10 height 10
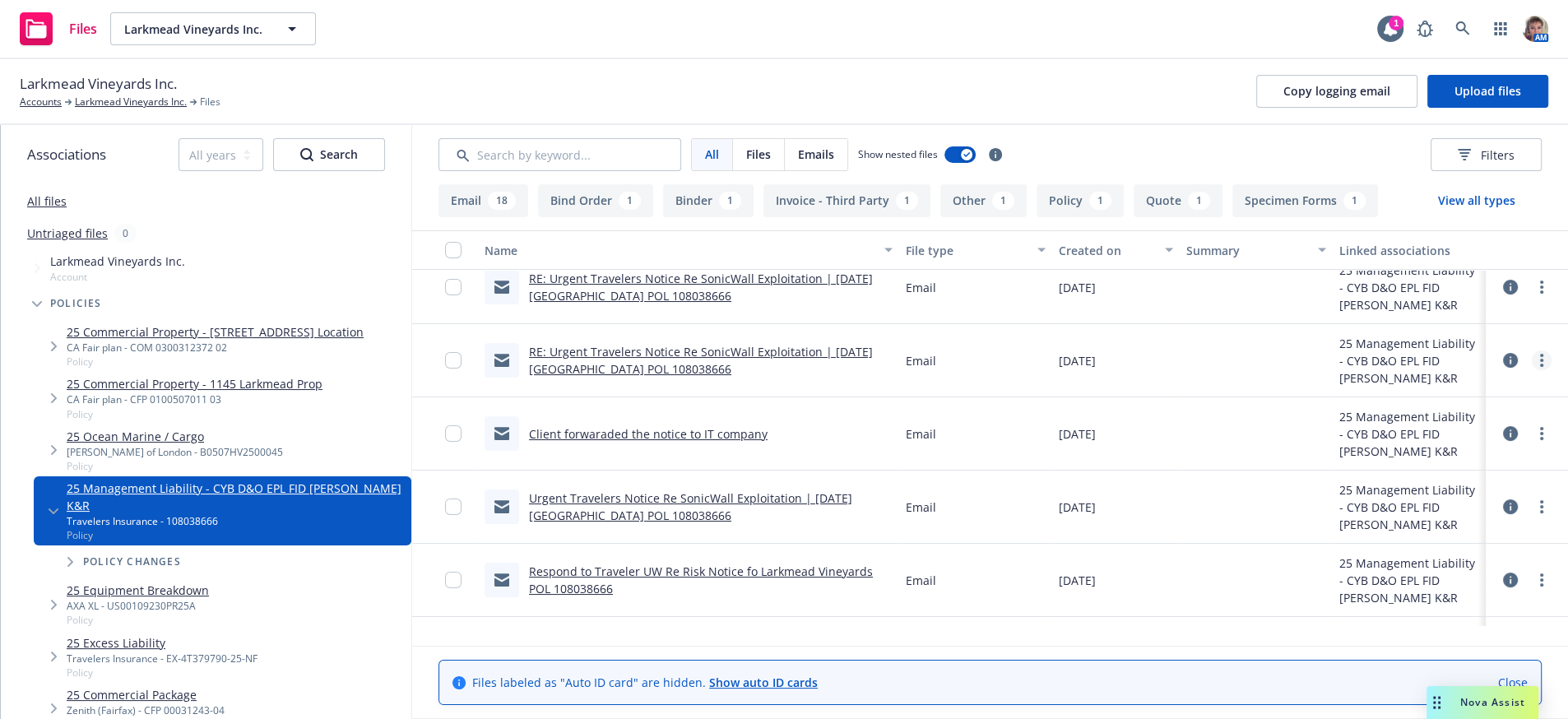
click at [1532, 370] on link "more" at bounding box center [1541, 360] width 20 height 20
click at [1416, 504] on link "Edit" at bounding box center [1453, 487] width 164 height 33
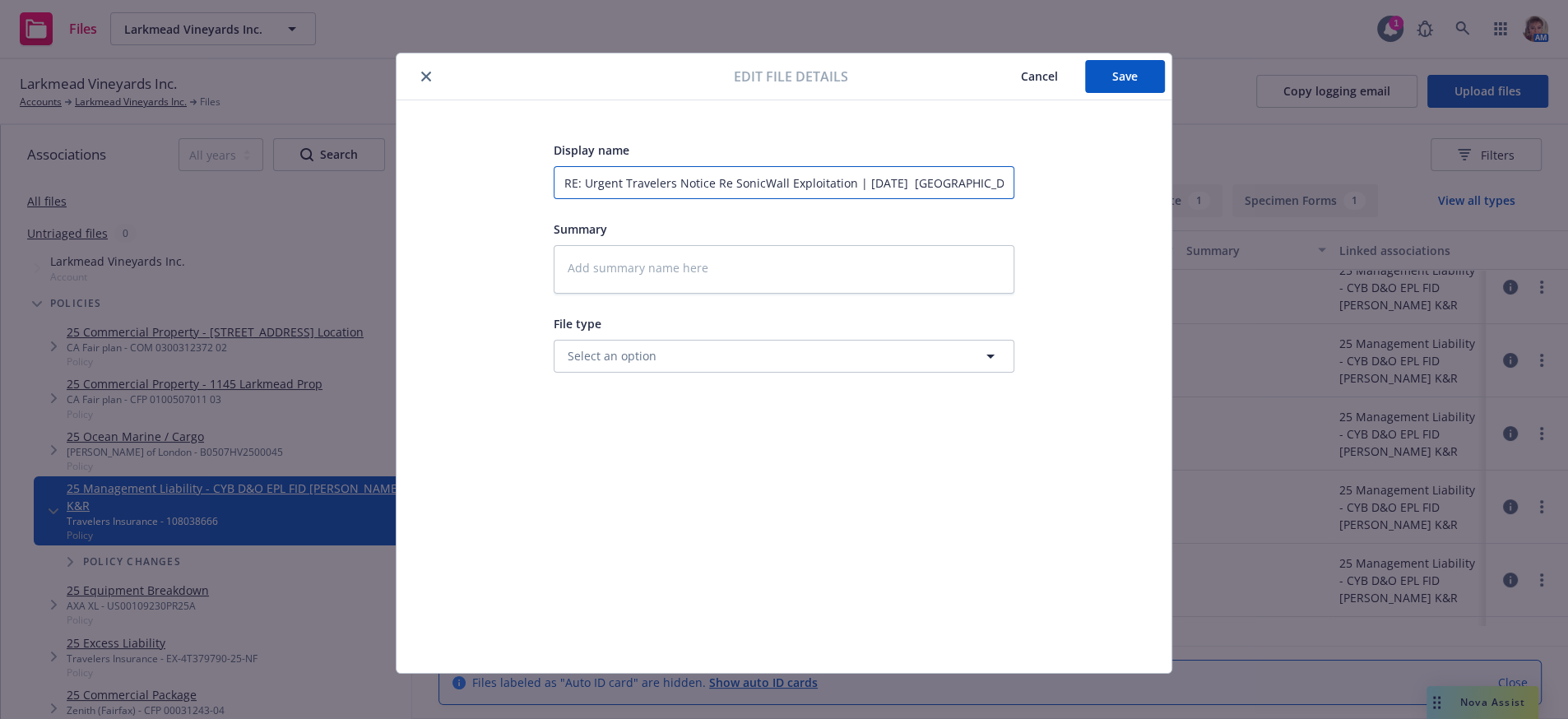
scroll to position [0, 148]
drag, startPoint x: 552, startPoint y: 186, endPoint x: 1952, endPoint y: 203, distance: 1400.1
click at [1567, 203] on html "Files Larkmead Vineyards Inc. Larkmead Vineyards Inc. 1 AM Larkmead Vineyards I…" at bounding box center [784, 360] width 1568 height 719
type textarea "x"
type input "/"
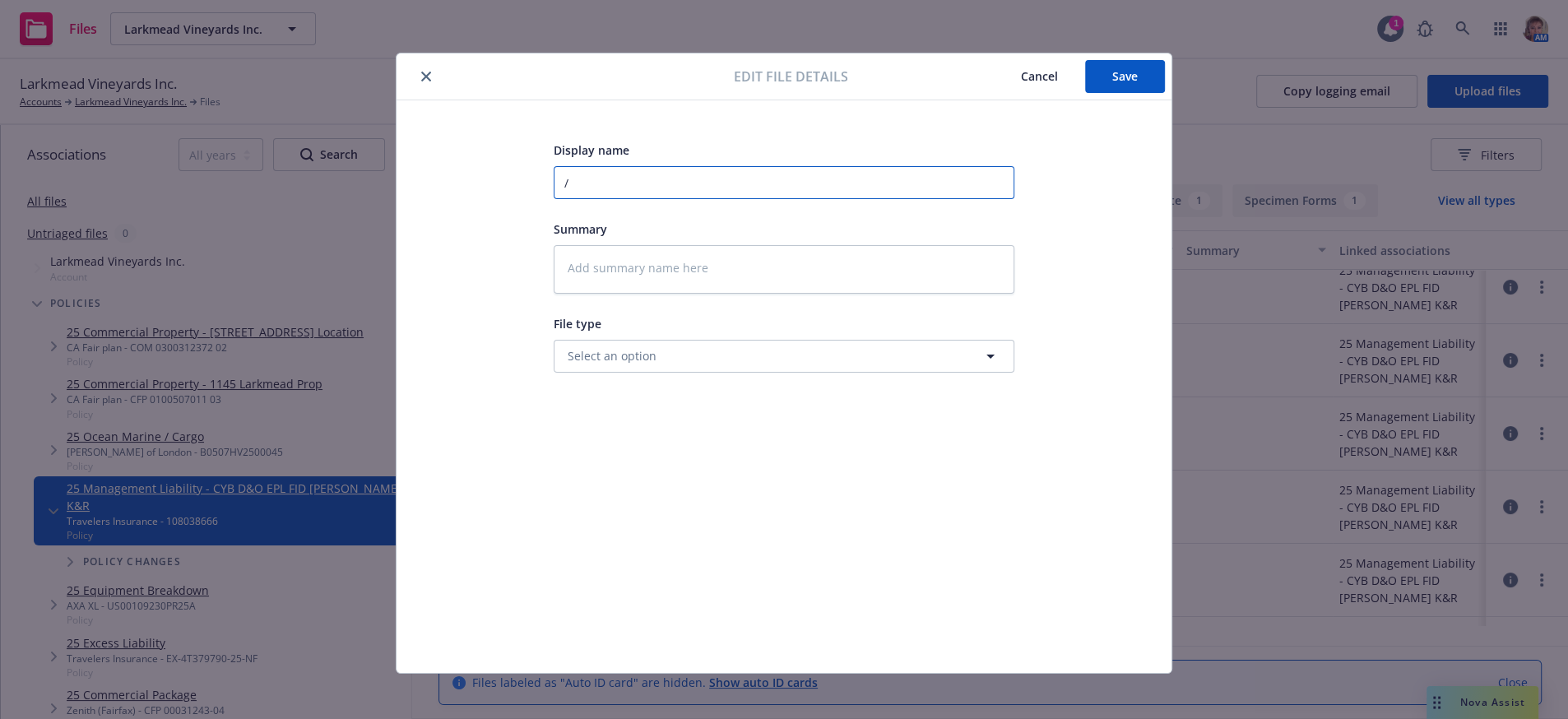
type textarea "x"
type input "/t"
type textarea "x"
type input "/th"
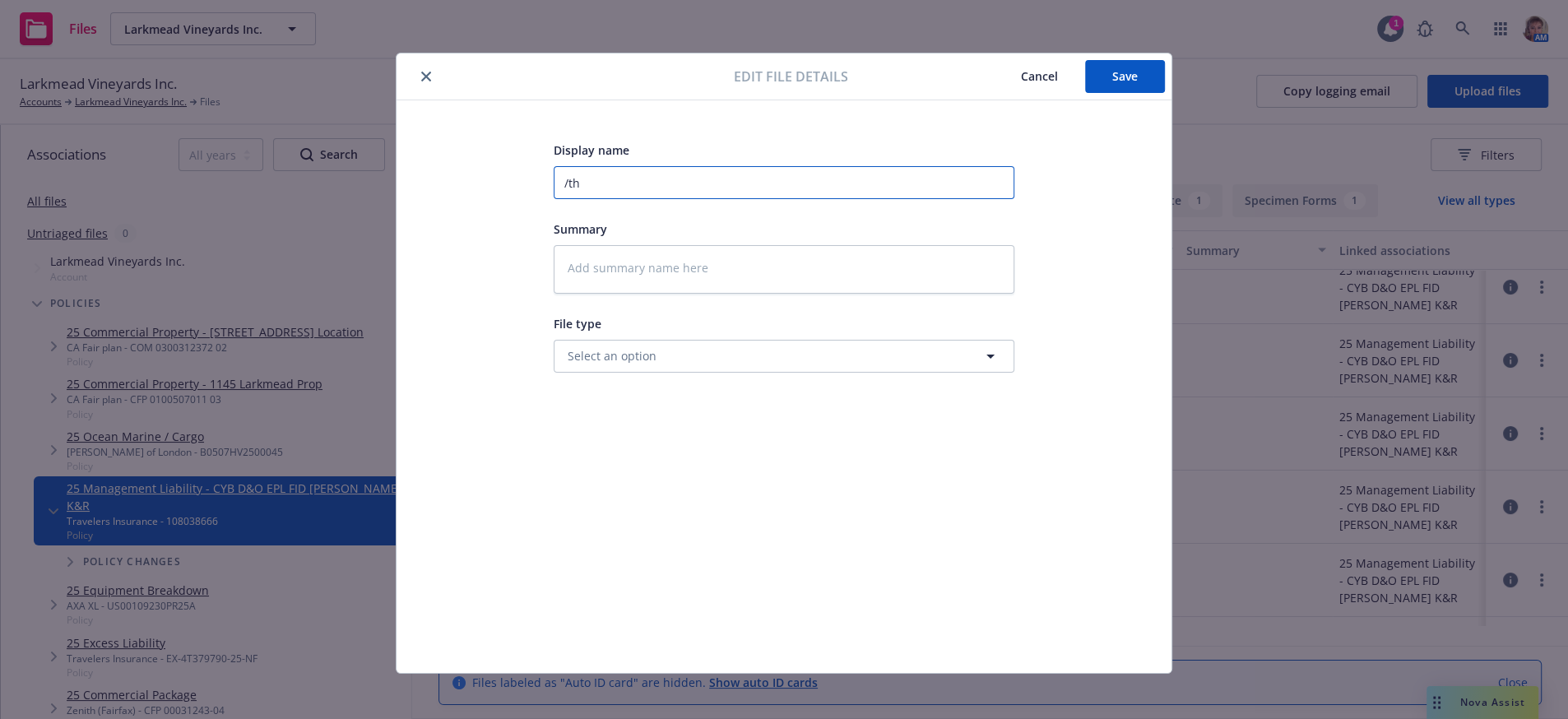
type textarea "x"
type input "/tha"
type textarea "x"
type input "/than"
type textarea "x"
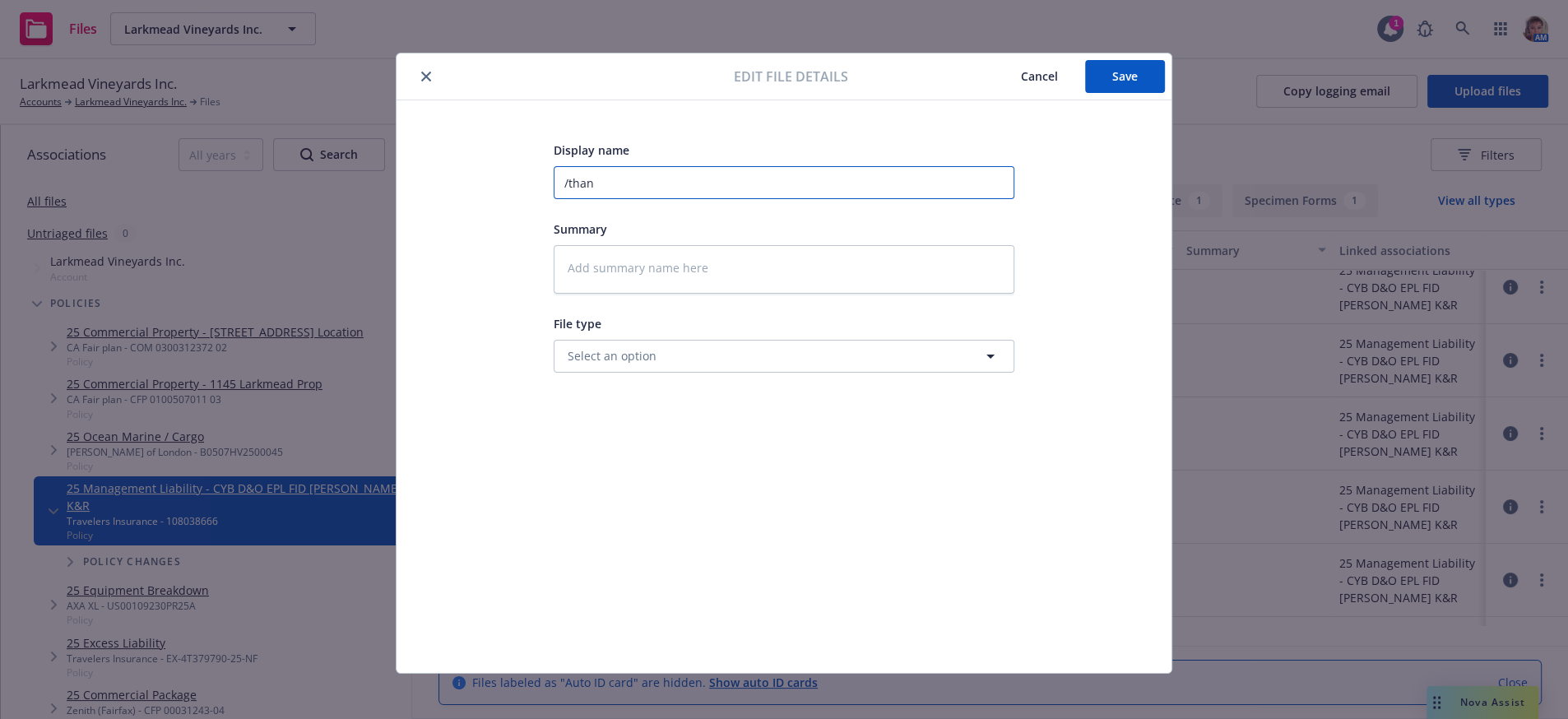
type input "/thank"
type textarea "x"
type input "/thanke"
type textarea "x"
type input "/thanked"
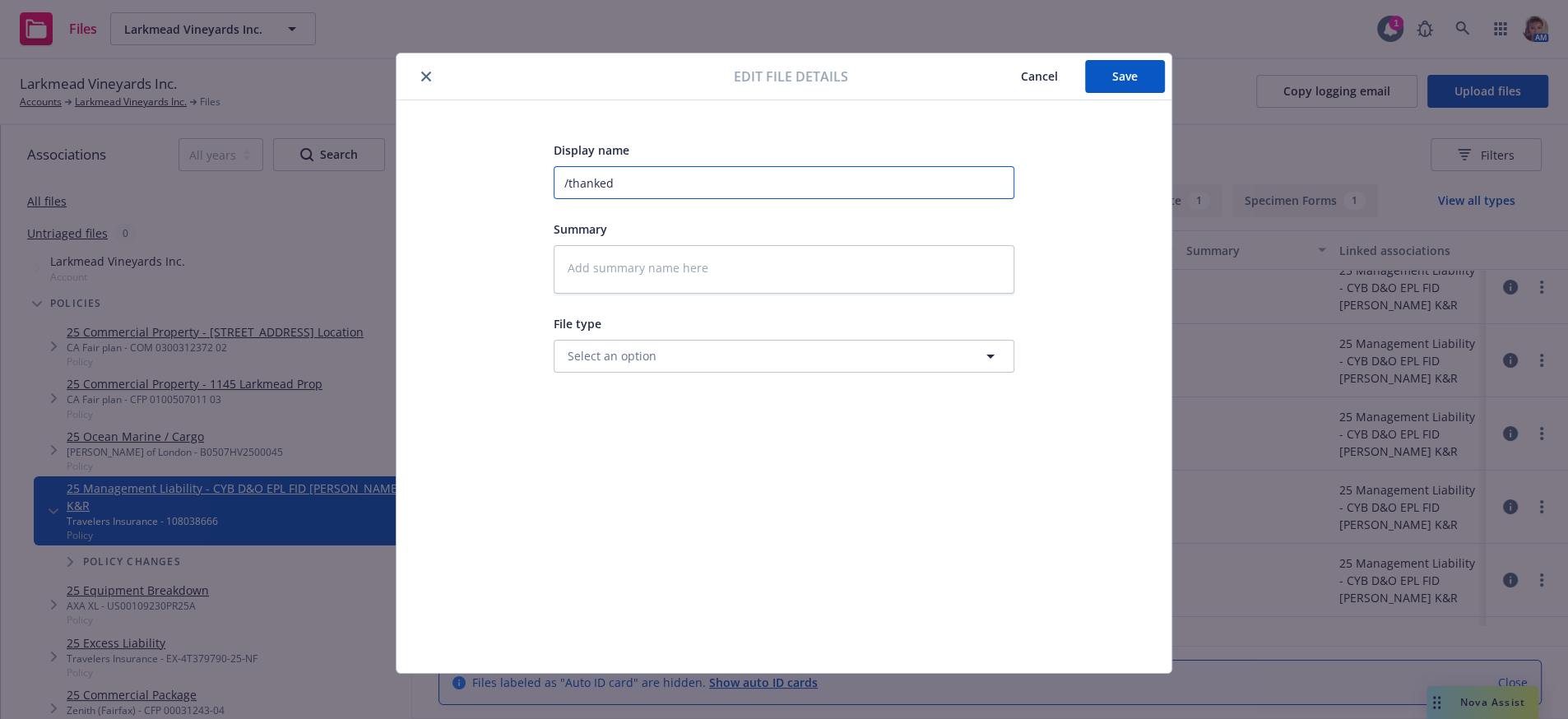
type textarea "x"
type input "/thanked"
type textarea "x"
type input "/thanke"
type textarea "x"
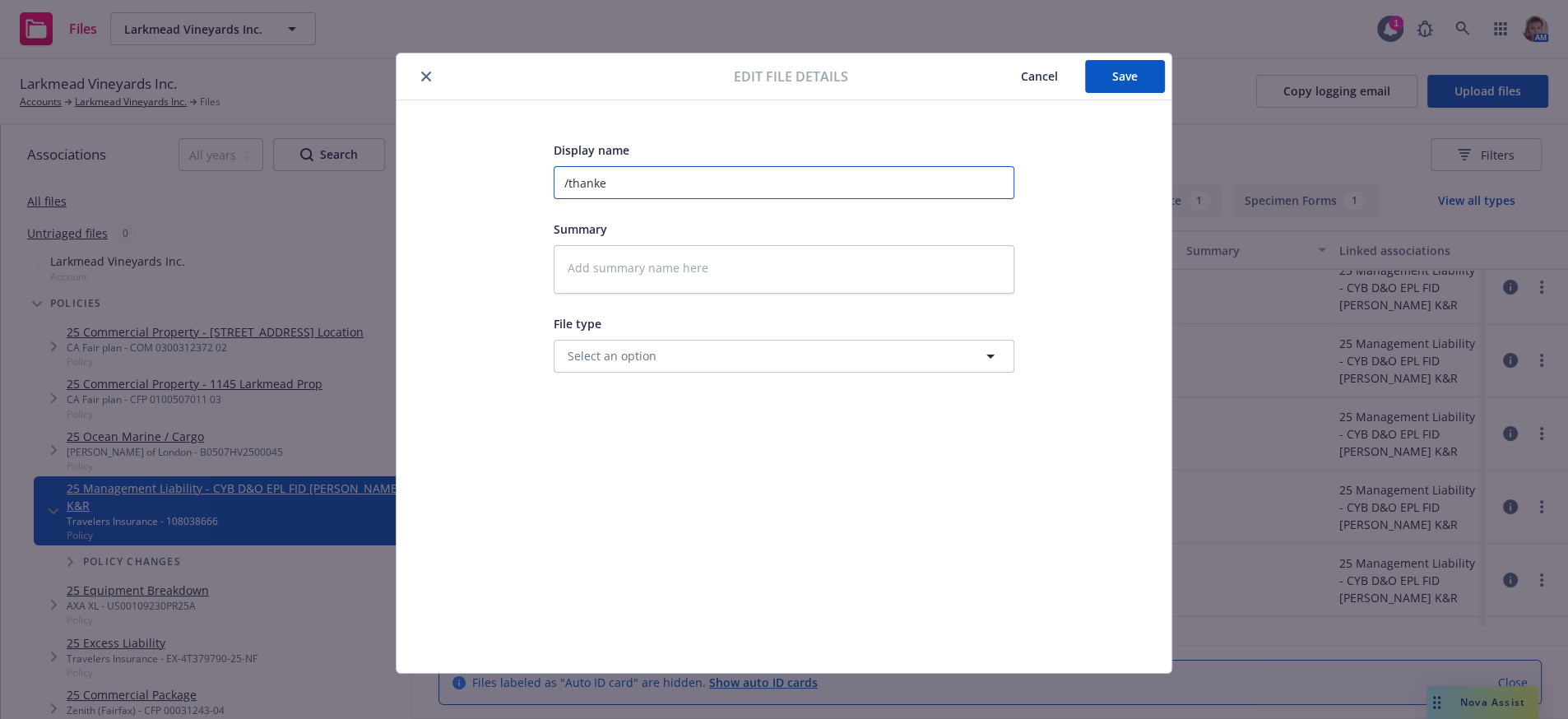
type input "/thank"
type textarea "x"
type input "/than"
type textarea "x"
type input "/tha"
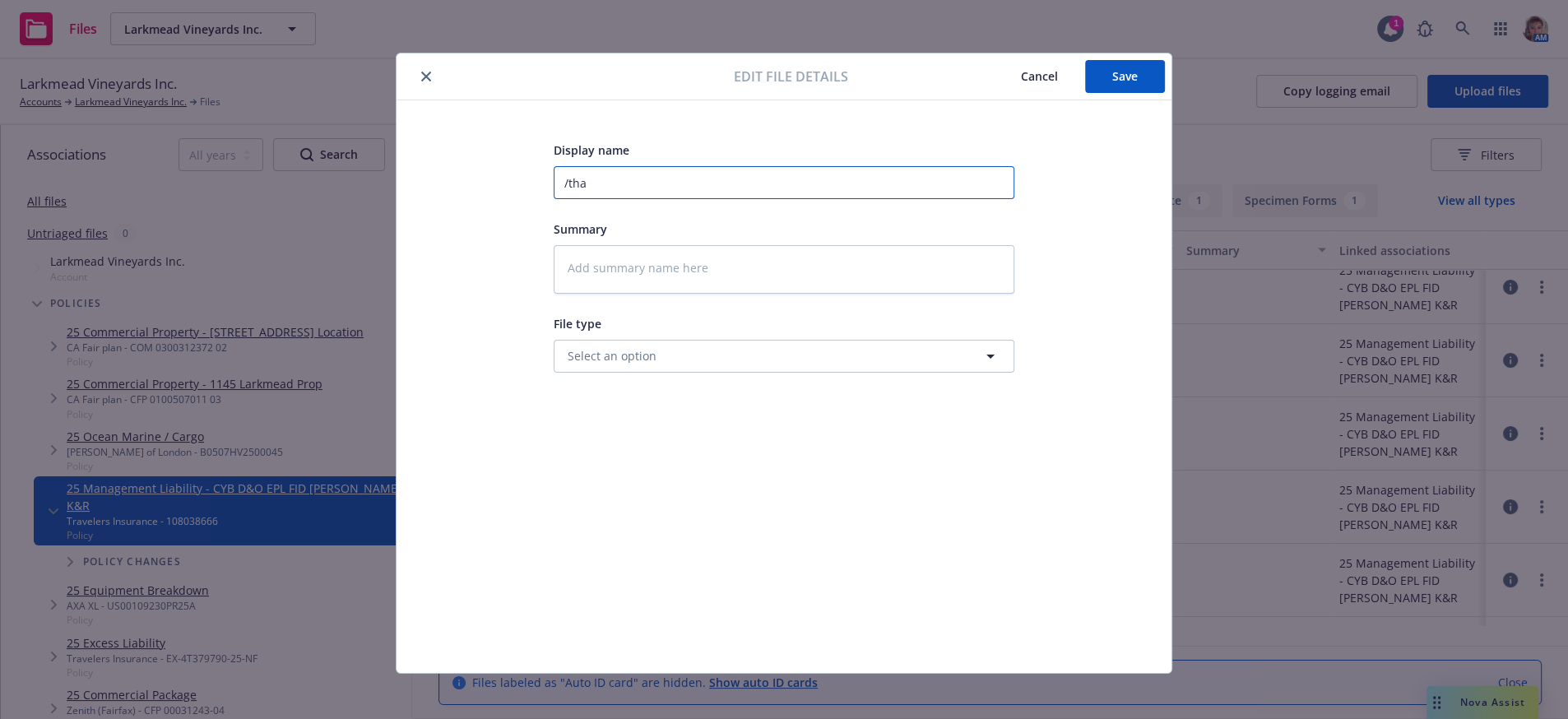
type textarea "x"
type input "/th"
type textarea "x"
type input "/t"
type textarea "x"
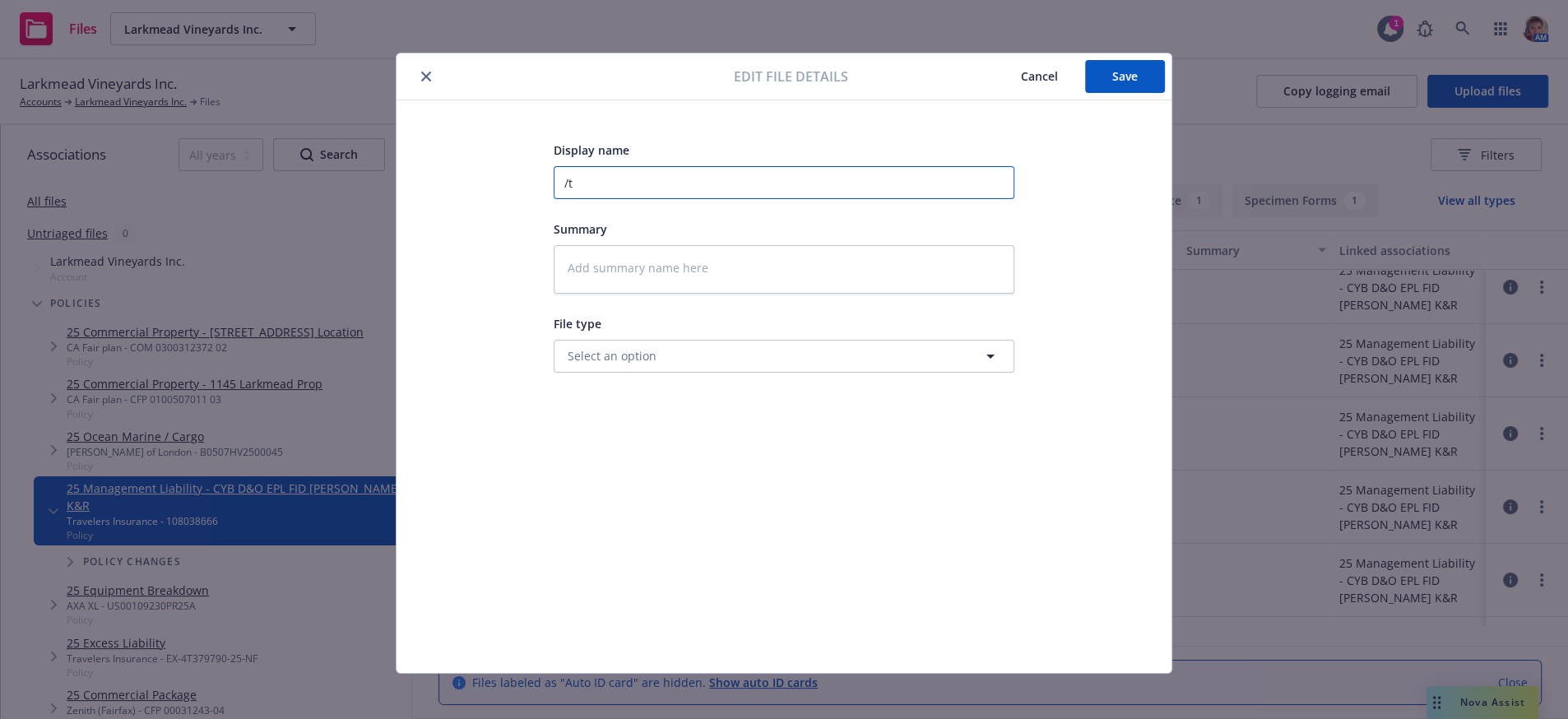
type input "/"
type textarea "x"
type input "T"
type textarea "x"
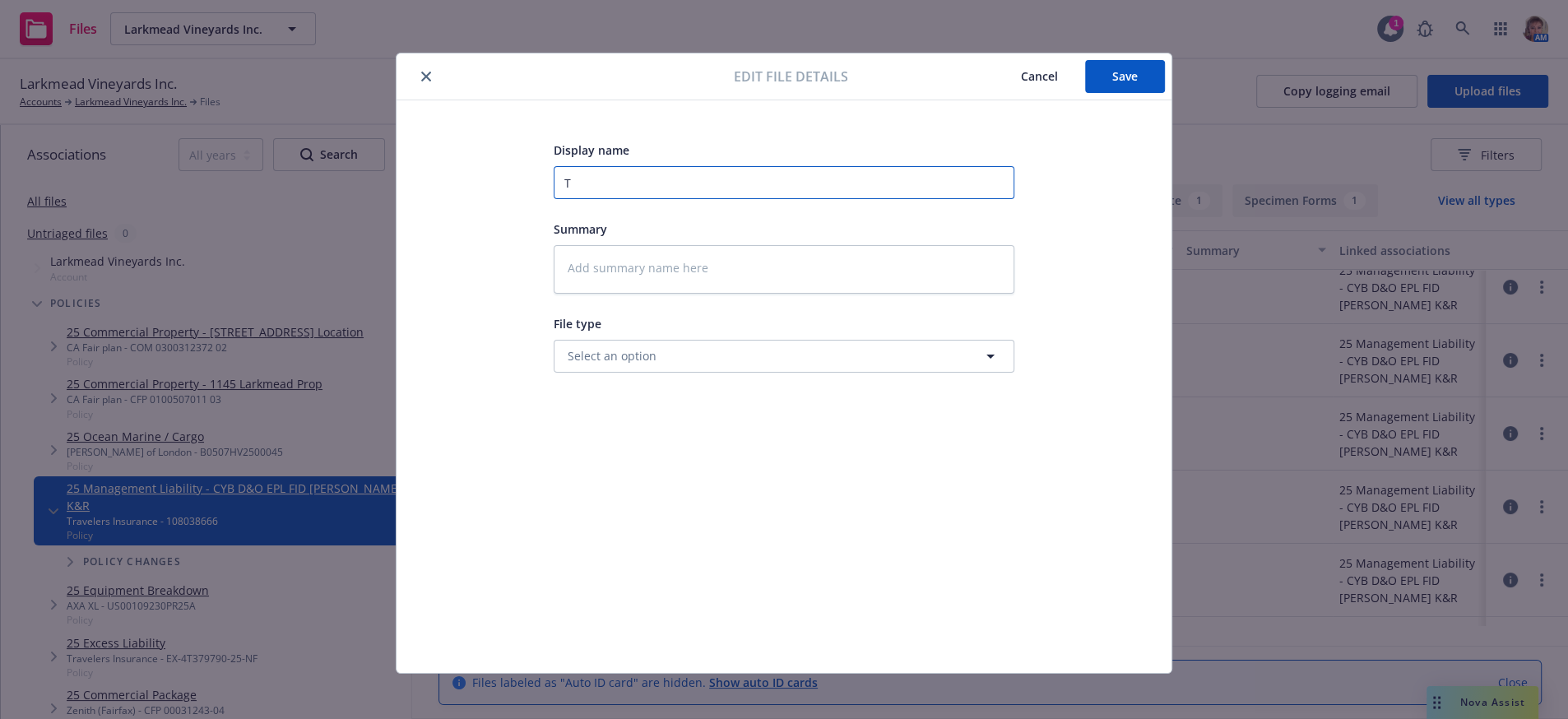
type input "Th"
type textarea "x"
type input "Tha"
type textarea "x"
type input "Than"
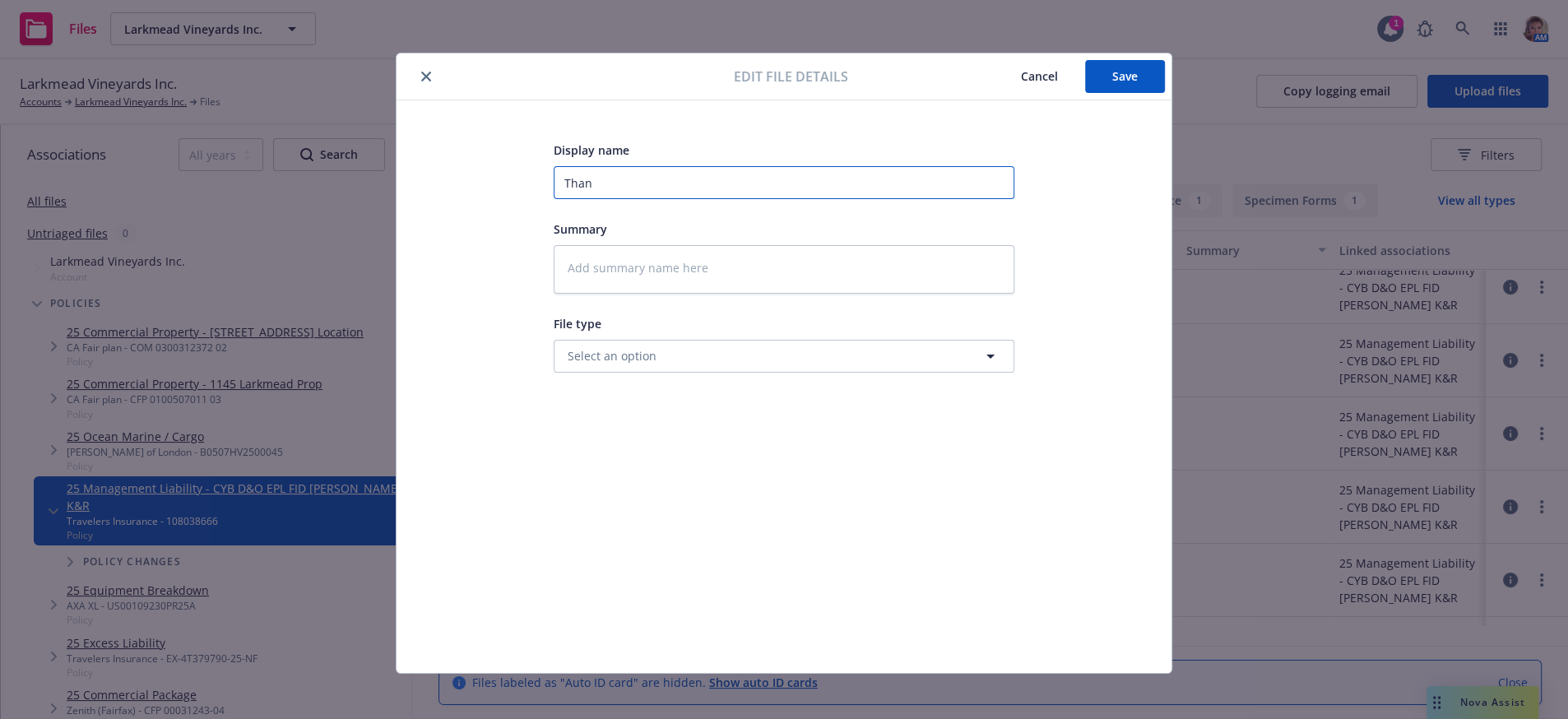
type textarea "x"
type input "Thank"
type textarea "x"
type input "Thanke"
type textarea "x"
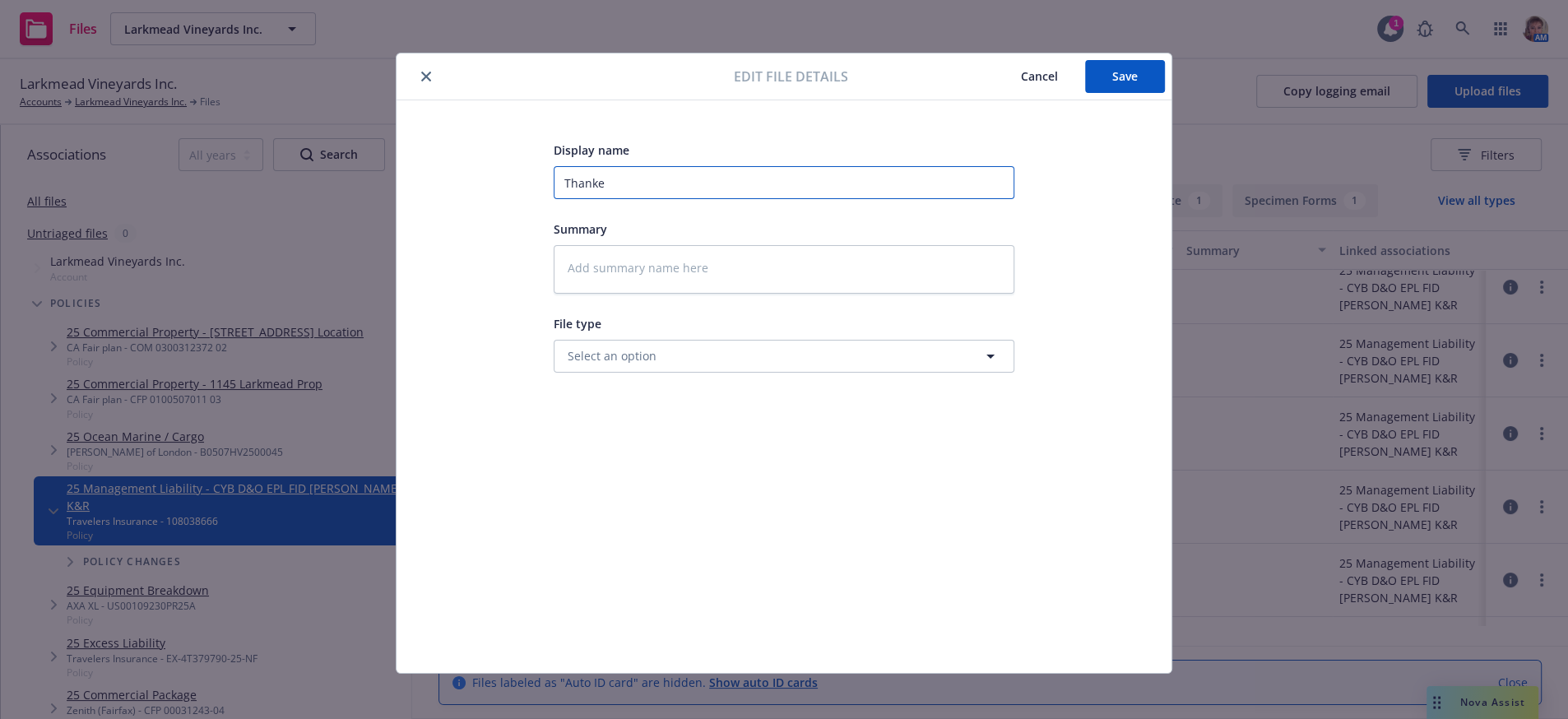
type input "Thanked"
type textarea "x"
type input "Thanked"
type textarea "x"
type input "Thanked c"
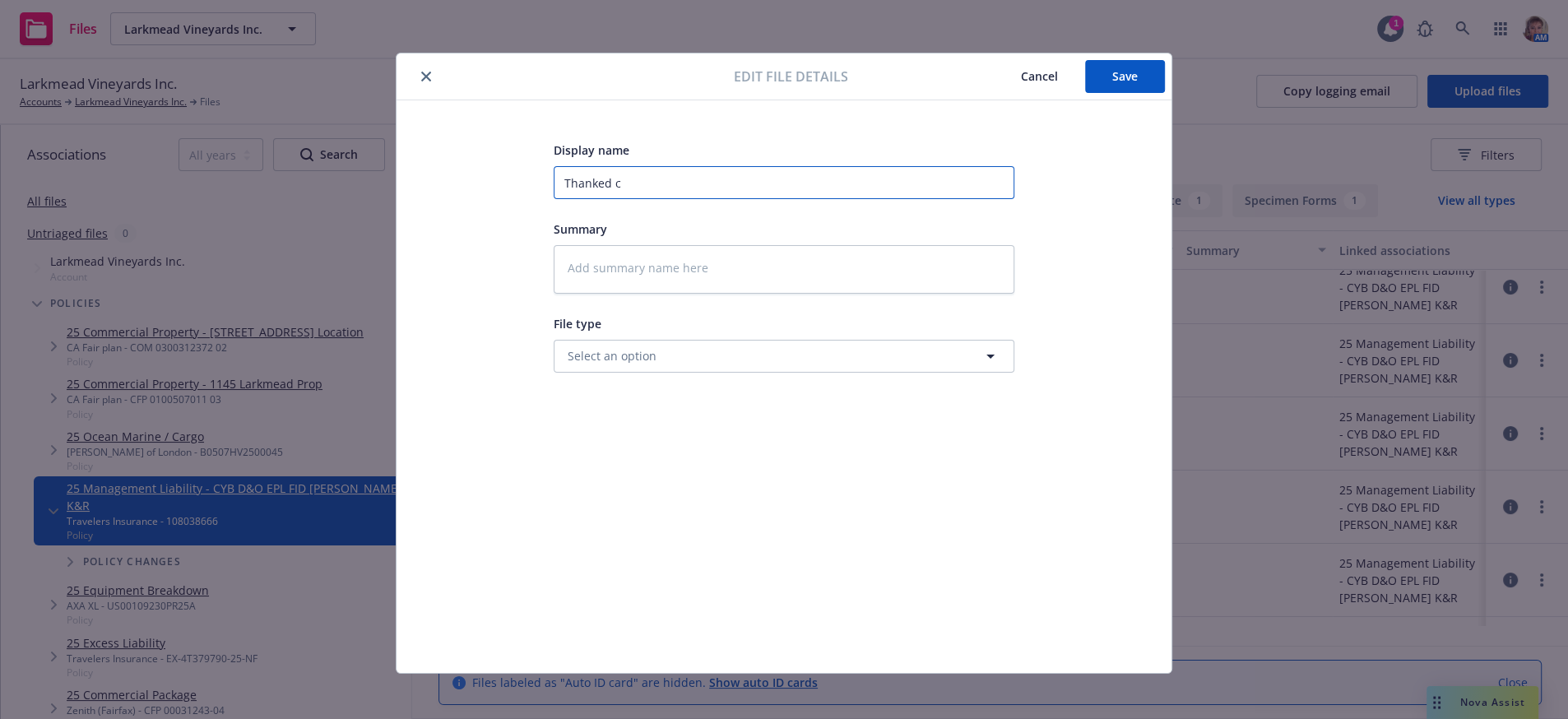
type textarea "x"
type input "Thanked ci"
type textarea "x"
type input "Thanked cie"
type textarea "x"
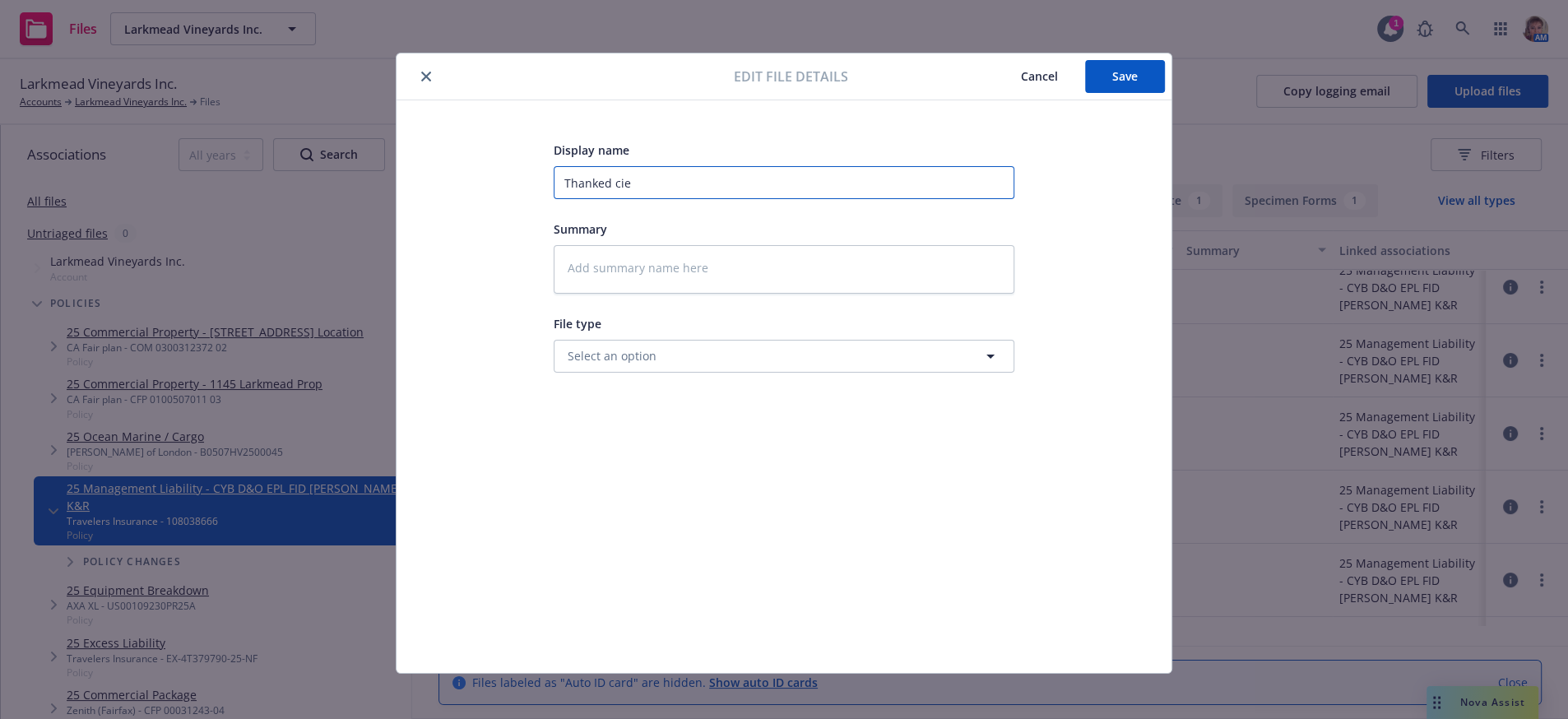
type input "Thanked cien"
type textarea "x"
type input "Thanked cient"
type textarea "x"
type input "Thanked cien"
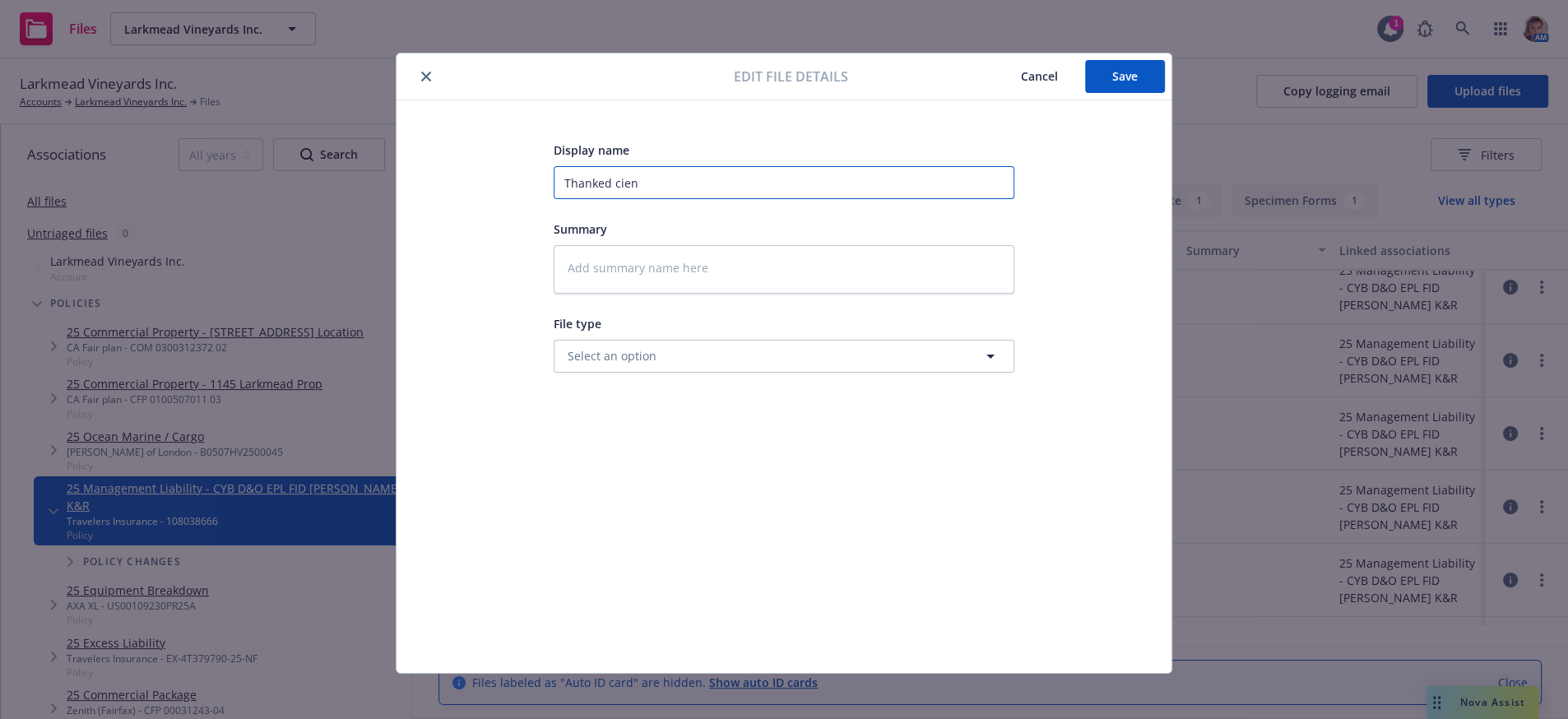
type textarea "x"
type input "Thanked cie"
type textarea "x"
type input "Thanked ci"
type textarea "x"
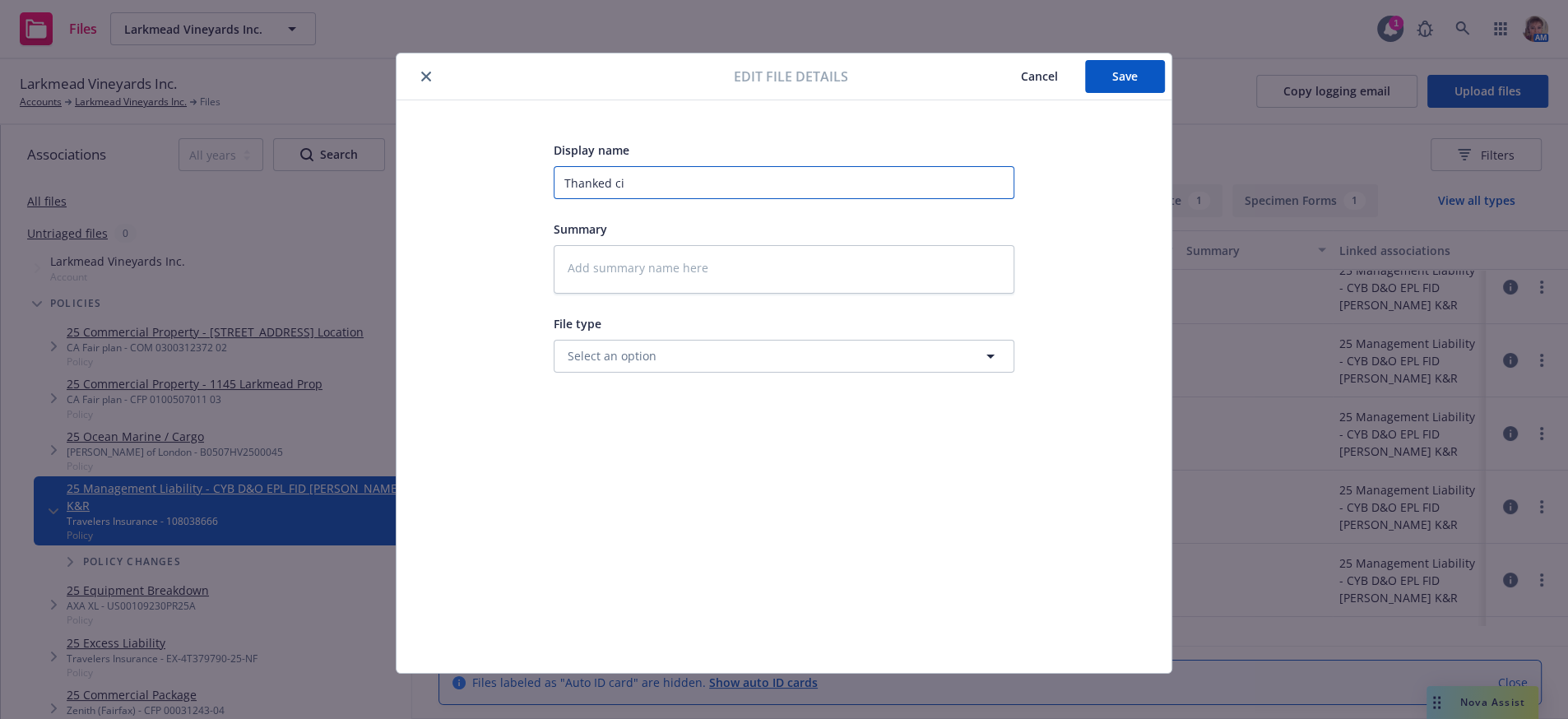
type input "Thanked c"
type textarea "x"
type input "Thanked cl"
type textarea "x"
type input "Thanked cli"
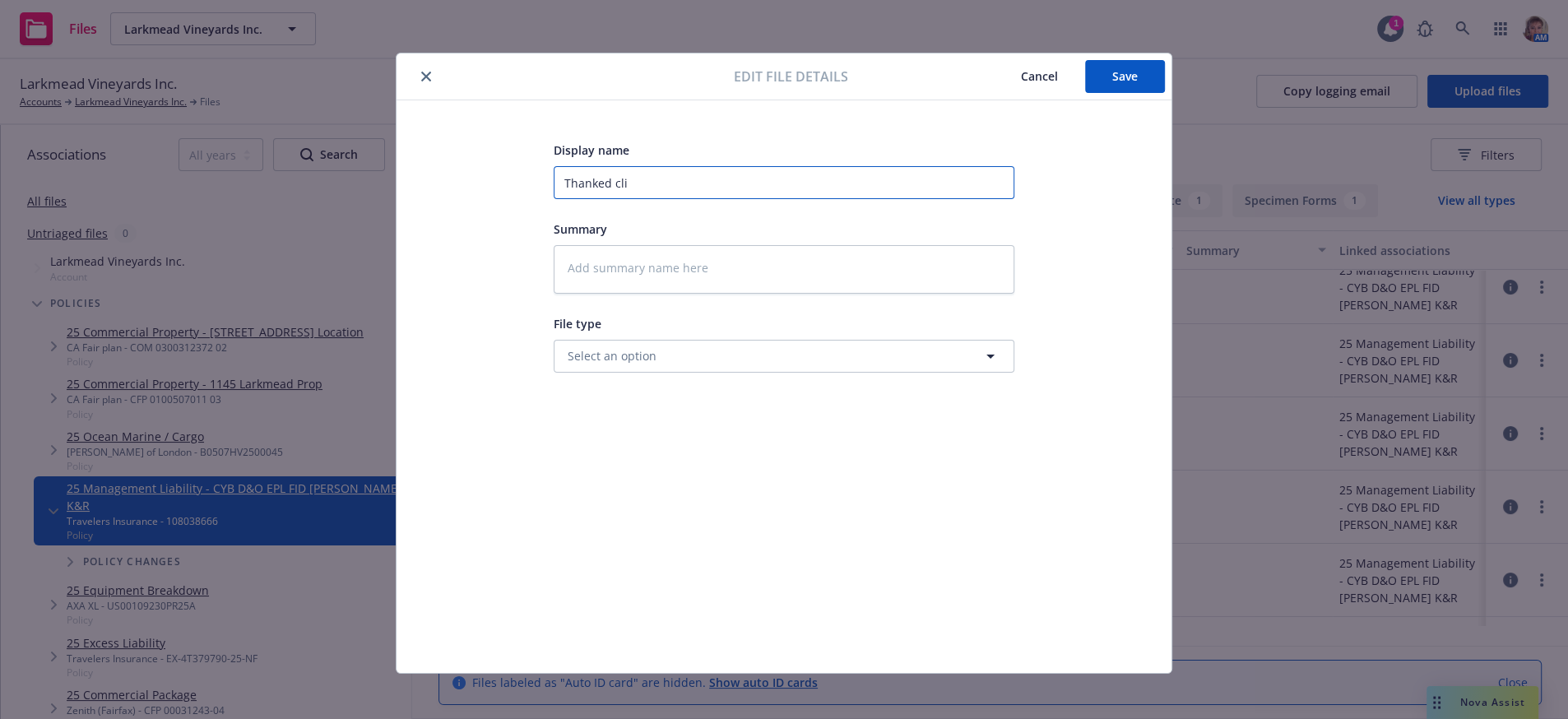
type textarea "x"
type input "Thanked clie"
type textarea "x"
type input "Thanked clien"
type textarea "x"
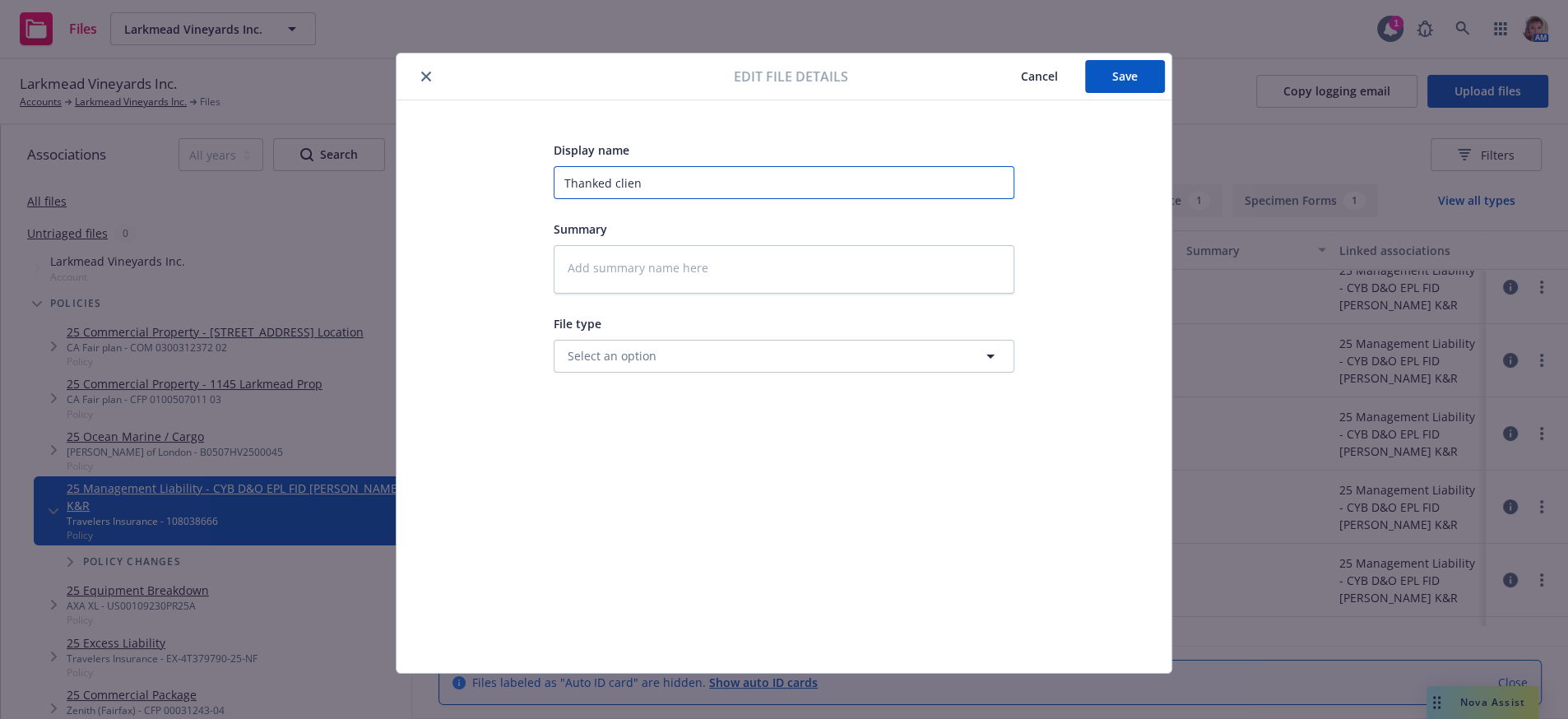
type input "Thanked client"
type textarea "x"
type input "Thanked client"
type textarea "x"
type input "Thanked client fo"
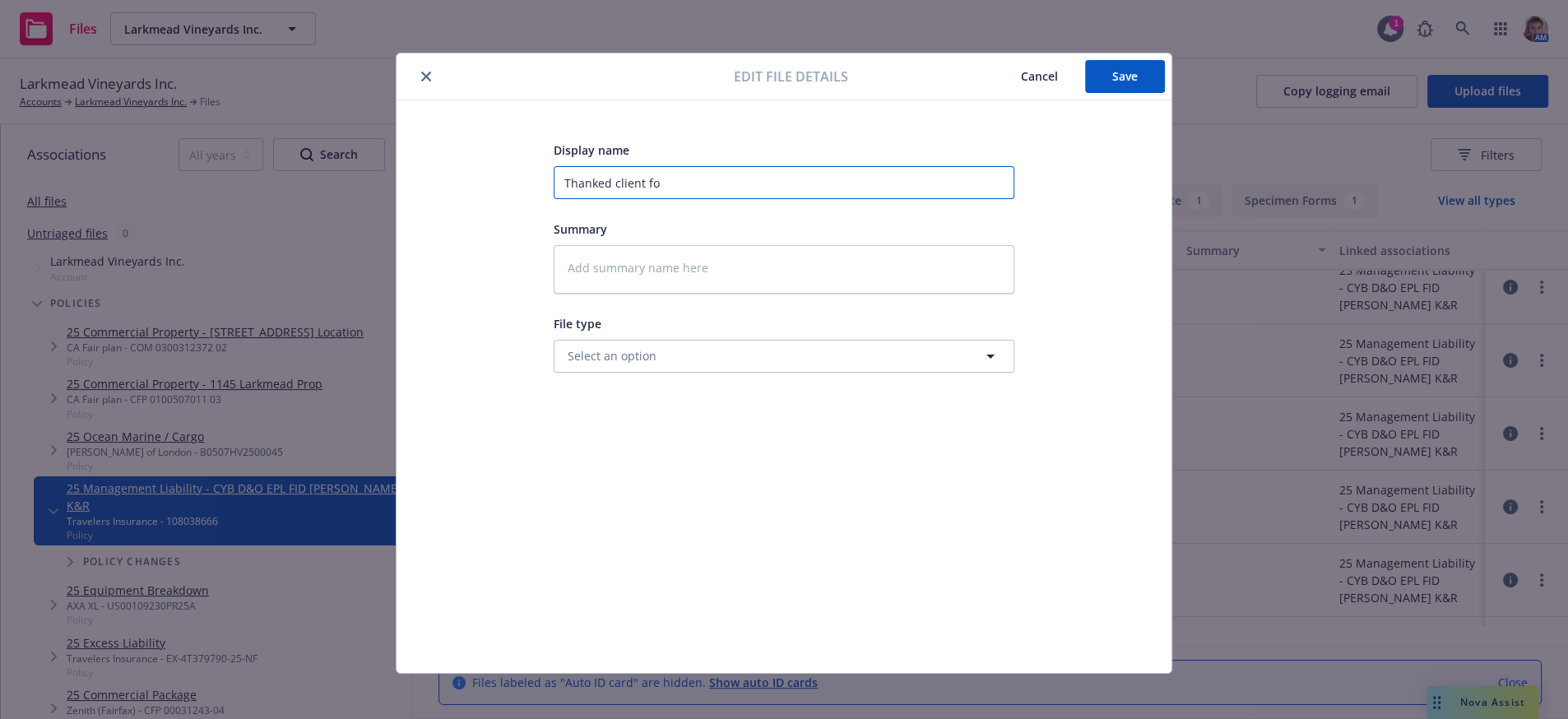
type textarea "x"
type input "Thanked client for"
type textarea "x"
type input "Thanked client for"
type textarea "x"
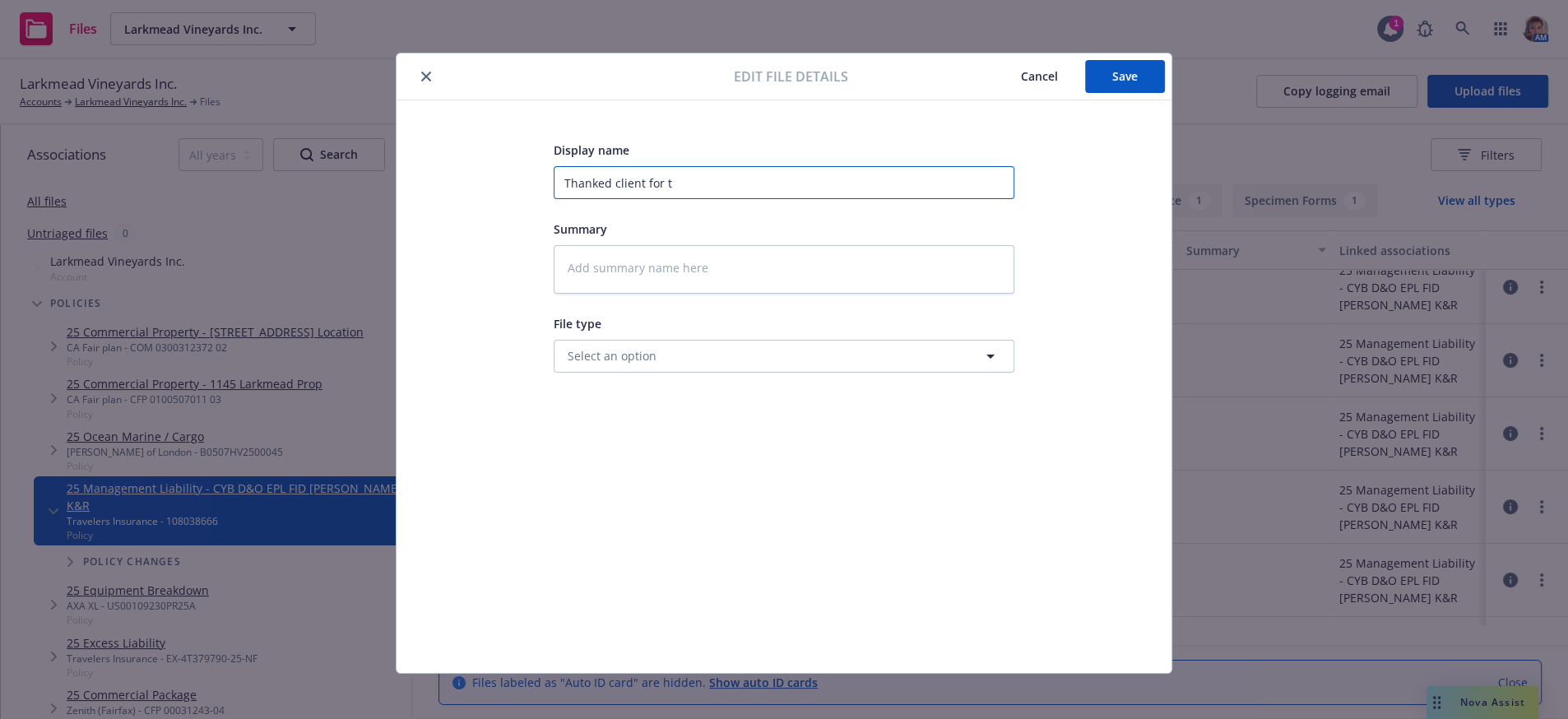
type input "Thanked client for [PERSON_NAME]"
type textarea "x"
type input "Thanked client for the"
type textarea "x"
type input "Thanked client for the"
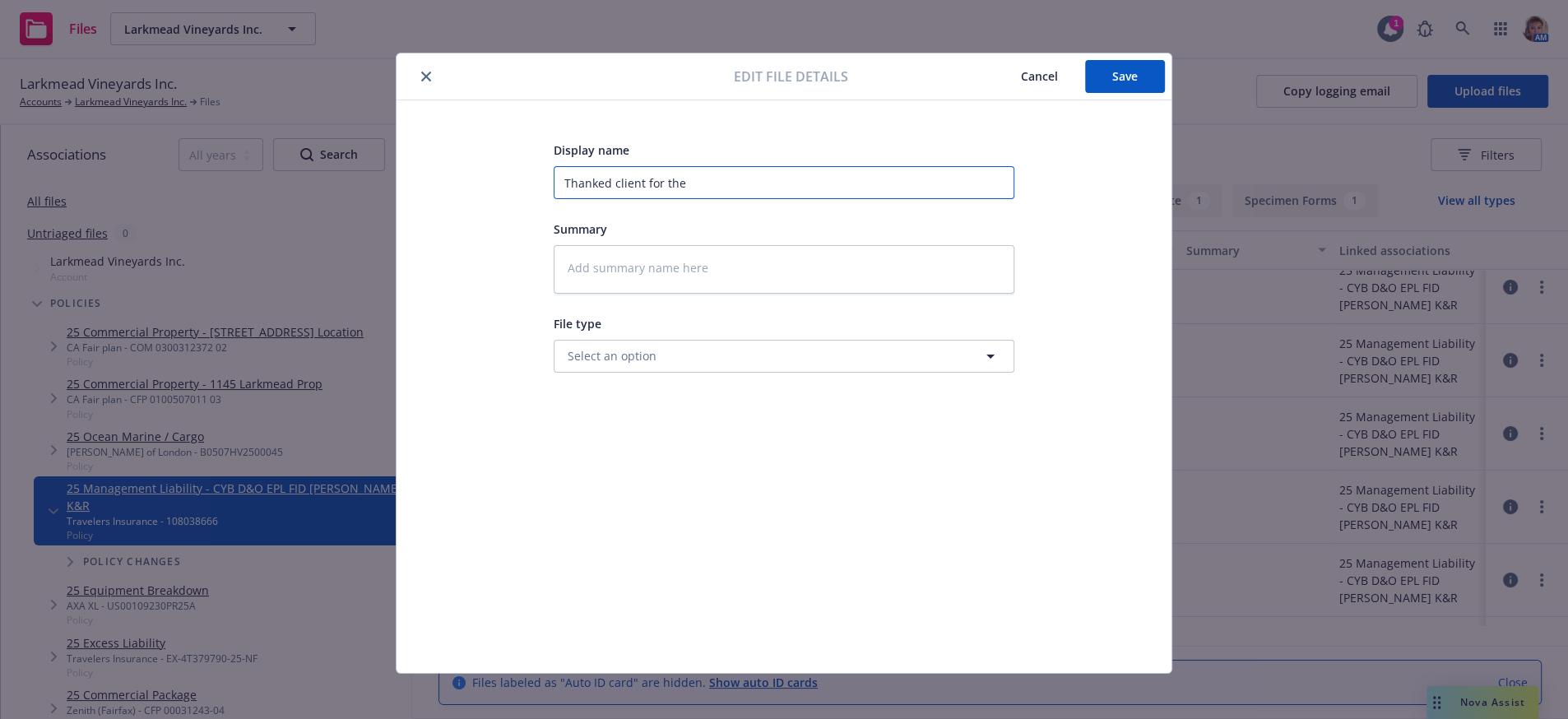
type textarea "x"
type input "Thanked client for the c"
type textarea "x"
type input "Thanked client for the co"
type textarea "x"
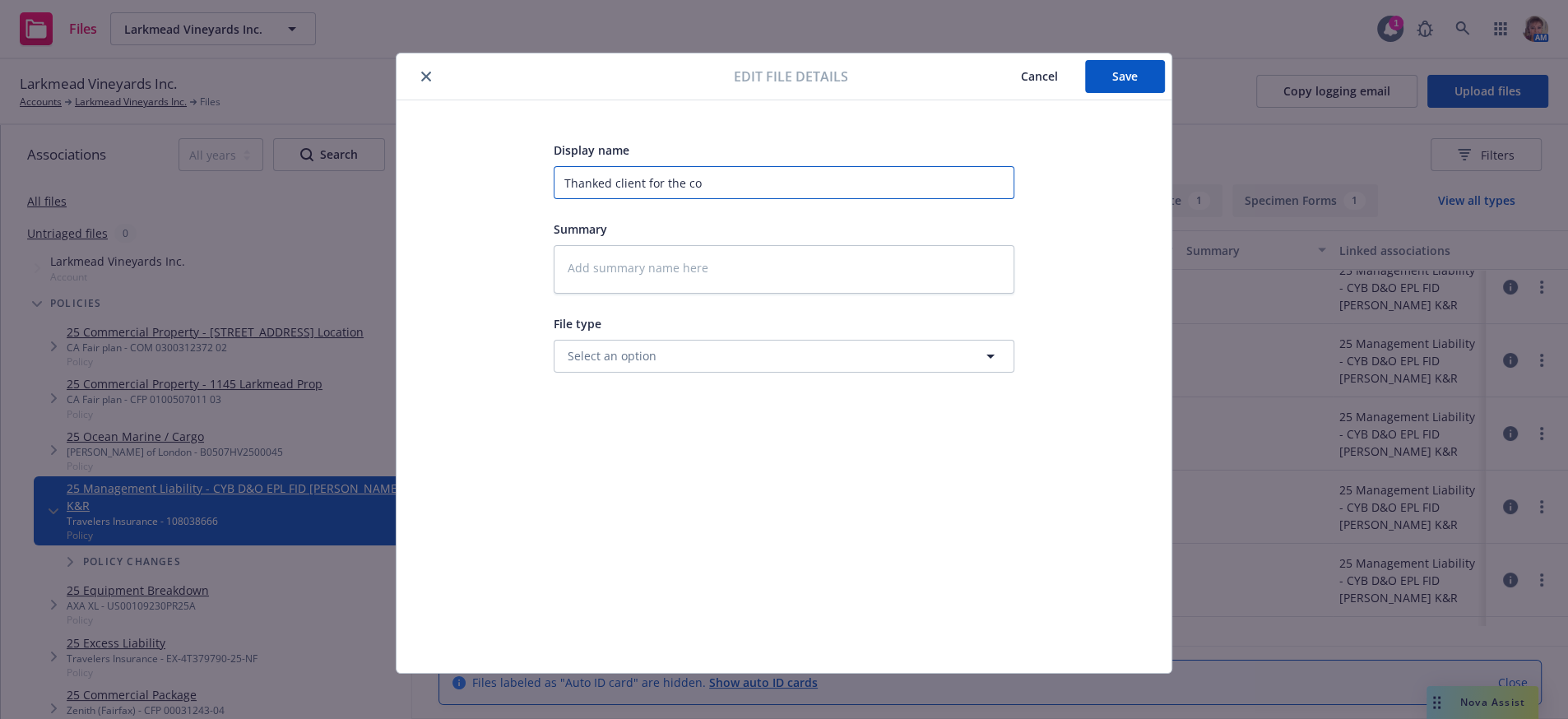
type input "Thanked client for the con"
type textarea "x"
type input "Thanked client for the conn"
type textarea "x"
type input "Thanked client for the conne"
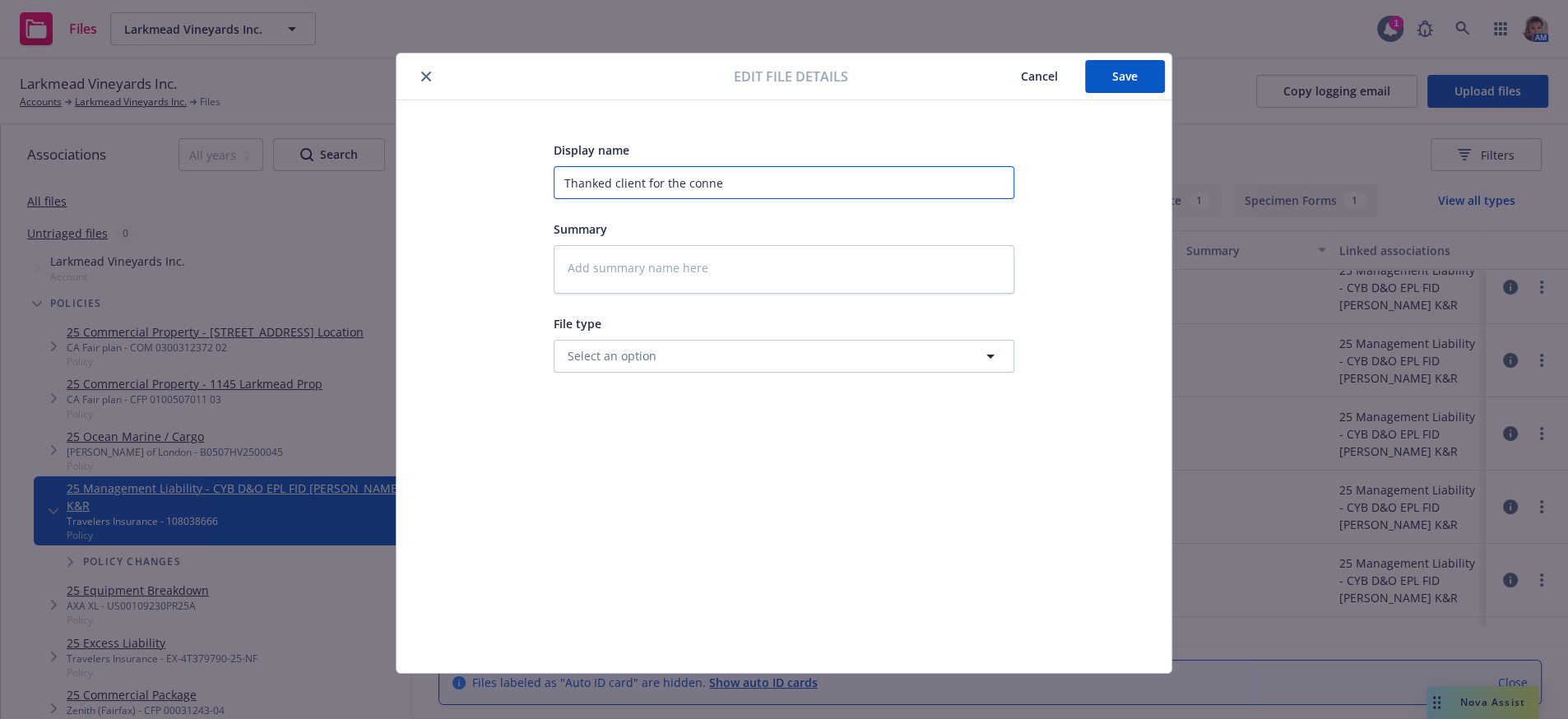
type textarea "x"
type input "Thanked client for the connec"
type textarea "x"
type input "Thanked client for the connect"
type textarea "x"
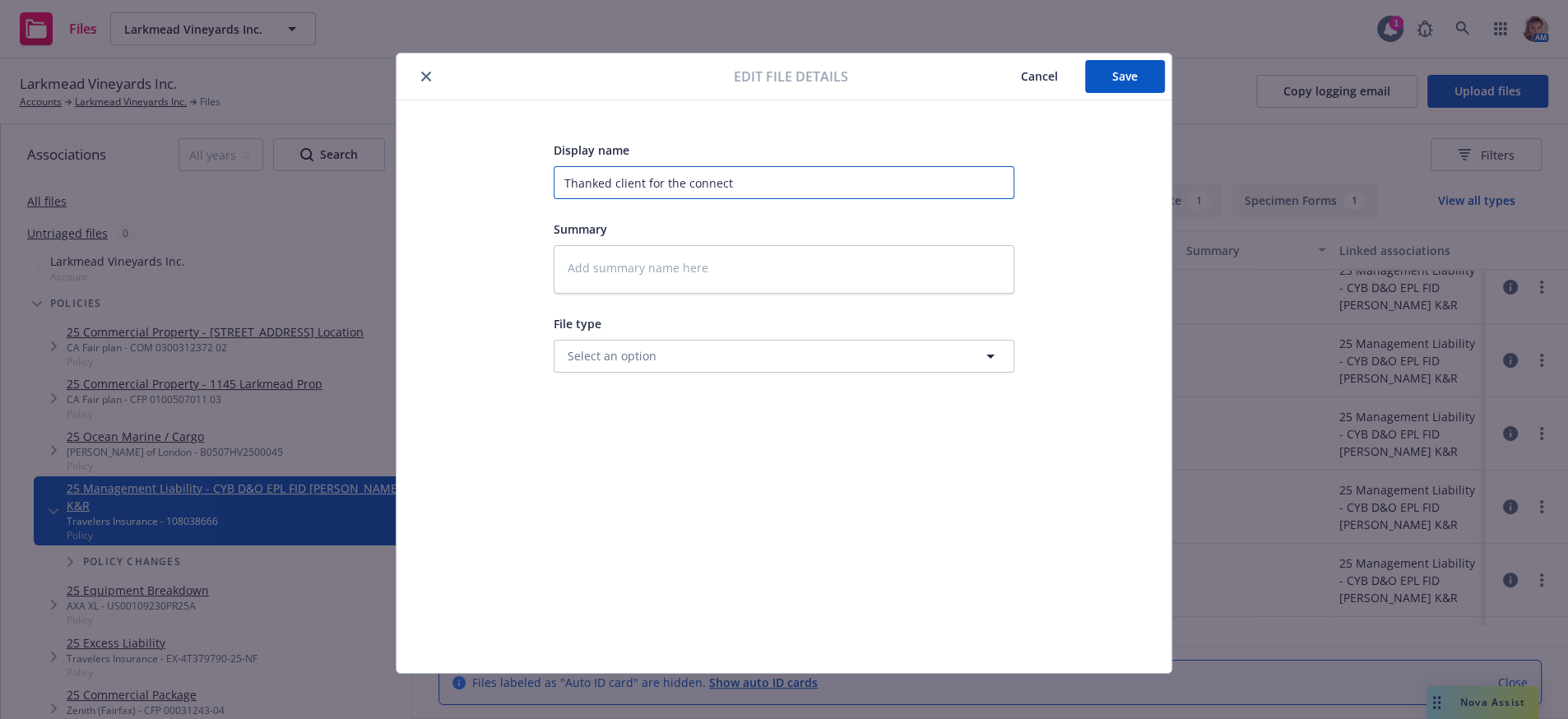
type input "Thanked client for the connecti"
type textarea "x"
type input "Thanked client for the connectio"
type textarea "x"
type input "Thanked client for the connection"
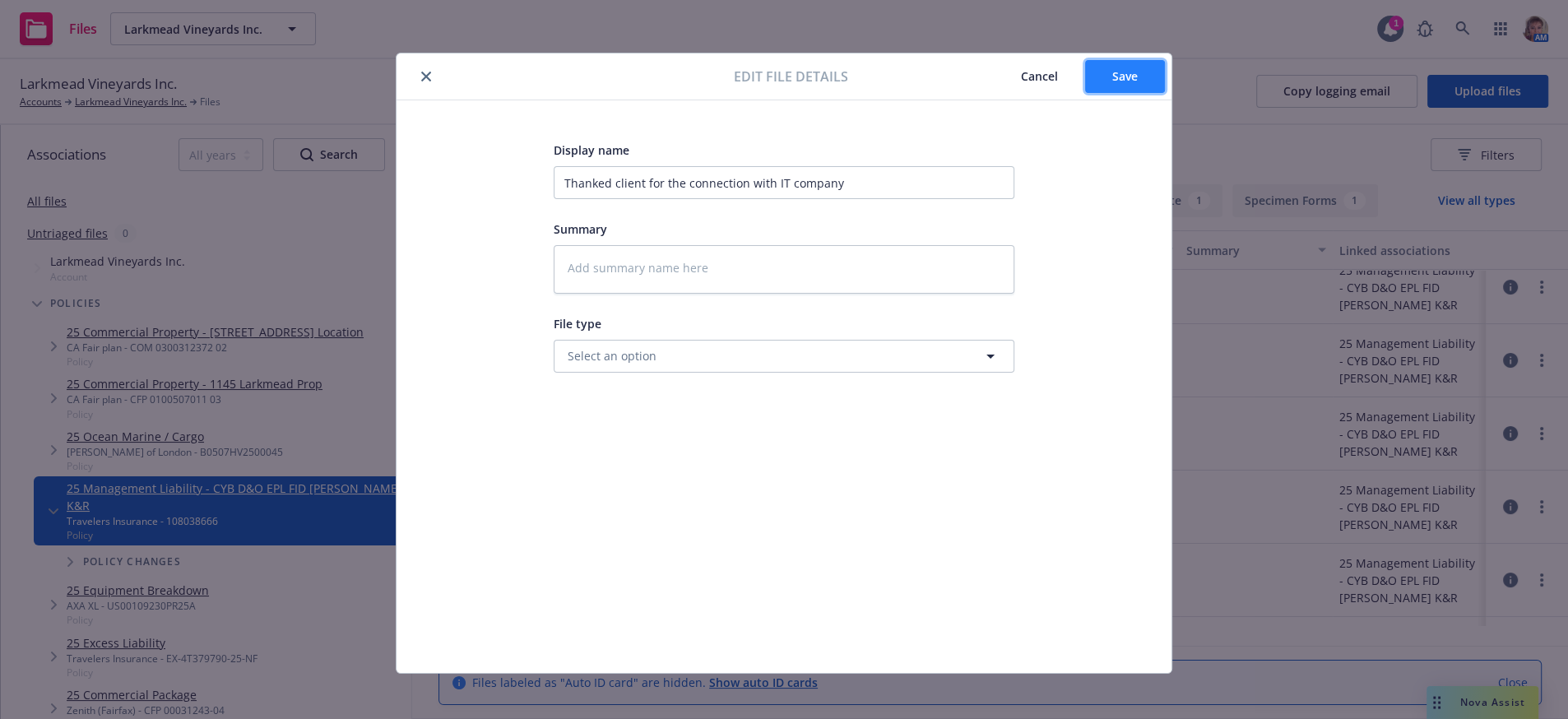
click at [1097, 89] on button "Save" at bounding box center [1125, 76] width 80 height 33
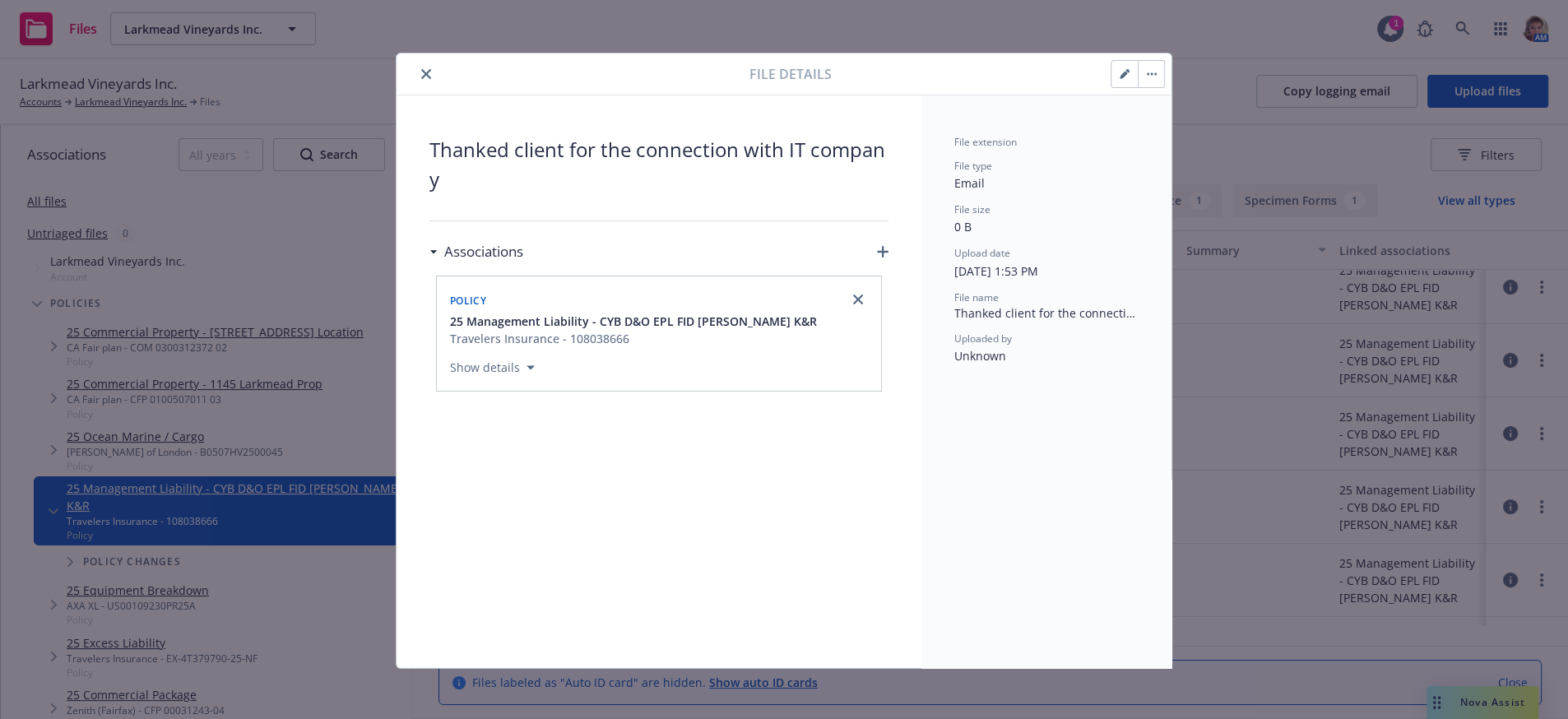
click at [416, 74] on button "close" at bounding box center [425, 73] width 20 height 20
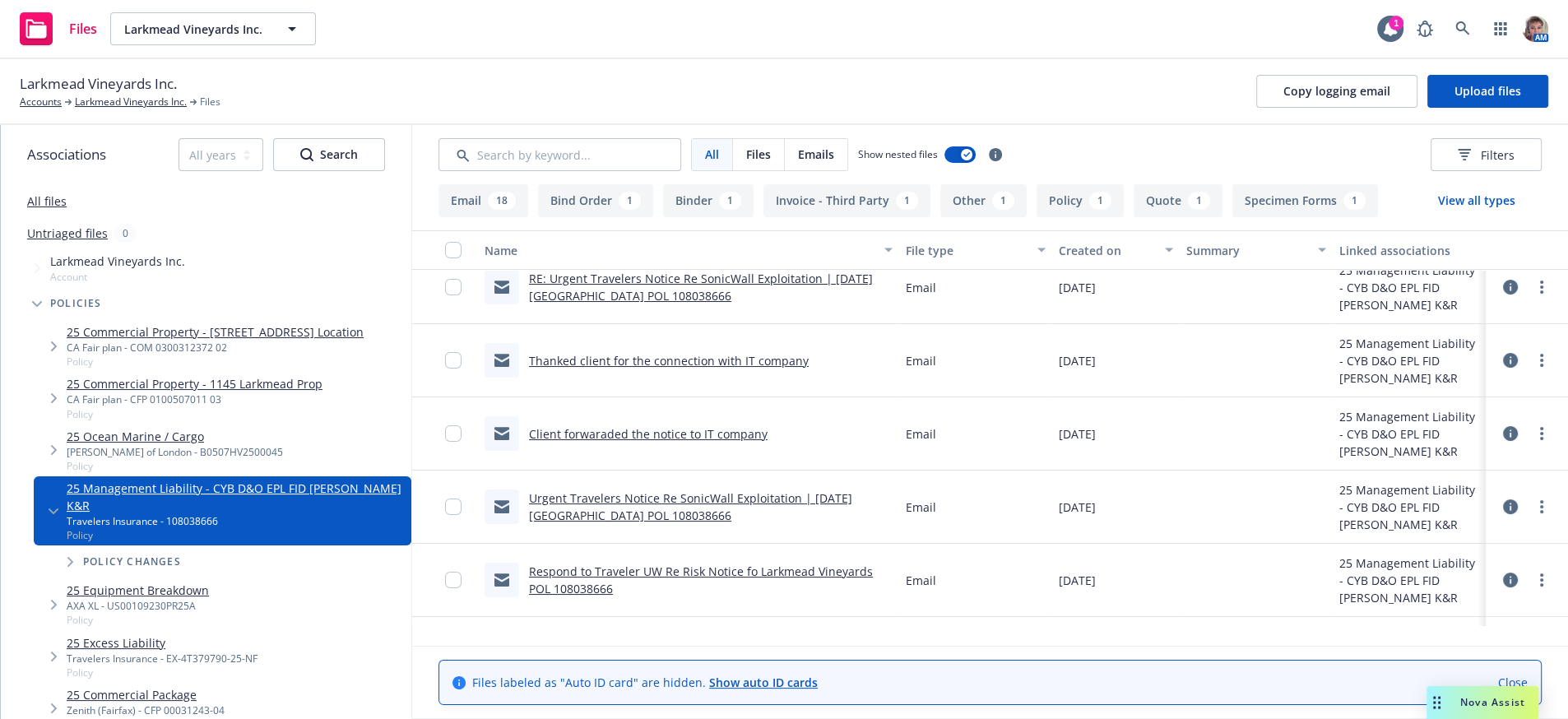
click at [650, 303] on link "RE: Urgent Travelers Notice Re SonicWall Exploitation | [DATE] [GEOGRAPHIC_DATA…" at bounding box center [701, 287] width 344 height 33
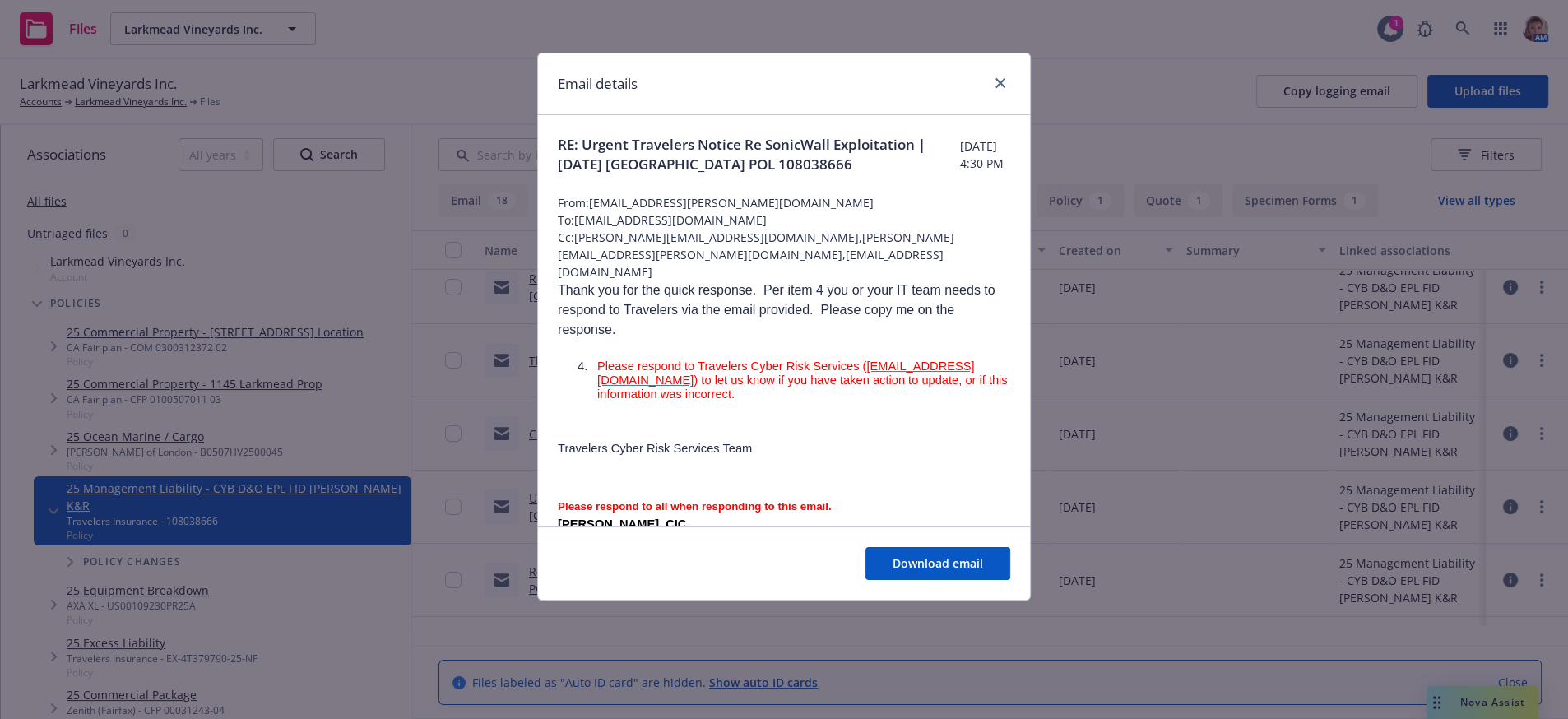
click at [1008, 77] on div "Email details" at bounding box center [784, 84] width 492 height 62
click at [1005, 84] on link "close" at bounding box center [1001, 83] width 20 height 20
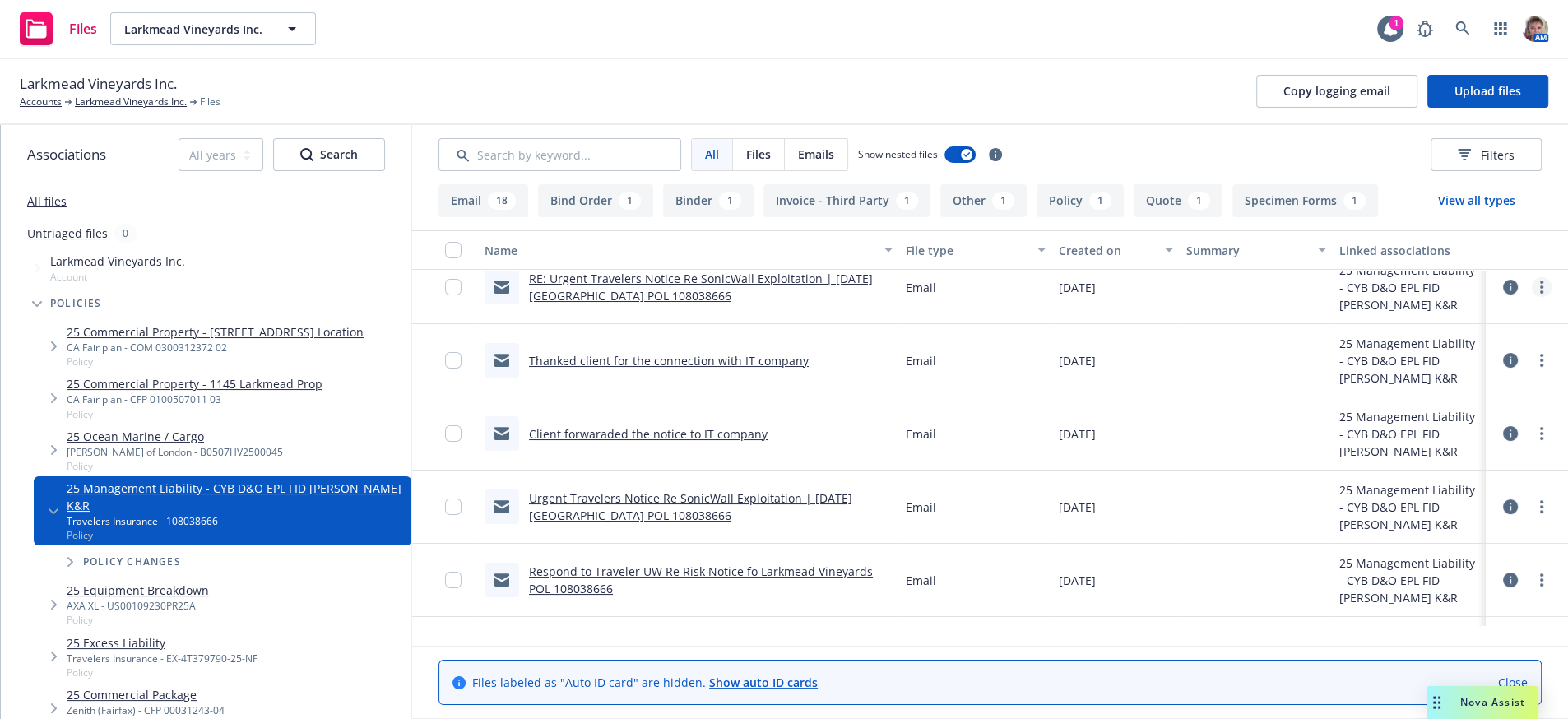
click at [1540, 289] on circle "more" at bounding box center [1541, 286] width 3 height 3
click at [1425, 416] on link "Edit" at bounding box center [1453, 412] width 164 height 33
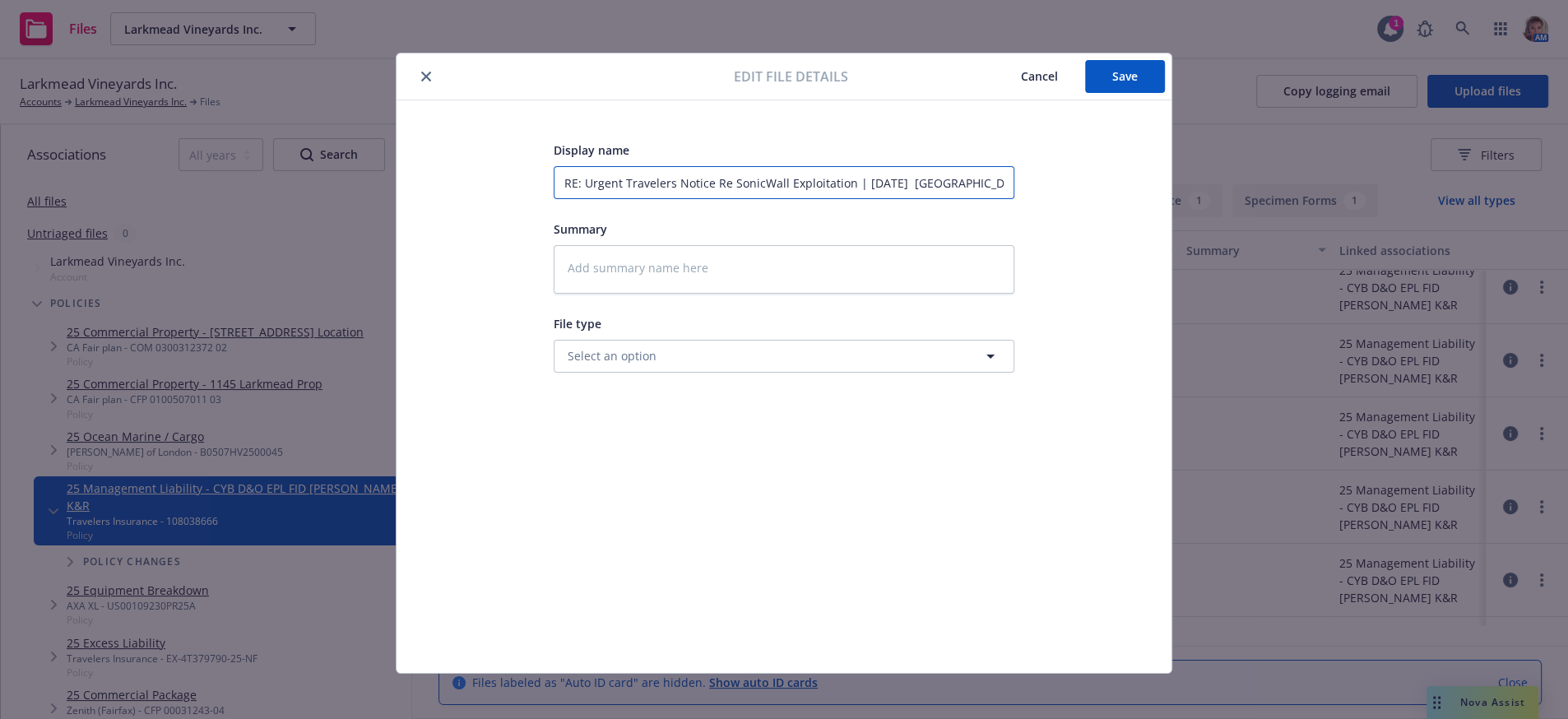
scroll to position [0, 148]
drag, startPoint x: 557, startPoint y: 183, endPoint x: 1442, endPoint y: 196, distance: 885.1
click at [1442, 196] on div "Edit file details Cancel Save Display name RE: Urgent Travelers Notice Re Sonic…" at bounding box center [784, 360] width 1568 height 719
click at [1137, 87] on button "Save" at bounding box center [1125, 76] width 80 height 33
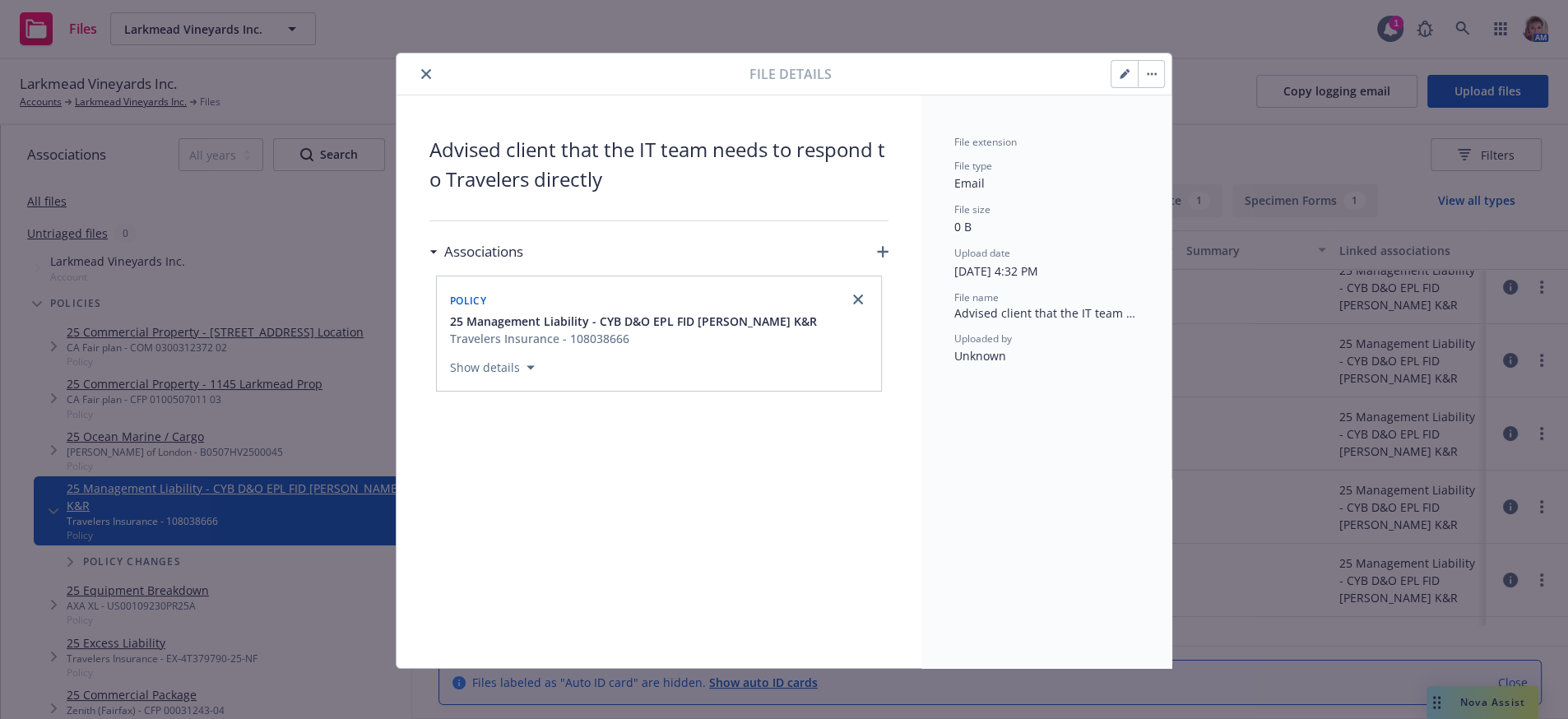
click at [427, 74] on button "close" at bounding box center [425, 73] width 20 height 20
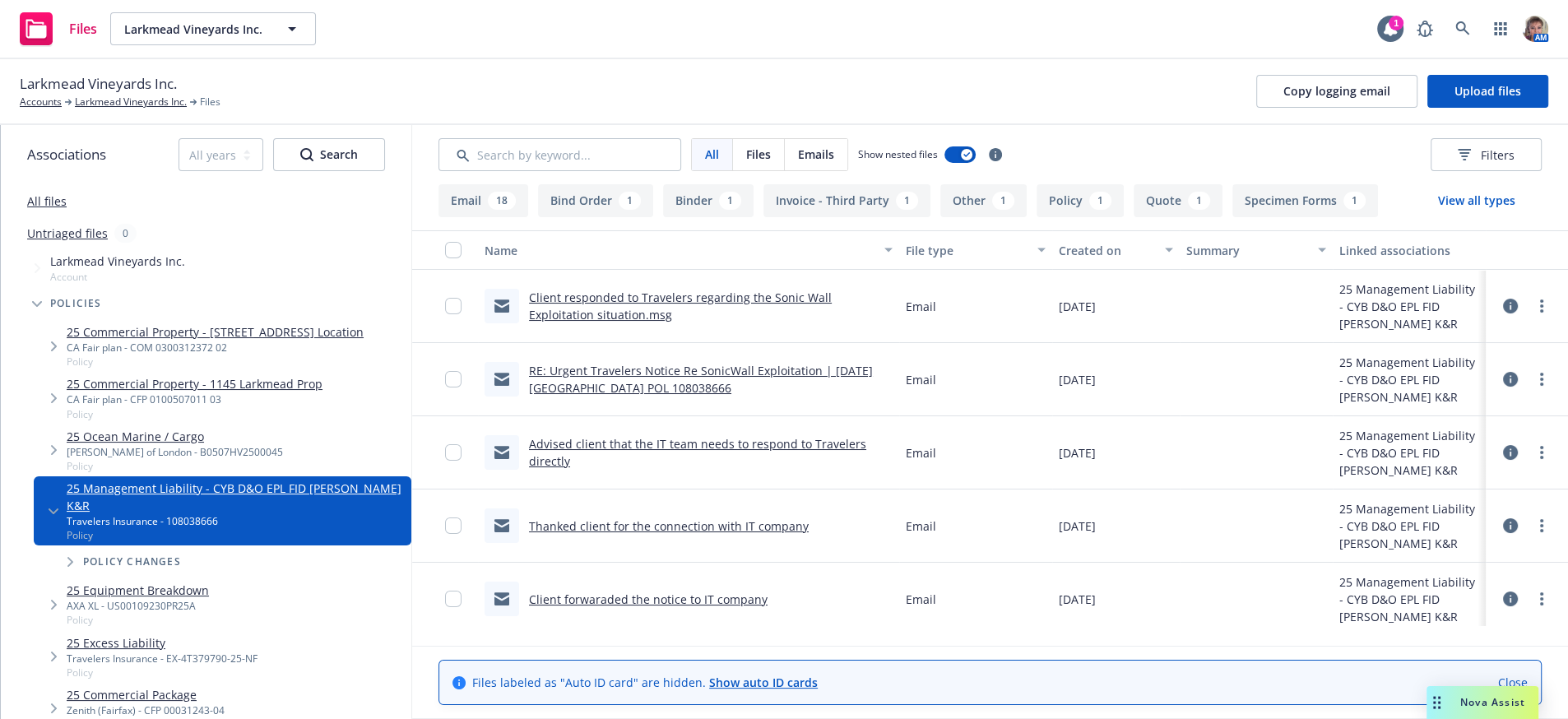
click at [745, 390] on link "RE: Urgent Travelers Notice Re SonicWall Exploitation | [DATE] [GEOGRAPHIC_DATA…" at bounding box center [701, 379] width 344 height 33
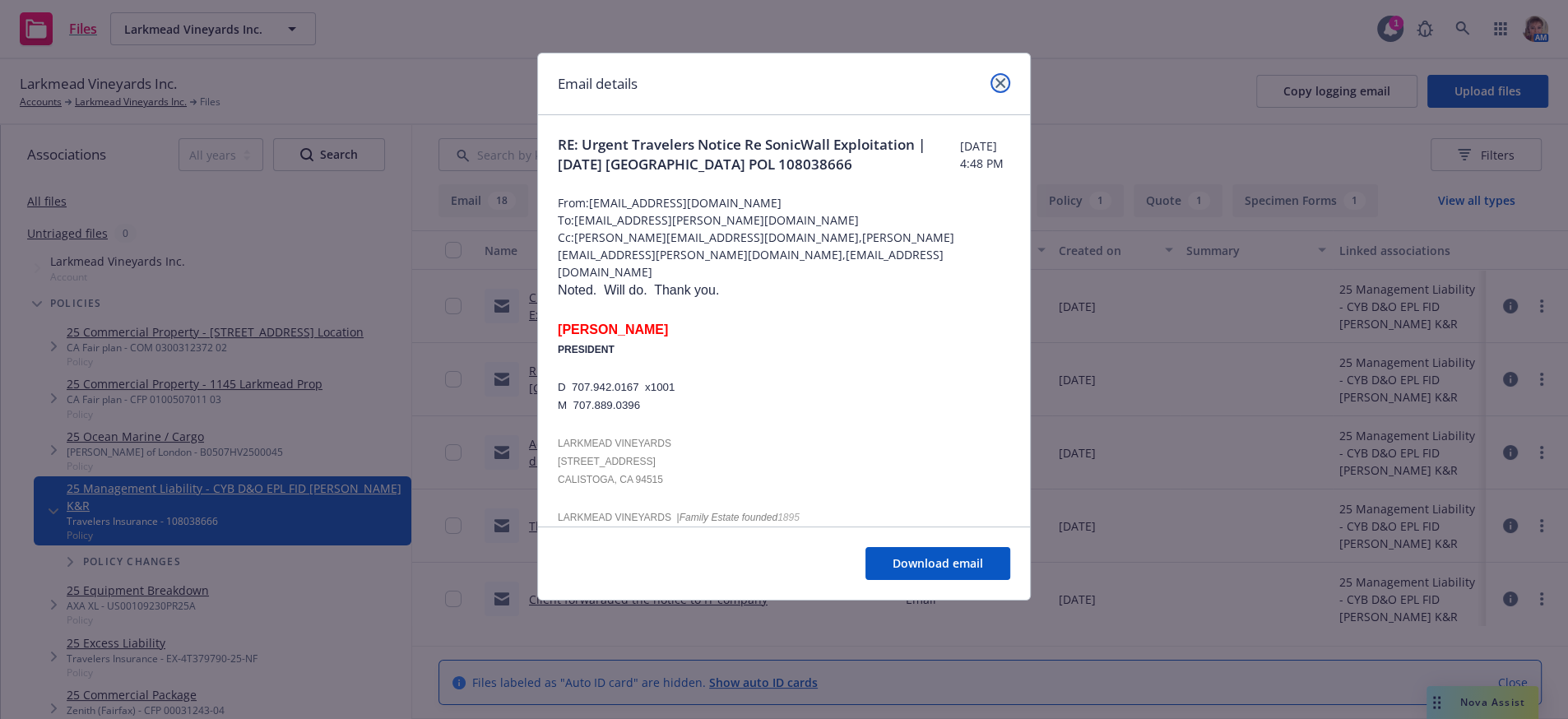
click at [999, 83] on icon "close" at bounding box center [1001, 83] width 10 height 10
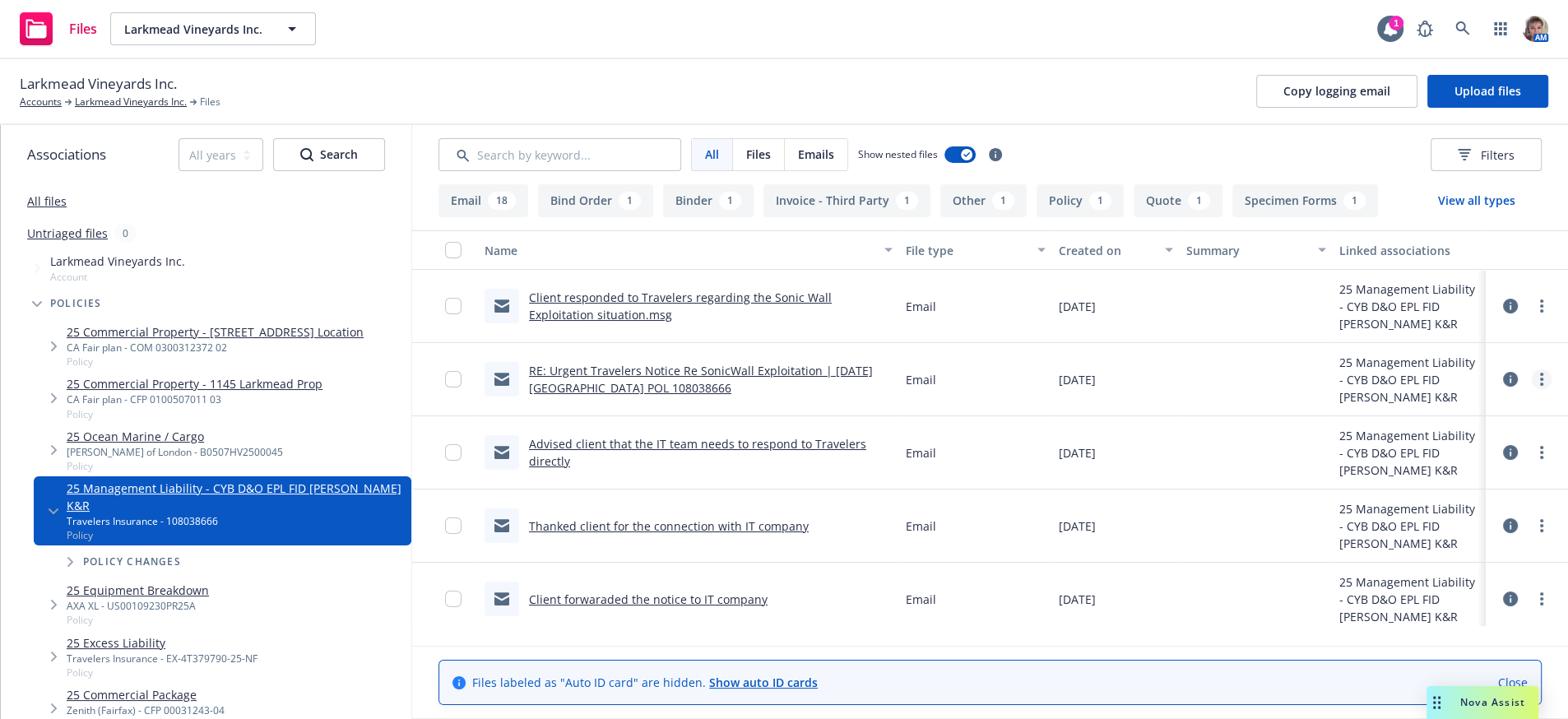
click at [1540, 386] on icon "more" at bounding box center [1541, 380] width 3 height 13
click at [1383, 521] on link "Edit" at bounding box center [1453, 503] width 164 height 33
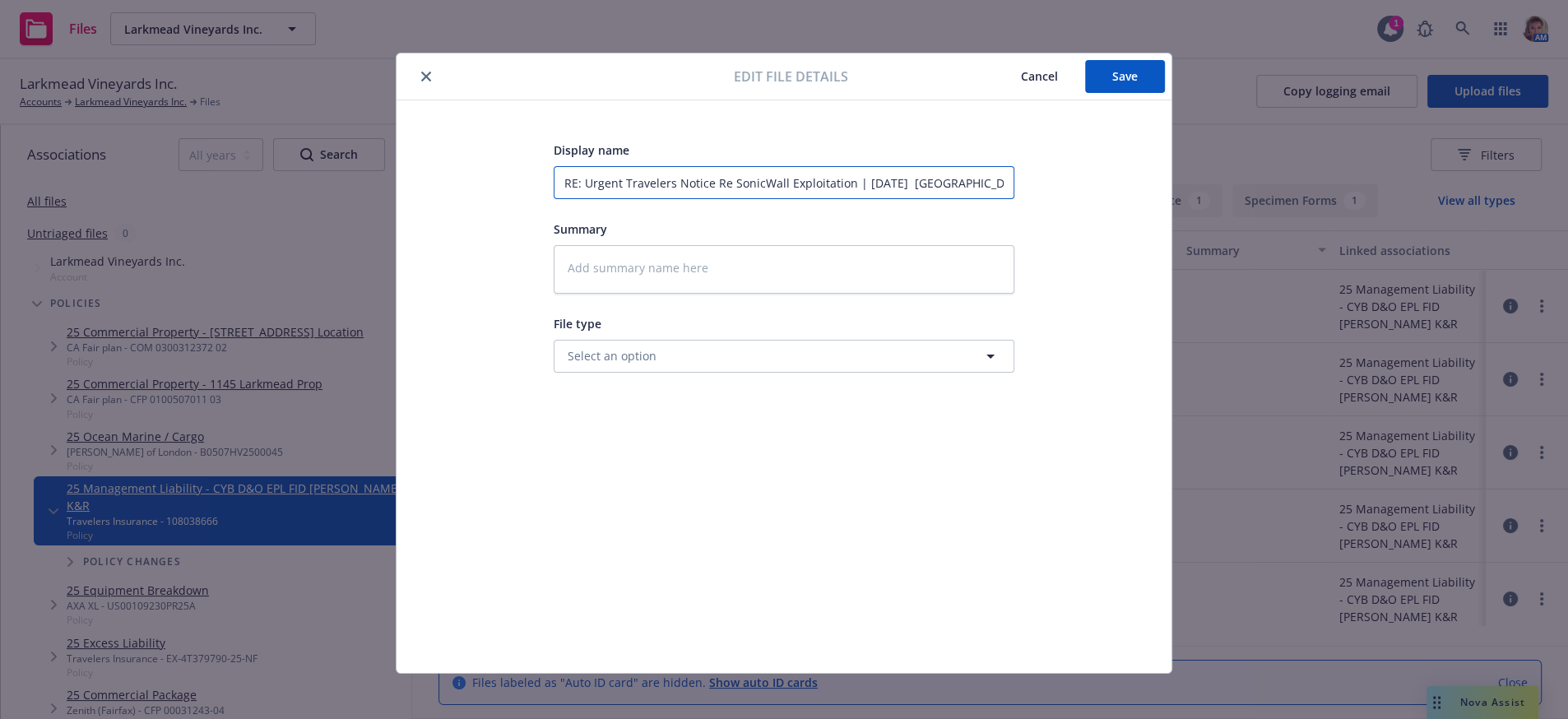
scroll to position [0, 148]
drag, startPoint x: 551, startPoint y: 192, endPoint x: 1441, endPoint y: 266, distance: 893.1
click at [1441, 266] on div "Edit file details Cancel Save Display name RE: Urgent Travelers Notice Re Sonic…" at bounding box center [784, 360] width 1568 height 719
click at [416, 69] on button "close" at bounding box center [425, 76] width 20 height 20
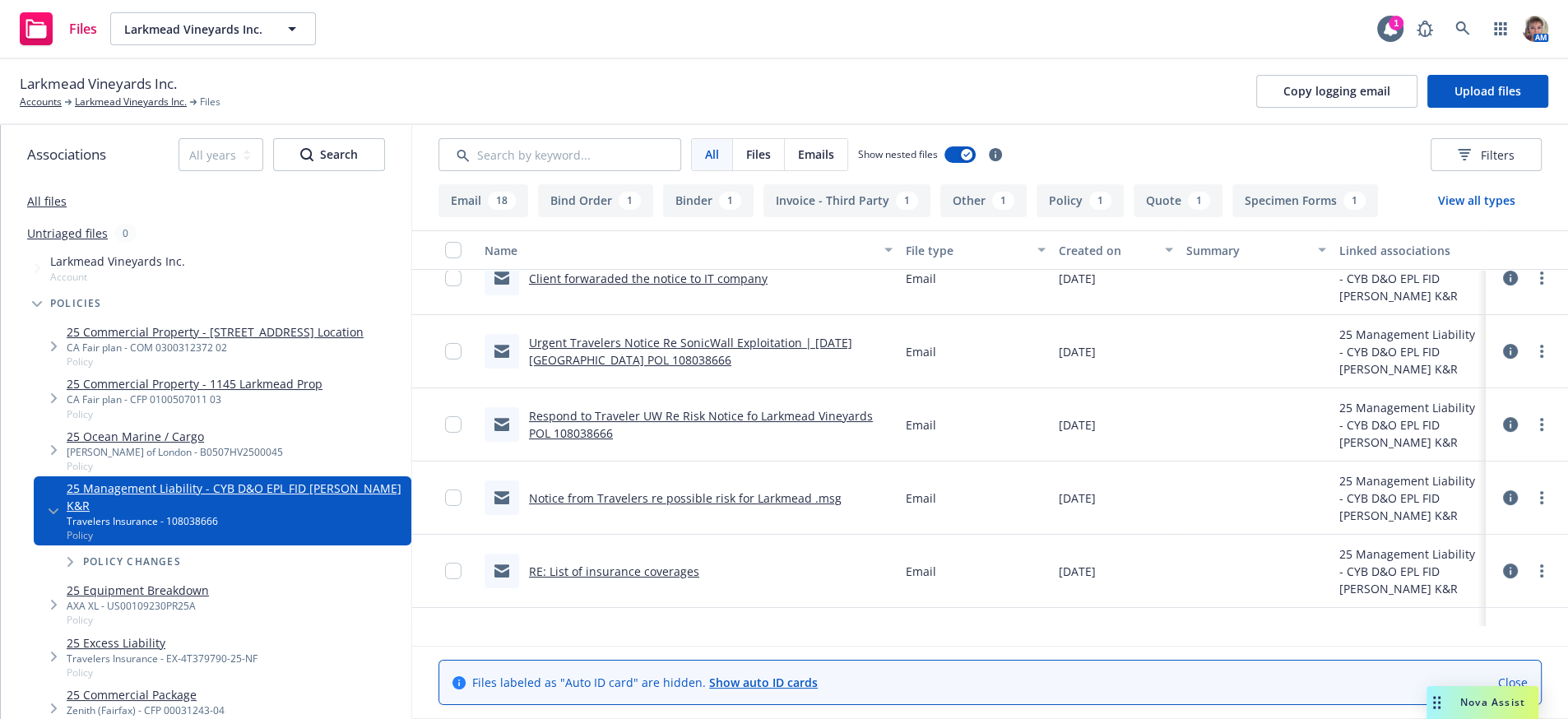
scroll to position [332, 0]
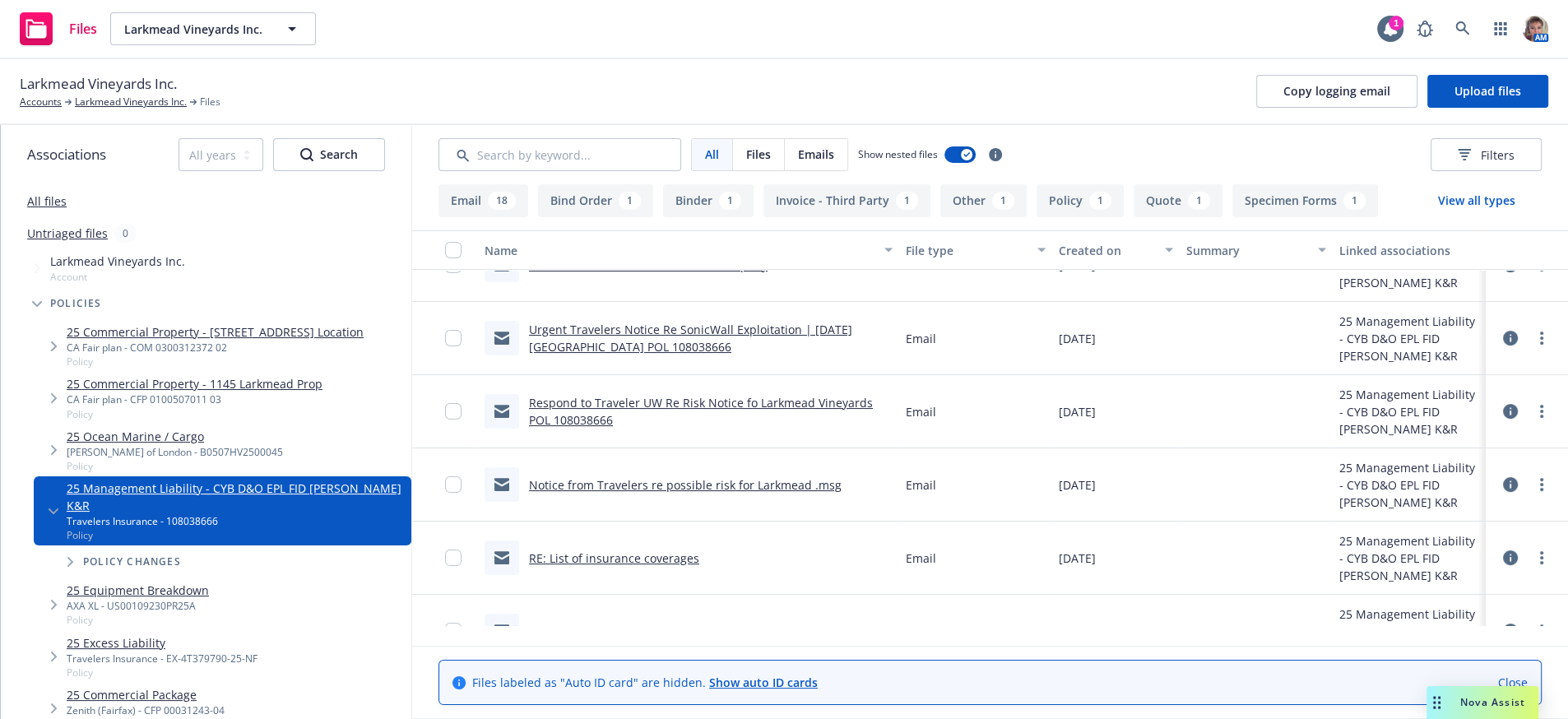
click at [767, 493] on link "Notice from Travelers re possible risk for Larkmead .msg" at bounding box center [686, 484] width 313 height 15
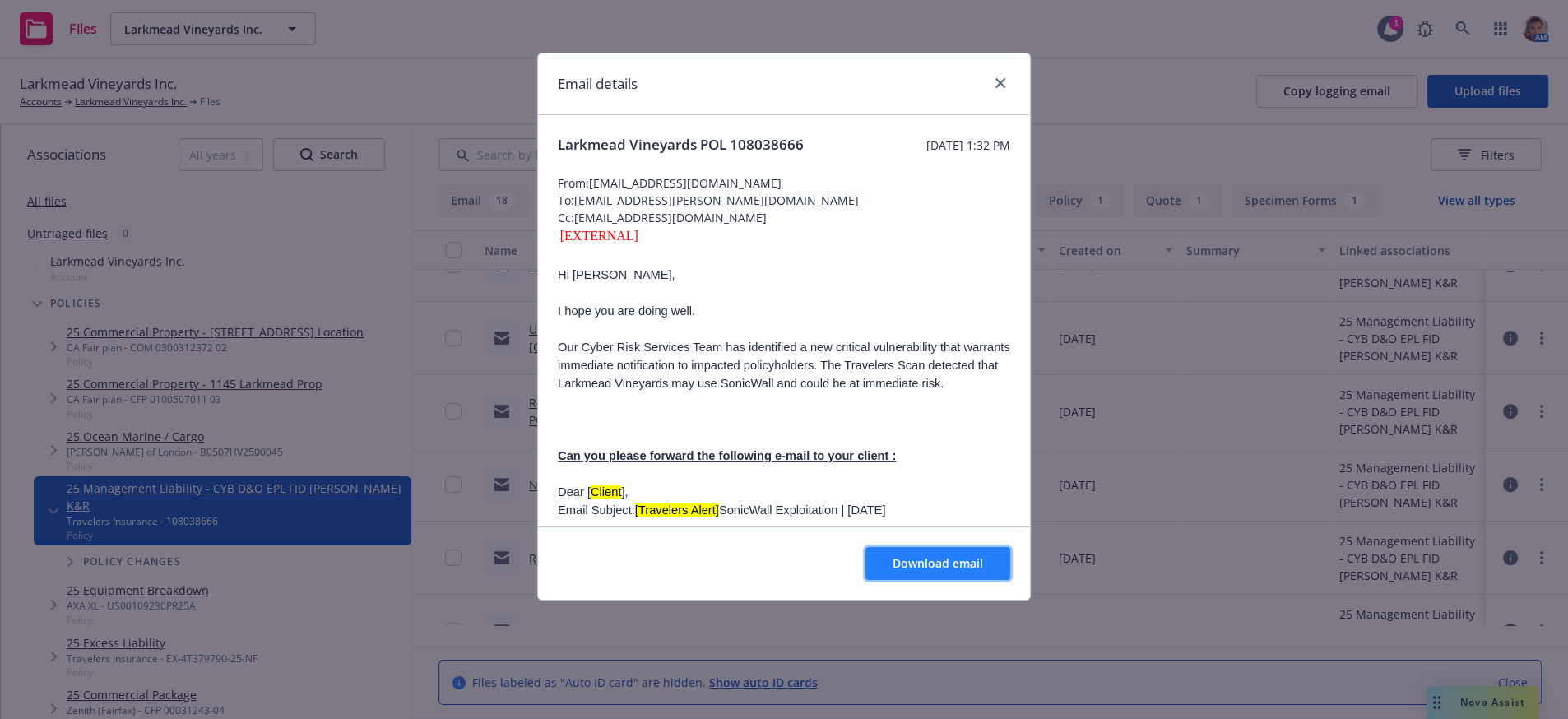
click at [967, 571] on span "Download email" at bounding box center [938, 563] width 91 height 15
click at [999, 80] on icon "close" at bounding box center [1001, 83] width 10 height 10
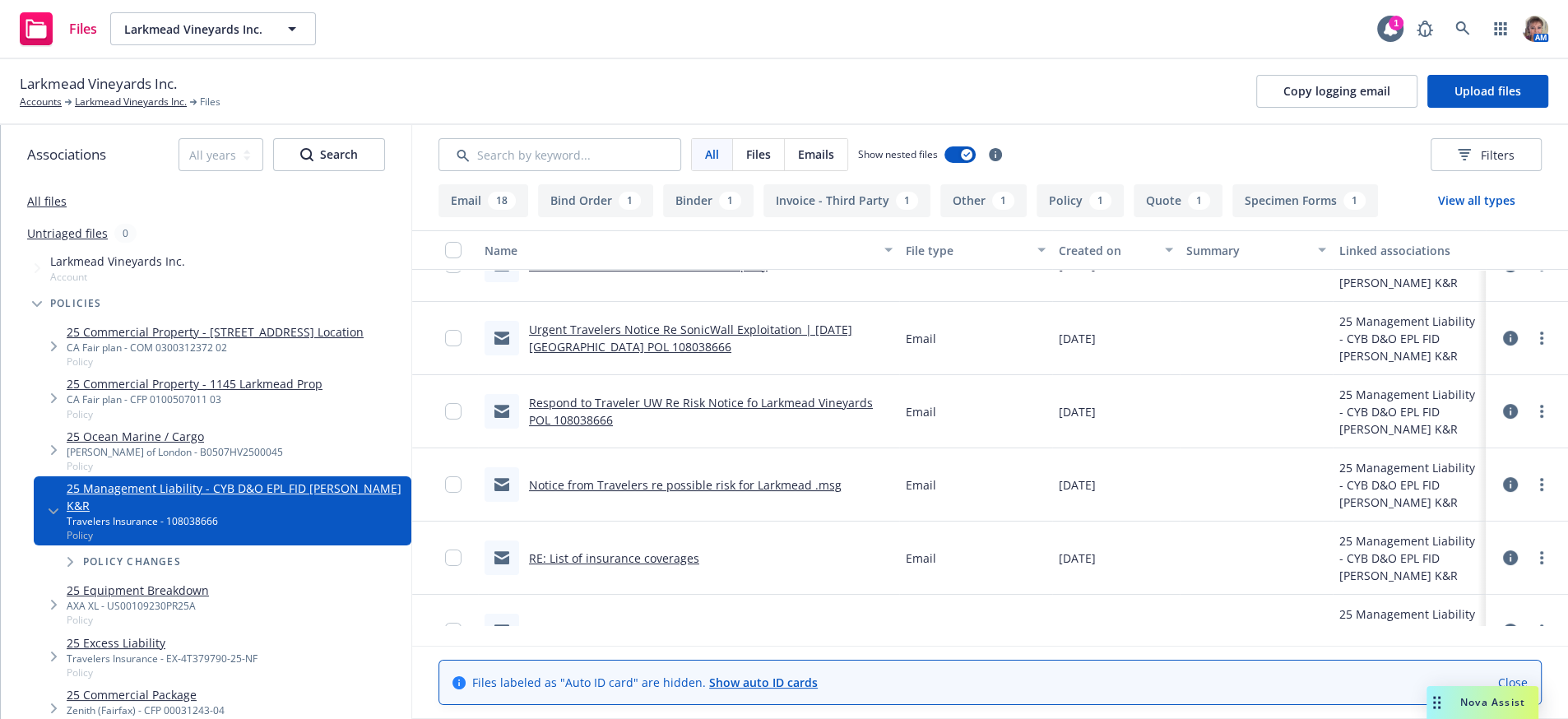
scroll to position [0, 0]
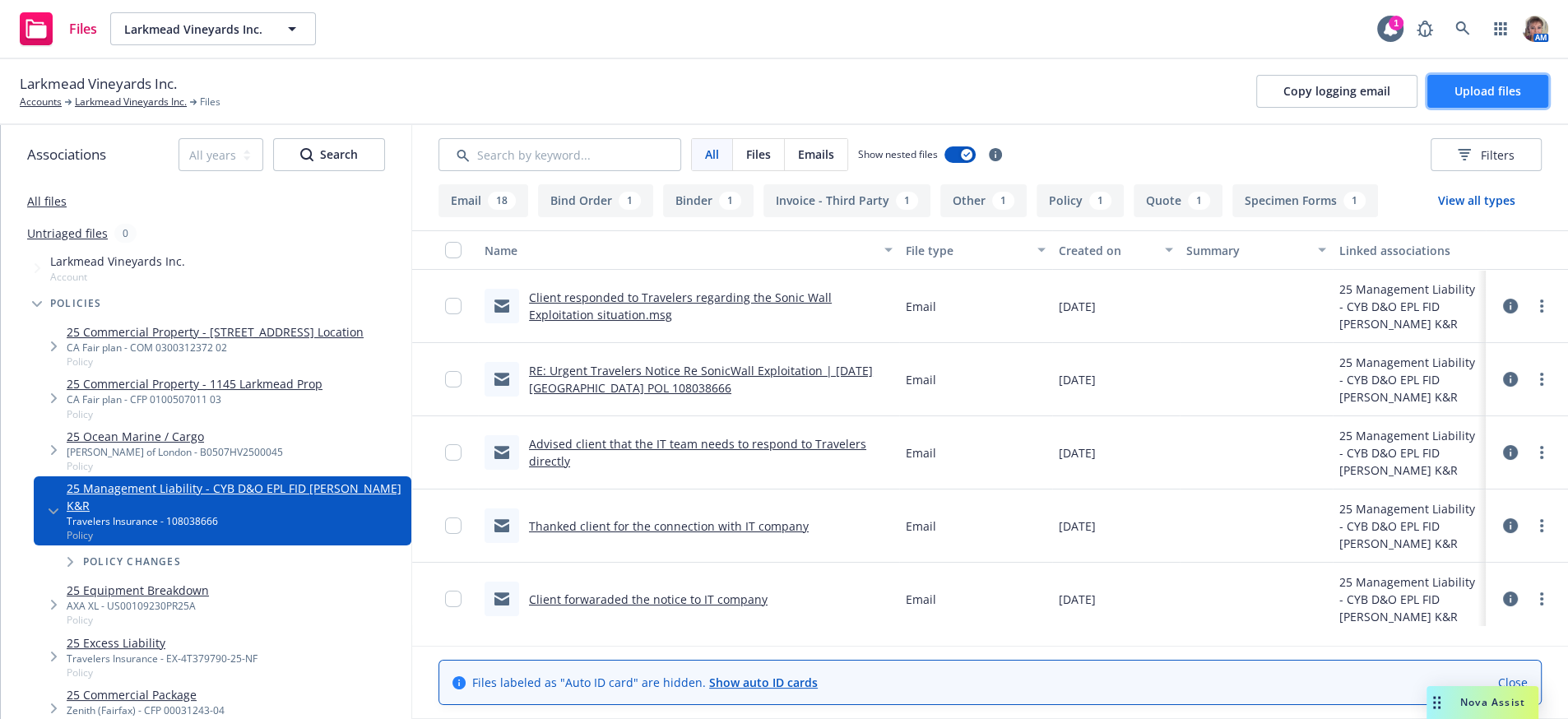
click at [1480, 99] on span "Upload files" at bounding box center [1488, 91] width 67 height 15
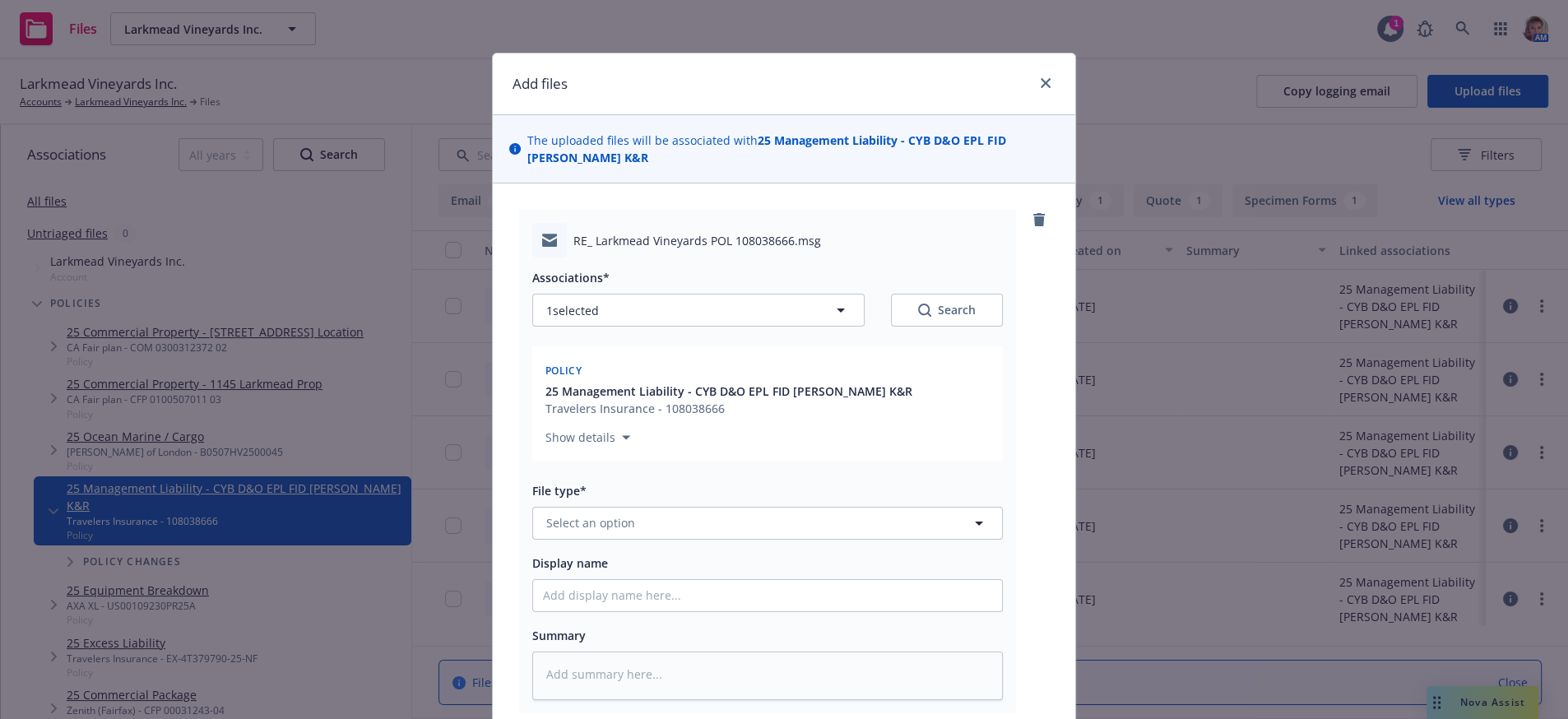
scroll to position [284, 0]
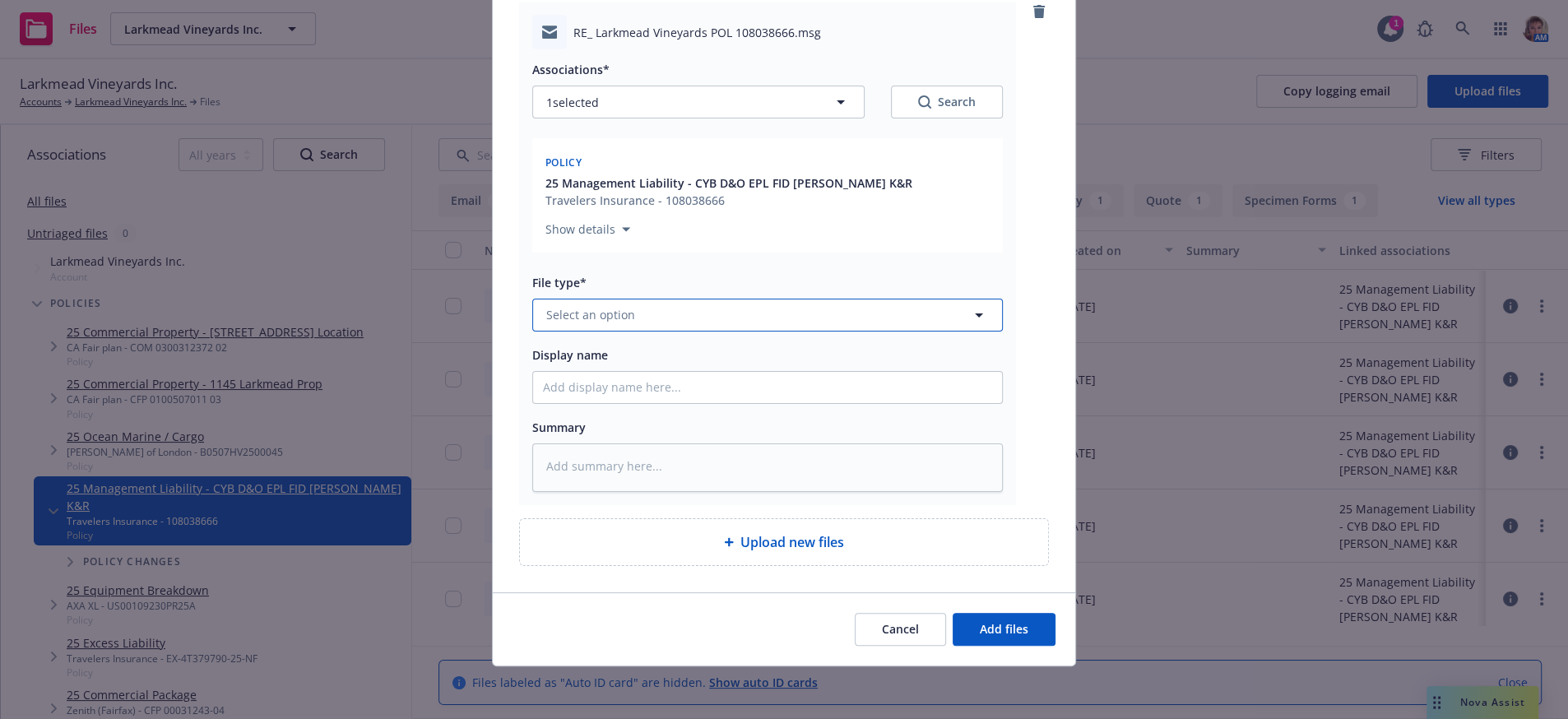
click at [734, 298] on button "Select an option" at bounding box center [767, 315] width 470 height 33
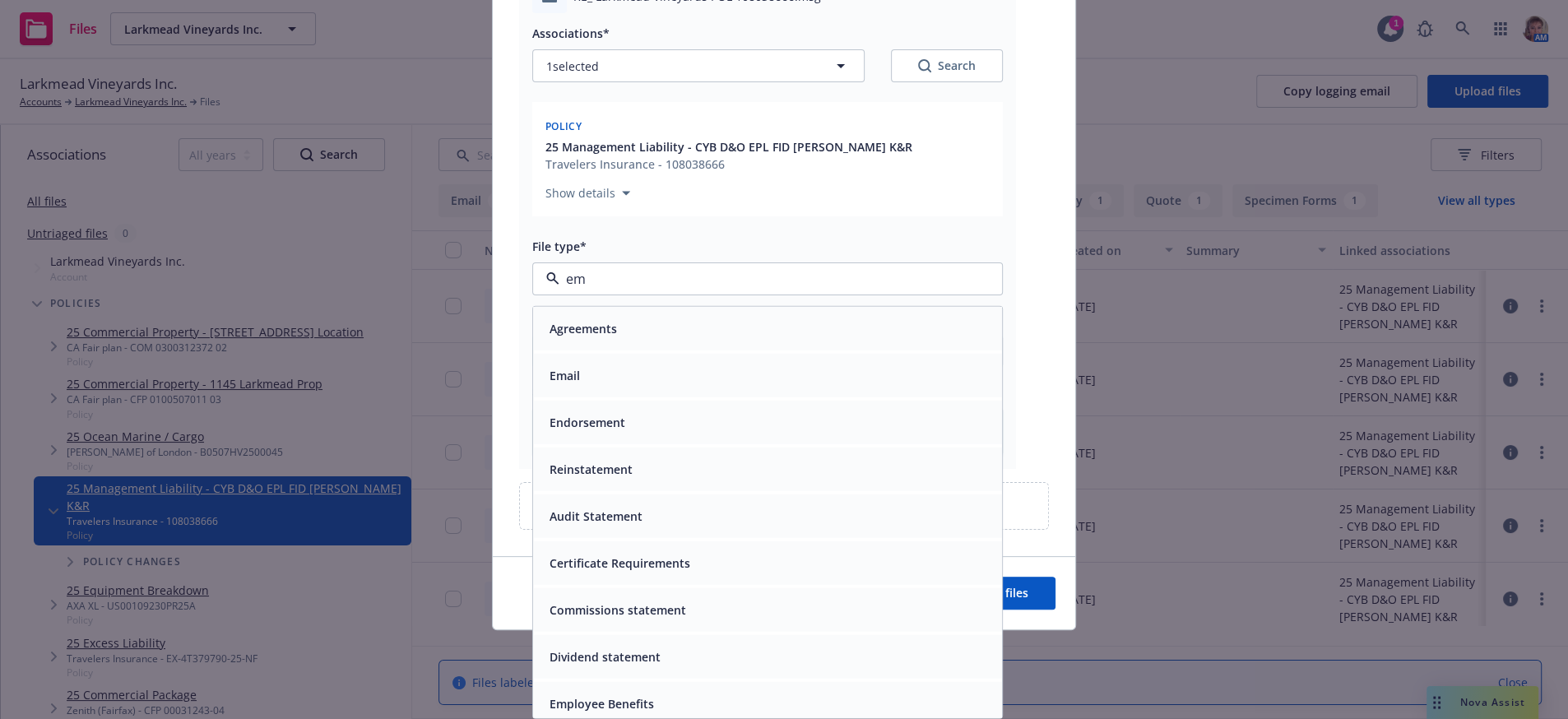
click at [671, 362] on div "Email" at bounding box center [768, 376] width 469 height 44
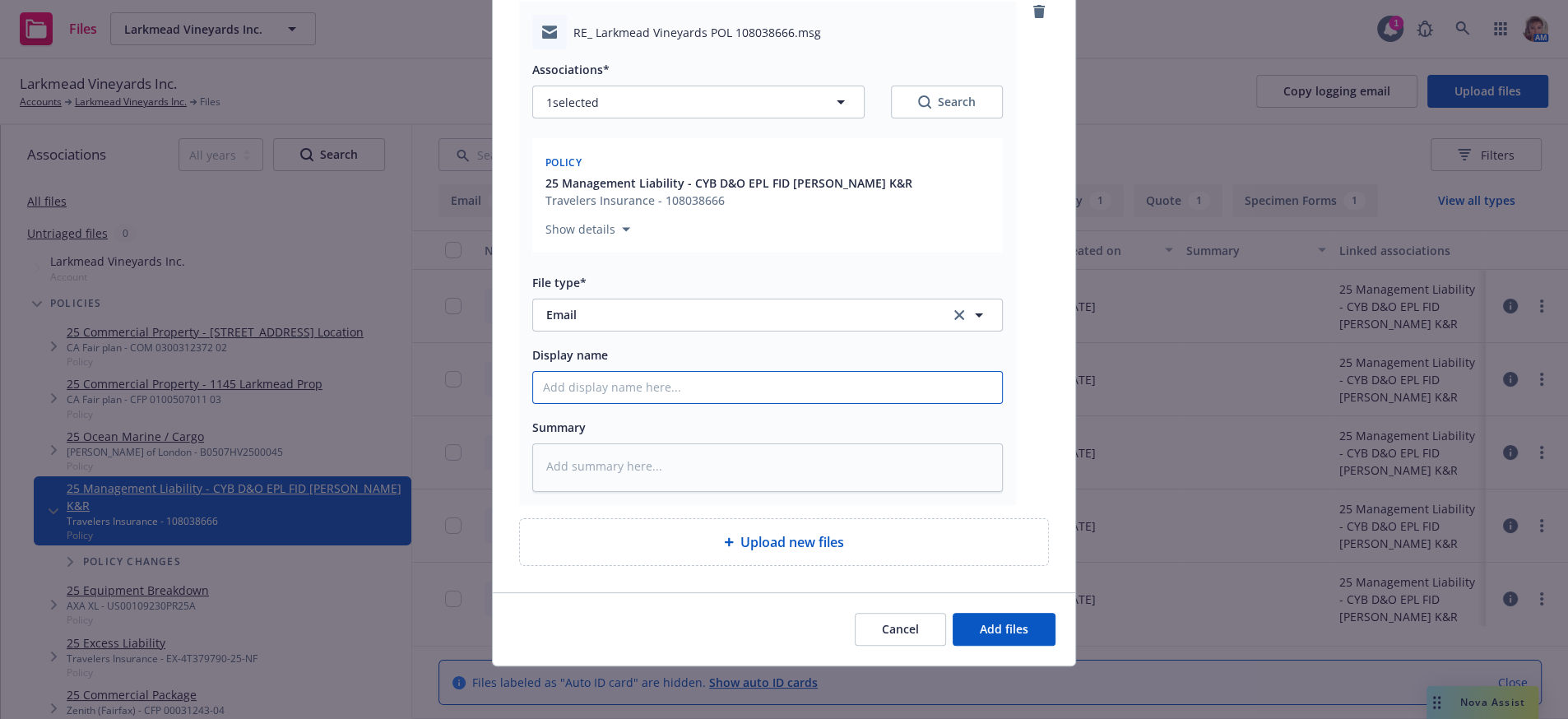
click at [671, 372] on input "Display name" at bounding box center [768, 387] width 469 height 31
click at [1055, 632] on div "Cancel Add files" at bounding box center [784, 628] width 583 height 73
click at [1028, 635] on button "Add files" at bounding box center [1004, 629] width 103 height 33
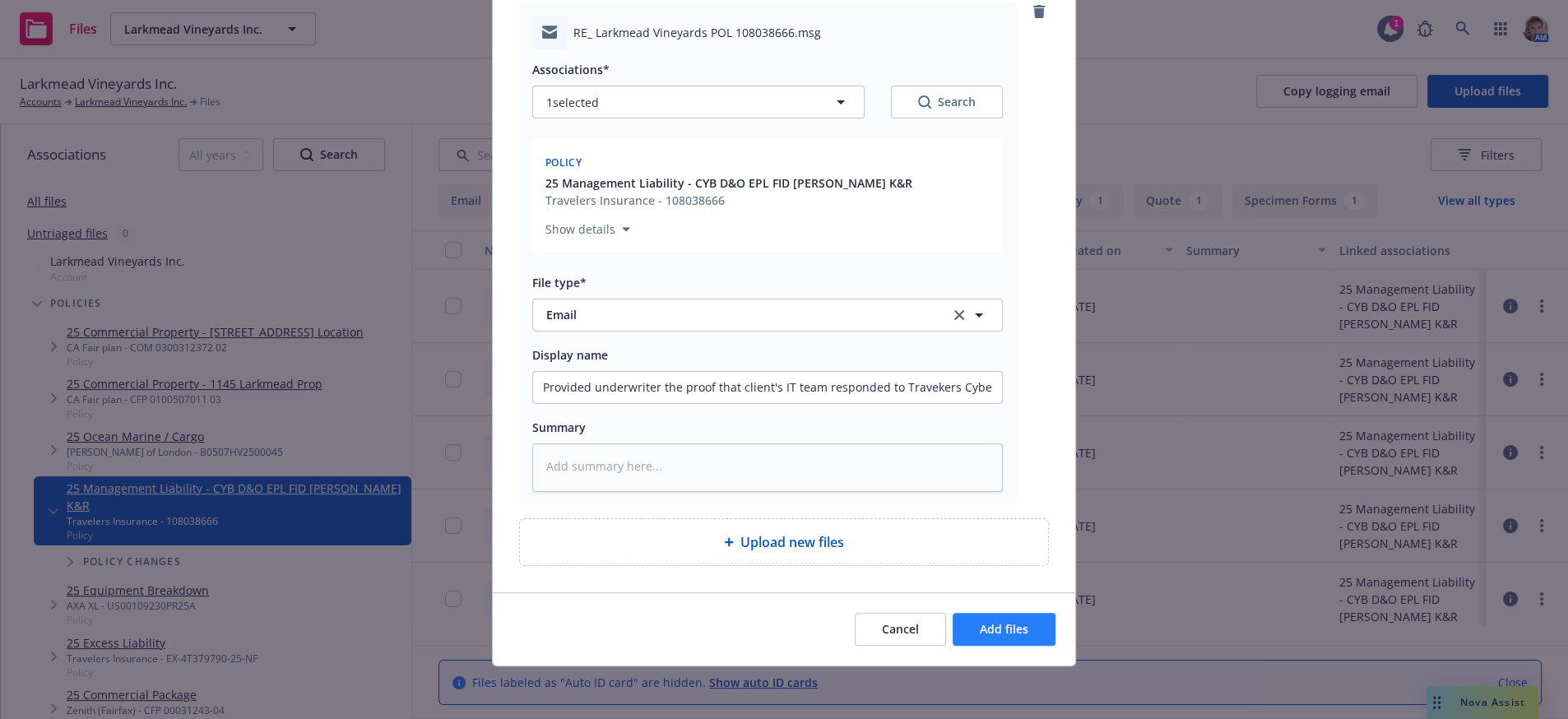
scroll to position [216, 0]
